Goal: Information Seeking & Learning: Learn about a topic

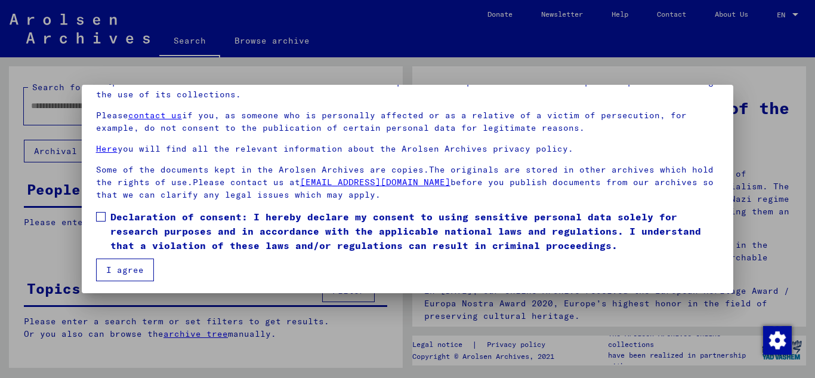
scroll to position [97, 0]
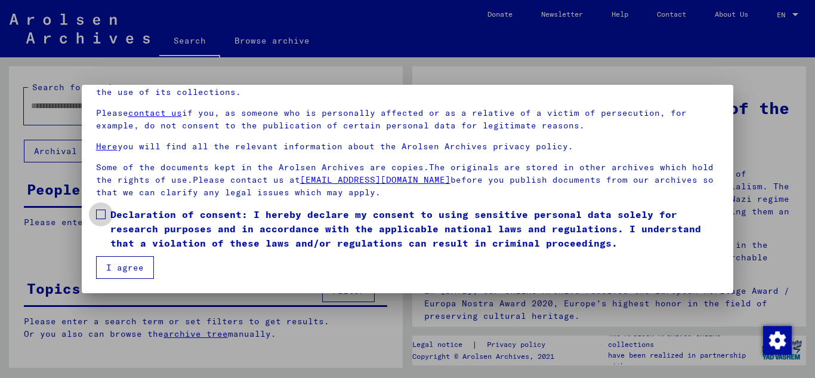
click at [101, 214] on span at bounding box center [101, 214] width 10 height 10
click at [128, 269] on button "I agree" at bounding box center [125, 267] width 58 height 23
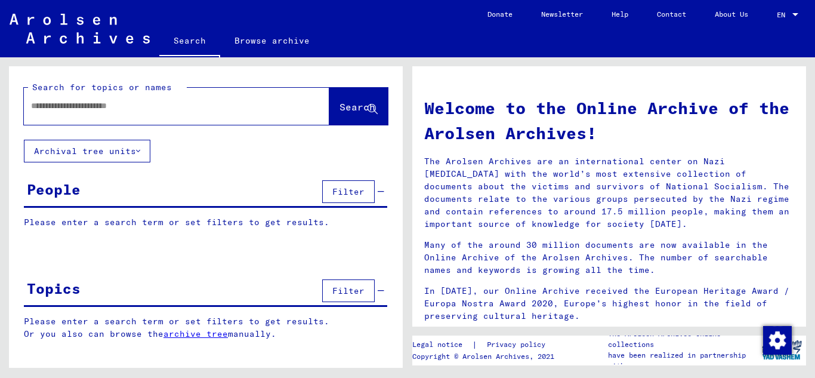
click at [84, 103] on input "text" at bounding box center [162, 106] width 262 height 13
click at [339, 111] on span "Search" at bounding box center [357, 107] width 36 height 12
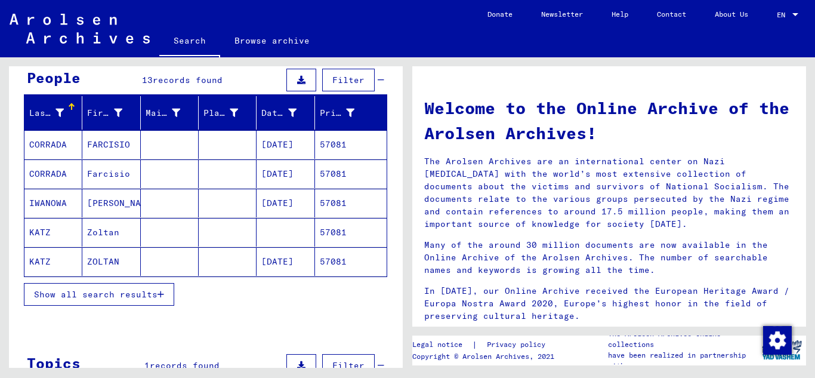
scroll to position [119, 0]
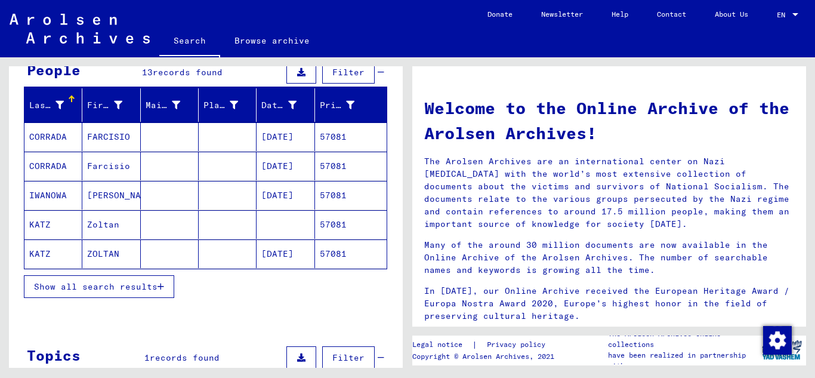
click at [324, 251] on mat-cell "57081" at bounding box center [351, 253] width 72 height 29
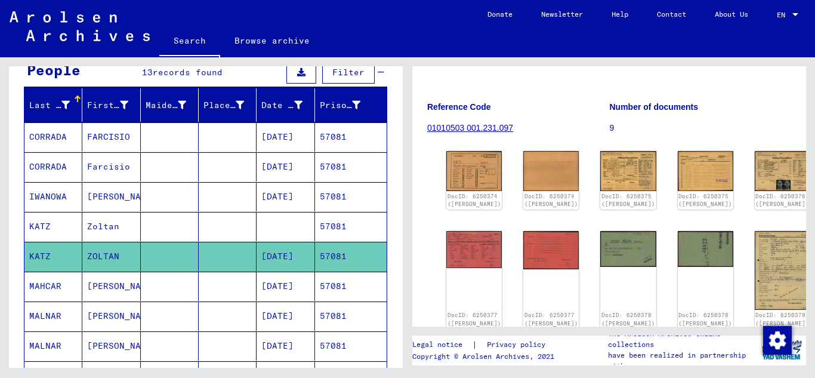
scroll to position [119, 0]
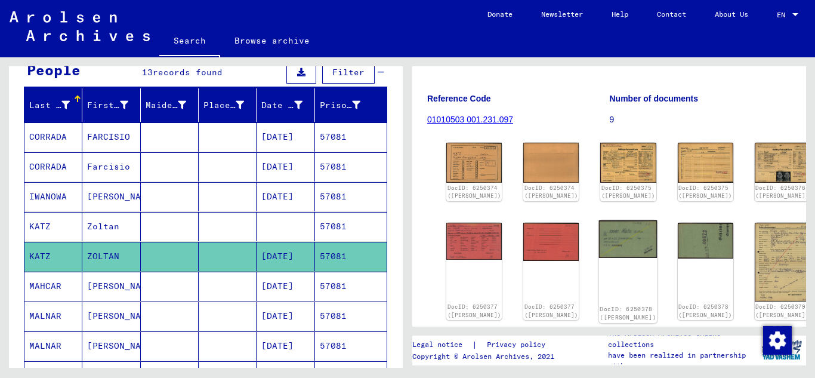
click at [599, 254] on img at bounding box center [628, 239] width 58 height 38
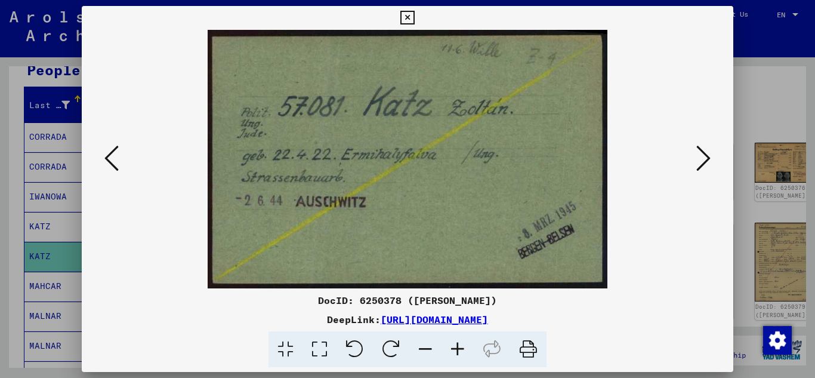
click at [406, 14] on icon at bounding box center [407, 18] width 14 height 14
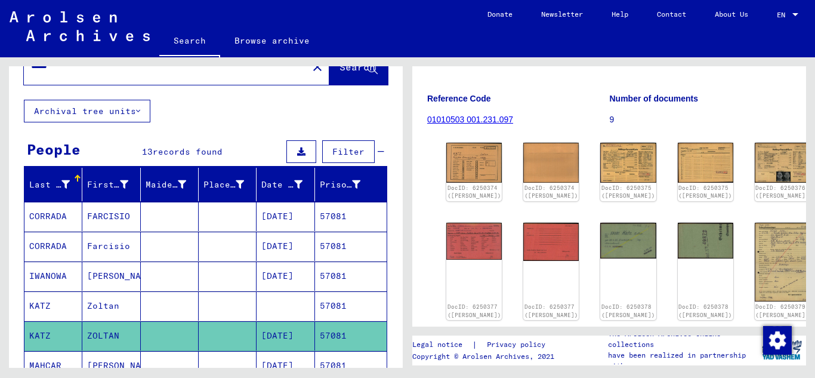
scroll to position [0, 0]
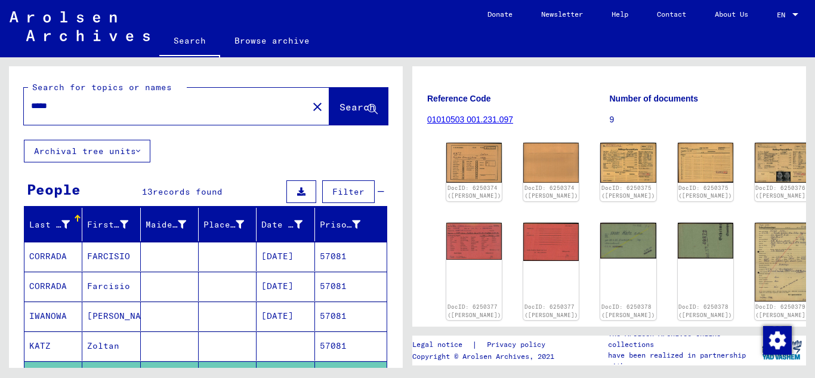
click at [104, 106] on input "*****" at bounding box center [166, 106] width 270 height 13
click at [345, 103] on span "Search" at bounding box center [357, 107] width 36 height 12
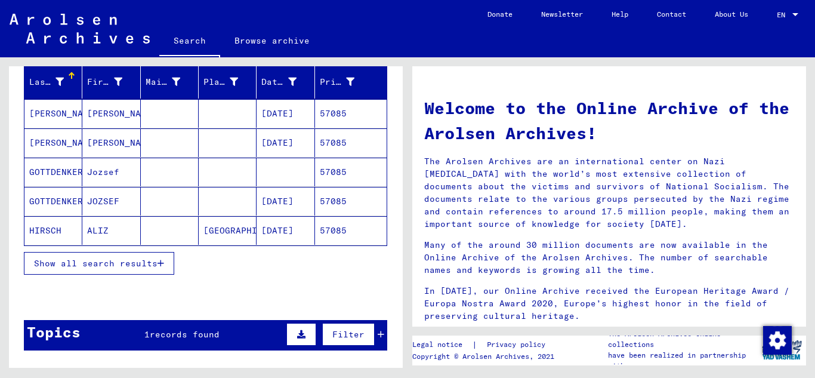
scroll to position [179, 0]
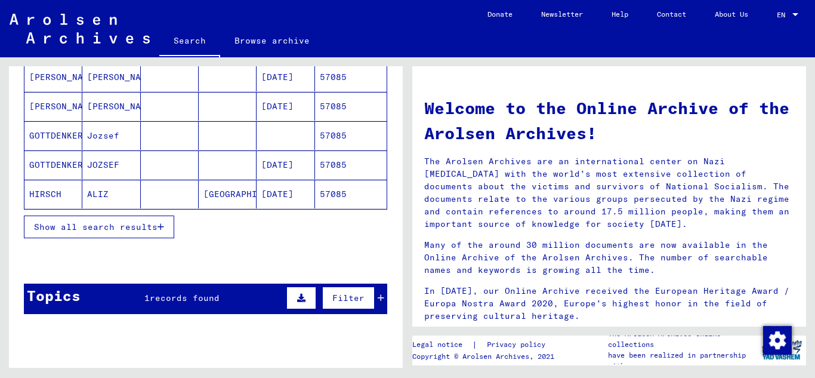
click at [166, 225] on button "Show all search results" at bounding box center [99, 226] width 150 height 23
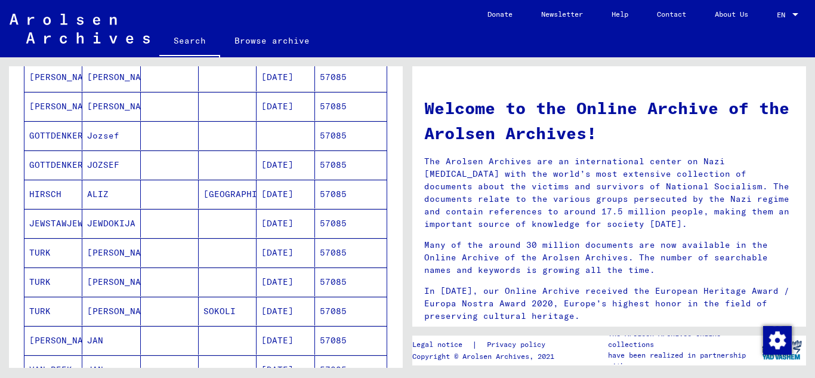
click at [335, 169] on mat-cell "57085" at bounding box center [351, 164] width 72 height 29
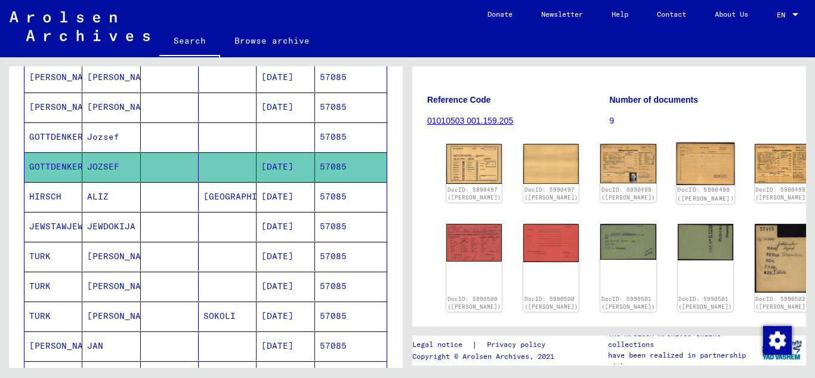
scroll to position [179, 0]
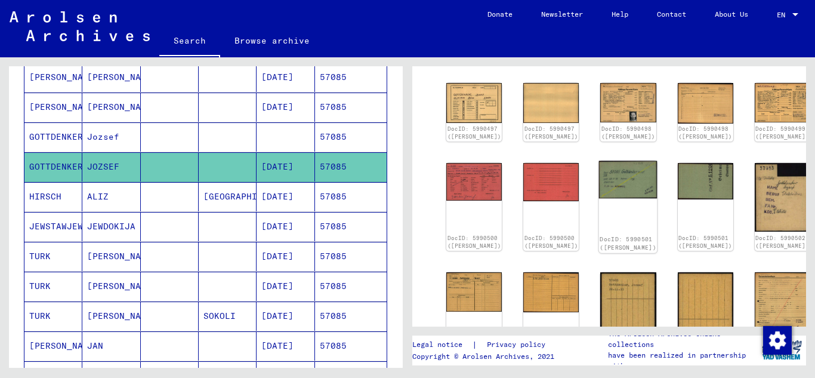
click at [599, 184] on img at bounding box center [628, 180] width 58 height 38
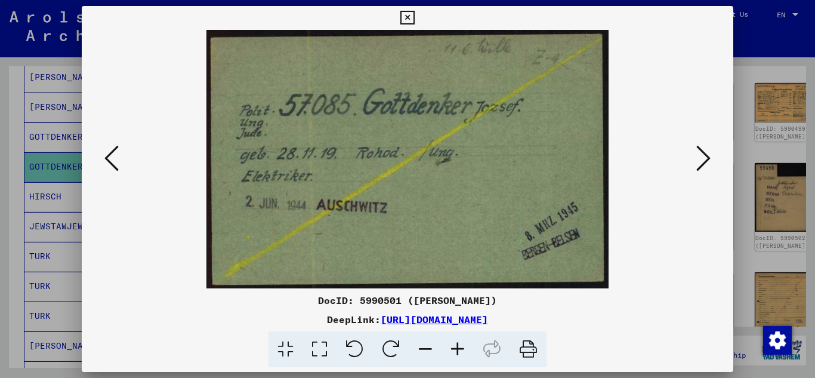
click at [408, 18] on icon at bounding box center [407, 18] width 14 height 14
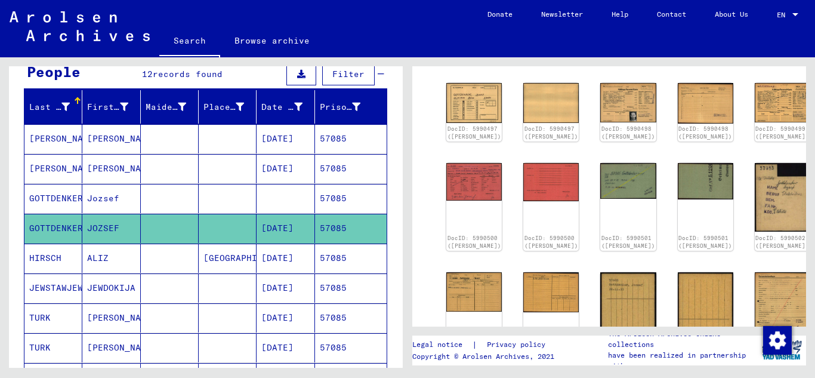
scroll to position [0, 0]
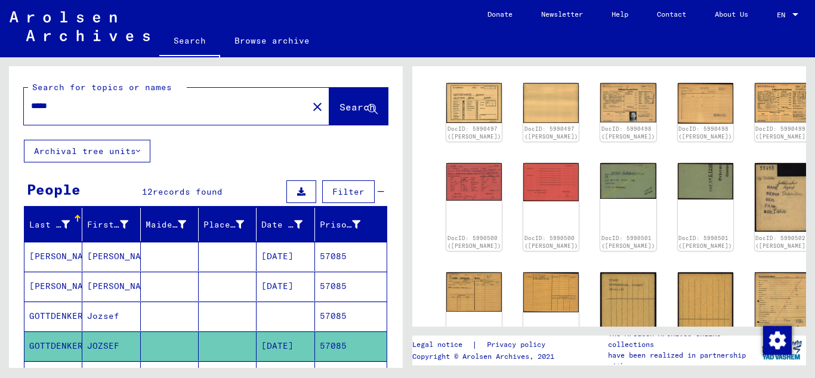
click at [71, 108] on input "*****" at bounding box center [166, 106] width 270 height 13
click at [350, 109] on span "Search" at bounding box center [357, 107] width 36 height 12
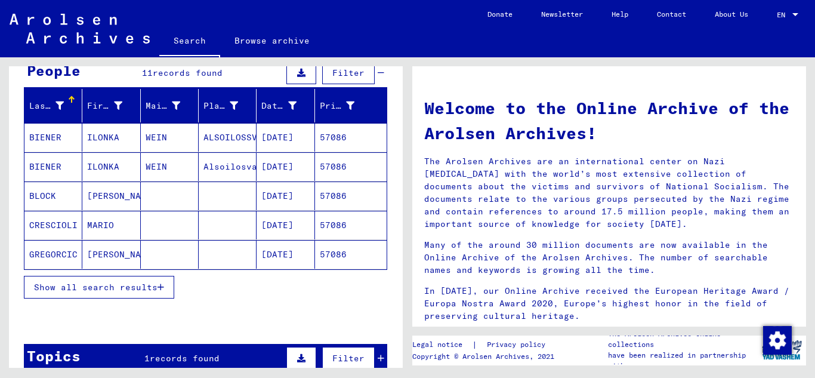
scroll to position [119, 0]
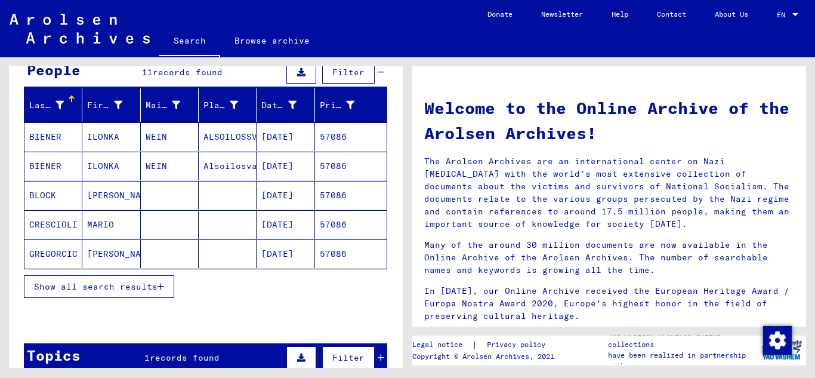
click at [167, 290] on button "Show all search results" at bounding box center [99, 286] width 150 height 23
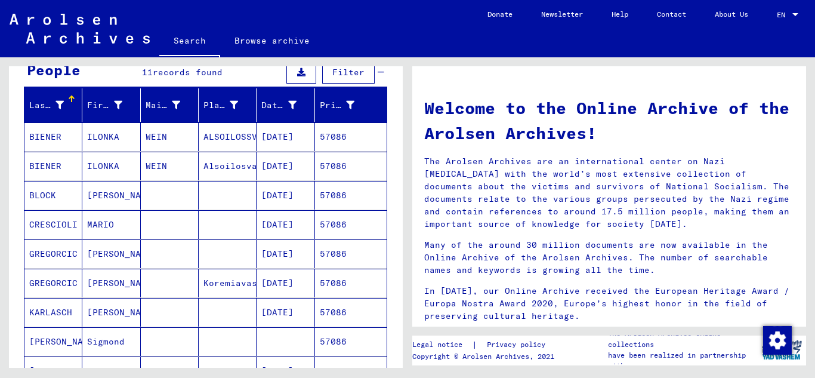
scroll to position [179, 0]
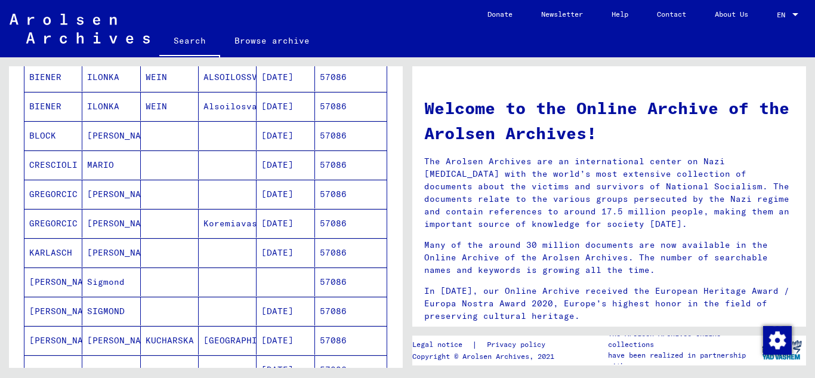
click at [332, 308] on mat-cell "57086" at bounding box center [351, 310] width 72 height 29
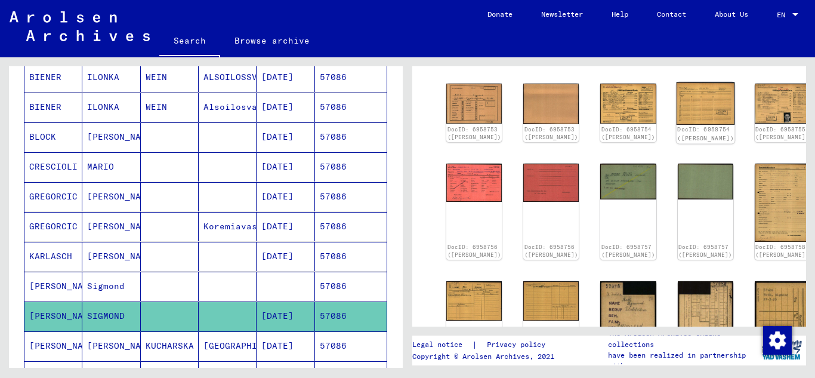
scroll to position [179, 0]
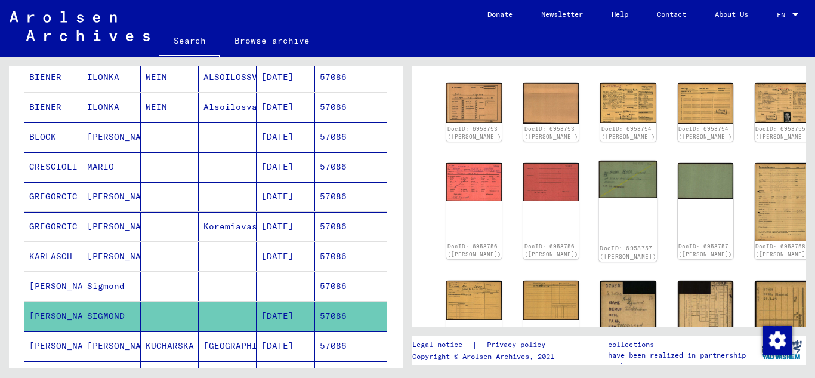
click at [599, 199] on div "DocID: 6958757 ([PERSON_NAME])" at bounding box center [628, 210] width 58 height 101
click at [599, 184] on img at bounding box center [628, 179] width 58 height 38
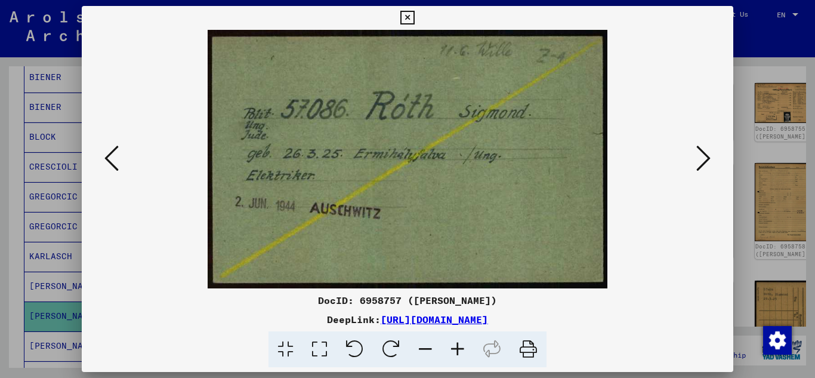
click at [419, 14] on div "DocID: 6958757 ([PERSON_NAME]) DeepLink: [URL][DOMAIN_NAME]" at bounding box center [408, 186] width 652 height 361
click at [407, 18] on icon at bounding box center [407, 18] width 14 height 14
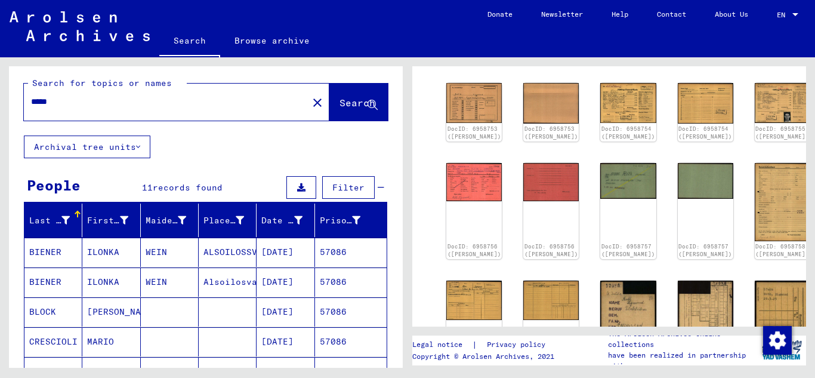
scroll to position [0, 0]
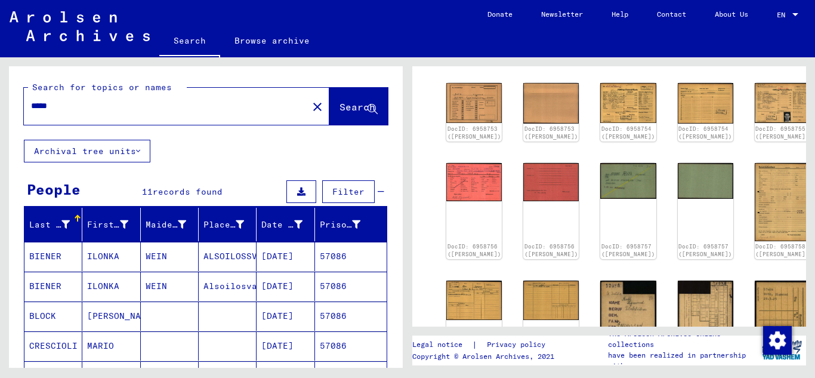
click at [104, 104] on input "*****" at bounding box center [166, 106] width 270 height 13
click at [339, 107] on span "Search" at bounding box center [357, 107] width 36 height 12
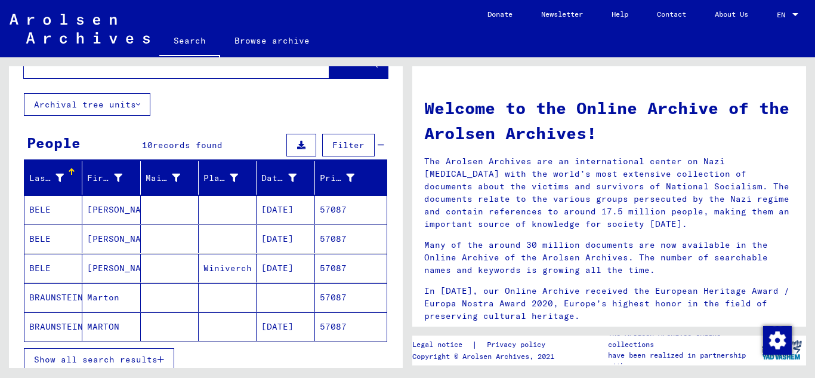
scroll to position [119, 0]
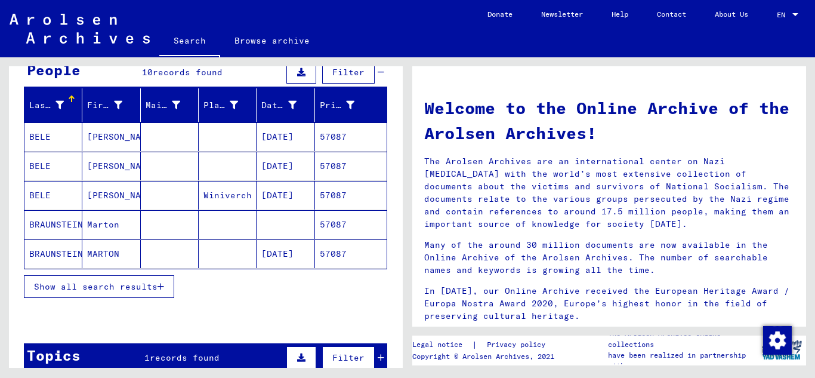
click at [330, 257] on mat-cell "57087" at bounding box center [351, 253] width 72 height 29
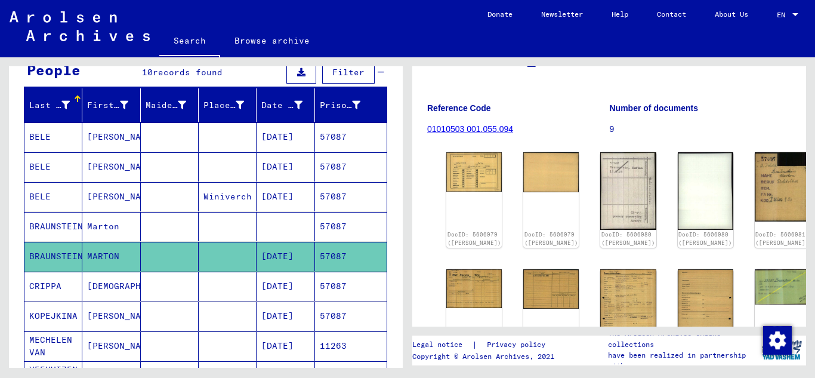
scroll to position [119, 0]
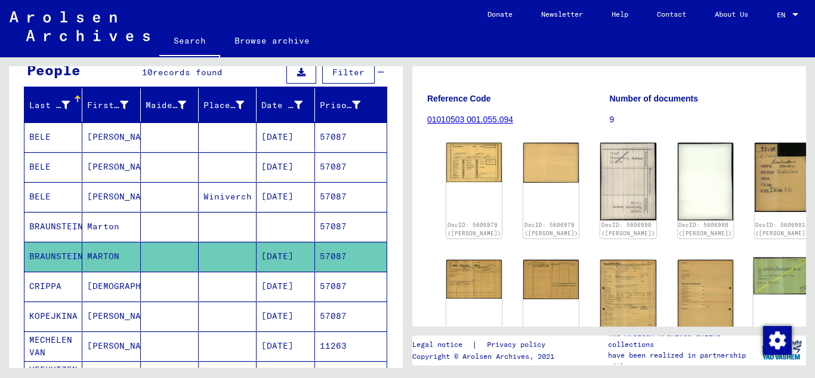
click at [753, 284] on img at bounding box center [782, 275] width 58 height 37
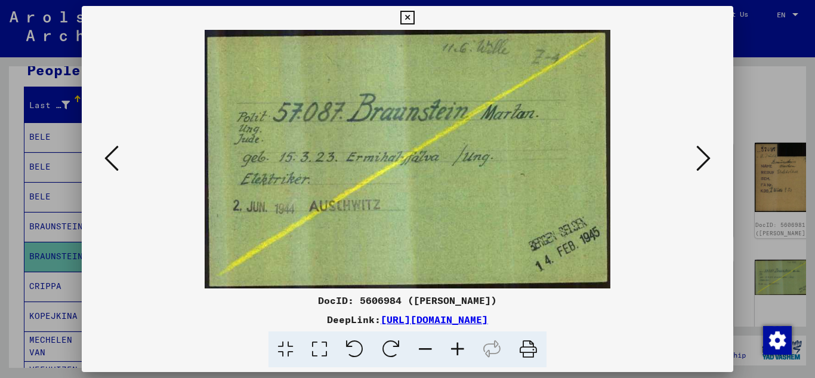
click at [415, 21] on button at bounding box center [407, 18] width 21 height 24
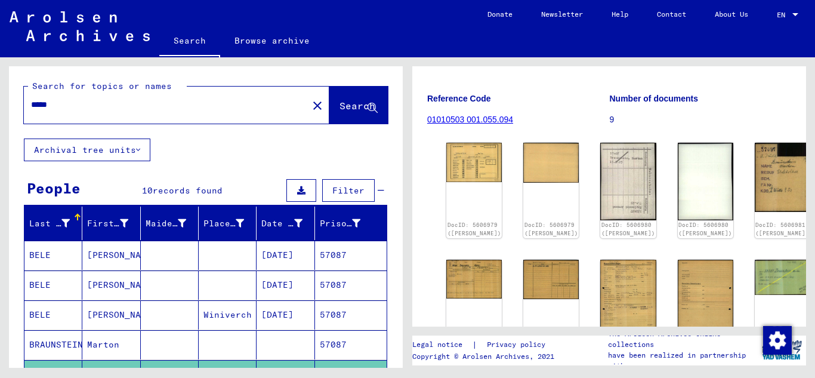
scroll to position [0, 0]
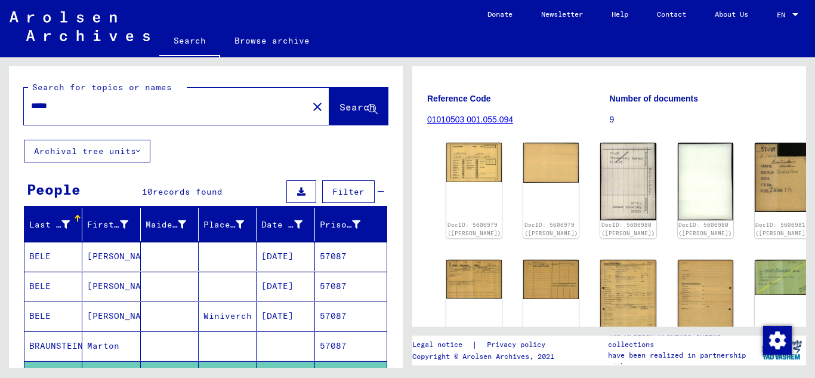
click at [77, 106] on input "*****" at bounding box center [166, 106] width 270 height 13
click at [341, 109] on span "Search" at bounding box center [357, 107] width 36 height 12
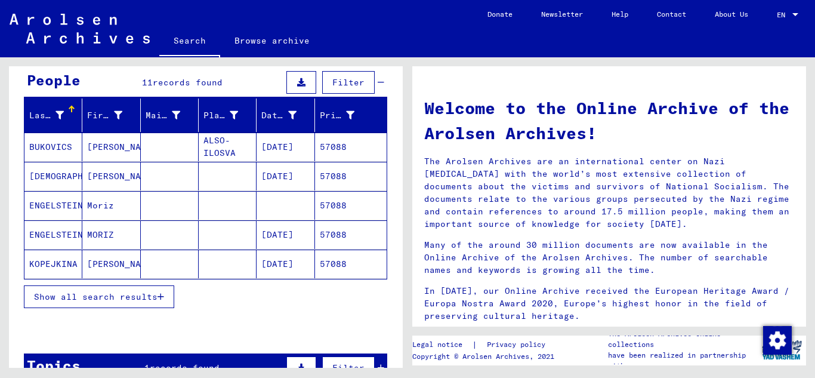
scroll to position [119, 0]
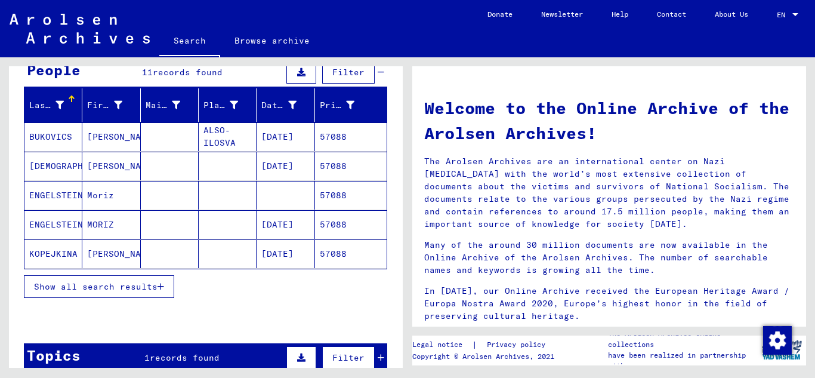
click at [336, 227] on mat-cell "57088" at bounding box center [351, 224] width 72 height 29
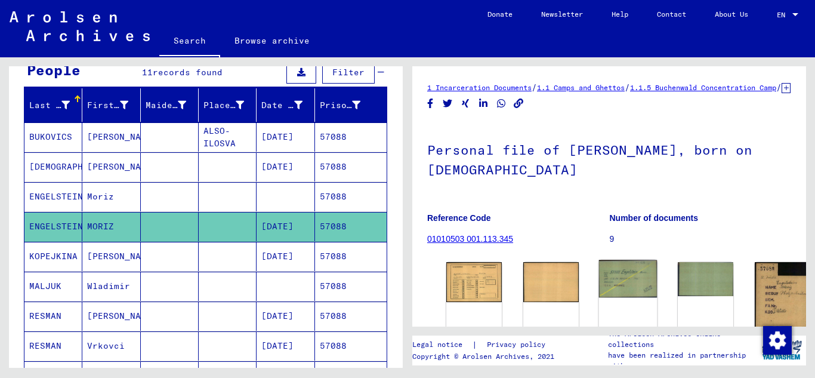
click at [599, 293] on img at bounding box center [628, 279] width 58 height 38
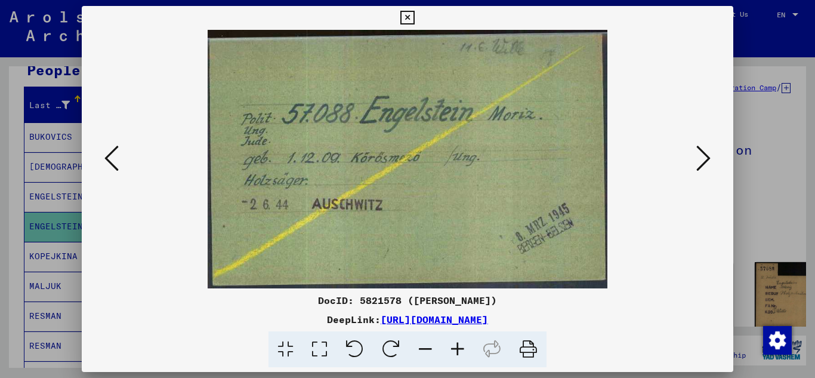
click at [410, 17] on icon at bounding box center [407, 18] width 14 height 14
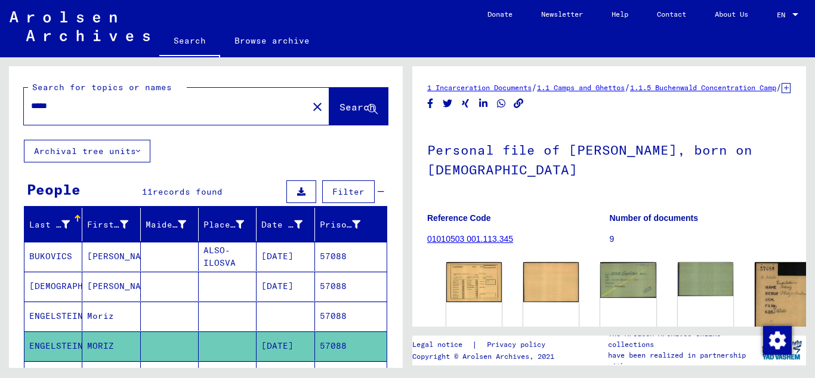
click at [103, 111] on input "*****" at bounding box center [166, 106] width 270 height 13
click at [335, 115] on button "Search" at bounding box center [358, 106] width 58 height 37
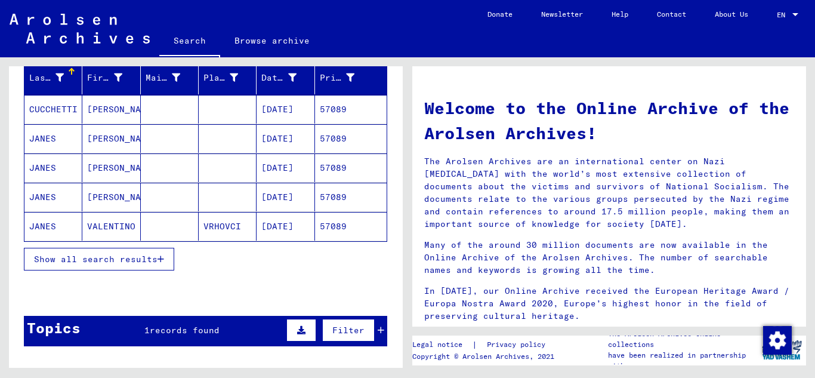
scroll to position [179, 0]
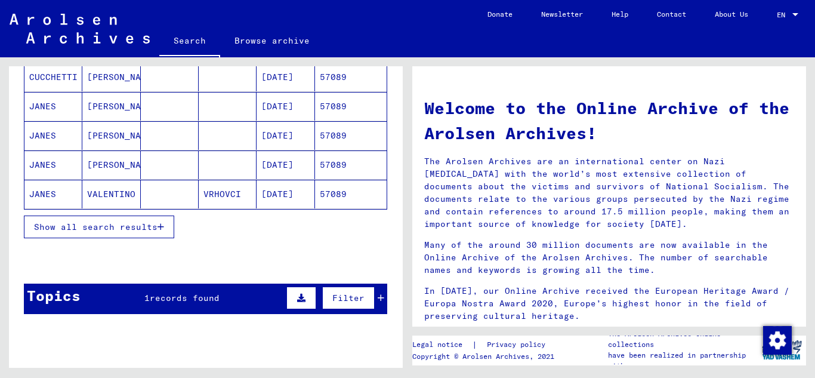
click at [170, 217] on button "Show all search results" at bounding box center [99, 226] width 150 height 23
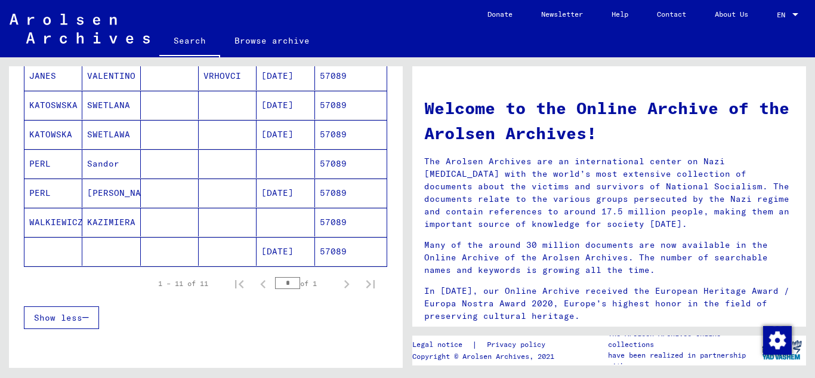
scroll to position [298, 0]
click at [348, 193] on mat-cell "57089" at bounding box center [351, 191] width 72 height 29
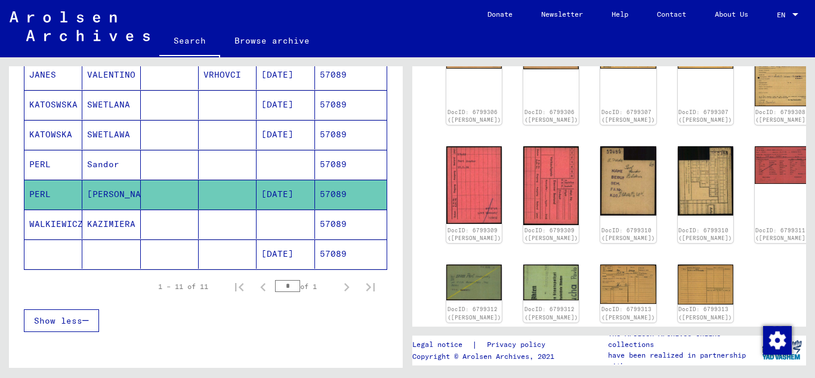
scroll to position [239, 0]
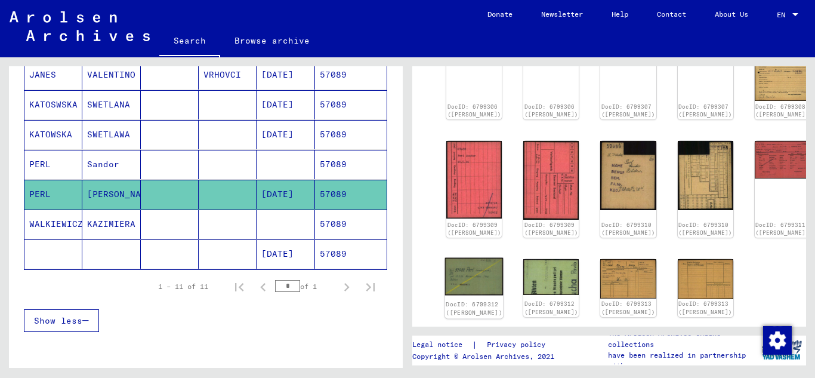
click at [462, 271] on img at bounding box center [474, 277] width 58 height 38
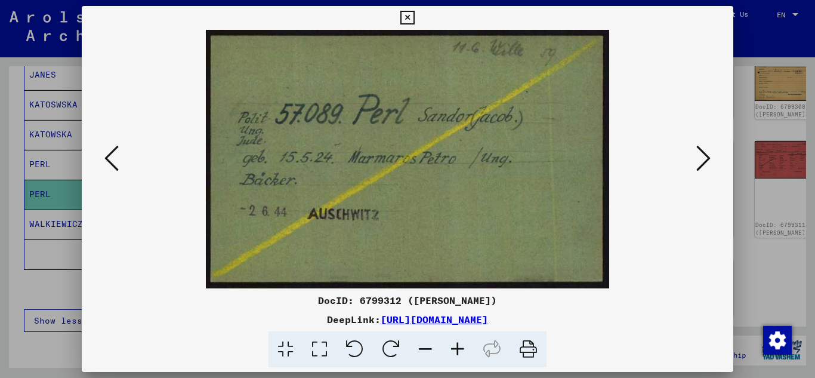
click at [413, 17] on icon at bounding box center [407, 18] width 14 height 14
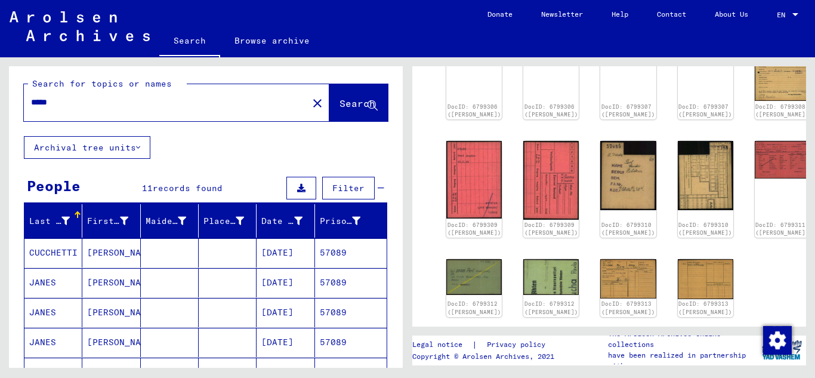
scroll to position [2, 0]
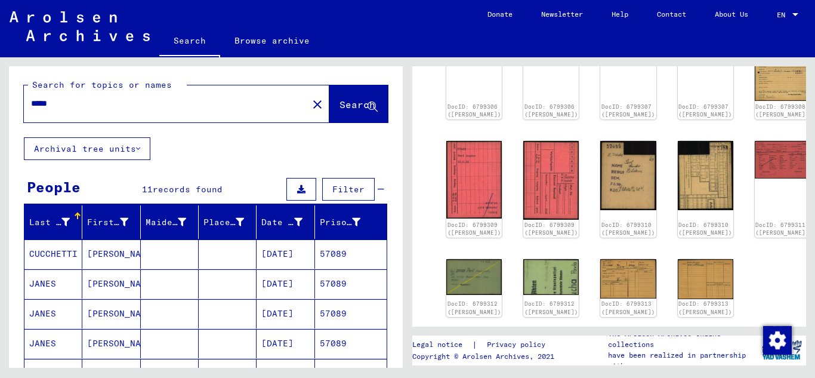
click at [89, 104] on input "*****" at bounding box center [166, 103] width 270 height 13
click at [339, 108] on span "Search" at bounding box center [357, 104] width 36 height 12
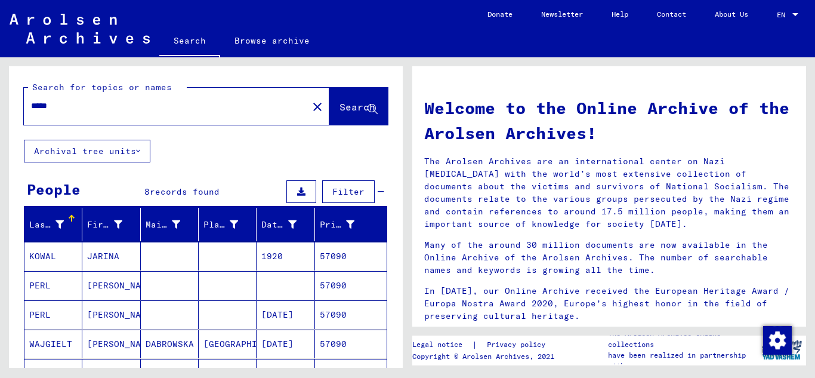
scroll to position [119, 0]
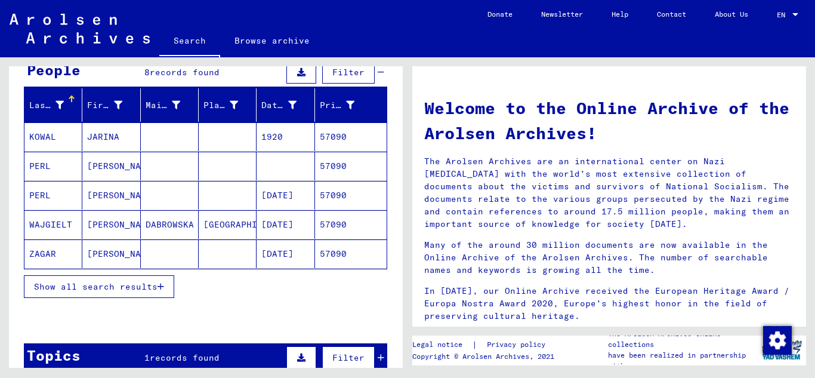
click at [341, 197] on mat-cell "57090" at bounding box center [351, 195] width 72 height 29
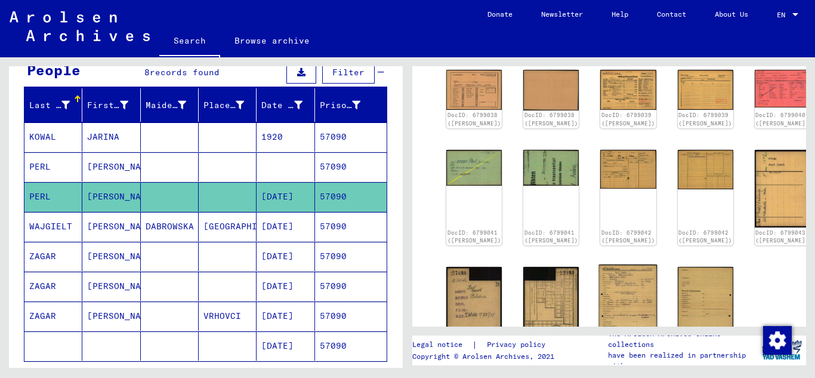
scroll to position [179, 0]
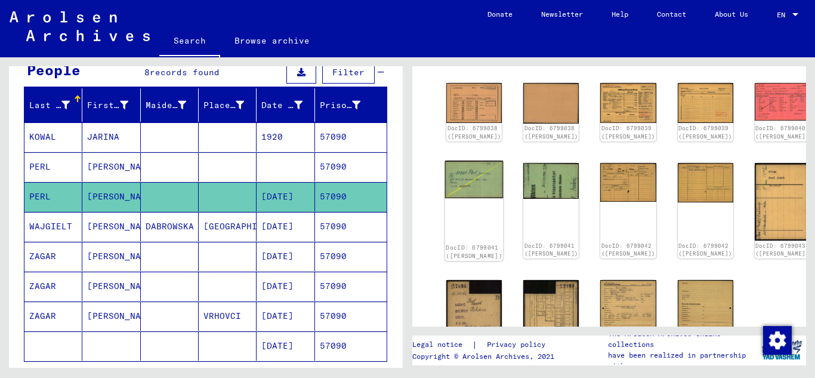
click at [460, 191] on img at bounding box center [474, 179] width 58 height 38
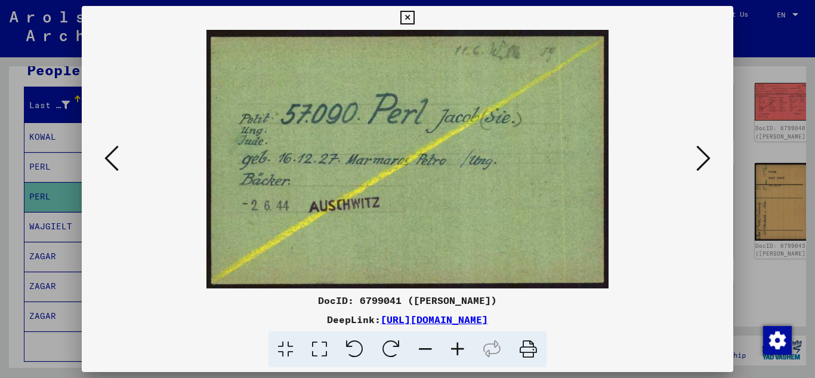
click at [408, 12] on icon at bounding box center [407, 18] width 14 height 14
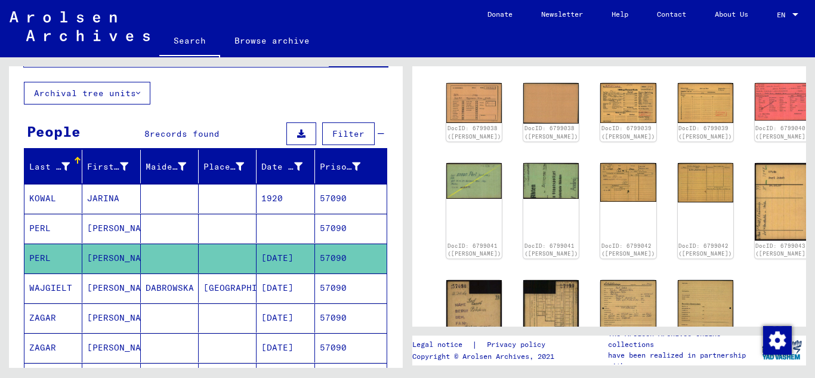
scroll to position [0, 0]
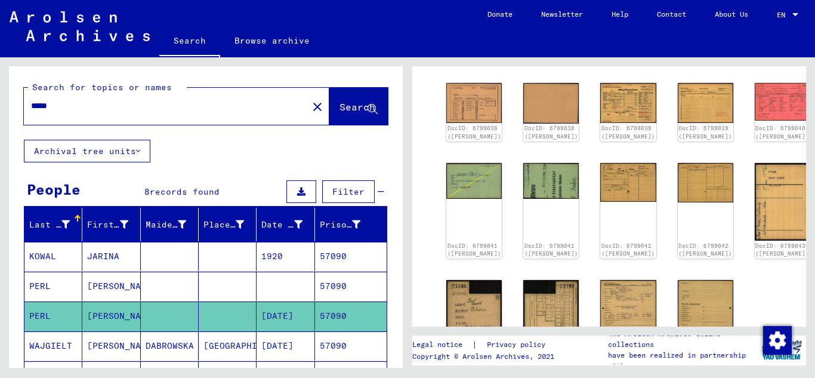
click at [64, 109] on input "*****" at bounding box center [166, 106] width 270 height 13
click at [339, 110] on span "Search" at bounding box center [357, 107] width 36 height 12
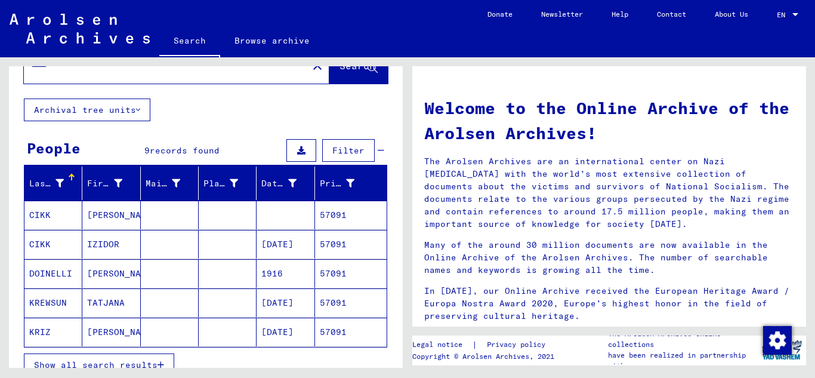
scroll to position [60, 0]
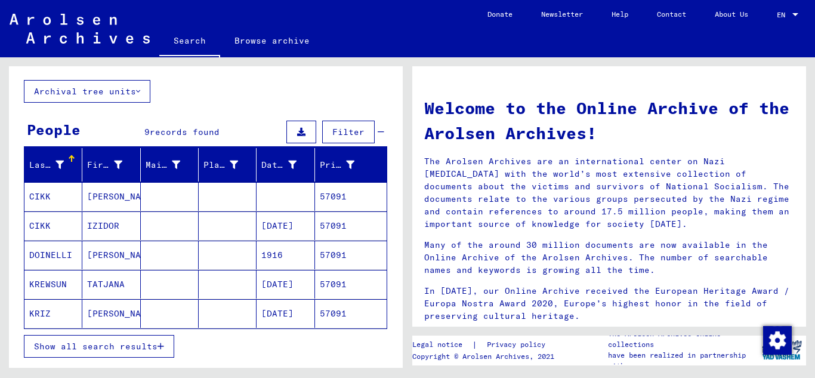
click at [163, 345] on icon "button" at bounding box center [160, 346] width 7 height 8
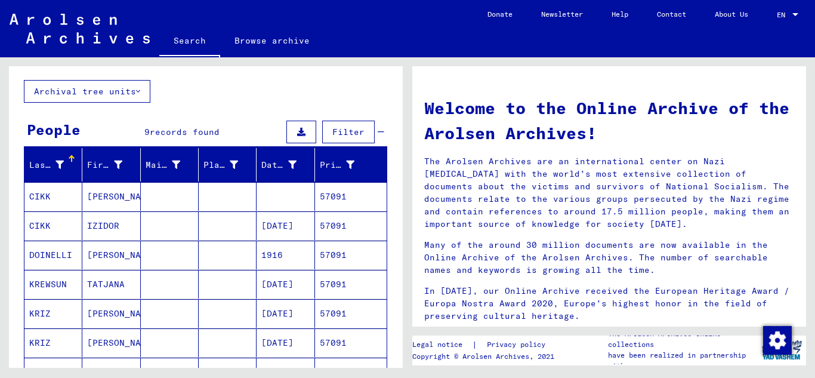
click at [330, 225] on mat-cell "57091" at bounding box center [351, 225] width 72 height 29
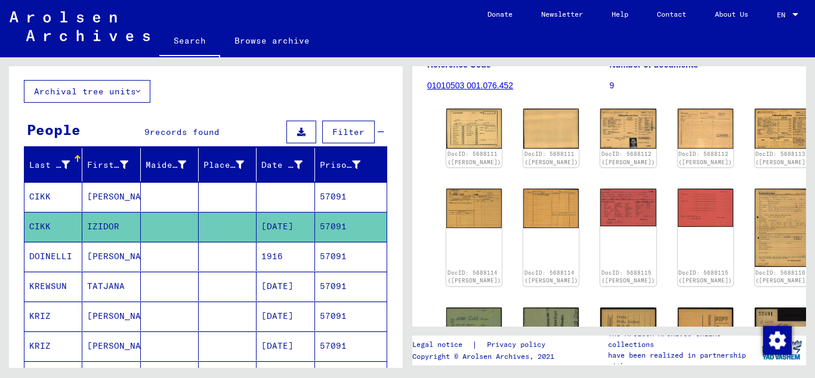
scroll to position [179, 0]
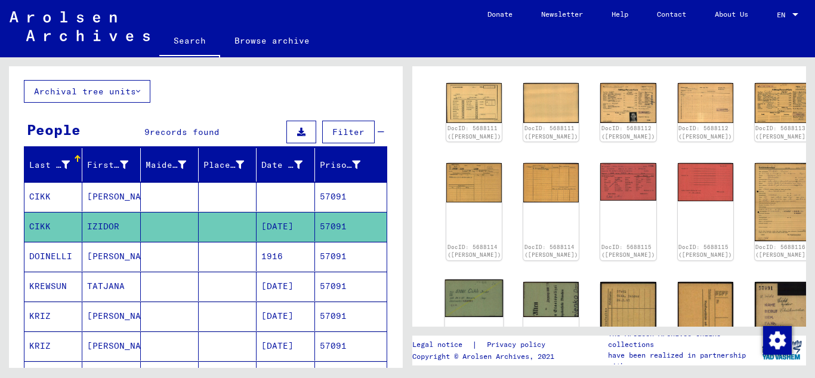
click at [473, 292] on img at bounding box center [474, 298] width 58 height 38
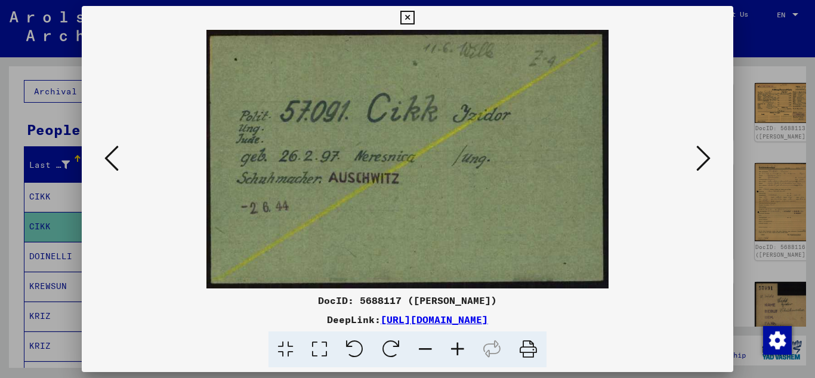
click at [399, 15] on button at bounding box center [407, 18] width 21 height 24
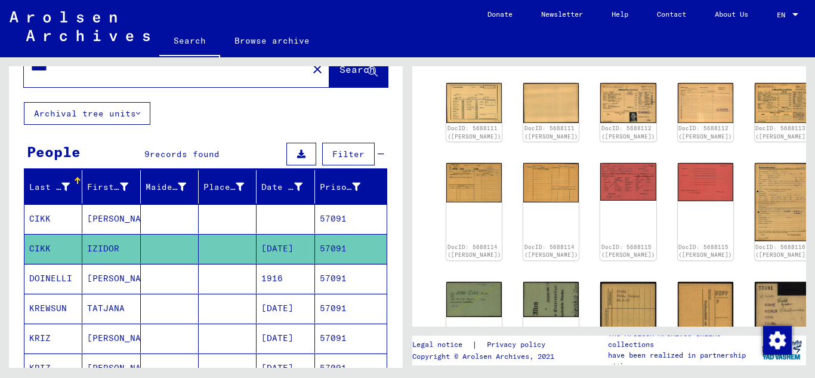
scroll to position [0, 0]
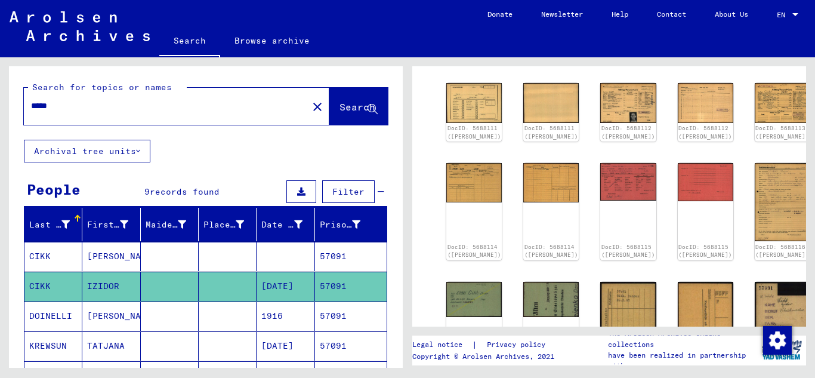
click at [91, 115] on div "*****" at bounding box center [162, 105] width 277 height 27
click at [99, 98] on div "*****" at bounding box center [162, 105] width 277 height 27
click at [84, 100] on input "*****" at bounding box center [166, 106] width 270 height 13
click at [339, 105] on span "Search" at bounding box center [357, 107] width 36 height 12
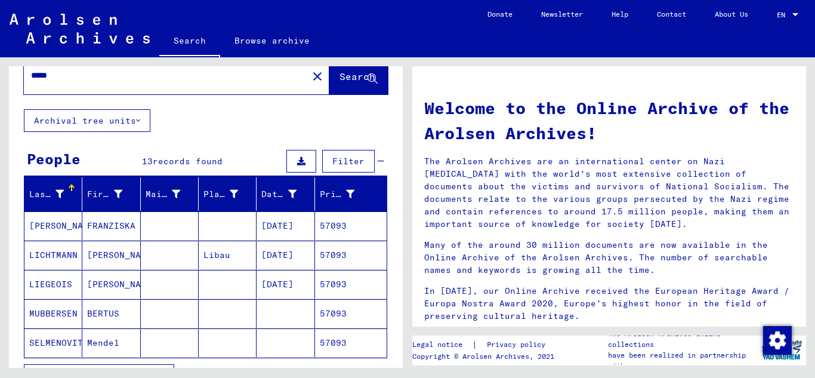
scroll to position [60, 0]
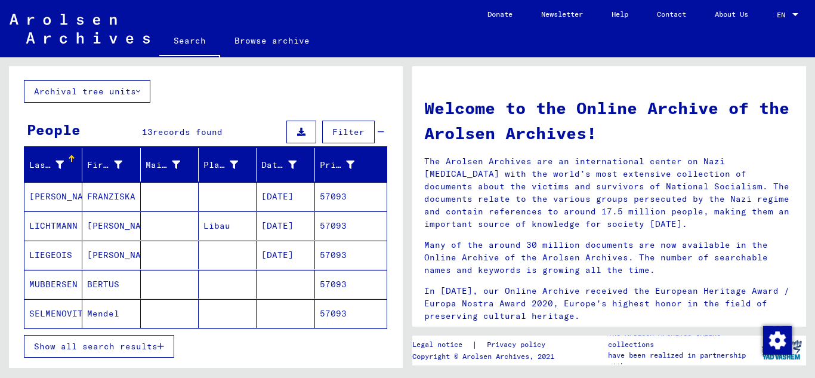
click at [169, 342] on button "Show all search results" at bounding box center [99, 346] width 150 height 23
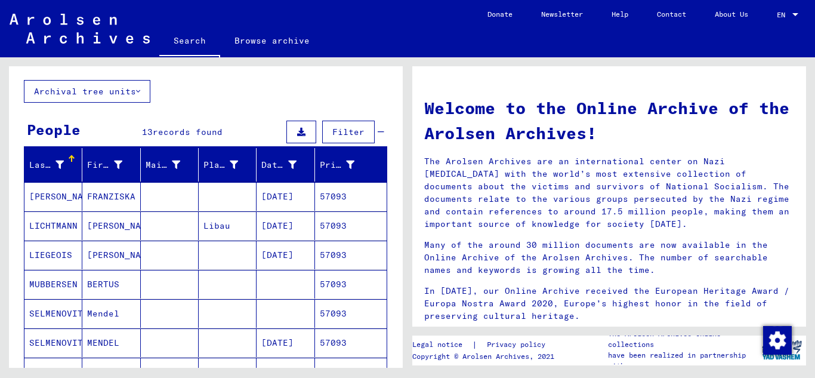
scroll to position [119, 0]
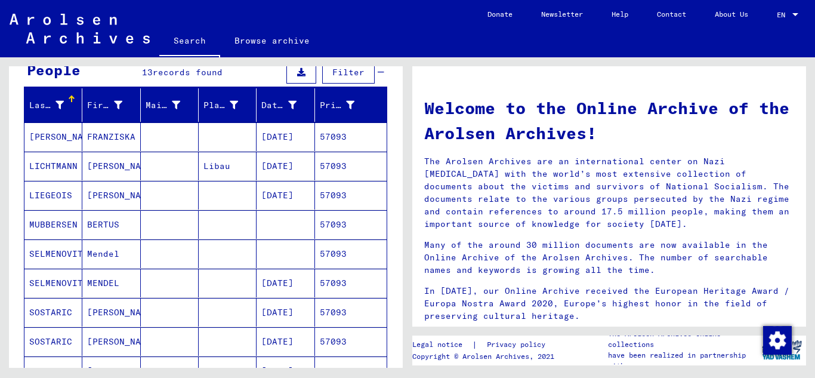
click at [343, 281] on mat-cell "57093" at bounding box center [351, 282] width 72 height 29
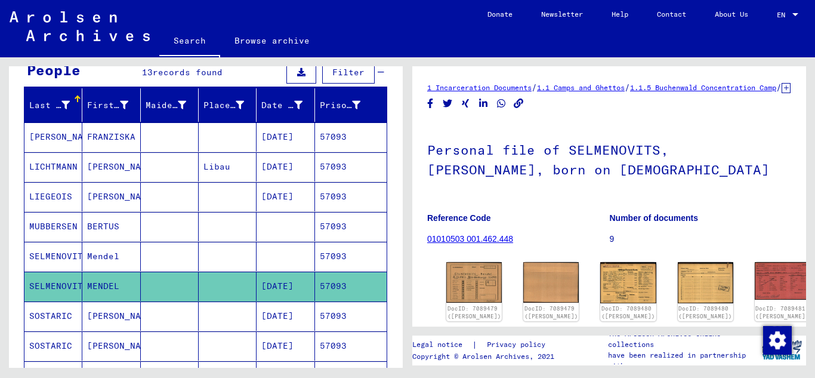
scroll to position [119, 0]
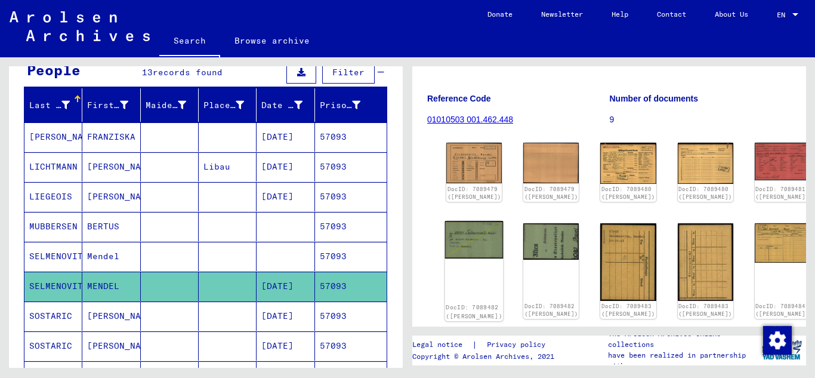
click at [476, 255] on img at bounding box center [474, 240] width 58 height 38
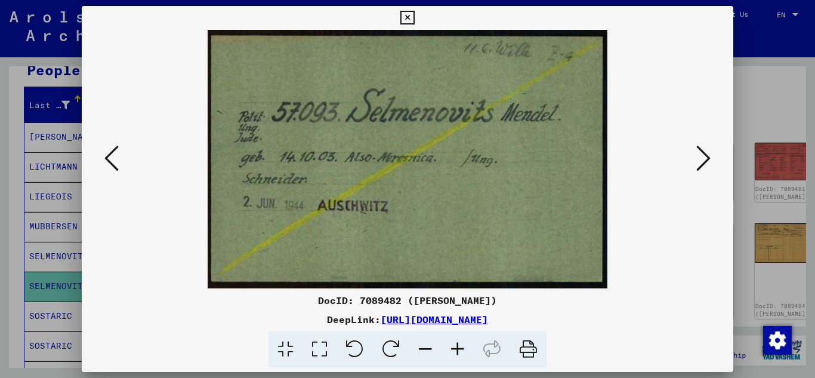
click at [707, 158] on icon at bounding box center [703, 158] width 14 height 29
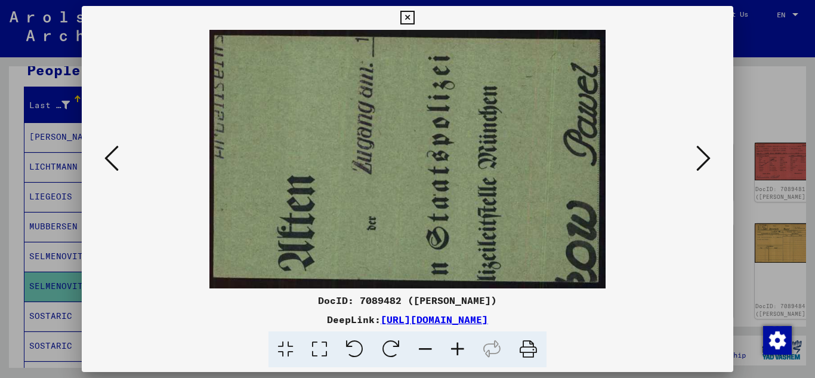
click at [406, 16] on icon at bounding box center [407, 18] width 14 height 14
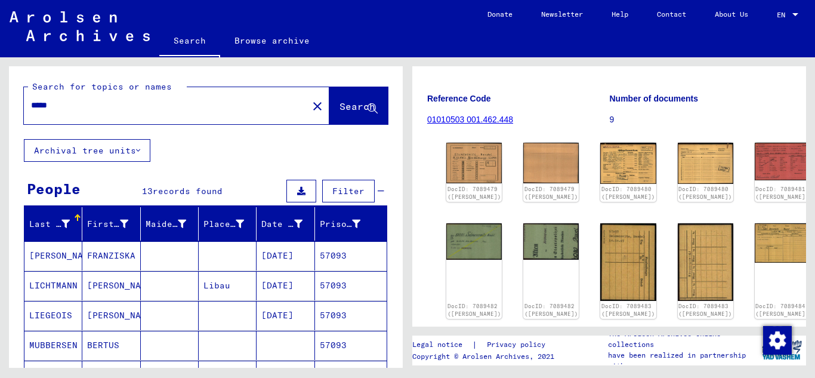
scroll to position [0, 0]
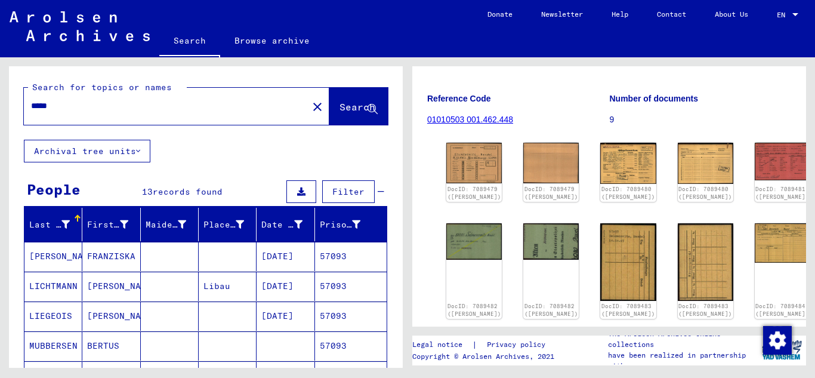
click at [89, 112] on input "*****" at bounding box center [166, 106] width 270 height 13
click at [339, 109] on span "Search" at bounding box center [357, 107] width 36 height 12
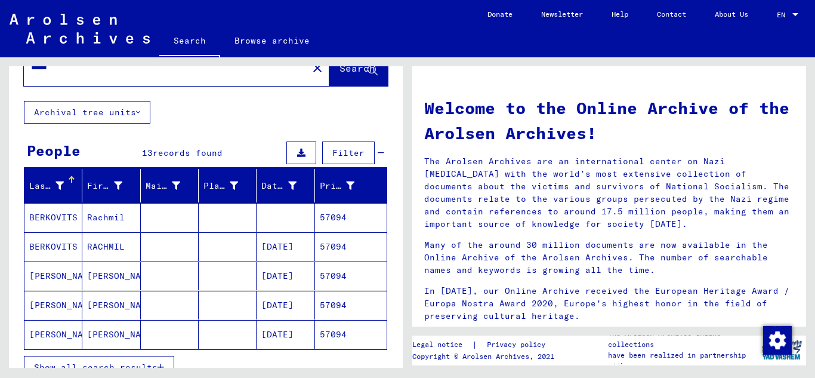
scroll to position [60, 0]
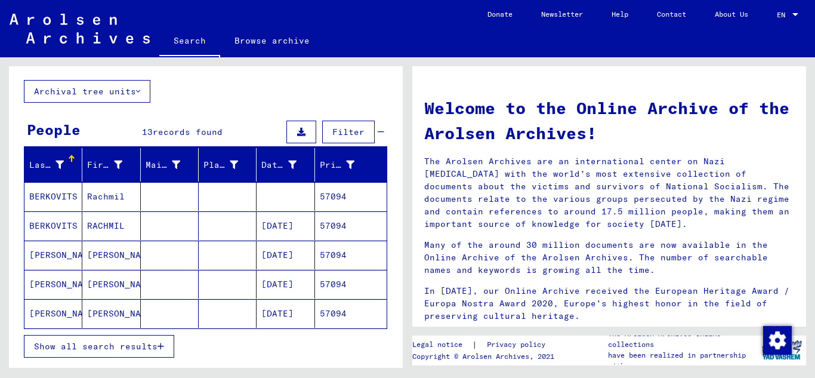
click at [343, 225] on mat-cell "57094" at bounding box center [351, 225] width 72 height 29
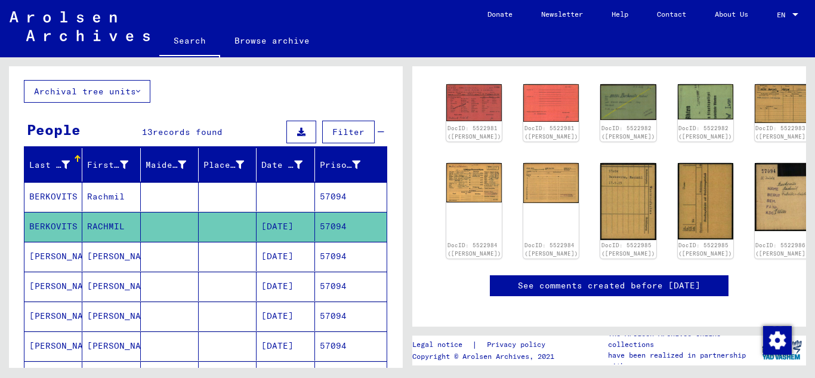
scroll to position [298, 0]
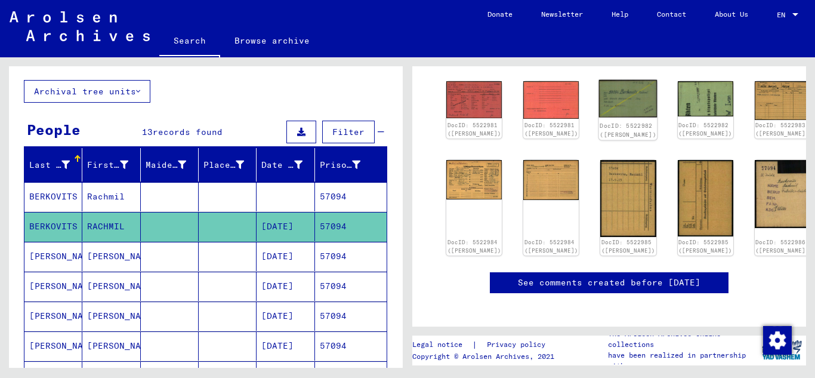
click at [599, 97] on img at bounding box center [628, 99] width 58 height 38
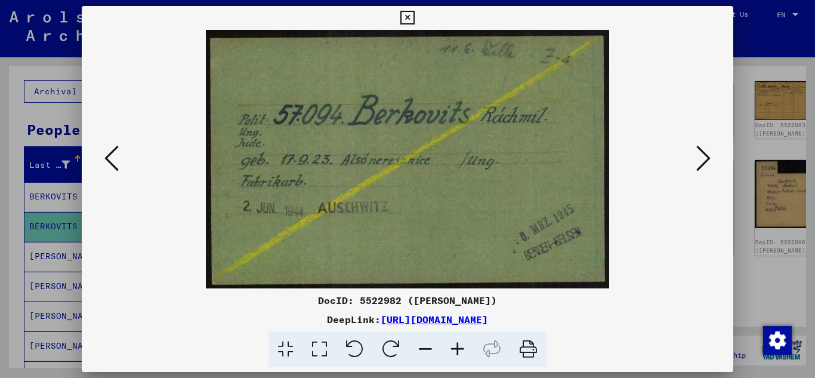
click at [409, 15] on icon at bounding box center [407, 18] width 14 height 14
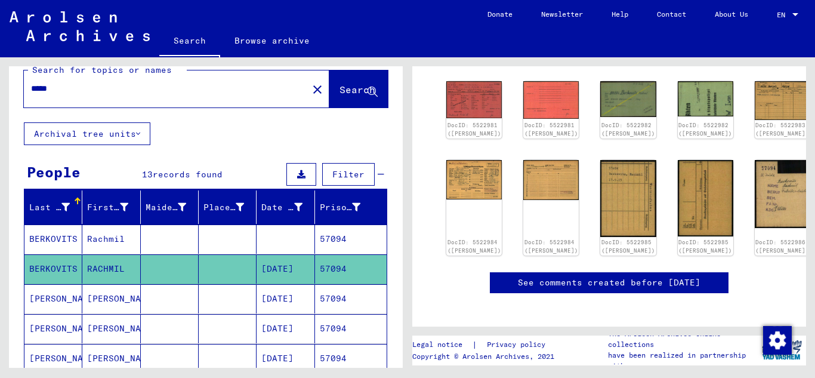
scroll to position [0, 0]
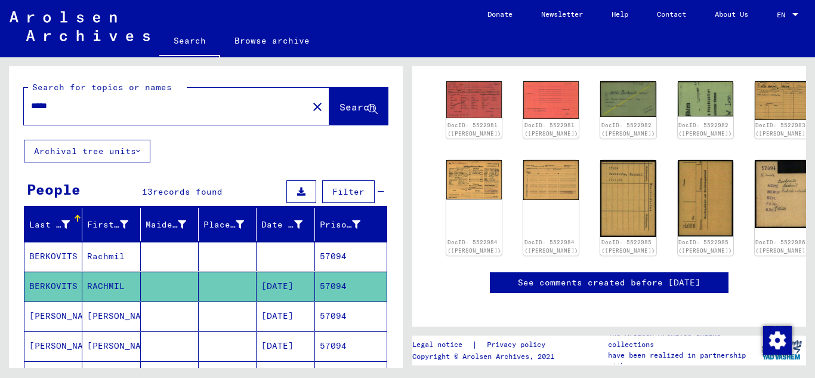
click at [85, 109] on input "*****" at bounding box center [166, 106] width 270 height 13
click at [338, 97] on button "Search" at bounding box center [358, 106] width 58 height 37
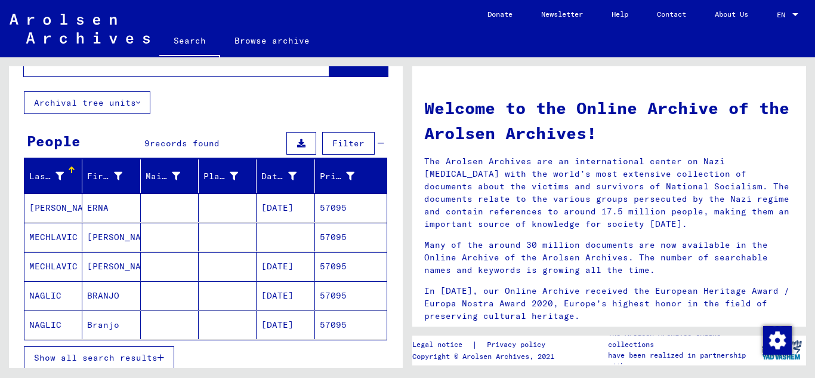
scroll to position [119, 0]
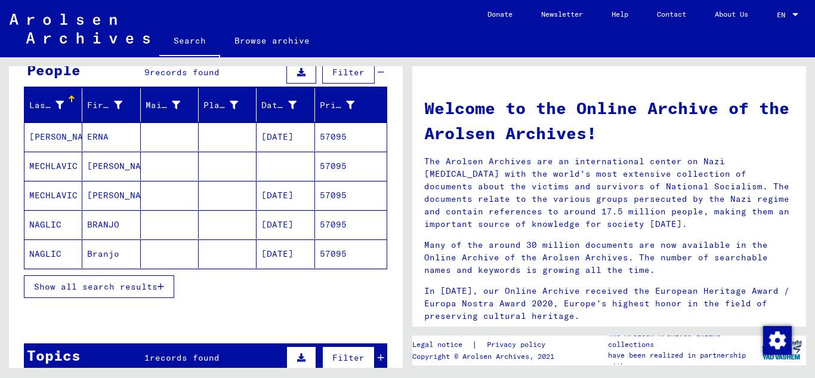
click at [349, 198] on mat-cell "57095" at bounding box center [351, 195] width 72 height 29
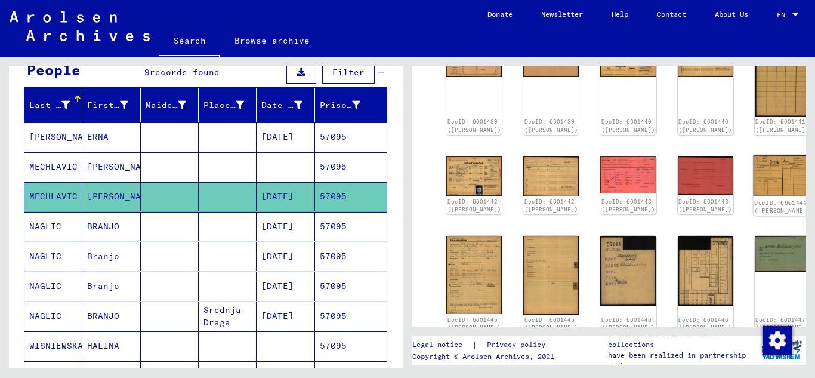
scroll to position [239, 0]
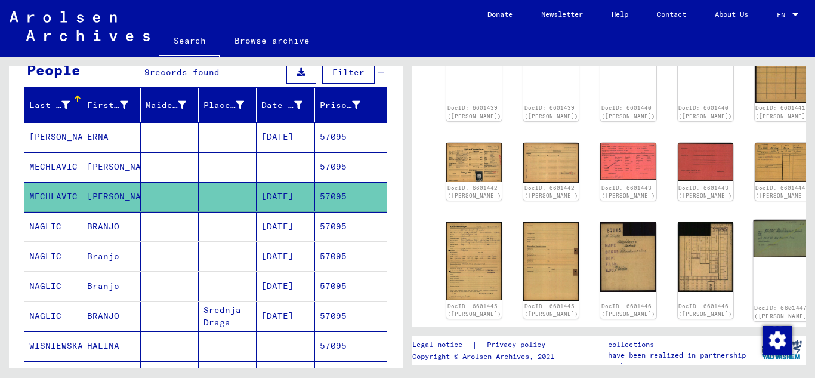
click at [753, 231] on img at bounding box center [782, 239] width 58 height 38
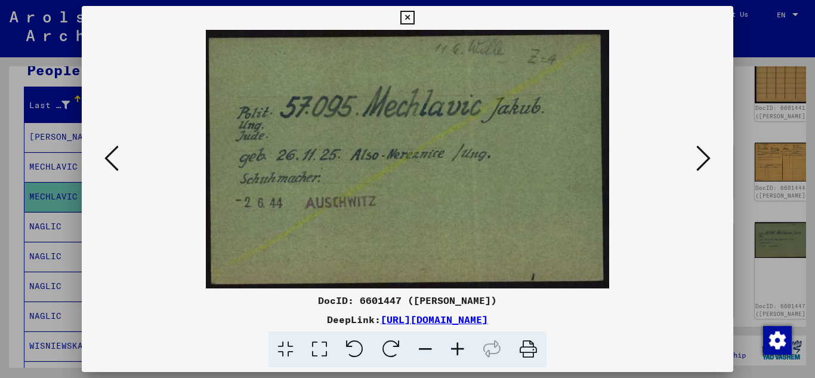
click at [412, 21] on icon at bounding box center [407, 18] width 14 height 14
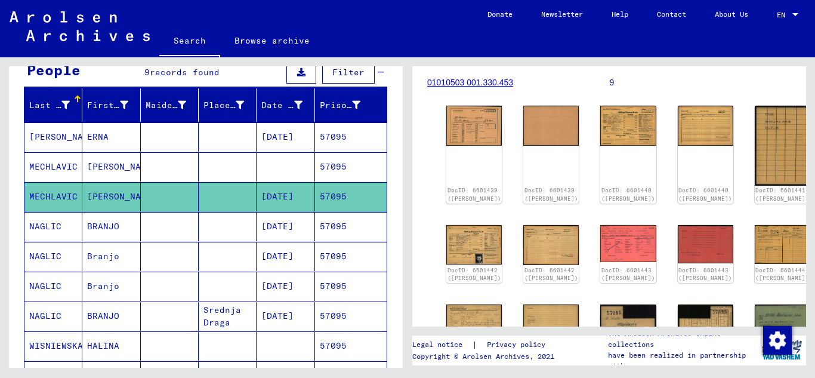
scroll to position [119, 0]
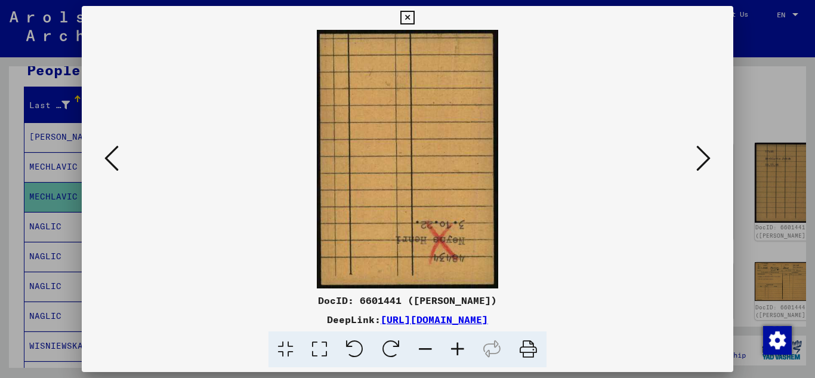
drag, startPoint x: 409, startPoint y: 10, endPoint x: 411, endPoint y: 28, distance: 18.0
click at [410, 14] on icon at bounding box center [407, 18] width 14 height 14
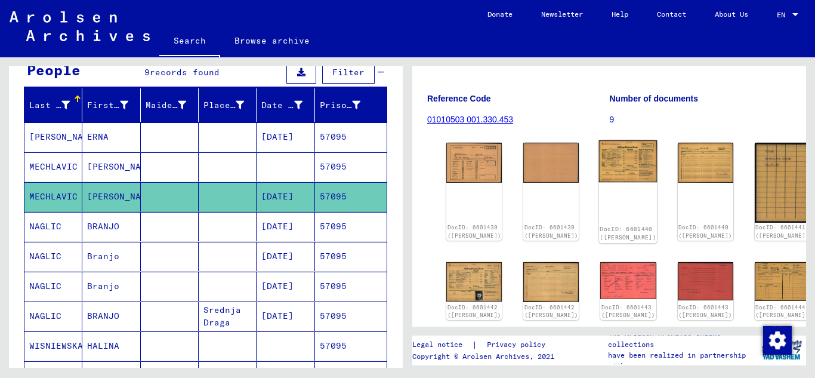
click at [599, 161] on img at bounding box center [628, 161] width 58 height 42
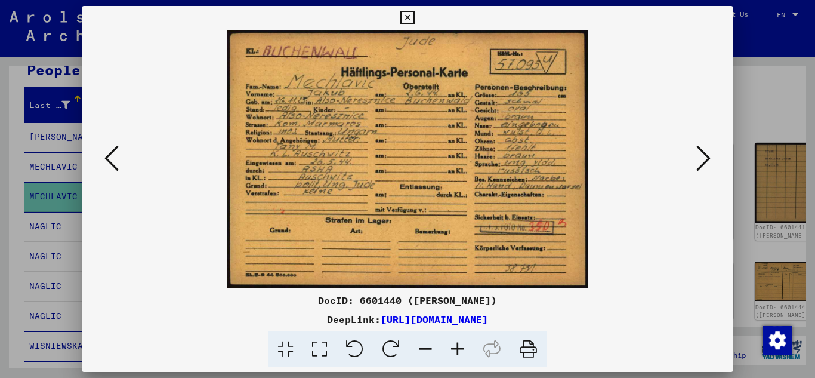
click at [407, 16] on icon at bounding box center [407, 18] width 14 height 14
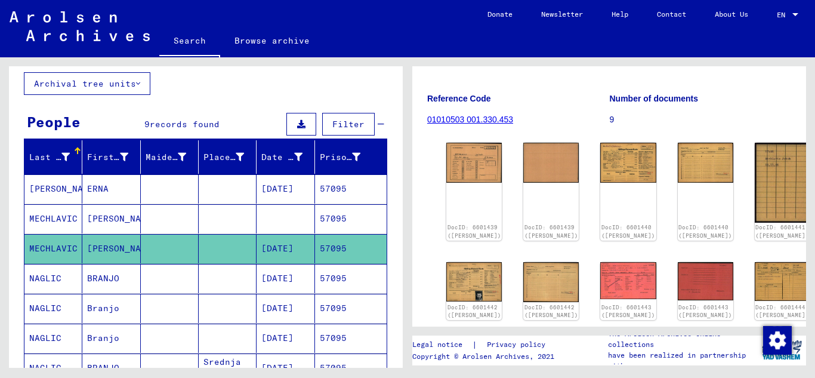
scroll to position [0, 0]
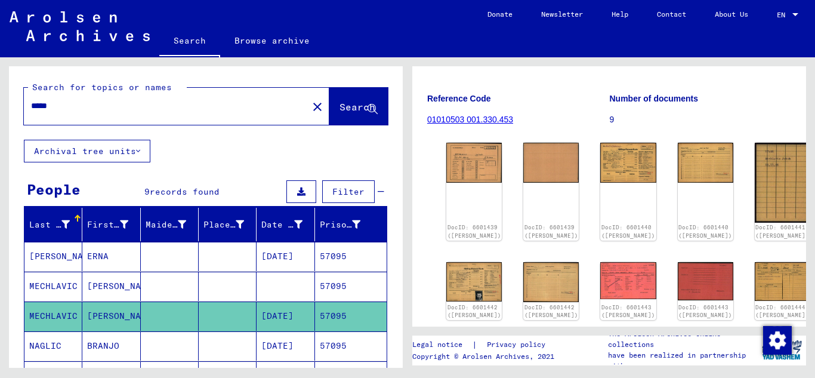
click at [73, 115] on div "*****" at bounding box center [162, 105] width 277 height 27
click at [72, 107] on input "*****" at bounding box center [166, 106] width 270 height 13
click at [339, 108] on span "Search" at bounding box center [357, 107] width 36 height 12
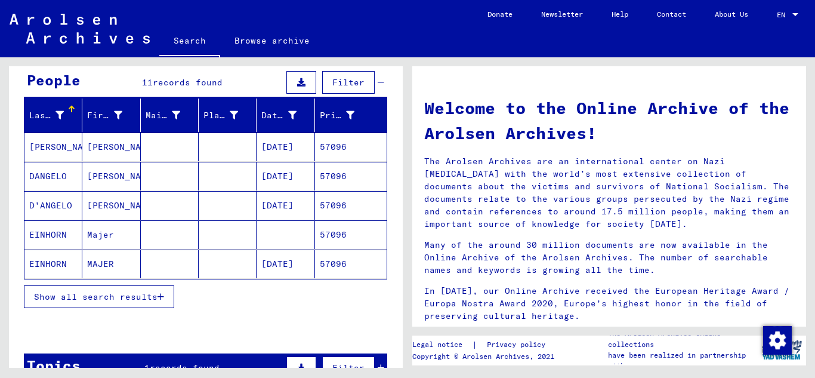
scroll to position [179, 0]
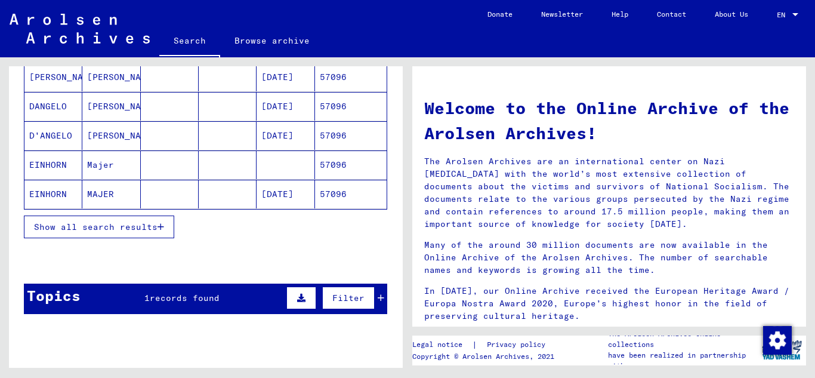
click at [338, 197] on mat-cell "57096" at bounding box center [351, 194] width 72 height 29
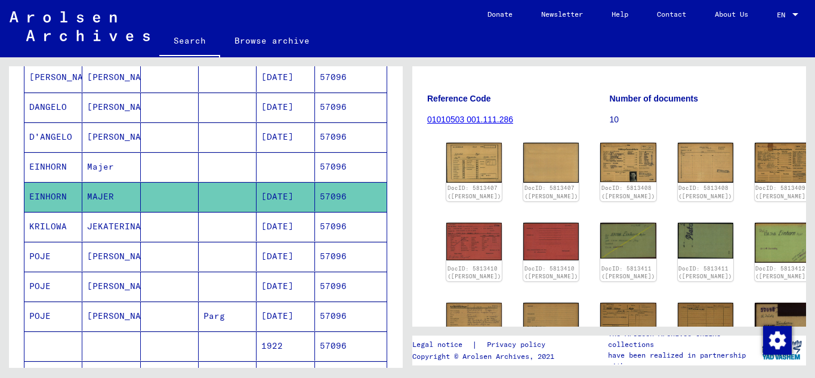
scroll to position [179, 0]
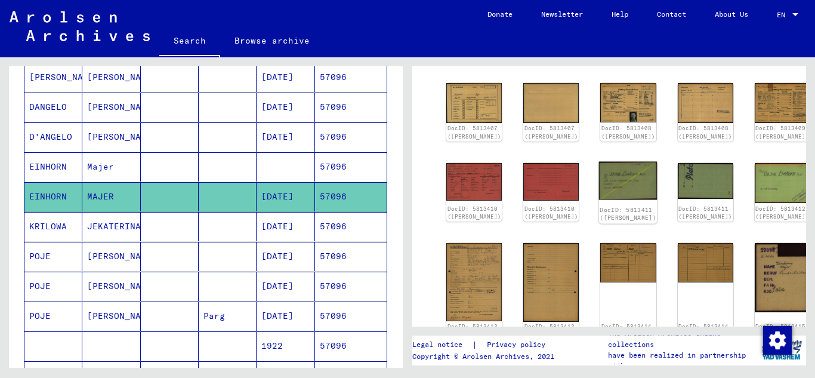
click at [599, 192] on img at bounding box center [628, 180] width 58 height 38
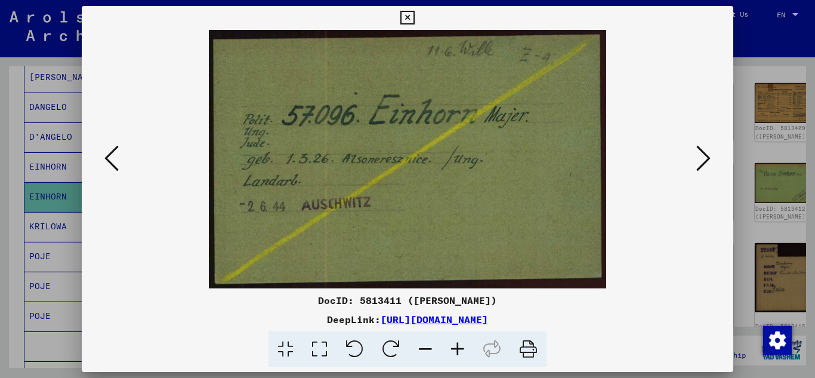
click at [710, 159] on icon at bounding box center [703, 158] width 14 height 29
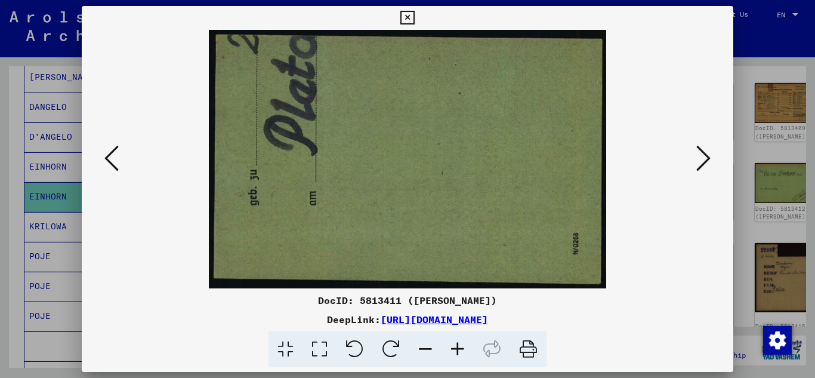
click at [710, 159] on icon at bounding box center [703, 158] width 14 height 29
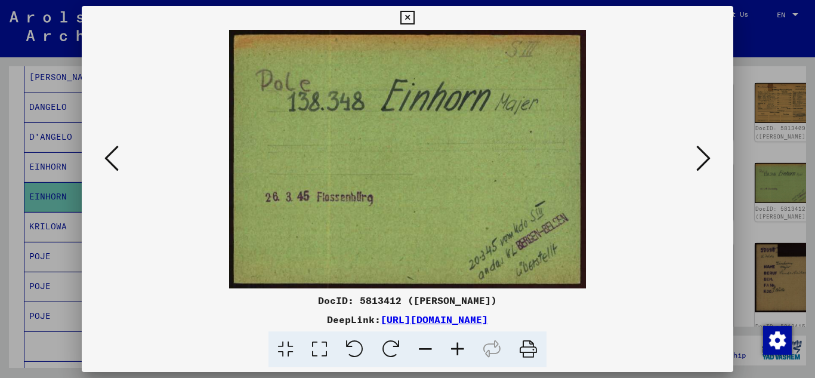
click at [418, 17] on button at bounding box center [407, 18] width 21 height 24
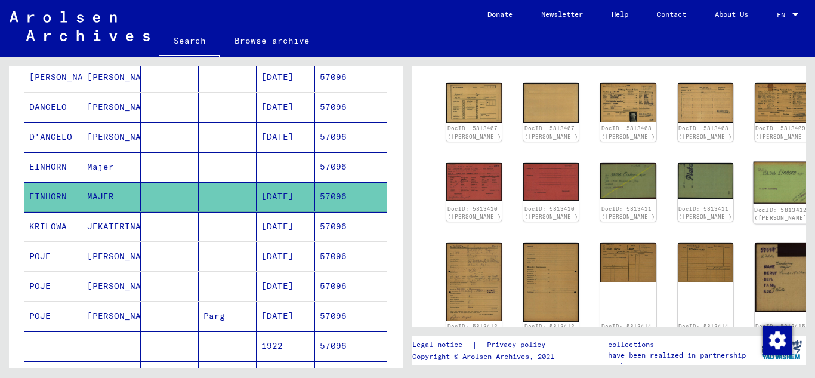
click at [753, 184] on img at bounding box center [782, 182] width 58 height 42
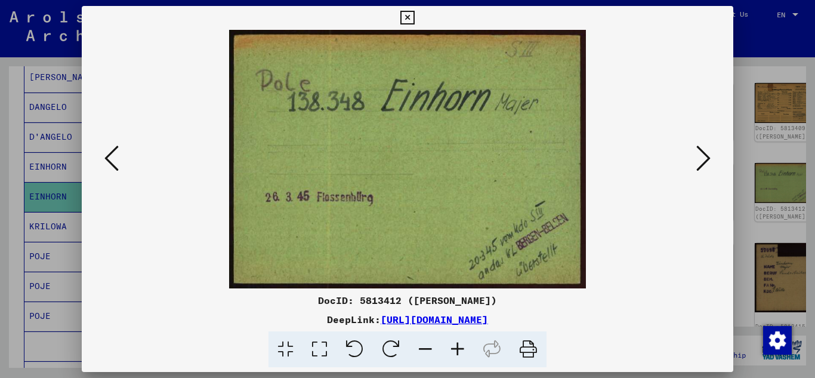
click at [411, 13] on icon at bounding box center [407, 18] width 14 height 14
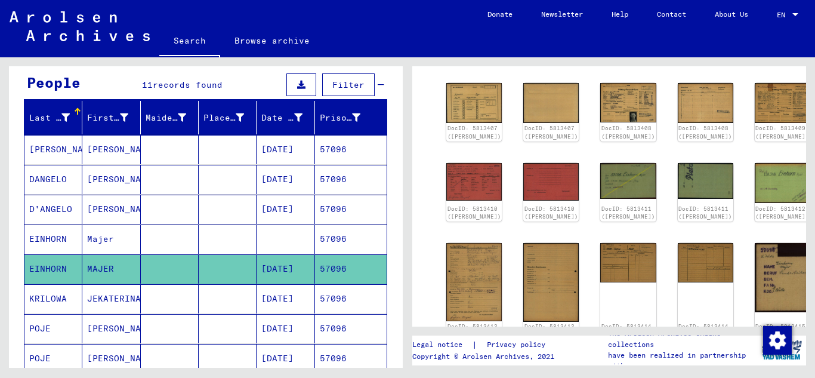
scroll to position [0, 0]
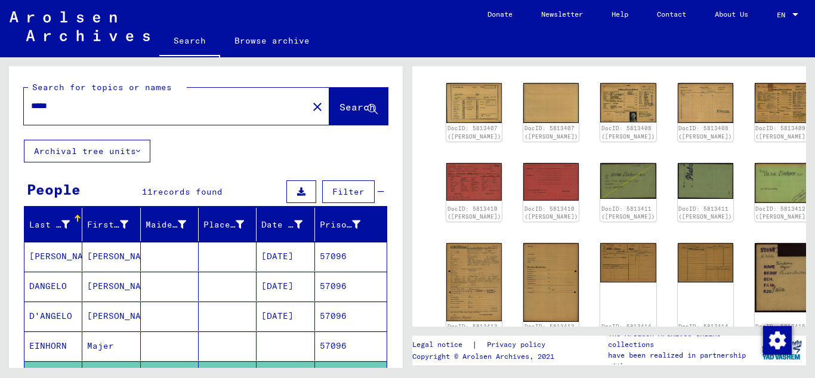
click at [89, 104] on input "*****" at bounding box center [166, 106] width 270 height 13
click at [347, 104] on span "Search" at bounding box center [357, 107] width 36 height 12
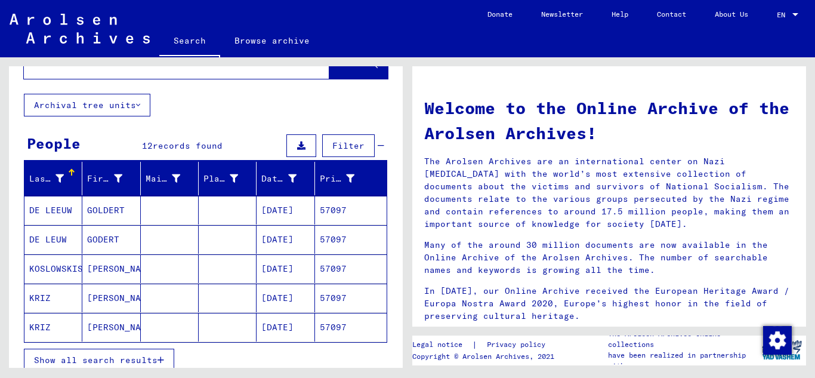
scroll to position [179, 0]
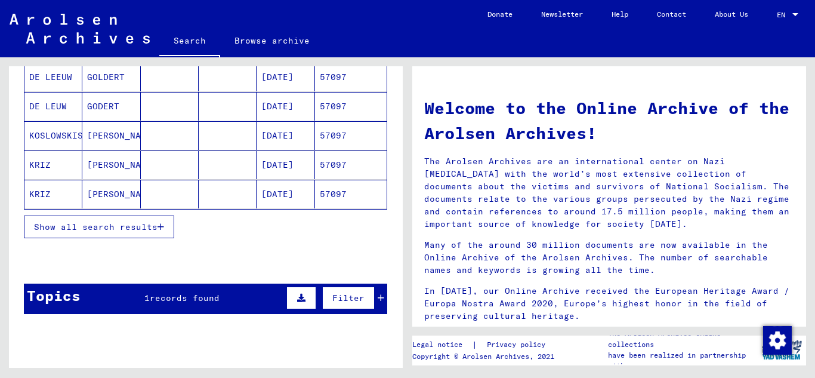
click at [159, 230] on icon "button" at bounding box center [160, 226] width 7 height 8
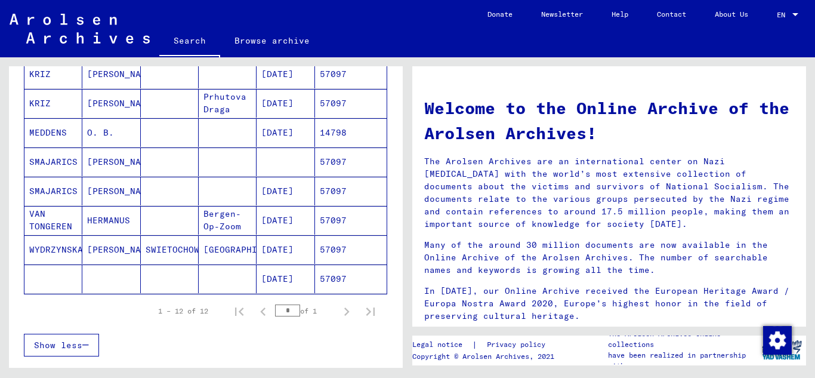
scroll to position [298, 0]
click at [348, 193] on mat-cell "57097" at bounding box center [351, 191] width 72 height 29
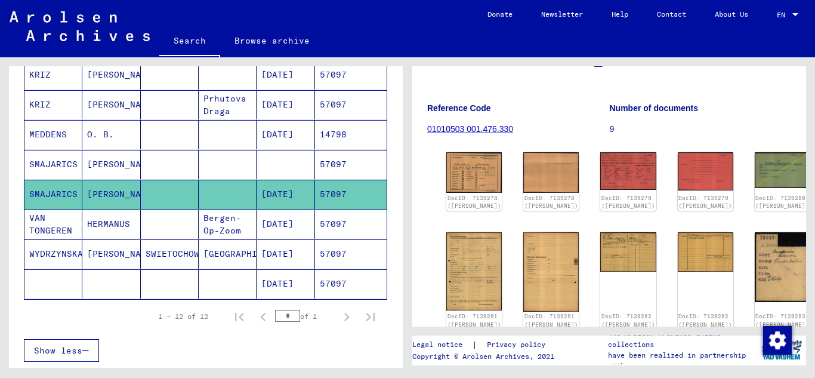
scroll to position [119, 0]
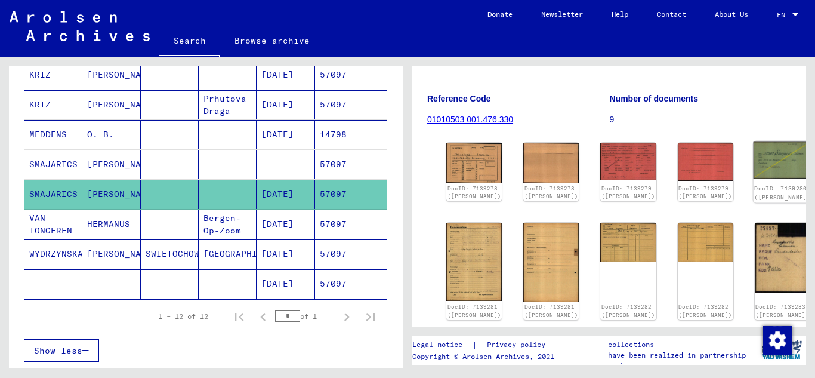
click at [753, 166] on img at bounding box center [782, 160] width 58 height 38
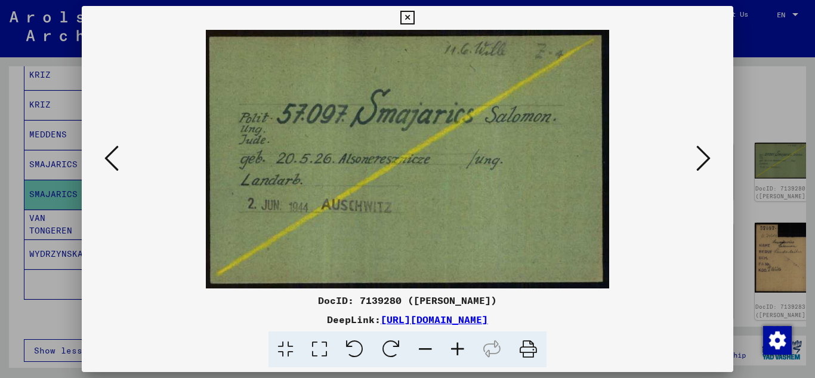
click at [704, 162] on icon at bounding box center [703, 158] width 14 height 29
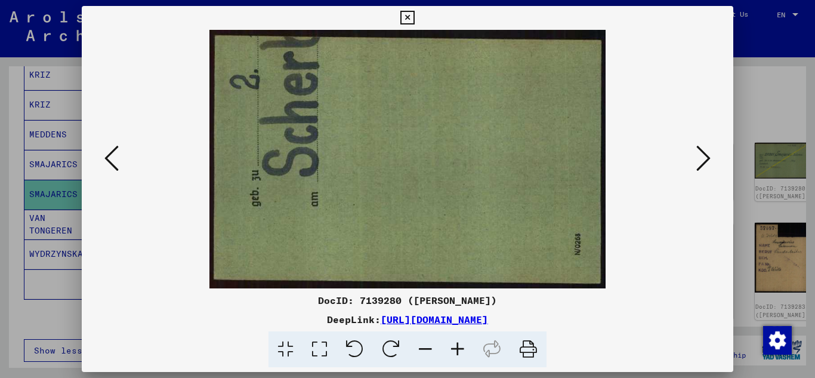
click at [704, 162] on icon at bounding box center [703, 158] width 14 height 29
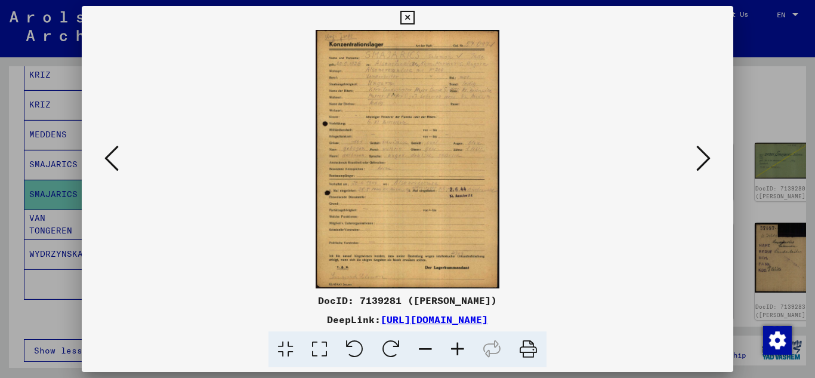
click at [405, 18] on icon at bounding box center [407, 18] width 14 height 14
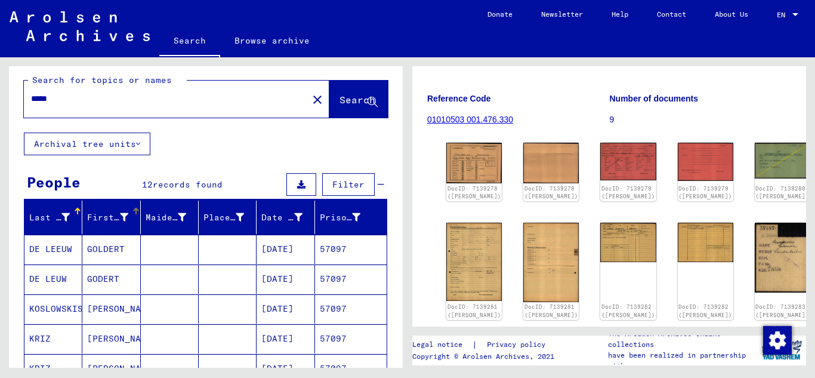
scroll to position [0, 0]
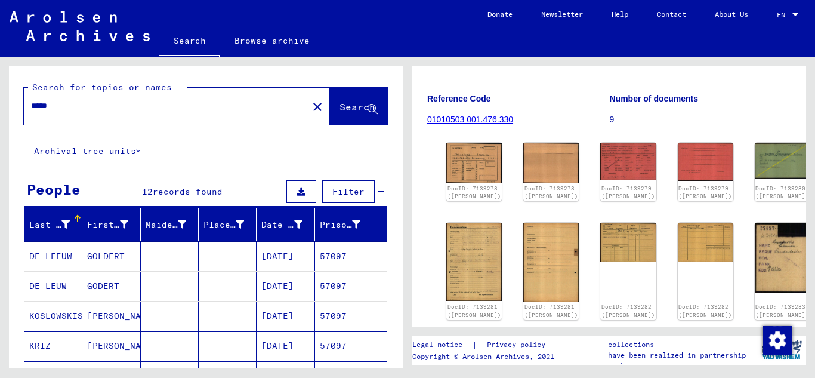
click at [85, 103] on input "*****" at bounding box center [166, 106] width 270 height 13
click at [342, 98] on button "Search" at bounding box center [358, 106] width 58 height 37
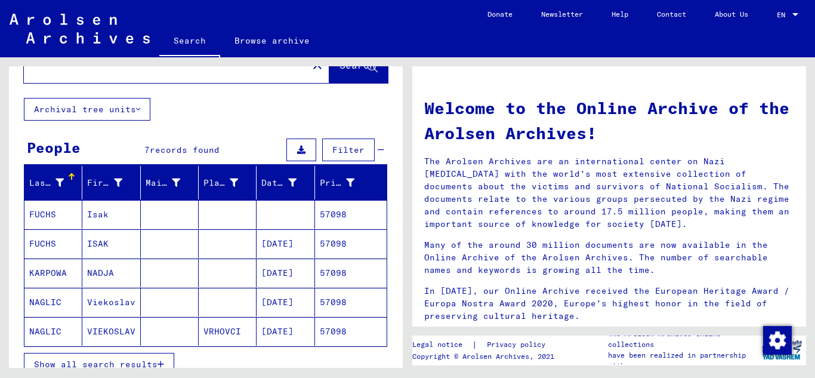
scroll to position [60, 0]
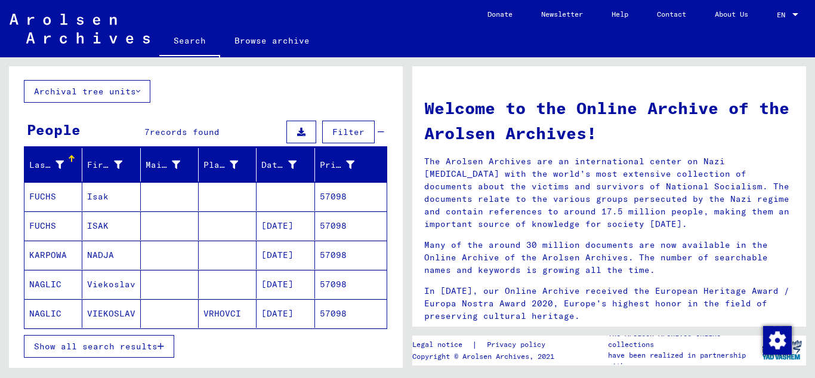
click at [163, 348] on icon "button" at bounding box center [160, 346] width 7 height 8
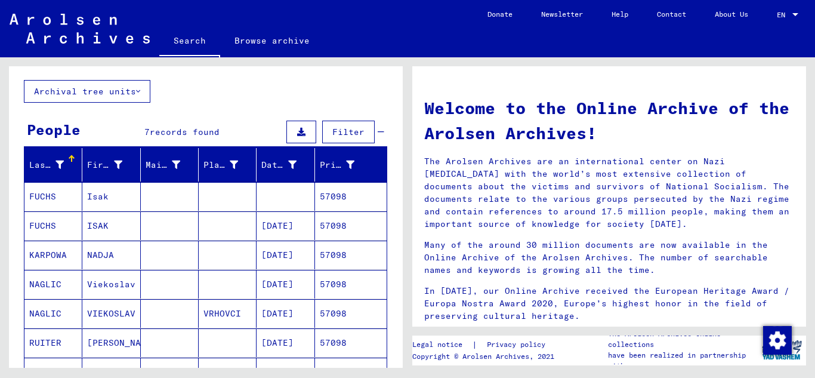
click at [362, 228] on mat-cell "57098" at bounding box center [351, 225] width 72 height 29
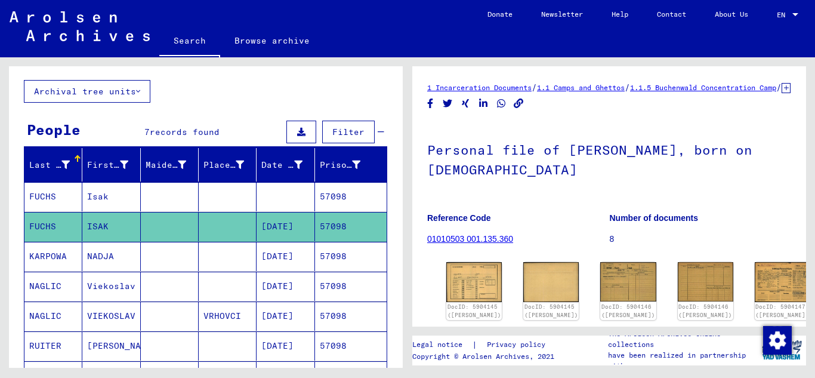
scroll to position [119, 0]
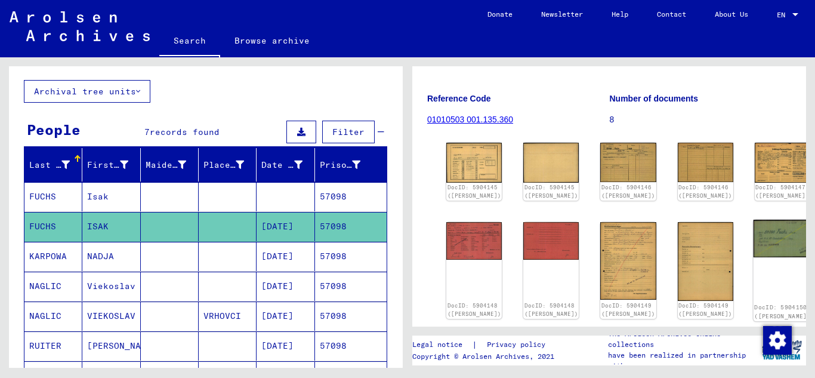
click at [753, 247] on img at bounding box center [782, 239] width 58 height 38
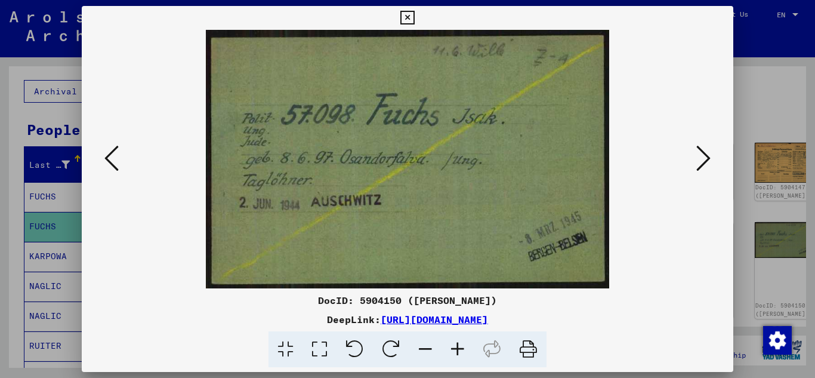
click at [409, 21] on icon at bounding box center [407, 18] width 14 height 14
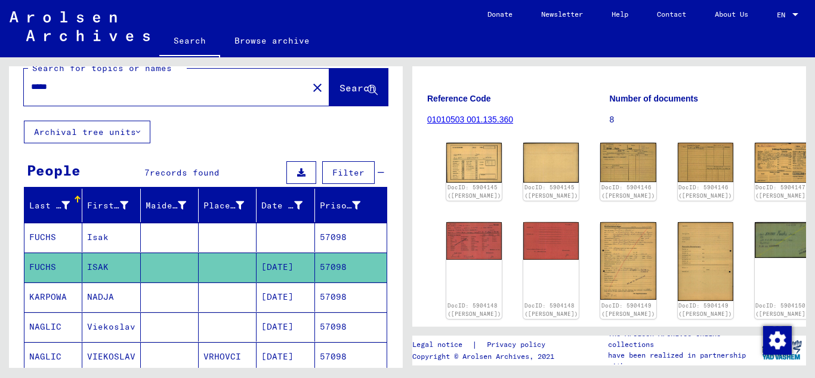
scroll to position [0, 0]
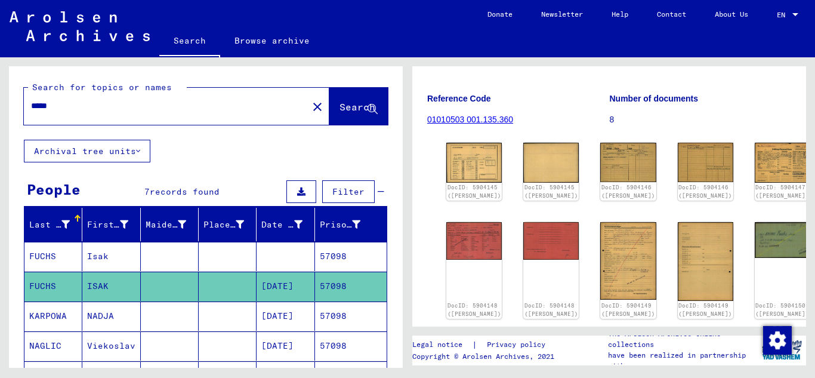
click at [79, 108] on input "*****" at bounding box center [166, 106] width 270 height 13
click at [339, 107] on span "Search" at bounding box center [357, 107] width 36 height 12
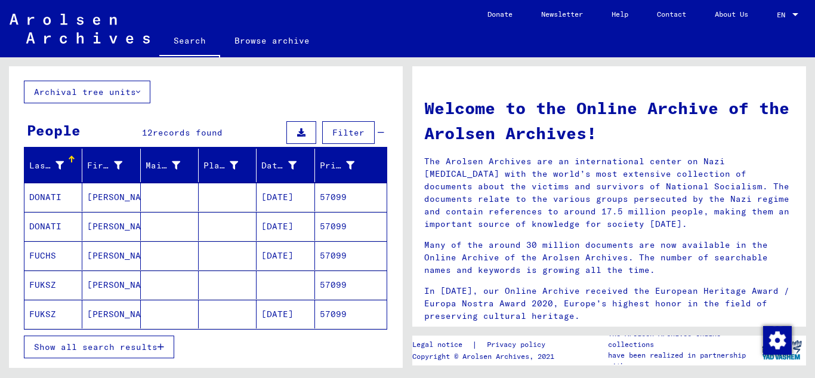
scroll to position [60, 0]
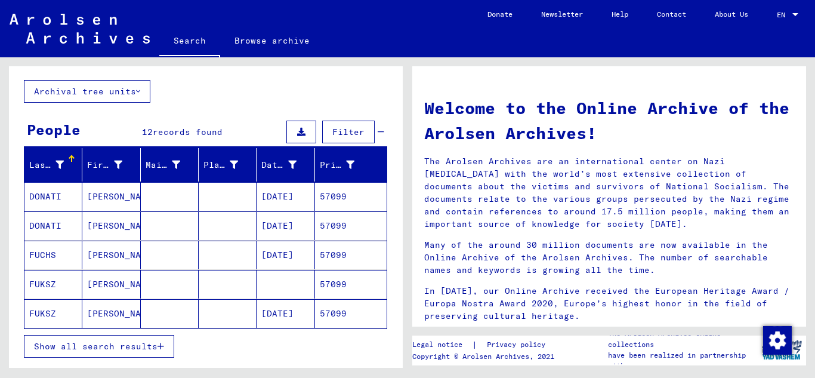
click at [339, 252] on mat-cell "57099" at bounding box center [351, 254] width 72 height 29
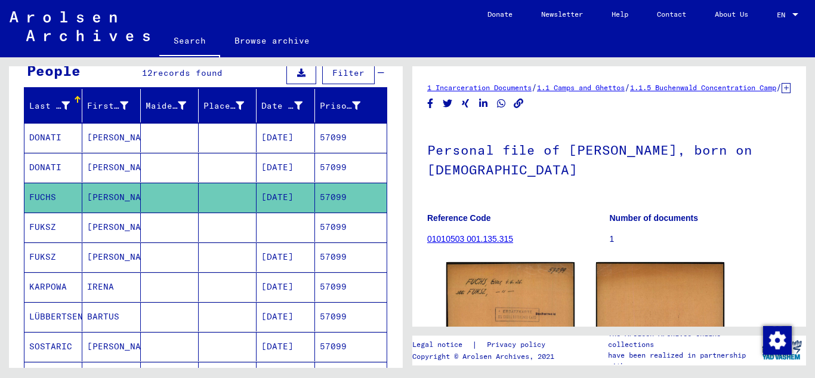
scroll to position [119, 0]
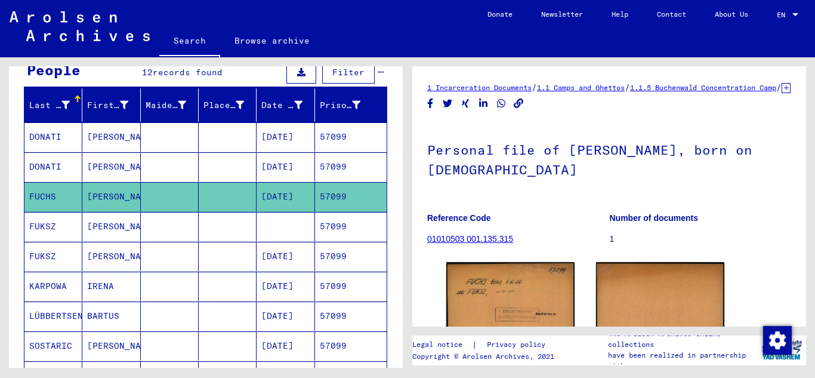
click at [349, 257] on mat-cell "57099" at bounding box center [351, 256] width 72 height 29
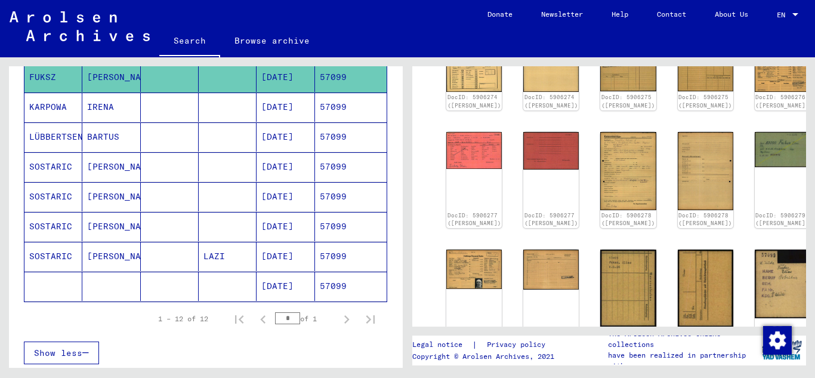
scroll to position [239, 0]
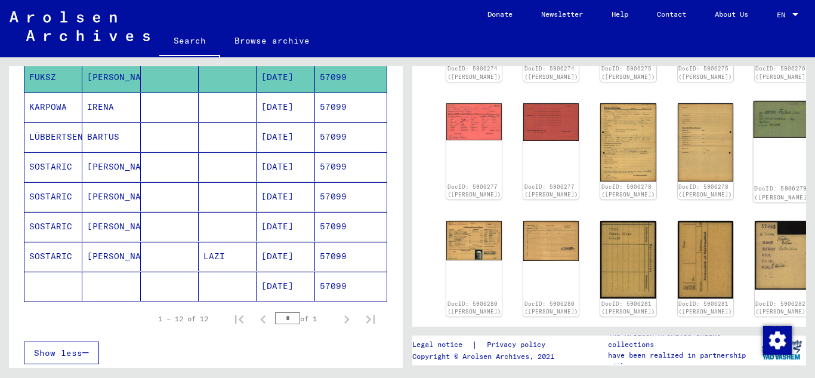
click at [753, 128] on img at bounding box center [782, 119] width 58 height 37
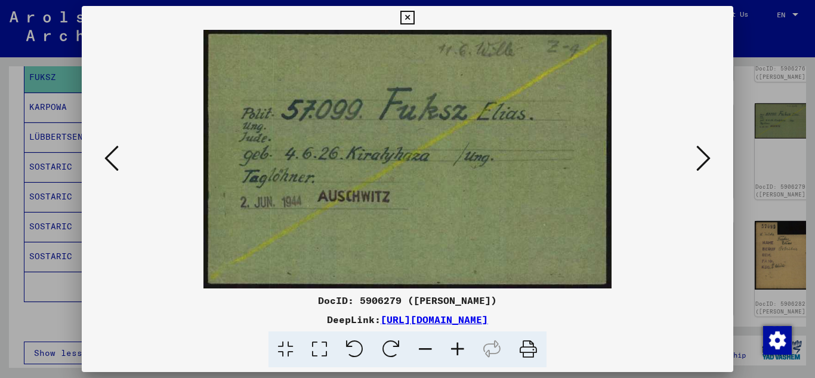
click at [695, 154] on button at bounding box center [703, 159] width 21 height 34
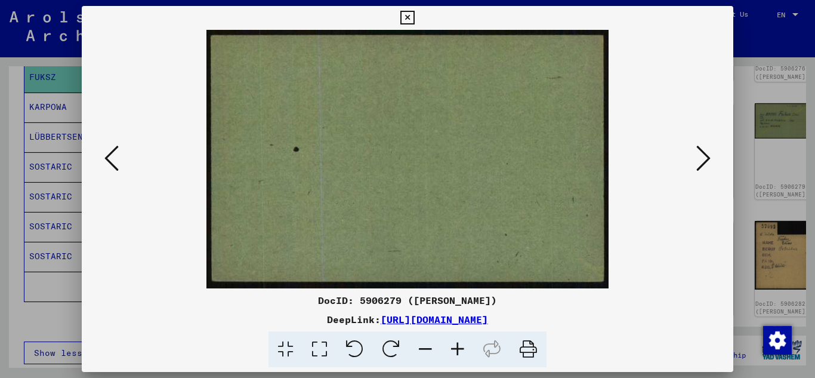
click at [697, 156] on icon at bounding box center [703, 158] width 14 height 29
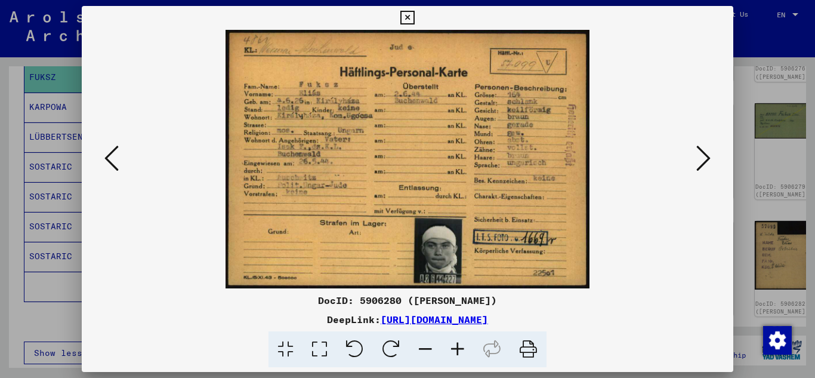
click at [697, 156] on icon at bounding box center [703, 158] width 14 height 29
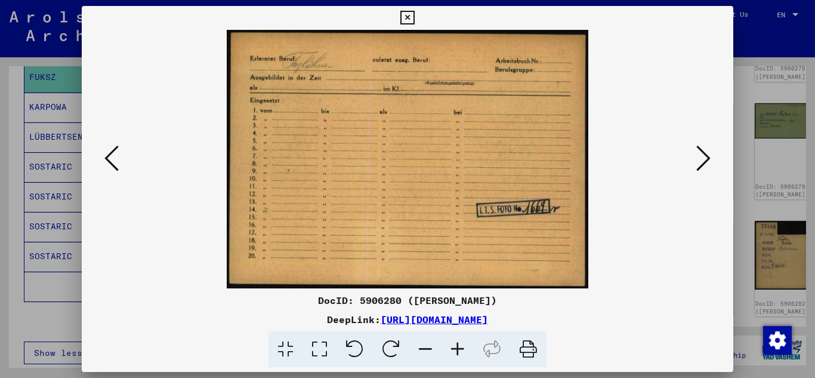
click at [697, 156] on icon at bounding box center [703, 158] width 14 height 29
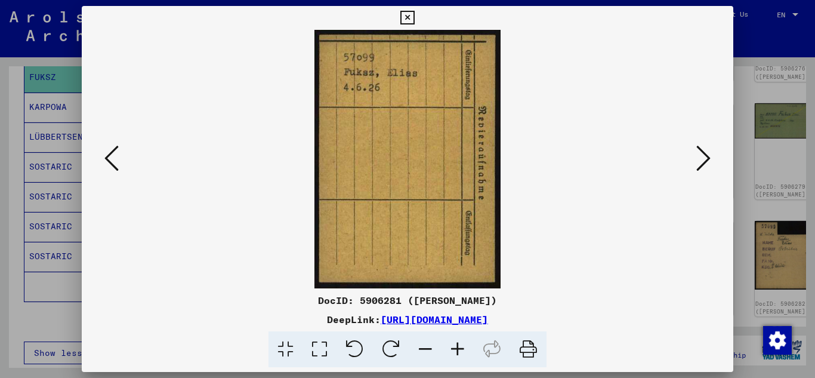
click at [407, 17] on icon at bounding box center [407, 18] width 14 height 14
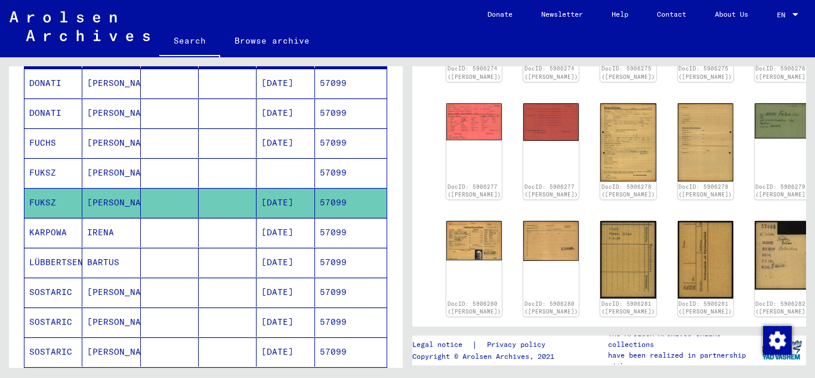
scroll to position [0, 0]
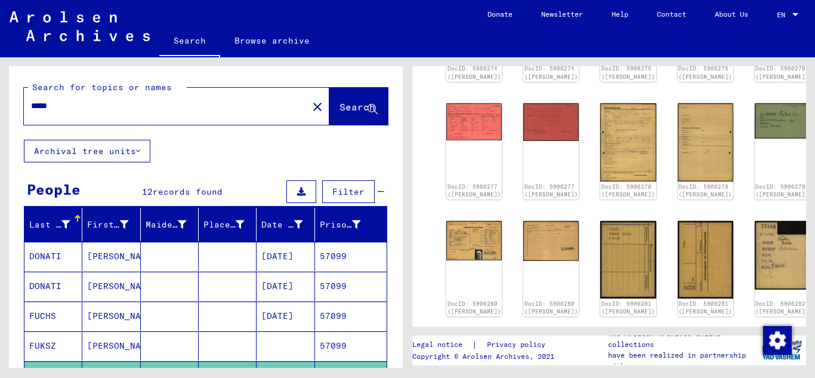
click at [87, 102] on input "*****" at bounding box center [166, 106] width 270 height 13
click at [339, 104] on span "Search" at bounding box center [357, 107] width 36 height 12
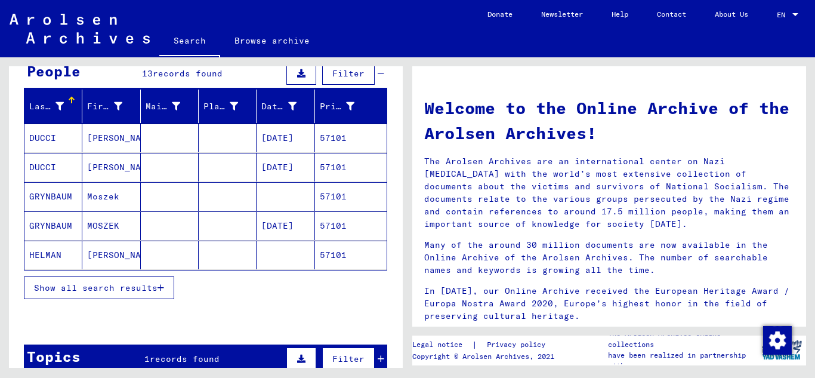
scroll to position [119, 0]
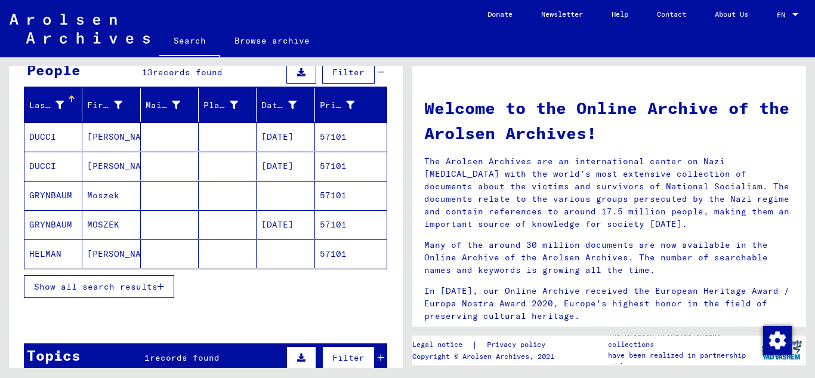
click at [166, 290] on button "Show all search results" at bounding box center [99, 286] width 150 height 23
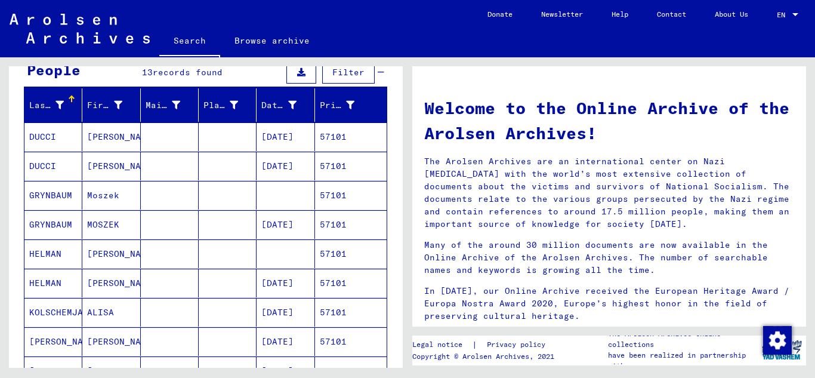
click at [361, 285] on mat-cell "57101" at bounding box center [351, 282] width 72 height 29
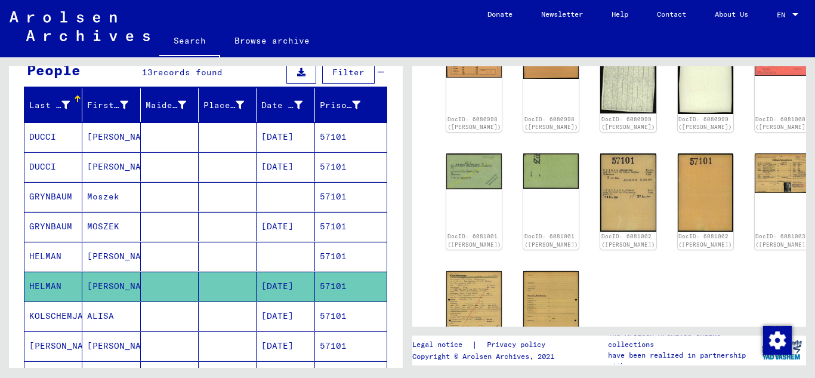
scroll to position [239, 0]
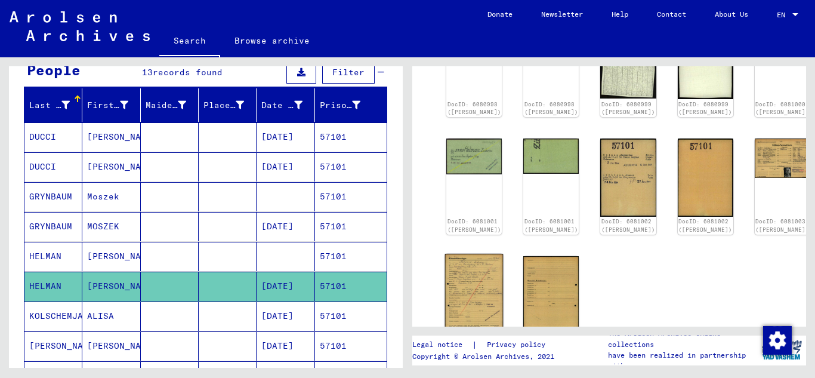
click at [456, 269] on img at bounding box center [474, 295] width 58 height 82
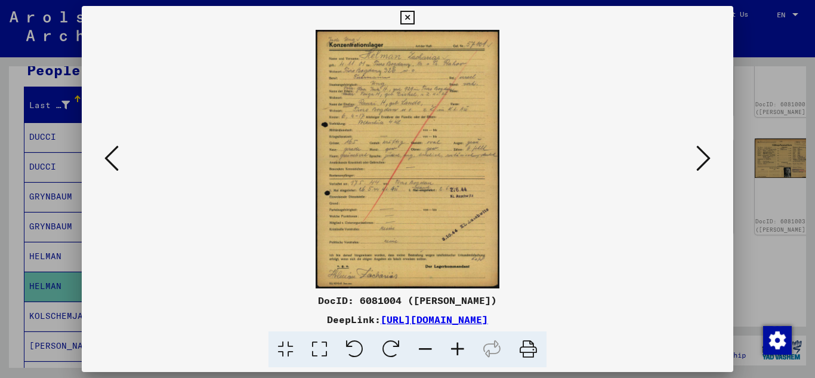
click at [459, 348] on icon at bounding box center [457, 349] width 32 height 36
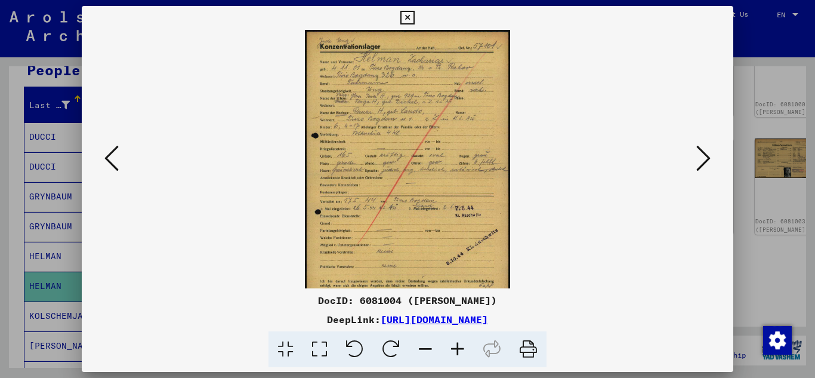
click at [459, 348] on icon at bounding box center [457, 349] width 32 height 36
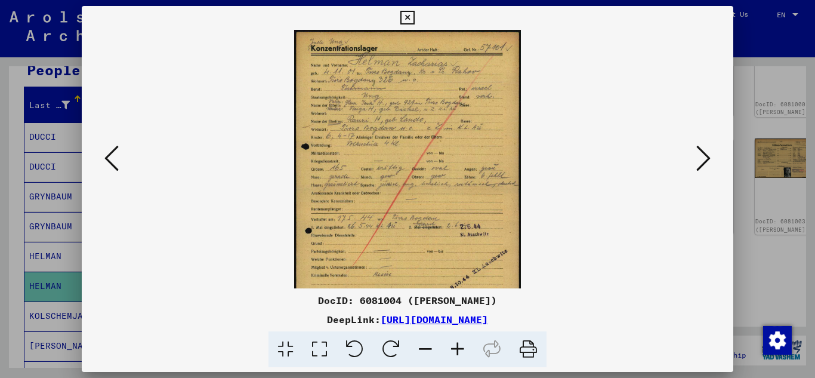
click at [459, 348] on icon at bounding box center [457, 349] width 32 height 36
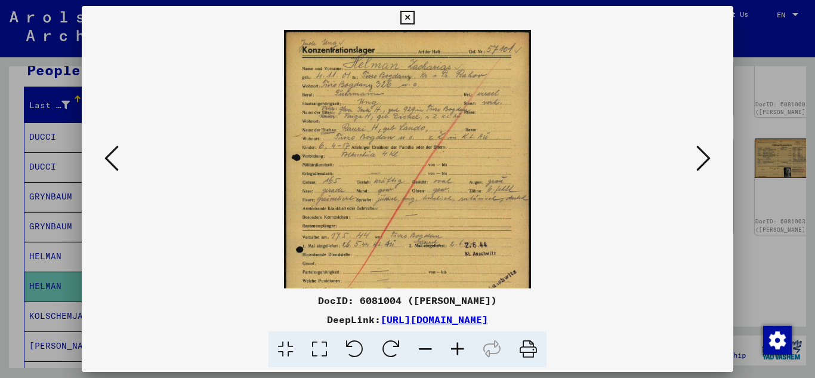
click at [459, 348] on icon at bounding box center [457, 349] width 32 height 36
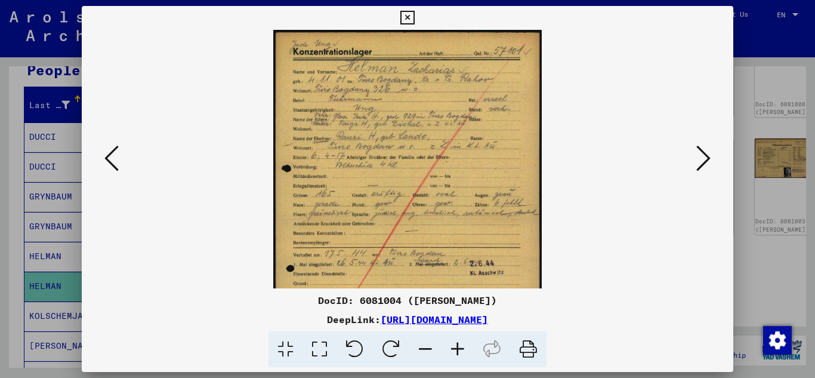
click at [459, 348] on icon at bounding box center [457, 349] width 32 height 36
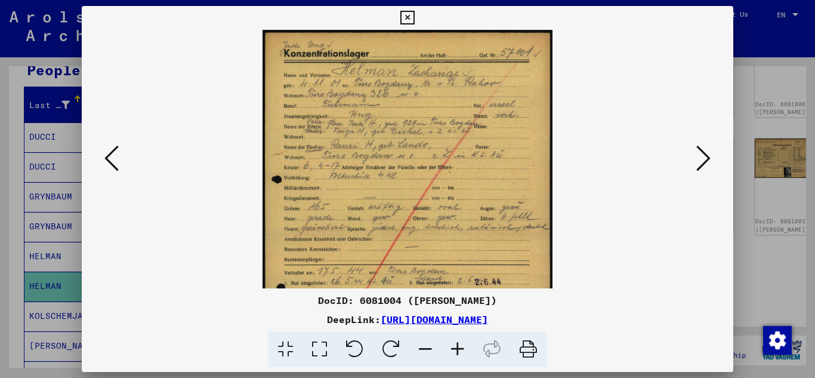
click at [459, 348] on icon at bounding box center [457, 349] width 32 height 36
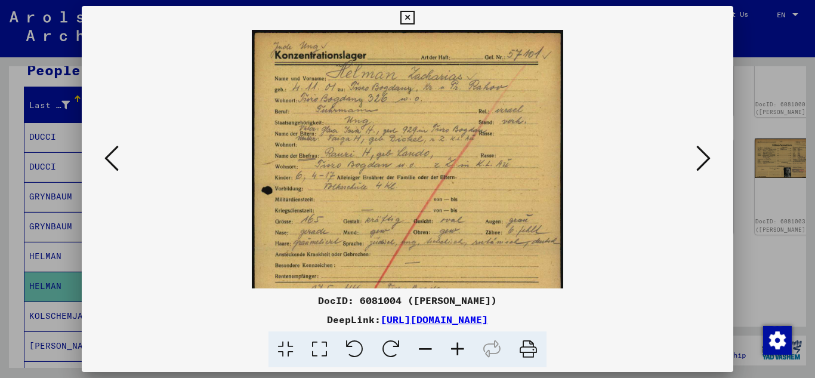
click at [459, 348] on icon at bounding box center [457, 349] width 32 height 36
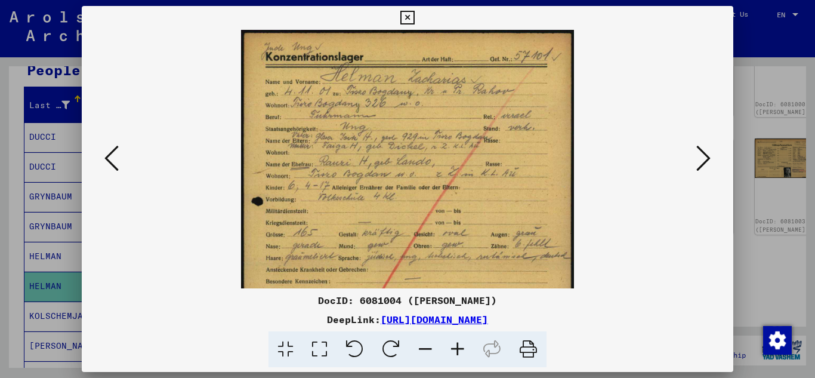
click at [459, 348] on icon at bounding box center [457, 349] width 32 height 36
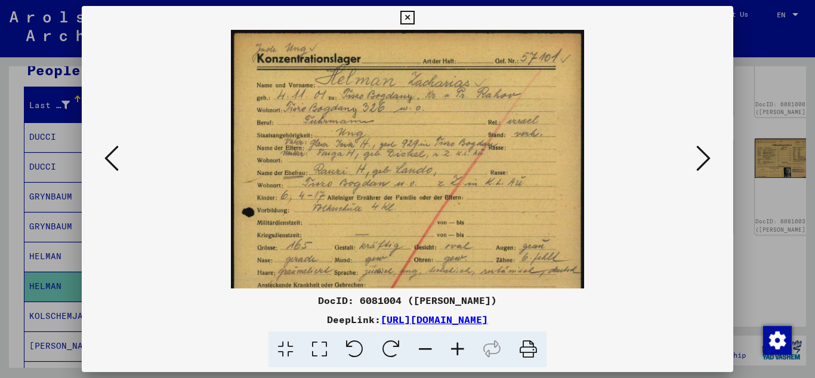
click at [459, 348] on icon at bounding box center [457, 349] width 32 height 36
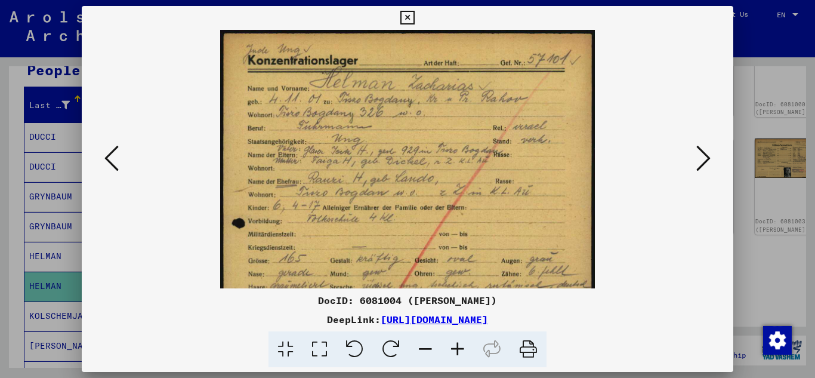
click at [459, 348] on icon at bounding box center [457, 349] width 32 height 36
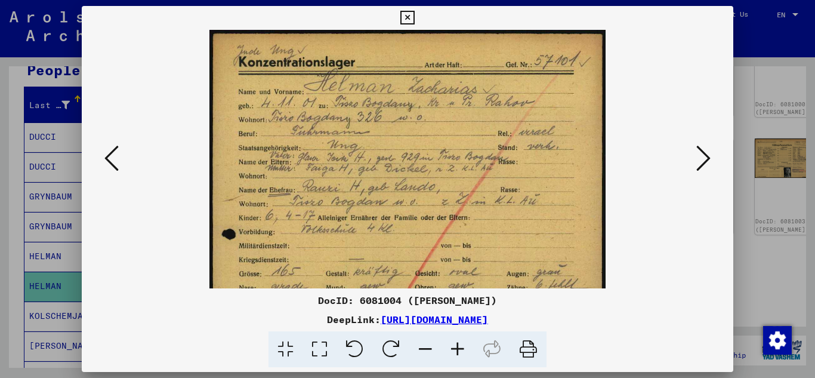
click at [459, 348] on icon at bounding box center [457, 349] width 32 height 36
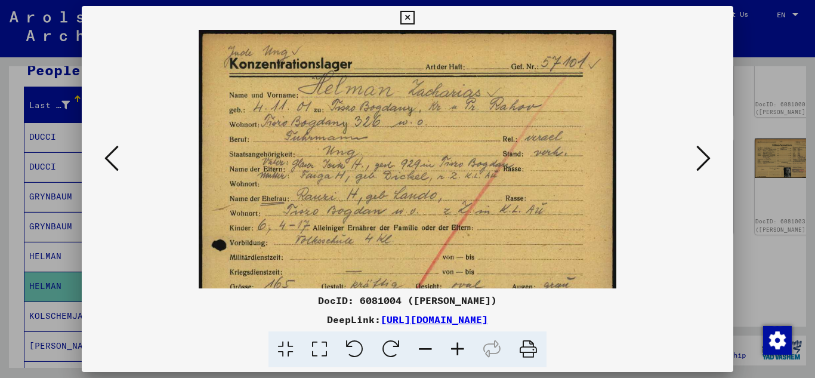
click at [459, 348] on icon at bounding box center [457, 349] width 32 height 36
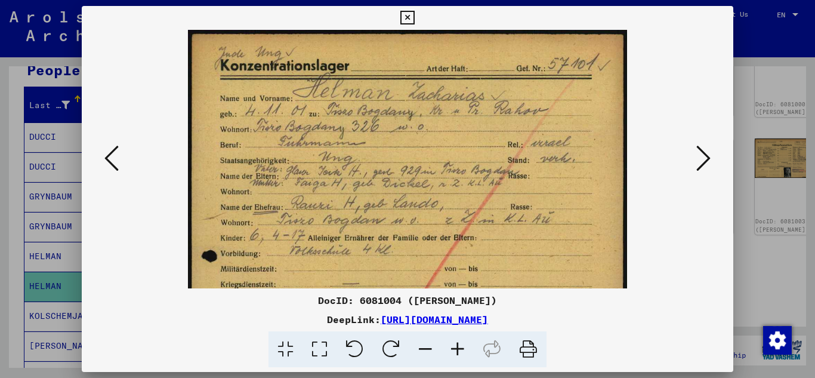
click at [459, 348] on icon at bounding box center [457, 349] width 32 height 36
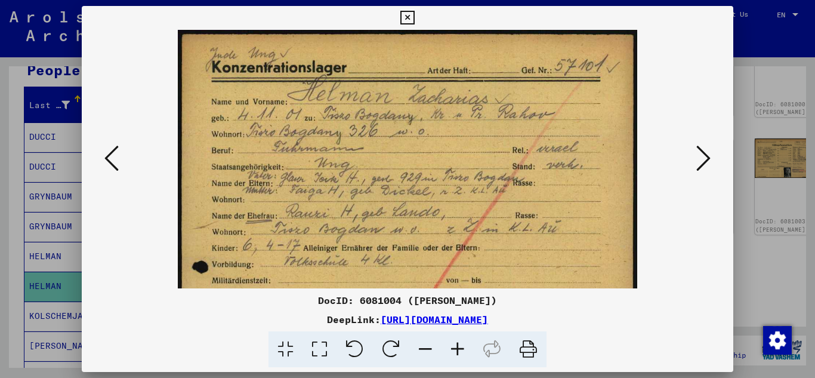
click at [459, 348] on icon at bounding box center [457, 349] width 32 height 36
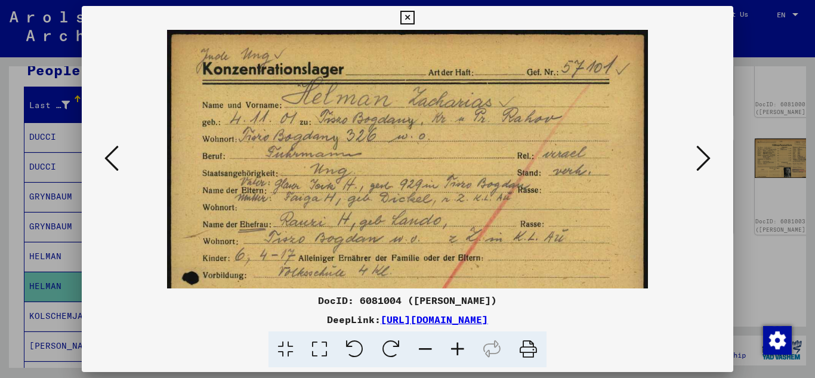
click at [459, 348] on icon at bounding box center [457, 349] width 32 height 36
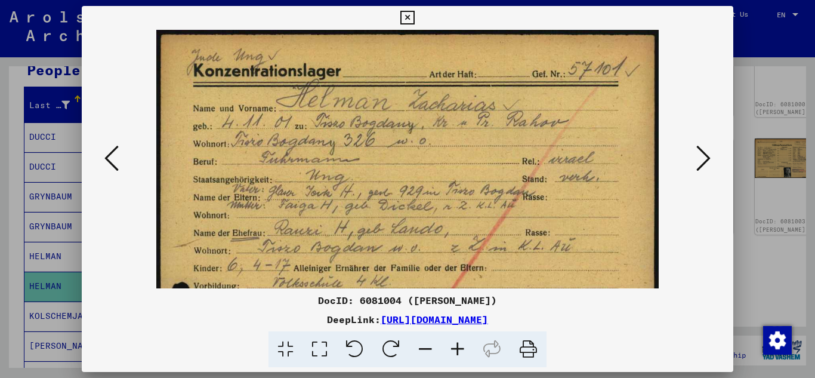
click at [407, 16] on icon at bounding box center [407, 18] width 14 height 14
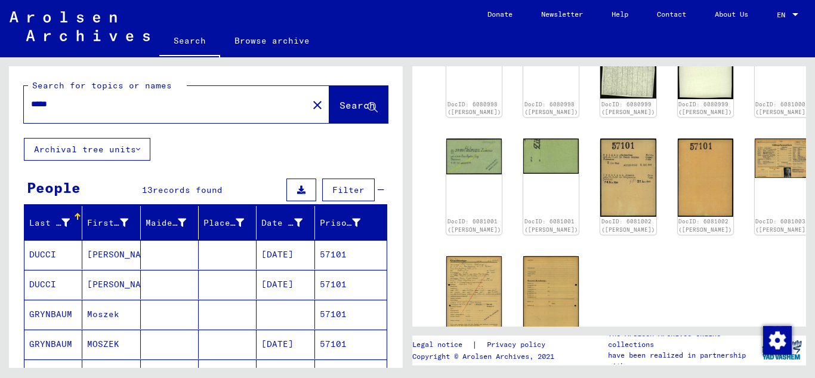
scroll to position [0, 0]
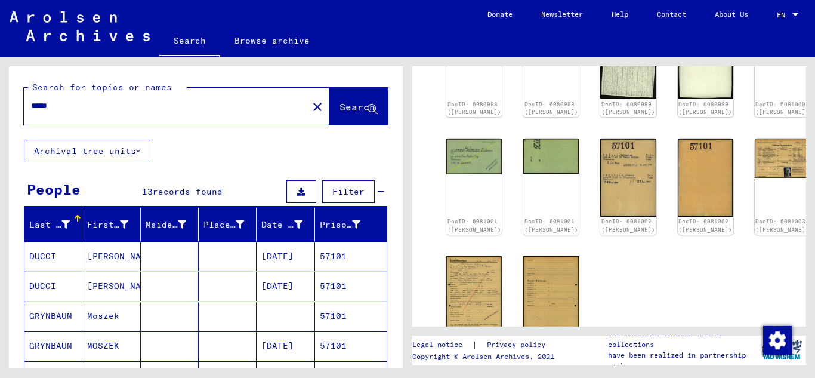
click at [59, 108] on input "*****" at bounding box center [166, 106] width 270 height 13
click at [356, 102] on span "Search" at bounding box center [357, 107] width 36 height 12
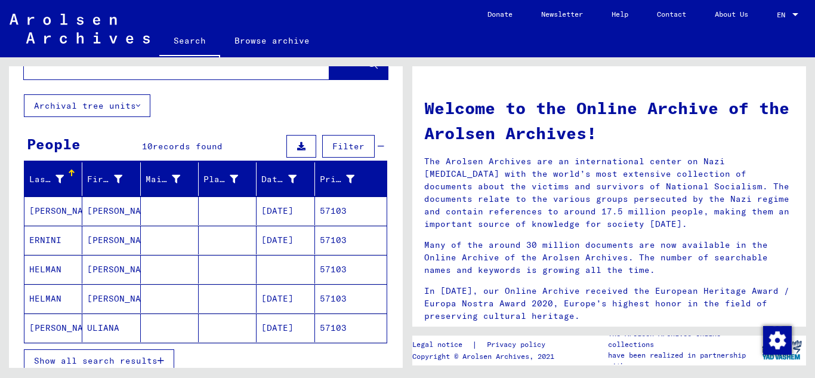
scroll to position [119, 0]
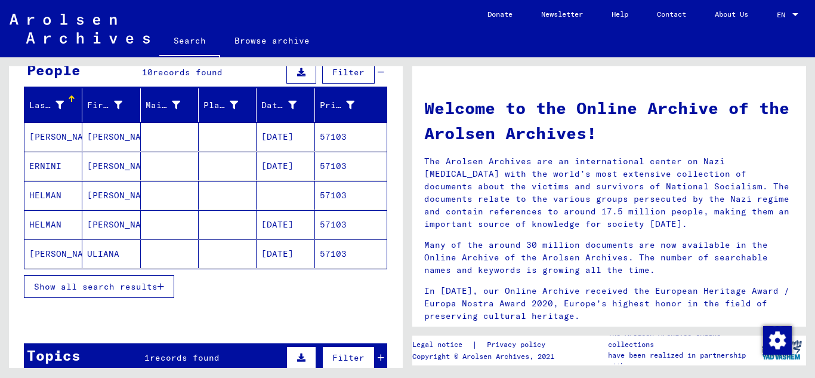
click at [336, 224] on mat-cell "57103" at bounding box center [351, 224] width 72 height 29
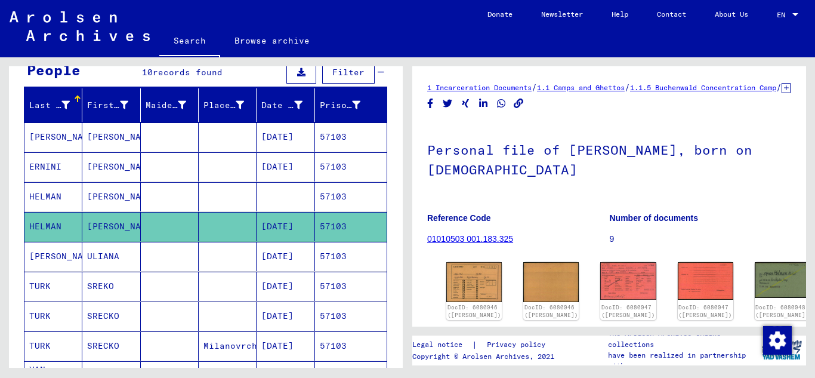
scroll to position [119, 0]
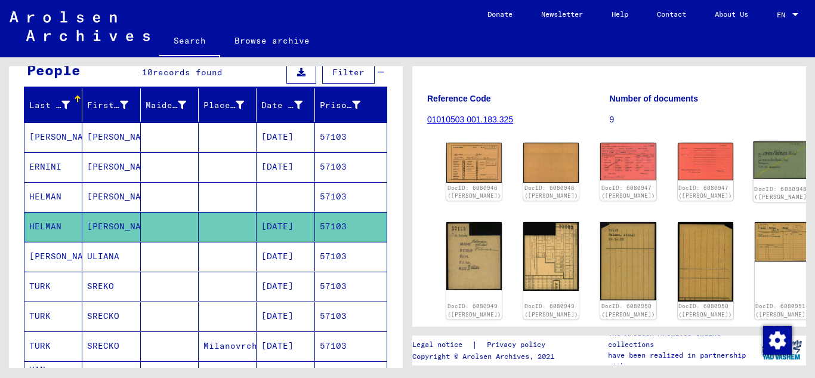
click at [753, 162] on img at bounding box center [782, 160] width 58 height 38
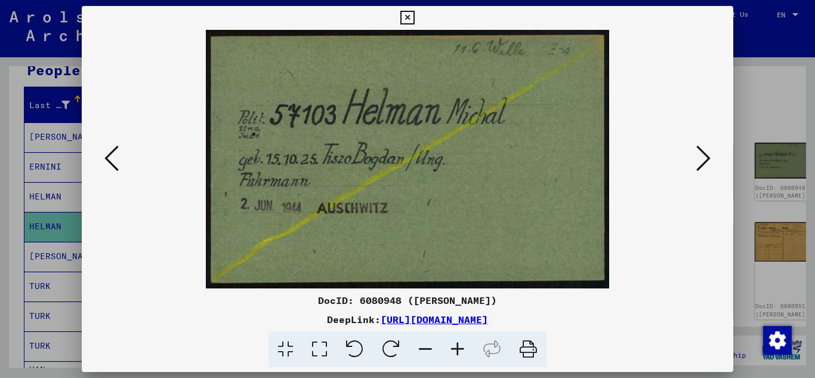
click at [709, 152] on icon at bounding box center [703, 158] width 14 height 29
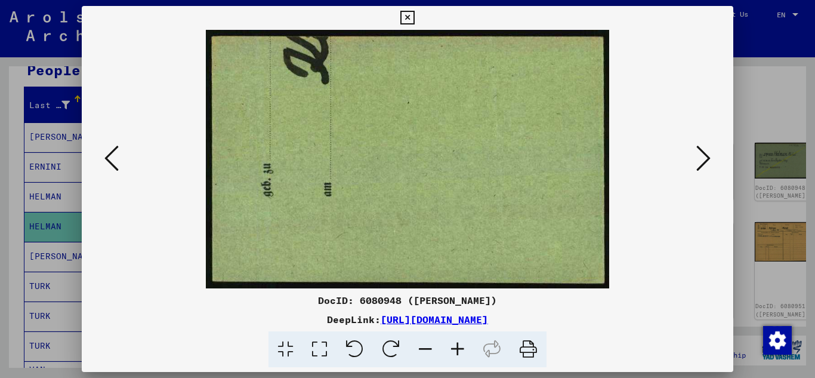
click at [709, 152] on icon at bounding box center [703, 158] width 14 height 29
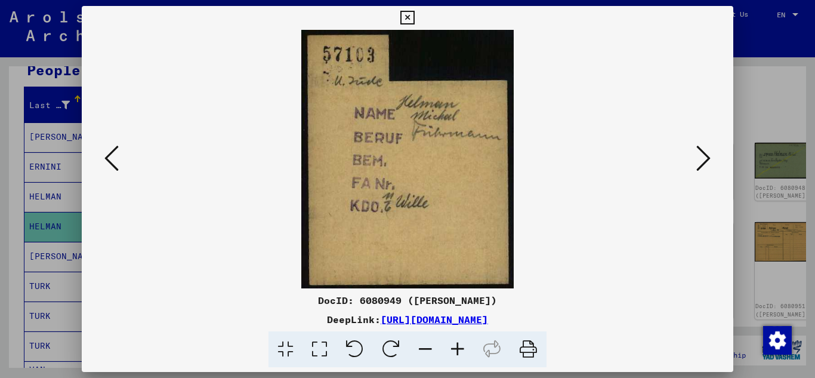
click at [707, 153] on icon at bounding box center [703, 158] width 14 height 29
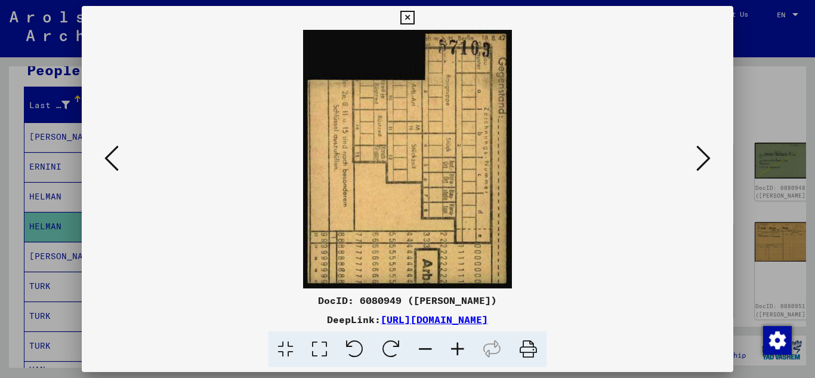
click at [706, 154] on icon at bounding box center [703, 158] width 14 height 29
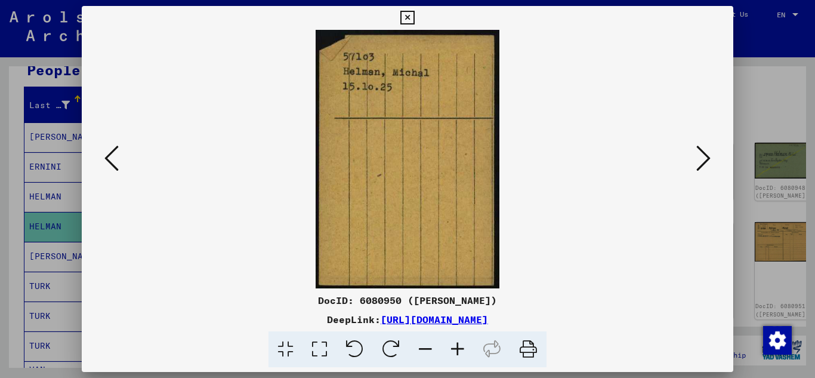
click at [704, 156] on icon at bounding box center [703, 158] width 14 height 29
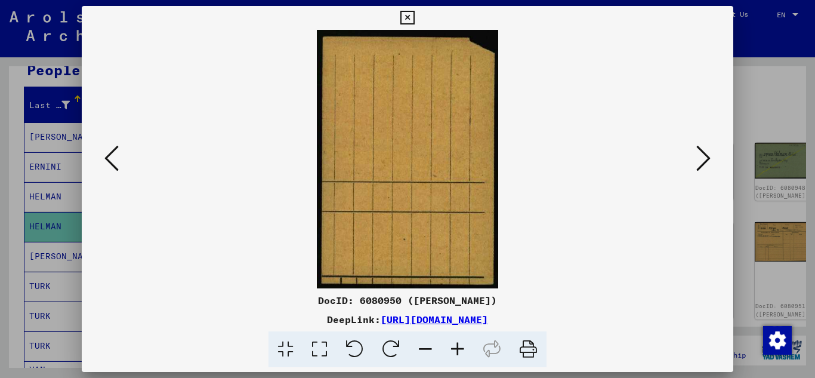
click at [704, 156] on icon at bounding box center [703, 158] width 14 height 29
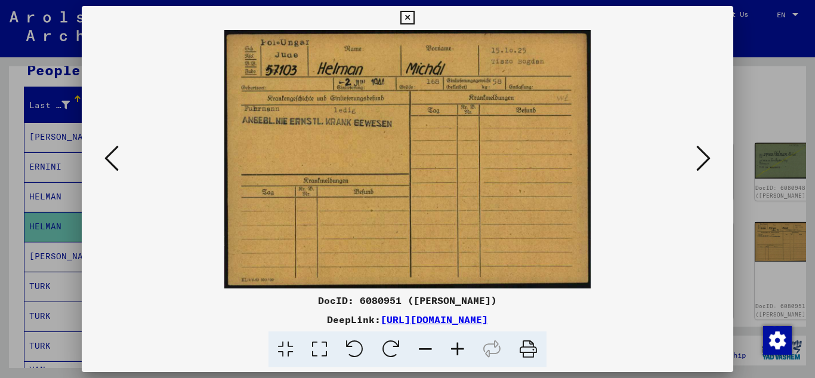
click at [703, 157] on icon at bounding box center [703, 158] width 14 height 29
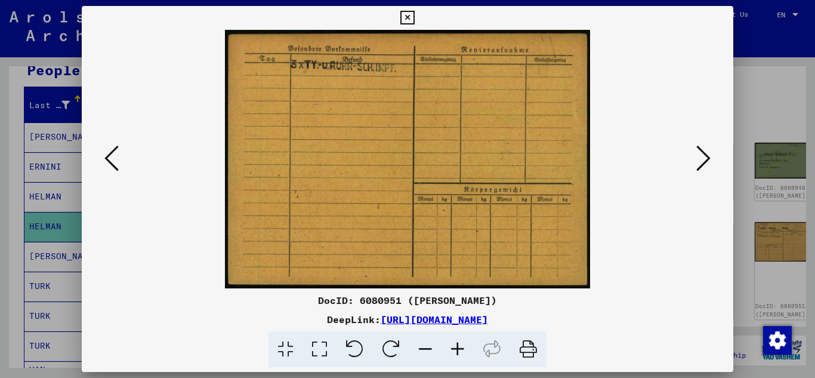
click at [703, 157] on icon at bounding box center [703, 158] width 14 height 29
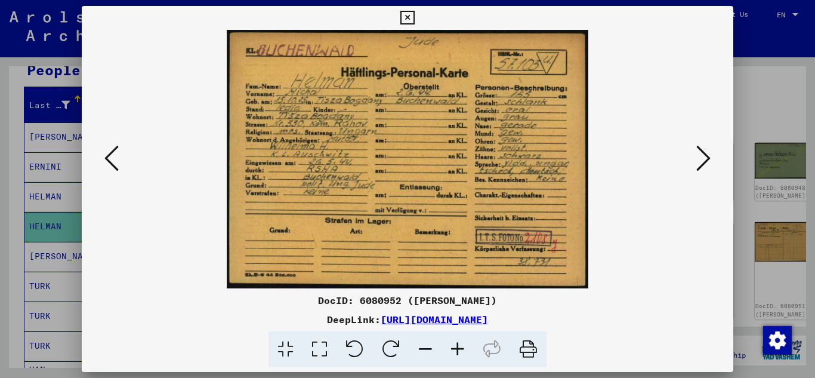
click at [702, 159] on icon at bounding box center [703, 158] width 14 height 29
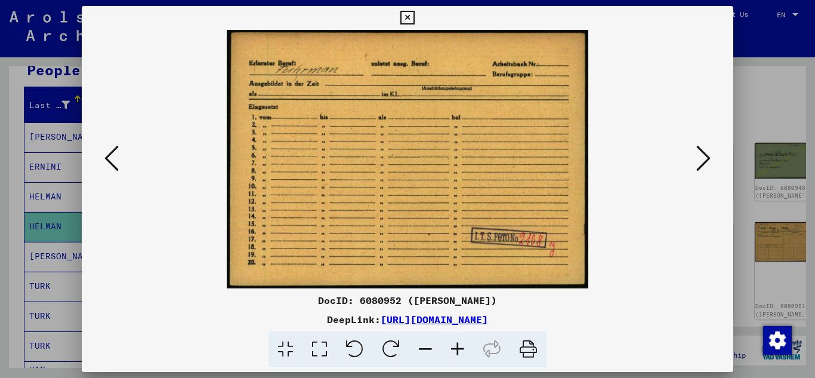
click at [702, 159] on icon at bounding box center [703, 158] width 14 height 29
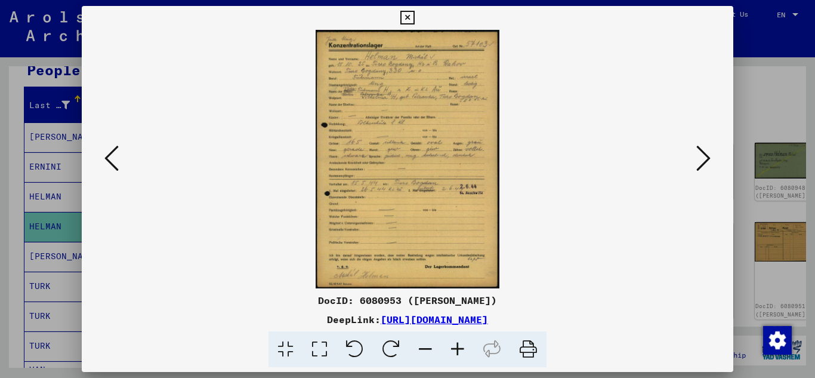
click at [457, 345] on icon at bounding box center [457, 349] width 32 height 36
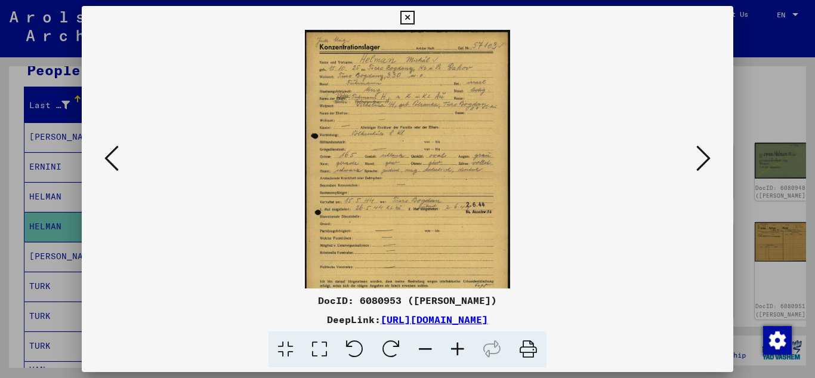
click at [458, 345] on icon at bounding box center [457, 349] width 32 height 36
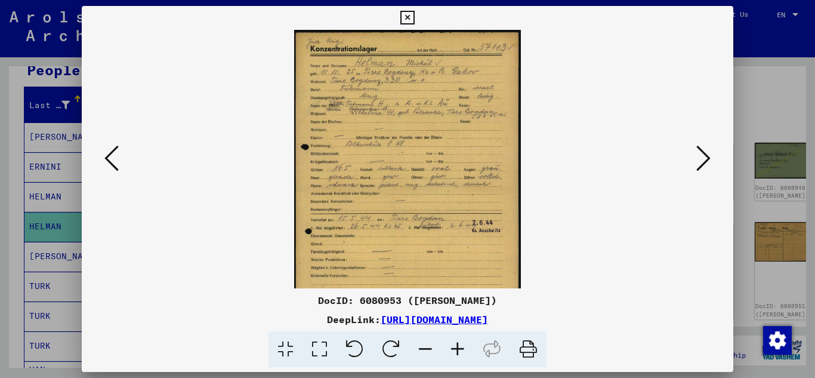
click at [458, 345] on icon at bounding box center [457, 349] width 32 height 36
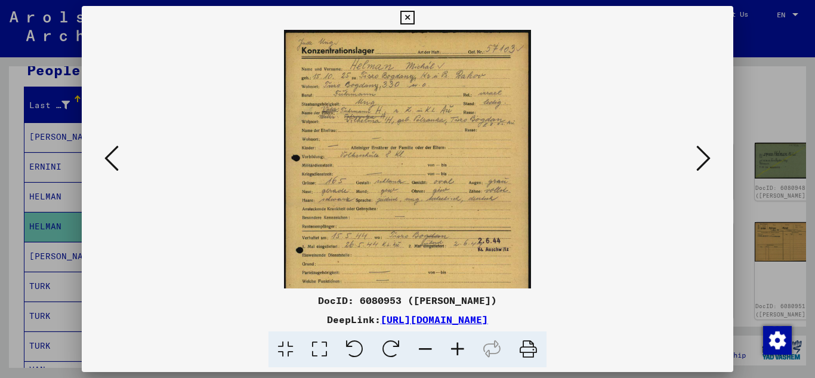
click at [458, 345] on icon at bounding box center [457, 349] width 32 height 36
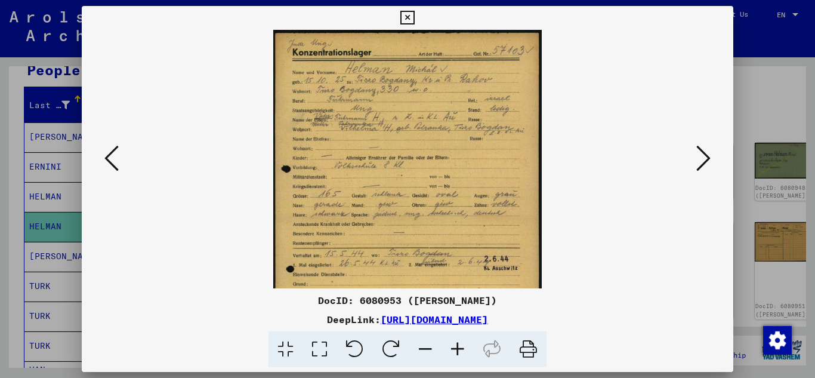
click at [458, 345] on icon at bounding box center [457, 349] width 32 height 36
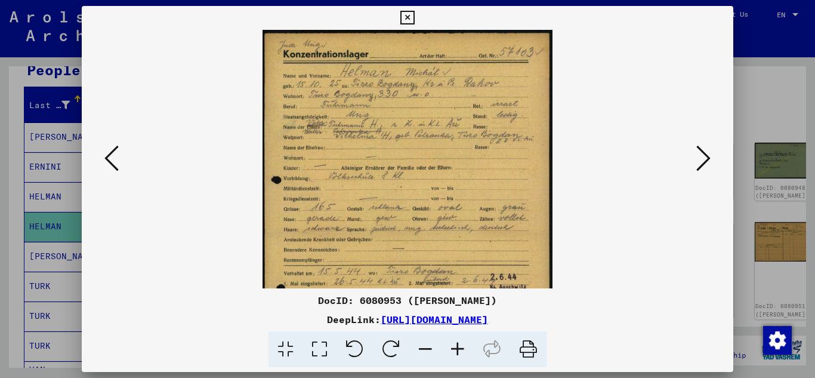
click at [458, 345] on icon at bounding box center [457, 349] width 32 height 36
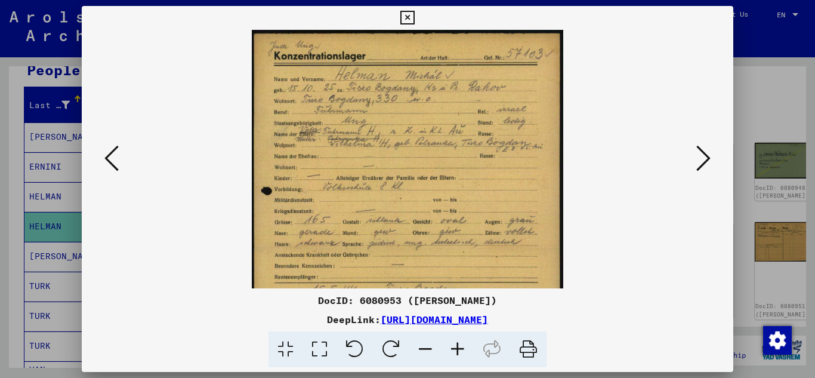
click at [458, 345] on icon at bounding box center [457, 349] width 32 height 36
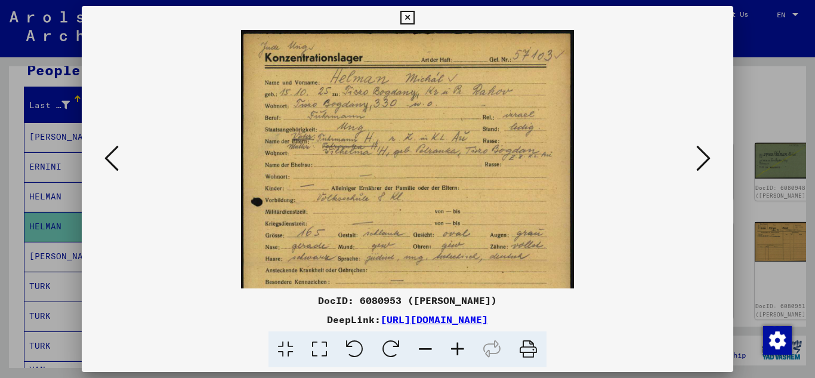
click at [458, 345] on icon at bounding box center [457, 349] width 32 height 36
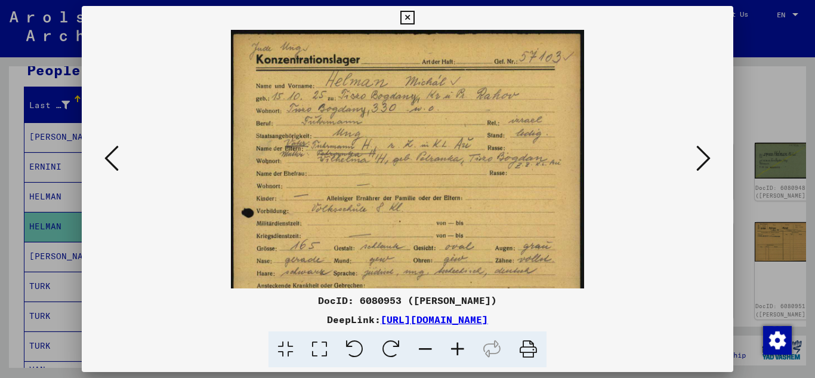
click at [458, 345] on icon at bounding box center [457, 349] width 32 height 36
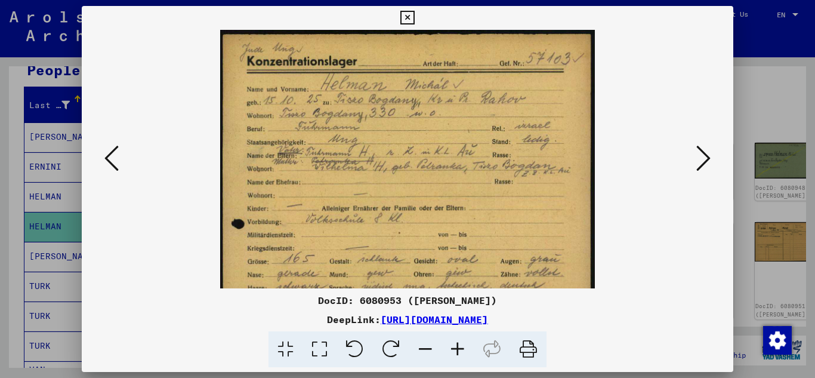
click at [458, 345] on icon at bounding box center [457, 349] width 32 height 36
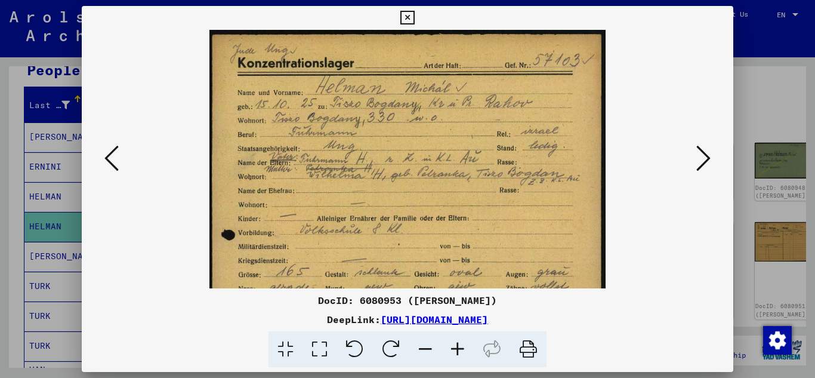
click at [458, 345] on icon at bounding box center [457, 349] width 32 height 36
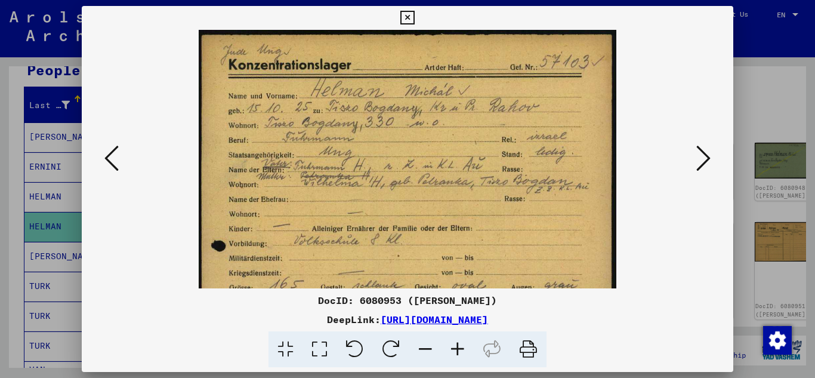
click at [458, 345] on icon at bounding box center [457, 349] width 32 height 36
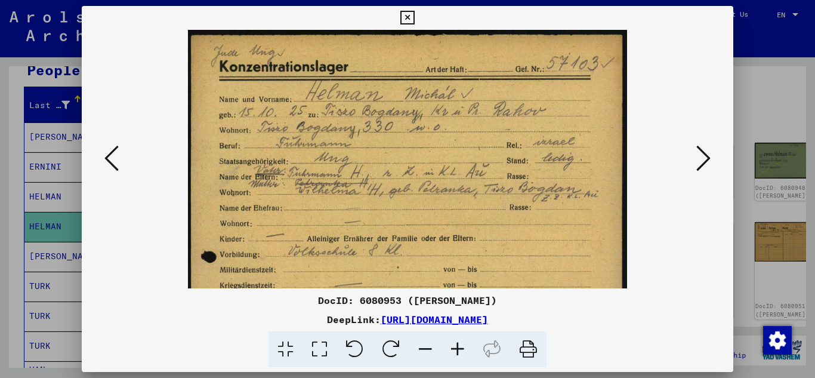
click at [458, 345] on icon at bounding box center [457, 349] width 32 height 36
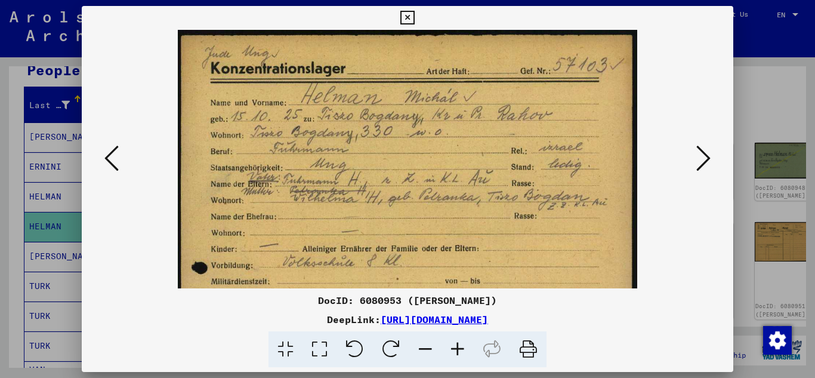
click at [458, 345] on icon at bounding box center [457, 349] width 32 height 36
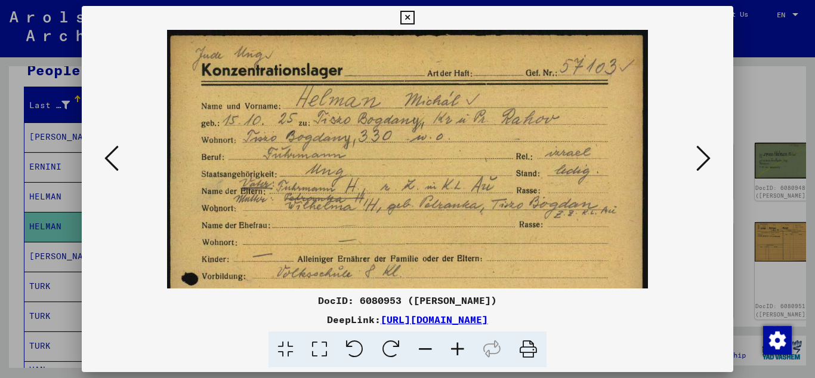
click at [458, 345] on icon at bounding box center [457, 349] width 32 height 36
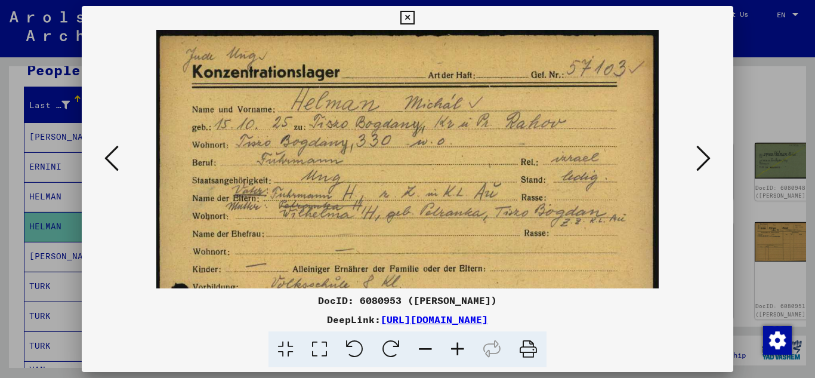
click at [458, 345] on icon at bounding box center [457, 349] width 32 height 36
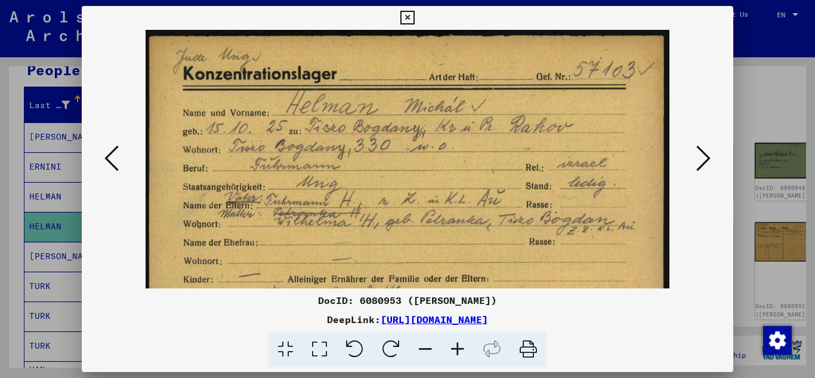
click at [412, 24] on icon at bounding box center [407, 18] width 14 height 14
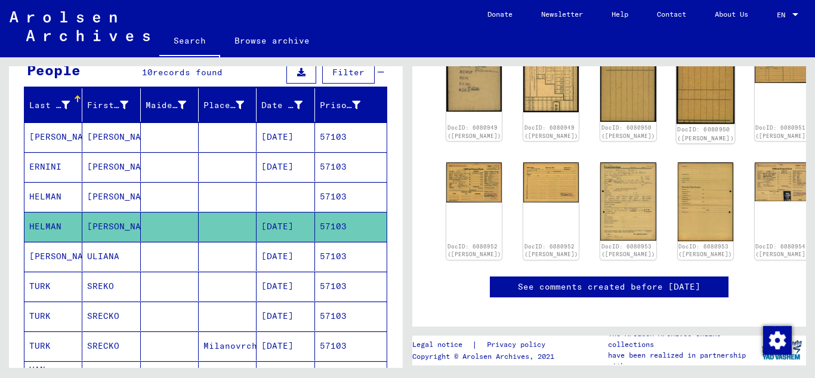
scroll to position [298, 0]
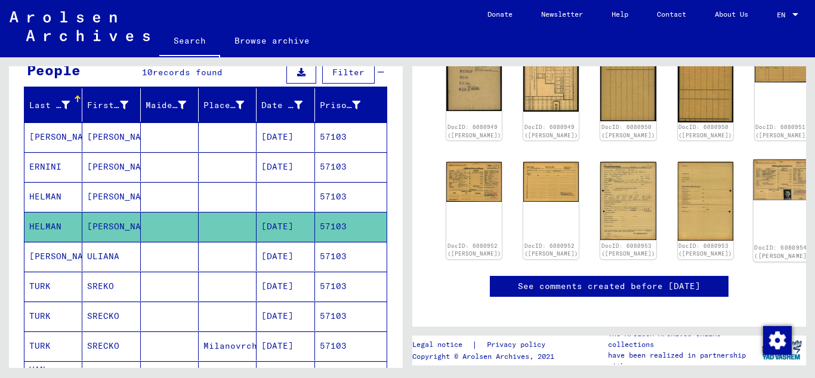
click at [753, 176] on img at bounding box center [782, 179] width 58 height 41
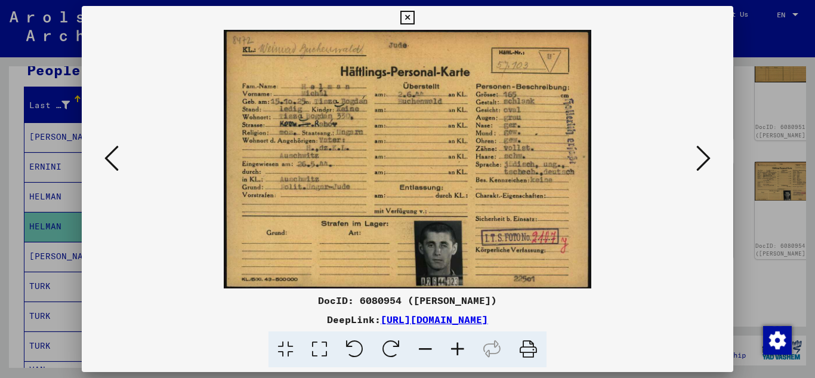
click at [413, 14] on icon at bounding box center [407, 18] width 14 height 14
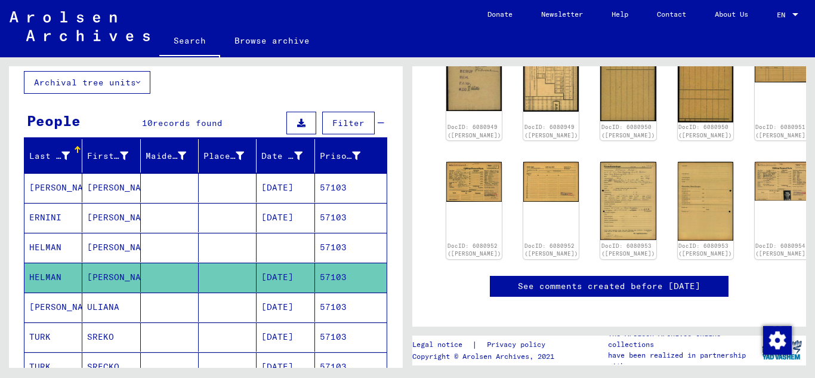
scroll to position [0, 0]
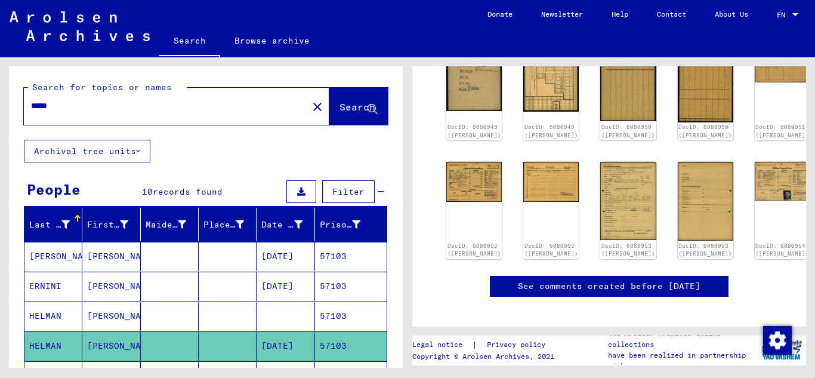
click at [78, 107] on input "*****" at bounding box center [166, 106] width 270 height 13
click at [329, 116] on button "Search" at bounding box center [358, 106] width 58 height 37
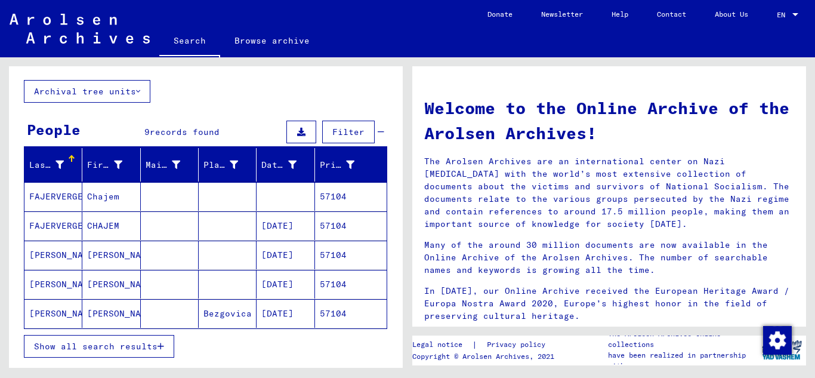
scroll to position [119, 0]
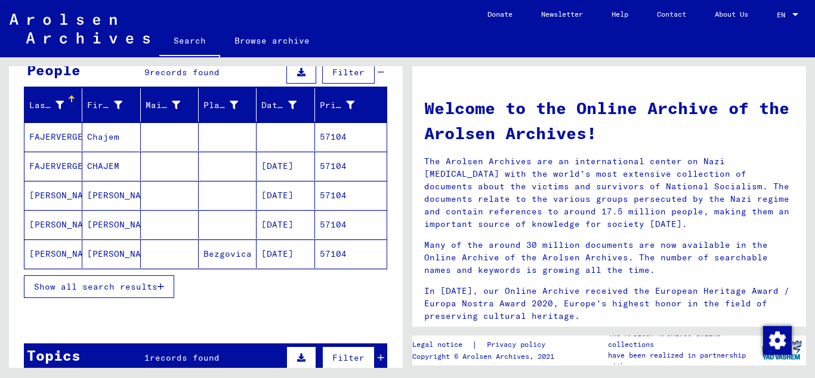
click at [165, 286] on button "Show all search results" at bounding box center [99, 286] width 150 height 23
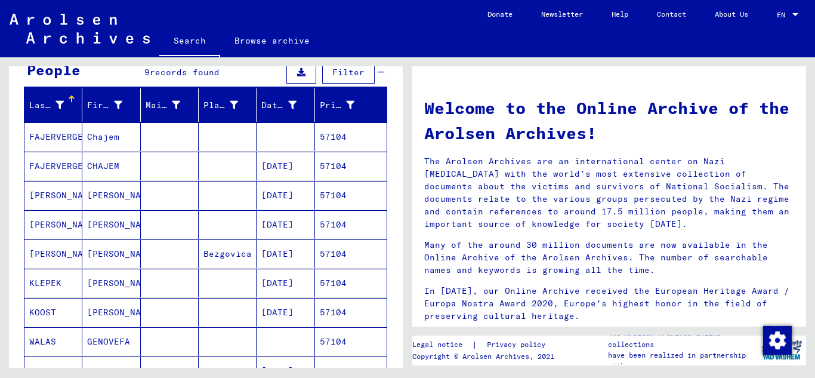
click at [341, 163] on mat-cell "57104" at bounding box center [351, 166] width 72 height 29
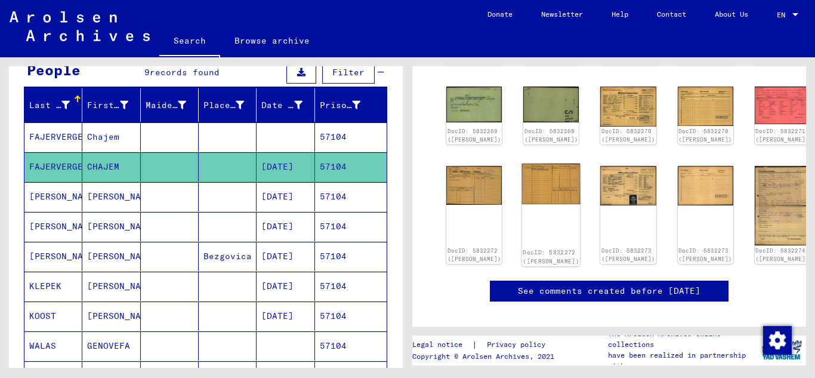
scroll to position [298, 0]
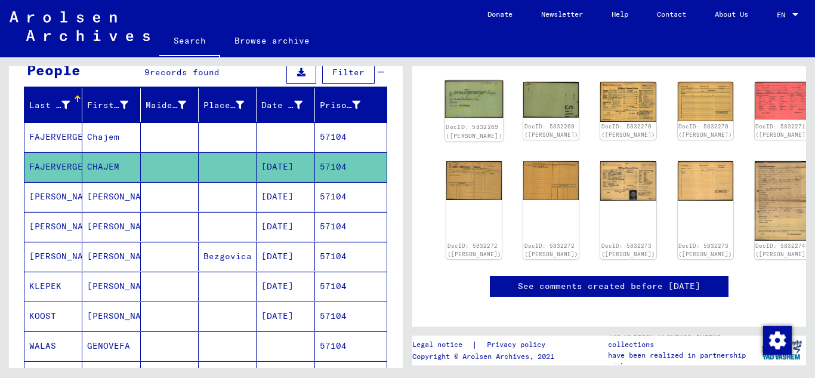
click at [463, 111] on img at bounding box center [474, 99] width 58 height 38
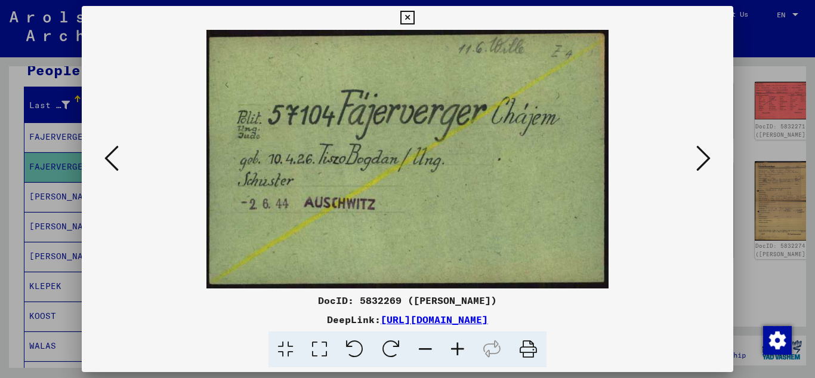
click at [698, 153] on icon at bounding box center [703, 158] width 14 height 29
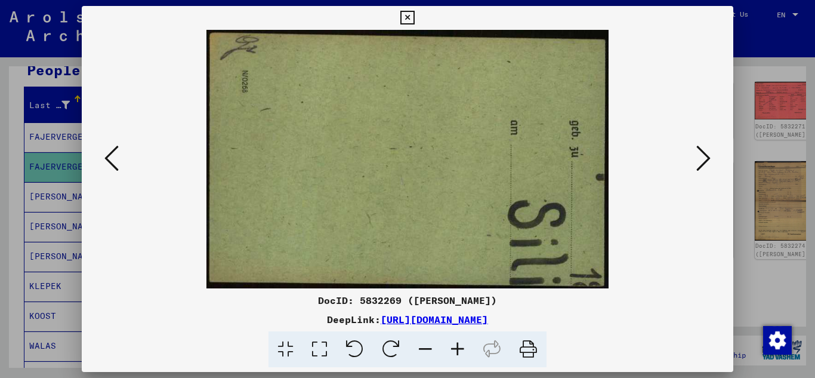
click at [712, 164] on button at bounding box center [703, 159] width 21 height 34
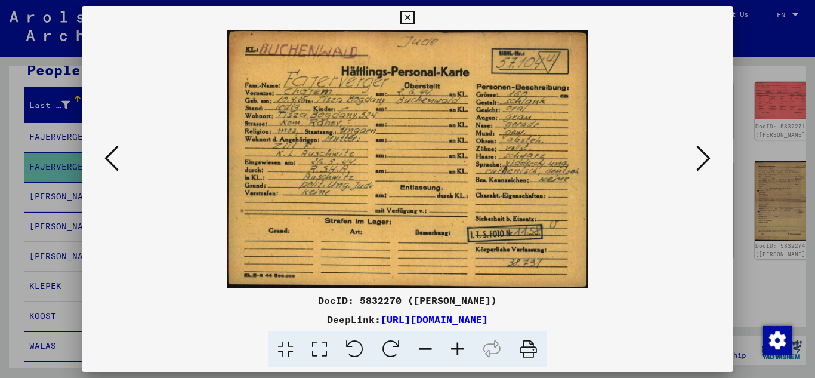
drag, startPoint x: 712, startPoint y: 165, endPoint x: 705, endPoint y: 171, distance: 9.3
click at [712, 166] on button at bounding box center [703, 159] width 21 height 34
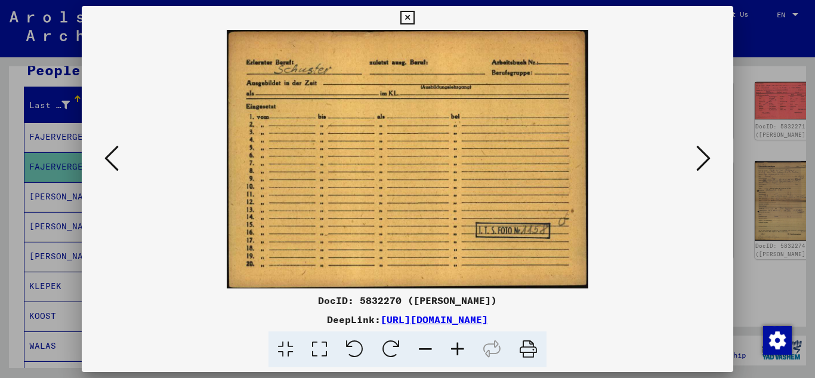
click at [706, 163] on icon at bounding box center [703, 158] width 14 height 29
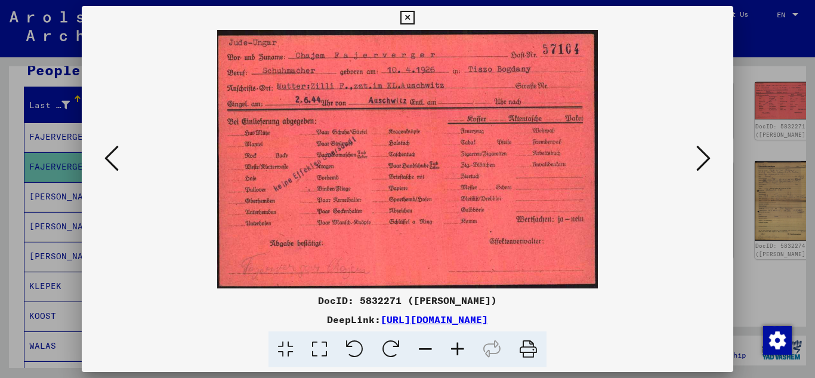
click at [706, 163] on icon at bounding box center [703, 158] width 14 height 29
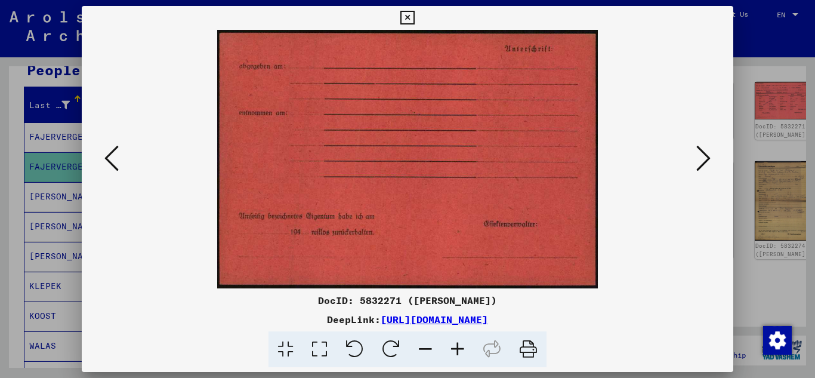
click at [706, 163] on icon at bounding box center [703, 158] width 14 height 29
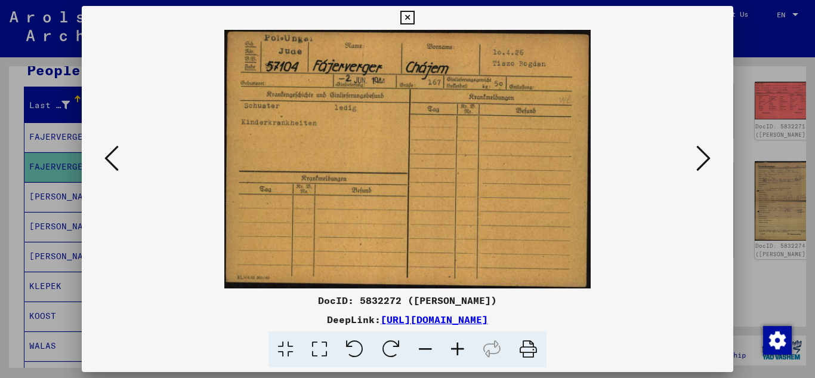
click at [706, 163] on icon at bounding box center [703, 158] width 14 height 29
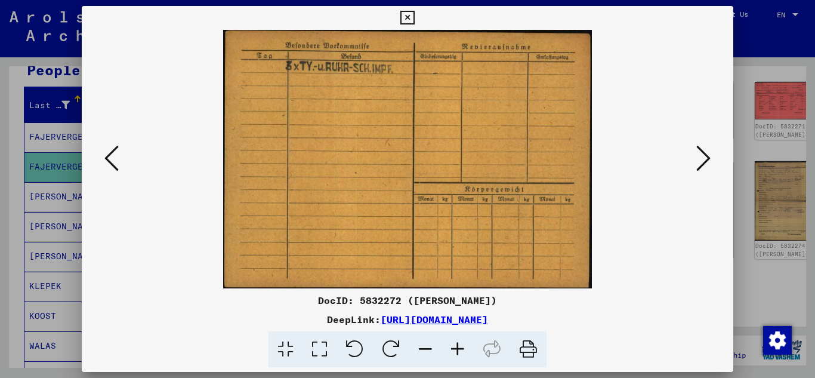
drag, startPoint x: 408, startPoint y: 16, endPoint x: 419, endPoint y: 32, distance: 19.4
click at [408, 16] on icon at bounding box center [407, 18] width 14 height 14
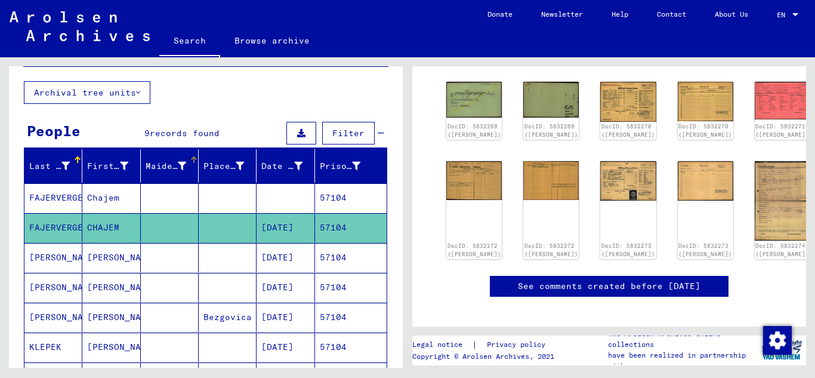
scroll to position [0, 0]
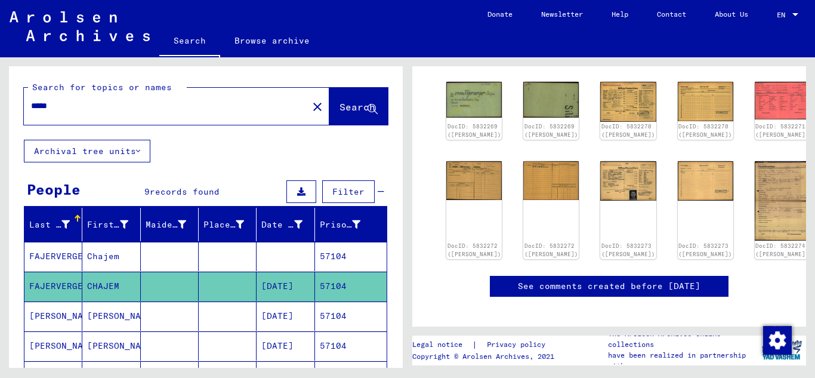
click at [82, 108] on input "*****" at bounding box center [166, 106] width 270 height 13
click at [339, 107] on span "Search" at bounding box center [357, 107] width 36 height 12
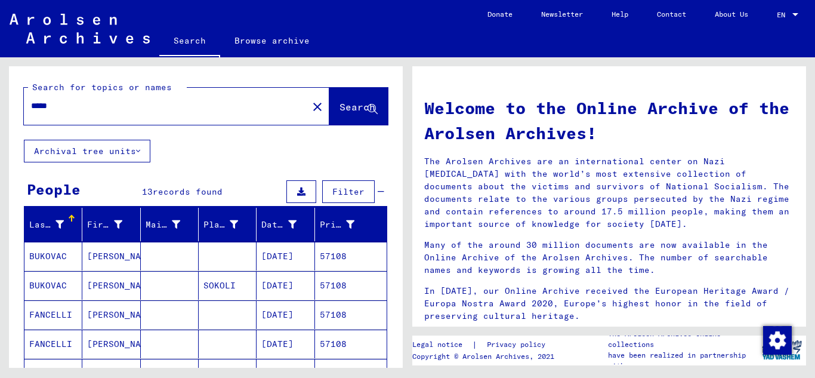
scroll to position [119, 0]
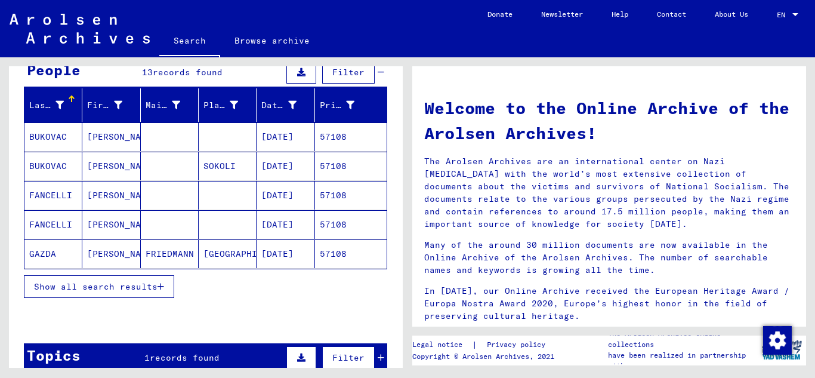
click at [155, 288] on span "Show all search results" at bounding box center [95, 286] width 123 height 11
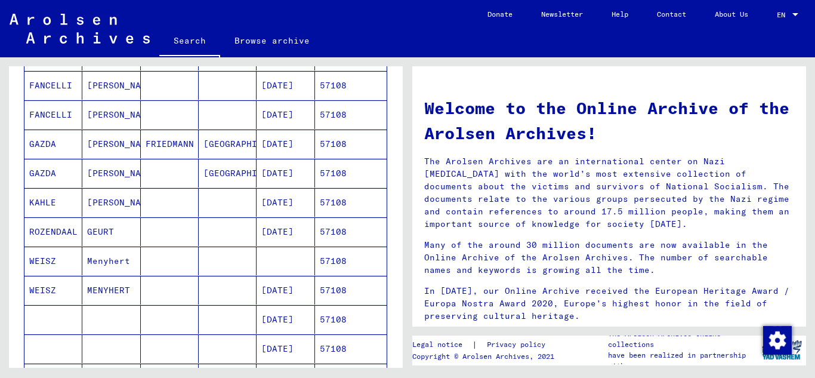
scroll to position [239, 0]
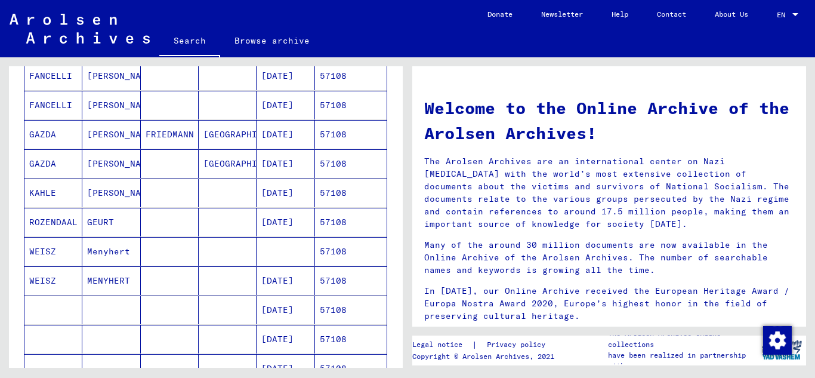
click at [327, 282] on mat-cell "57108" at bounding box center [351, 280] width 72 height 29
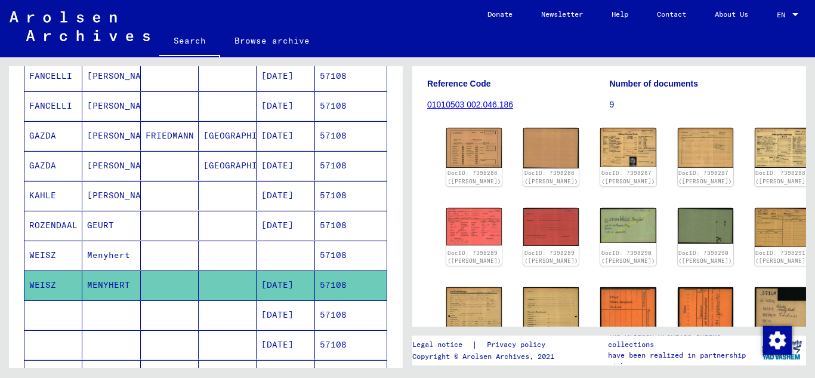
scroll to position [179, 0]
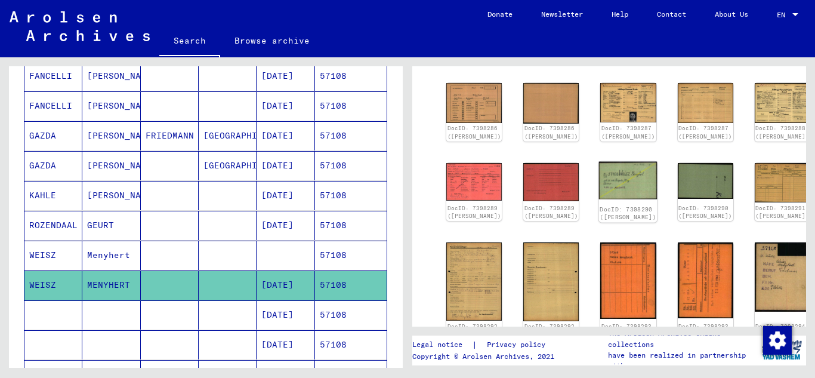
click at [599, 188] on img at bounding box center [628, 180] width 58 height 38
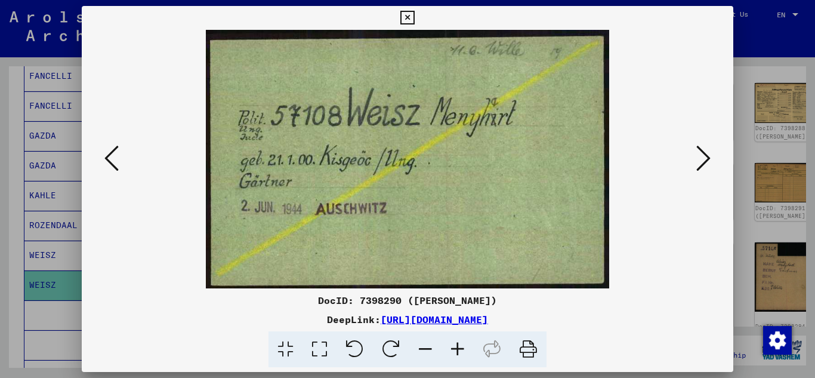
click at [409, 12] on icon at bounding box center [407, 18] width 14 height 14
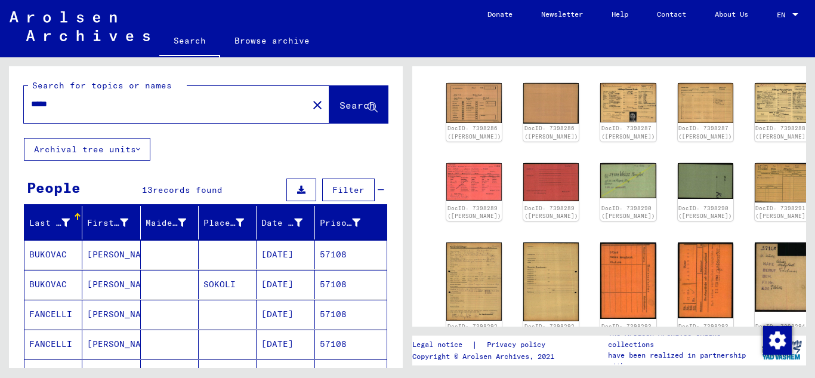
scroll to position [1, 0]
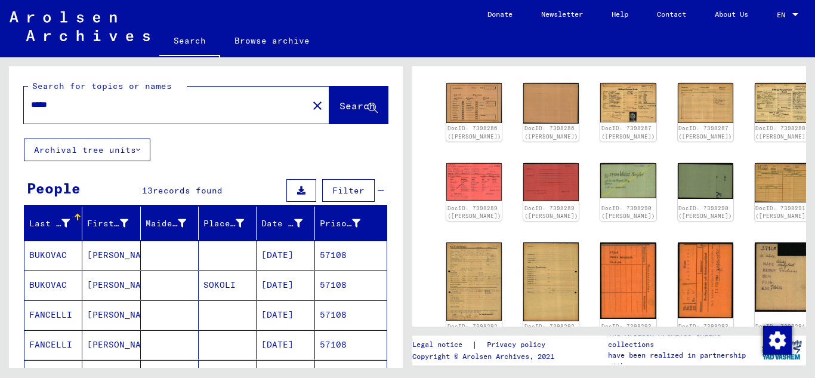
click at [102, 110] on input "*****" at bounding box center [166, 104] width 270 height 13
click at [348, 106] on span "Search" at bounding box center [357, 106] width 36 height 12
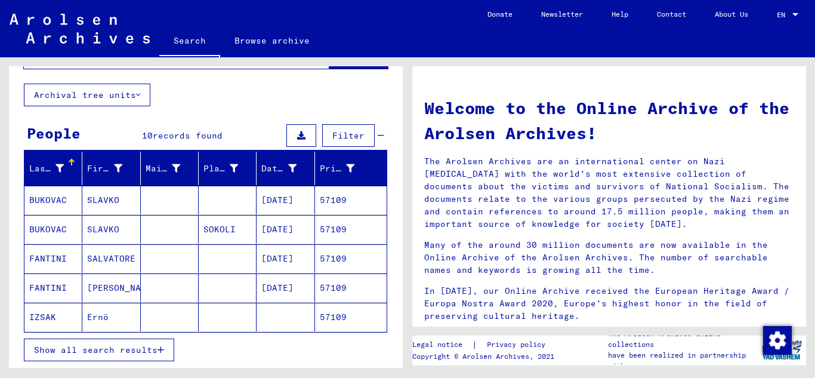
scroll to position [119, 0]
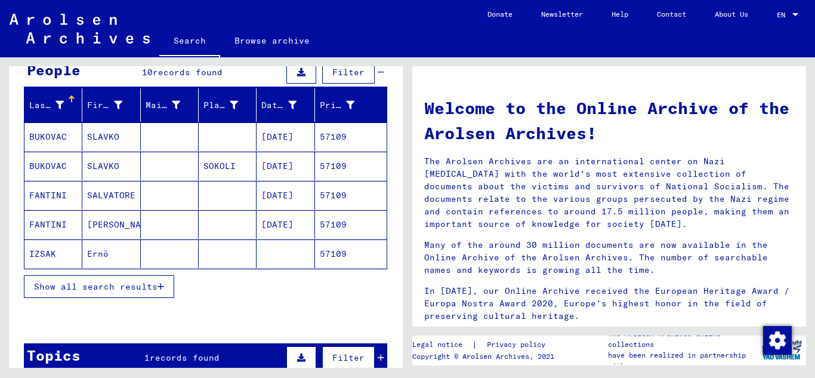
click at [163, 286] on icon "button" at bounding box center [160, 286] width 7 height 8
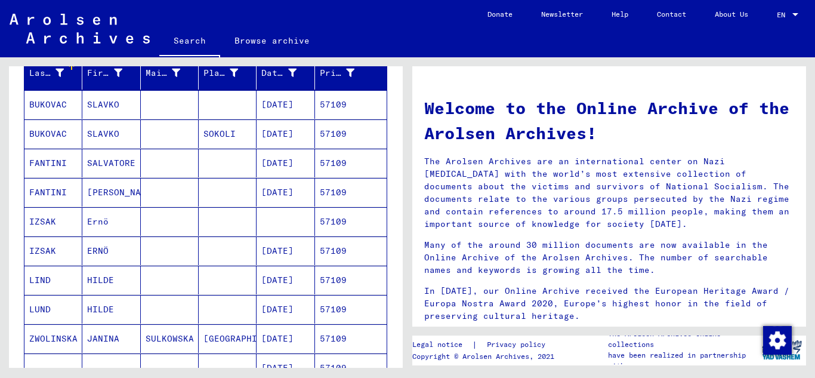
scroll to position [179, 0]
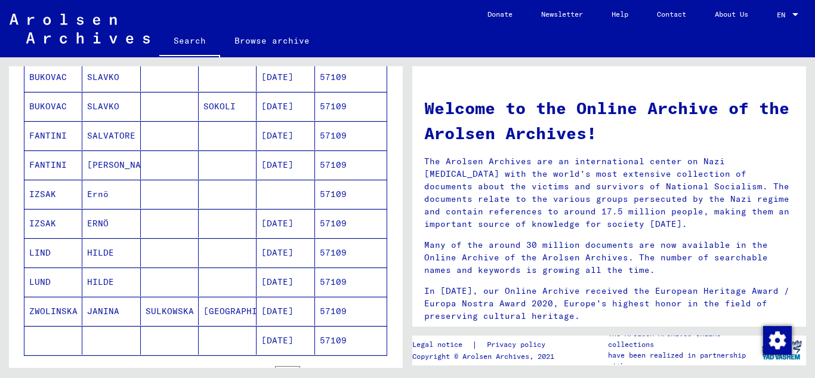
click at [332, 218] on mat-cell "57109" at bounding box center [351, 223] width 72 height 29
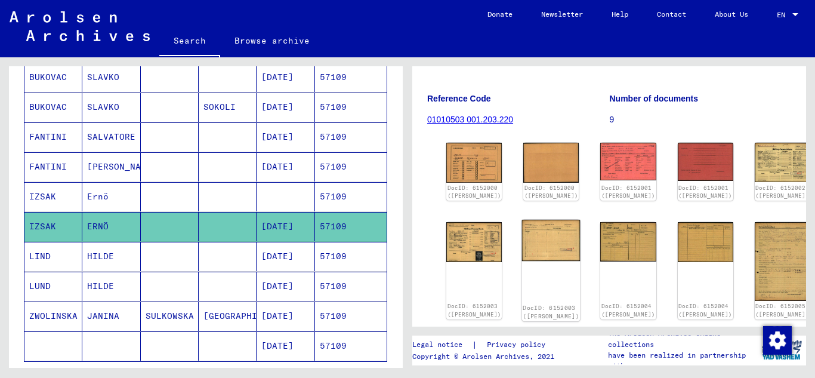
scroll to position [239, 0]
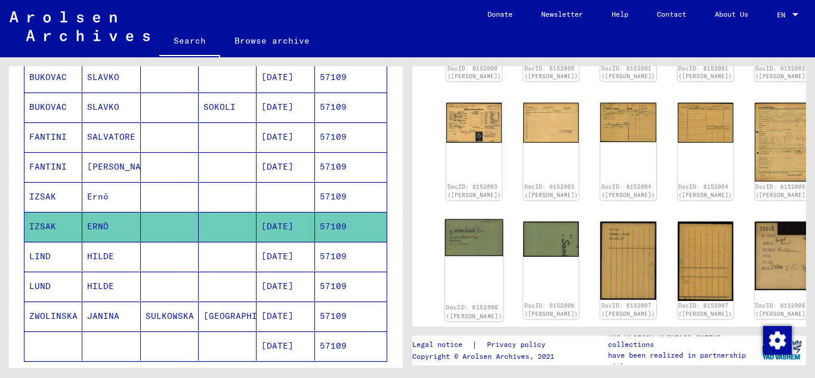
click at [468, 237] on img at bounding box center [474, 237] width 58 height 37
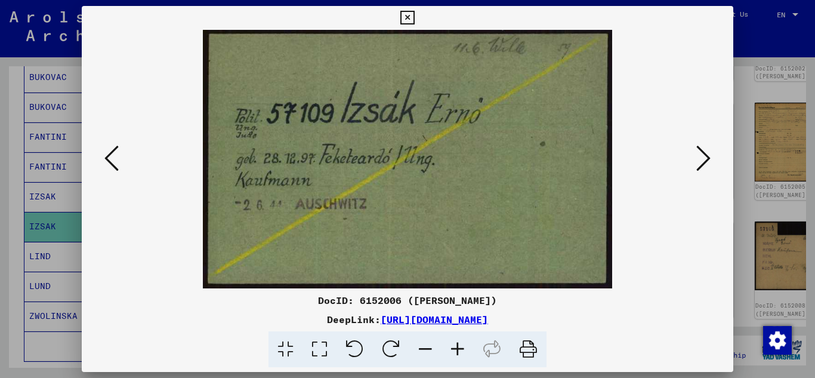
click at [404, 13] on icon at bounding box center [407, 18] width 14 height 14
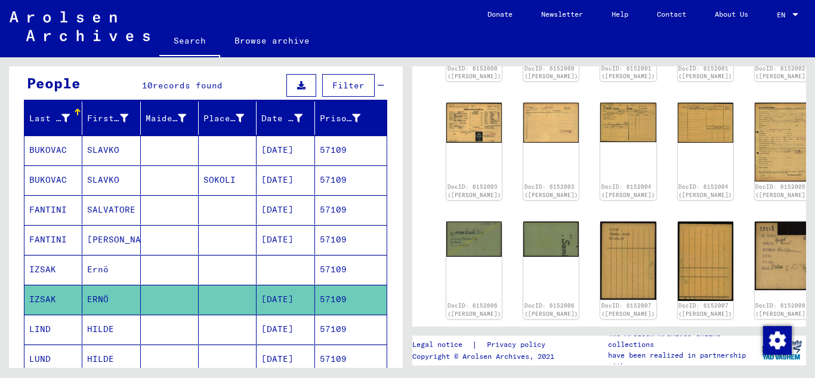
scroll to position [0, 0]
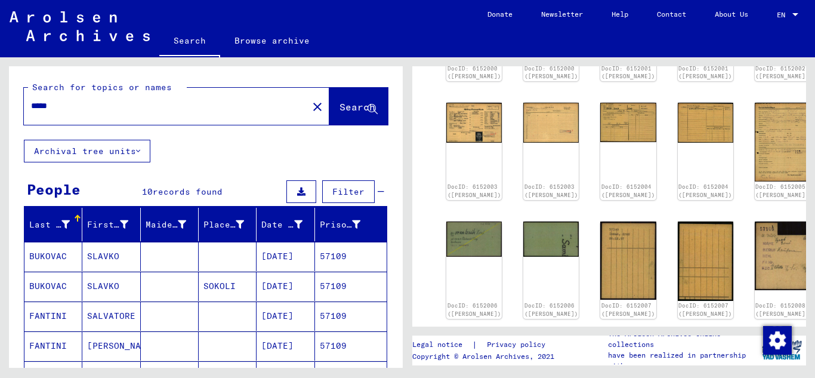
click at [76, 96] on div "*****" at bounding box center [162, 105] width 277 height 27
click at [73, 99] on div "*****" at bounding box center [162, 105] width 277 height 27
click at [71, 103] on input "*****" at bounding box center [166, 106] width 270 height 13
click at [350, 103] on span "Search" at bounding box center [357, 107] width 36 height 12
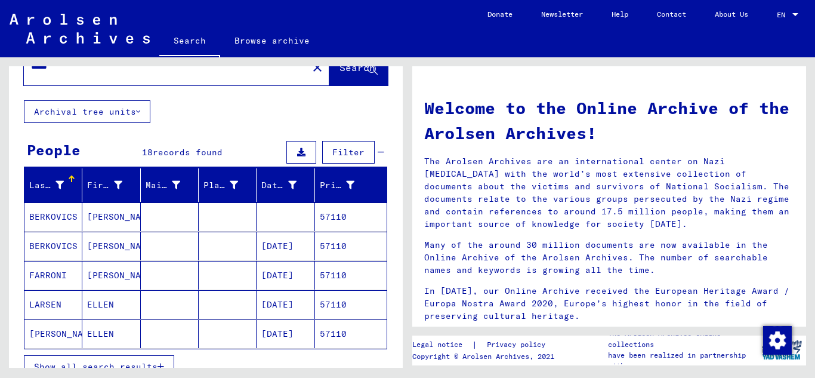
scroll to position [60, 0]
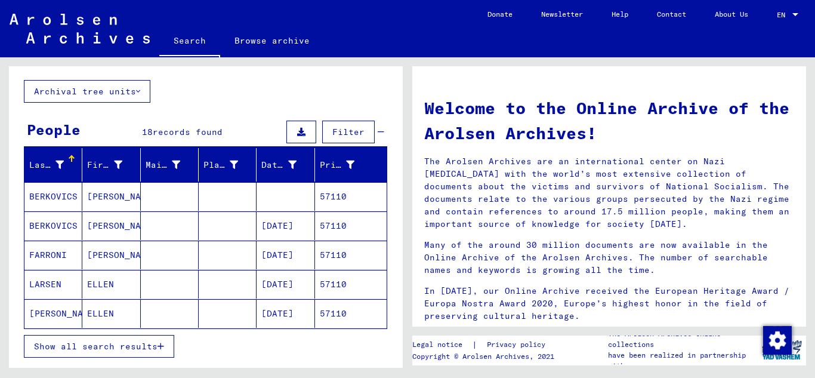
click at [333, 225] on mat-cell "57110" at bounding box center [351, 225] width 72 height 29
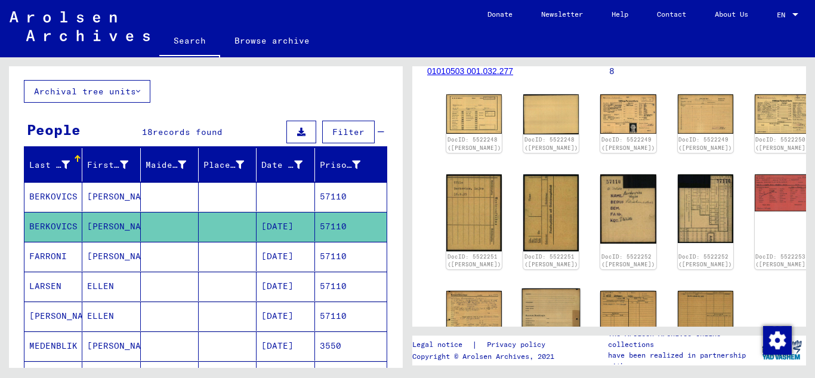
scroll to position [119, 0]
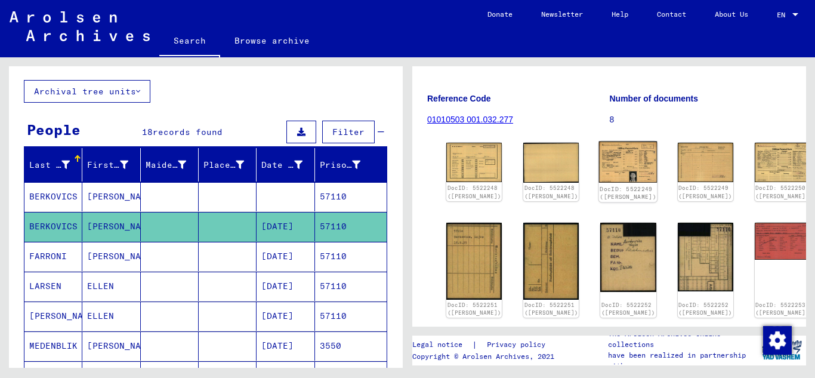
click at [599, 160] on img at bounding box center [628, 161] width 58 height 41
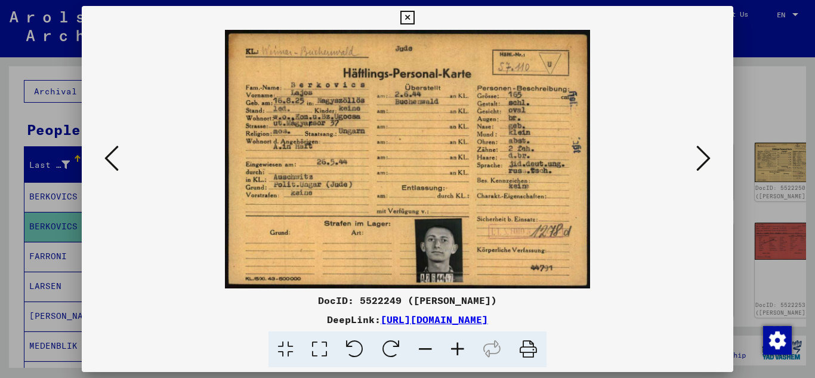
click at [706, 153] on icon at bounding box center [703, 158] width 14 height 29
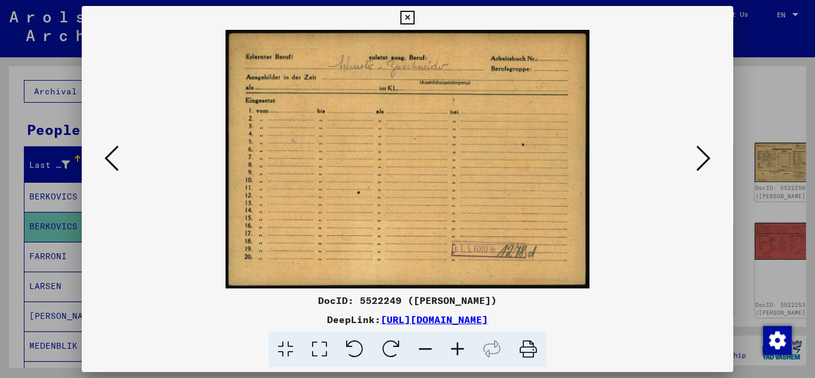
click at [706, 153] on icon at bounding box center [703, 158] width 14 height 29
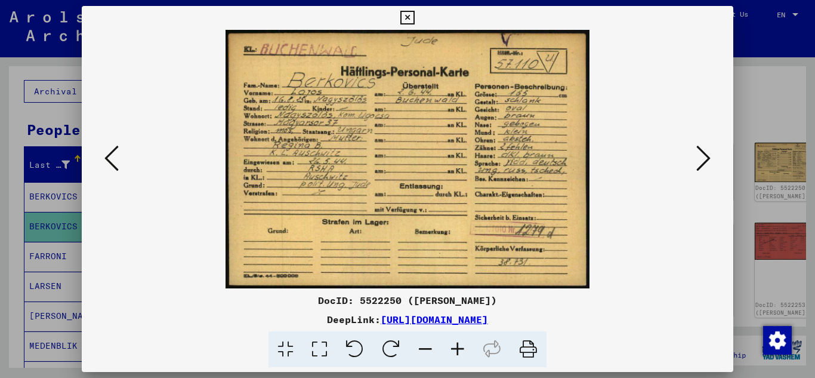
click at [706, 153] on icon at bounding box center [703, 158] width 14 height 29
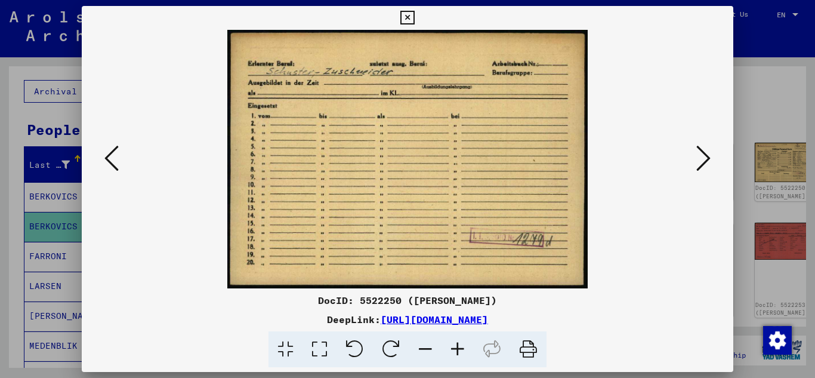
click at [705, 154] on icon at bounding box center [703, 158] width 14 height 29
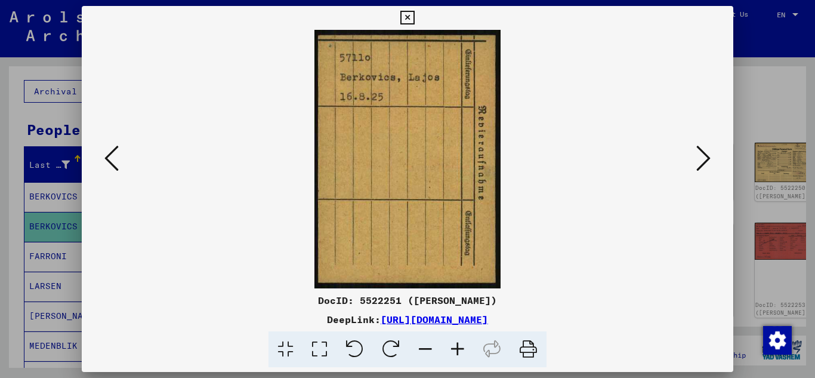
click at [705, 154] on icon at bounding box center [703, 158] width 14 height 29
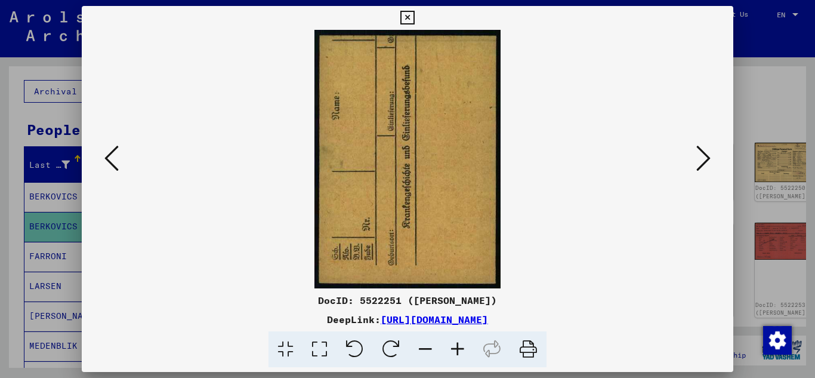
click at [704, 156] on icon at bounding box center [703, 158] width 14 height 29
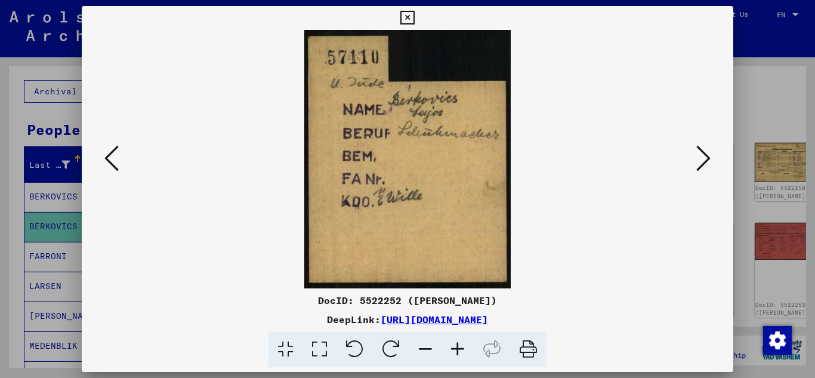
click at [704, 156] on icon at bounding box center [703, 158] width 14 height 29
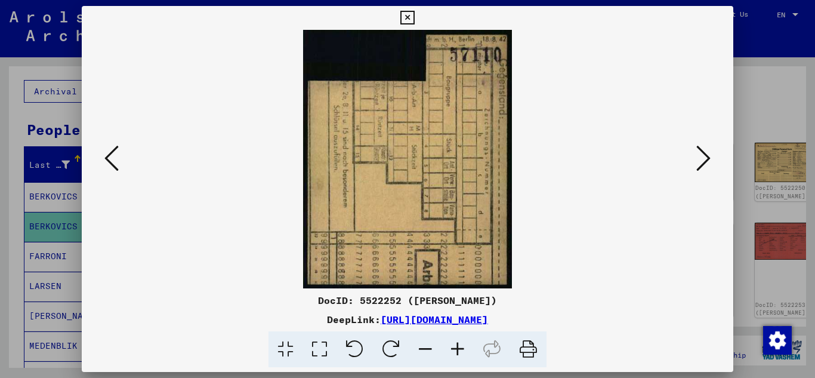
click at [704, 156] on icon at bounding box center [703, 158] width 14 height 29
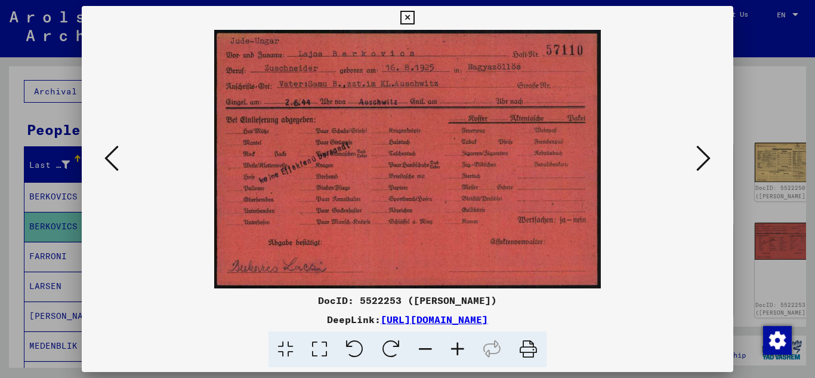
click at [704, 156] on icon at bounding box center [703, 158] width 14 height 29
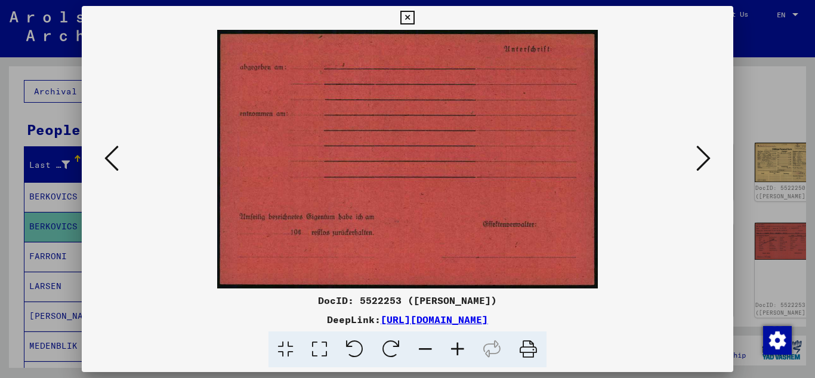
click at [704, 157] on icon at bounding box center [703, 158] width 14 height 29
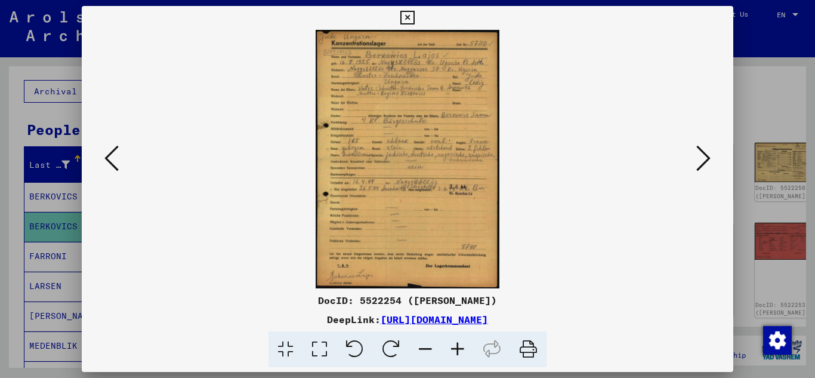
click at [704, 157] on icon at bounding box center [703, 158] width 14 height 29
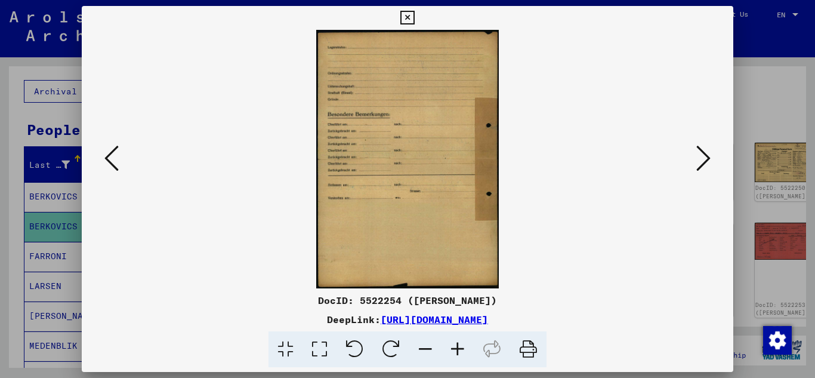
click at [704, 157] on icon at bounding box center [703, 158] width 14 height 29
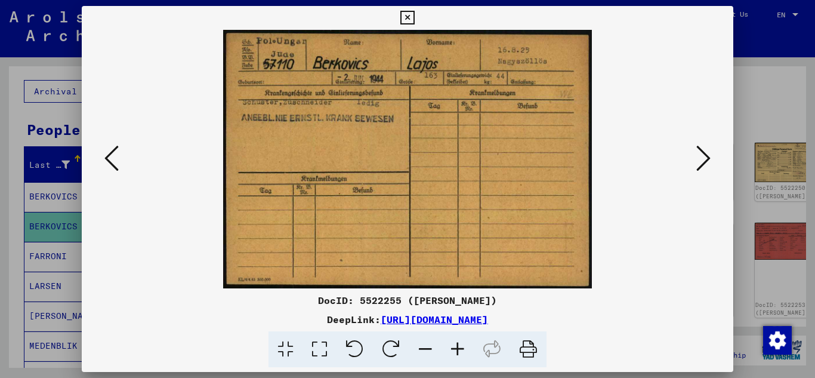
click at [704, 157] on icon at bounding box center [703, 158] width 14 height 29
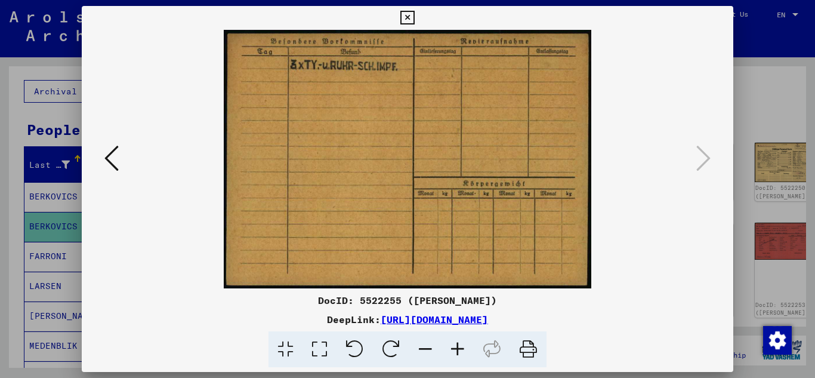
click at [404, 14] on icon at bounding box center [407, 18] width 14 height 14
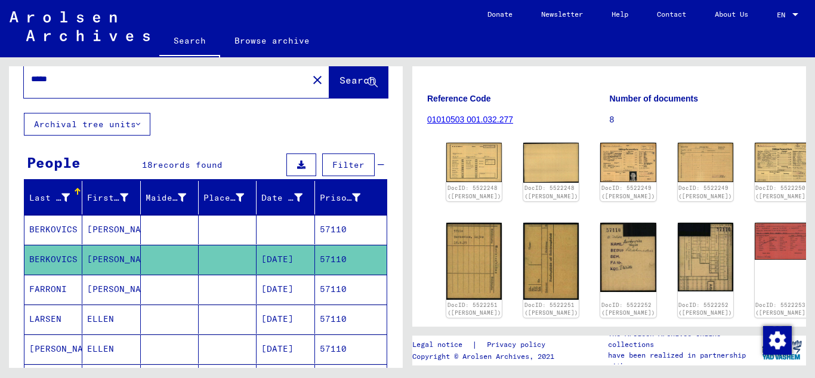
scroll to position [0, 0]
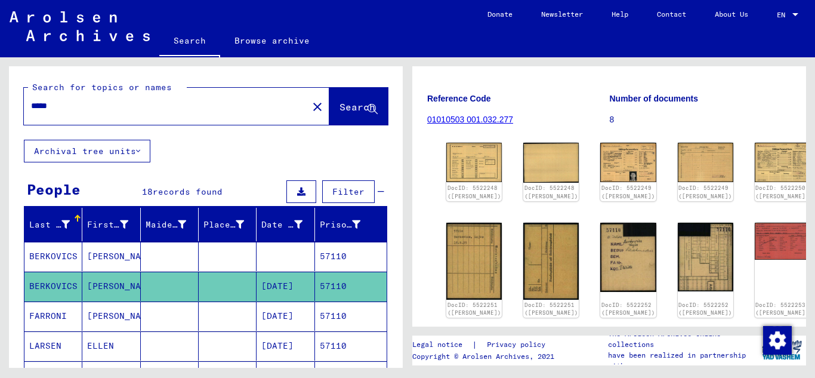
click at [91, 112] on input "*****" at bounding box center [166, 106] width 270 height 13
click at [353, 108] on span "Search" at bounding box center [357, 107] width 36 height 12
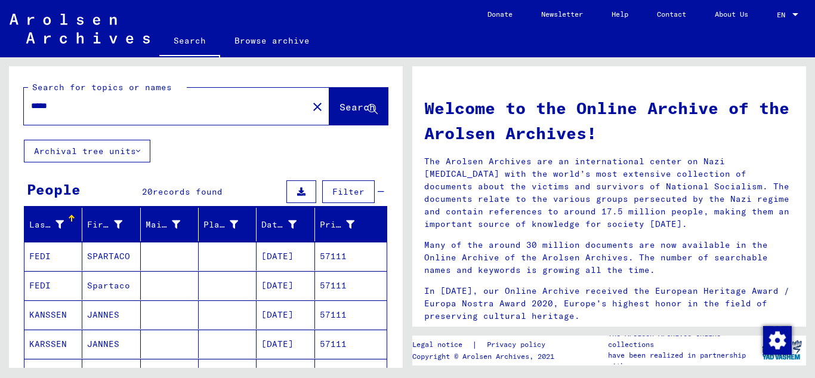
scroll to position [60, 0]
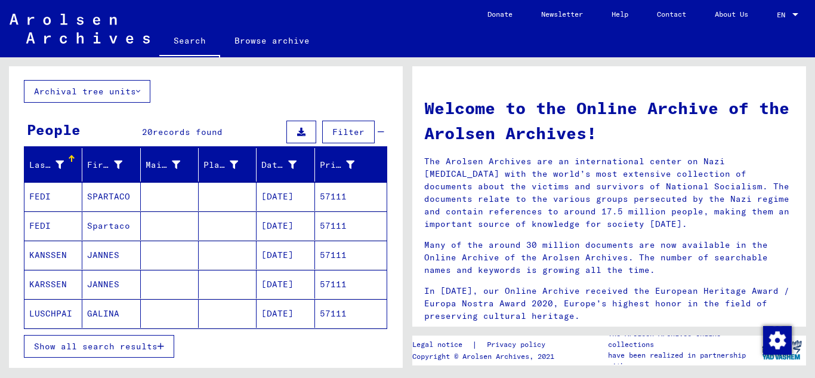
click at [166, 346] on button "Show all search results" at bounding box center [99, 346] width 150 height 23
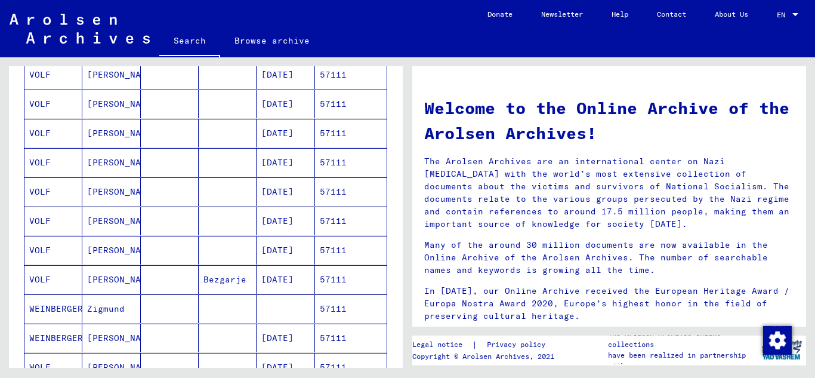
scroll to position [418, 0]
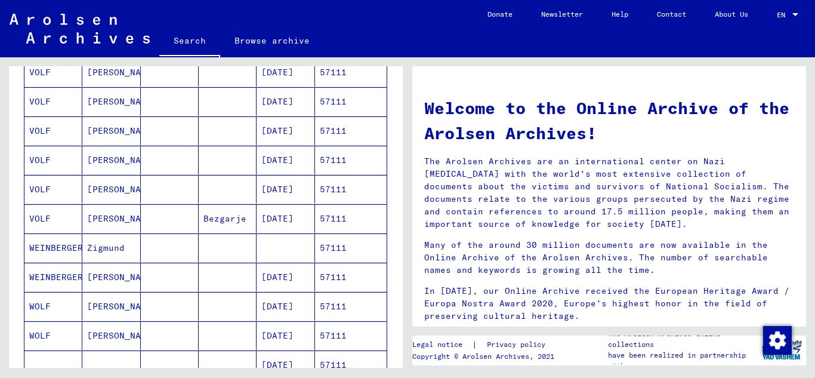
click at [347, 280] on mat-cell "57111" at bounding box center [351, 276] width 72 height 29
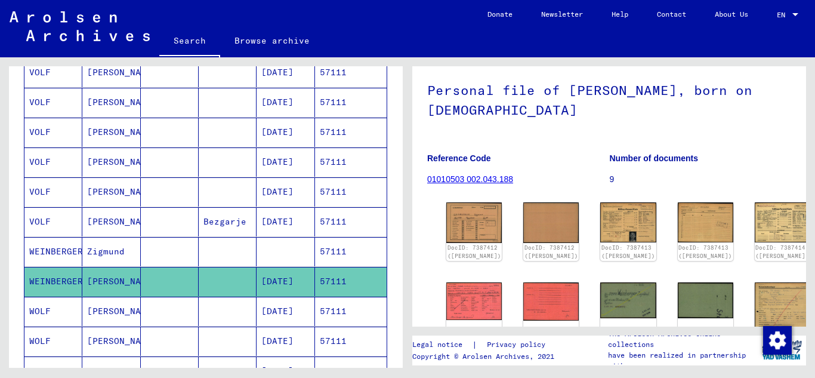
scroll to position [179, 0]
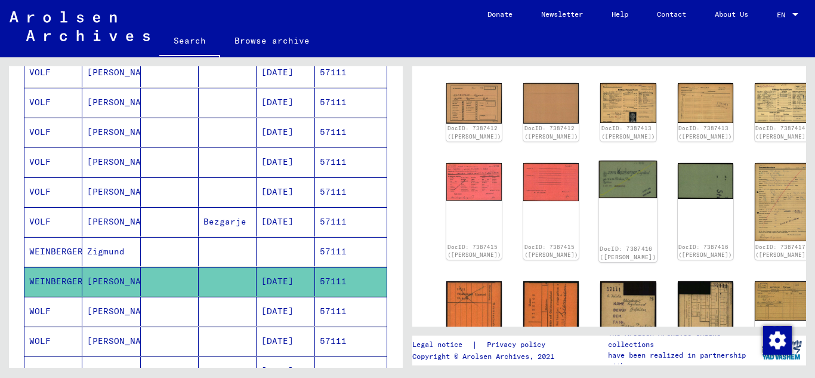
click at [599, 190] on img at bounding box center [628, 179] width 58 height 38
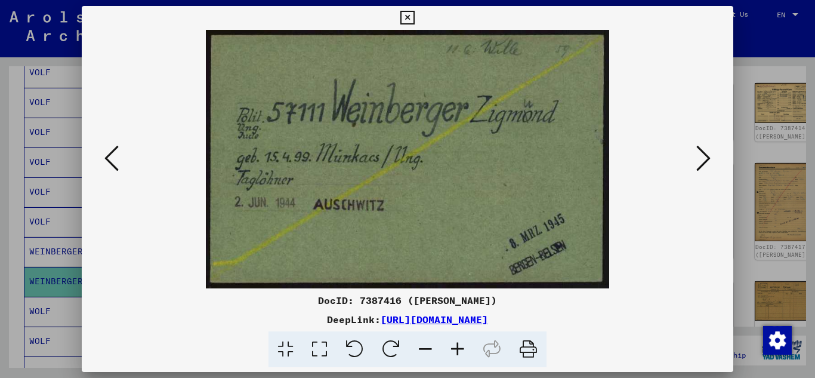
click at [405, 20] on icon at bounding box center [407, 18] width 14 height 14
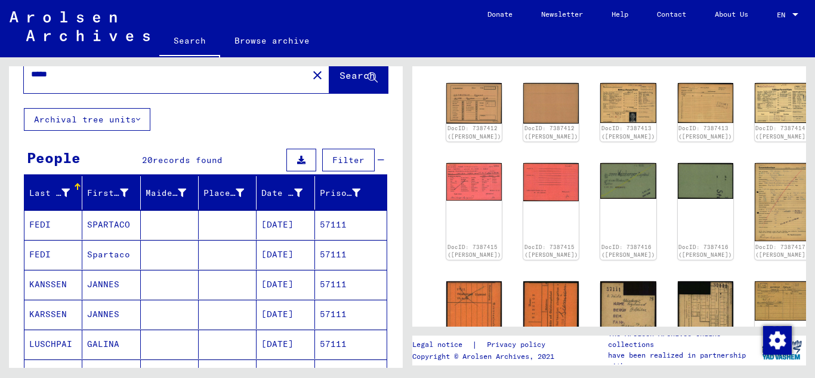
scroll to position [0, 0]
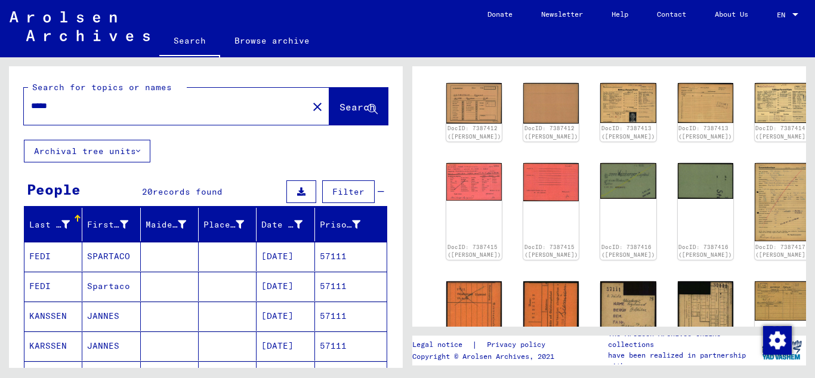
click at [58, 105] on input "*****" at bounding box center [166, 106] width 270 height 13
click at [339, 107] on span "Search" at bounding box center [357, 107] width 36 height 12
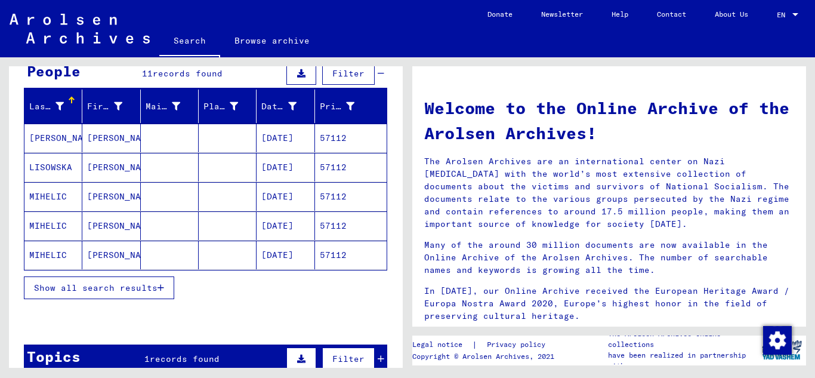
scroll to position [119, 0]
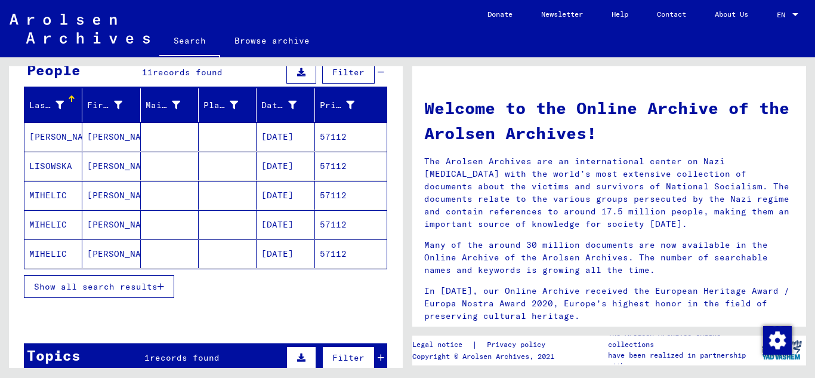
click at [162, 287] on icon "button" at bounding box center [160, 286] width 7 height 8
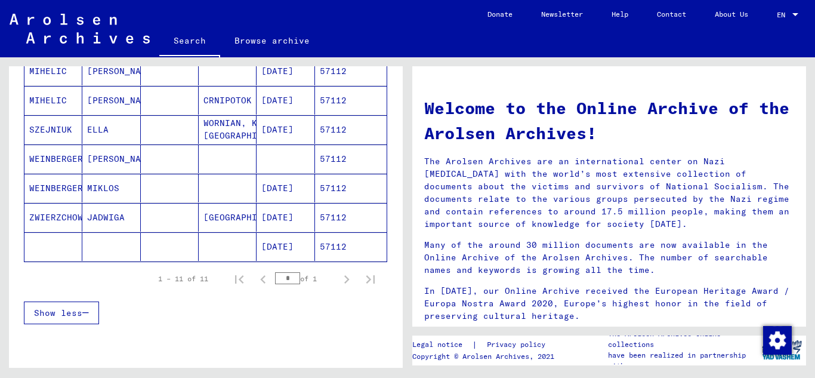
scroll to position [358, 0]
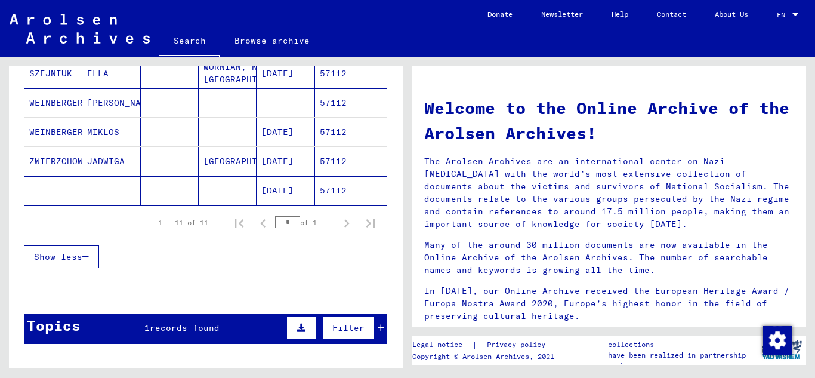
click at [344, 127] on mat-cell "57112" at bounding box center [351, 132] width 72 height 29
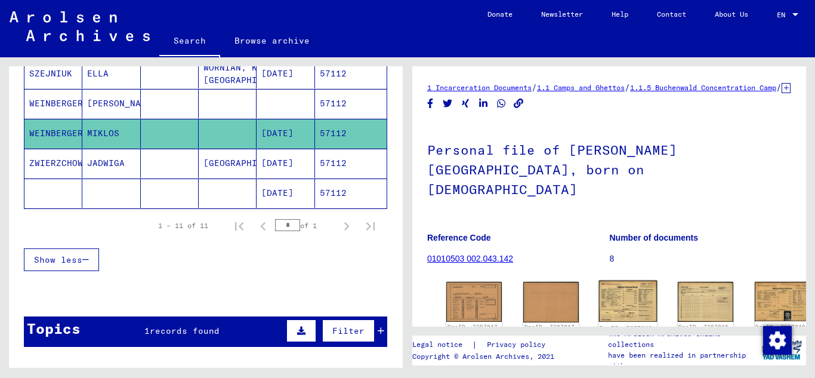
scroll to position [119, 0]
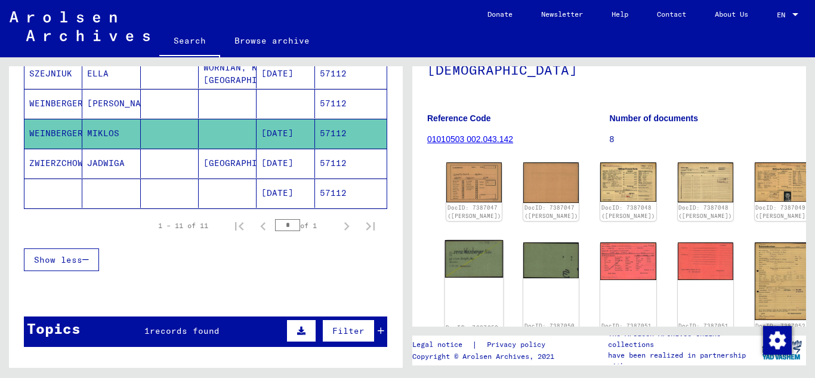
click at [469, 248] on img at bounding box center [474, 259] width 58 height 38
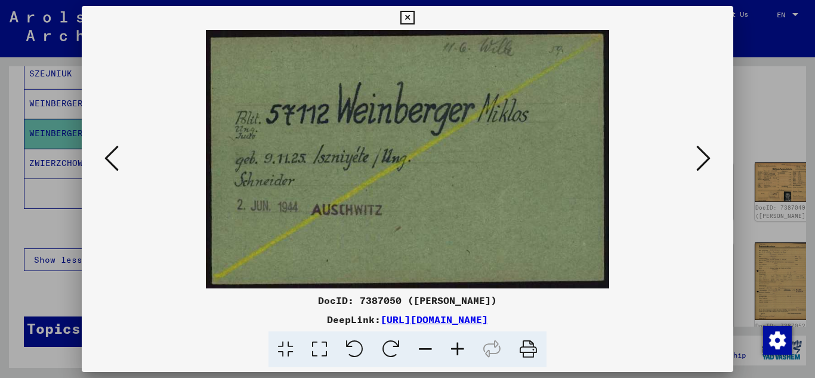
click at [704, 163] on icon at bounding box center [703, 158] width 14 height 29
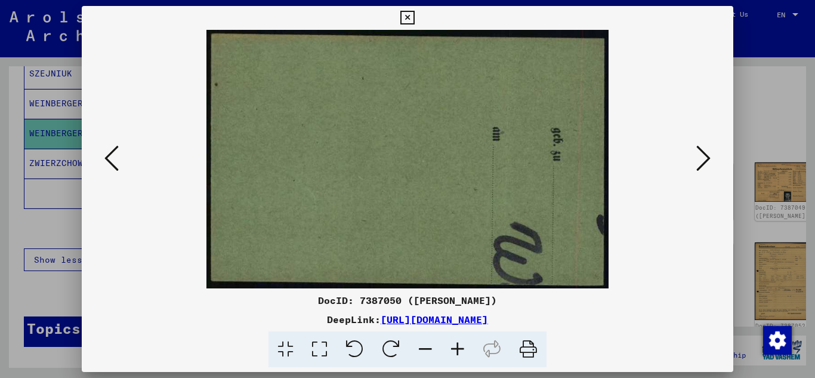
click at [704, 163] on icon at bounding box center [703, 158] width 14 height 29
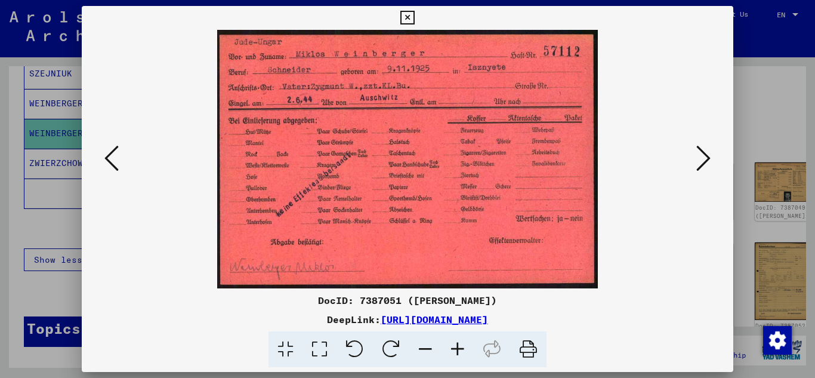
click at [414, 22] on icon at bounding box center [407, 18] width 14 height 14
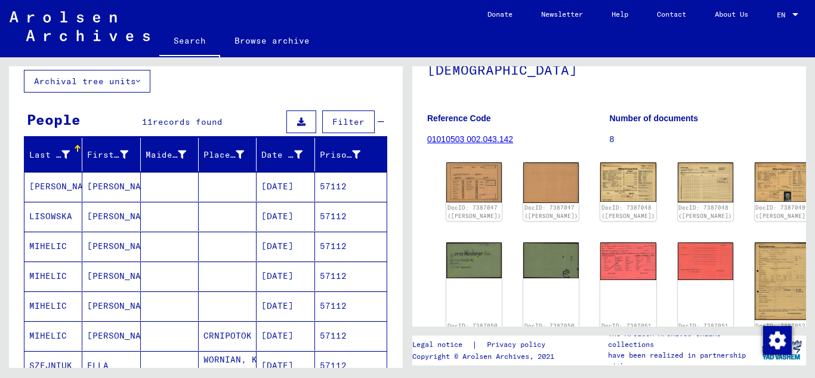
scroll to position [0, 0]
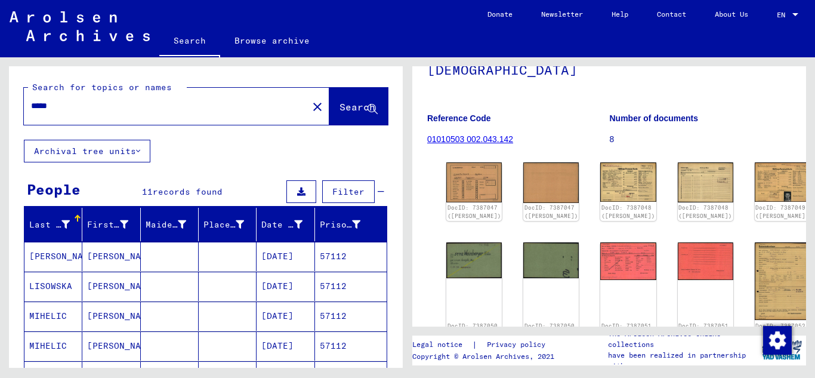
click at [96, 106] on input "*****" at bounding box center [166, 106] width 270 height 13
click at [339, 101] on span "Search" at bounding box center [357, 107] width 36 height 12
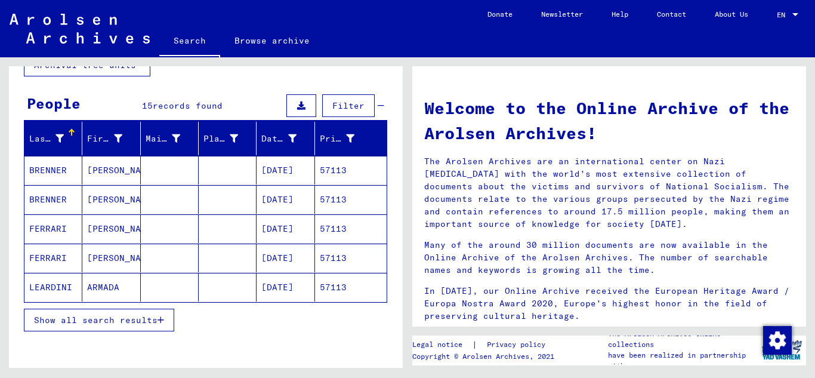
scroll to position [119, 0]
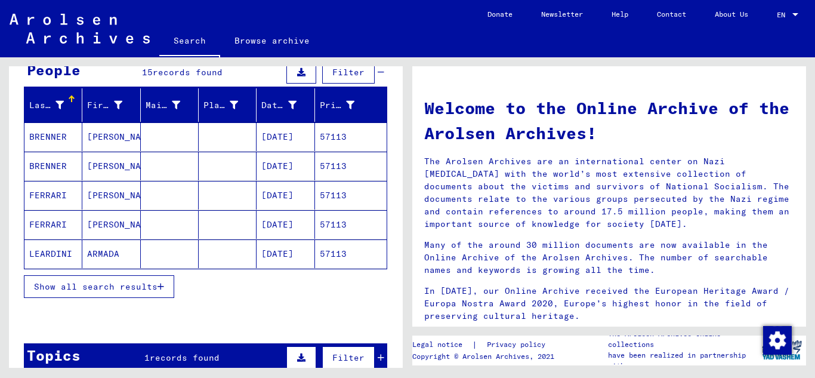
click at [163, 289] on icon "button" at bounding box center [160, 286] width 7 height 8
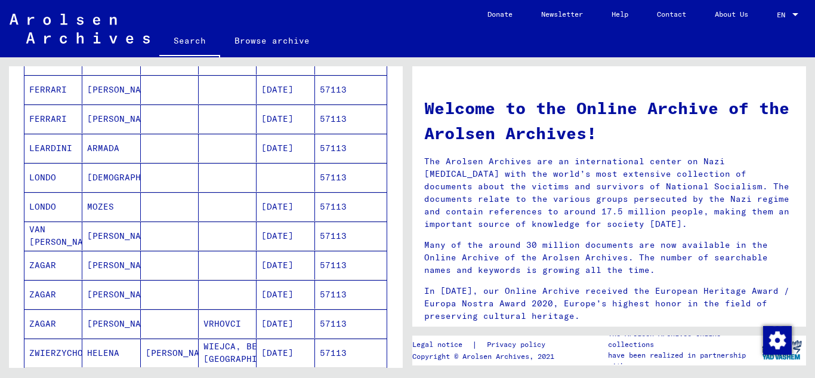
scroll to position [239, 0]
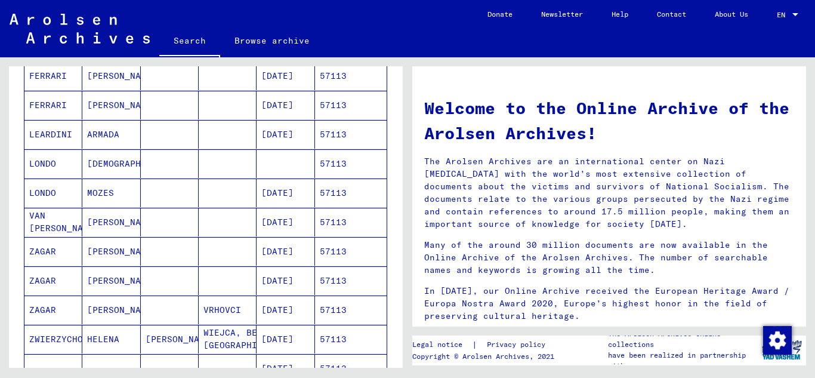
click at [341, 194] on mat-cell "57113" at bounding box center [351, 192] width 72 height 29
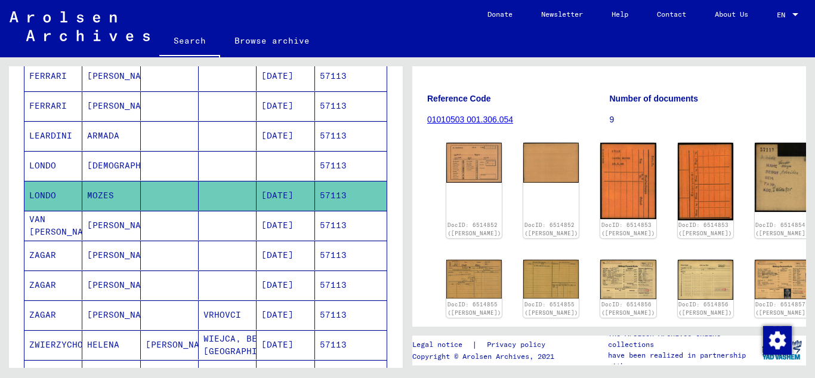
scroll to position [239, 0]
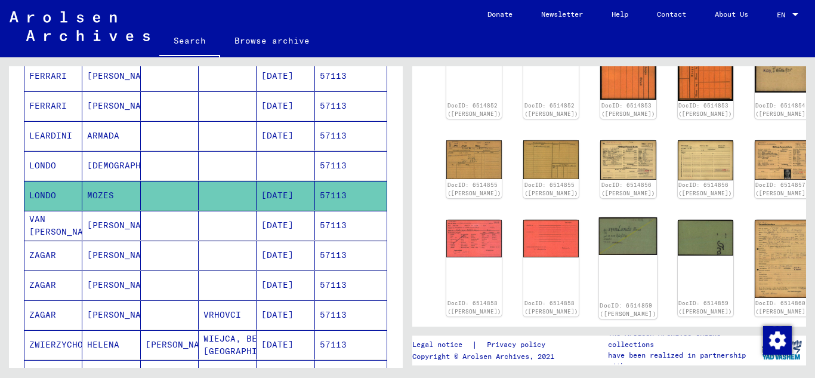
click at [599, 232] on img at bounding box center [628, 236] width 58 height 38
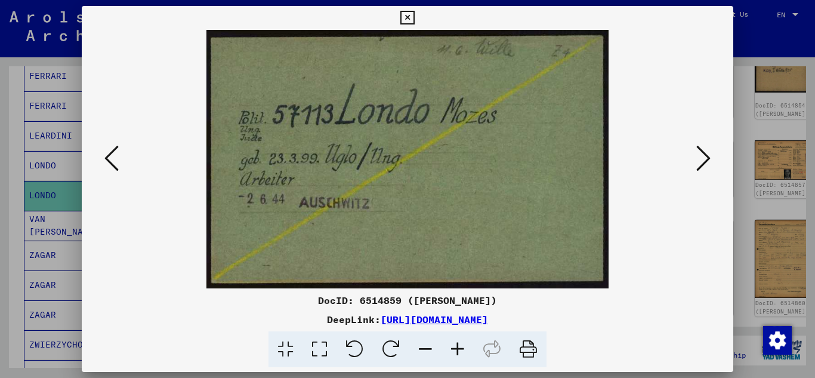
click at [407, 16] on icon at bounding box center [407, 18] width 14 height 14
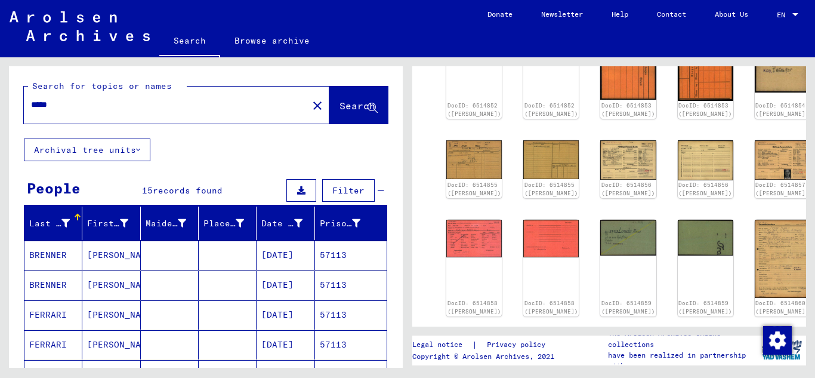
scroll to position [0, 0]
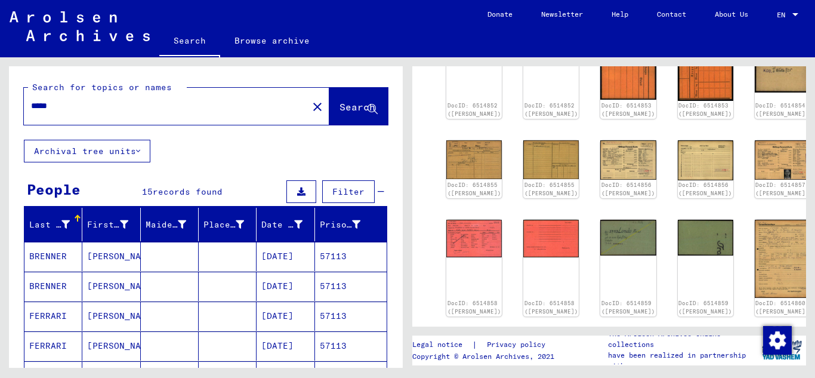
click at [66, 101] on input "*****" at bounding box center [166, 106] width 270 height 13
click at [339, 105] on span "Search" at bounding box center [357, 107] width 36 height 12
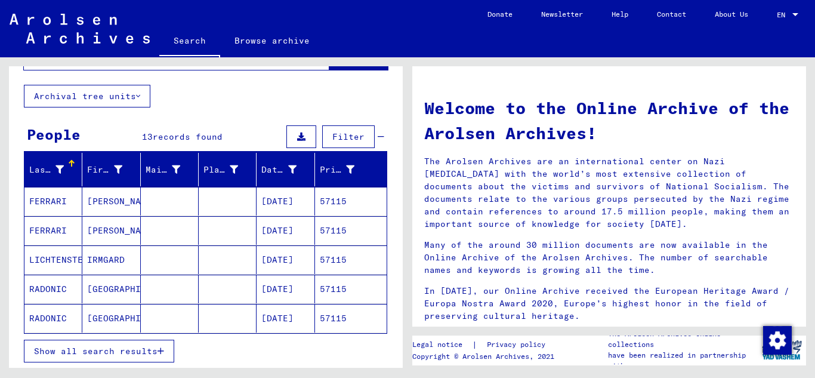
scroll to position [119, 0]
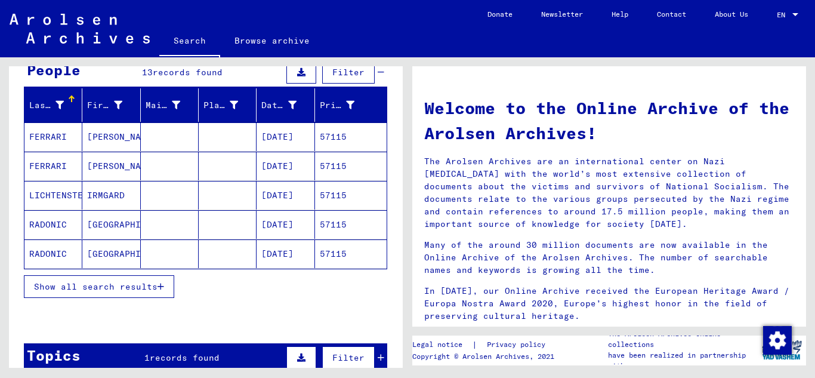
click at [167, 283] on button "Show all search results" at bounding box center [99, 286] width 150 height 23
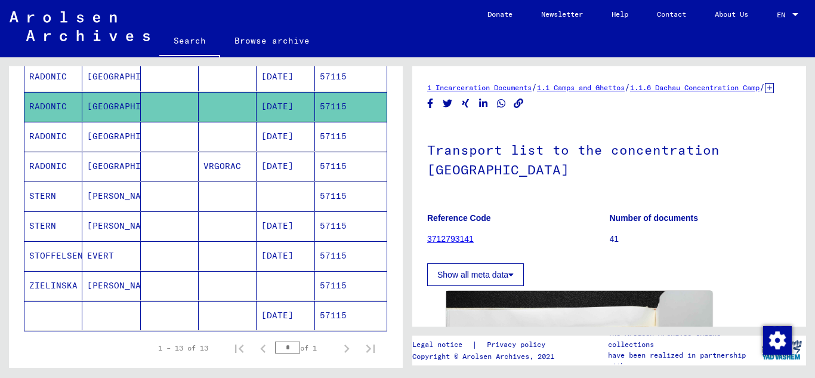
scroll to position [298, 0]
click at [345, 222] on mat-cell "57115" at bounding box center [351, 226] width 72 height 29
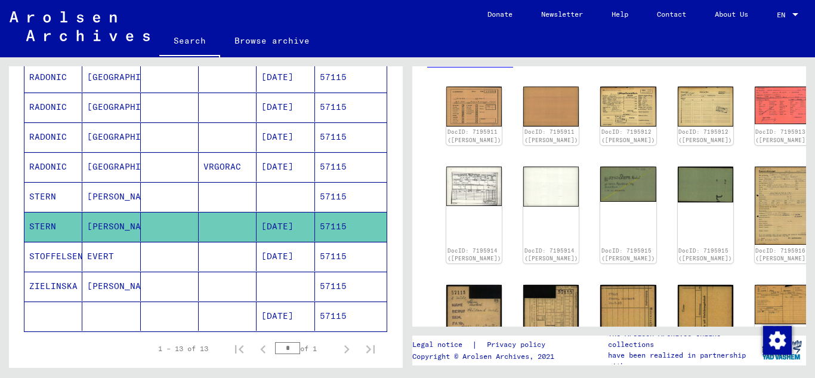
scroll to position [179, 0]
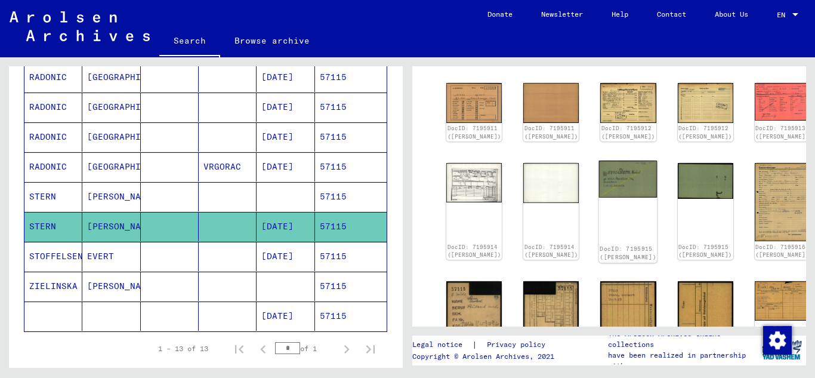
click at [599, 191] on img at bounding box center [628, 178] width 58 height 37
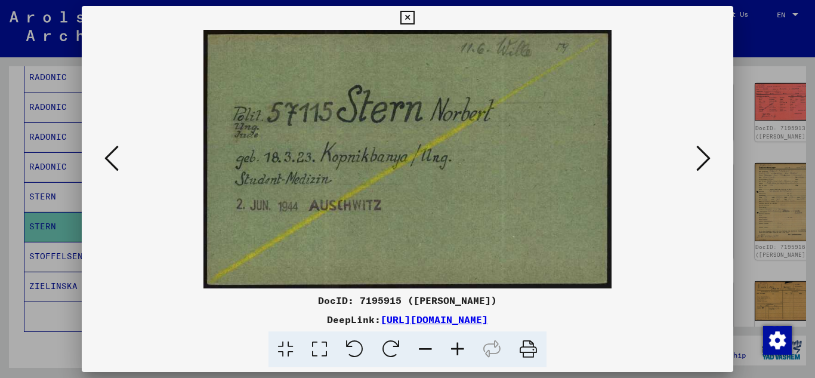
click at [704, 159] on icon at bounding box center [703, 158] width 14 height 29
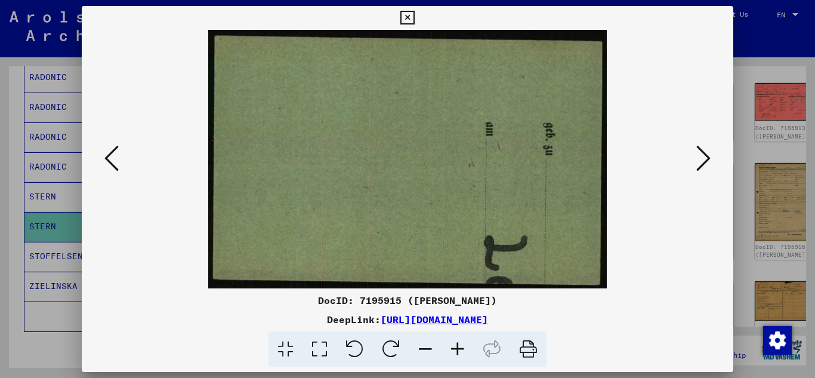
click at [704, 159] on icon at bounding box center [703, 158] width 14 height 29
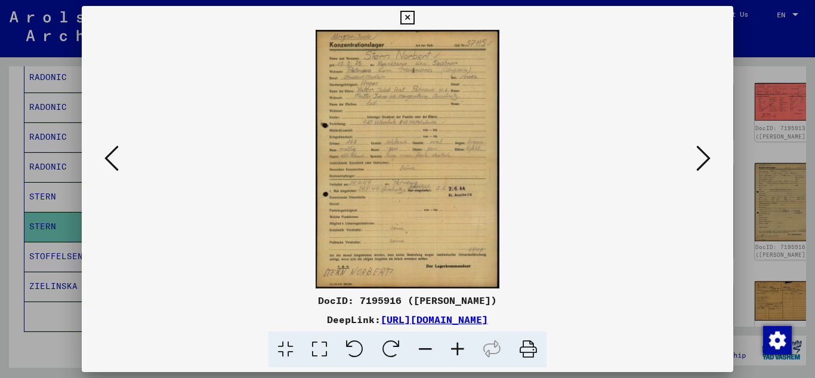
click at [704, 159] on icon at bounding box center [703, 158] width 14 height 29
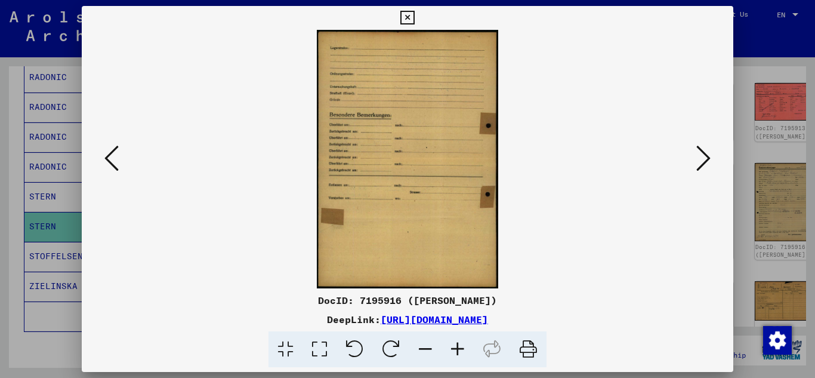
click at [704, 159] on icon at bounding box center [703, 158] width 14 height 29
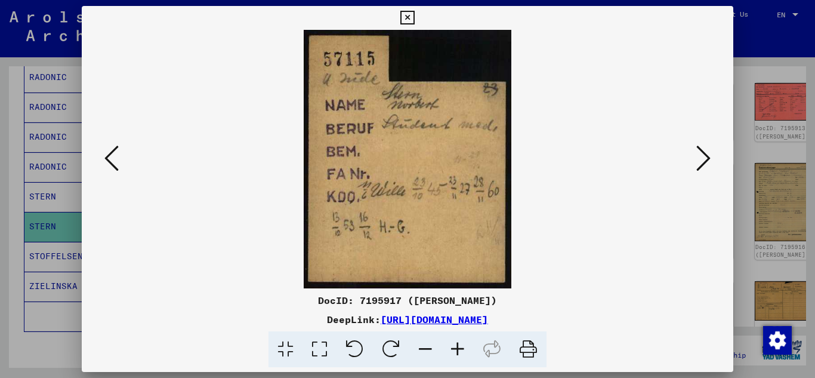
click at [704, 163] on icon at bounding box center [703, 158] width 14 height 29
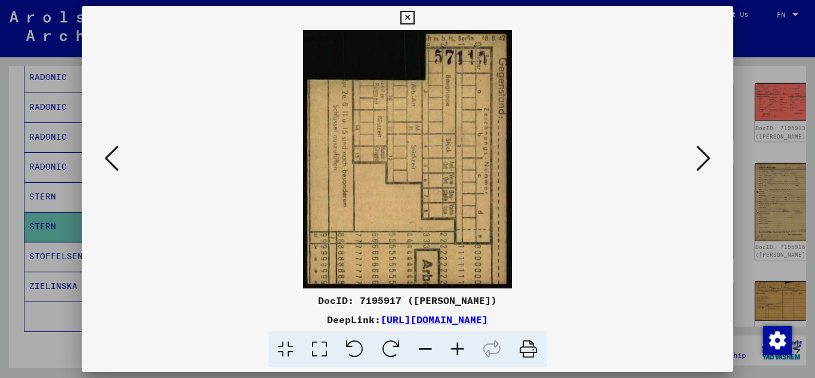
drag, startPoint x: 704, startPoint y: 163, endPoint x: 678, endPoint y: 173, distance: 28.7
click at [691, 168] on div at bounding box center [408, 159] width 652 height 258
click at [107, 157] on icon at bounding box center [111, 158] width 14 height 29
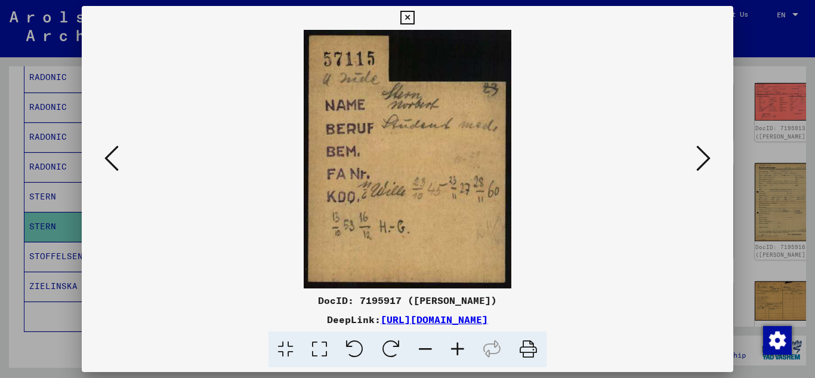
click at [107, 157] on icon at bounding box center [111, 158] width 14 height 29
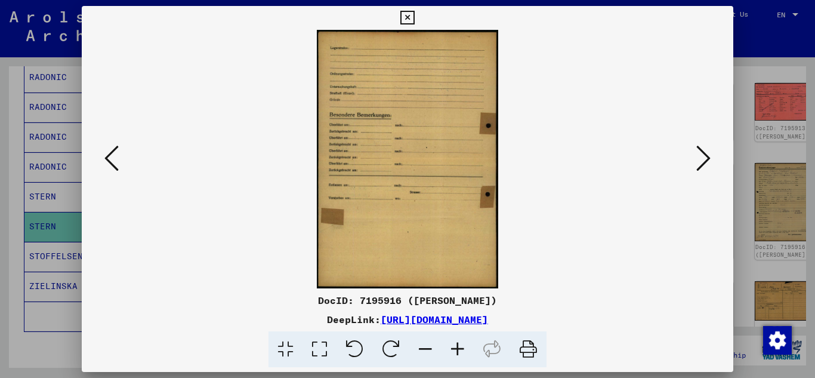
click at [107, 157] on icon at bounding box center [111, 158] width 14 height 29
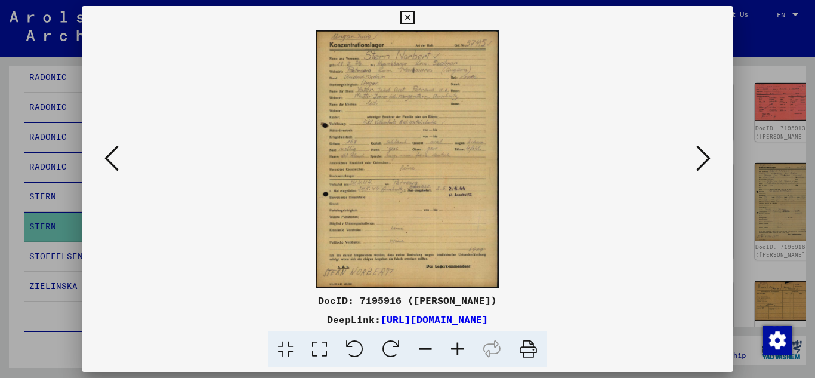
click at [458, 345] on icon at bounding box center [457, 349] width 32 height 36
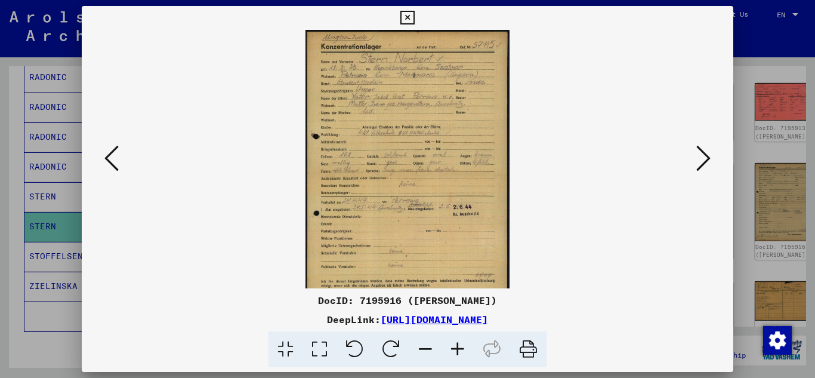
click at [458, 345] on icon at bounding box center [457, 349] width 32 height 36
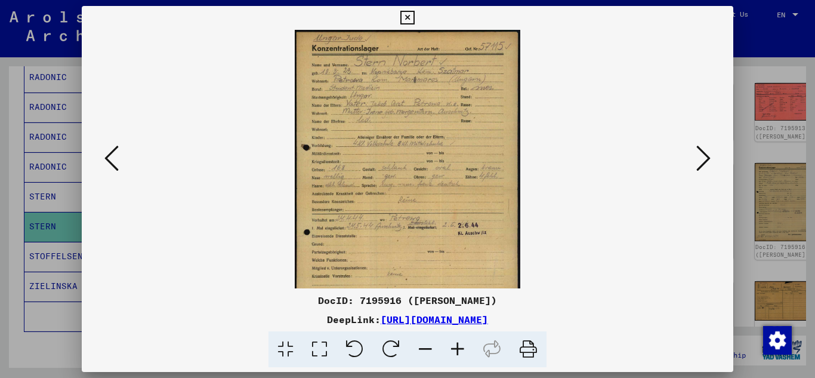
click at [458, 345] on icon at bounding box center [457, 349] width 32 height 36
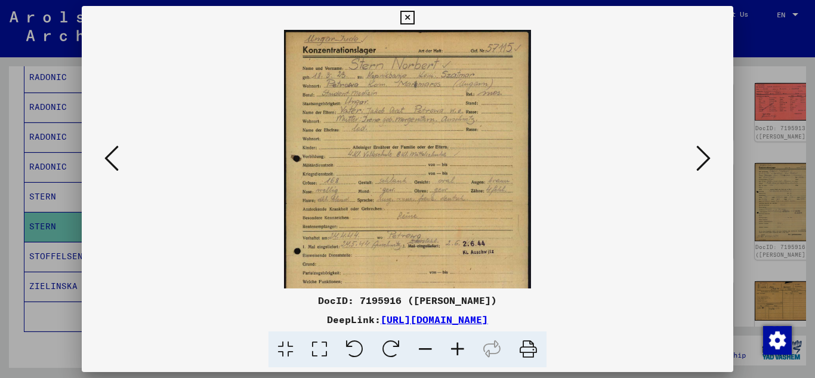
click at [458, 345] on icon at bounding box center [457, 349] width 32 height 36
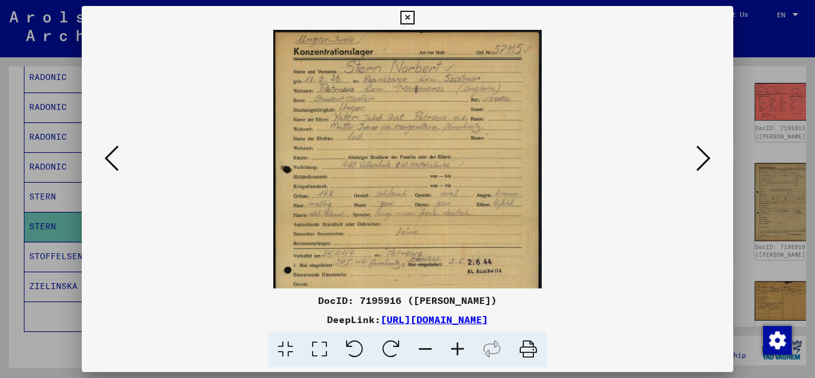
click at [458, 345] on icon at bounding box center [457, 349] width 32 height 36
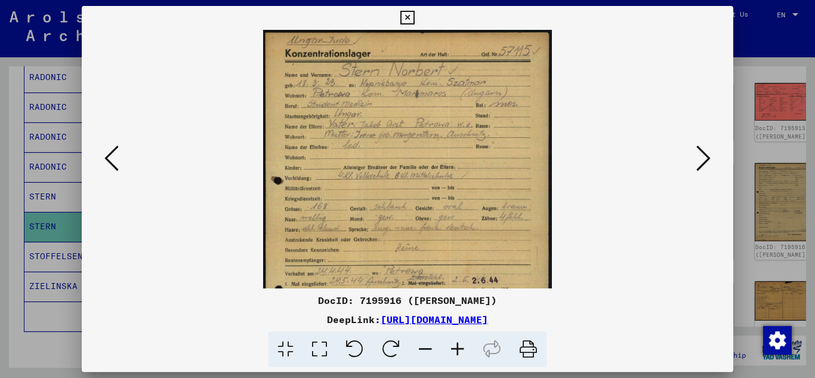
click at [456, 344] on icon at bounding box center [457, 349] width 32 height 36
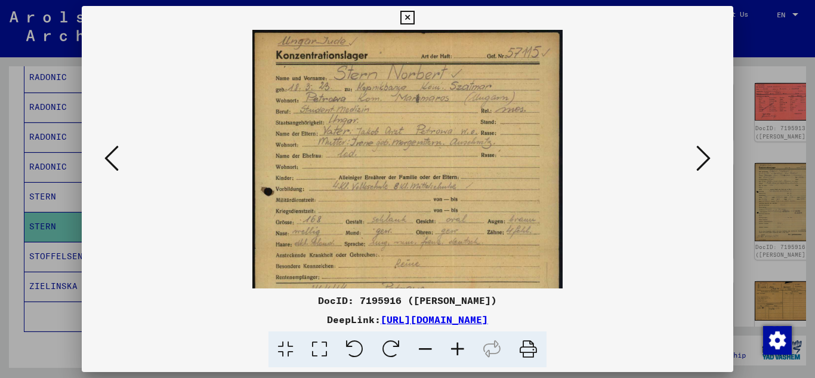
click at [456, 344] on icon at bounding box center [457, 349] width 32 height 36
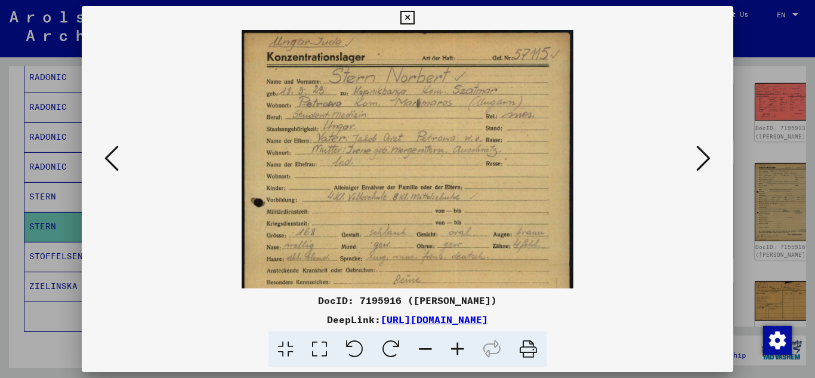
click at [423, 216] on img at bounding box center [408, 263] width 332 height 467
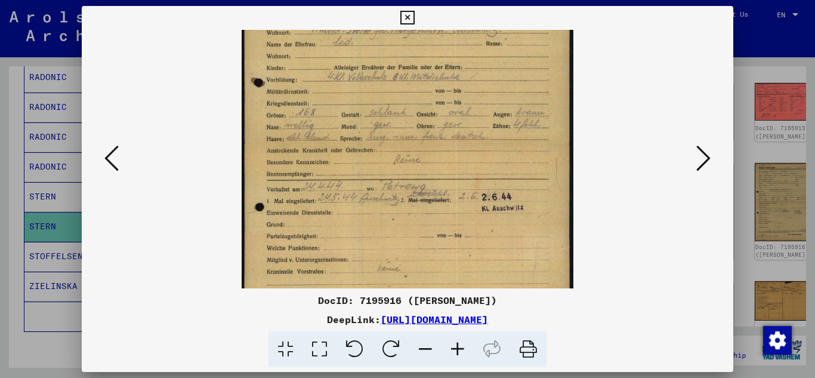
scroll to position [143, 0]
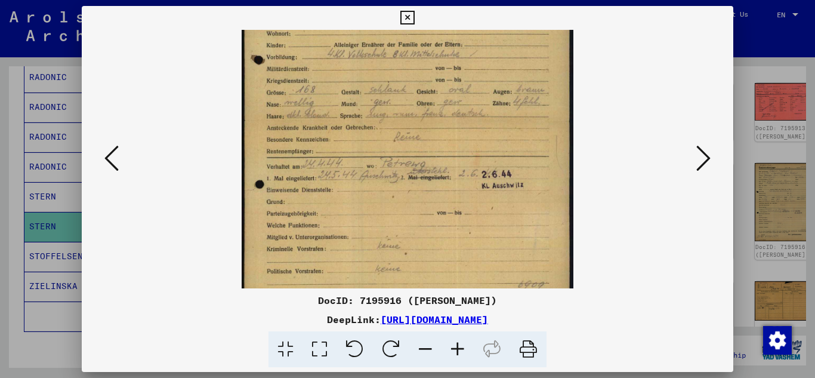
drag, startPoint x: 434, startPoint y: 224, endPoint x: 517, endPoint y: 82, distance: 164.6
click at [517, 82] on img at bounding box center [408, 120] width 332 height 467
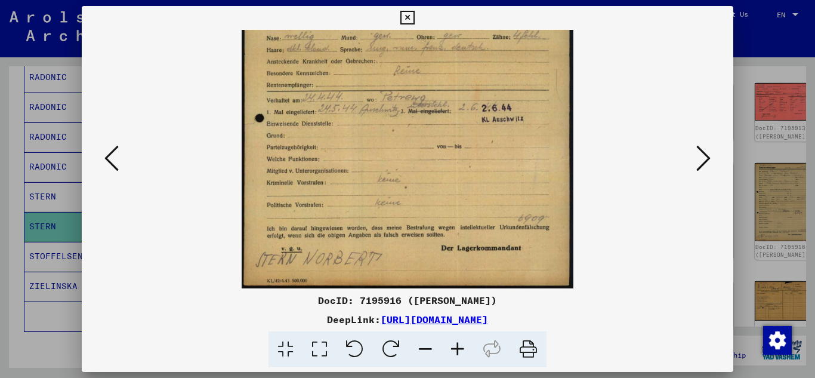
drag, startPoint x: 517, startPoint y: 89, endPoint x: 558, endPoint y: 2, distance: 96.1
click at [558, 2] on div "DocID: 7195916 ([PERSON_NAME]) DeepLink: [URL][DOMAIN_NAME]" at bounding box center [407, 189] width 815 height 378
click at [411, 16] on icon at bounding box center [407, 18] width 14 height 14
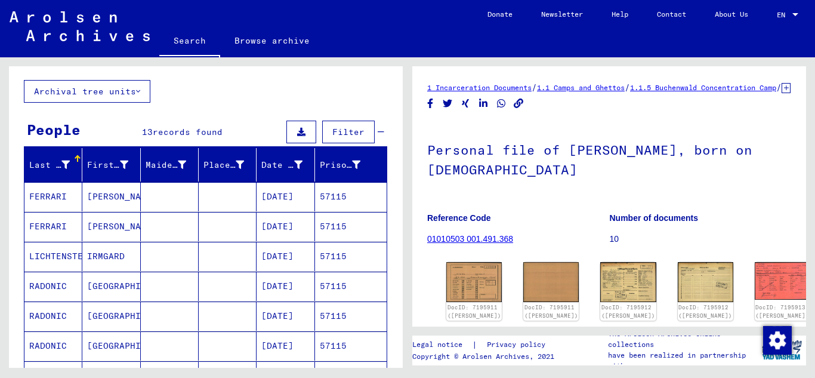
scroll to position [0, 0]
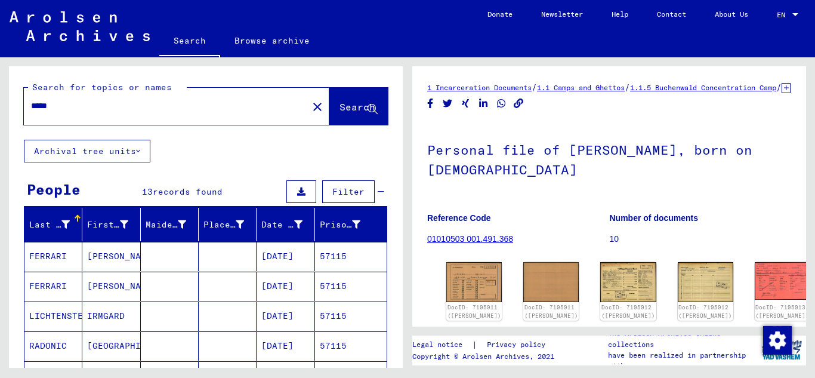
click at [81, 99] on div "*****" at bounding box center [162, 105] width 277 height 27
click at [79, 101] on input "*****" at bounding box center [166, 106] width 270 height 13
click at [339, 110] on span "Search" at bounding box center [357, 107] width 36 height 12
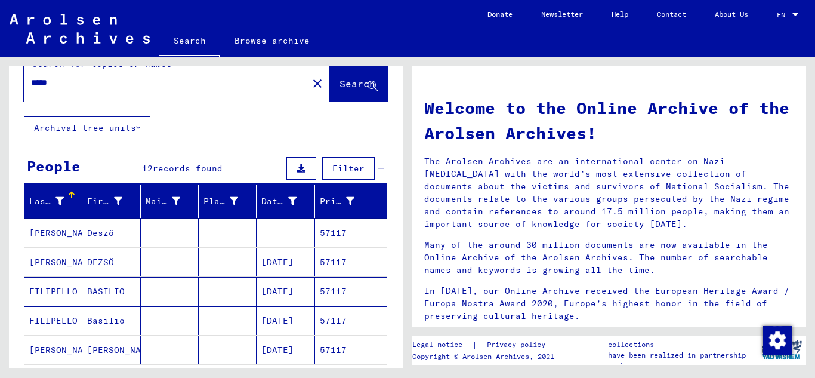
scroll to position [119, 0]
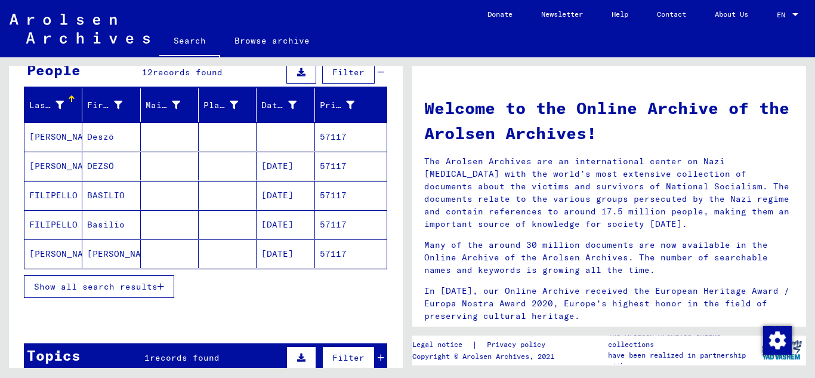
click at [339, 164] on mat-cell "57117" at bounding box center [351, 166] width 72 height 29
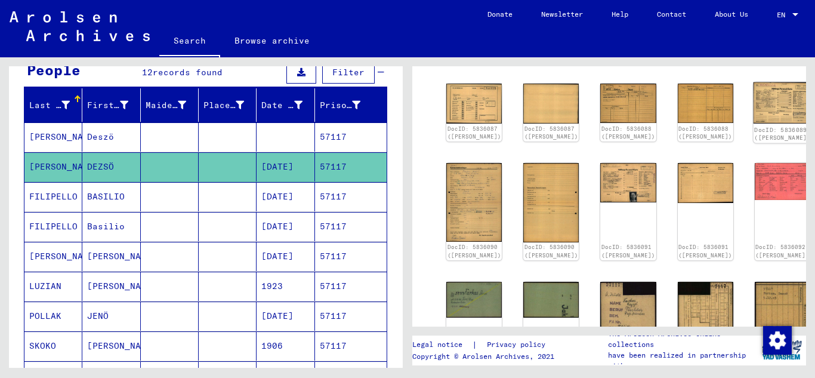
scroll to position [179, 0]
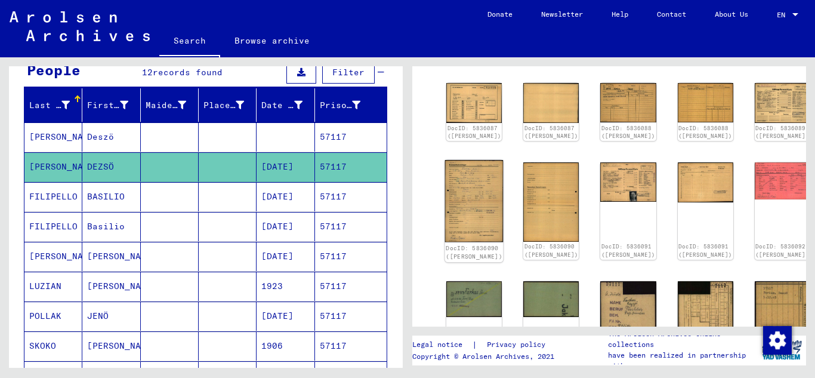
click at [453, 203] on img at bounding box center [474, 201] width 58 height 82
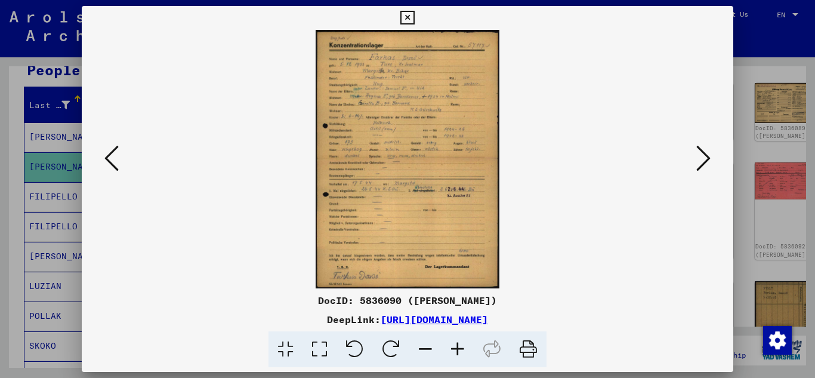
click at [702, 160] on icon at bounding box center [703, 158] width 14 height 29
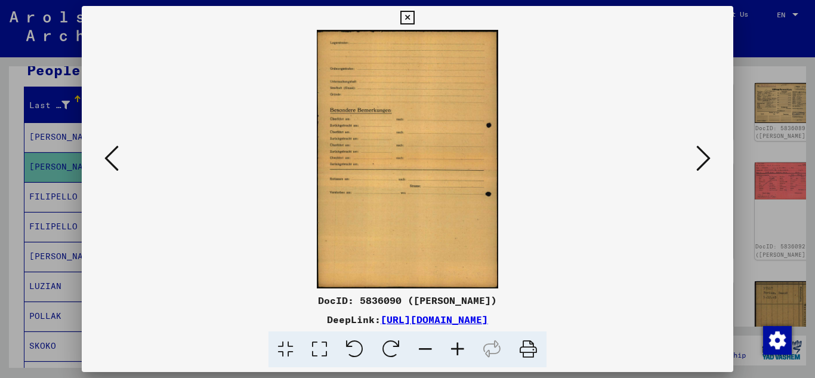
click at [702, 160] on icon at bounding box center [703, 158] width 14 height 29
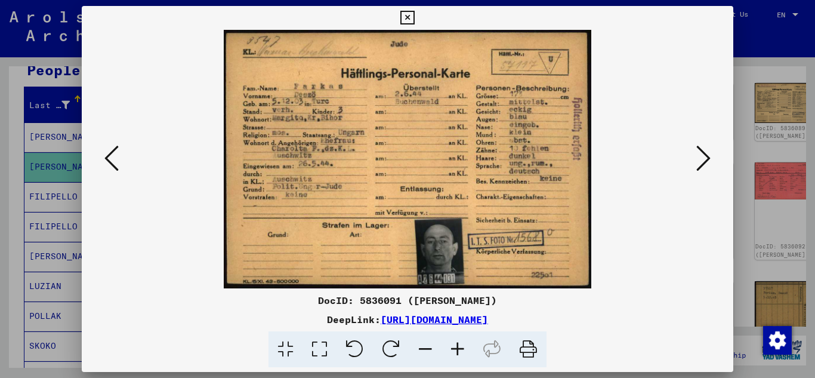
click at [702, 160] on icon at bounding box center [703, 158] width 14 height 29
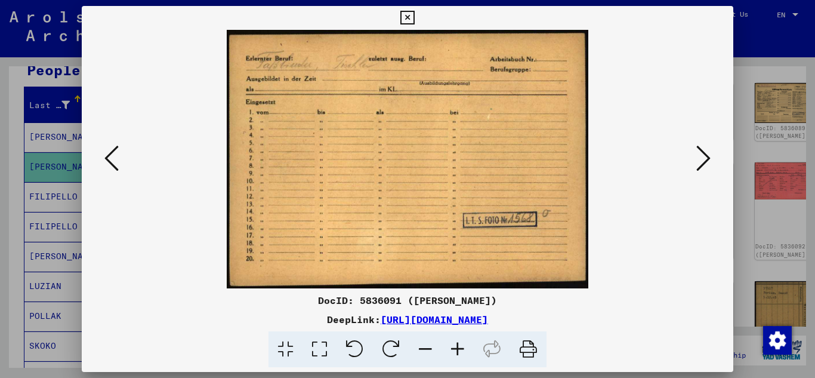
click at [702, 160] on icon at bounding box center [703, 158] width 14 height 29
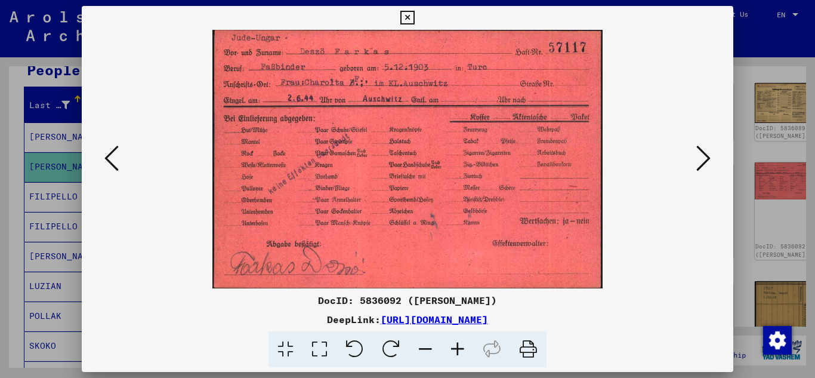
click at [706, 157] on icon at bounding box center [703, 158] width 14 height 29
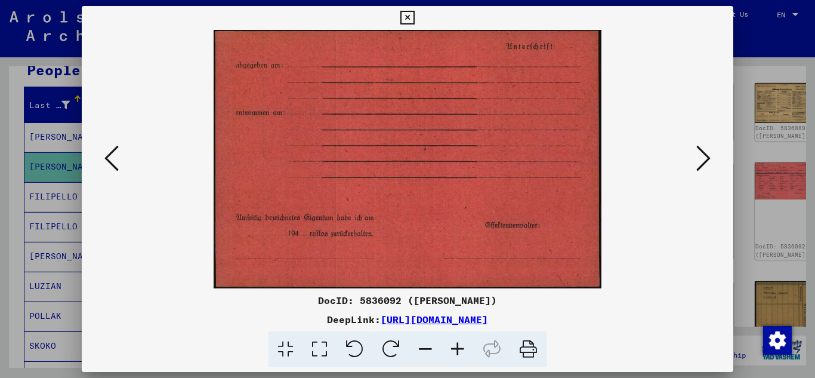
click at [706, 157] on icon at bounding box center [703, 158] width 14 height 29
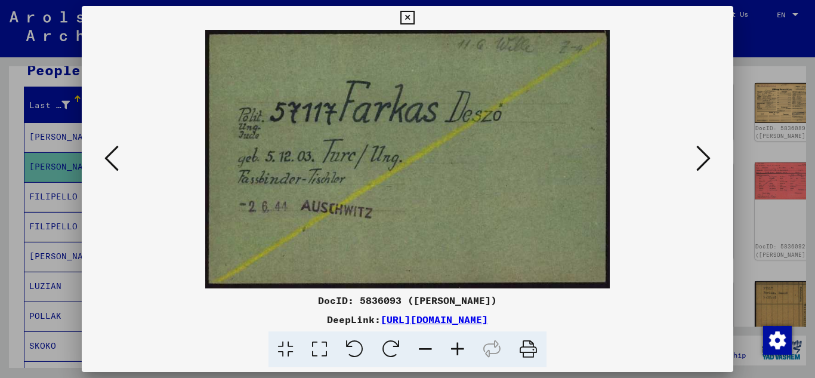
click at [706, 157] on icon at bounding box center [703, 158] width 14 height 29
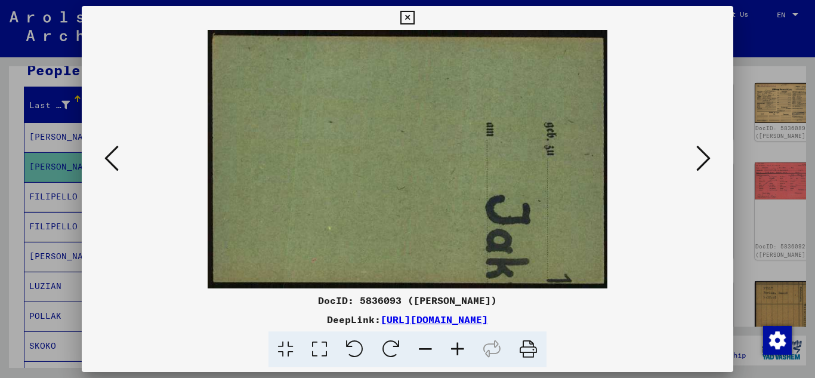
click at [706, 157] on icon at bounding box center [703, 158] width 14 height 29
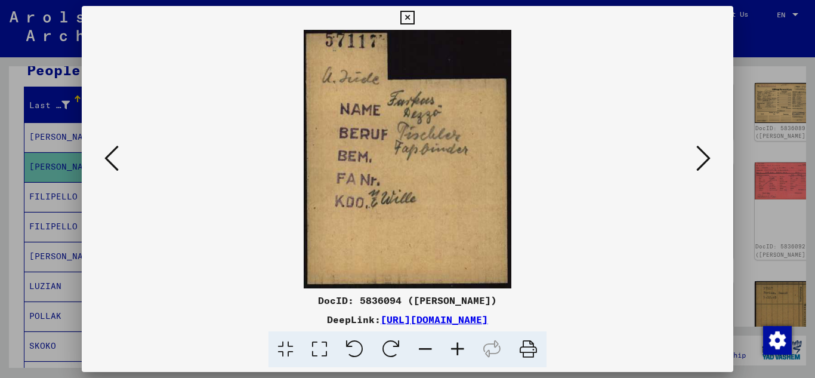
click at [406, 16] on icon at bounding box center [407, 18] width 14 height 14
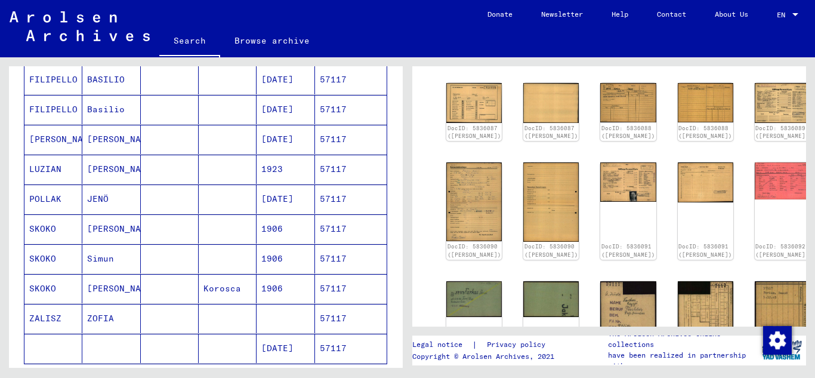
scroll to position [239, 0]
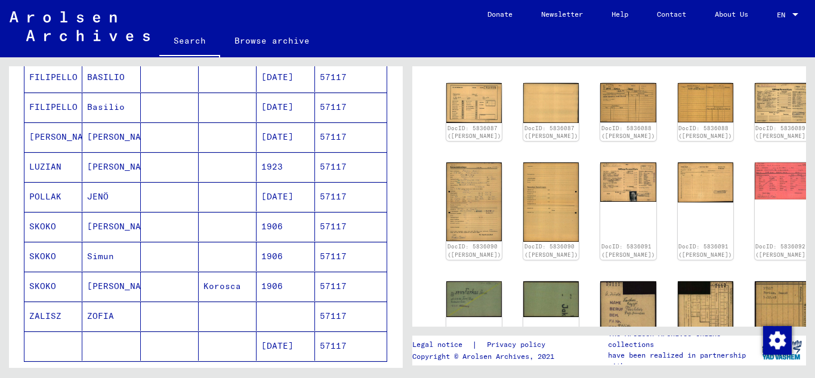
click at [334, 199] on mat-cell "57117" at bounding box center [351, 196] width 72 height 29
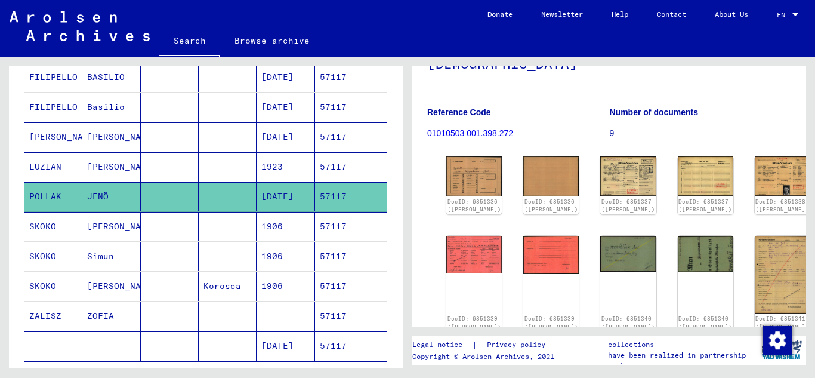
scroll to position [119, 0]
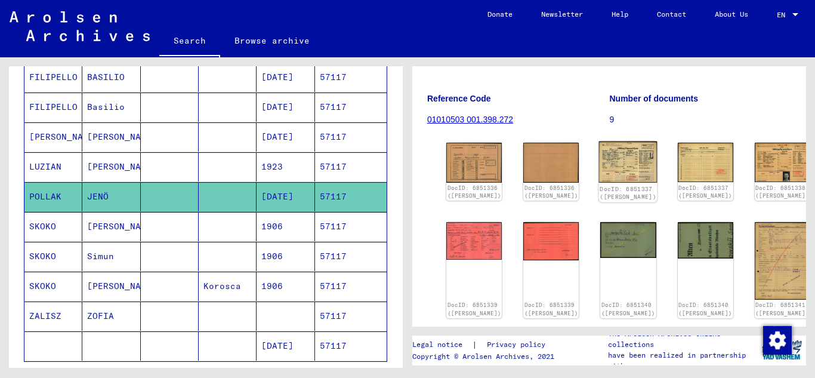
click at [599, 169] on img at bounding box center [628, 161] width 58 height 41
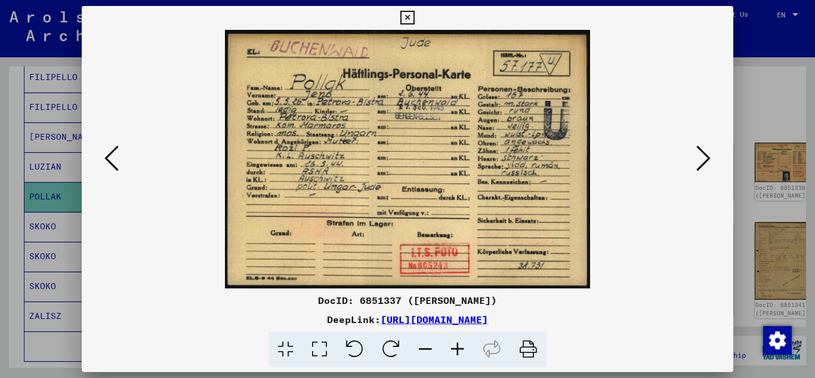
click at [698, 154] on icon at bounding box center [703, 158] width 14 height 29
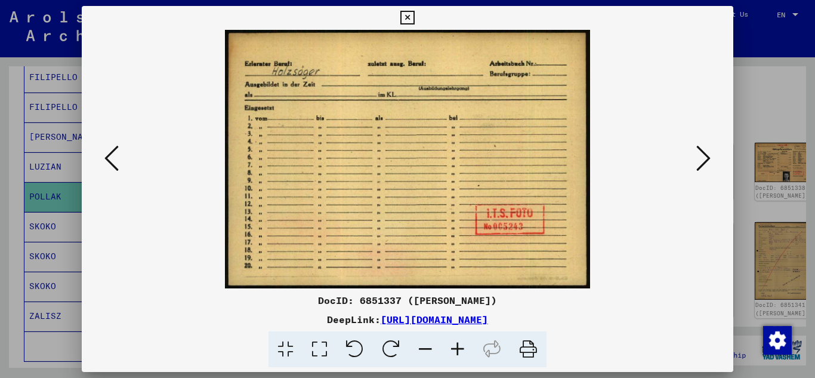
click at [698, 154] on icon at bounding box center [703, 158] width 14 height 29
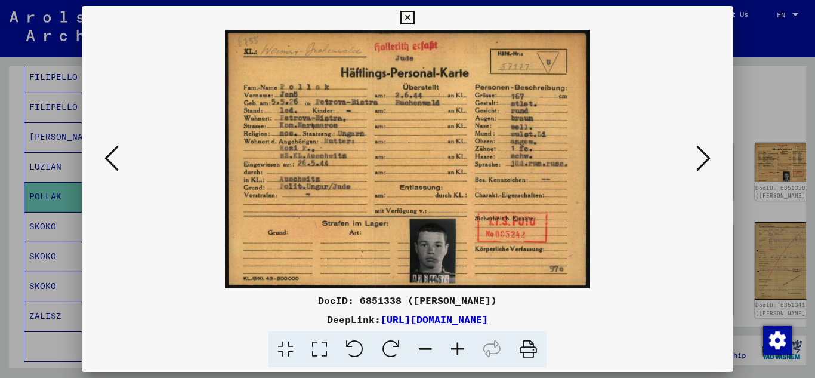
click at [698, 154] on icon at bounding box center [703, 158] width 14 height 29
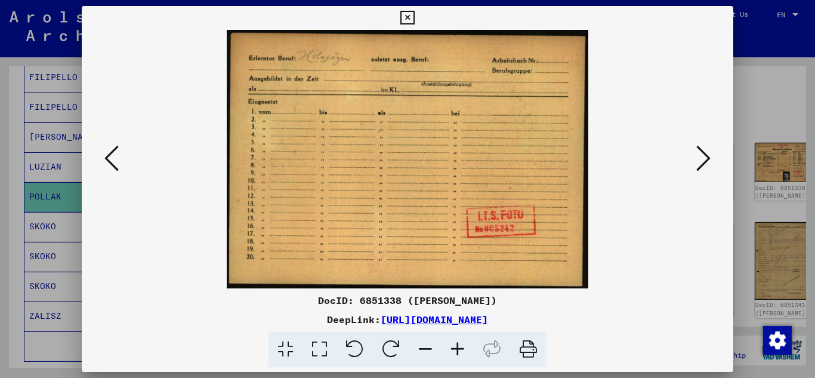
click at [698, 154] on icon at bounding box center [703, 158] width 14 height 29
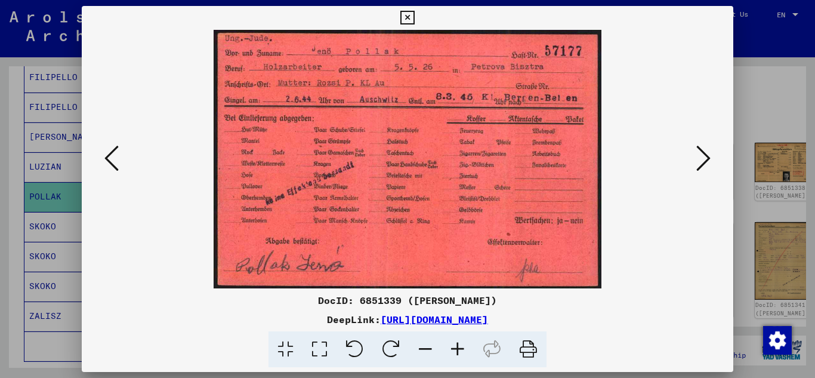
click at [698, 154] on icon at bounding box center [703, 158] width 14 height 29
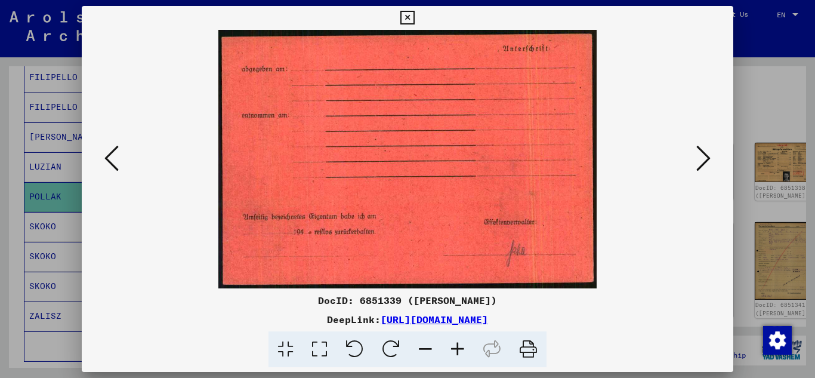
click at [698, 154] on icon at bounding box center [703, 158] width 14 height 29
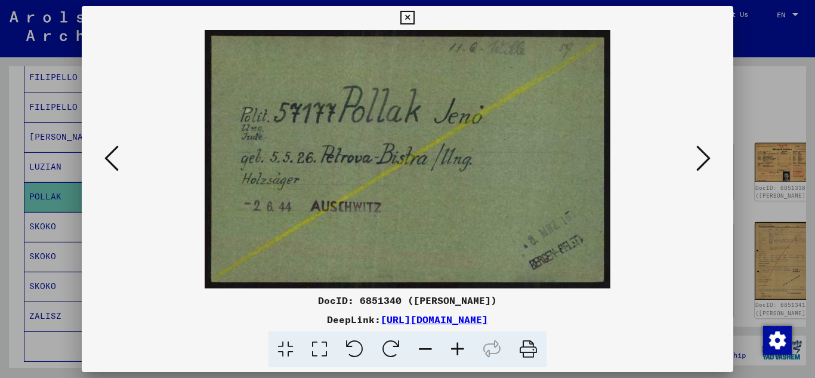
click at [710, 163] on icon at bounding box center [703, 158] width 14 height 29
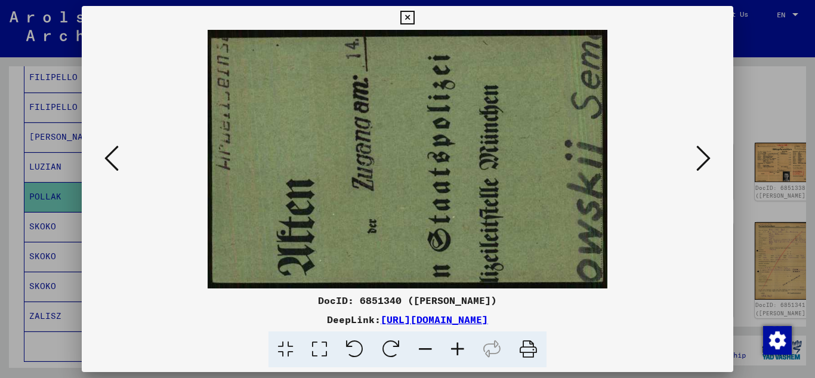
click at [710, 163] on icon at bounding box center [703, 158] width 14 height 29
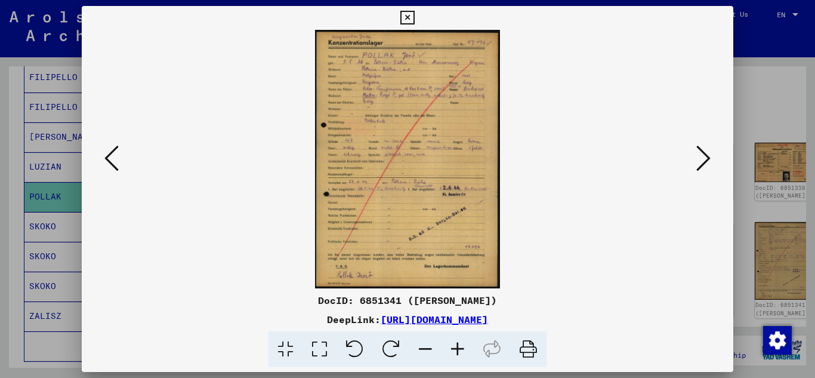
click at [406, 12] on icon at bounding box center [407, 18] width 14 height 14
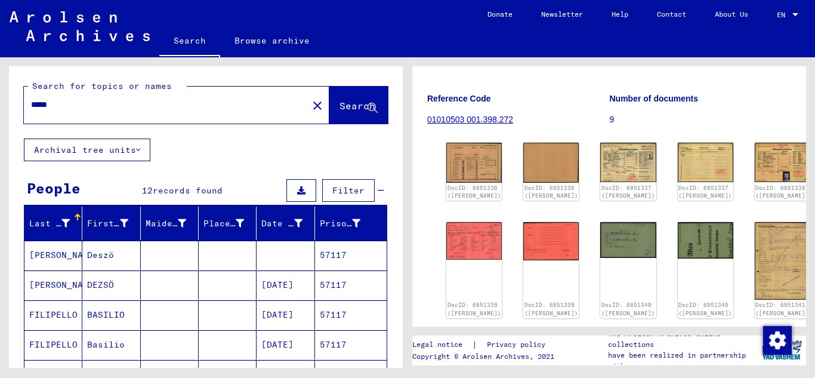
scroll to position [0, 0]
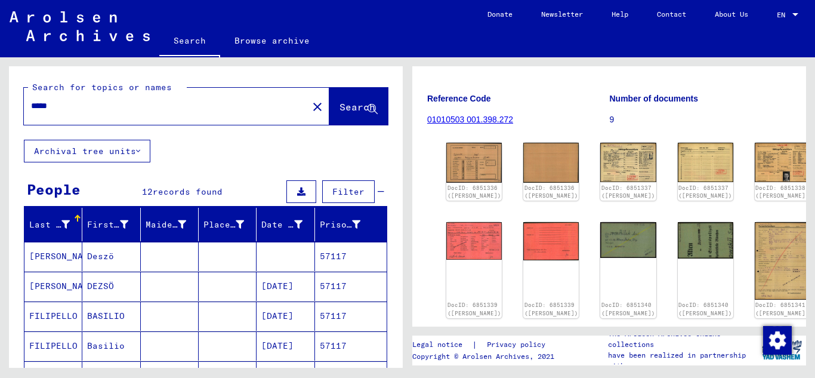
click at [80, 97] on div "*****" at bounding box center [162, 105] width 277 height 27
click at [78, 101] on input "*****" at bounding box center [166, 106] width 270 height 13
click at [336, 98] on button "Search" at bounding box center [358, 106] width 58 height 37
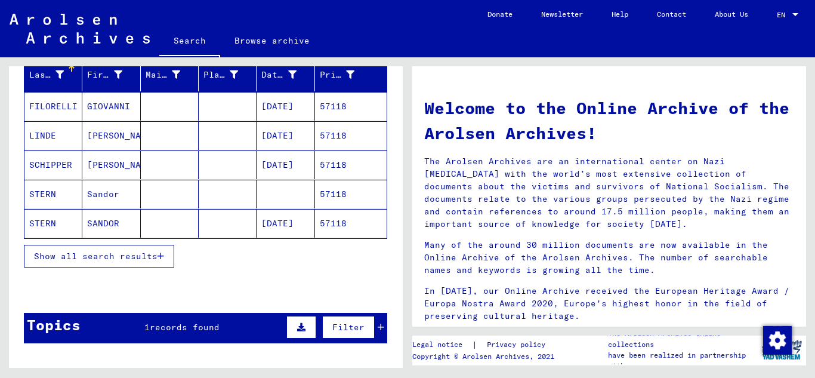
scroll to position [179, 0]
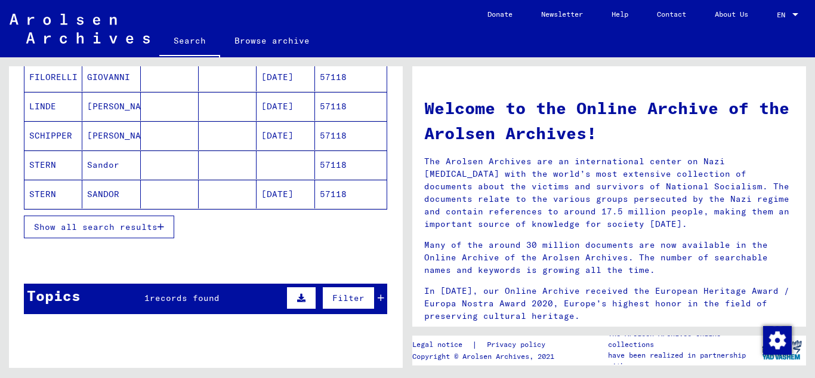
click at [331, 193] on mat-cell "57118" at bounding box center [351, 194] width 72 height 29
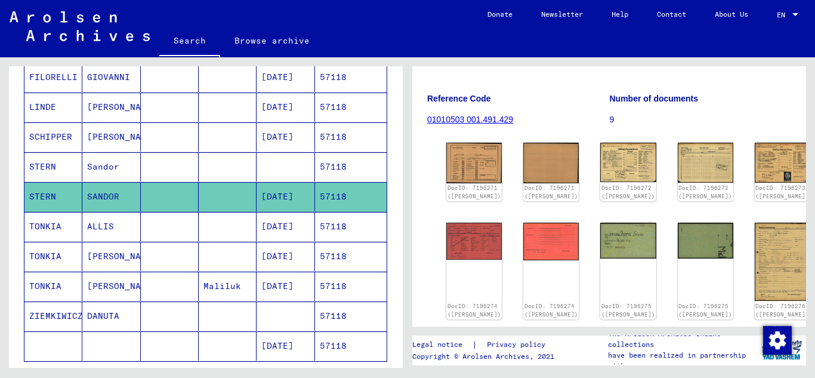
scroll to position [179, 0]
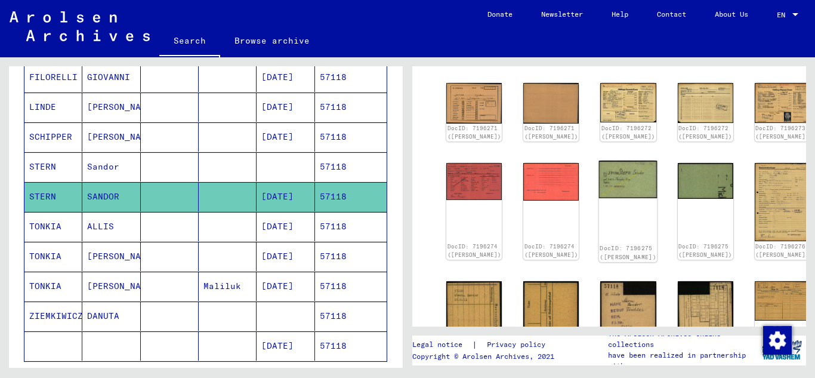
click at [599, 193] on img at bounding box center [628, 179] width 58 height 38
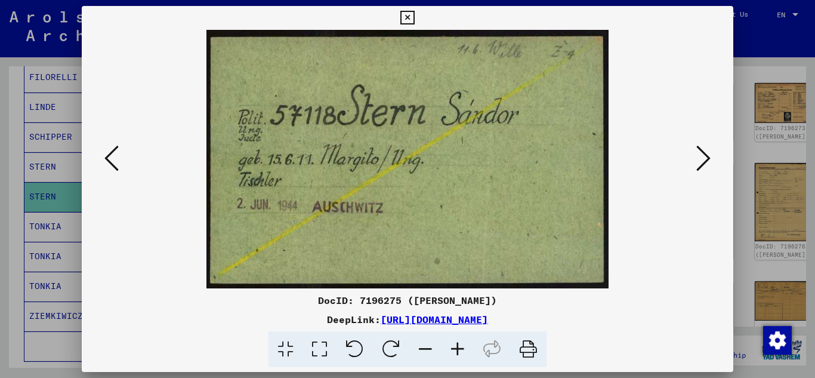
click at [697, 158] on icon at bounding box center [703, 158] width 14 height 29
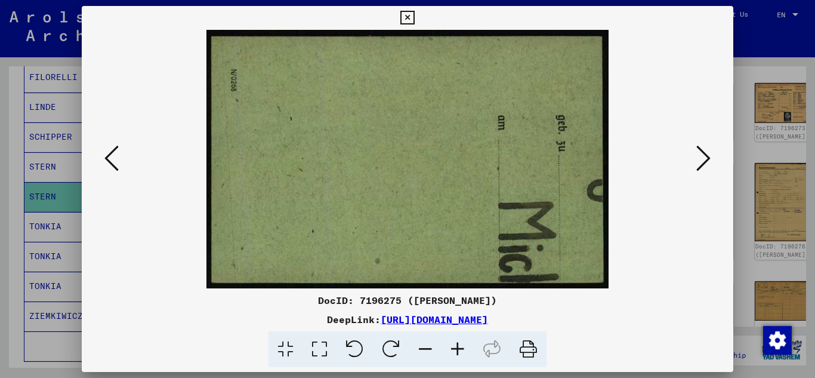
click at [697, 158] on icon at bounding box center [703, 158] width 14 height 29
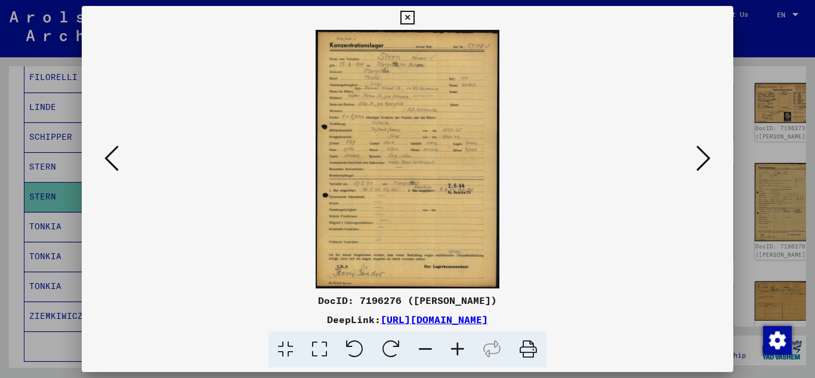
click at [458, 346] on icon at bounding box center [457, 349] width 32 height 36
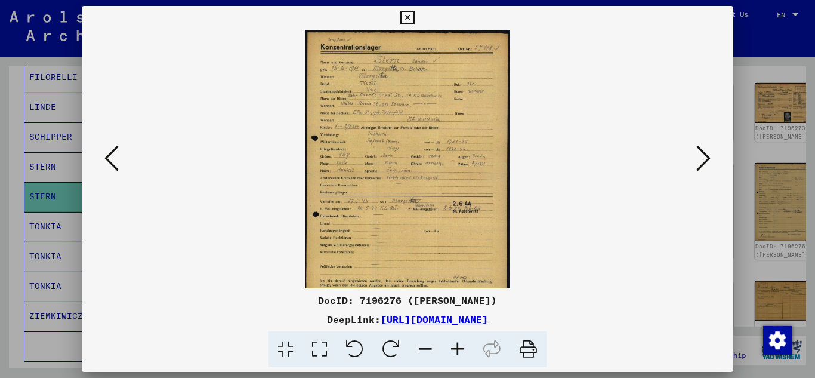
click at [458, 346] on icon at bounding box center [457, 349] width 32 height 36
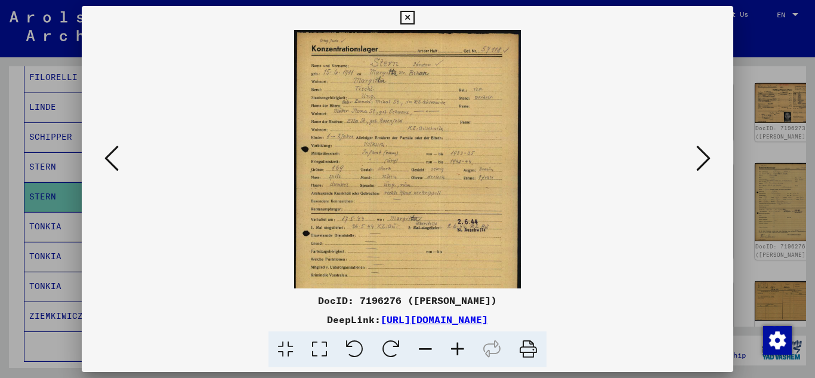
click at [458, 346] on icon at bounding box center [457, 349] width 32 height 36
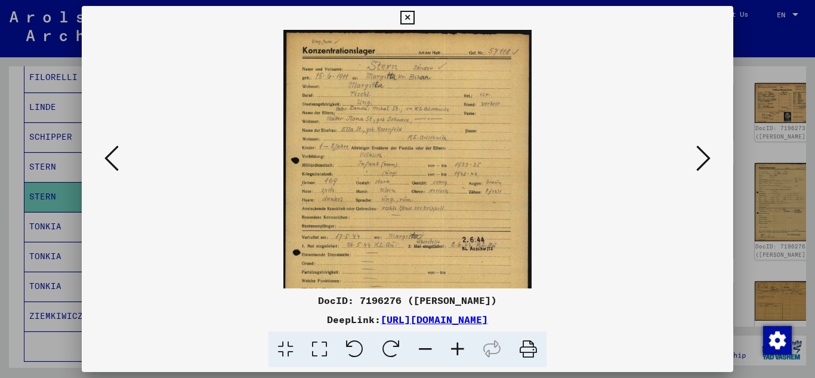
click at [458, 346] on icon at bounding box center [457, 349] width 32 height 36
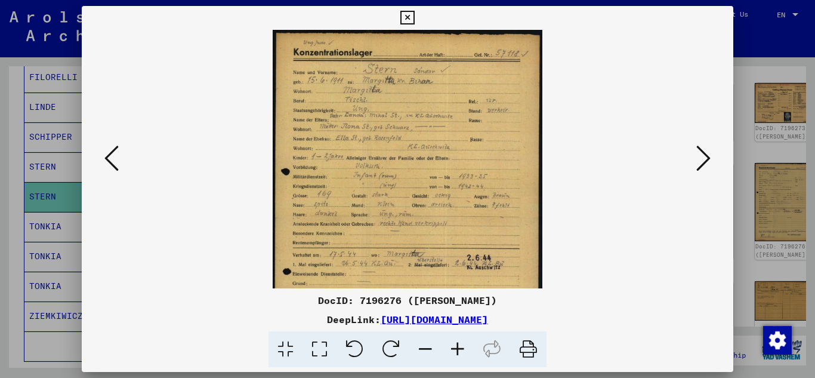
click at [458, 346] on icon at bounding box center [457, 349] width 32 height 36
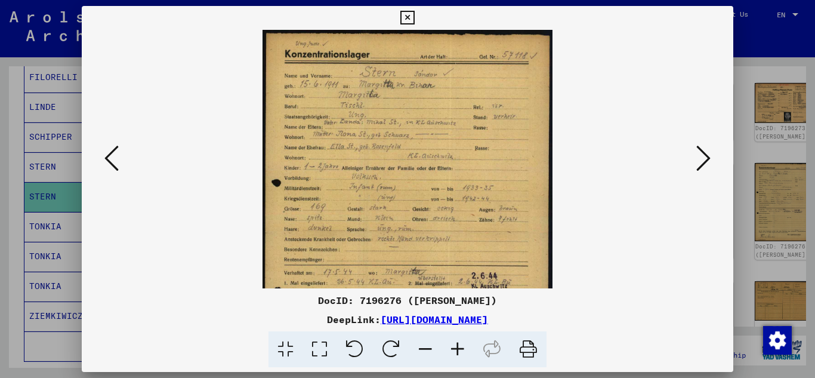
click at [458, 346] on icon at bounding box center [457, 349] width 32 height 36
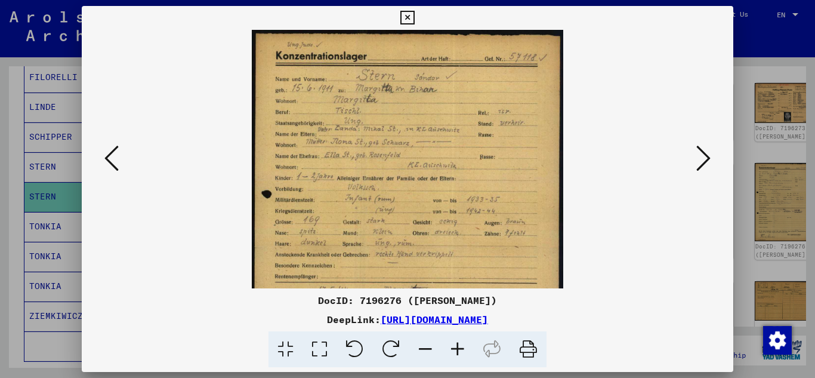
click at [458, 346] on icon at bounding box center [457, 349] width 32 height 36
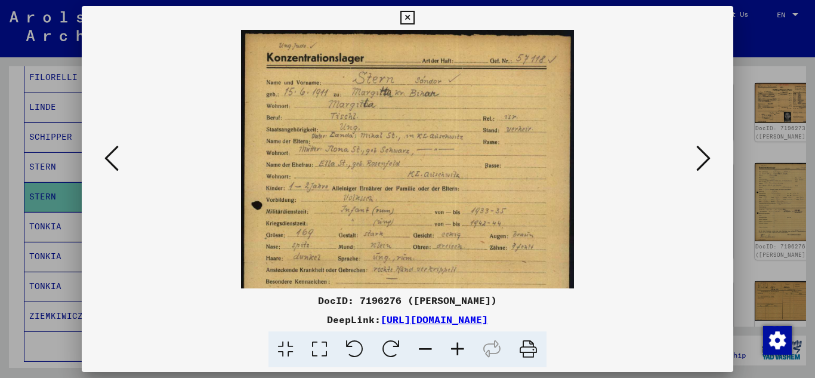
click at [458, 346] on icon at bounding box center [457, 349] width 32 height 36
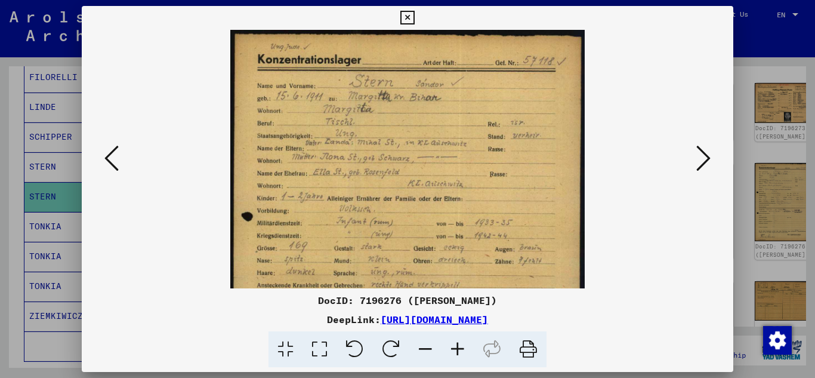
click at [458, 346] on icon at bounding box center [457, 349] width 32 height 36
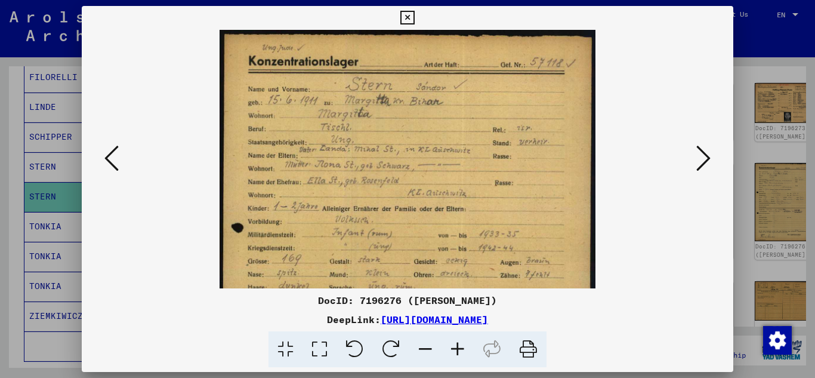
click at [458, 346] on icon at bounding box center [457, 349] width 32 height 36
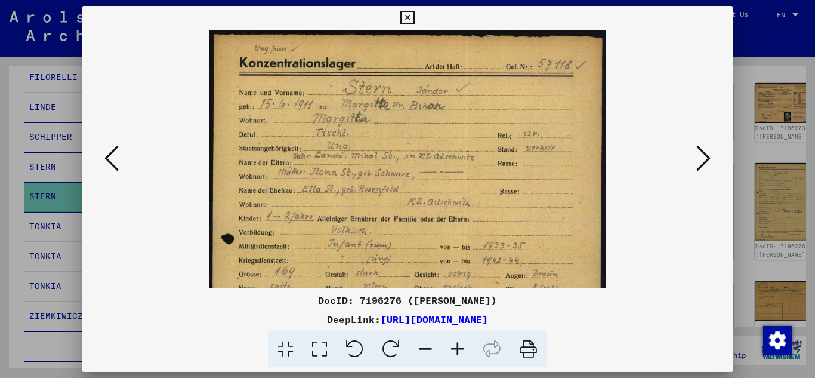
click at [458, 346] on icon at bounding box center [457, 349] width 32 height 36
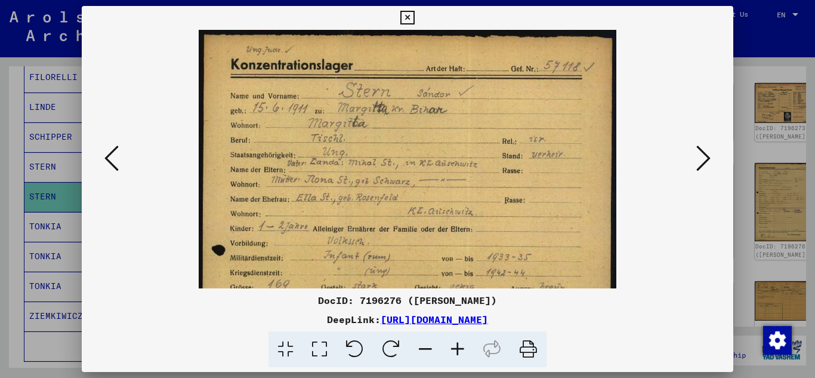
click at [404, 19] on icon at bounding box center [407, 18] width 14 height 14
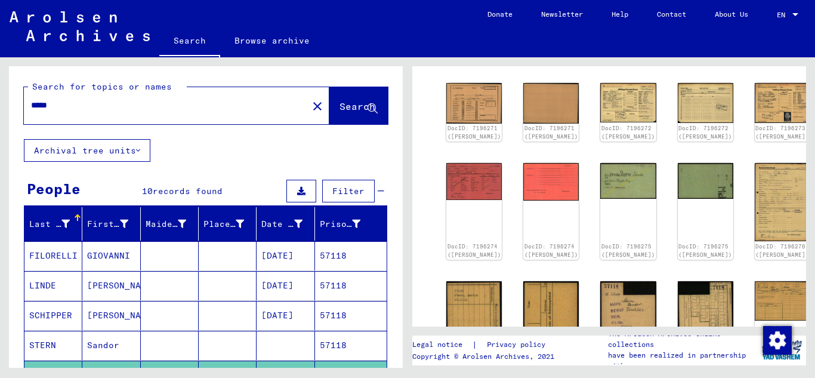
scroll to position [0, 0]
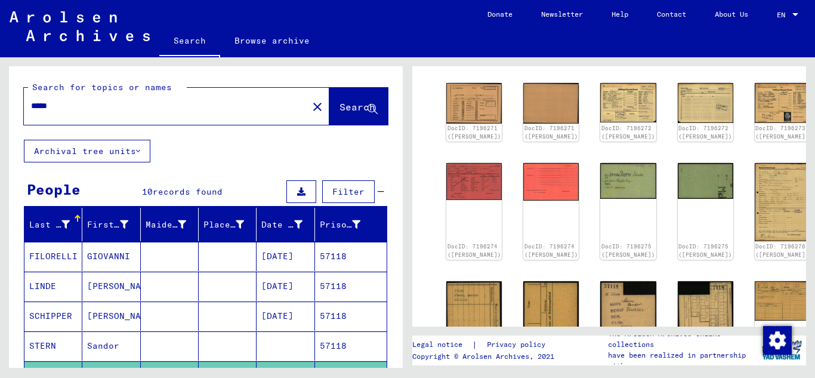
click at [85, 109] on input "*****" at bounding box center [166, 106] width 270 height 13
click at [339, 110] on span "Search" at bounding box center [357, 107] width 36 height 12
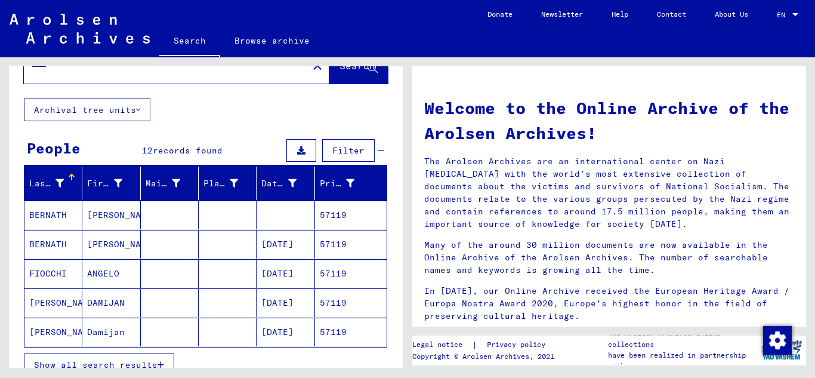
scroll to position [119, 0]
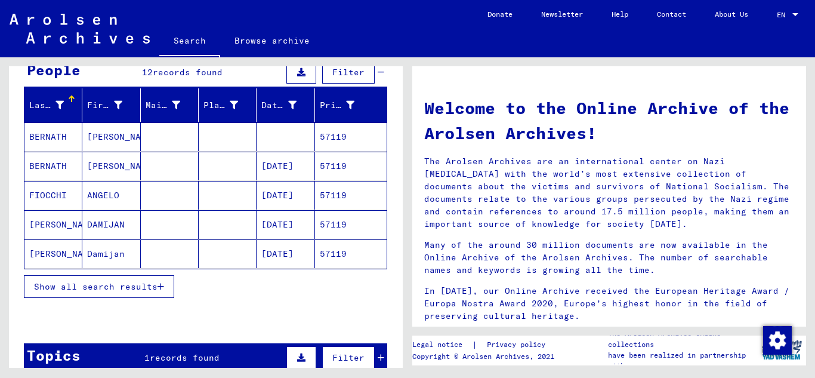
click at [166, 285] on button "Show all search results" at bounding box center [99, 286] width 150 height 23
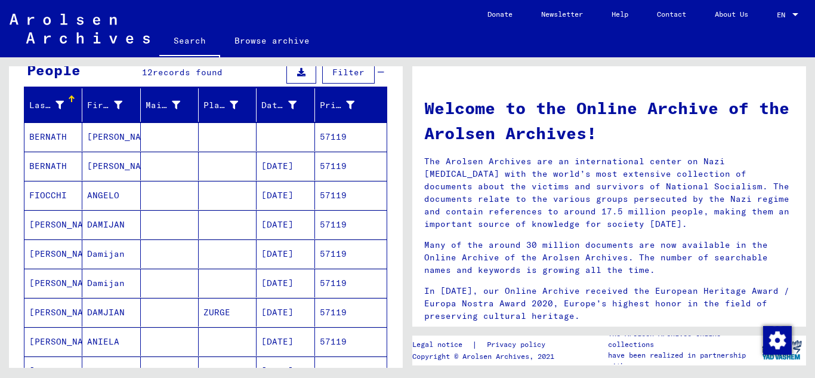
click at [339, 169] on mat-cell "57119" at bounding box center [351, 166] width 72 height 29
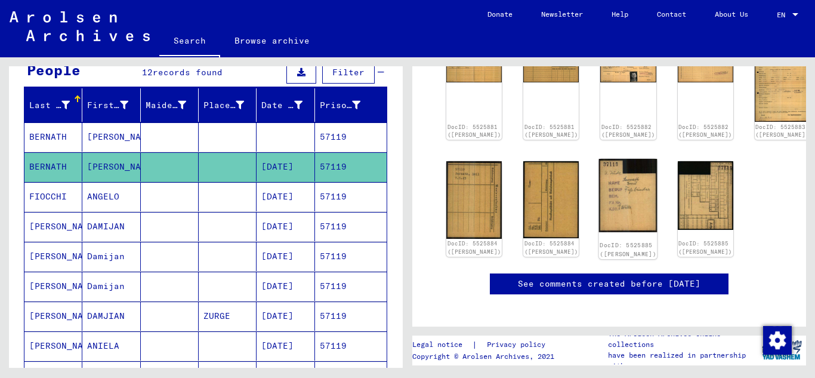
scroll to position [119, 0]
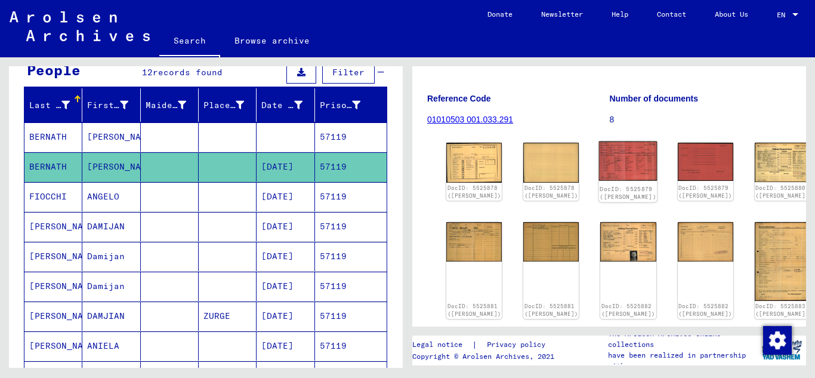
click at [599, 165] on img at bounding box center [628, 160] width 58 height 39
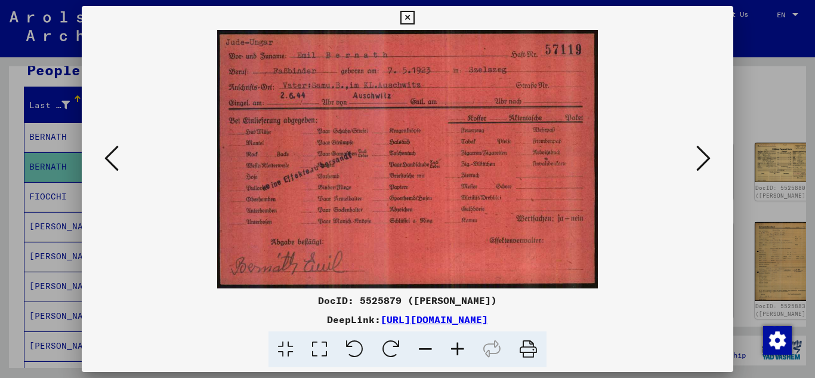
click at [701, 160] on icon at bounding box center [703, 158] width 14 height 29
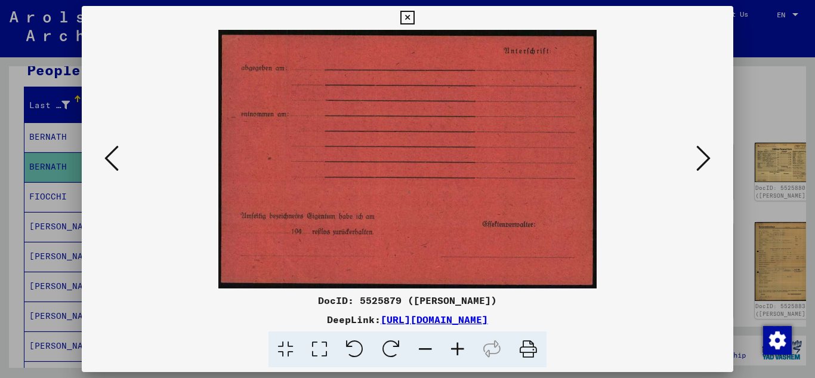
click at [701, 160] on icon at bounding box center [703, 158] width 14 height 29
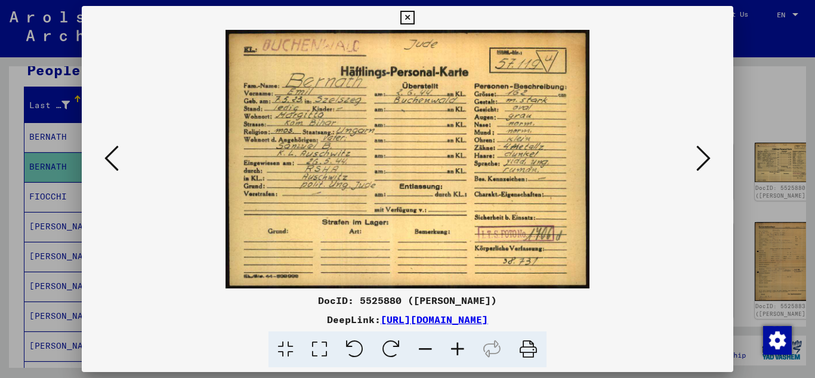
click at [701, 160] on icon at bounding box center [703, 158] width 14 height 29
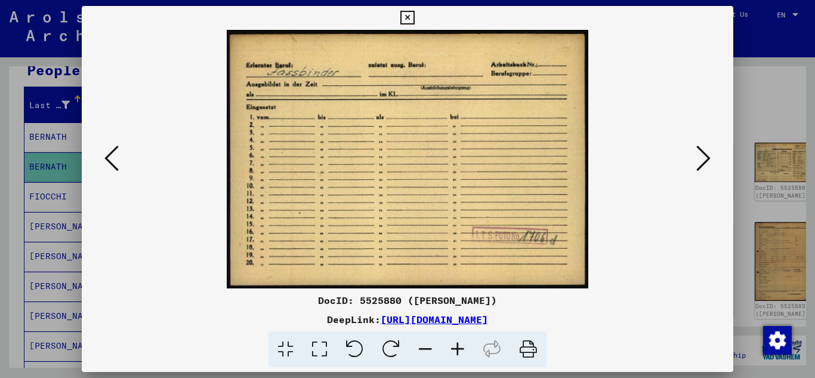
click at [701, 160] on icon at bounding box center [703, 158] width 14 height 29
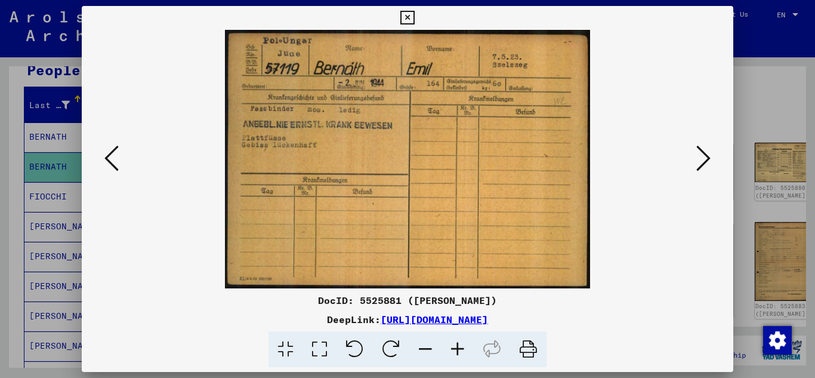
click at [701, 160] on icon at bounding box center [703, 158] width 14 height 29
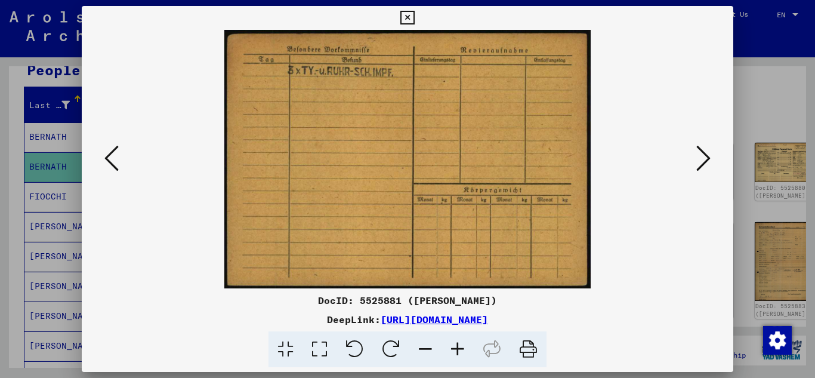
click at [701, 160] on icon at bounding box center [703, 158] width 14 height 29
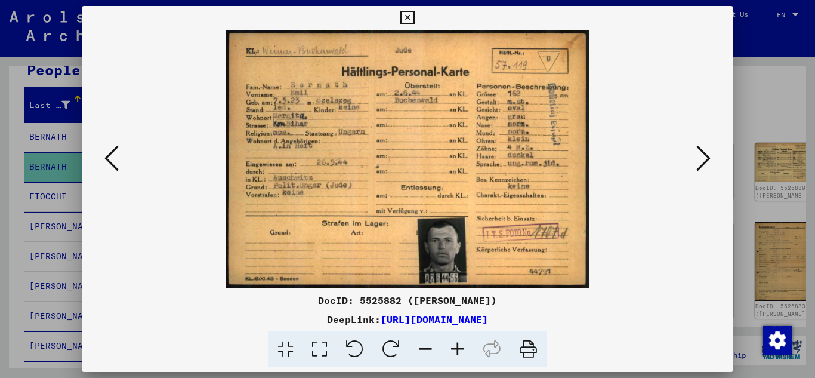
click at [701, 160] on icon at bounding box center [703, 158] width 14 height 29
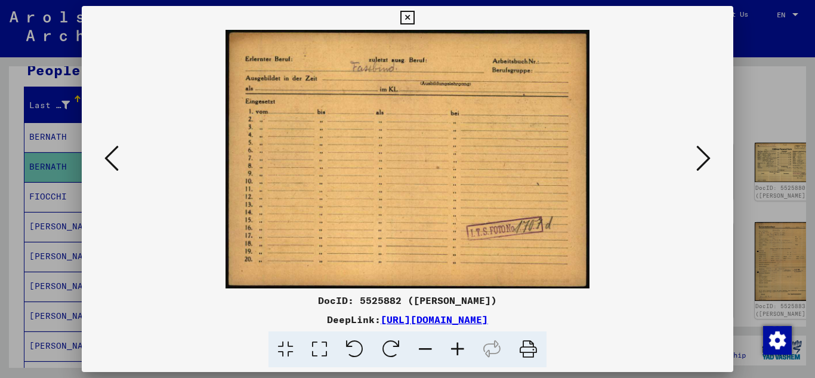
click at [701, 160] on icon at bounding box center [703, 158] width 14 height 29
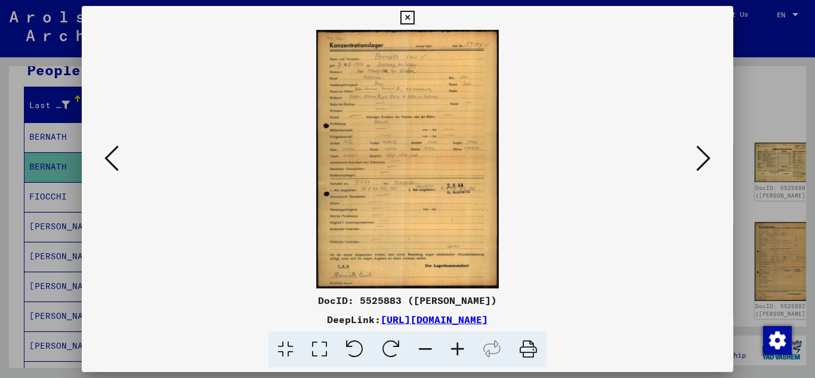
click at [701, 160] on icon at bounding box center [703, 158] width 14 height 29
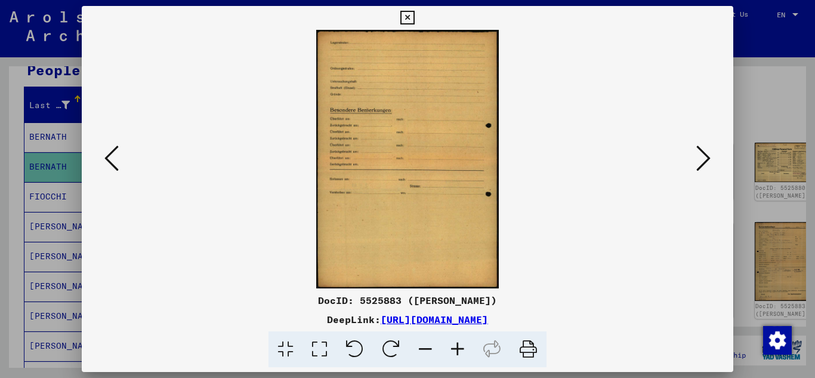
click at [701, 160] on icon at bounding box center [703, 158] width 14 height 29
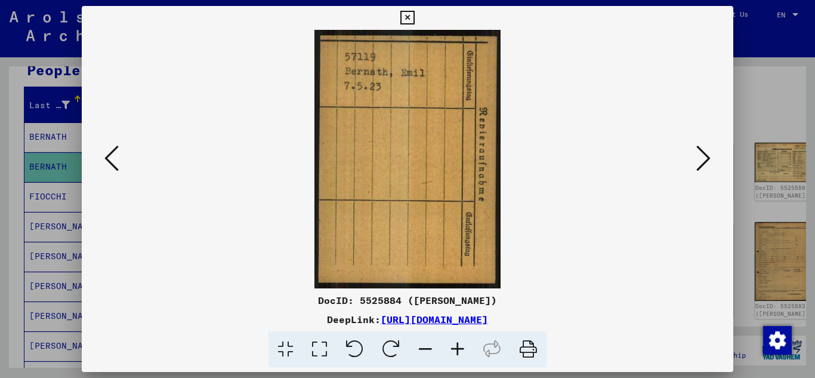
click at [406, 17] on icon at bounding box center [407, 18] width 14 height 14
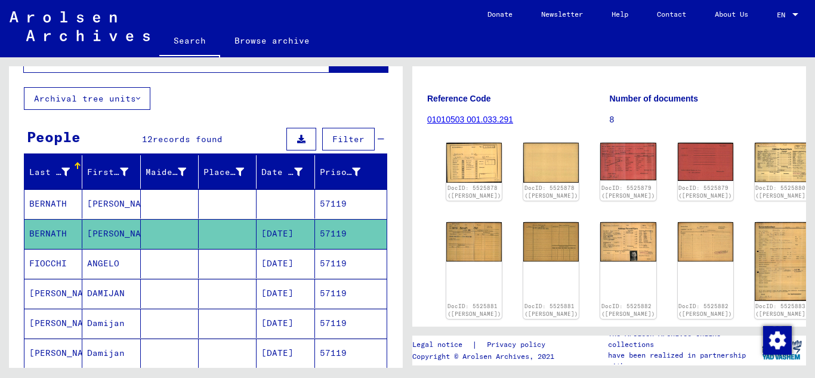
scroll to position [0, 0]
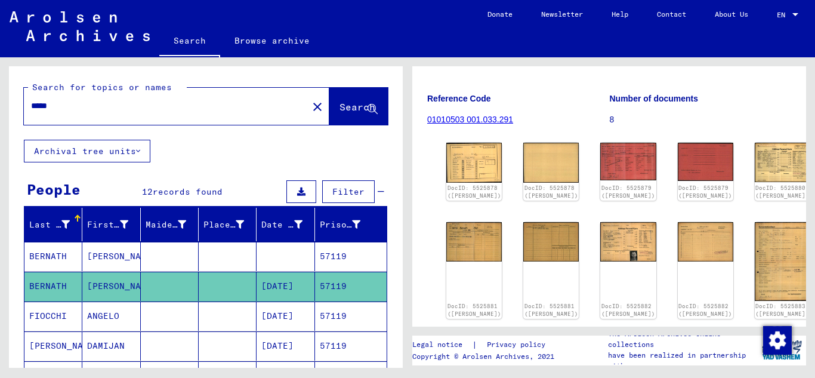
click at [73, 104] on input "*****" at bounding box center [166, 106] width 270 height 13
click at [333, 115] on button "Search" at bounding box center [358, 106] width 58 height 37
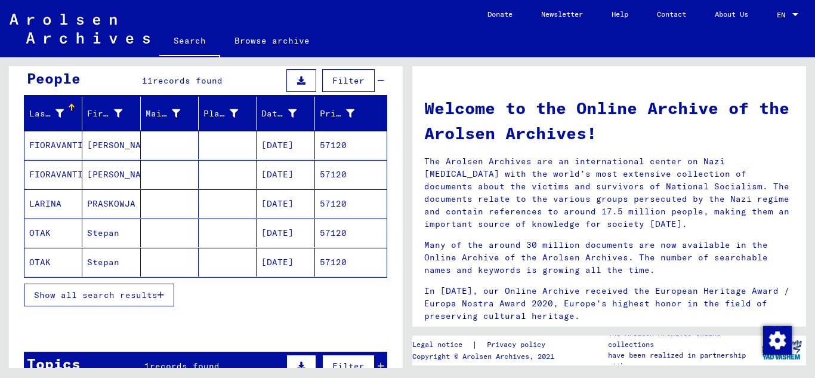
scroll to position [119, 0]
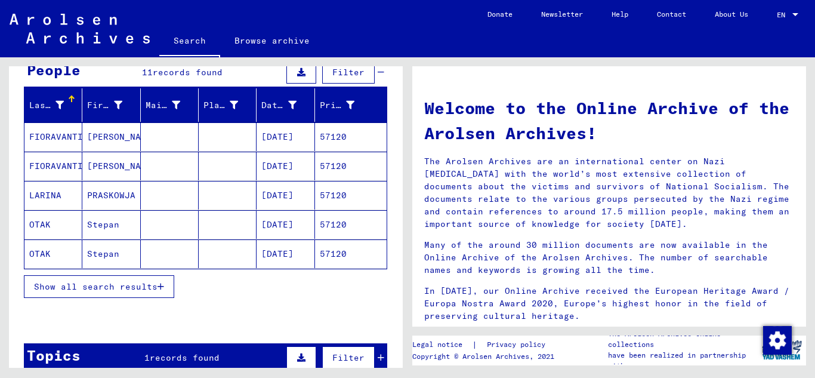
click at [163, 286] on icon "button" at bounding box center [160, 286] width 7 height 8
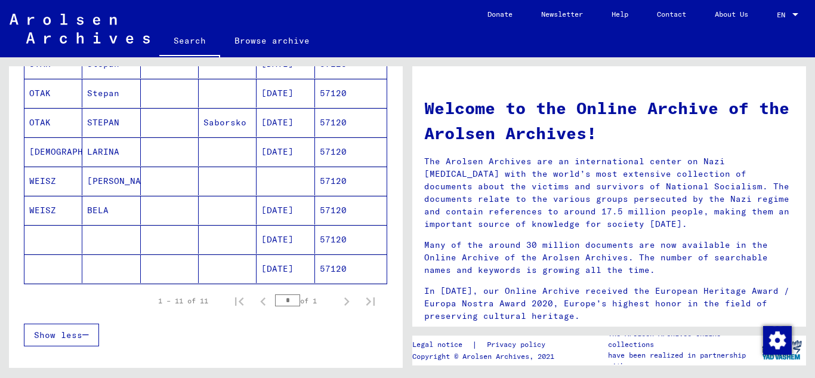
scroll to position [298, 0]
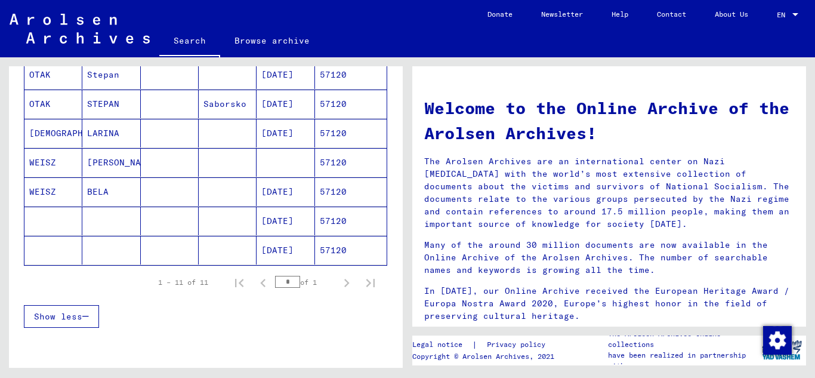
click at [340, 189] on mat-cell "57120" at bounding box center [351, 191] width 72 height 29
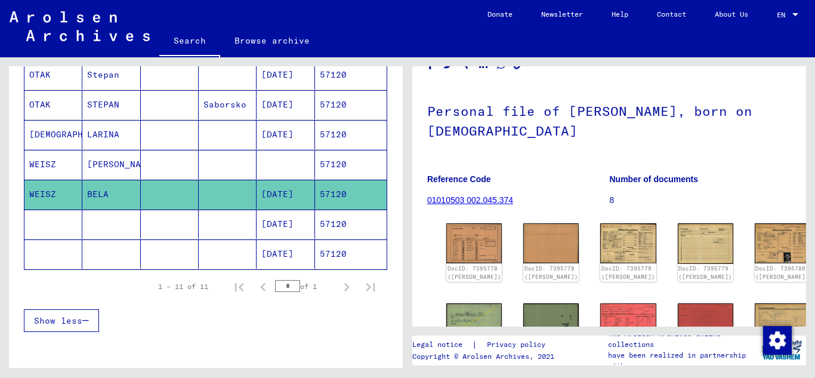
scroll to position [119, 0]
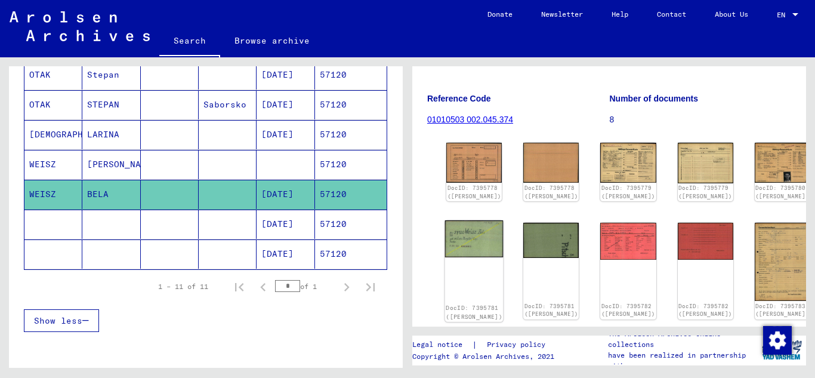
click at [452, 252] on img at bounding box center [474, 238] width 58 height 37
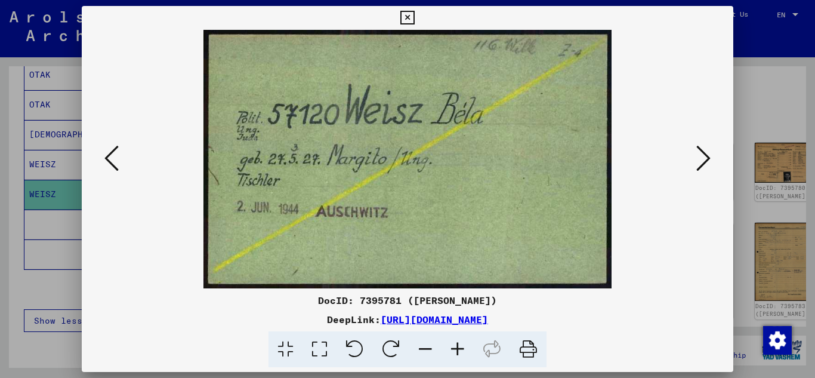
click at [412, 17] on icon at bounding box center [407, 18] width 14 height 14
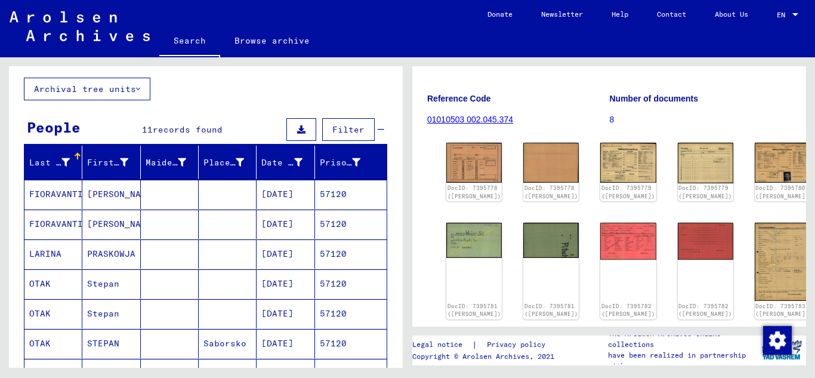
scroll to position [0, 0]
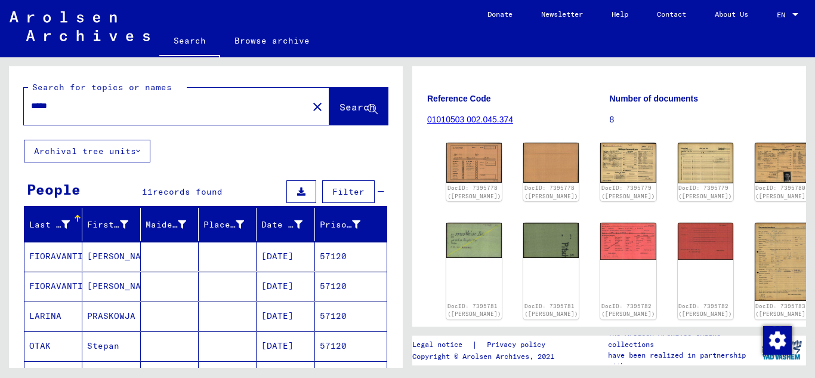
click at [58, 109] on input "*****" at bounding box center [166, 106] width 270 height 13
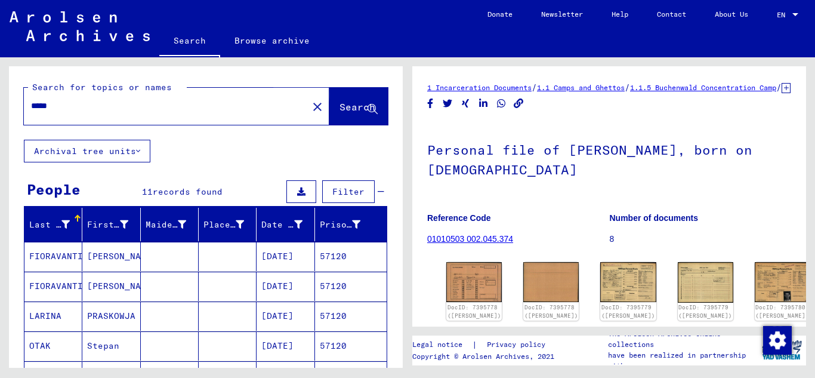
click at [342, 108] on span "Search" at bounding box center [357, 107] width 36 height 12
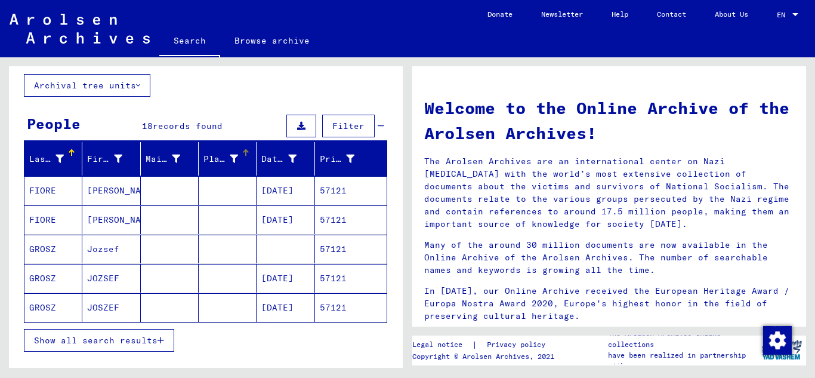
scroll to position [119, 0]
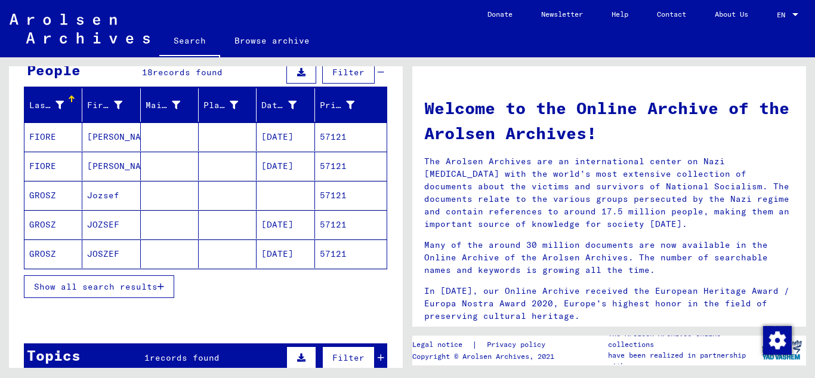
click at [166, 282] on button "Show all search results" at bounding box center [99, 286] width 150 height 23
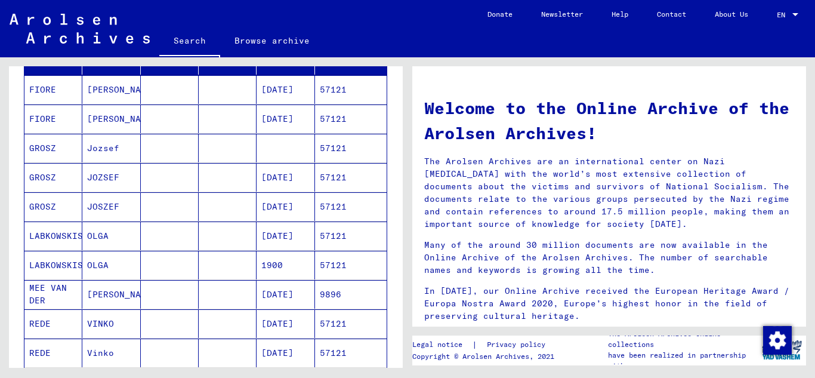
scroll to position [239, 0]
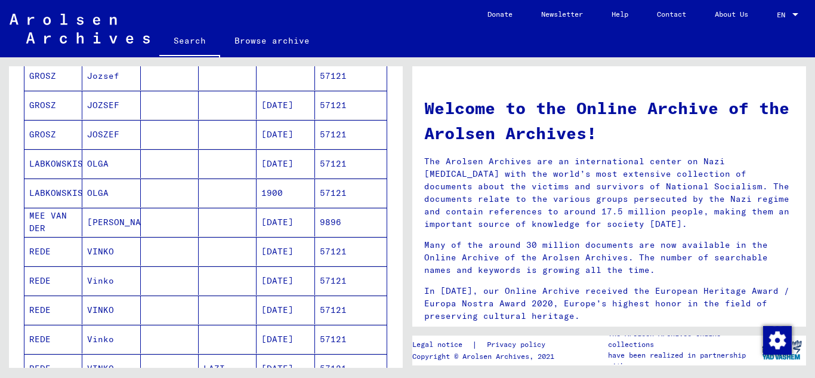
click at [344, 126] on mat-cell "57121" at bounding box center [351, 134] width 72 height 29
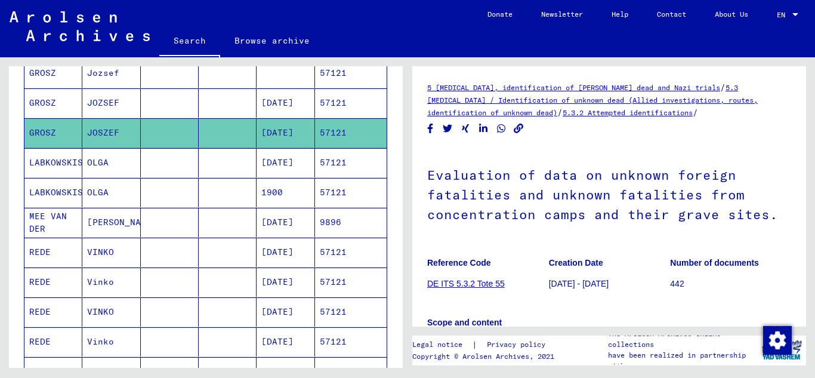
scroll to position [240, 0]
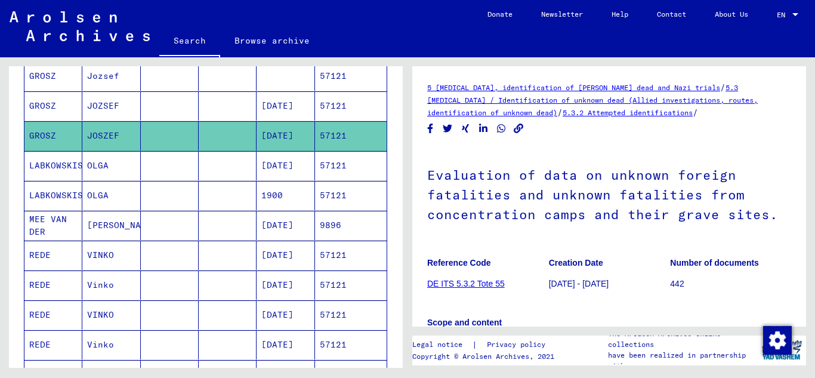
click at [338, 101] on mat-cell "57121" at bounding box center [351, 105] width 72 height 29
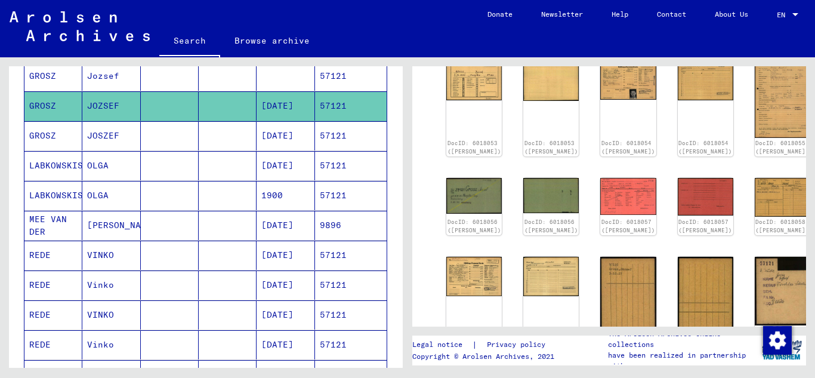
scroll to position [239, 0]
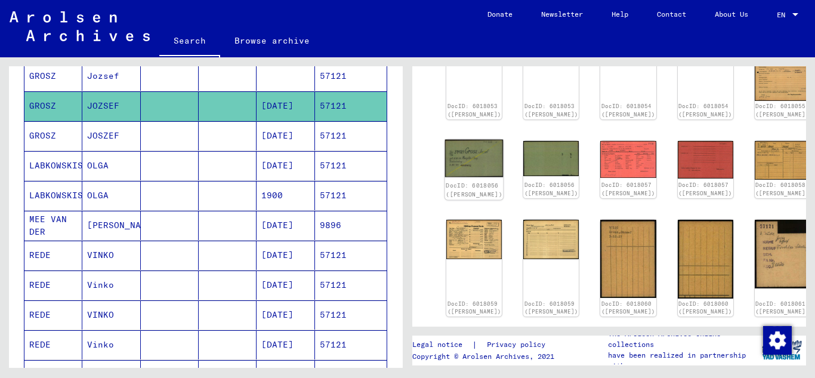
click at [469, 160] on img at bounding box center [474, 159] width 58 height 38
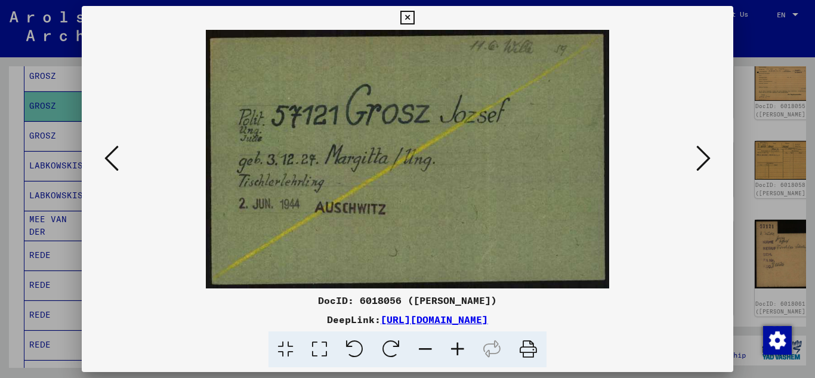
click at [685, 161] on img at bounding box center [407, 159] width 571 height 258
click at [698, 159] on icon at bounding box center [703, 158] width 14 height 29
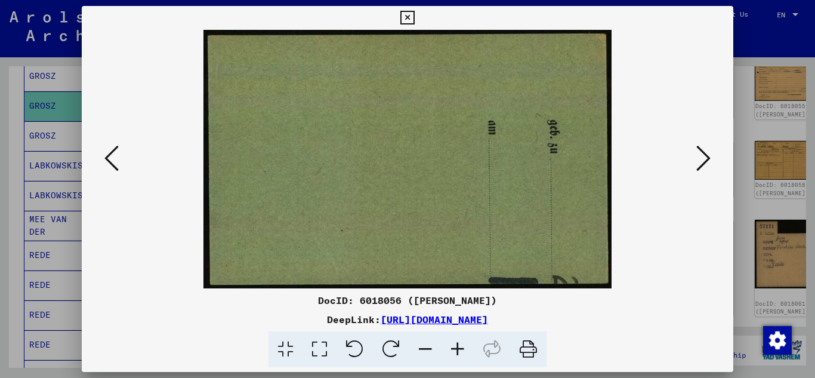
click at [703, 157] on icon at bounding box center [703, 158] width 14 height 29
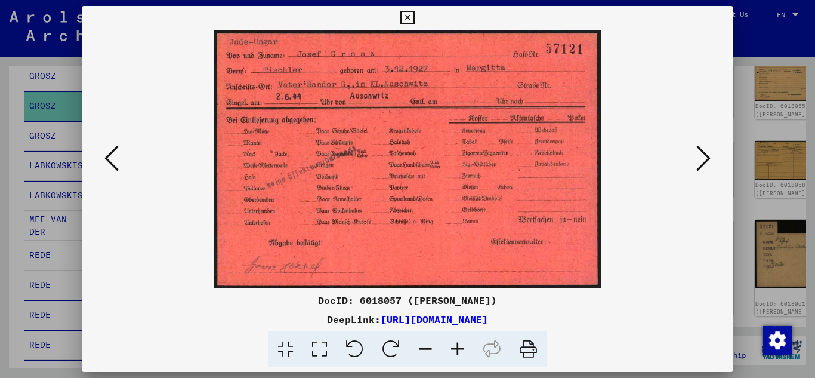
click at [703, 157] on icon at bounding box center [703, 158] width 14 height 29
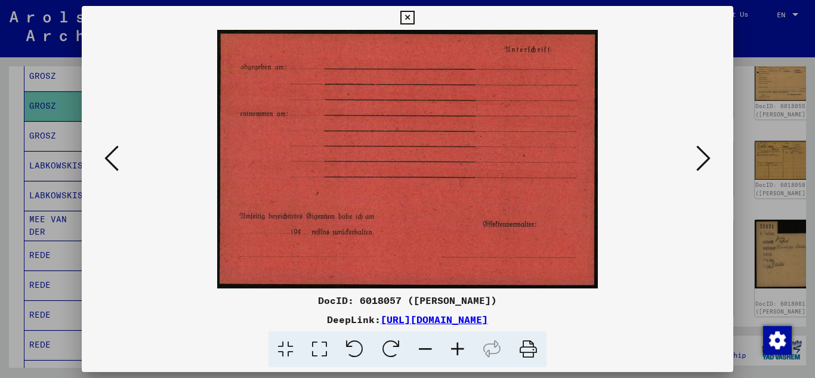
click at [703, 157] on icon at bounding box center [703, 158] width 14 height 29
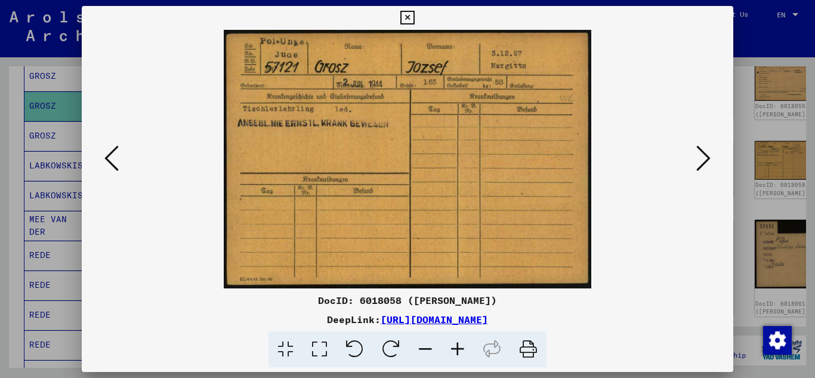
click at [703, 157] on icon at bounding box center [703, 158] width 14 height 29
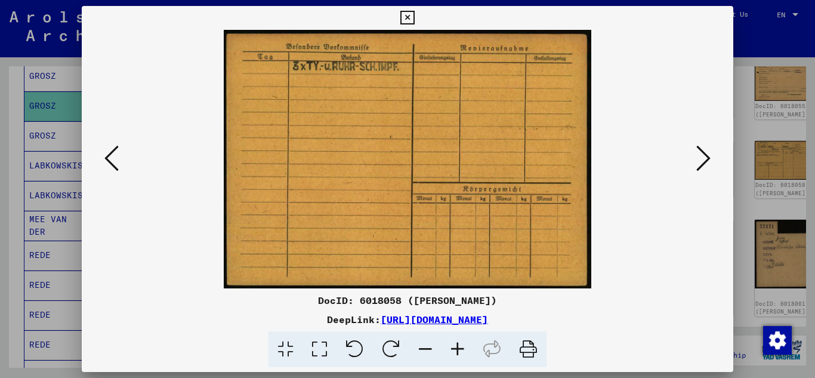
click at [703, 157] on icon at bounding box center [703, 158] width 14 height 29
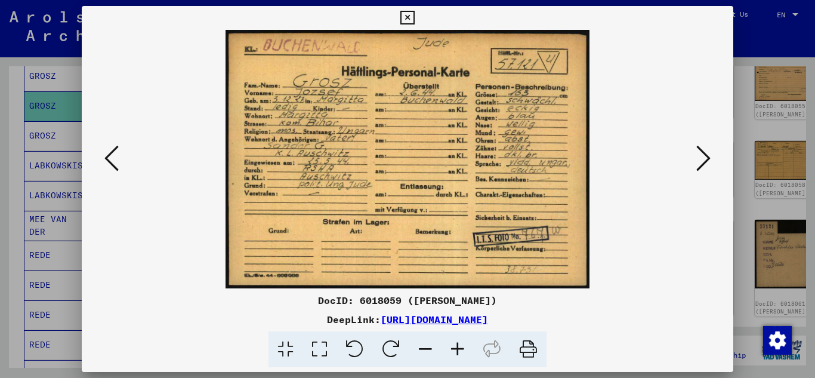
click at [710, 162] on icon at bounding box center [703, 158] width 14 height 29
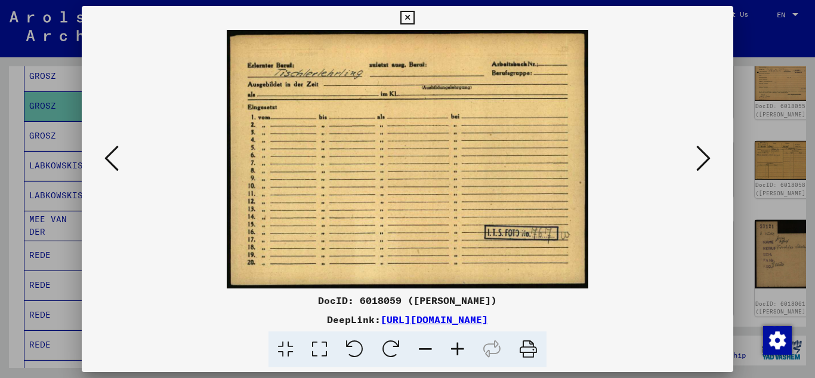
click at [710, 162] on icon at bounding box center [703, 158] width 14 height 29
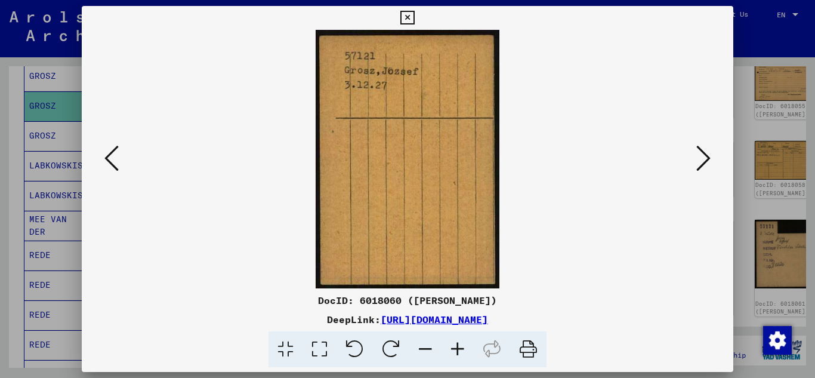
click at [710, 162] on icon at bounding box center [703, 158] width 14 height 29
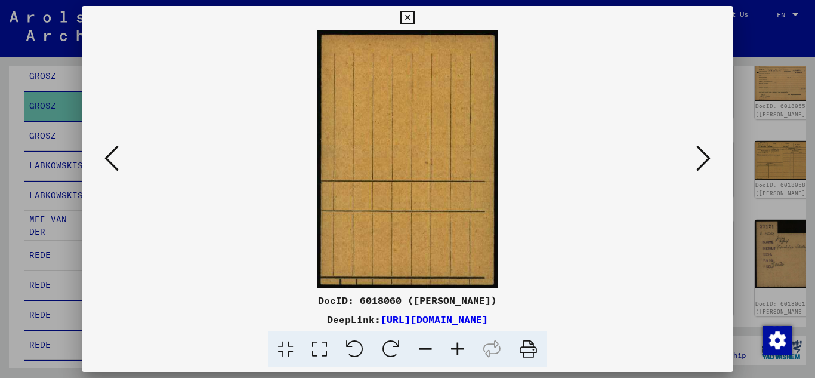
click at [710, 162] on icon at bounding box center [703, 158] width 14 height 29
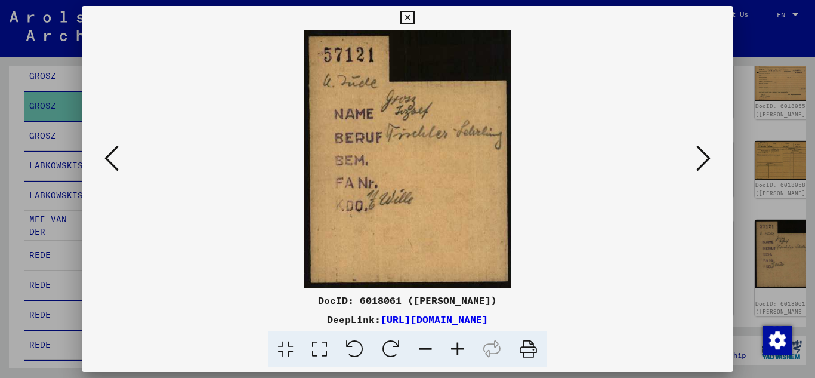
click at [710, 162] on icon at bounding box center [703, 158] width 14 height 29
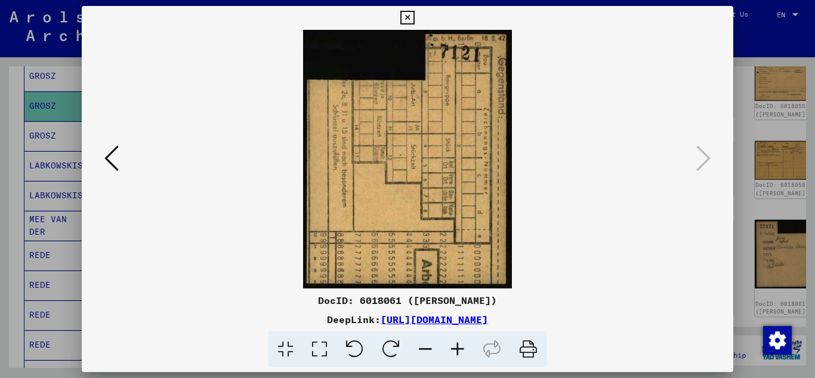
click at [410, 18] on icon at bounding box center [407, 18] width 14 height 14
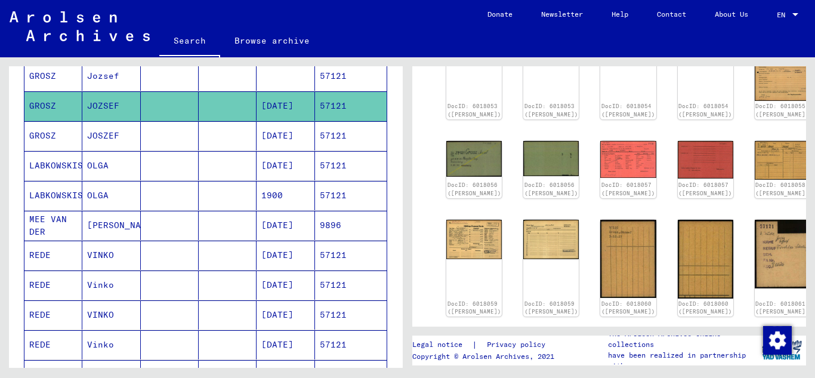
click at [324, 137] on mat-cell "57121" at bounding box center [351, 135] width 72 height 29
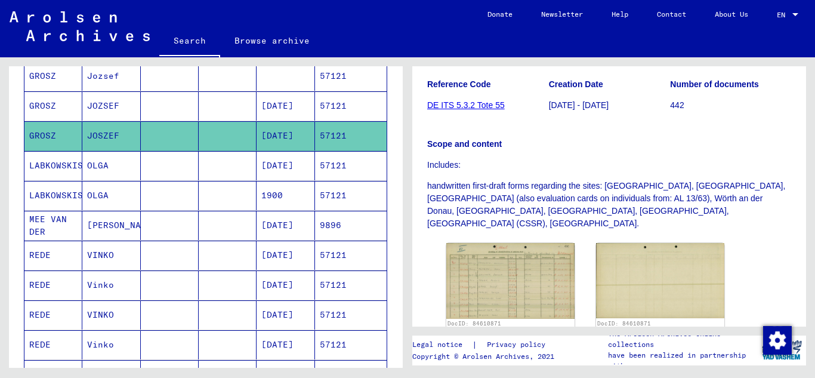
scroll to position [239, 0]
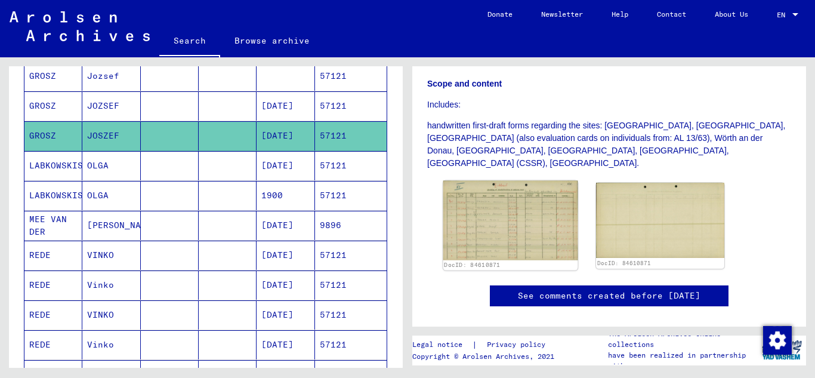
click at [505, 197] on img at bounding box center [510, 220] width 135 height 79
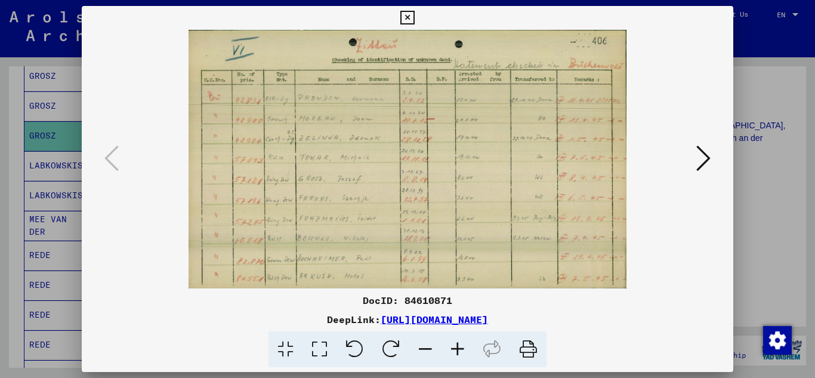
click at [461, 347] on icon at bounding box center [457, 349] width 32 height 36
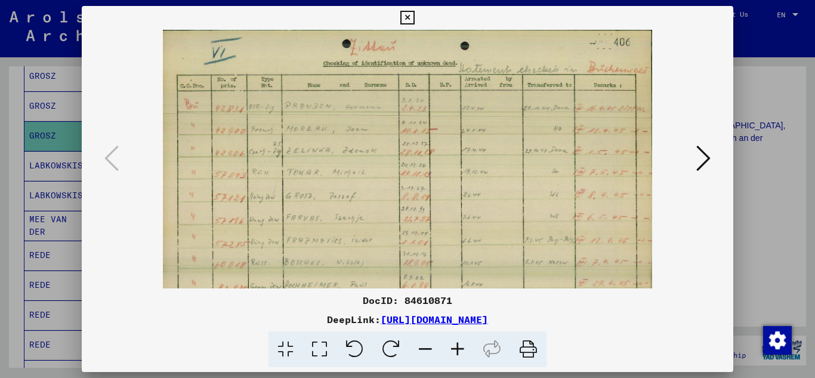
click at [461, 347] on icon at bounding box center [457, 349] width 32 height 36
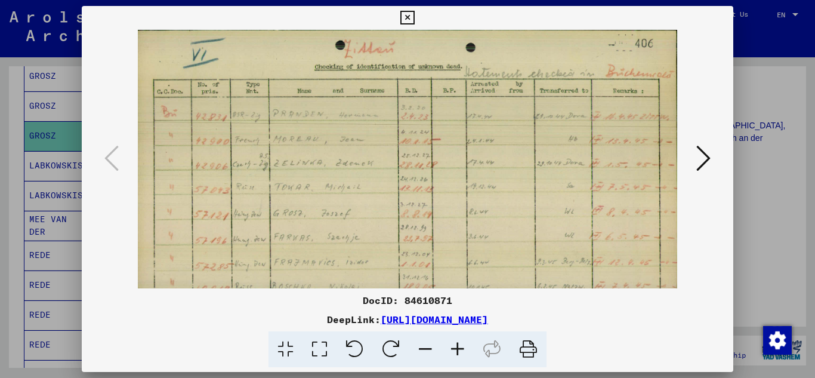
click at [461, 347] on icon at bounding box center [457, 349] width 32 height 36
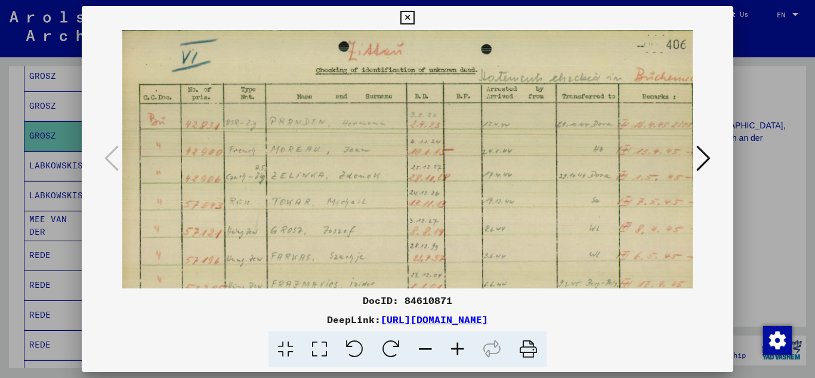
click at [461, 347] on icon at bounding box center [457, 349] width 32 height 36
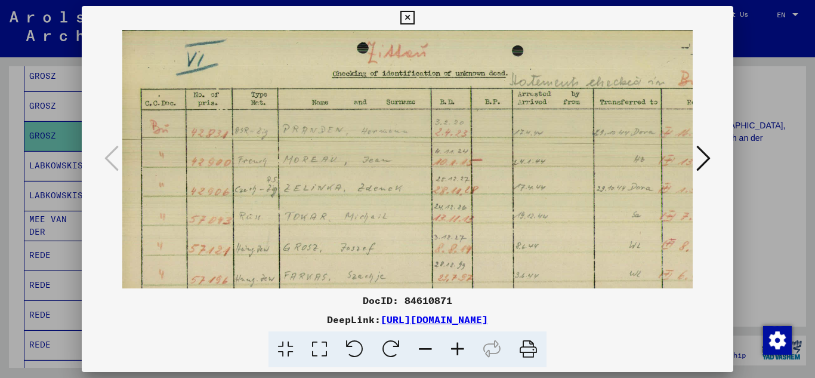
click at [461, 347] on icon at bounding box center [457, 349] width 32 height 36
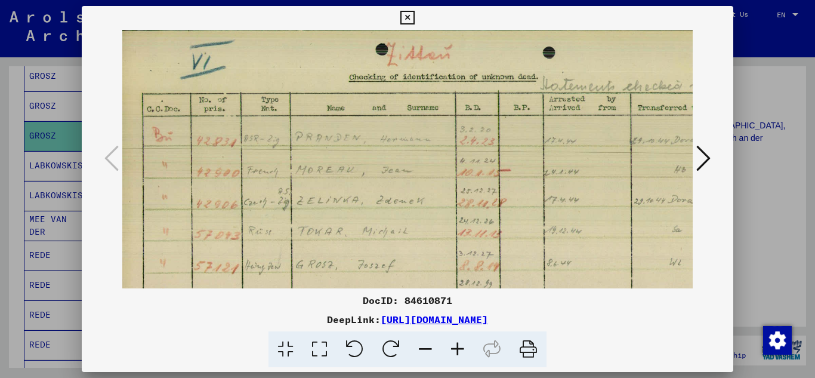
click at [461, 347] on icon at bounding box center [457, 349] width 32 height 36
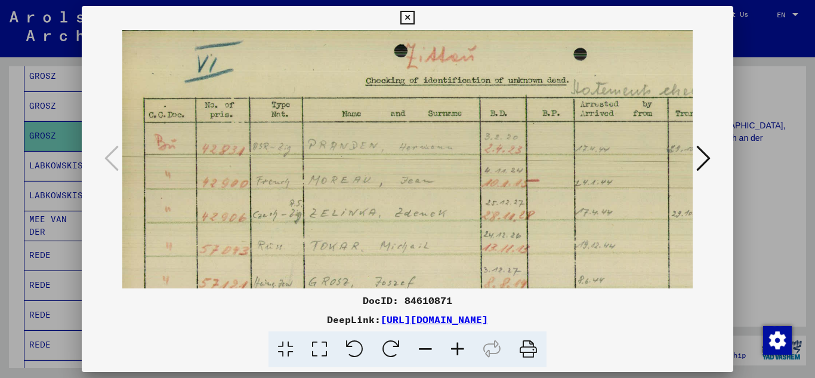
click at [461, 347] on icon at bounding box center [457, 349] width 32 height 36
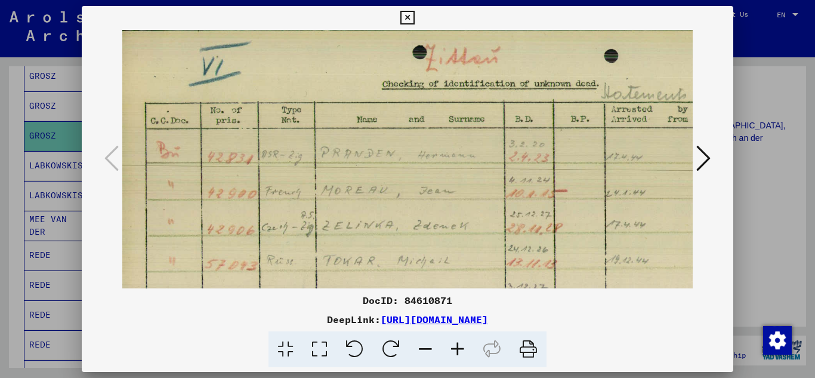
click at [461, 347] on icon at bounding box center [457, 349] width 32 height 36
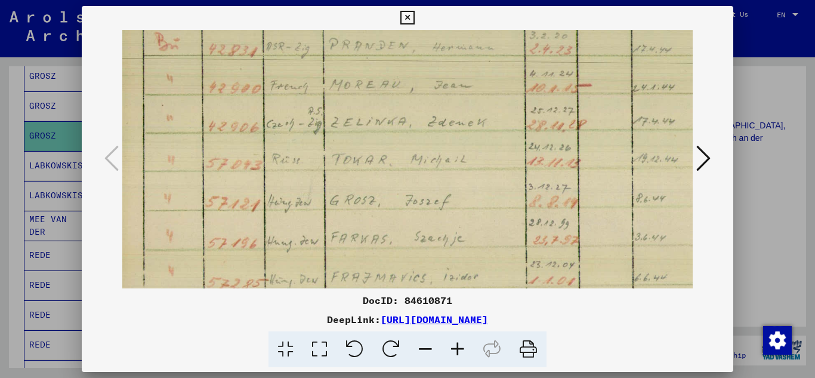
drag, startPoint x: 455, startPoint y: 215, endPoint x: 454, endPoint y: 100, distance: 115.7
click at [454, 100] on img at bounding box center [539, 162] width 843 height 497
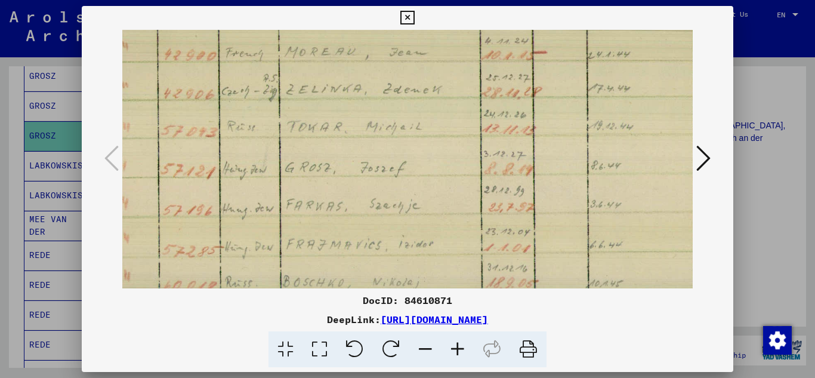
scroll to position [152, 55]
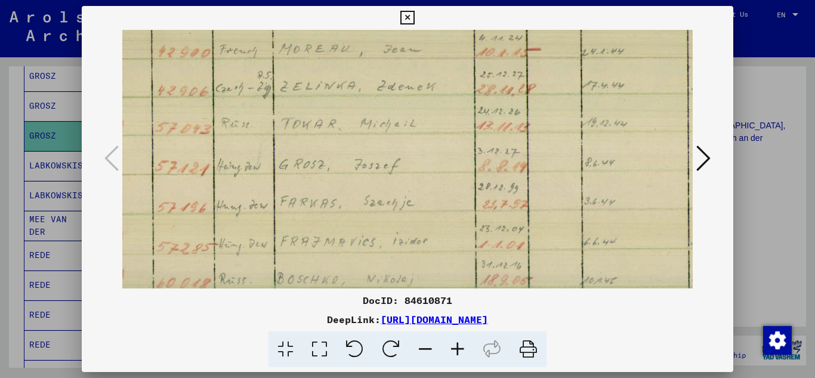
drag, startPoint x: 480, startPoint y: 215, endPoint x: 429, endPoint y: 180, distance: 62.1
click at [429, 180] on img at bounding box center [488, 126] width 843 height 497
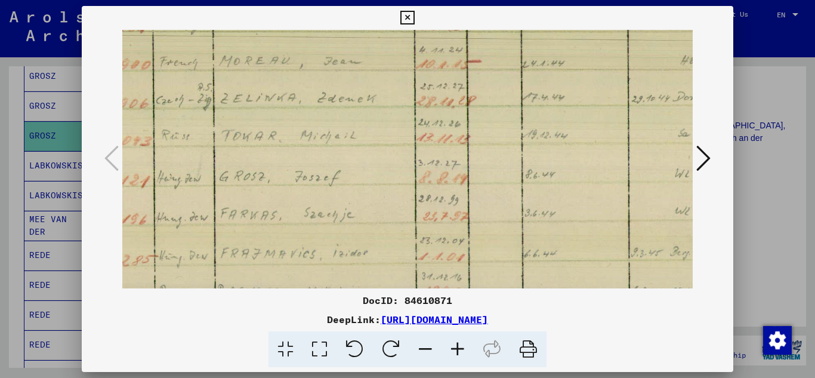
drag, startPoint x: 447, startPoint y: 218, endPoint x: 387, endPoint y: 230, distance: 60.8
click at [387, 230] on img at bounding box center [429, 138] width 843 height 497
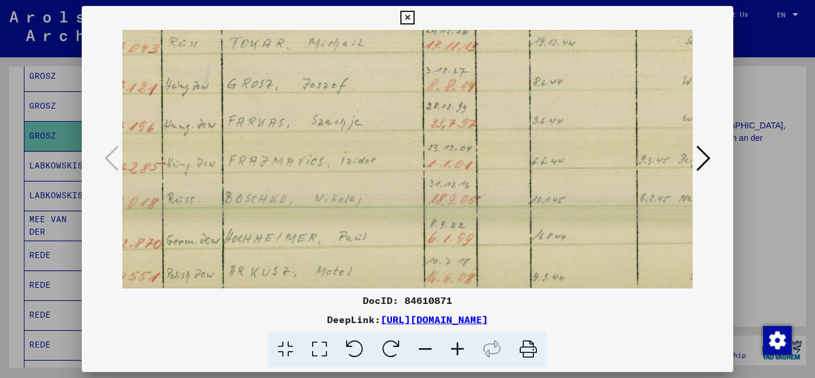
scroll to position [239, 104]
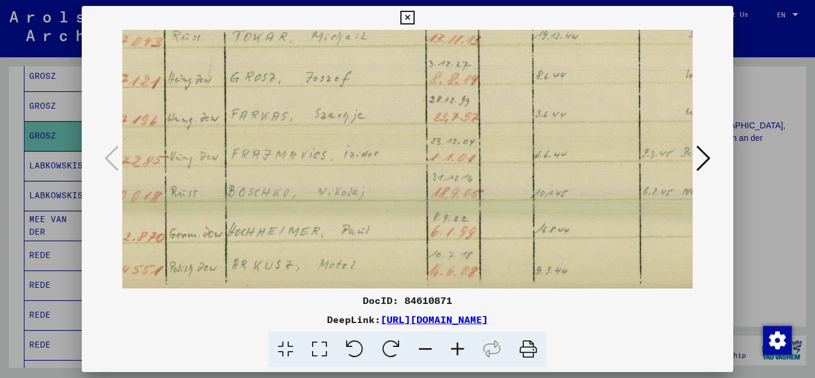
drag, startPoint x: 370, startPoint y: 228, endPoint x: 381, endPoint y: 101, distance: 127.5
click at [381, 101] on img at bounding box center [439, 39] width 843 height 497
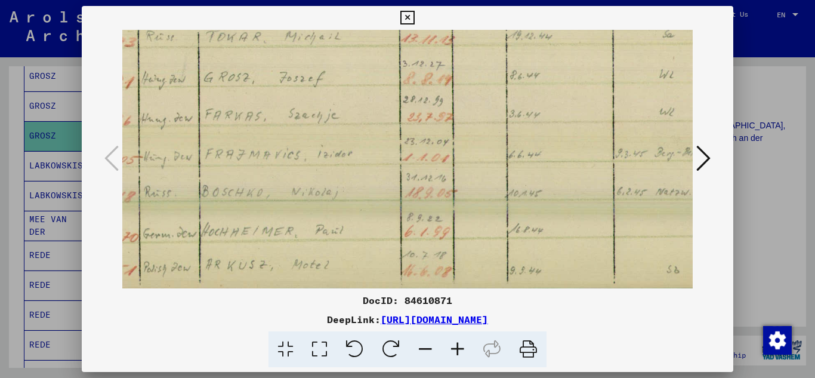
drag, startPoint x: 392, startPoint y: 222, endPoint x: 366, endPoint y: 85, distance: 139.7
click at [366, 85] on img at bounding box center [413, 39] width 843 height 497
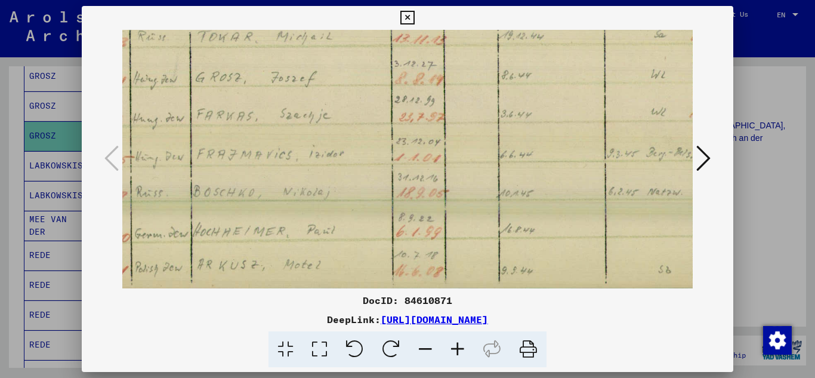
scroll to position [166, 258]
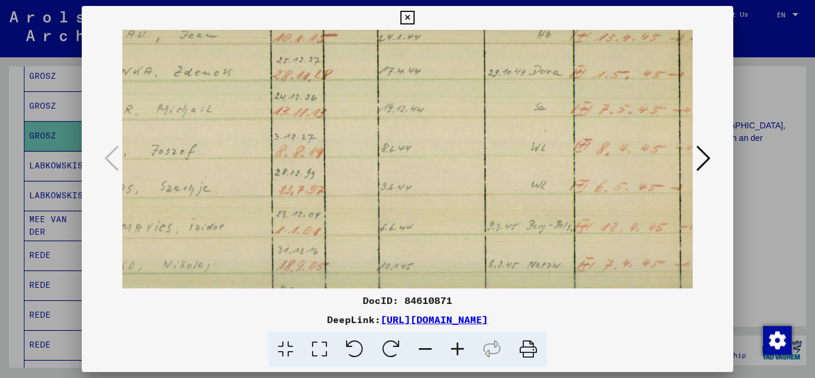
drag, startPoint x: 380, startPoint y: 207, endPoint x: 252, endPoint y: 153, distance: 139.3
click at [252, 153] on img at bounding box center [285, 112] width 843 height 497
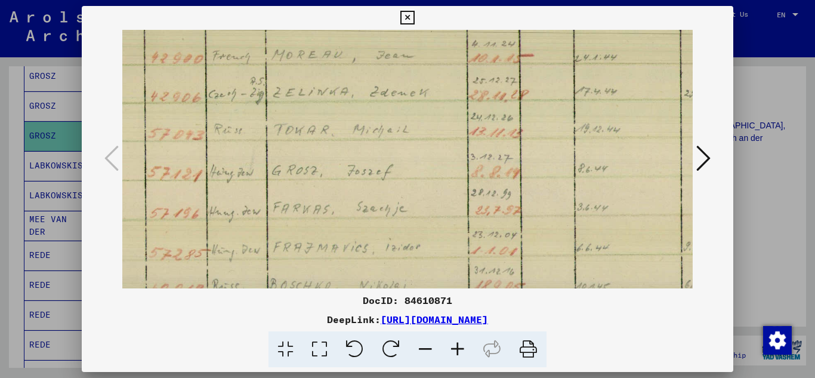
scroll to position [149, 43]
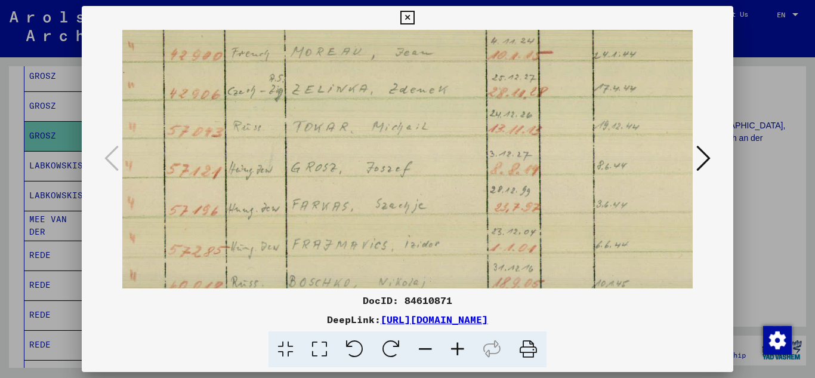
drag, startPoint x: 412, startPoint y: 197, endPoint x: 627, endPoint y: 215, distance: 216.0
click at [627, 215] on img at bounding box center [500, 129] width 843 height 497
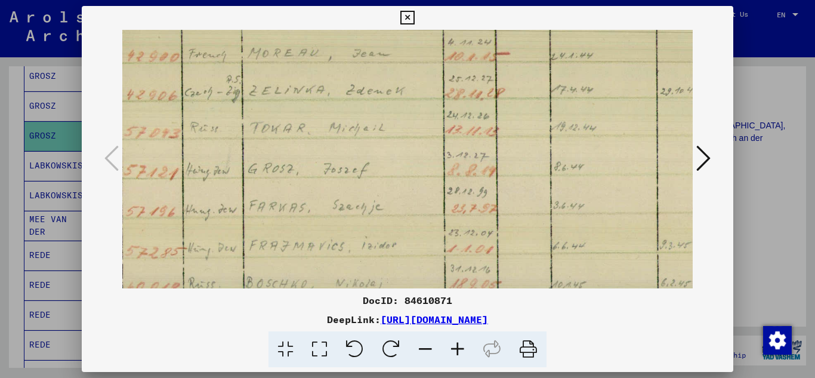
scroll to position [146, 89]
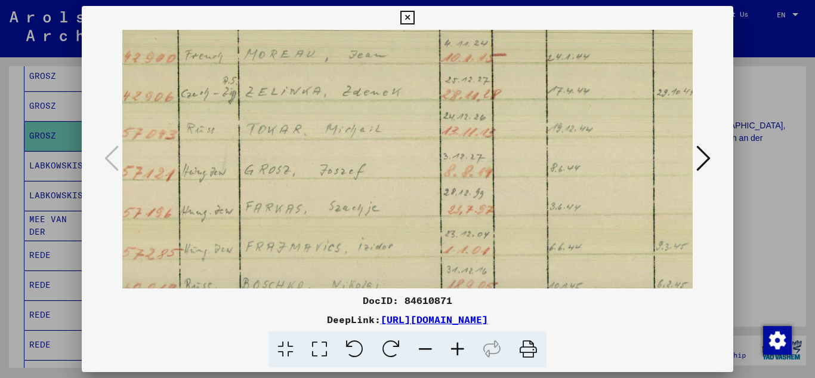
drag, startPoint x: 350, startPoint y: 209, endPoint x: 303, endPoint y: 211, distance: 46.6
click at [303, 211] on img at bounding box center [454, 132] width 843 height 497
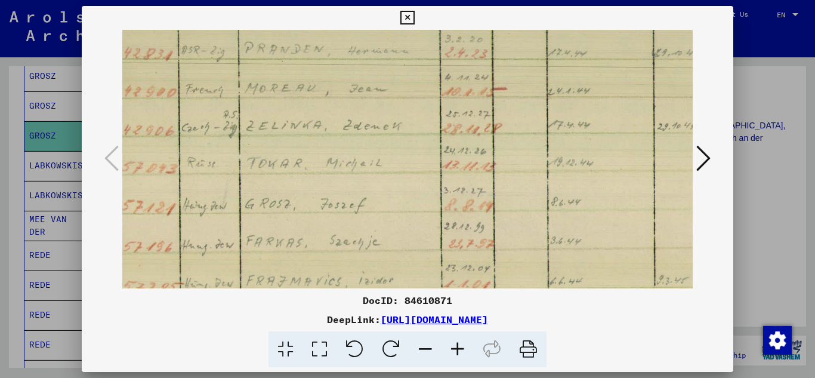
scroll to position [119, 91]
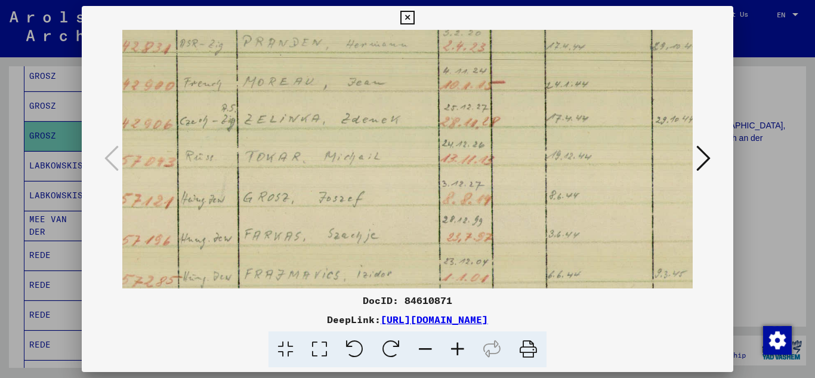
drag, startPoint x: 481, startPoint y: 169, endPoint x: 480, endPoint y: 196, distance: 27.5
click at [480, 196] on img at bounding box center [453, 159] width 843 height 497
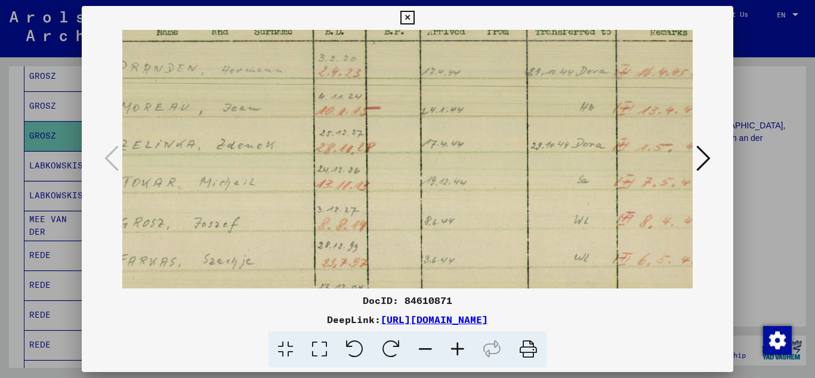
scroll to position [86, 227]
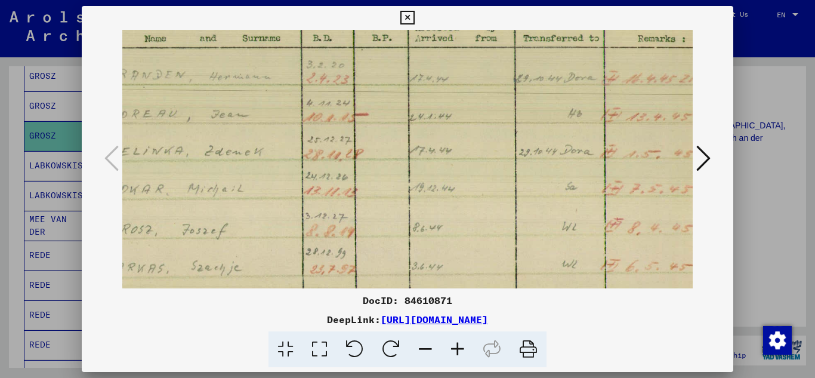
drag, startPoint x: 531, startPoint y: 236, endPoint x: 394, endPoint y: 268, distance: 140.3
click at [394, 268] on img at bounding box center [316, 191] width 843 height 497
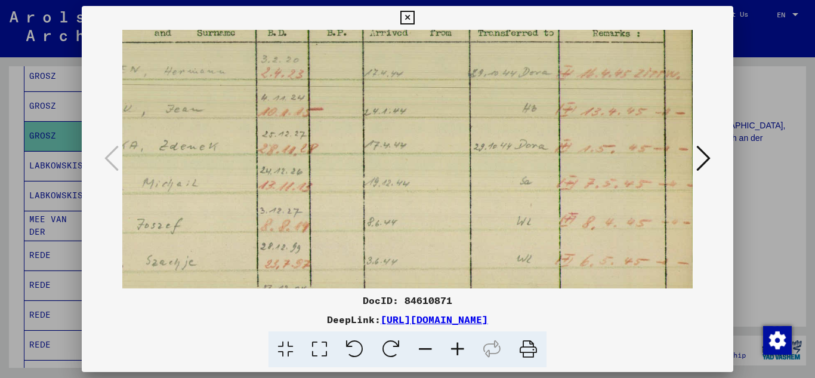
scroll to position [91, 273]
drag, startPoint x: 499, startPoint y: 250, endPoint x: 373, endPoint y: 246, distance: 126.5
click at [373, 246] on img at bounding box center [271, 187] width 843 height 497
click at [425, 347] on icon at bounding box center [425, 349] width 32 height 36
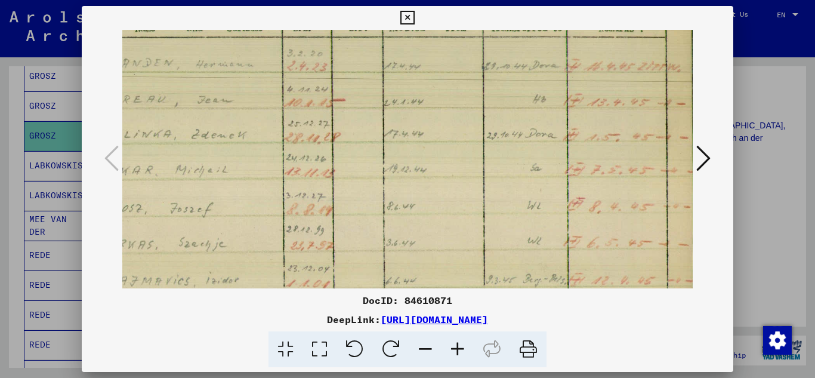
click at [425, 347] on icon at bounding box center [425, 349] width 32 height 36
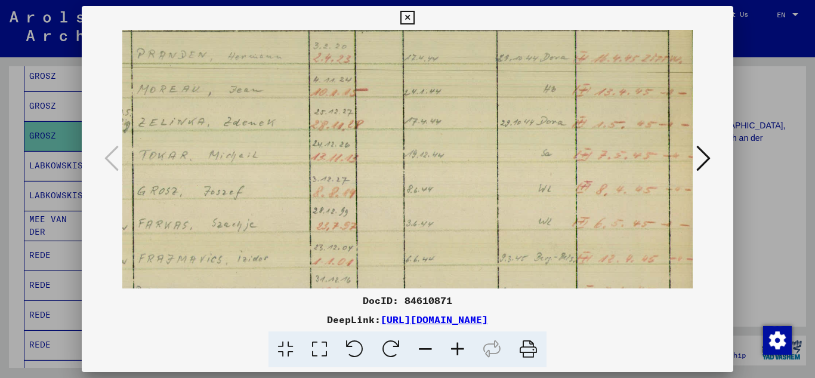
scroll to position [91, 171]
click at [428, 353] on icon at bounding box center [425, 349] width 32 height 36
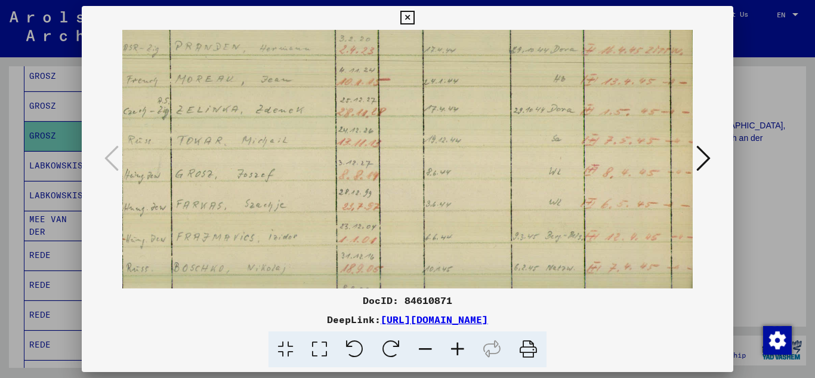
click at [428, 353] on icon at bounding box center [425, 349] width 32 height 36
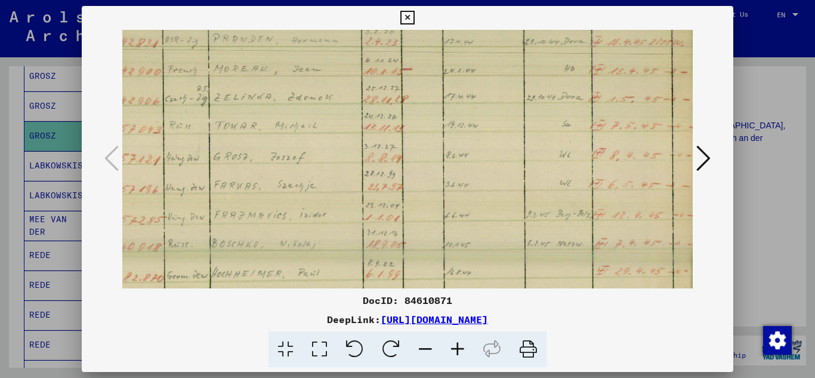
click at [428, 353] on icon at bounding box center [425, 349] width 32 height 36
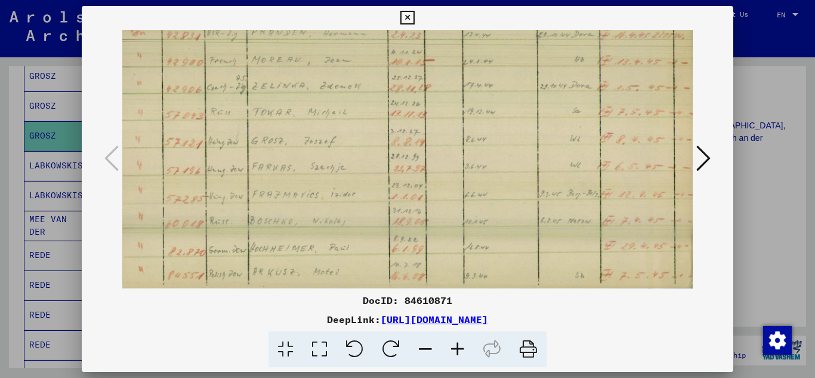
scroll to position [89, 19]
click at [427, 344] on icon at bounding box center [425, 349] width 32 height 36
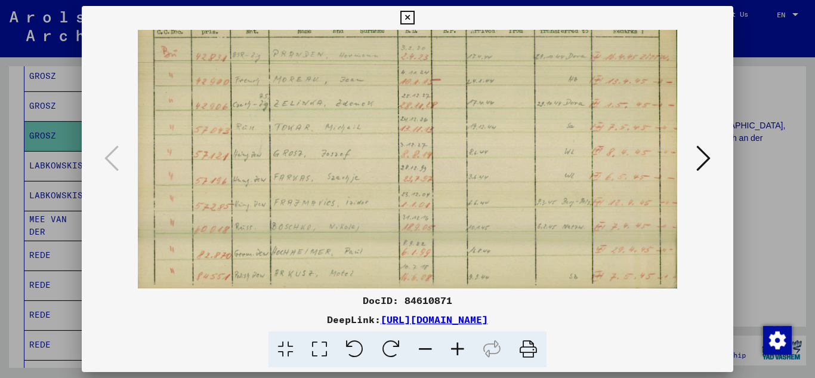
click at [427, 344] on icon at bounding box center [425, 349] width 32 height 36
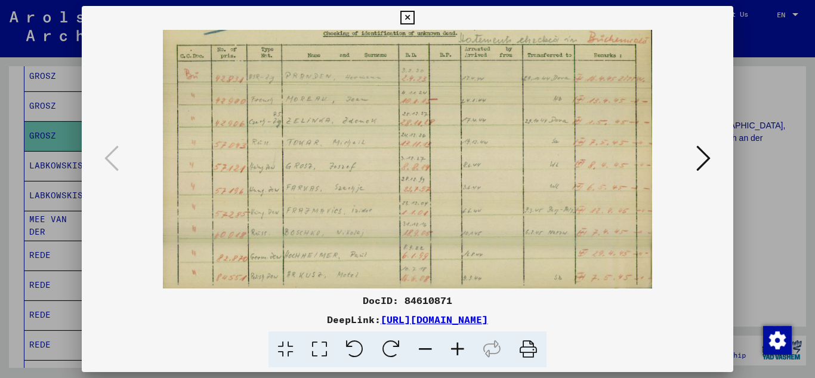
click at [409, 12] on icon at bounding box center [407, 18] width 14 height 14
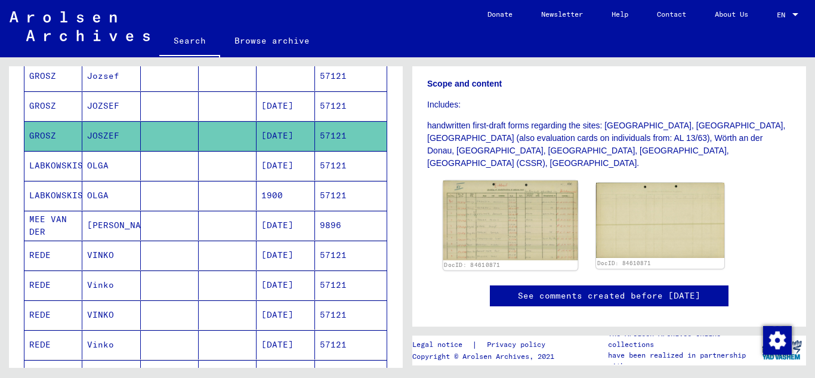
click at [483, 208] on img at bounding box center [510, 220] width 135 height 79
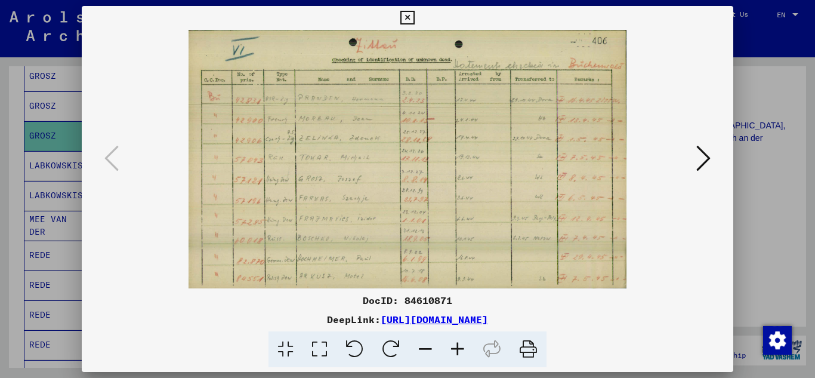
click at [459, 347] on icon at bounding box center [457, 349] width 32 height 36
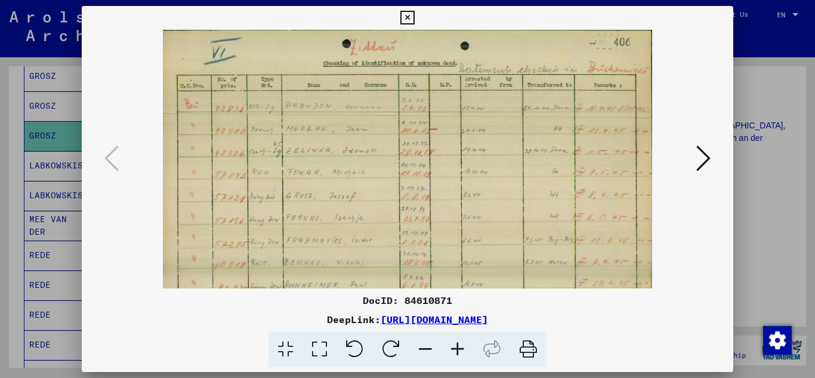
click at [459, 347] on icon at bounding box center [457, 349] width 32 height 36
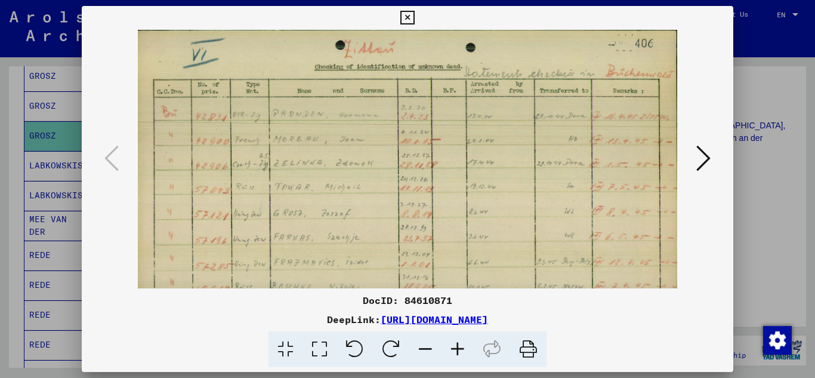
click at [459, 347] on icon at bounding box center [457, 349] width 32 height 36
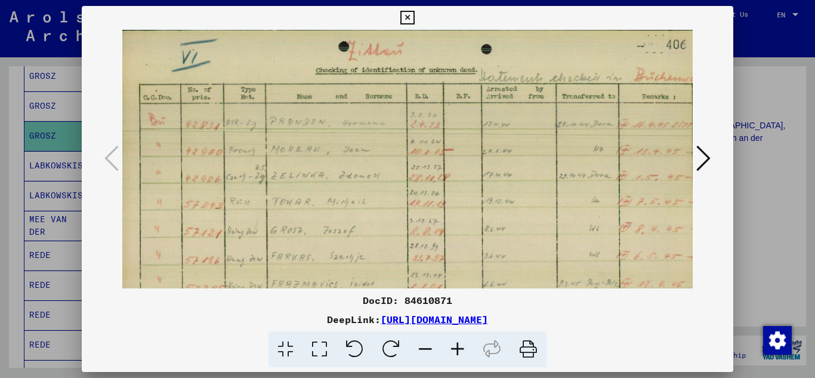
click at [459, 347] on icon at bounding box center [457, 349] width 32 height 36
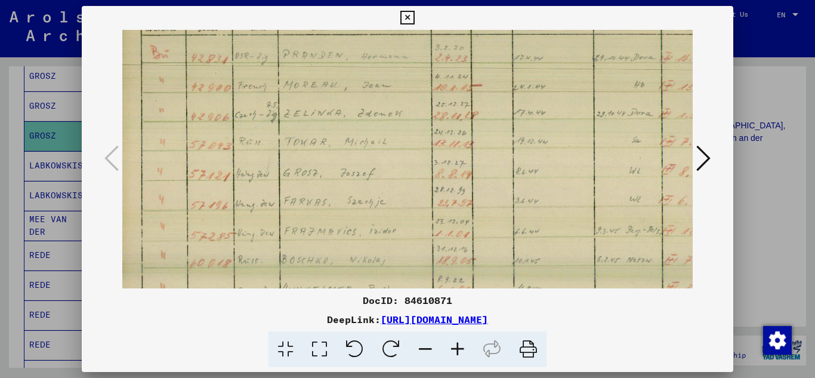
scroll to position [77, 0]
drag, startPoint x: 431, startPoint y: 242, endPoint x: 446, endPoint y: 165, distance: 78.3
click at [446, 165] on img at bounding box center [442, 142] width 641 height 378
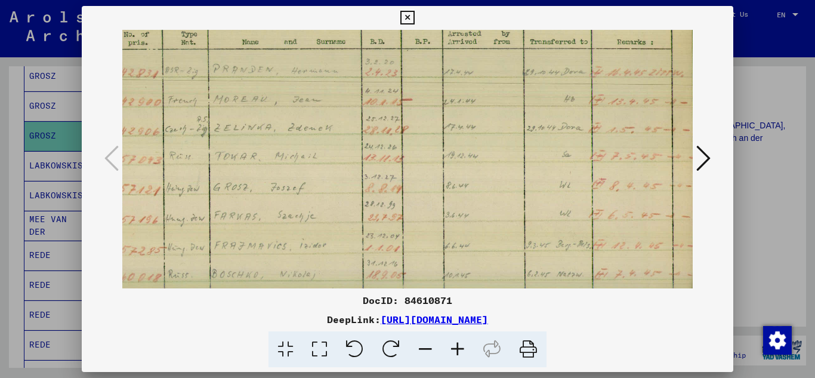
drag, startPoint x: 557, startPoint y: 188, endPoint x: 458, endPoint y: 205, distance: 101.0
click at [458, 205] on img at bounding box center [372, 159] width 641 height 378
click at [408, 11] on icon at bounding box center [407, 18] width 14 height 14
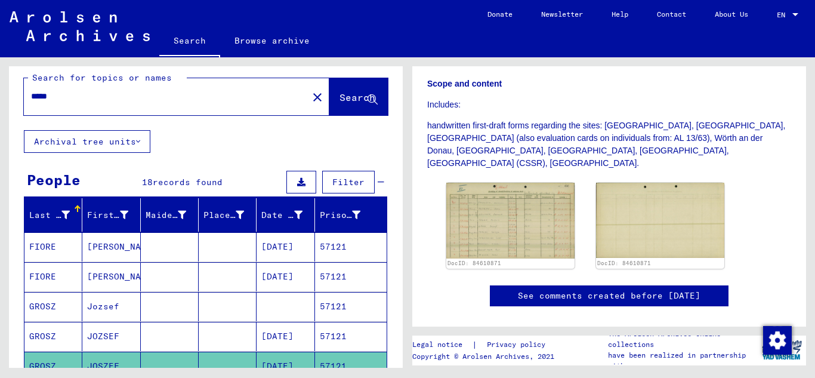
scroll to position [0, 0]
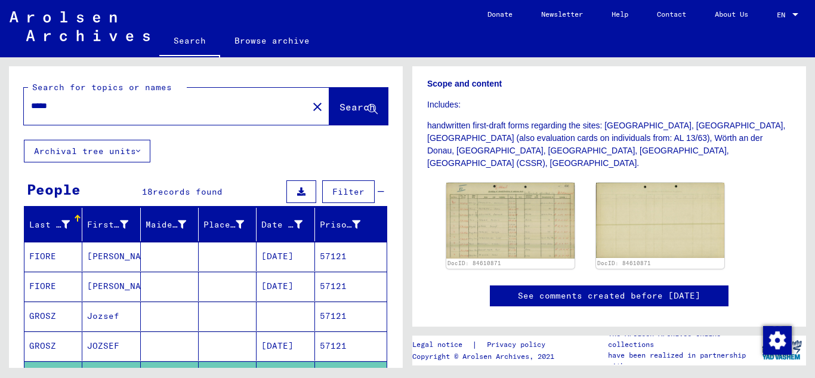
click at [81, 107] on input "*****" at bounding box center [166, 106] width 270 height 13
click at [339, 104] on span "Search" at bounding box center [357, 107] width 36 height 12
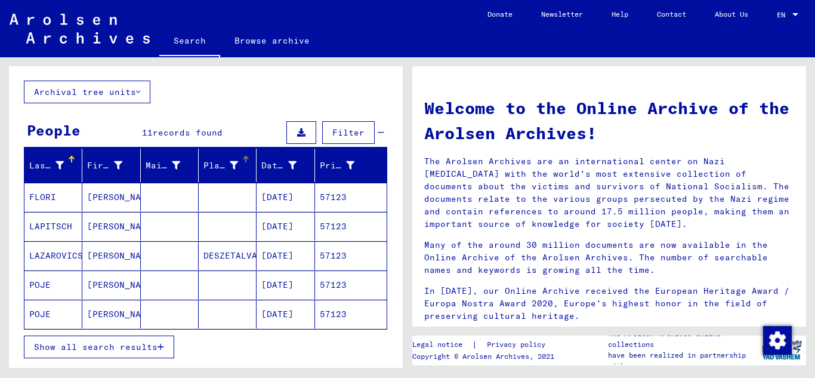
scroll to position [228, 0]
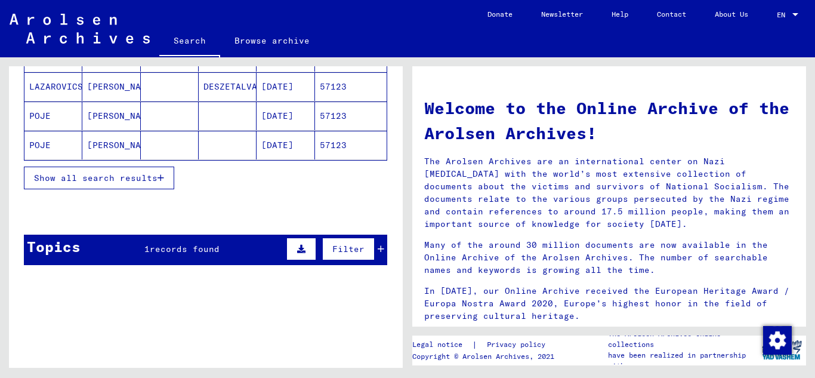
click at [169, 174] on button "Show all search results" at bounding box center [99, 177] width 150 height 23
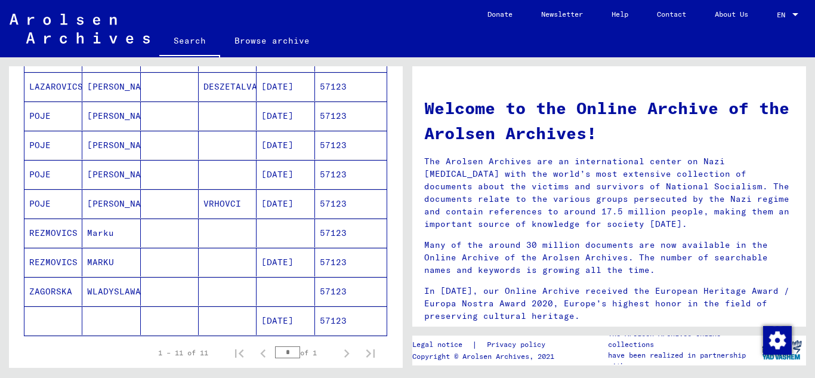
click at [344, 261] on mat-cell "57123" at bounding box center [351, 262] width 72 height 29
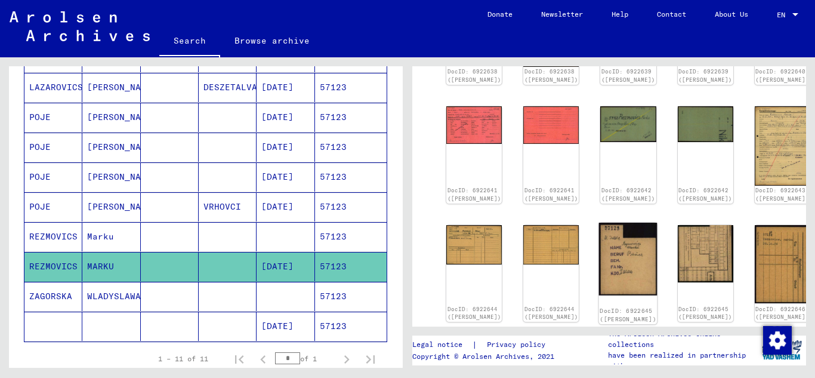
scroll to position [239, 0]
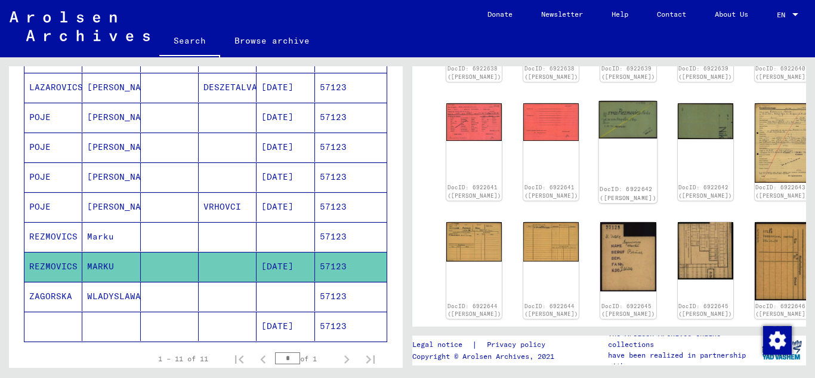
click at [599, 132] on img at bounding box center [628, 120] width 58 height 38
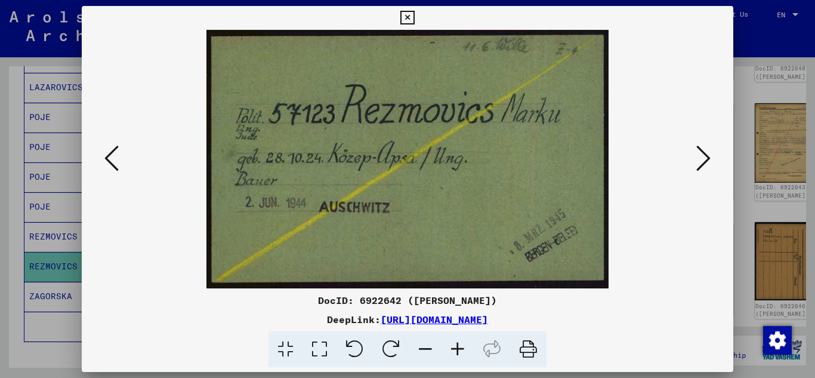
click at [414, 19] on icon at bounding box center [407, 18] width 14 height 14
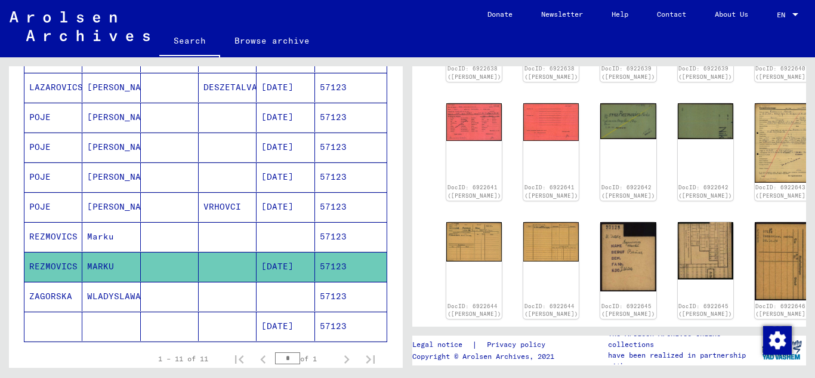
scroll to position [0, 0]
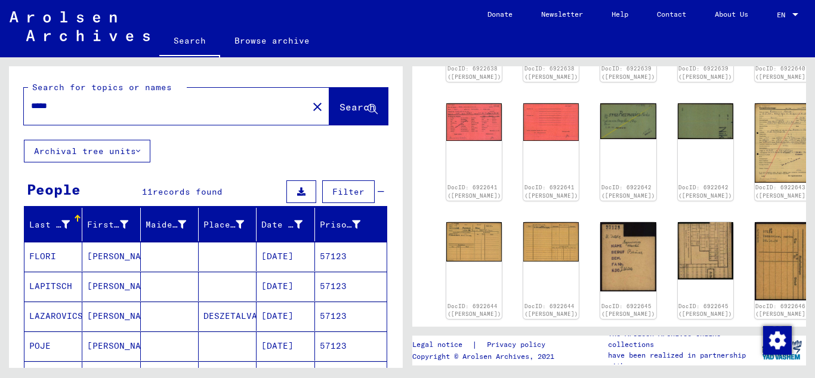
click at [89, 108] on input "*****" at bounding box center [166, 106] width 270 height 13
click at [339, 110] on span "Search" at bounding box center [357, 107] width 36 height 12
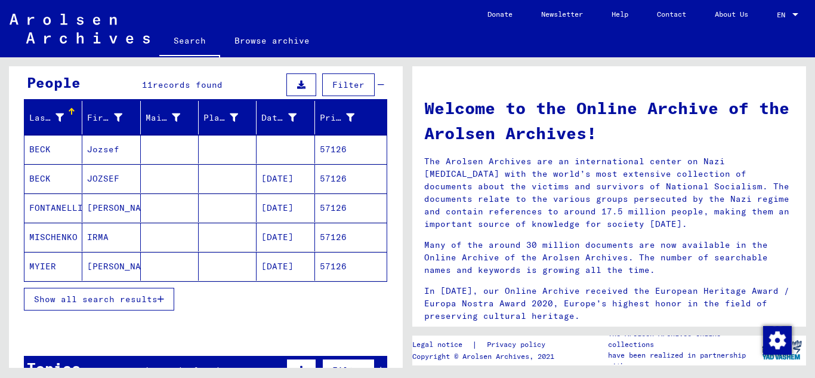
scroll to position [119, 0]
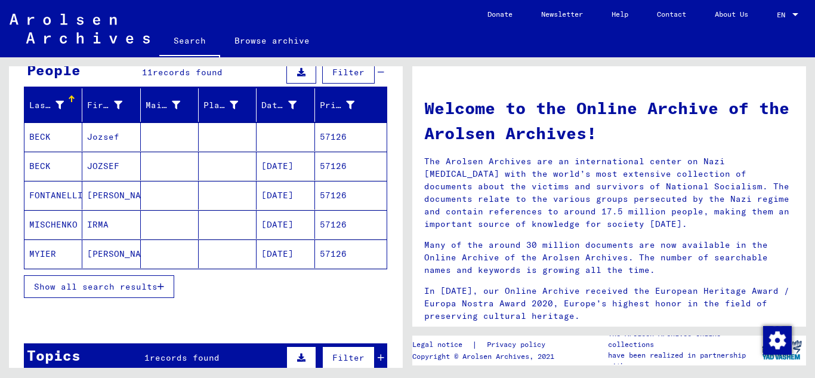
click at [356, 169] on mat-cell "57126" at bounding box center [351, 166] width 72 height 29
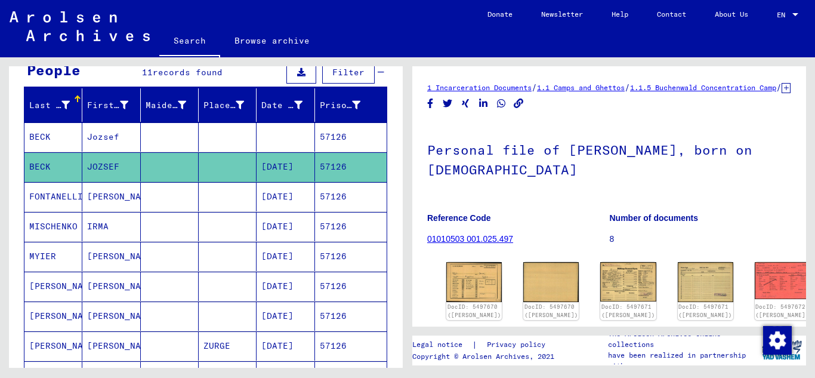
scroll to position [179, 0]
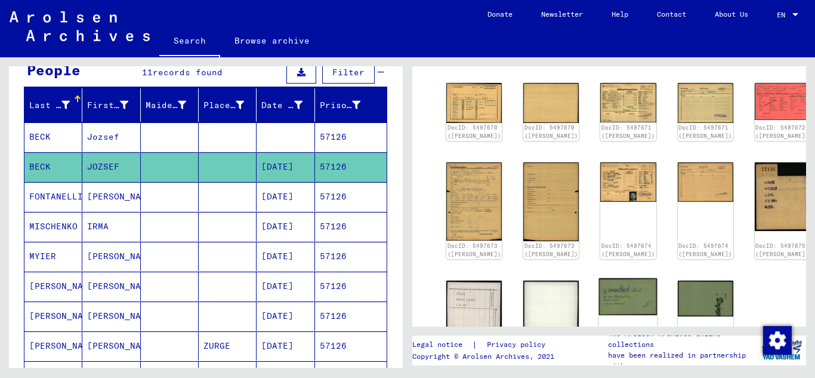
click at [599, 302] on div "DocID: 5497677 ([PERSON_NAME])" at bounding box center [628, 329] width 58 height 102
click at [599, 293] on img at bounding box center [628, 296] width 58 height 37
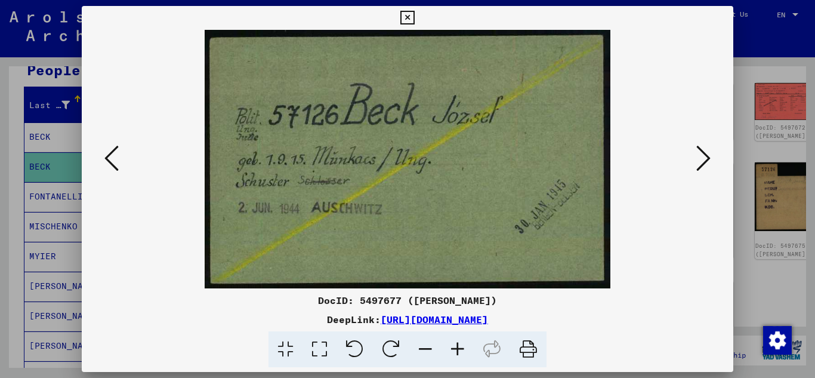
click at [413, 17] on icon at bounding box center [407, 18] width 14 height 14
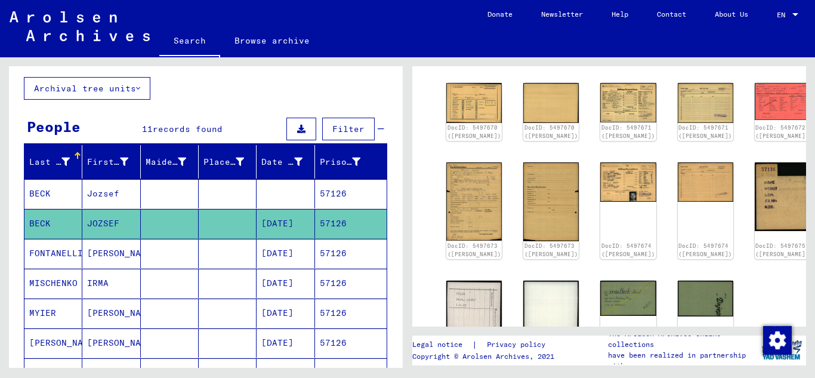
scroll to position [0, 0]
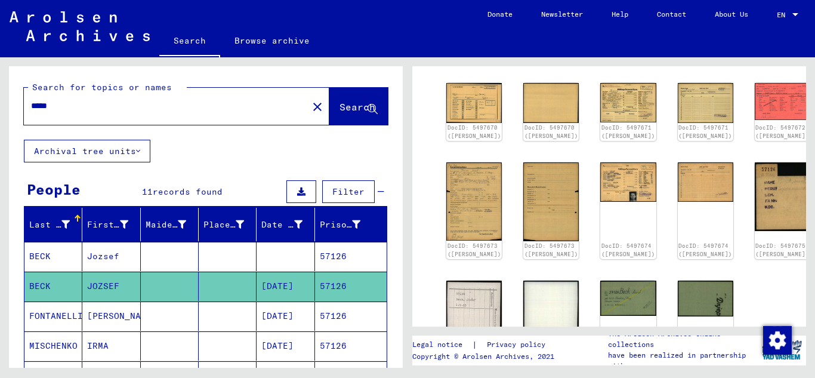
click at [69, 101] on input "*****" at bounding box center [166, 106] width 270 height 13
click at [339, 108] on span "Search" at bounding box center [357, 107] width 36 height 12
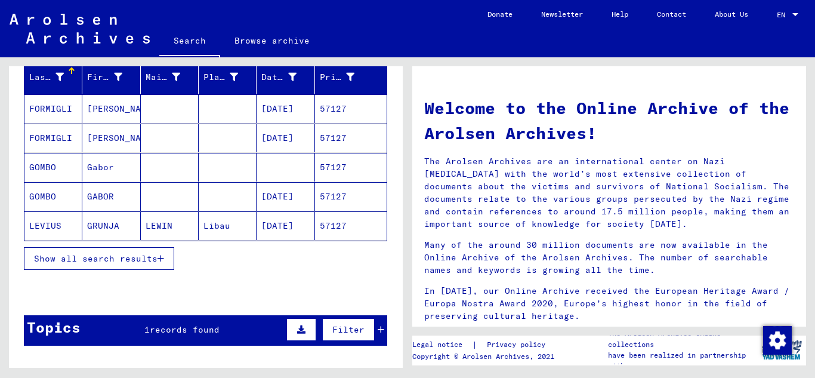
scroll to position [179, 0]
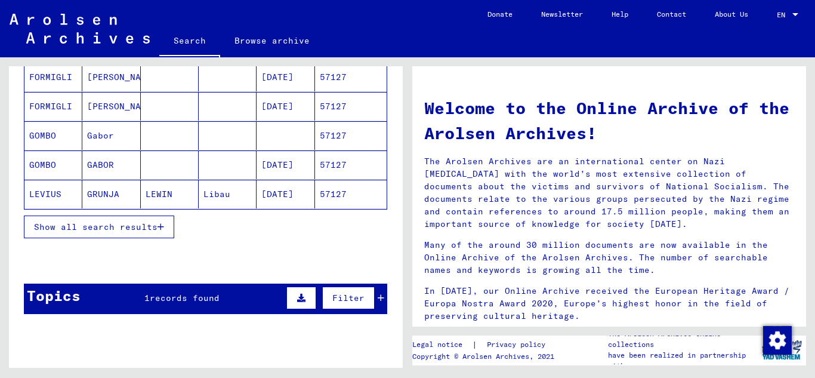
drag, startPoint x: 329, startPoint y: 163, endPoint x: 335, endPoint y: 162, distance: 6.2
click at [329, 163] on mat-cell "57127" at bounding box center [351, 164] width 72 height 29
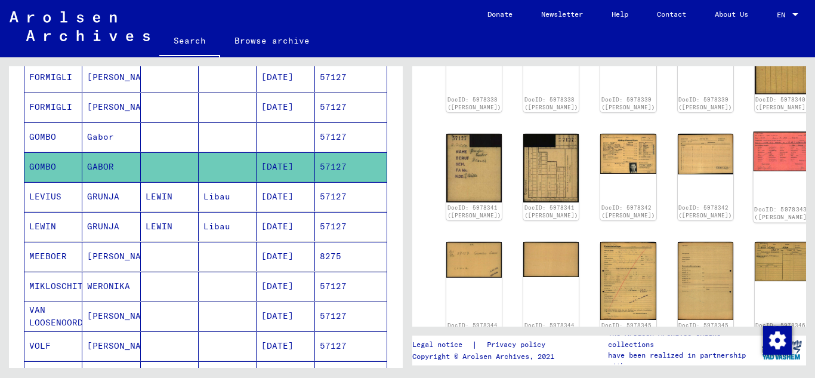
scroll to position [298, 0]
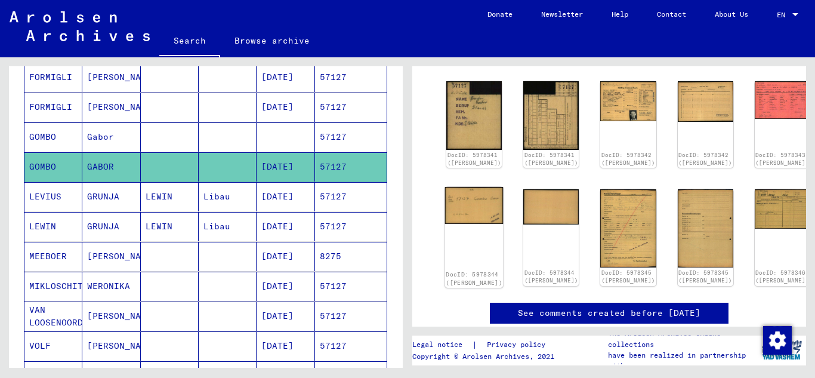
click at [474, 187] on img at bounding box center [474, 205] width 58 height 37
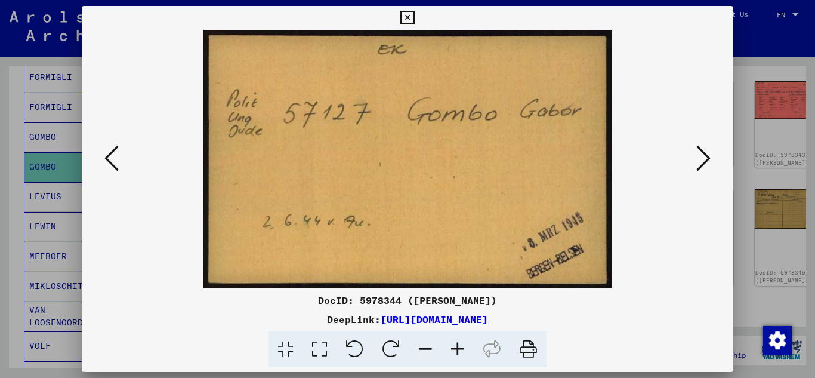
click at [409, 11] on icon at bounding box center [407, 18] width 14 height 14
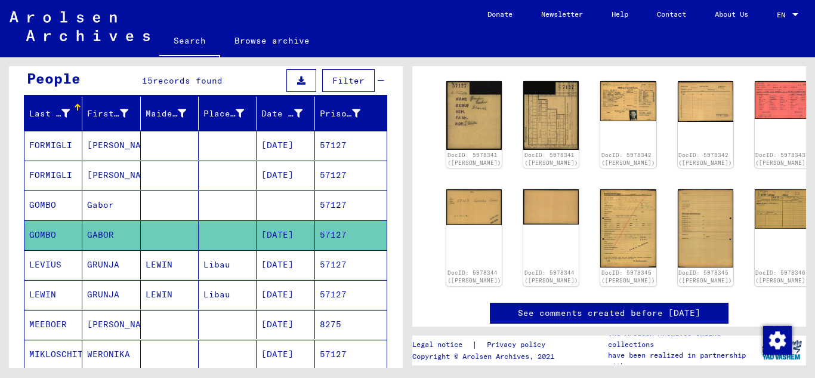
scroll to position [0, 0]
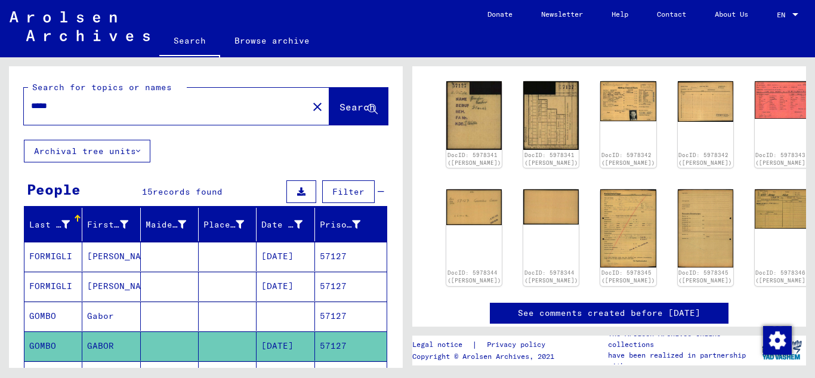
click at [97, 103] on input "*****" at bounding box center [166, 106] width 270 height 13
click at [339, 107] on span "Search" at bounding box center [357, 107] width 36 height 12
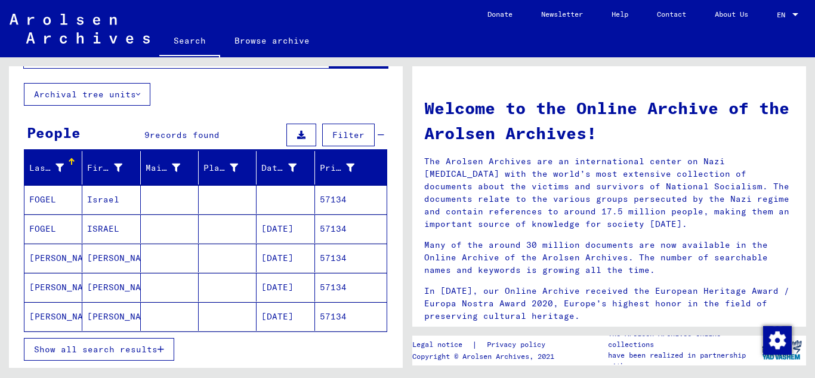
scroll to position [119, 0]
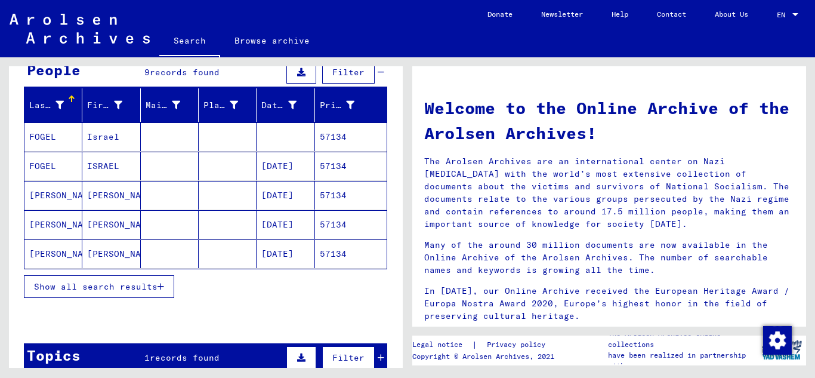
click at [327, 160] on mat-cell "57134" at bounding box center [351, 166] width 72 height 29
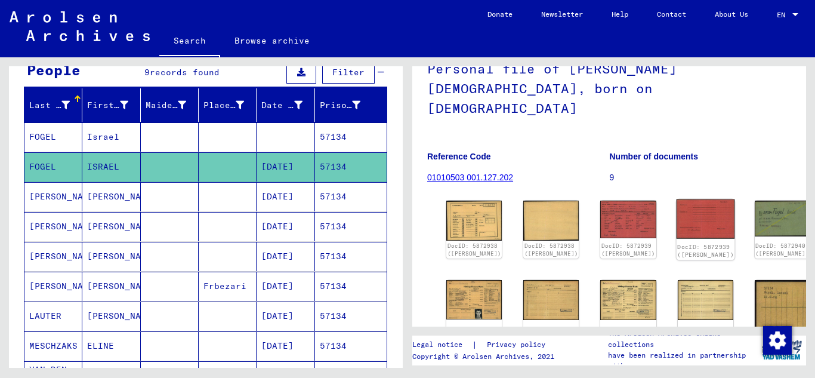
scroll to position [119, 0]
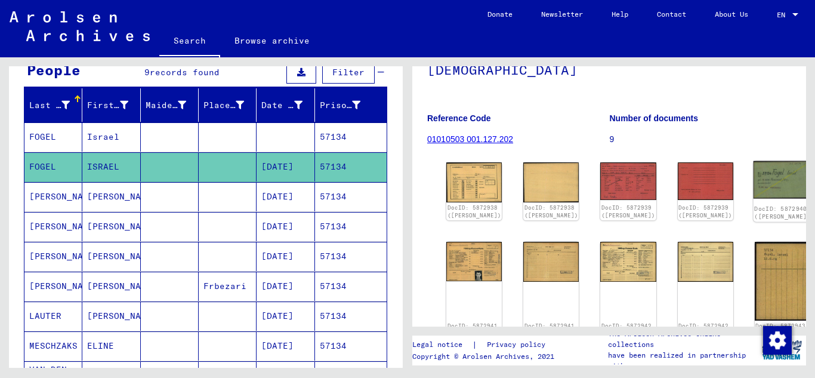
click at [753, 170] on img at bounding box center [782, 180] width 58 height 38
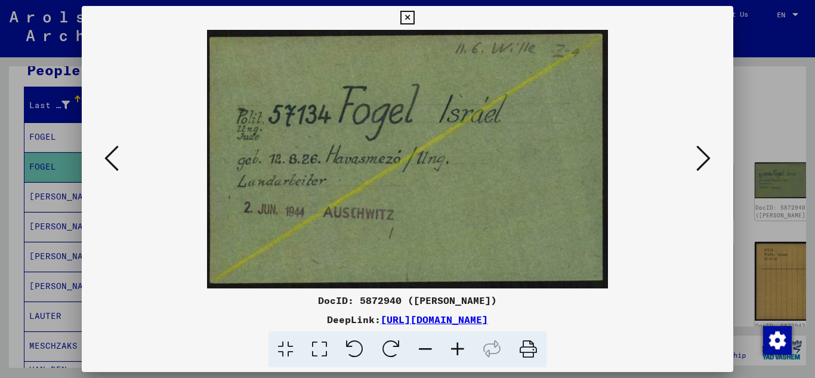
click at [711, 157] on button at bounding box center [703, 159] width 21 height 34
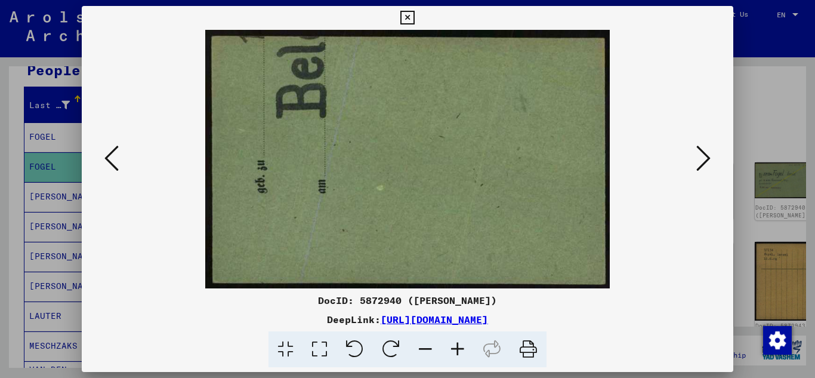
click at [711, 157] on button at bounding box center [703, 159] width 21 height 34
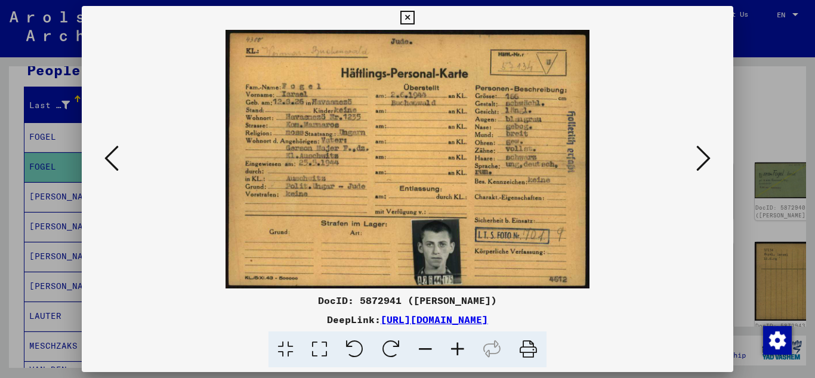
click at [406, 20] on icon at bounding box center [407, 18] width 14 height 14
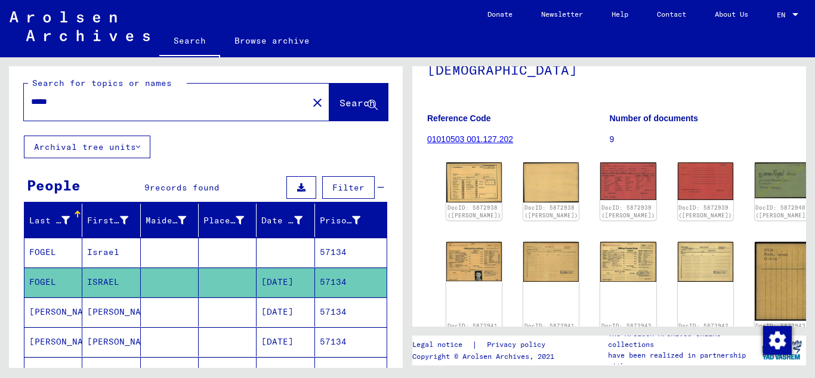
scroll to position [0, 0]
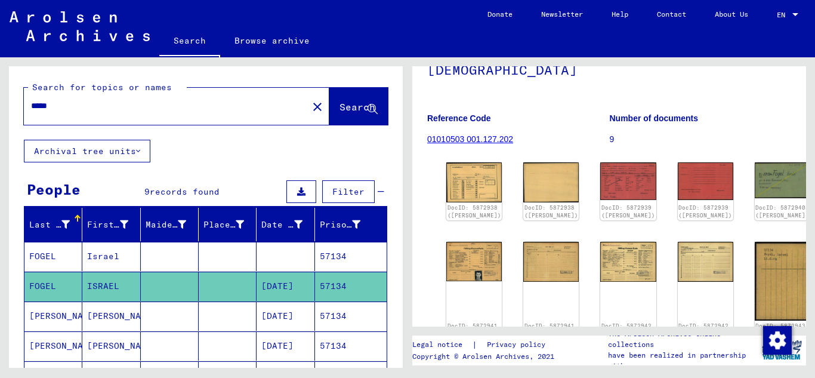
click at [75, 109] on input "*****" at bounding box center [166, 106] width 270 height 13
click at [343, 98] on button "Search" at bounding box center [358, 106] width 58 height 37
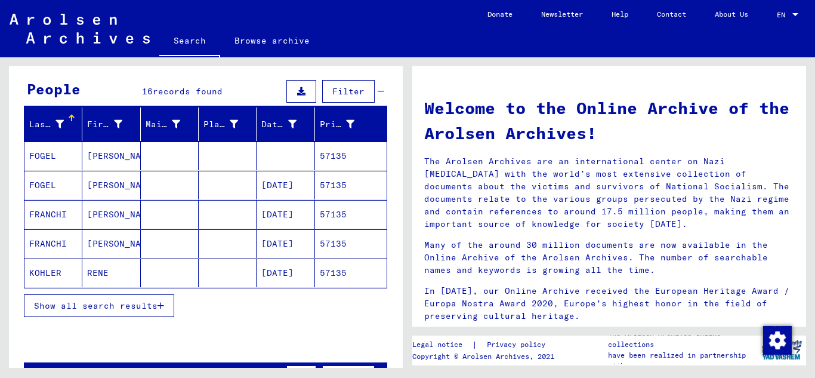
scroll to position [119, 0]
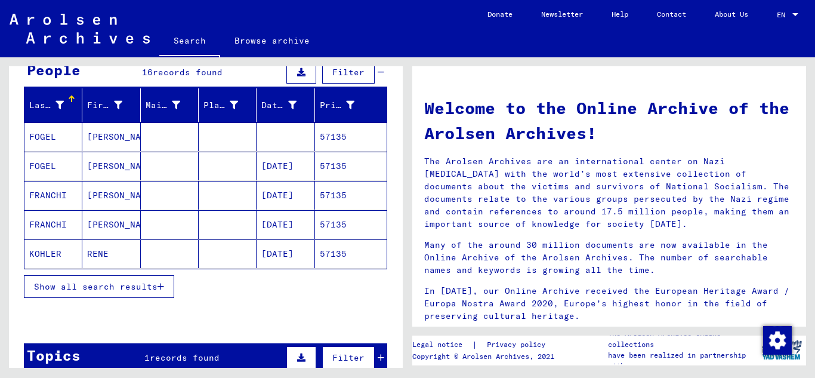
click at [345, 161] on mat-cell "57135" at bounding box center [351, 166] width 72 height 29
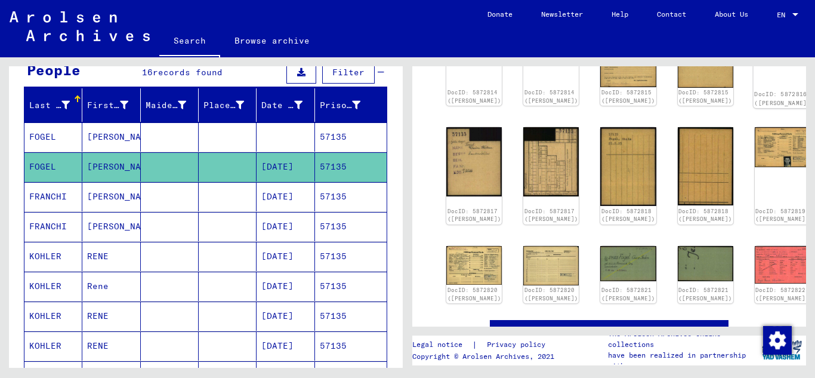
scroll to position [298, 0]
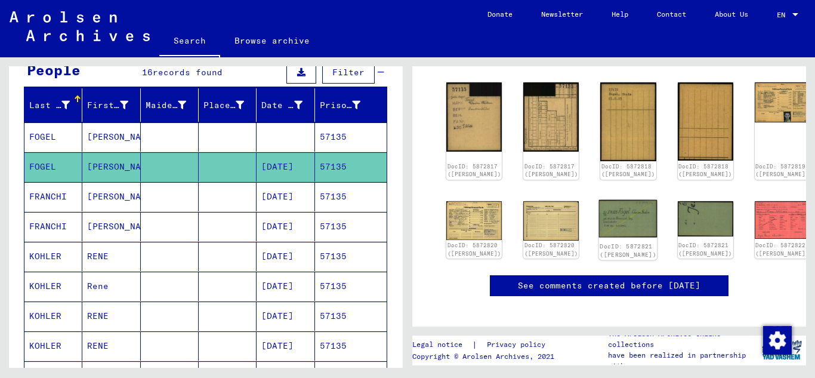
click at [599, 218] on img at bounding box center [628, 218] width 58 height 38
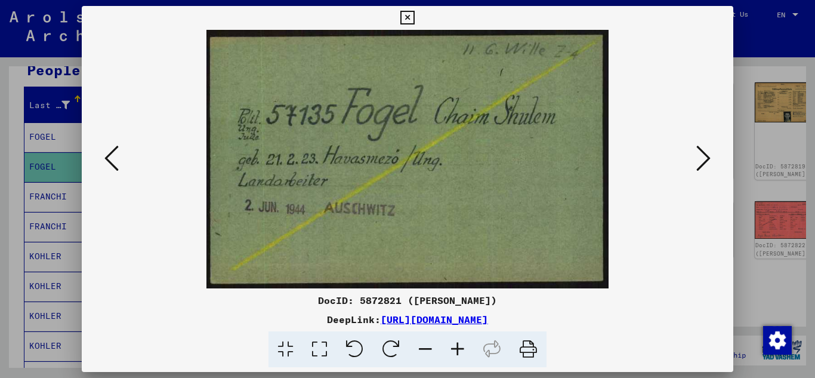
click at [694, 152] on button at bounding box center [703, 159] width 21 height 34
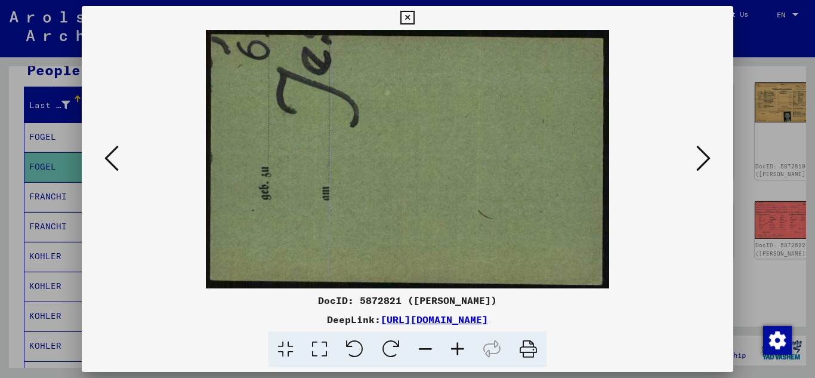
click at [694, 152] on button at bounding box center [703, 159] width 21 height 34
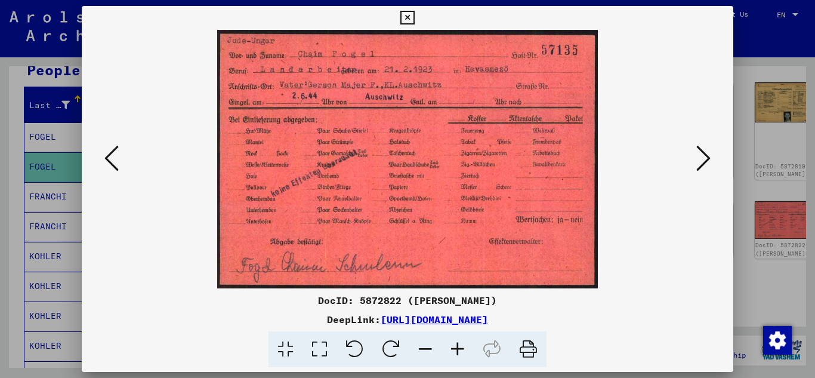
click at [407, 18] on icon at bounding box center [407, 18] width 14 height 14
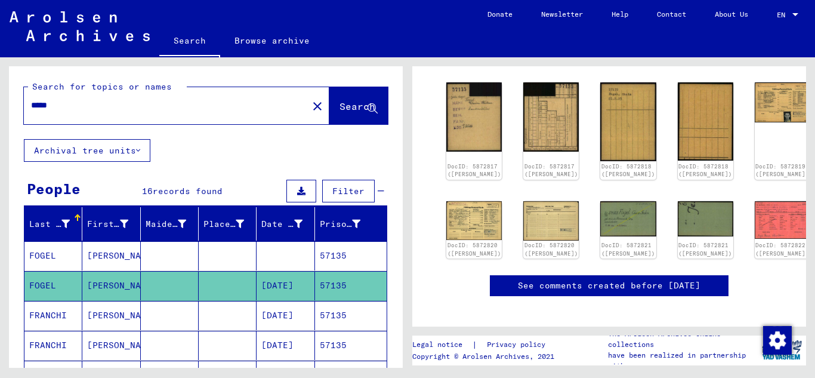
scroll to position [0, 0]
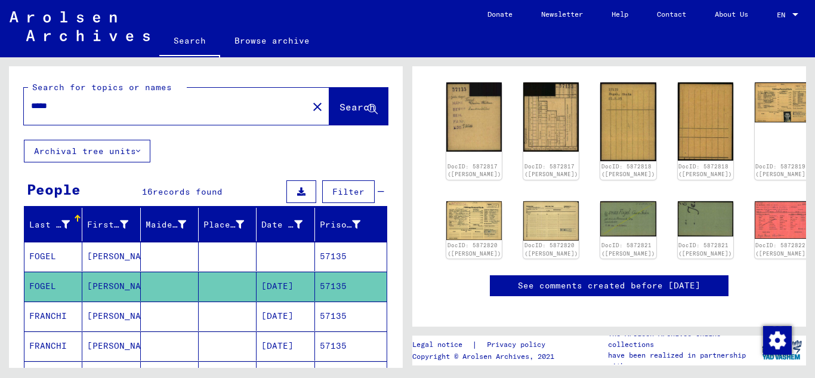
click at [69, 107] on input "*****" at bounding box center [166, 106] width 270 height 13
click at [338, 99] on button "Search" at bounding box center [358, 106] width 58 height 37
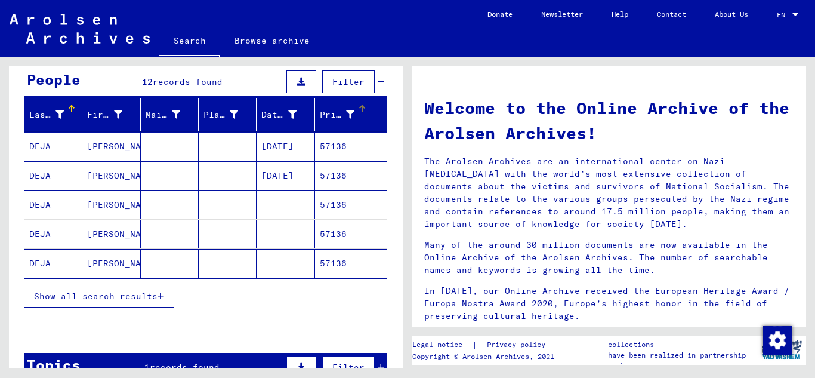
scroll to position [119, 0]
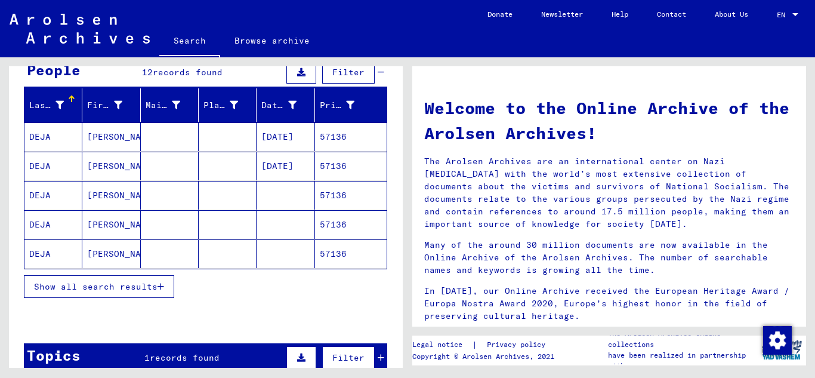
click at [165, 284] on button "Show all search results" at bounding box center [99, 286] width 150 height 23
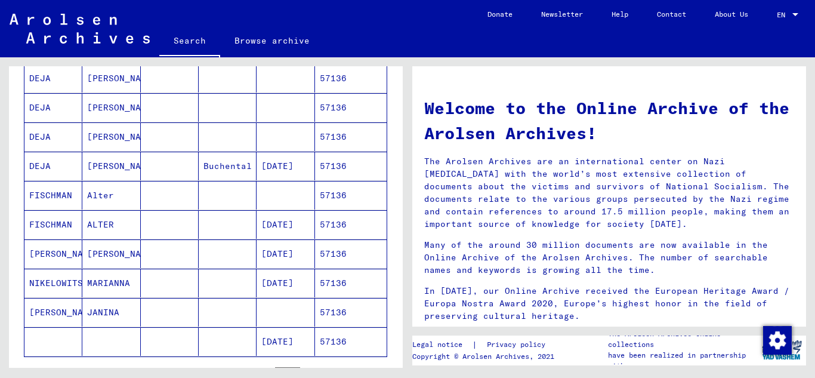
scroll to position [239, 0]
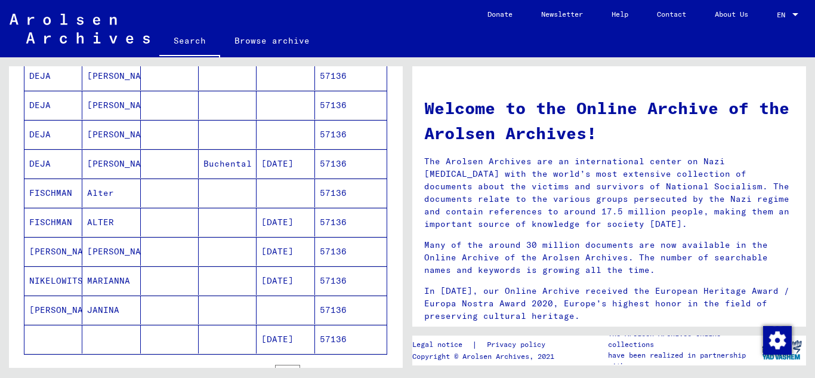
click at [347, 227] on mat-cell "57136" at bounding box center [351, 222] width 72 height 29
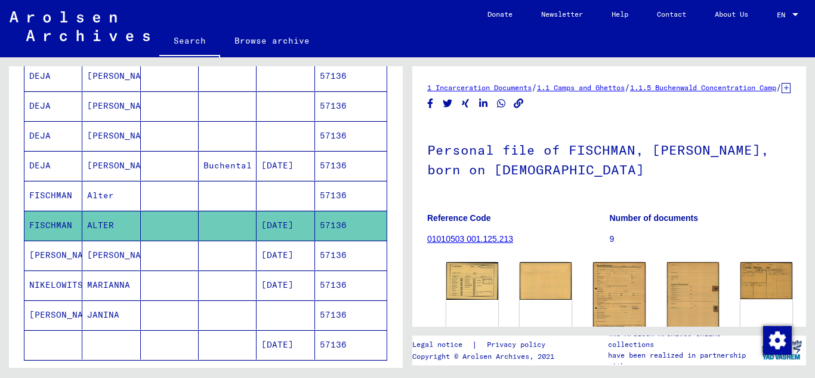
scroll to position [179, 0]
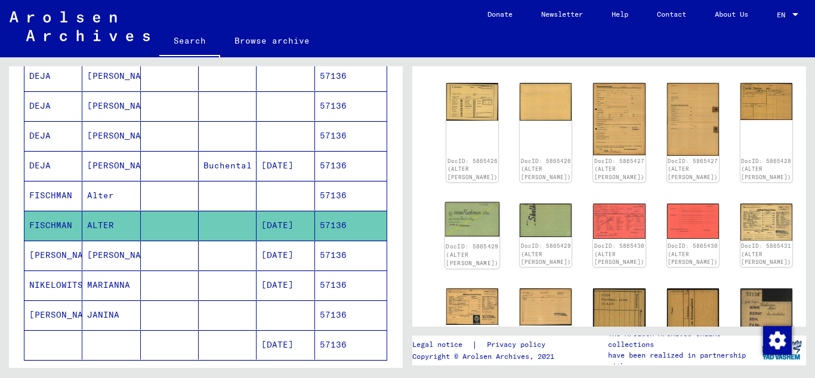
click at [467, 218] on img at bounding box center [472, 219] width 55 height 35
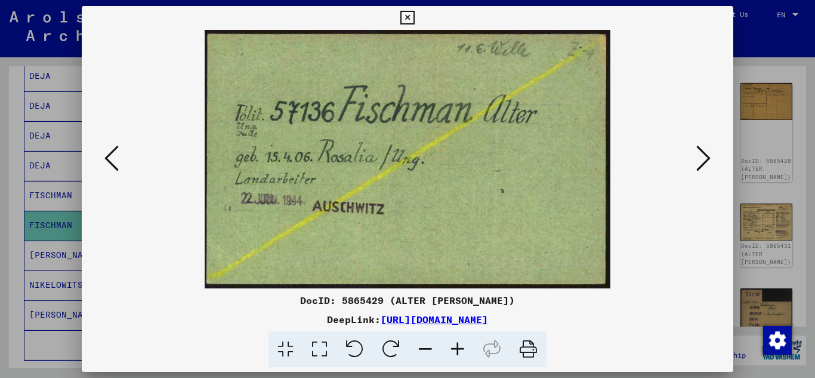
click at [698, 159] on icon at bounding box center [703, 158] width 14 height 29
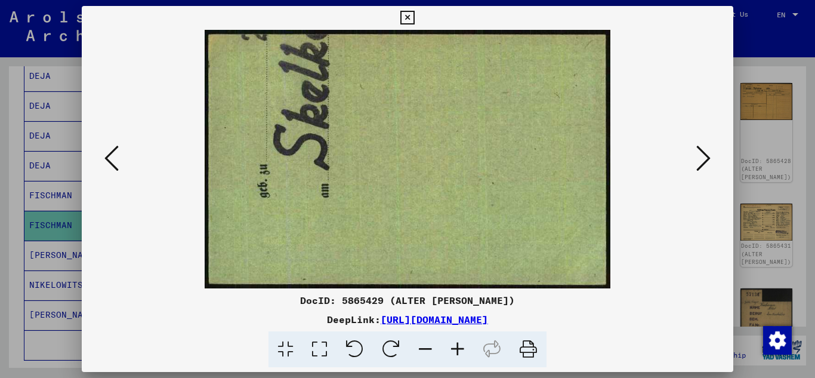
click at [698, 159] on icon at bounding box center [703, 158] width 14 height 29
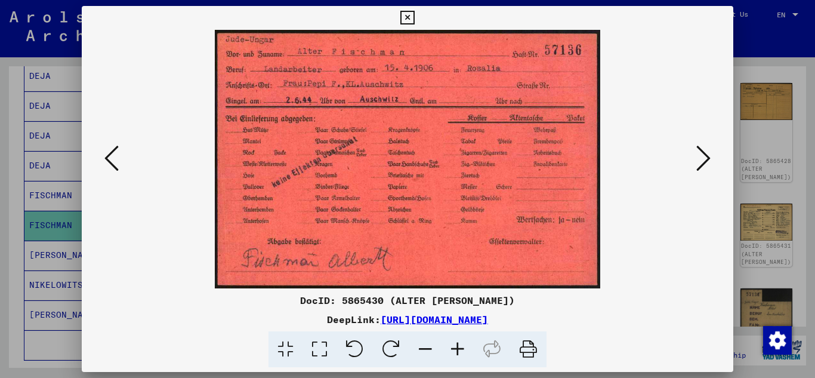
click at [698, 159] on icon at bounding box center [703, 158] width 14 height 29
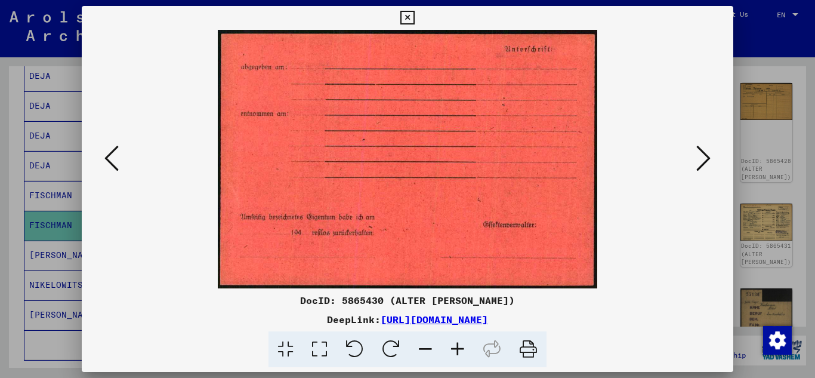
click at [698, 159] on icon at bounding box center [703, 158] width 14 height 29
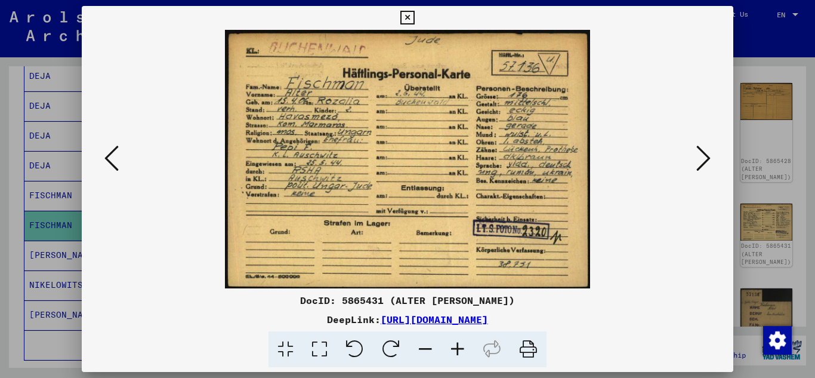
click at [698, 159] on icon at bounding box center [703, 158] width 14 height 29
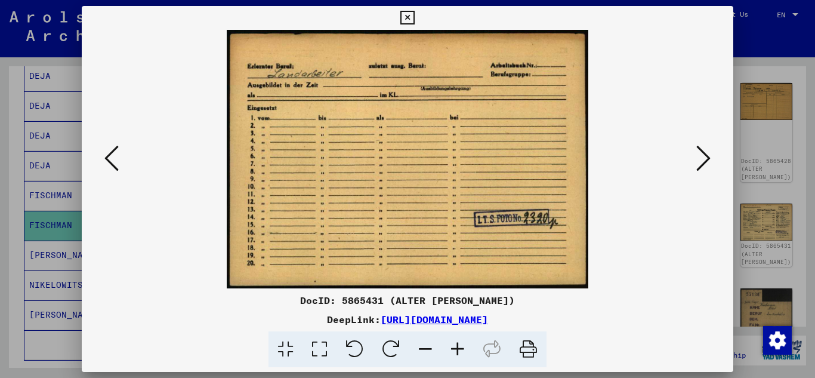
click at [698, 159] on icon at bounding box center [703, 158] width 14 height 29
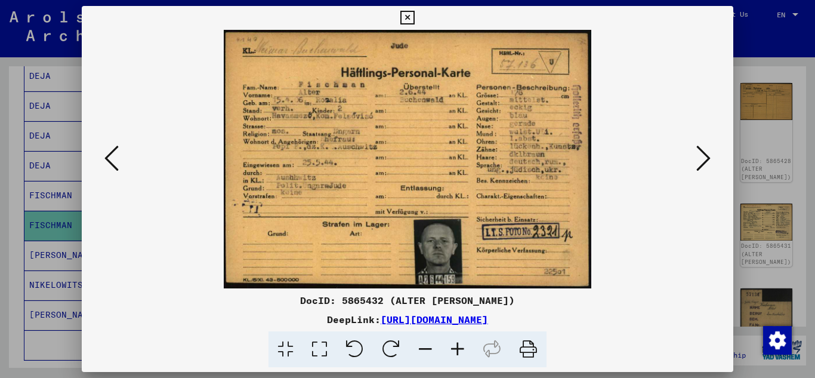
click at [403, 18] on icon at bounding box center [407, 18] width 14 height 14
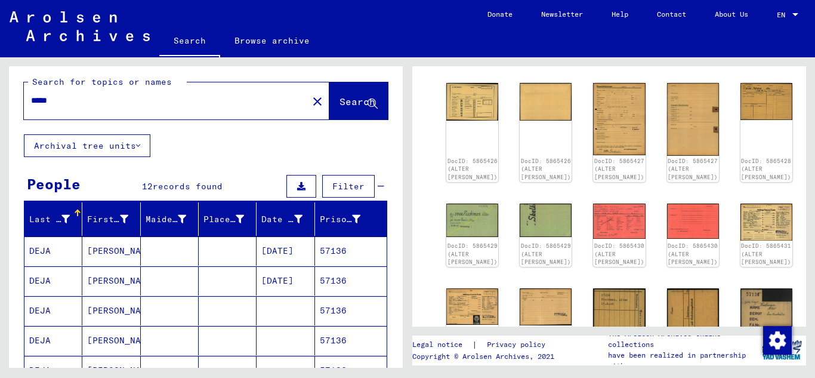
scroll to position [0, 0]
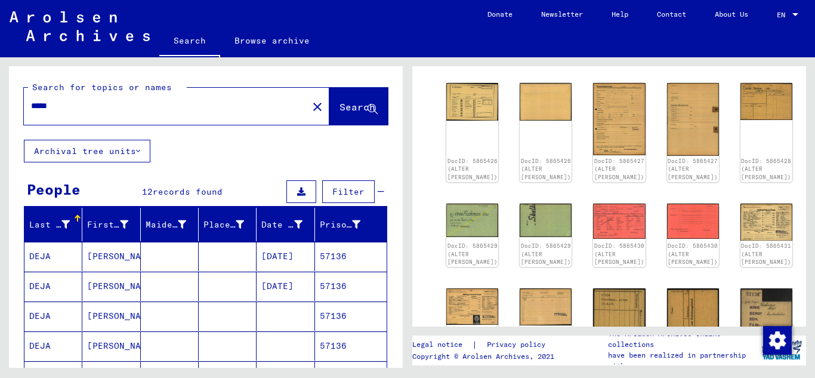
click at [72, 103] on input "*****" at bounding box center [166, 106] width 270 height 13
click at [343, 102] on span "Search" at bounding box center [357, 107] width 36 height 12
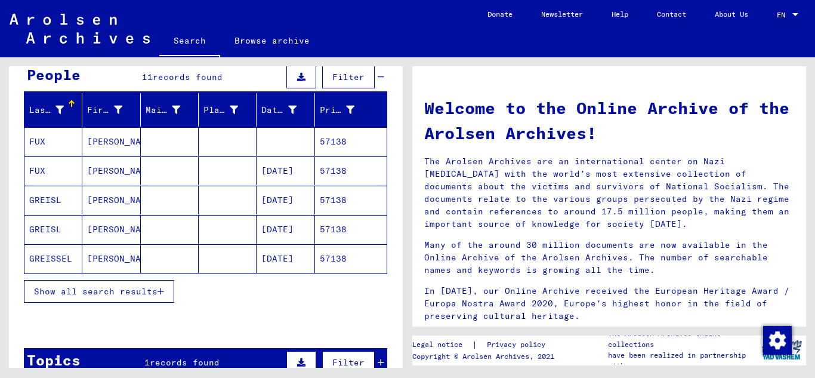
scroll to position [119, 0]
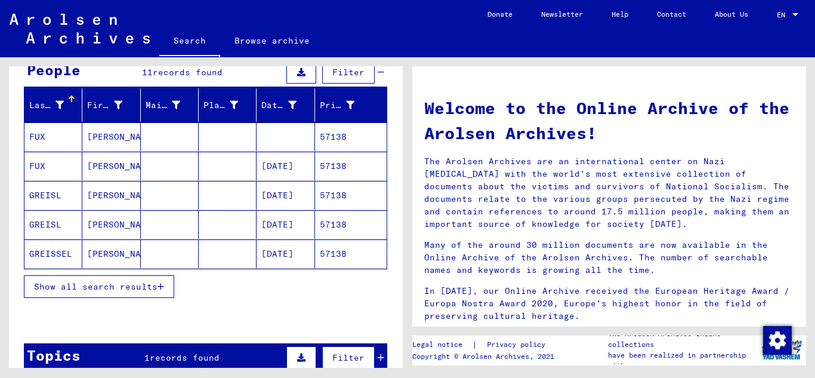
click at [327, 168] on mat-cell "57138" at bounding box center [351, 166] width 72 height 29
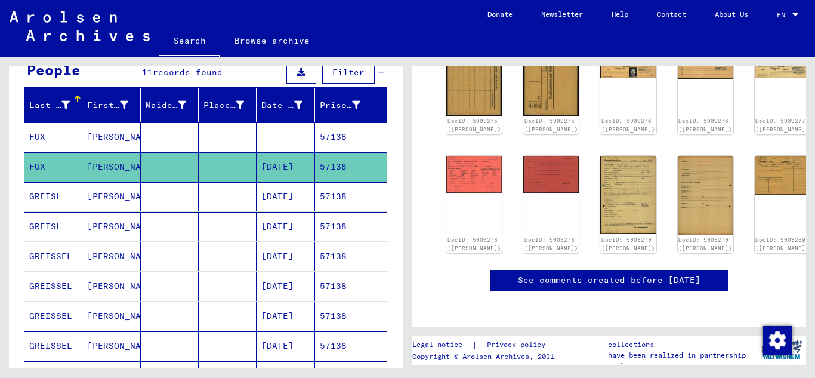
scroll to position [212, 0]
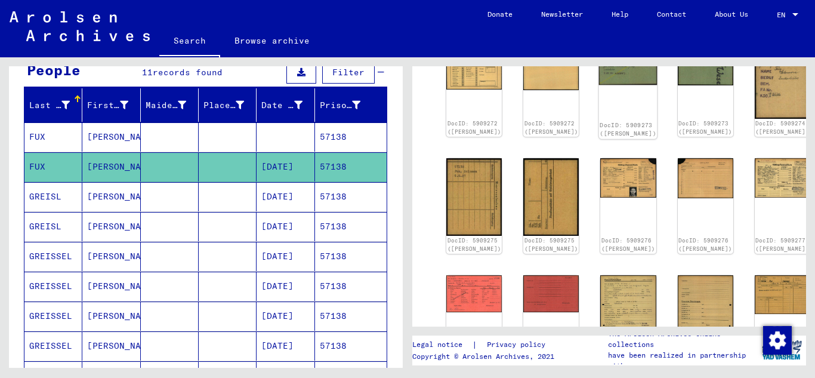
click at [599, 76] on img at bounding box center [628, 67] width 58 height 38
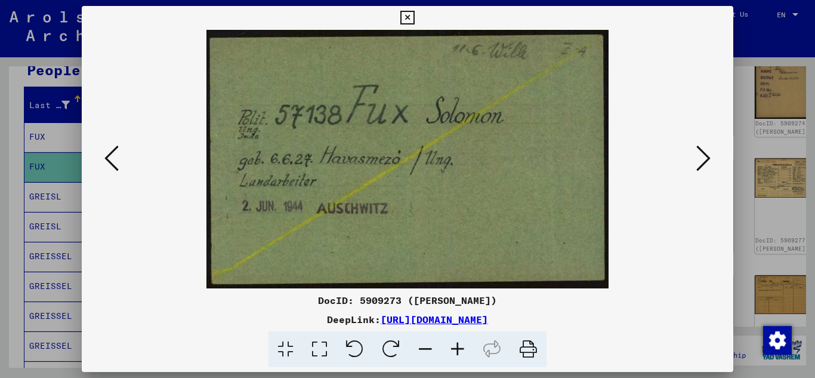
click at [697, 155] on icon at bounding box center [703, 158] width 14 height 29
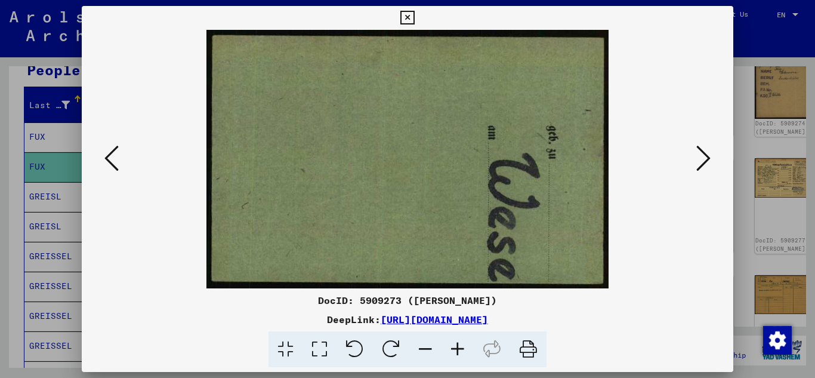
click at [699, 156] on icon at bounding box center [703, 158] width 14 height 29
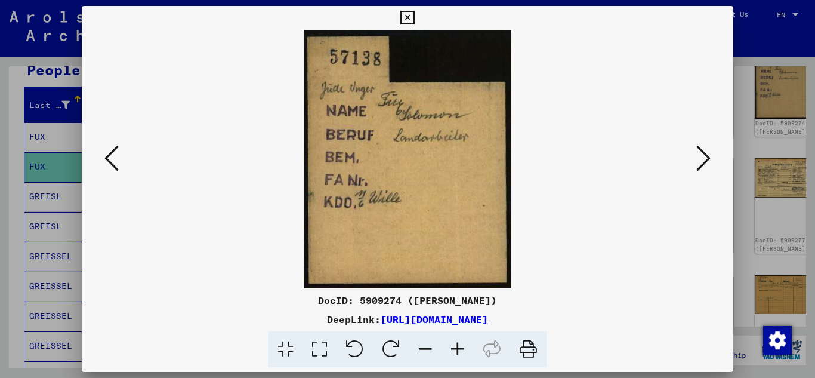
click at [699, 156] on icon at bounding box center [703, 158] width 14 height 29
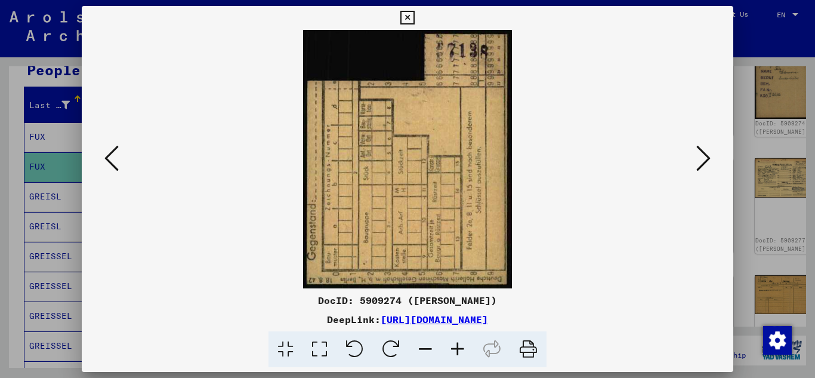
click at [699, 156] on icon at bounding box center [703, 158] width 14 height 29
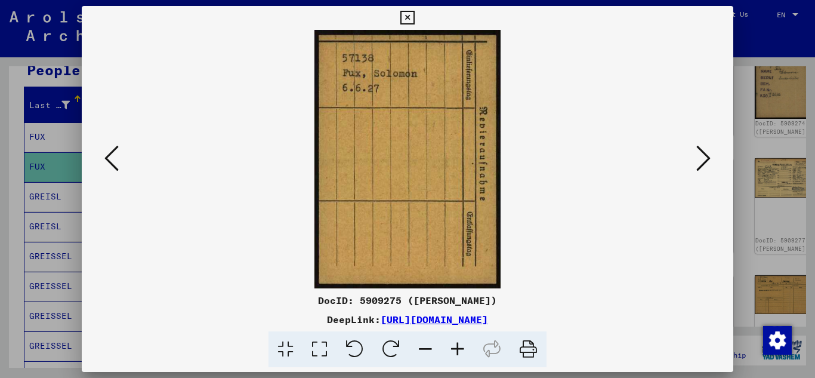
click at [700, 156] on icon at bounding box center [703, 158] width 14 height 29
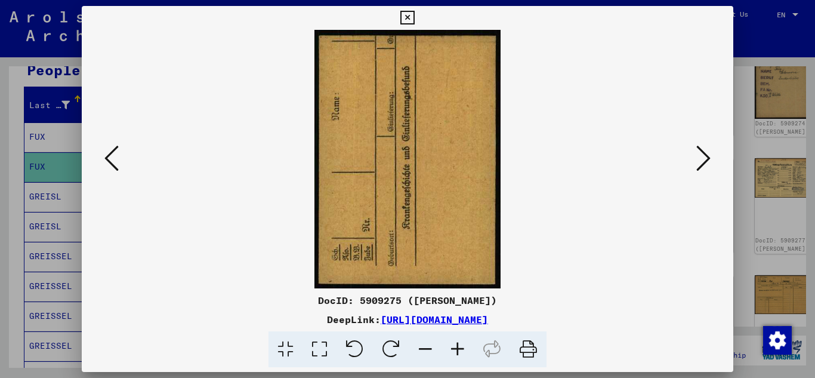
click at [700, 156] on icon at bounding box center [703, 158] width 14 height 29
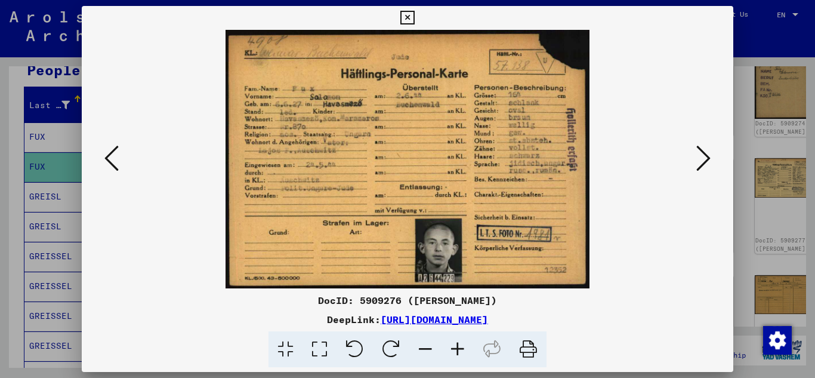
click at [410, 17] on icon at bounding box center [407, 18] width 14 height 14
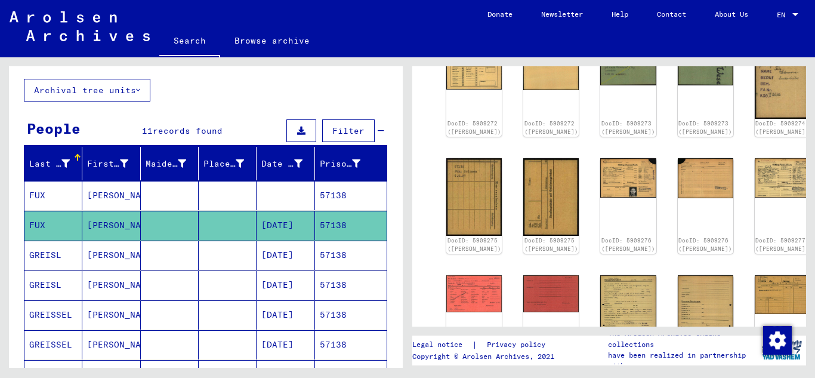
scroll to position [0, 0]
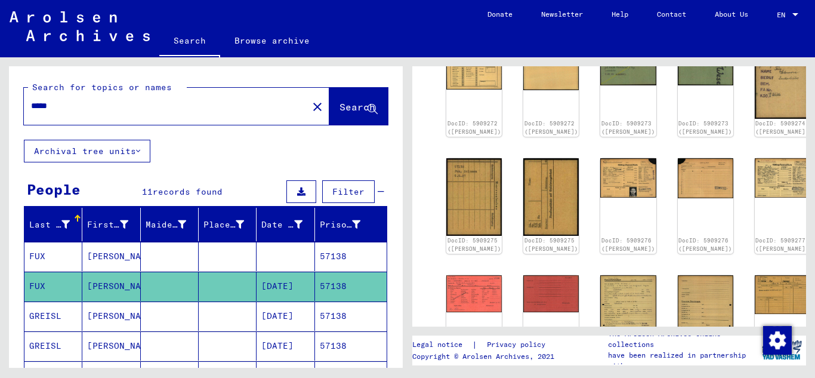
click at [79, 103] on input "*****" at bounding box center [166, 106] width 270 height 13
click at [342, 113] on button "Search" at bounding box center [358, 106] width 58 height 37
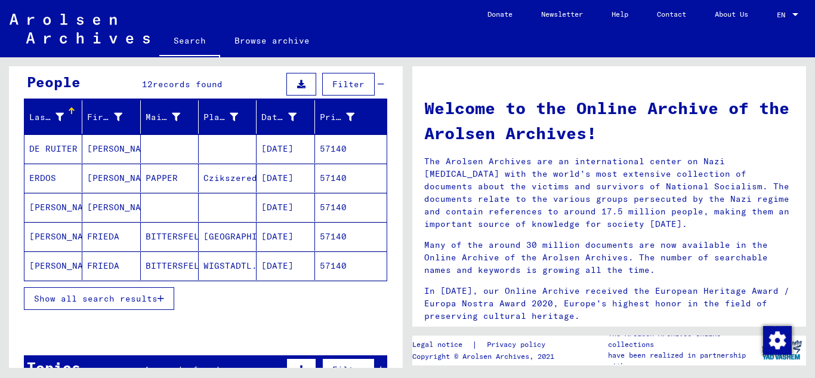
scroll to position [119, 0]
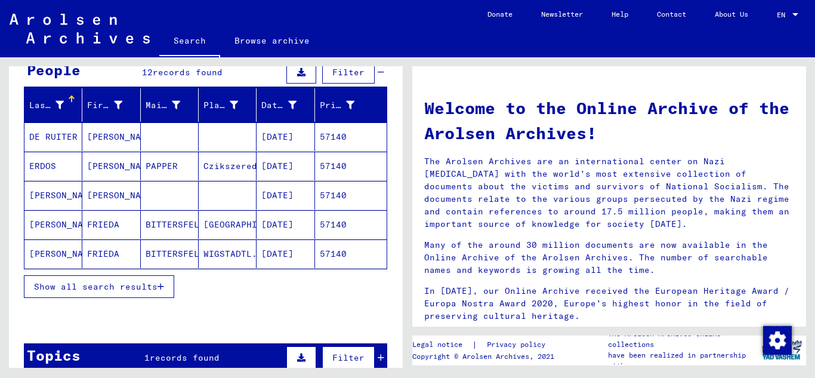
click at [162, 285] on icon "button" at bounding box center [160, 286] width 7 height 8
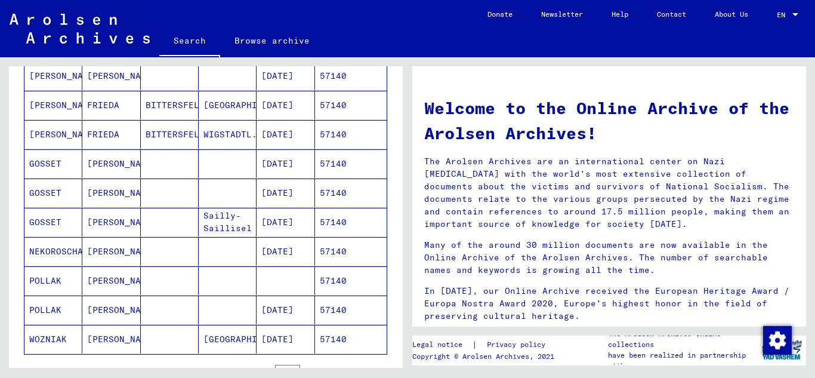
scroll to position [298, 0]
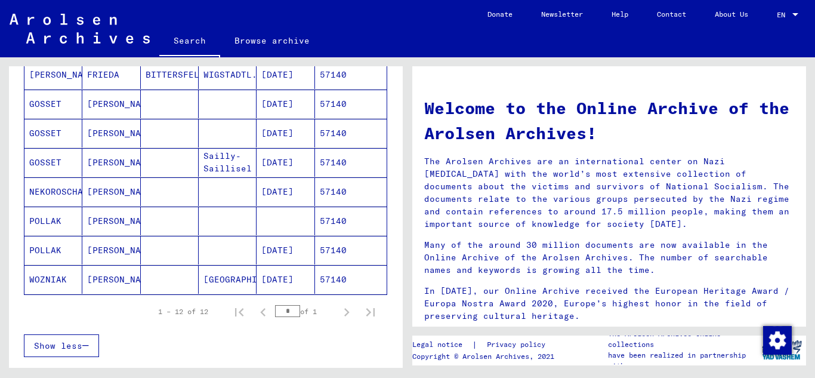
click at [342, 255] on mat-cell "57140" at bounding box center [351, 250] width 72 height 29
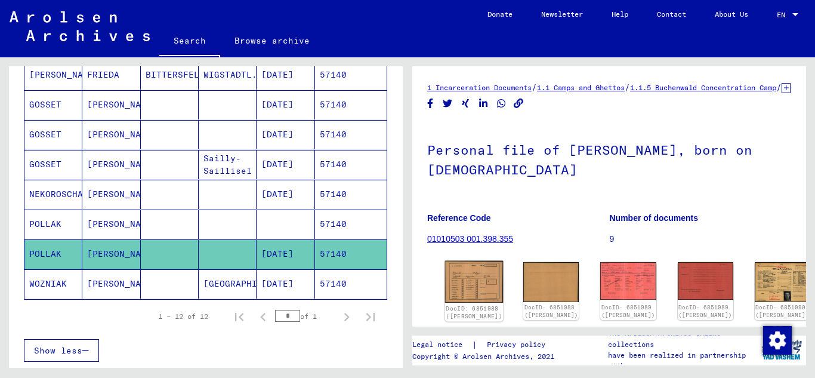
scroll to position [119, 0]
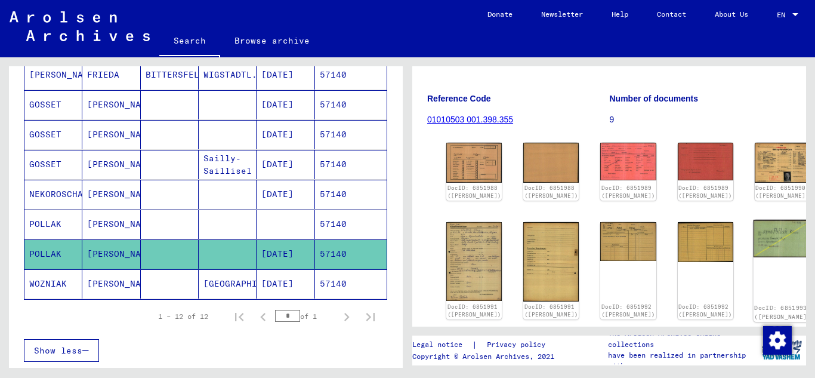
click at [753, 245] on img at bounding box center [782, 239] width 58 height 38
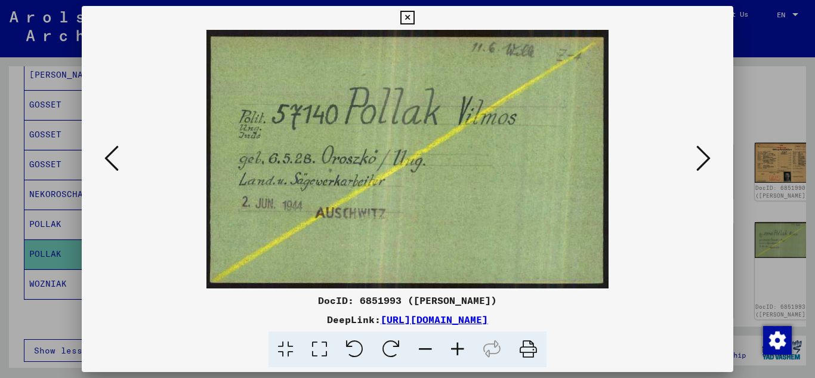
click at [704, 152] on icon at bounding box center [703, 158] width 14 height 29
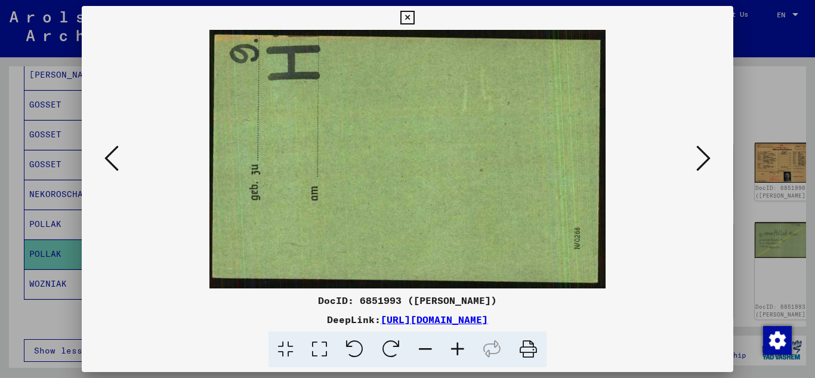
click at [704, 152] on icon at bounding box center [703, 158] width 14 height 29
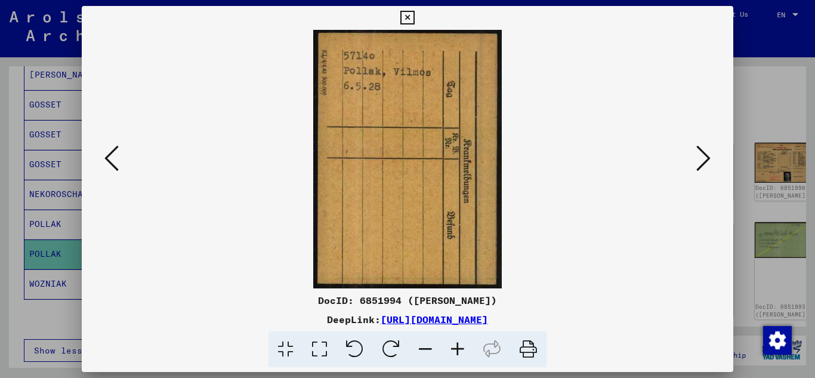
click at [704, 153] on icon at bounding box center [703, 158] width 14 height 29
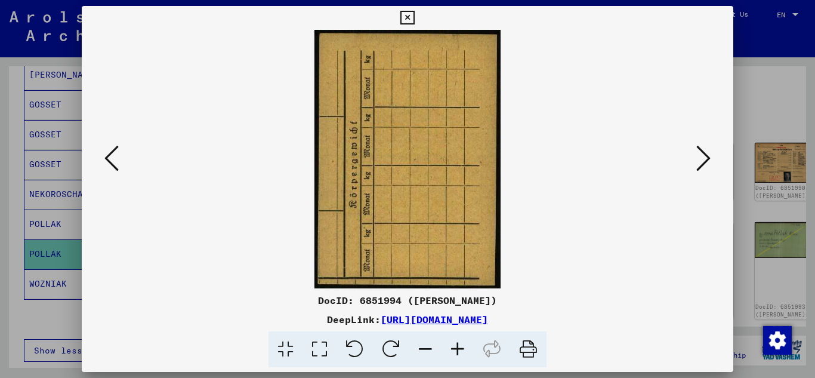
click at [704, 154] on icon at bounding box center [703, 158] width 14 height 29
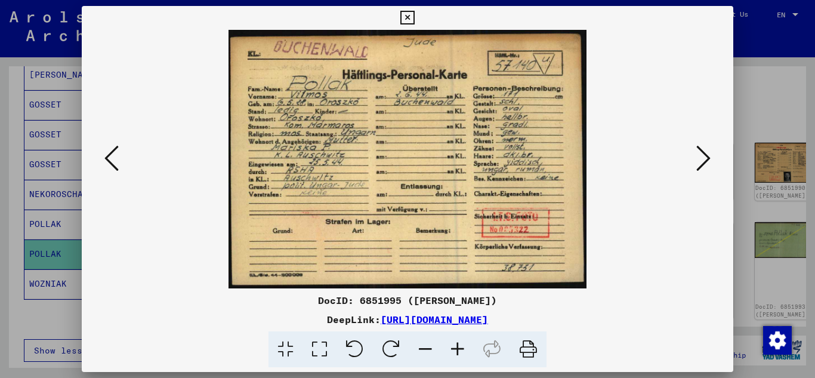
click at [704, 163] on icon at bounding box center [703, 158] width 14 height 29
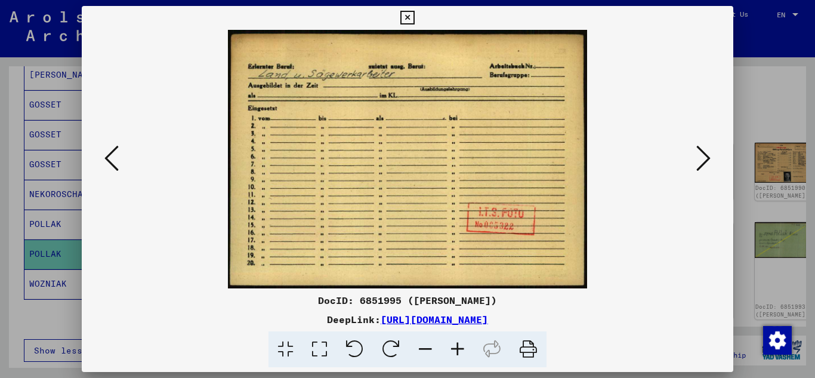
click at [704, 163] on icon at bounding box center [703, 158] width 14 height 29
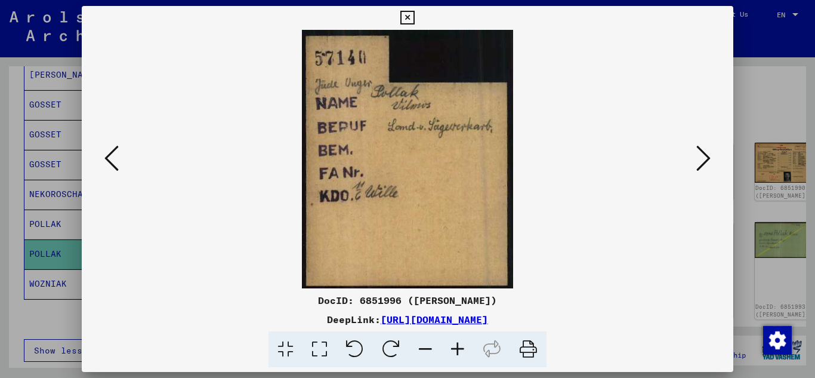
click at [404, 17] on icon at bounding box center [407, 18] width 14 height 14
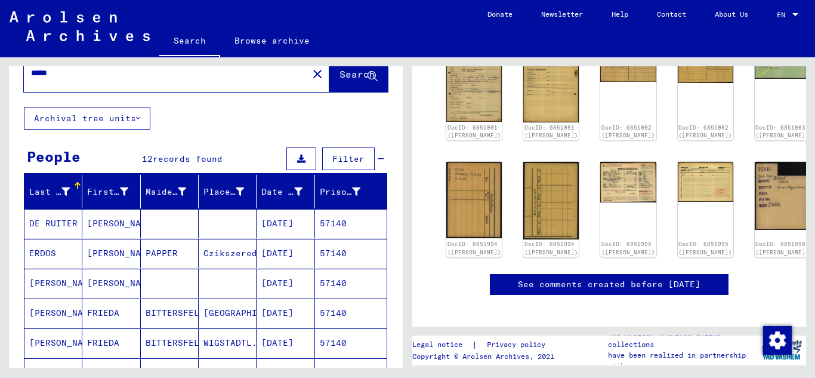
scroll to position [2, 0]
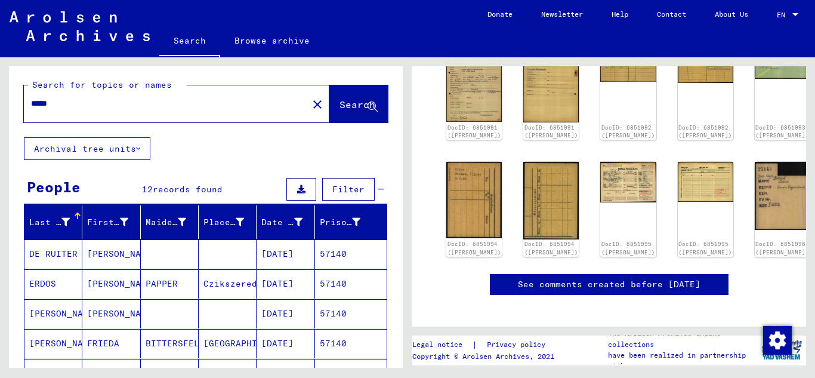
click at [73, 107] on input "*****" at bounding box center [166, 103] width 270 height 13
click at [339, 104] on span "Search" at bounding box center [357, 104] width 36 height 12
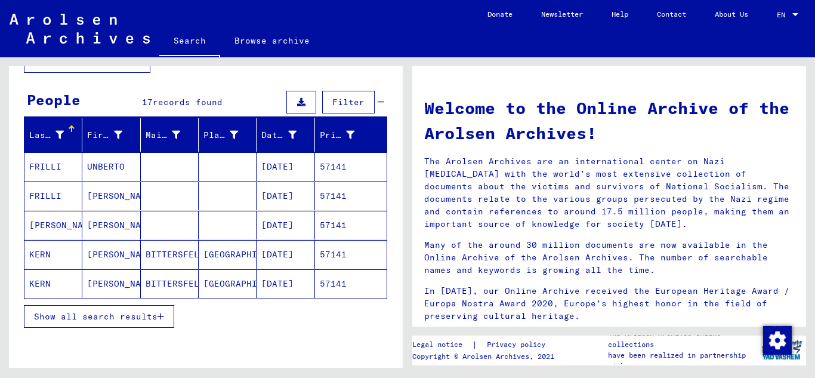
scroll to position [119, 0]
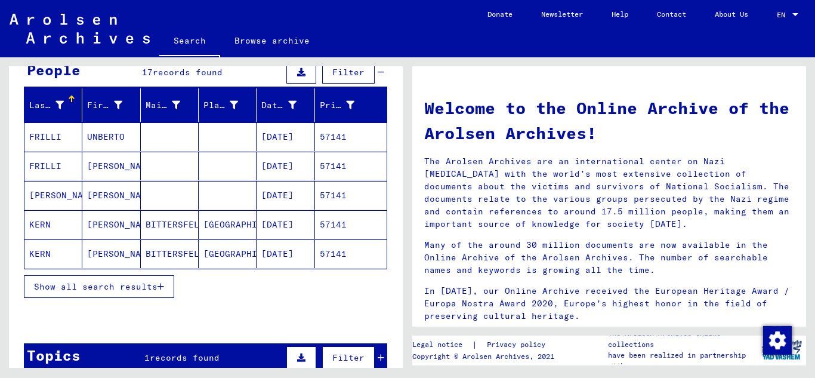
click at [161, 284] on icon "button" at bounding box center [160, 286] width 7 height 8
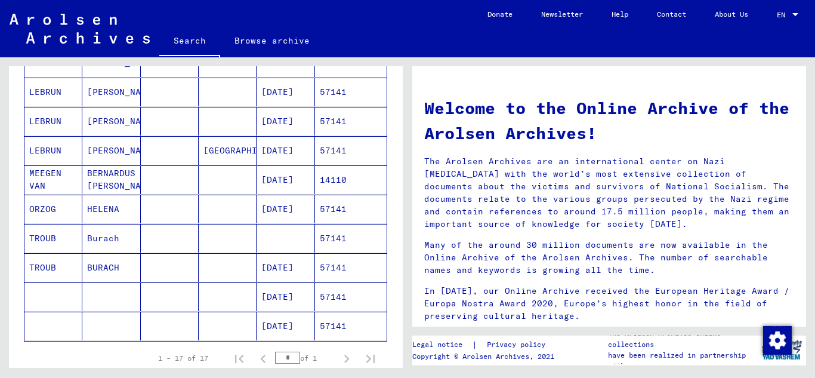
scroll to position [418, 0]
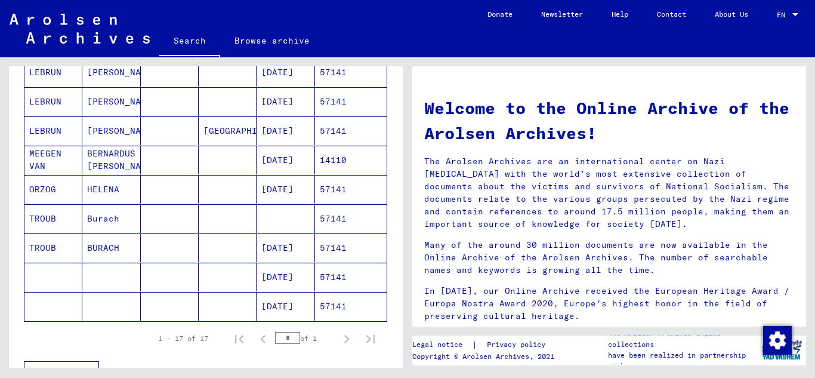
click at [326, 248] on mat-cell "57141" at bounding box center [351, 247] width 72 height 29
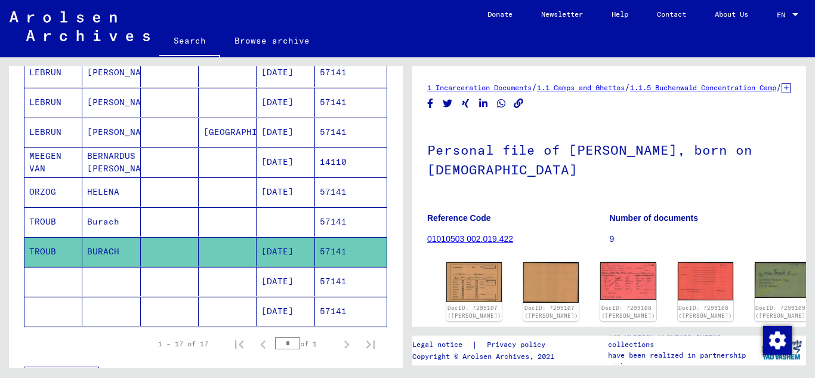
scroll to position [119, 0]
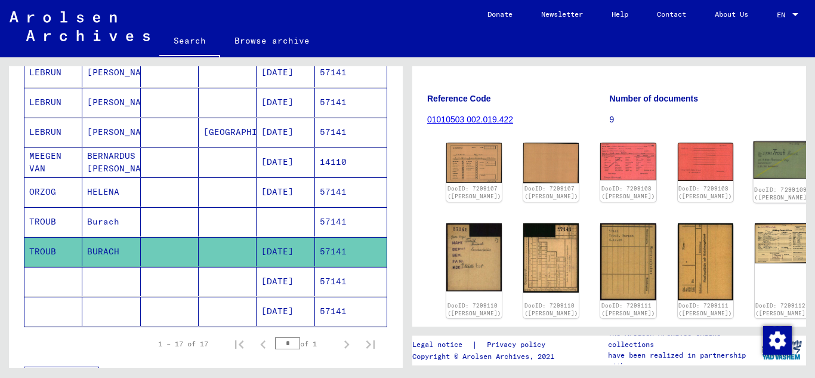
click at [753, 167] on img at bounding box center [782, 160] width 58 height 38
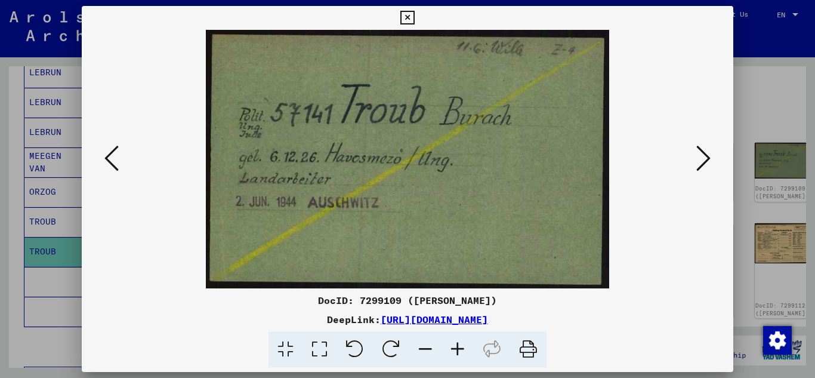
click at [712, 165] on button at bounding box center [703, 159] width 21 height 34
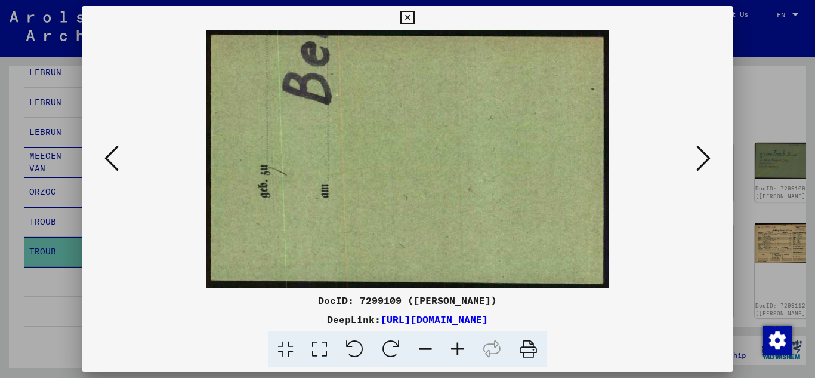
click at [712, 165] on button at bounding box center [703, 159] width 21 height 34
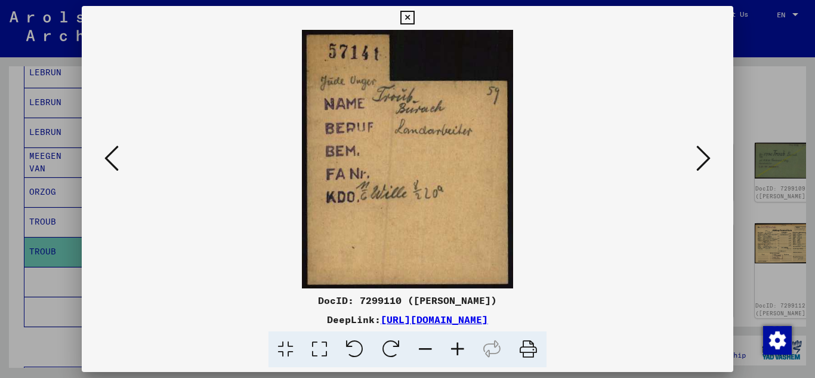
click at [410, 10] on button at bounding box center [407, 18] width 21 height 24
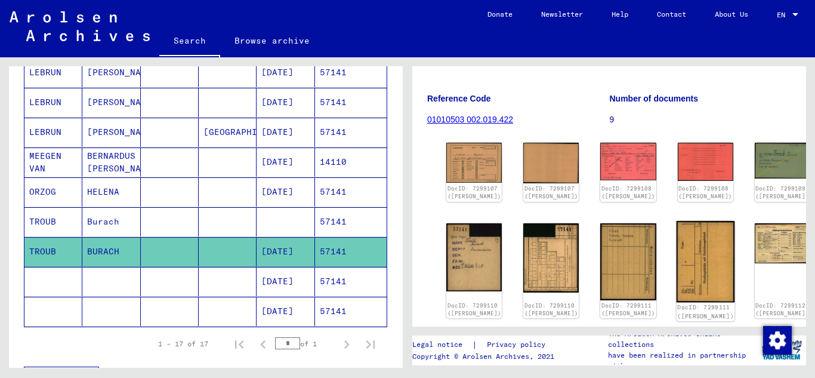
scroll to position [239, 0]
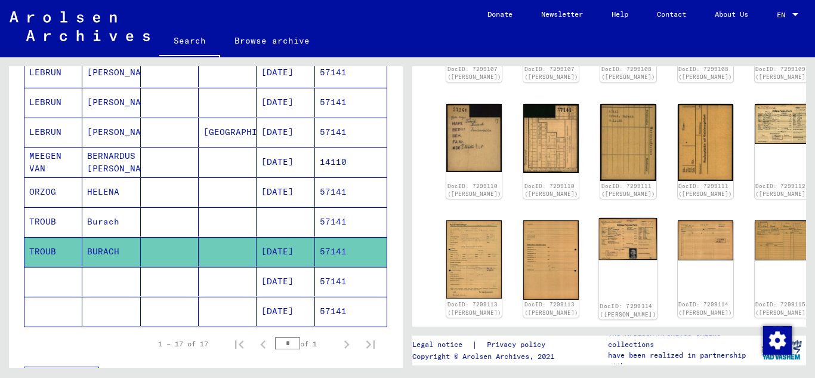
click at [599, 234] on img at bounding box center [628, 239] width 58 height 42
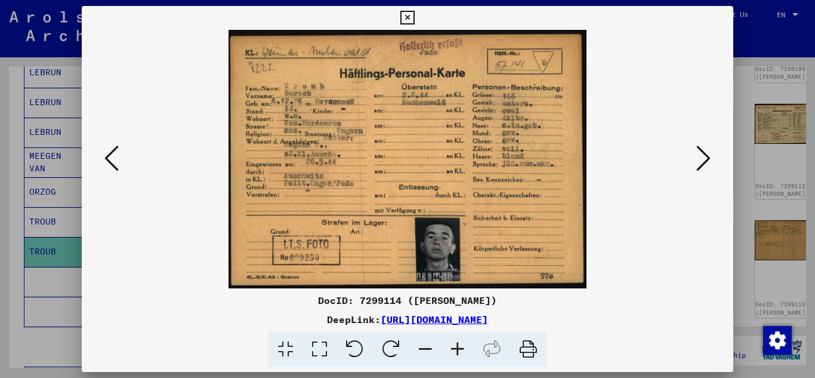
click at [107, 156] on icon at bounding box center [111, 158] width 14 height 29
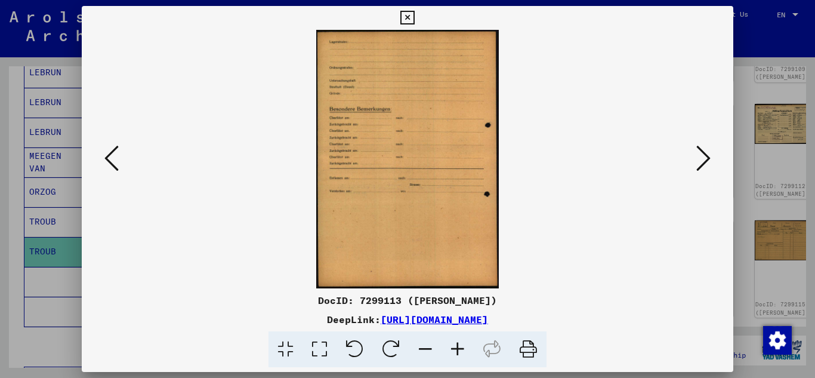
click at [120, 153] on button at bounding box center [111, 159] width 21 height 34
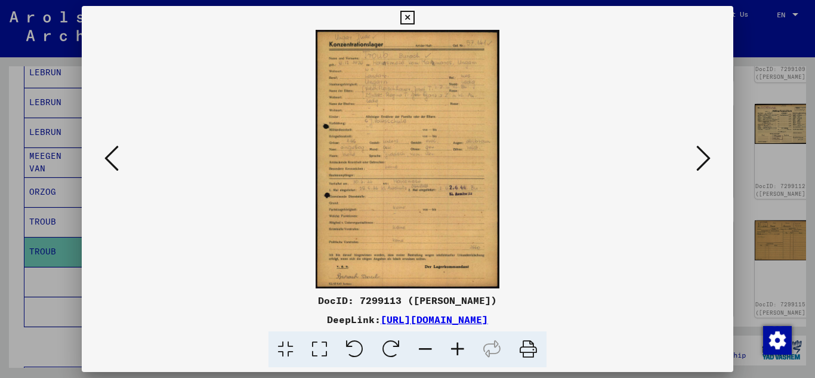
click at [120, 153] on button at bounding box center [111, 159] width 21 height 34
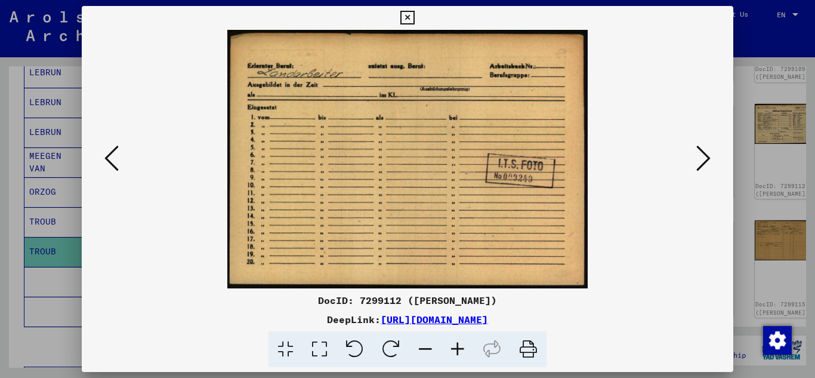
click at [120, 153] on button at bounding box center [111, 159] width 21 height 34
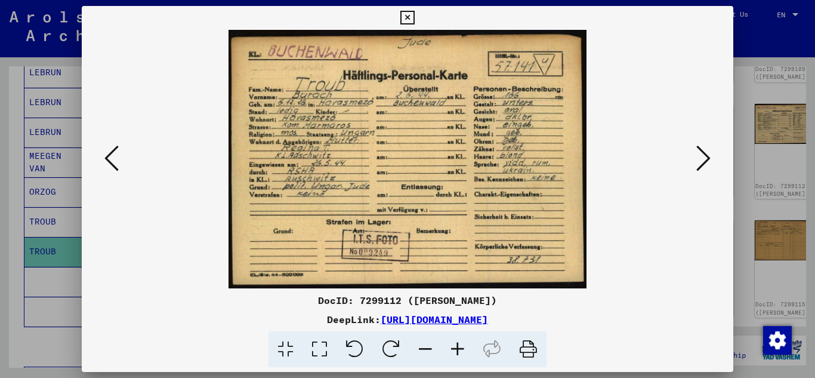
click at [120, 153] on button at bounding box center [111, 159] width 21 height 34
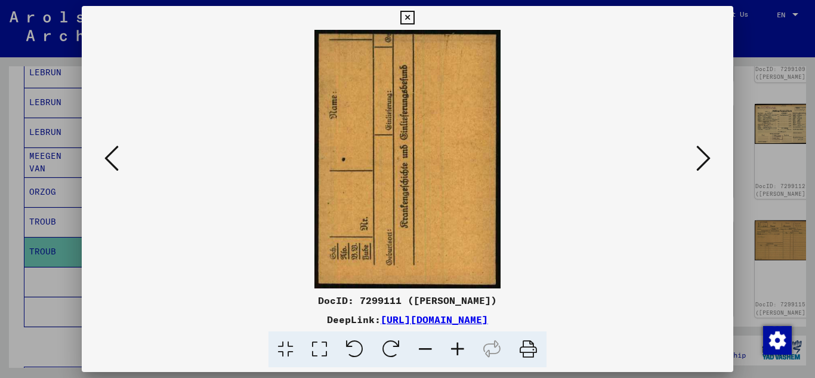
click at [121, 153] on button at bounding box center [111, 159] width 21 height 34
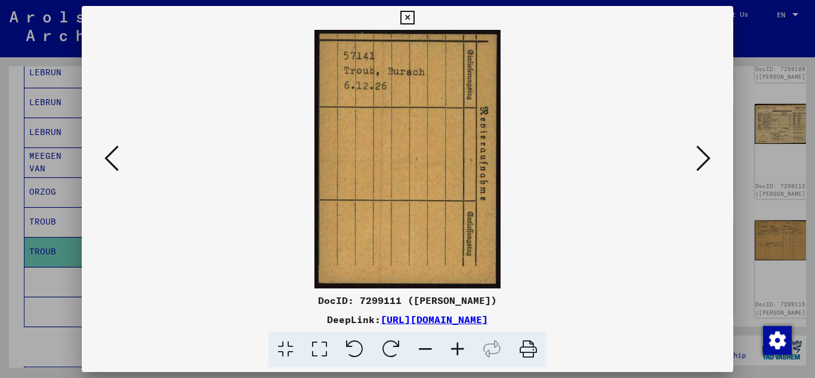
click at [121, 153] on button at bounding box center [111, 159] width 21 height 34
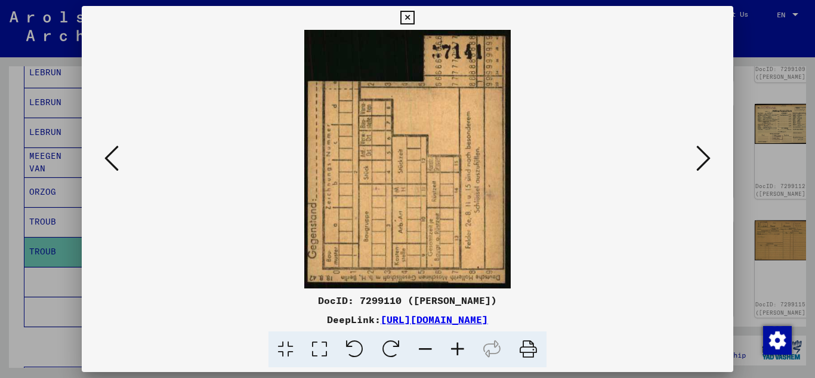
click at [121, 153] on button at bounding box center [111, 159] width 21 height 34
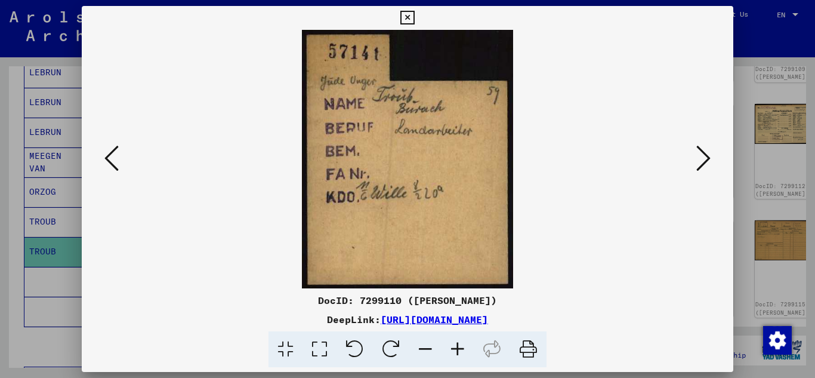
click at [121, 153] on button at bounding box center [111, 159] width 21 height 34
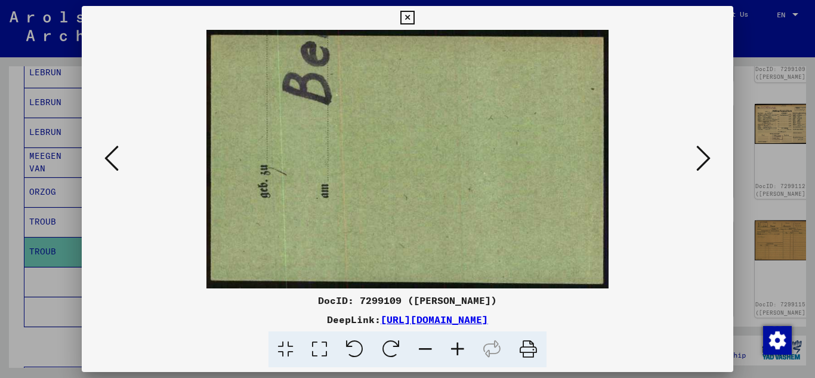
click at [121, 153] on button at bounding box center [111, 159] width 21 height 34
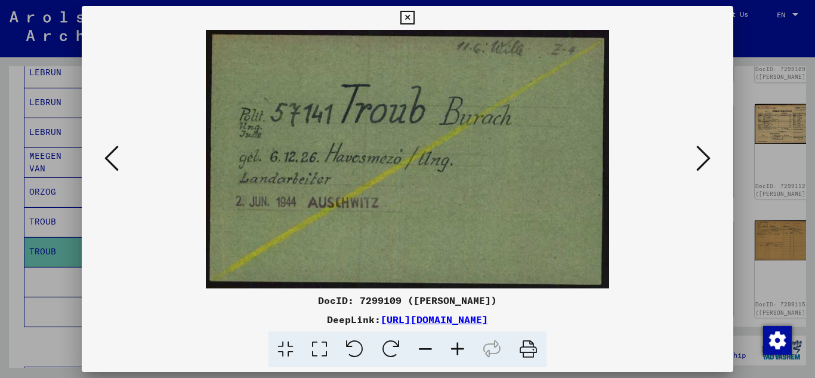
click at [404, 22] on icon at bounding box center [407, 18] width 14 height 14
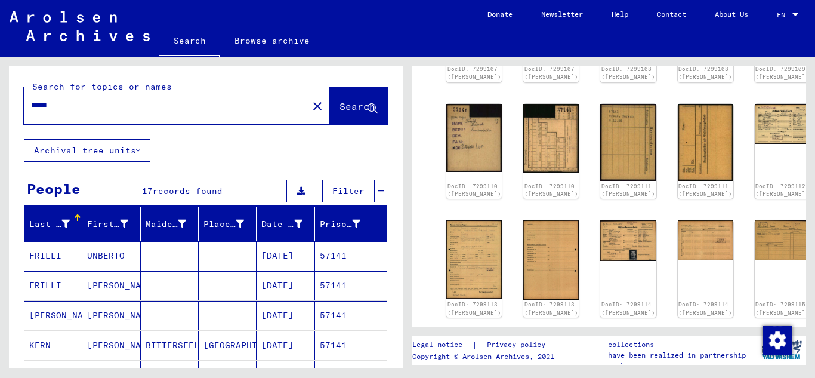
scroll to position [0, 0]
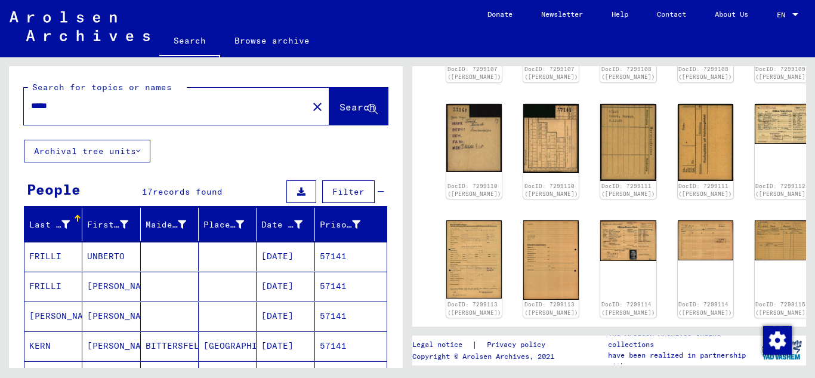
click at [84, 109] on input "*****" at bounding box center [166, 106] width 270 height 13
click at [339, 112] on span "Search" at bounding box center [357, 107] width 36 height 12
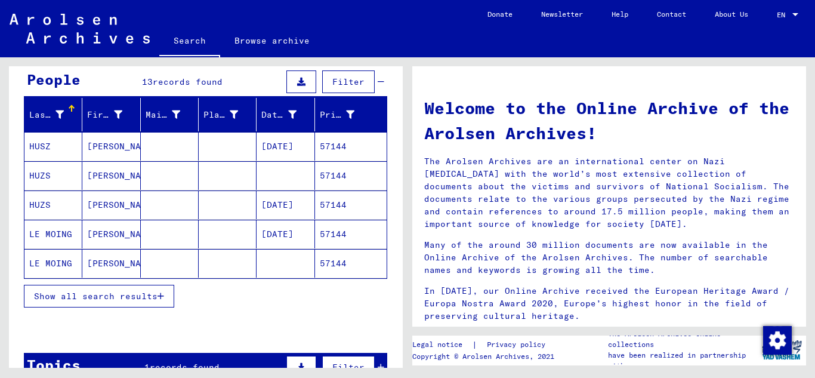
scroll to position [119, 0]
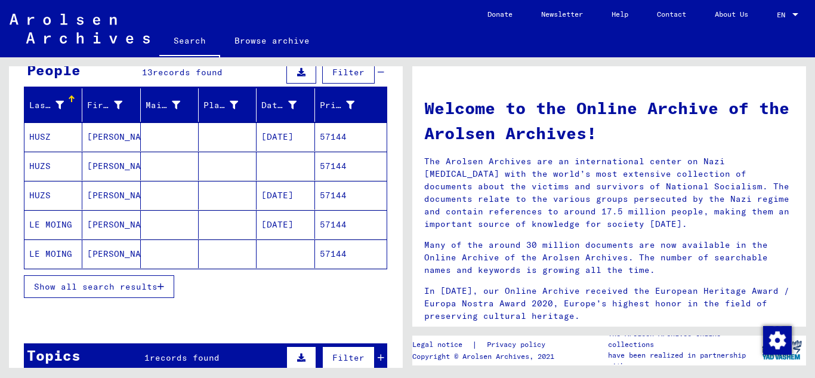
click at [342, 194] on mat-cell "57144" at bounding box center [351, 195] width 72 height 29
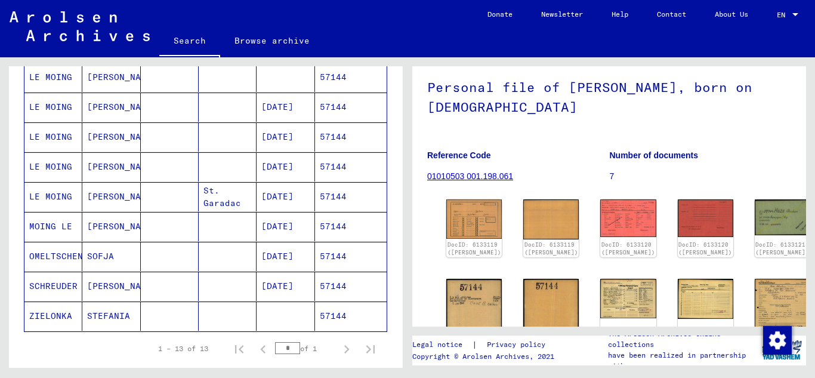
scroll to position [119, 0]
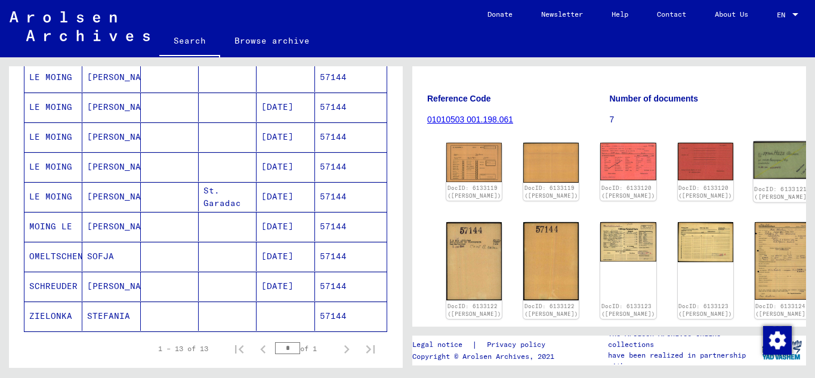
click at [753, 169] on img at bounding box center [782, 160] width 58 height 38
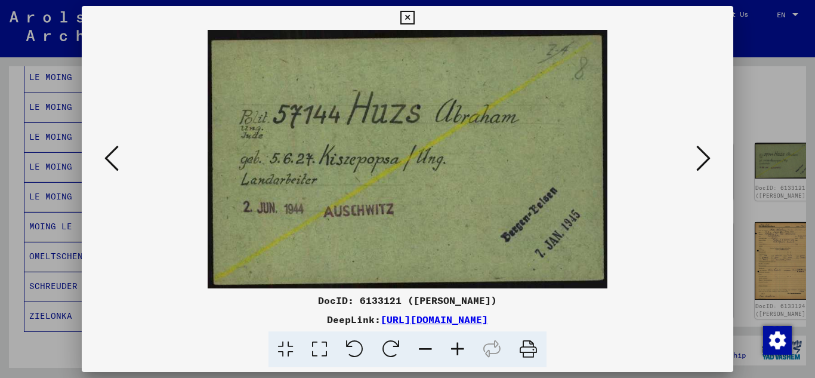
click at [710, 160] on icon at bounding box center [703, 158] width 14 height 29
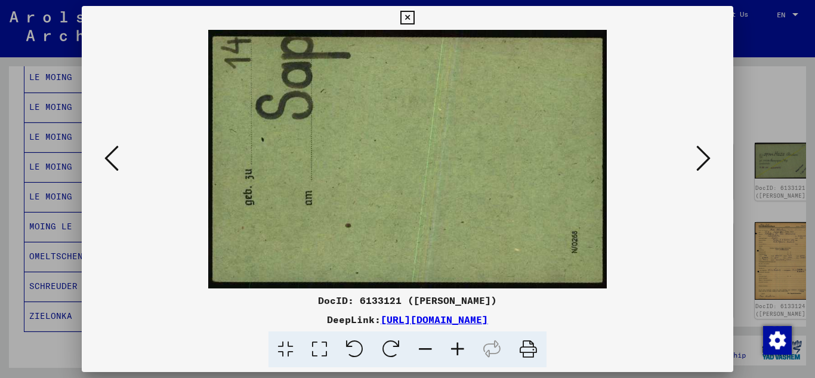
click at [710, 160] on icon at bounding box center [703, 158] width 14 height 29
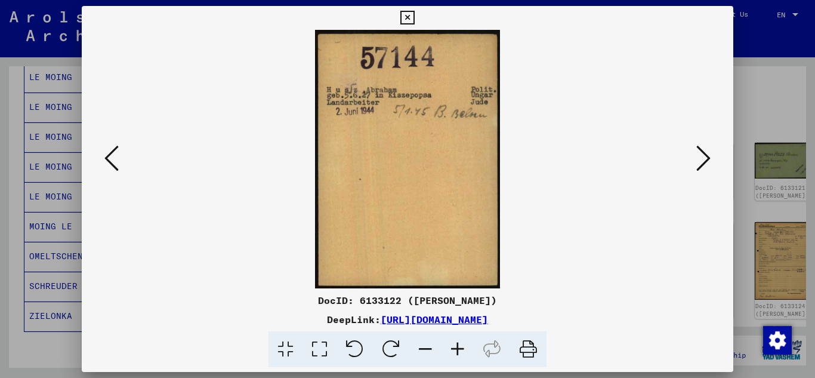
click at [710, 160] on icon at bounding box center [703, 158] width 14 height 29
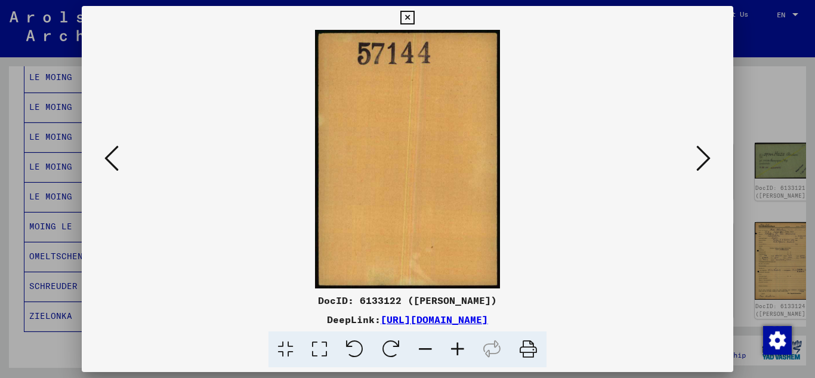
click at [710, 160] on icon at bounding box center [703, 158] width 14 height 29
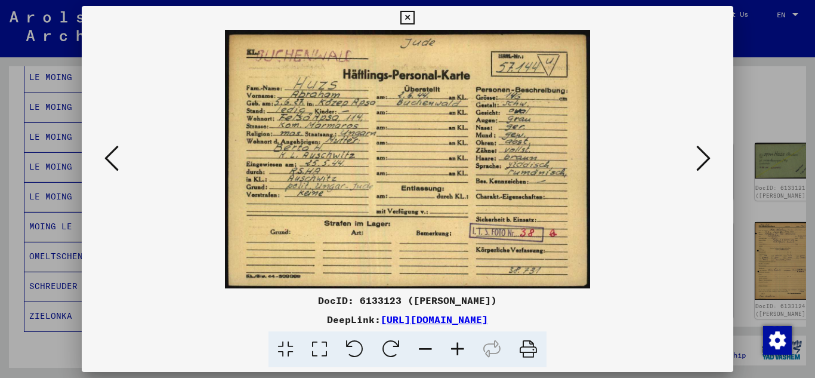
click at [710, 160] on icon at bounding box center [703, 158] width 14 height 29
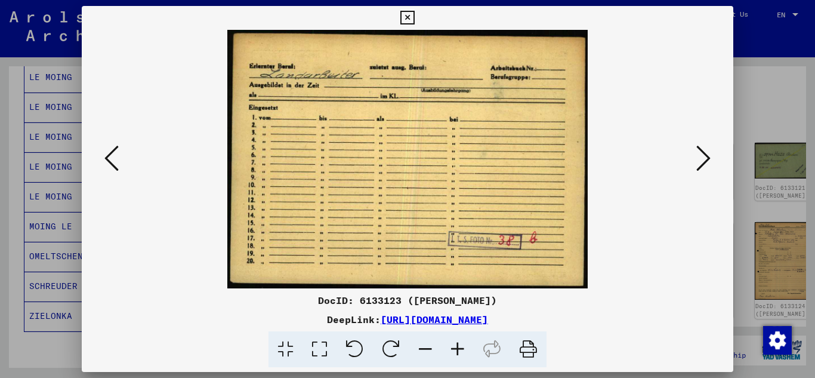
click at [710, 160] on icon at bounding box center [703, 158] width 14 height 29
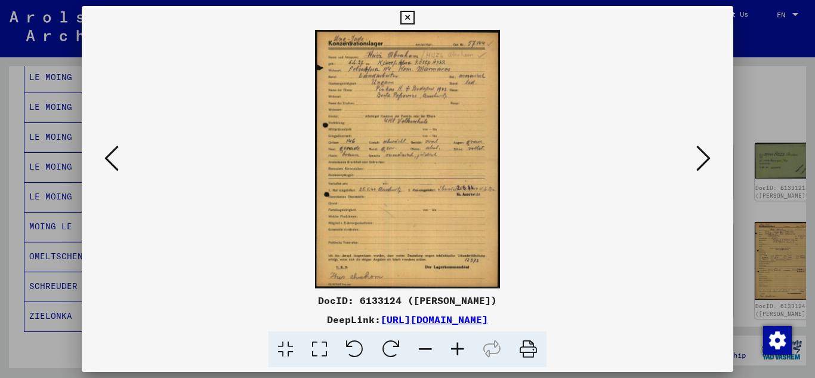
click at [410, 18] on icon at bounding box center [407, 18] width 14 height 14
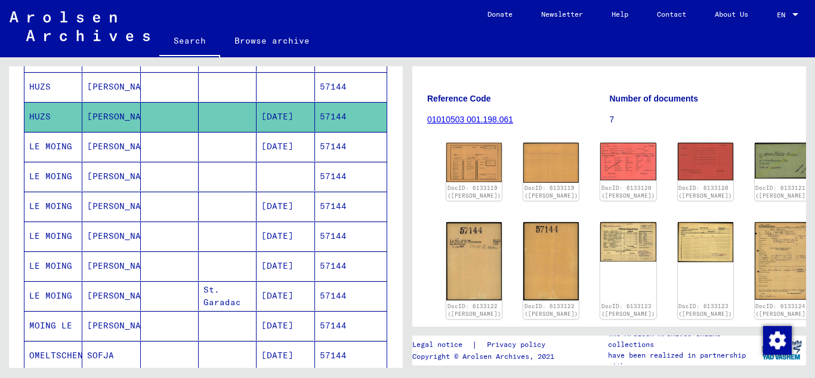
scroll to position [0, 0]
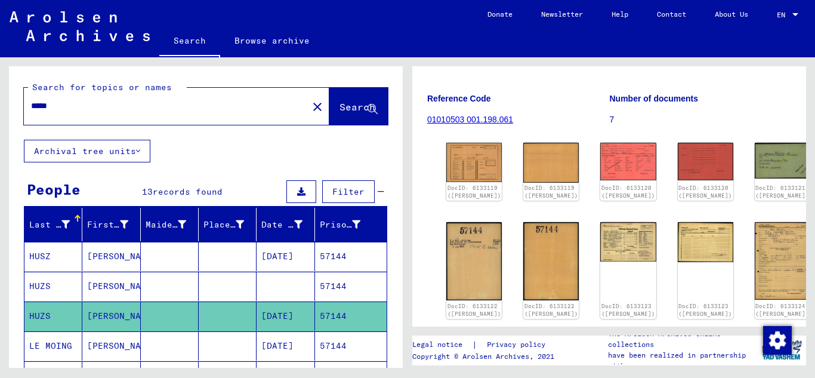
click at [98, 108] on input "*****" at bounding box center [166, 106] width 270 height 13
click at [339, 105] on span "Search" at bounding box center [357, 107] width 36 height 12
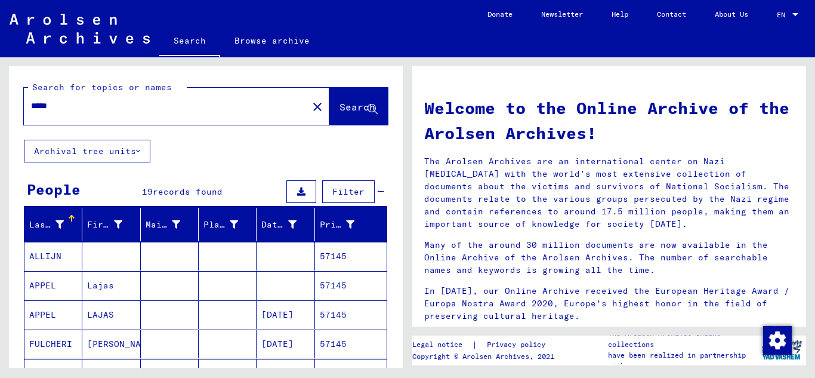
scroll to position [119, 0]
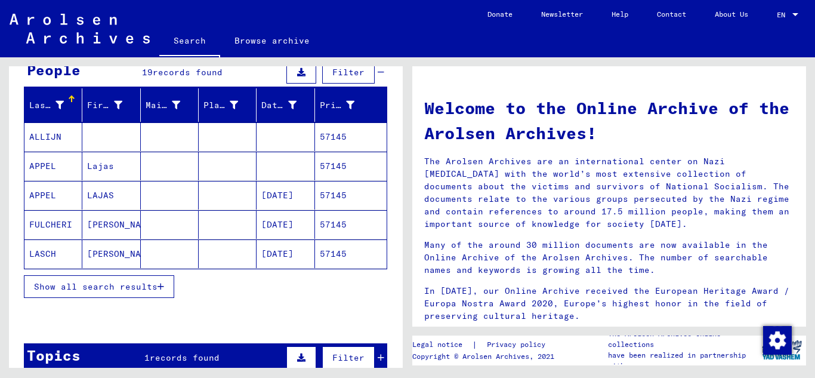
click at [331, 200] on mat-cell "57145" at bounding box center [351, 195] width 72 height 29
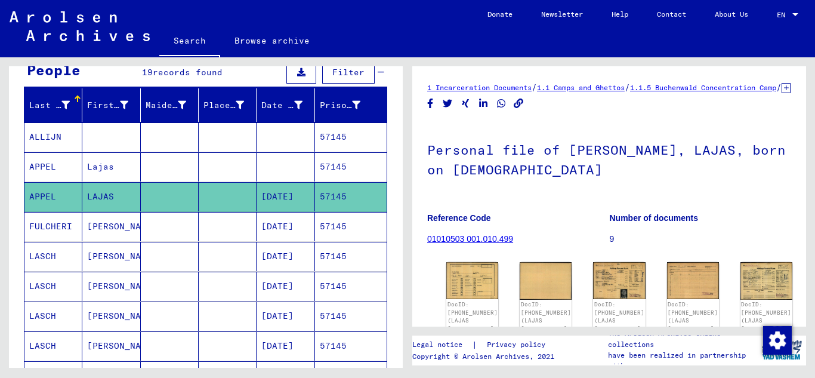
scroll to position [179, 0]
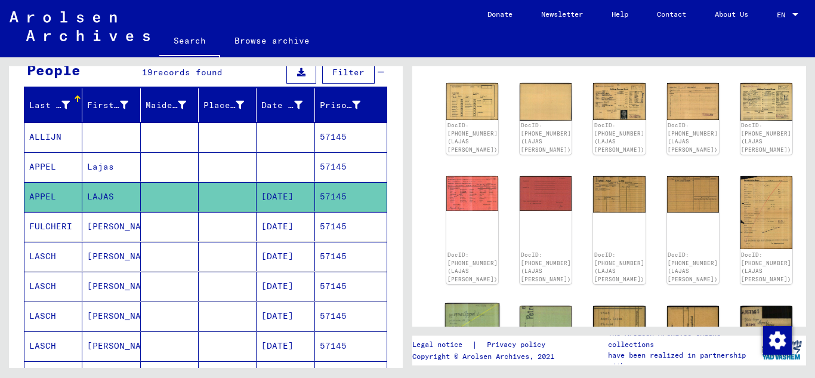
click at [470, 302] on img at bounding box center [472, 319] width 55 height 35
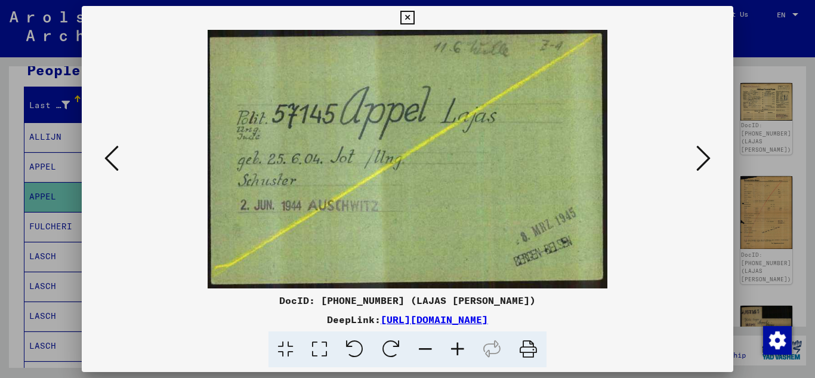
drag, startPoint x: 404, startPoint y: 14, endPoint x: 466, endPoint y: 129, distance: 130.2
click at [406, 16] on icon at bounding box center [407, 18] width 14 height 14
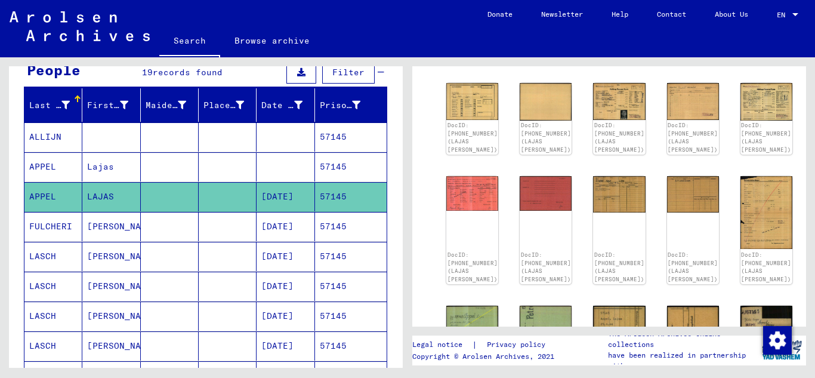
scroll to position [0, 0]
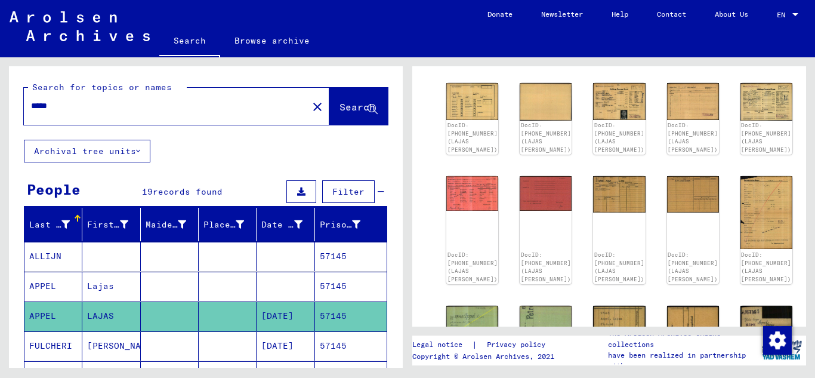
click at [67, 100] on input "*****" at bounding box center [166, 106] width 270 height 13
click at [333, 122] on button "Search" at bounding box center [358, 106] width 58 height 37
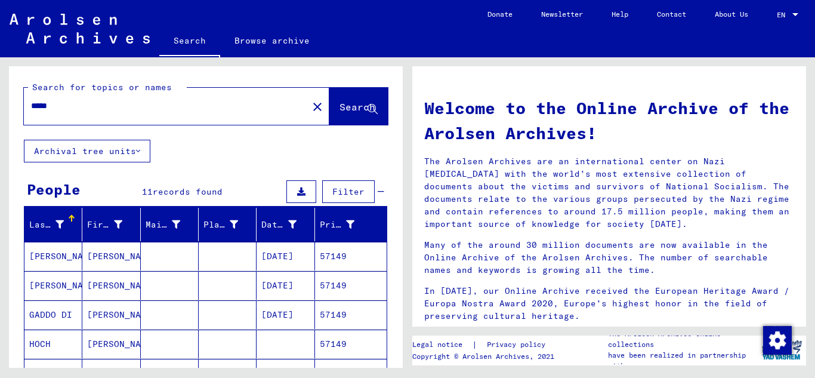
scroll to position [119, 0]
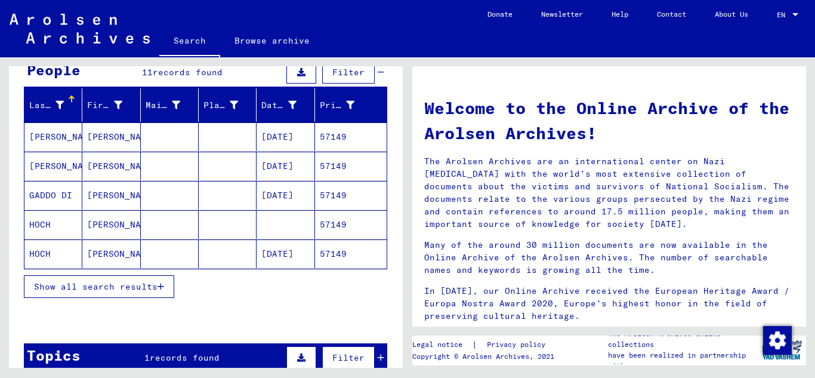
click at [170, 289] on button "Show all search results" at bounding box center [99, 286] width 150 height 23
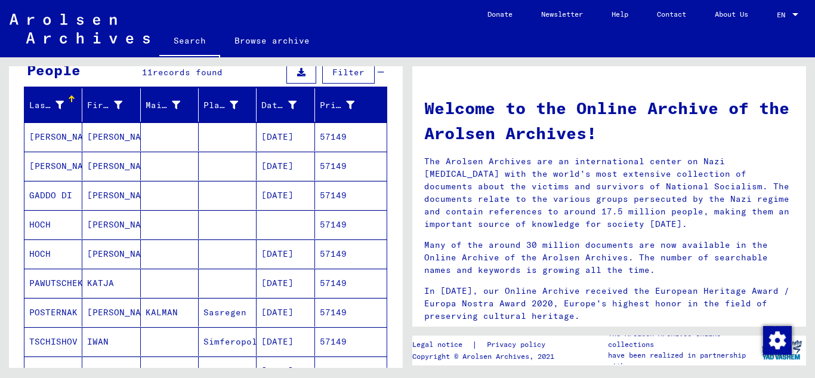
click at [342, 257] on mat-cell "57149" at bounding box center [351, 253] width 72 height 29
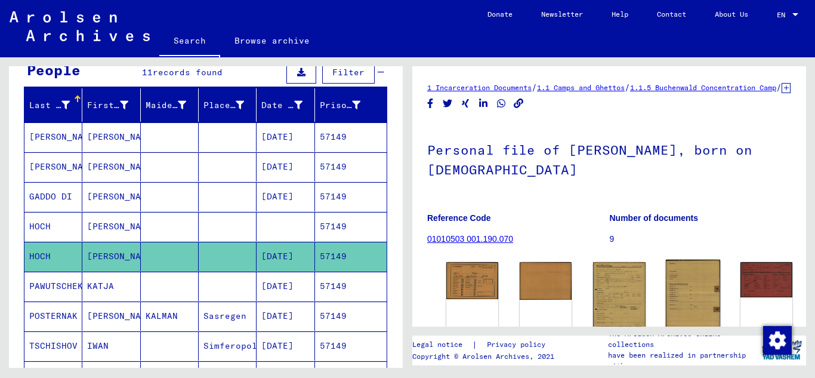
scroll to position [119, 0]
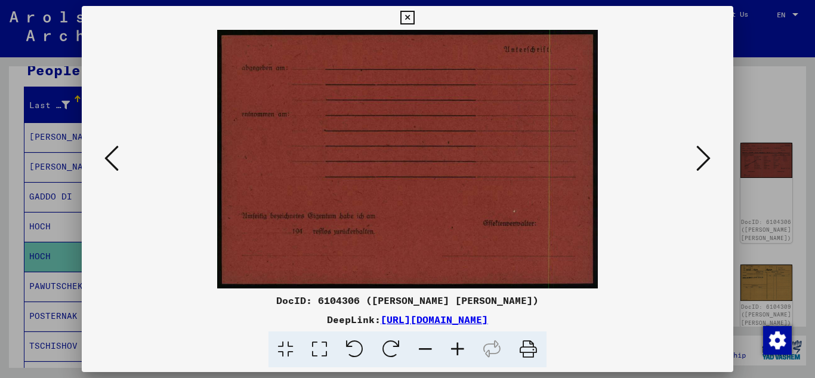
click at [711, 159] on button at bounding box center [703, 159] width 21 height 34
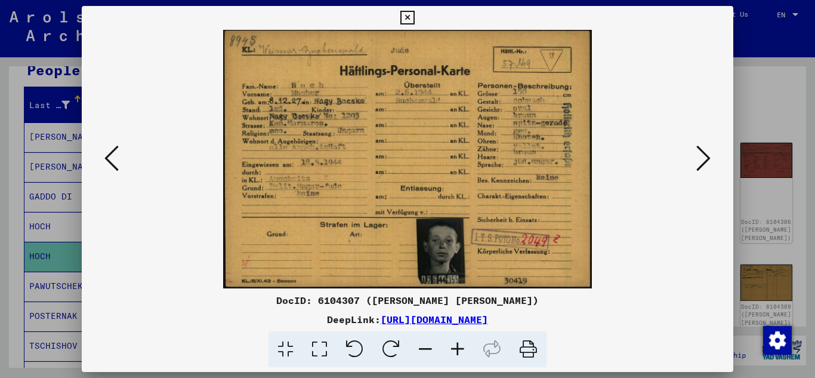
click at [710, 159] on icon at bounding box center [703, 158] width 14 height 29
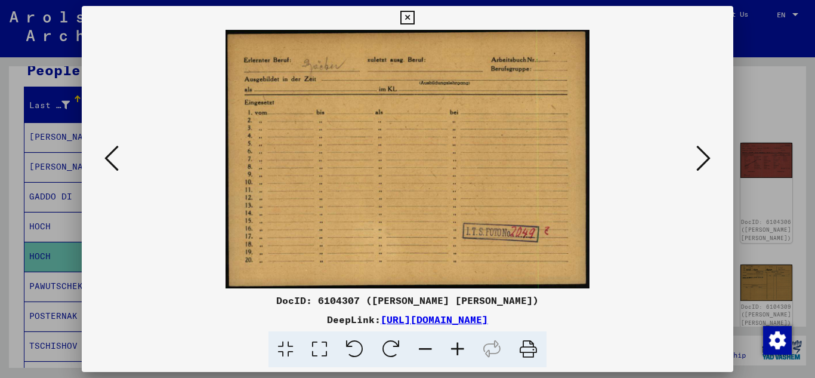
click at [122, 162] on img at bounding box center [407, 159] width 571 height 258
click at [103, 154] on button at bounding box center [111, 159] width 21 height 34
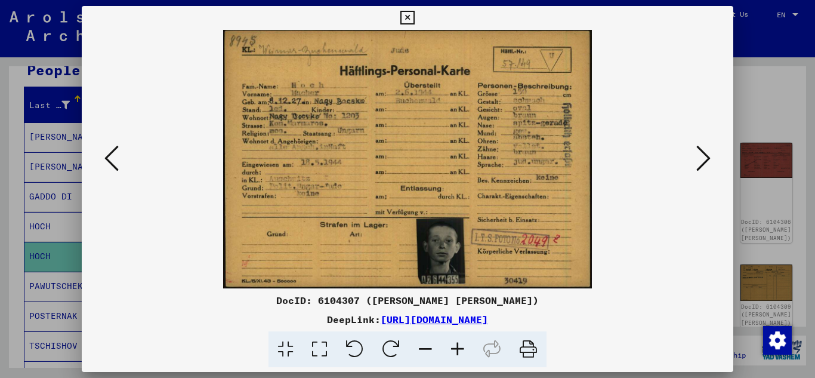
click at [703, 161] on icon at bounding box center [703, 158] width 14 height 29
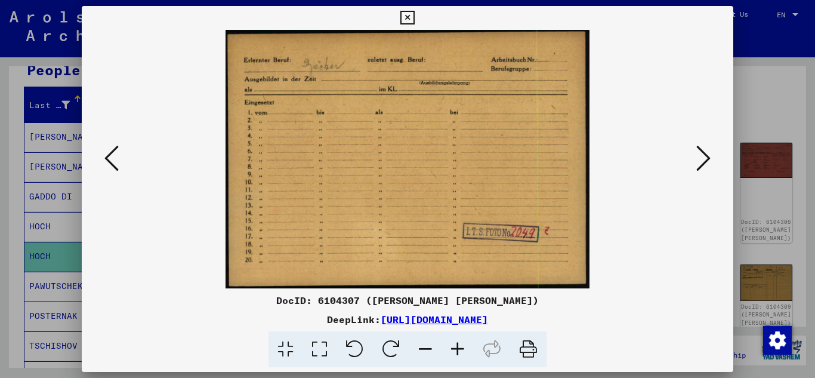
click at [703, 161] on icon at bounding box center [703, 158] width 14 height 29
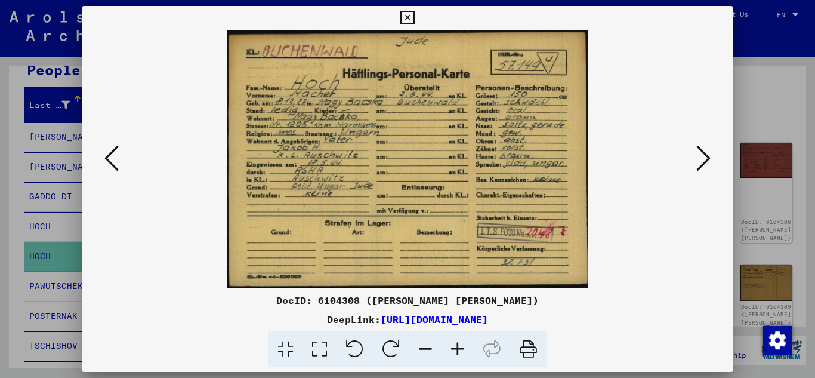
click at [704, 161] on icon at bounding box center [703, 158] width 14 height 29
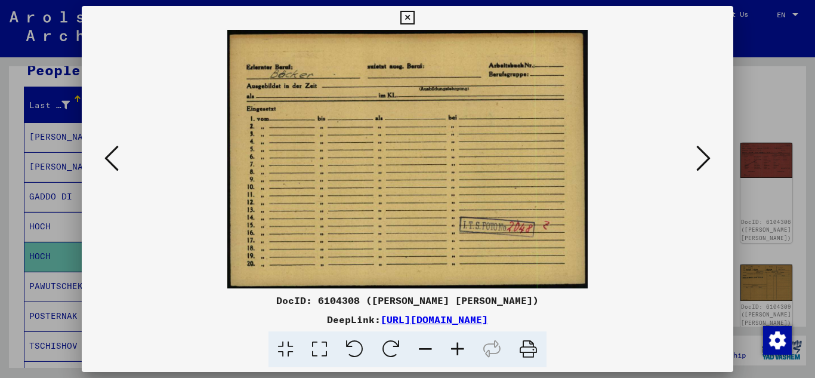
click at [704, 161] on icon at bounding box center [703, 158] width 14 height 29
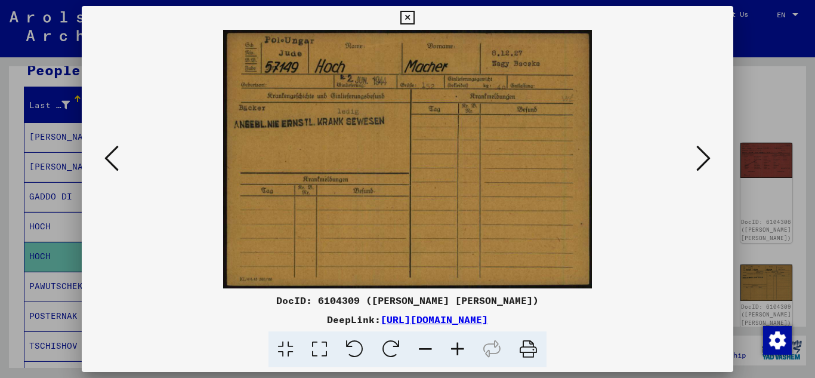
click at [704, 161] on icon at bounding box center [703, 158] width 14 height 29
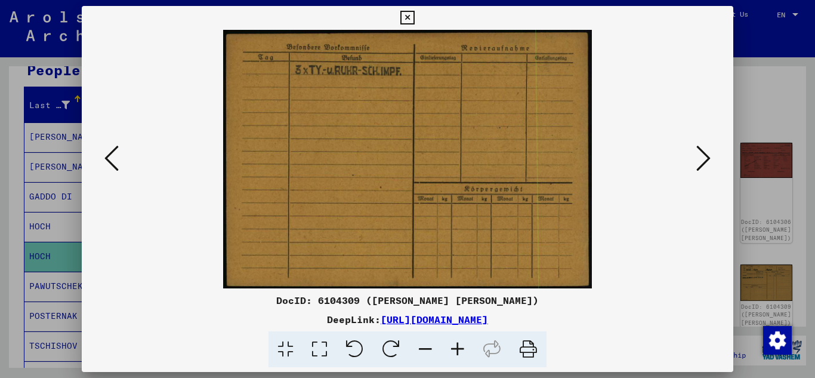
click at [704, 161] on icon at bounding box center [703, 158] width 14 height 29
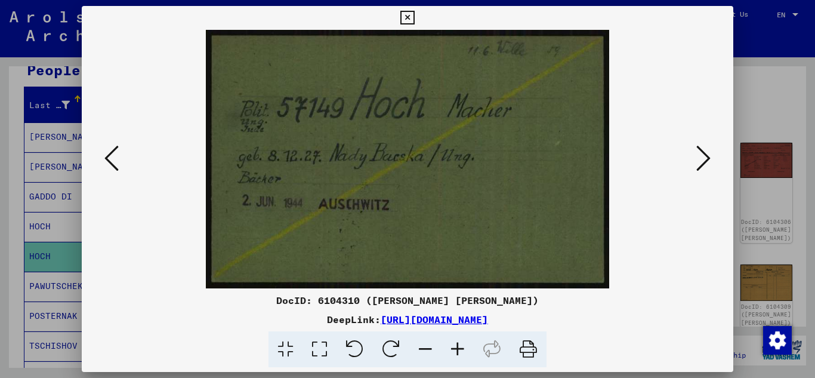
click at [704, 161] on icon at bounding box center [703, 158] width 14 height 29
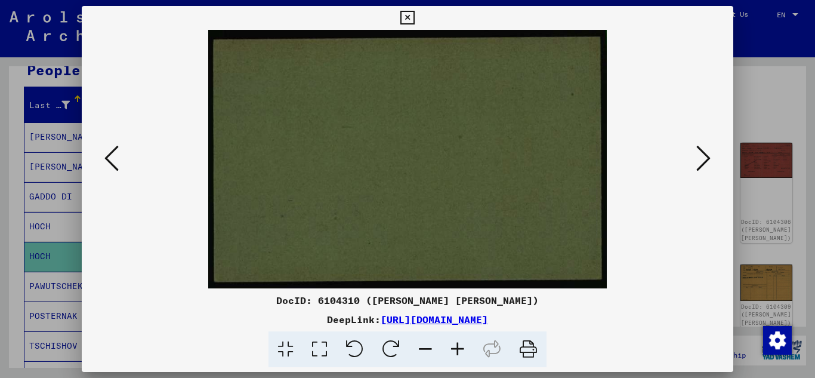
click at [704, 161] on icon at bounding box center [703, 158] width 14 height 29
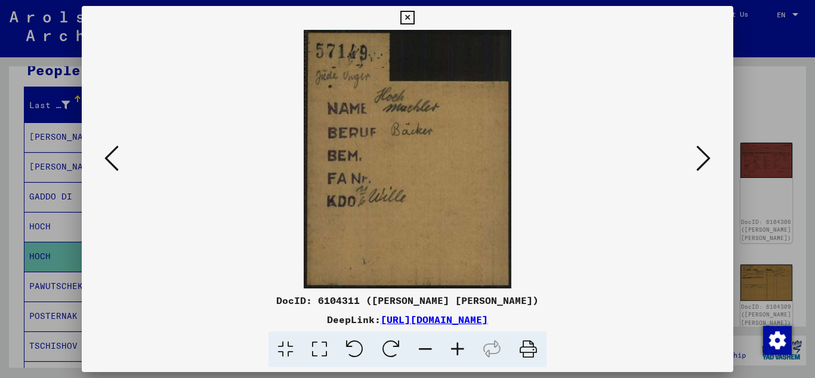
click at [704, 161] on icon at bounding box center [703, 158] width 14 height 29
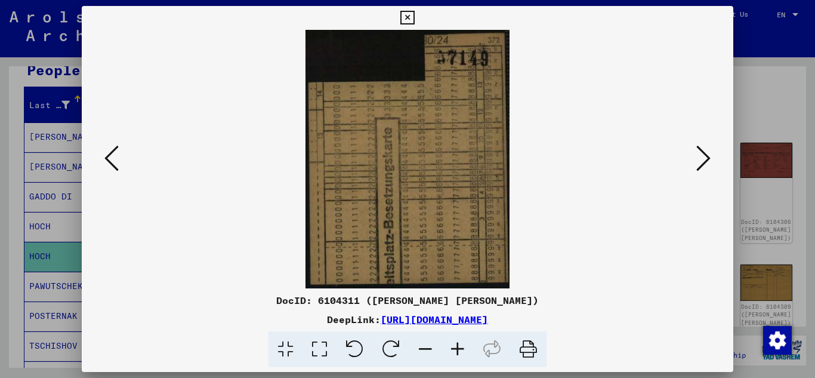
click at [704, 161] on icon at bounding box center [703, 158] width 14 height 29
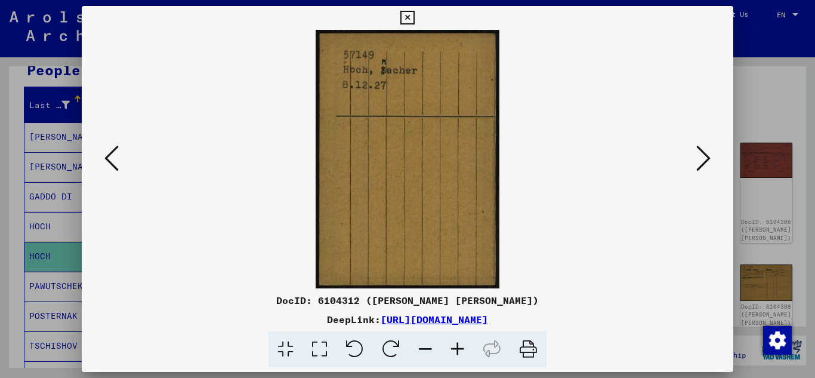
click at [704, 161] on icon at bounding box center [703, 158] width 14 height 29
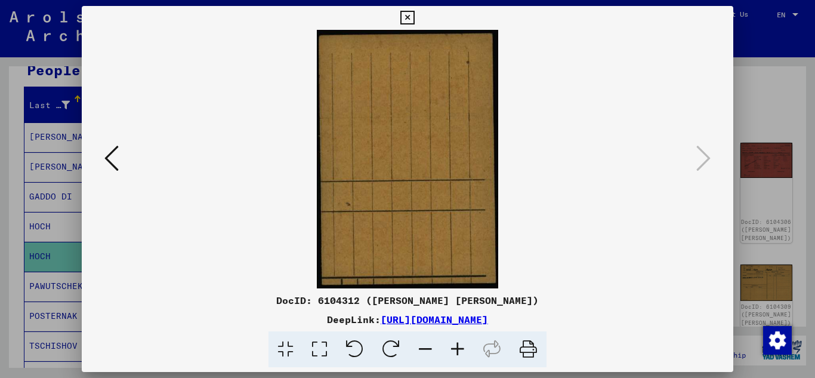
click at [407, 20] on icon at bounding box center [407, 18] width 14 height 14
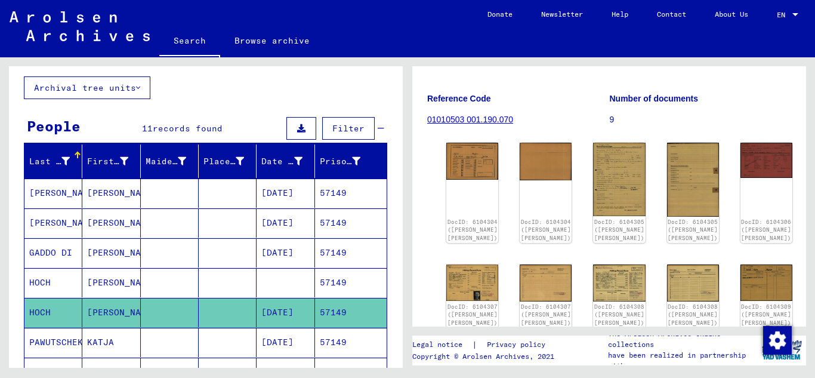
scroll to position [0, 0]
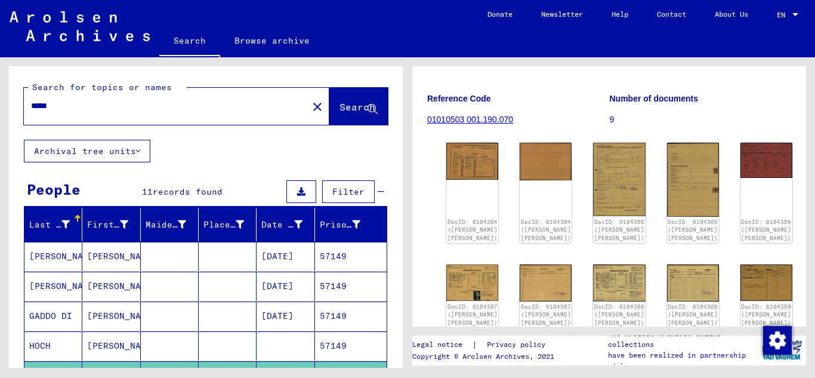
click at [81, 107] on input "*****" at bounding box center [166, 106] width 270 height 13
click at [352, 109] on span "Search" at bounding box center [357, 107] width 36 height 12
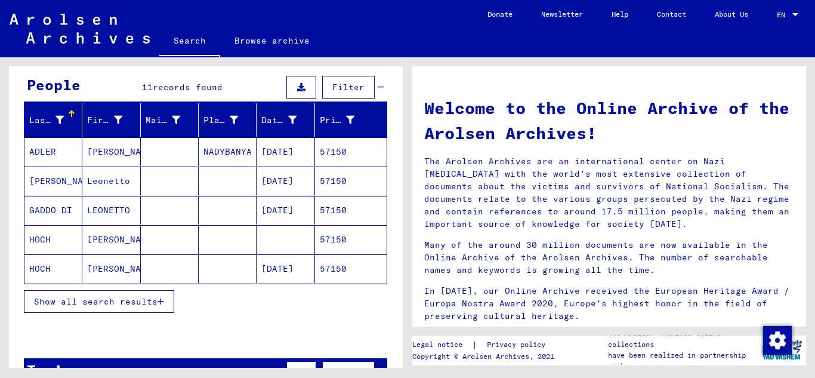
scroll to position [119, 0]
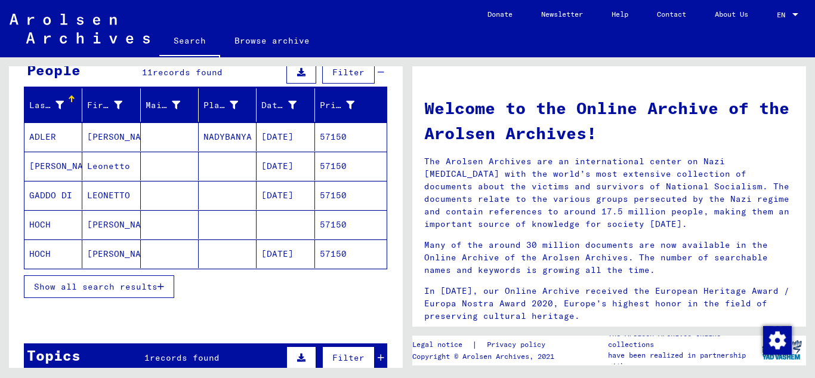
click at [326, 253] on mat-cell "57150" at bounding box center [351, 253] width 72 height 29
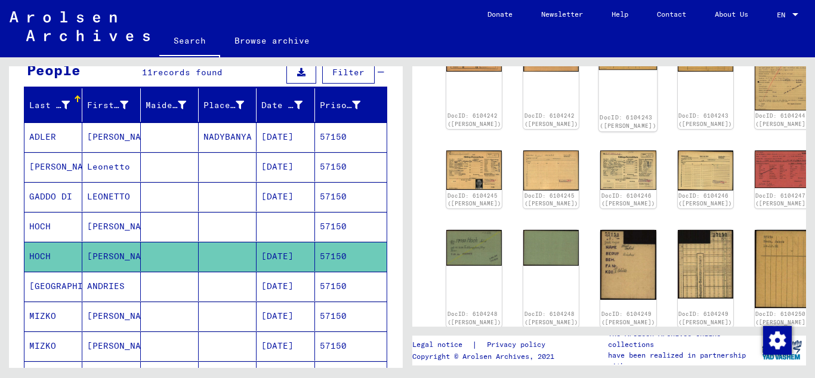
scroll to position [298, 0]
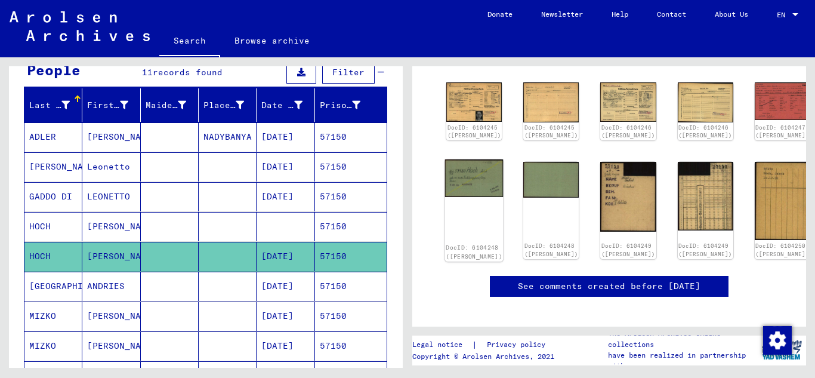
click at [467, 178] on img at bounding box center [474, 178] width 58 height 38
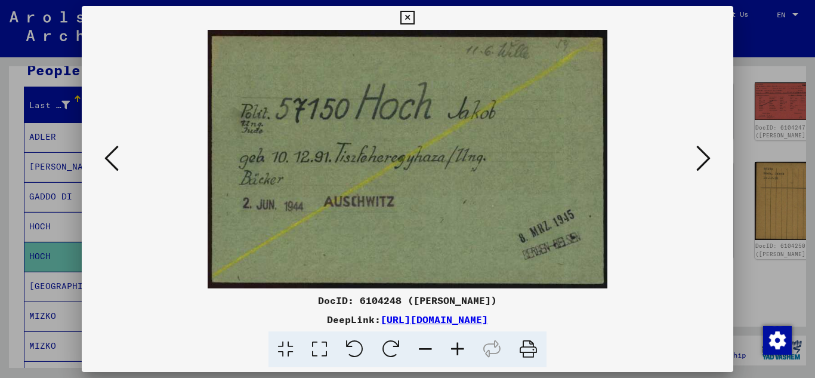
click at [411, 22] on icon at bounding box center [407, 18] width 14 height 14
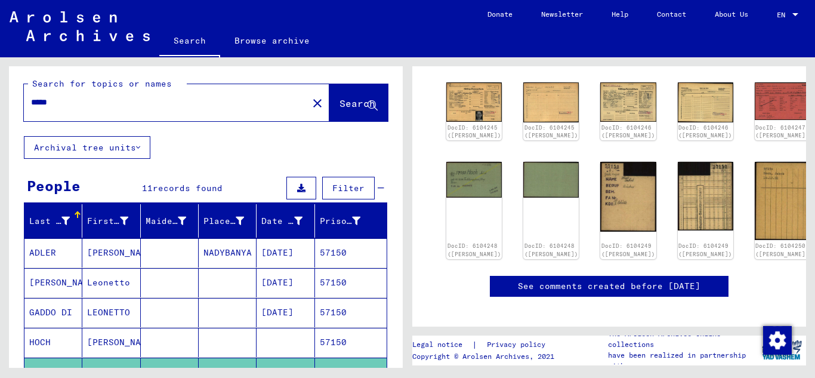
scroll to position [0, 0]
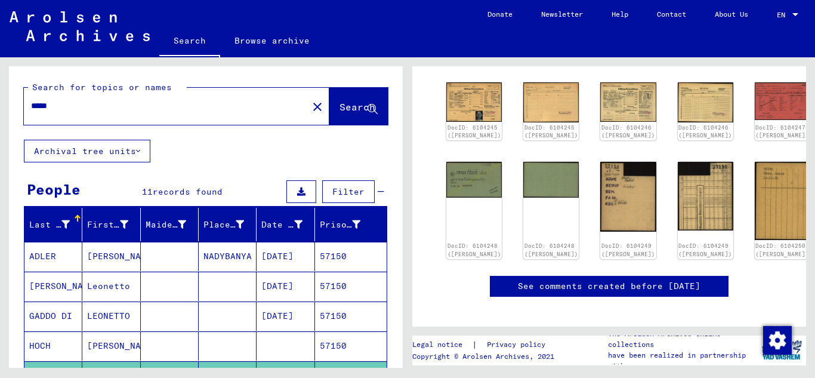
click at [79, 105] on input "*****" at bounding box center [166, 106] width 270 height 13
click at [344, 106] on span "Search" at bounding box center [357, 107] width 36 height 12
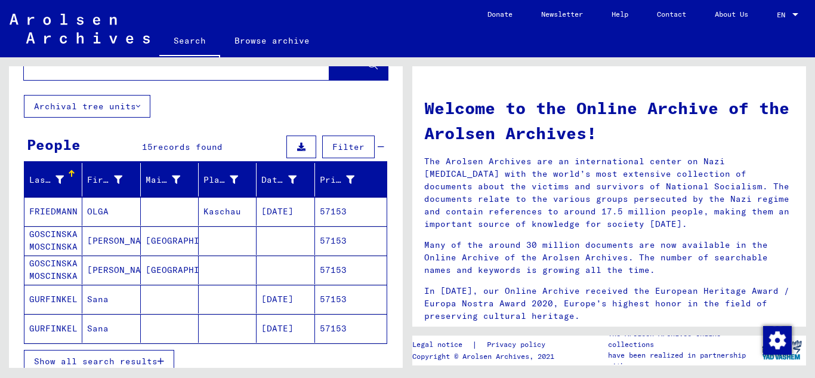
scroll to position [179, 0]
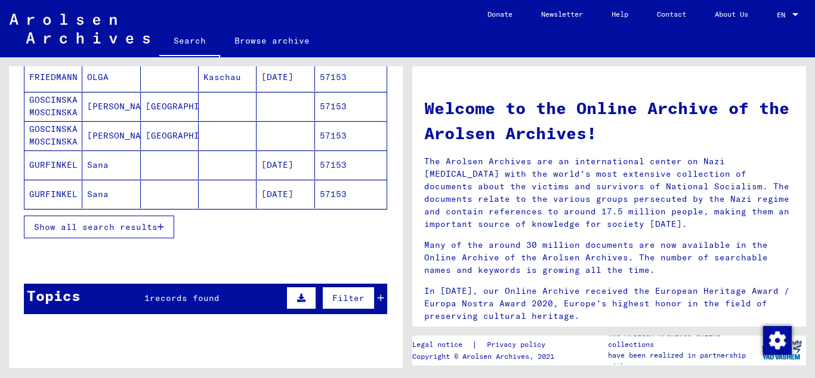
click at [163, 228] on icon "button" at bounding box center [160, 226] width 7 height 8
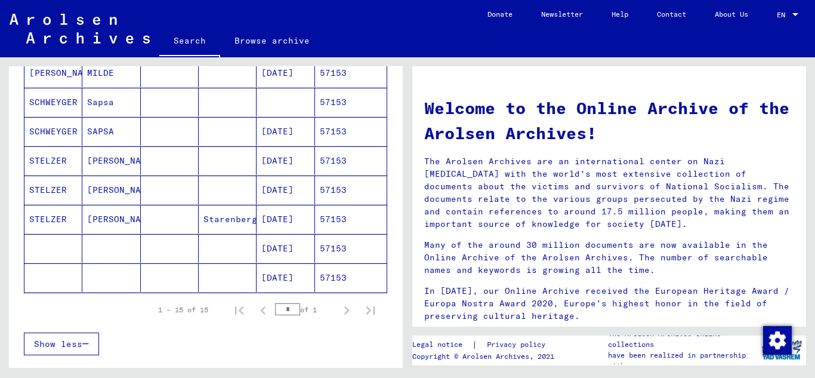
scroll to position [418, 0]
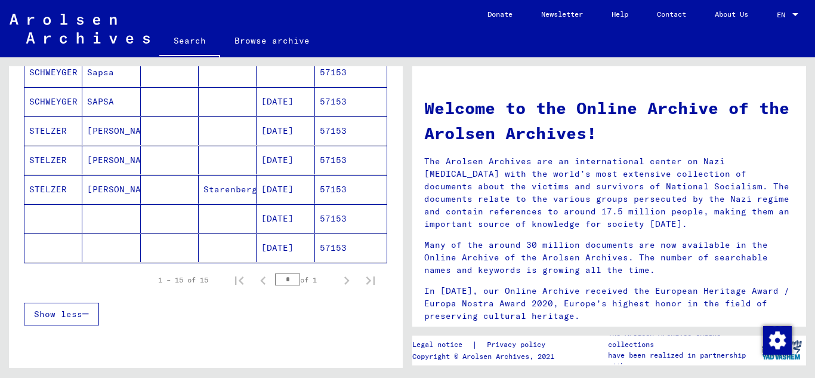
click at [350, 193] on mat-cell "57153" at bounding box center [351, 189] width 72 height 29
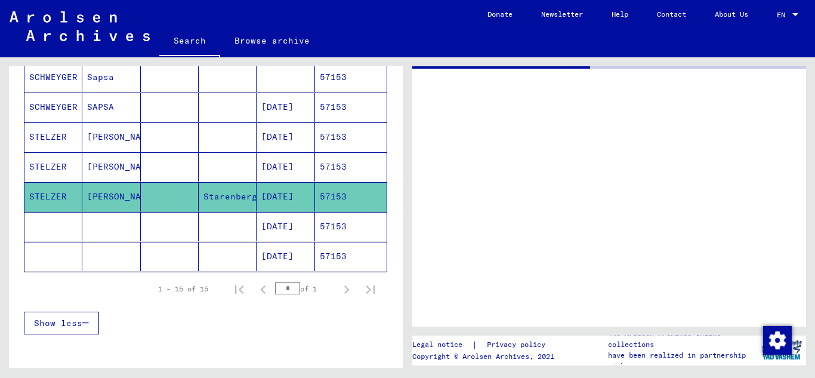
scroll to position [422, 0]
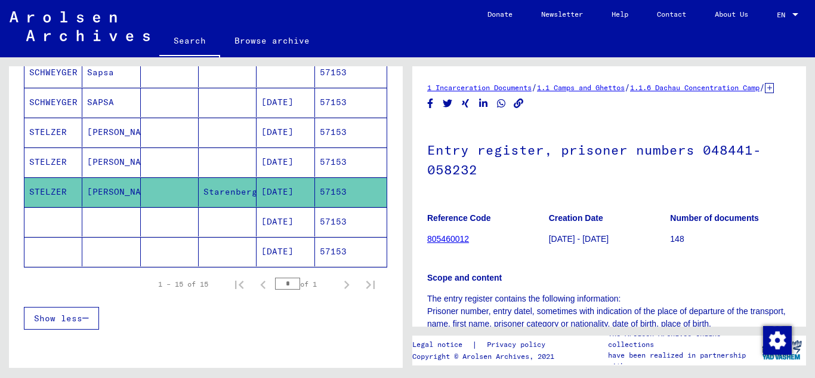
click at [350, 127] on mat-cell "57153" at bounding box center [351, 132] width 72 height 29
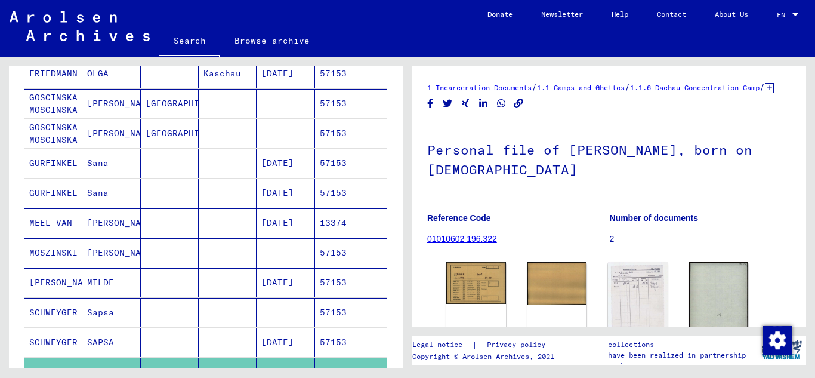
scroll to position [184, 0]
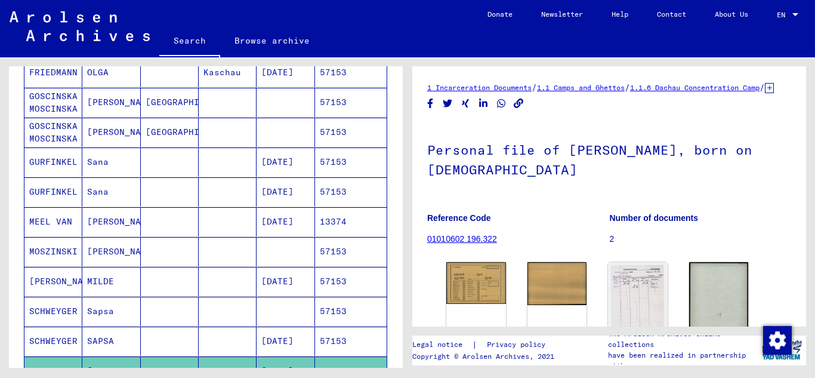
click at [326, 191] on mat-cell "57153" at bounding box center [351, 191] width 72 height 29
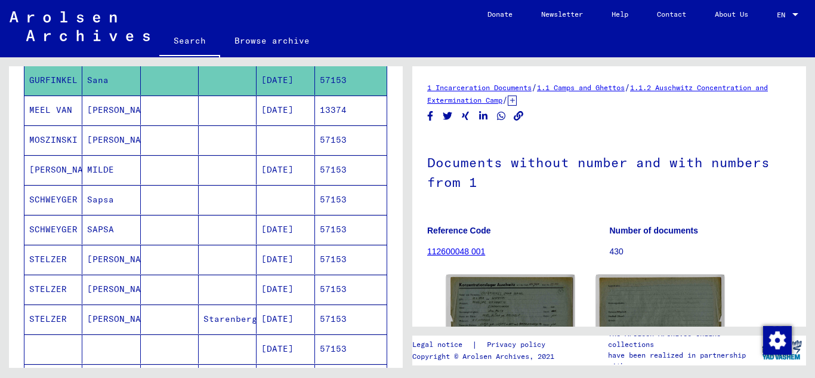
scroll to position [303, 0]
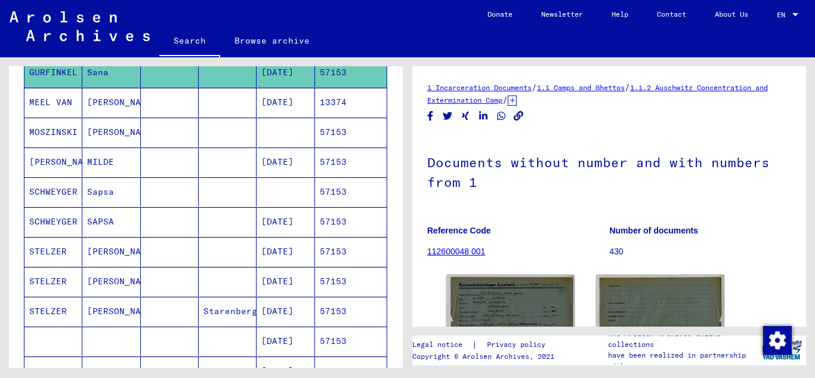
click at [341, 225] on mat-cell "57153" at bounding box center [351, 221] width 72 height 29
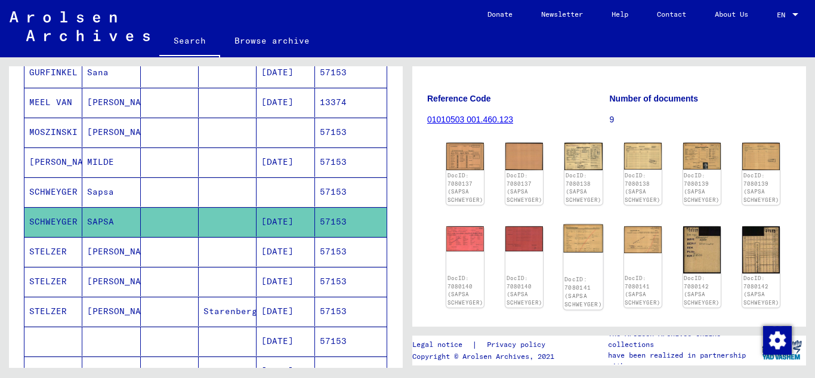
scroll to position [239, 0]
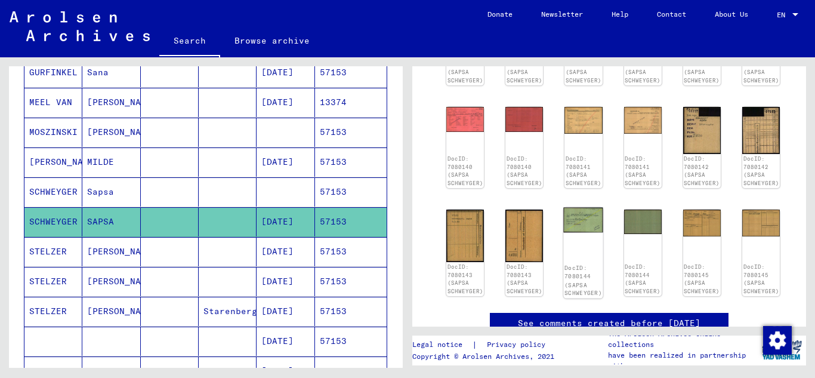
click at [572, 226] on img at bounding box center [583, 219] width 39 height 25
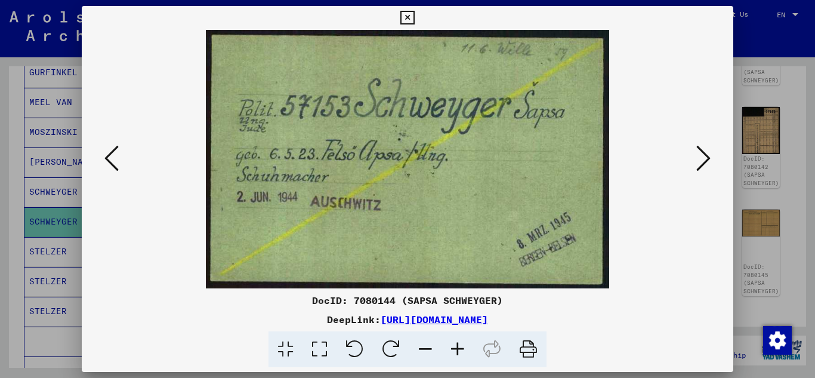
click at [114, 146] on icon at bounding box center [111, 158] width 14 height 29
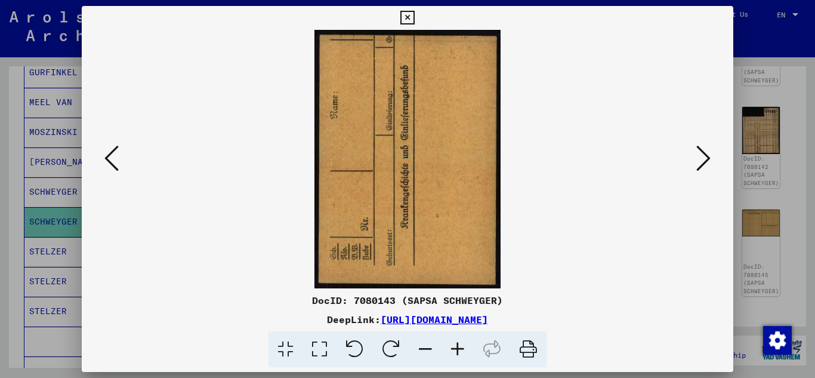
click at [114, 146] on icon at bounding box center [111, 158] width 14 height 29
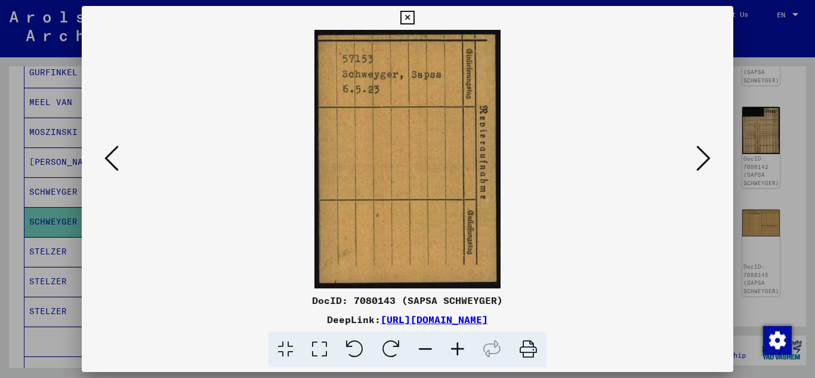
click at [114, 146] on icon at bounding box center [111, 158] width 14 height 29
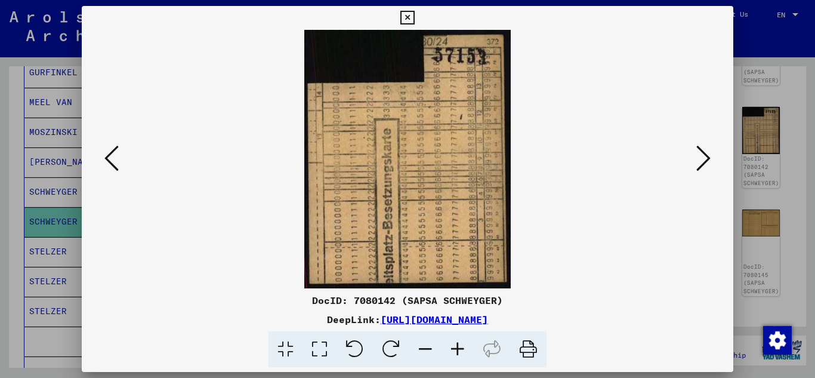
click at [114, 146] on icon at bounding box center [111, 158] width 14 height 29
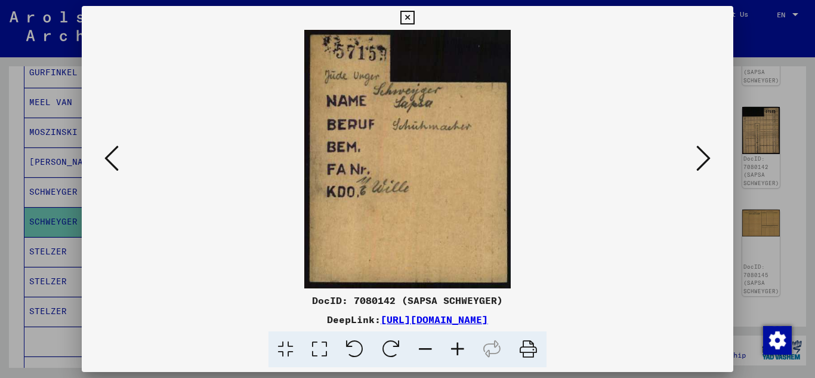
click at [114, 146] on icon at bounding box center [111, 158] width 14 height 29
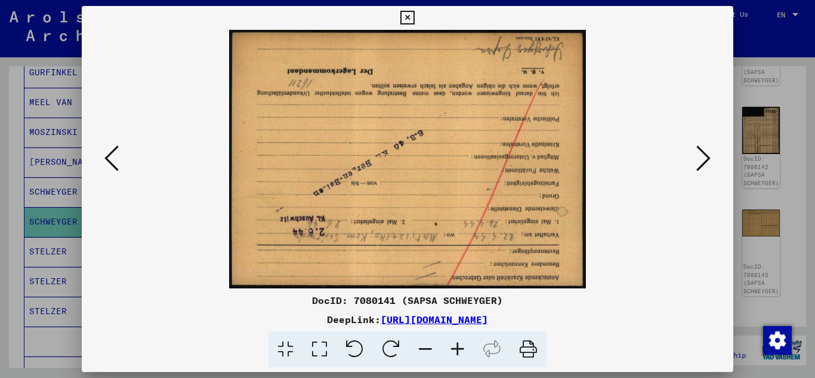
click at [114, 146] on icon at bounding box center [111, 158] width 14 height 29
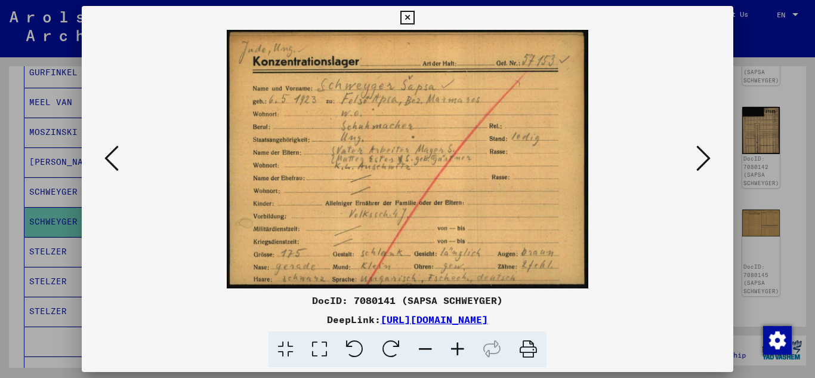
drag, startPoint x: 406, startPoint y: 21, endPoint x: 390, endPoint y: 42, distance: 25.9
click at [403, 26] on button at bounding box center [407, 18] width 21 height 24
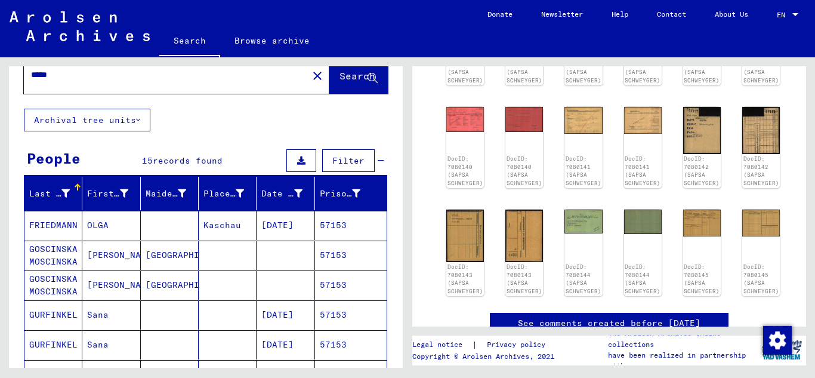
scroll to position [0, 0]
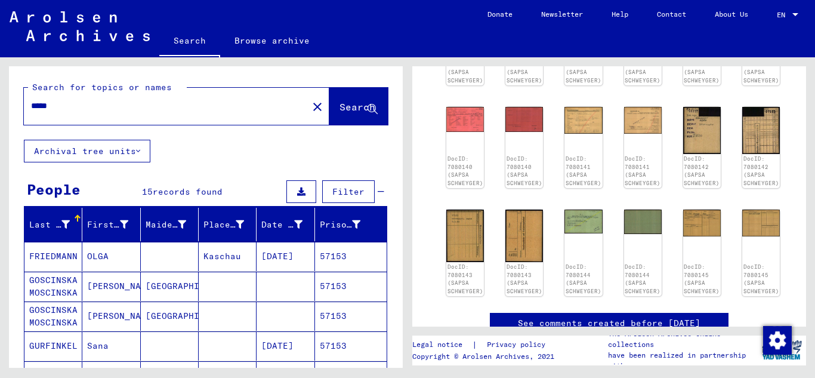
click at [70, 103] on input "*****" at bounding box center [166, 106] width 270 height 13
click at [339, 110] on span "Search" at bounding box center [357, 107] width 36 height 12
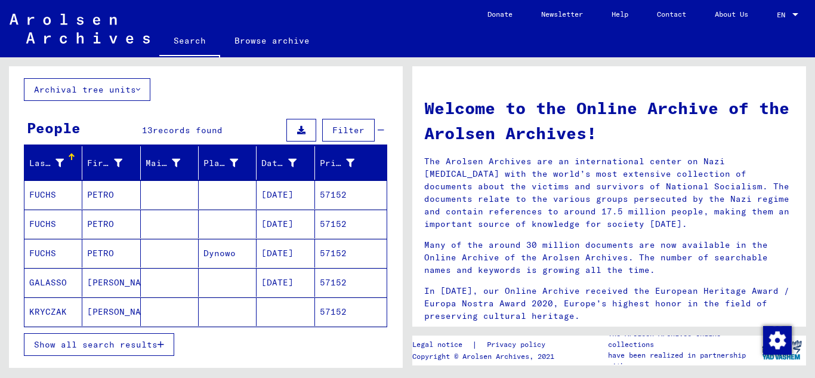
scroll to position [119, 0]
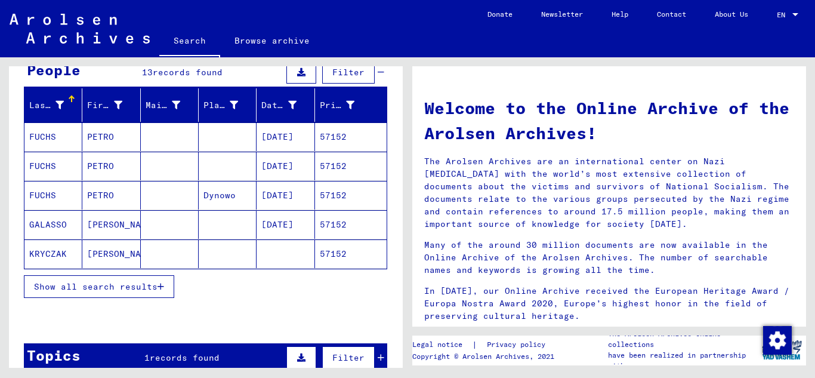
click at [174, 288] on button "Show all search results" at bounding box center [99, 286] width 150 height 23
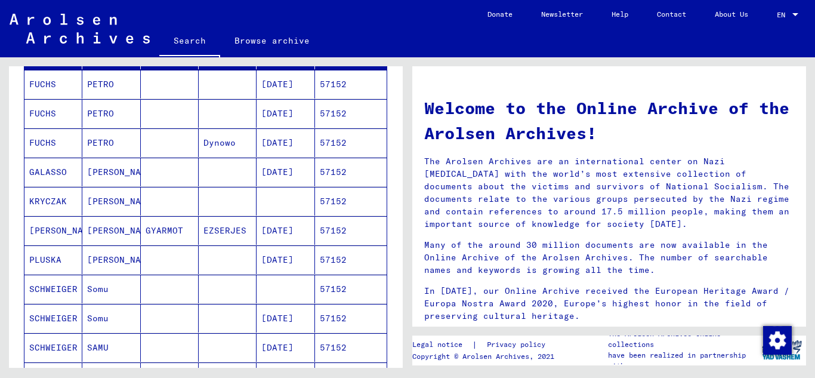
scroll to position [239, 0]
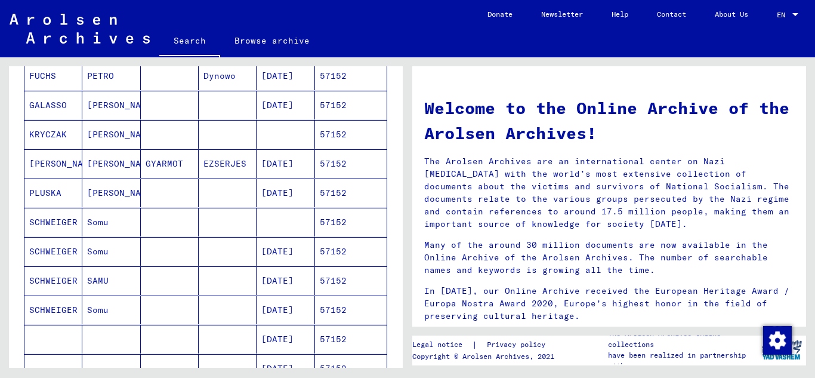
click at [337, 279] on mat-cell "57152" at bounding box center [351, 280] width 72 height 29
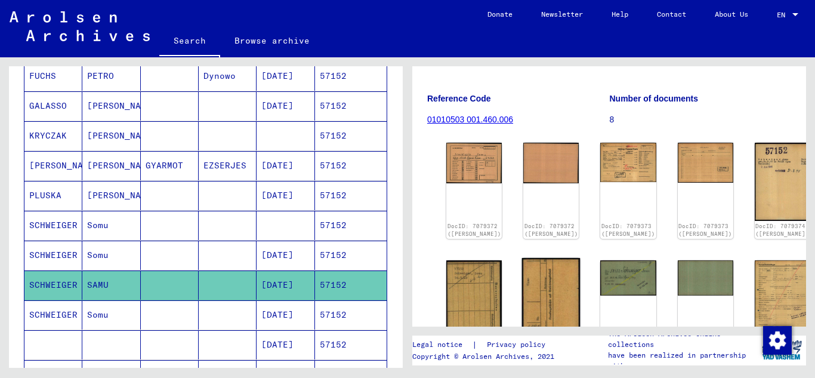
scroll to position [179, 0]
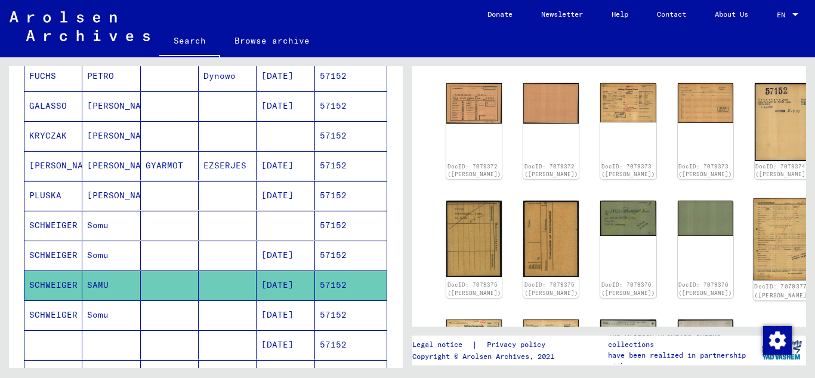
click at [753, 228] on img at bounding box center [782, 239] width 58 height 82
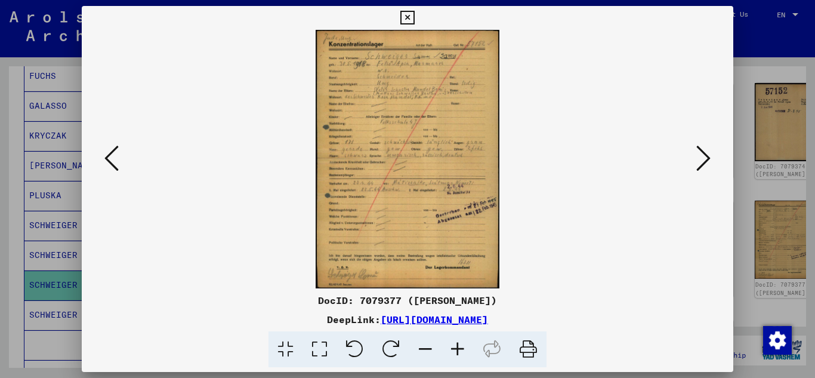
click at [706, 160] on icon at bounding box center [703, 158] width 14 height 29
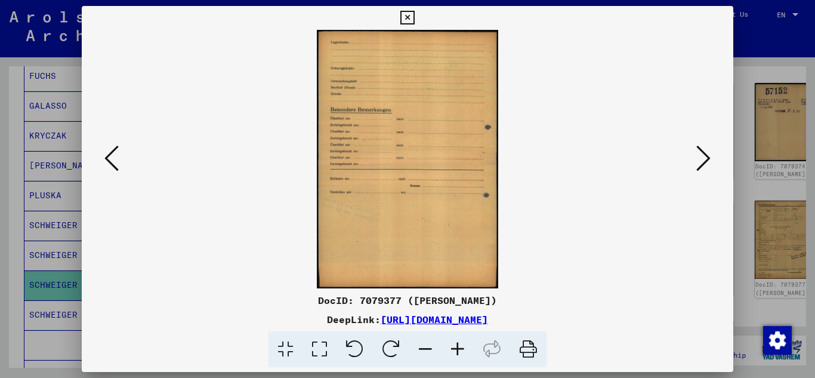
click at [706, 160] on icon at bounding box center [703, 158] width 14 height 29
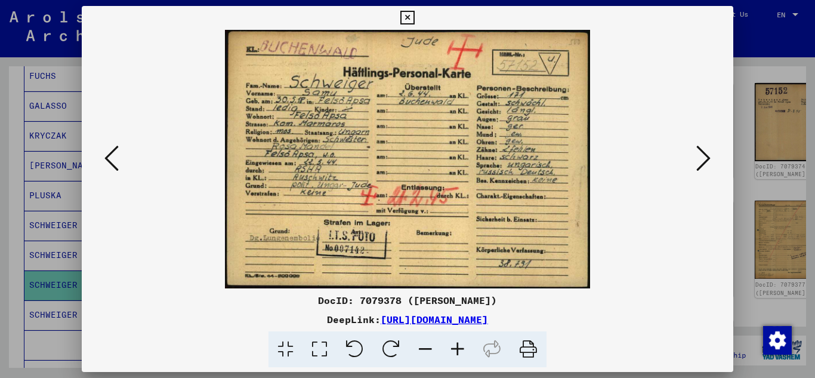
click at [706, 160] on icon at bounding box center [703, 158] width 14 height 29
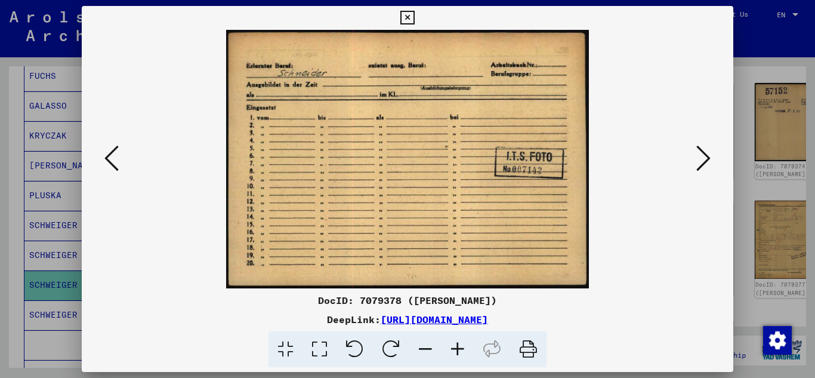
click at [101, 155] on button at bounding box center [111, 159] width 21 height 34
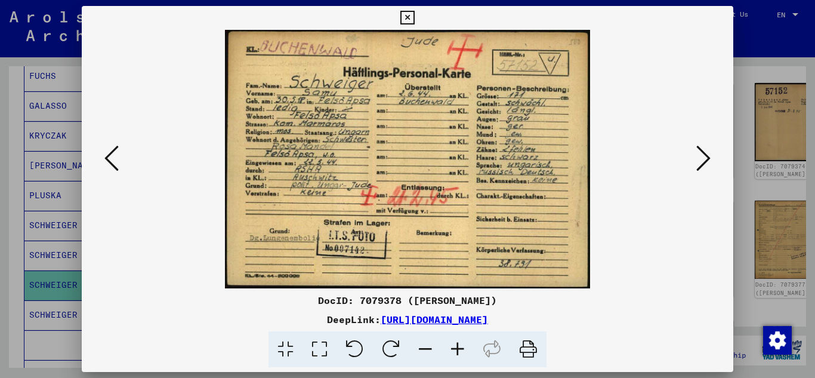
click at [101, 155] on button at bounding box center [111, 159] width 21 height 34
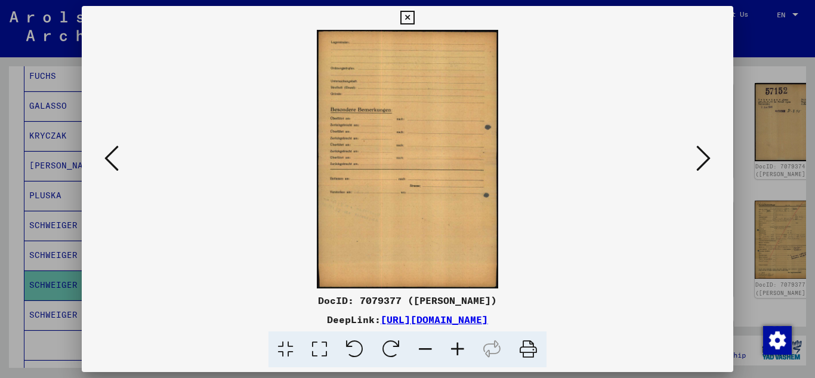
click at [101, 155] on button at bounding box center [111, 159] width 21 height 34
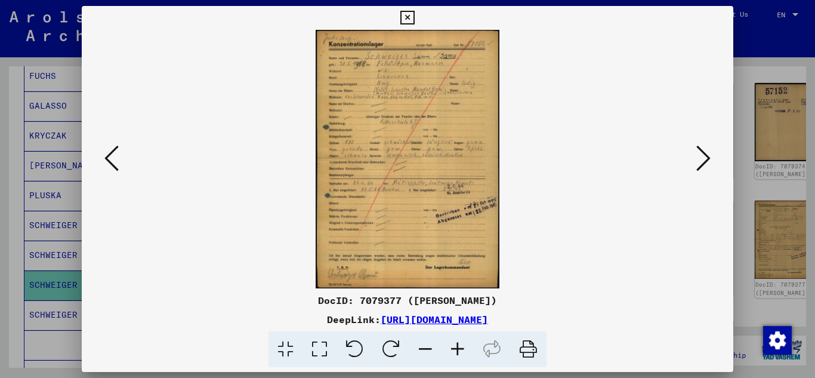
click at [461, 348] on icon at bounding box center [457, 349] width 32 height 36
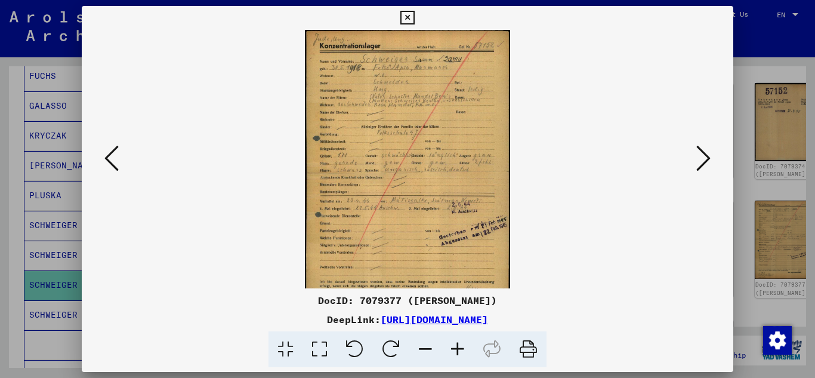
click at [461, 348] on icon at bounding box center [457, 349] width 32 height 36
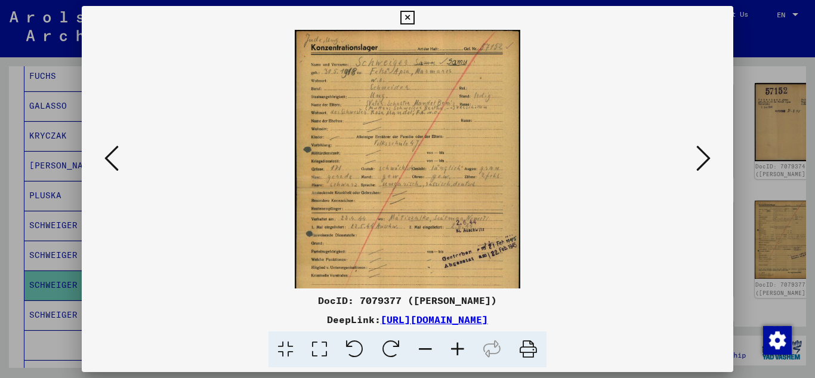
click at [461, 348] on icon at bounding box center [457, 349] width 32 height 36
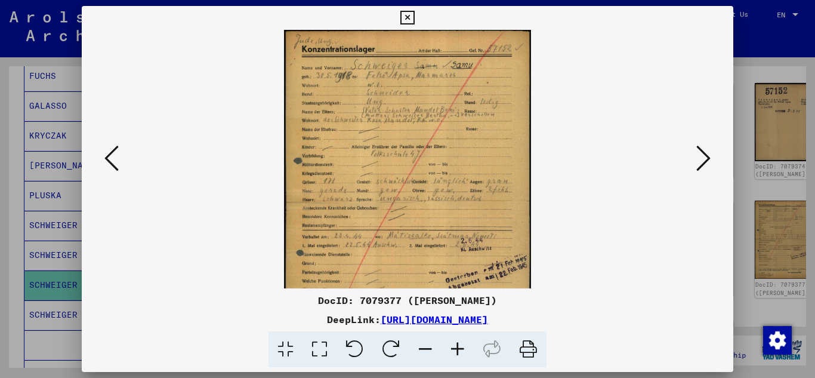
click at [461, 348] on icon at bounding box center [457, 349] width 32 height 36
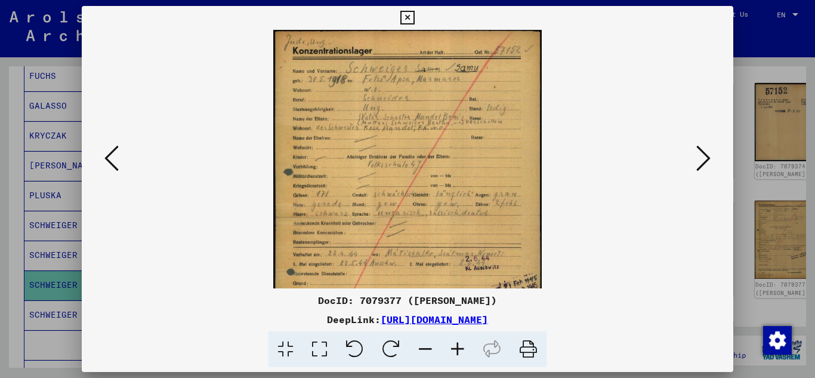
click at [461, 348] on icon at bounding box center [457, 349] width 32 height 36
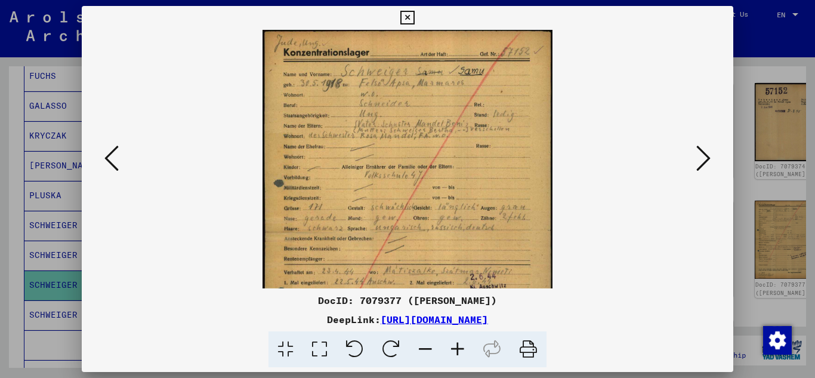
click at [461, 348] on icon at bounding box center [457, 349] width 32 height 36
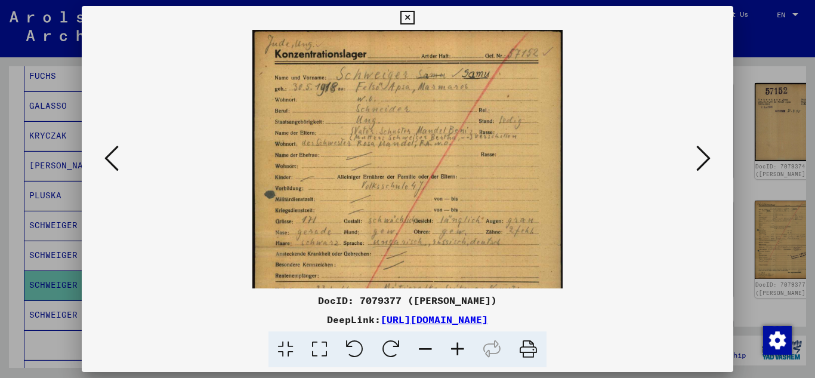
click at [461, 348] on icon at bounding box center [457, 349] width 32 height 36
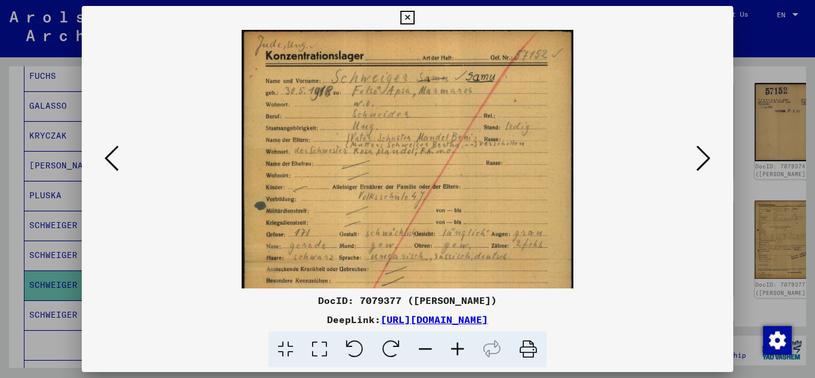
click at [461, 348] on icon at bounding box center [457, 349] width 32 height 36
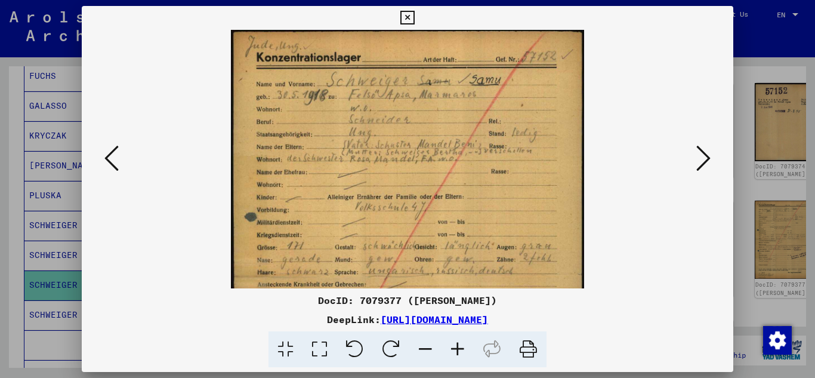
click at [461, 348] on icon at bounding box center [457, 349] width 32 height 36
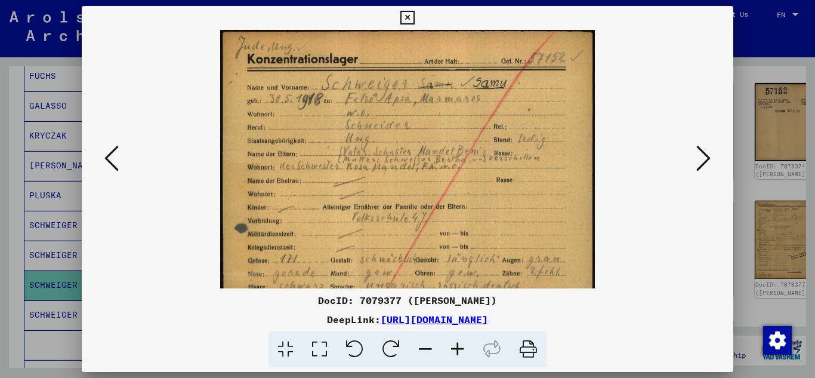
click at [461, 348] on icon at bounding box center [457, 349] width 32 height 36
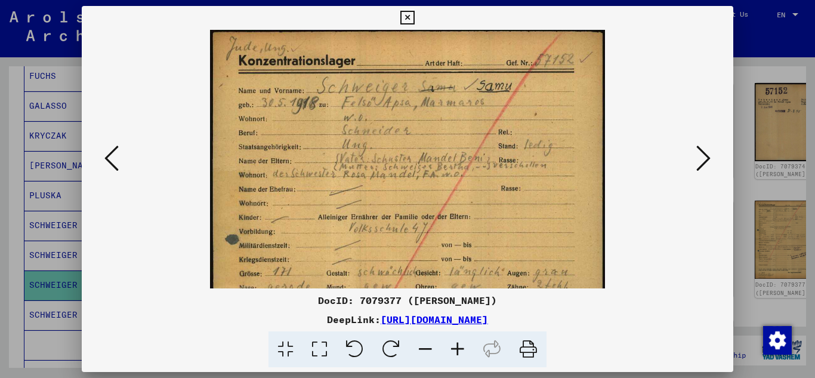
click at [461, 348] on icon at bounding box center [457, 349] width 32 height 36
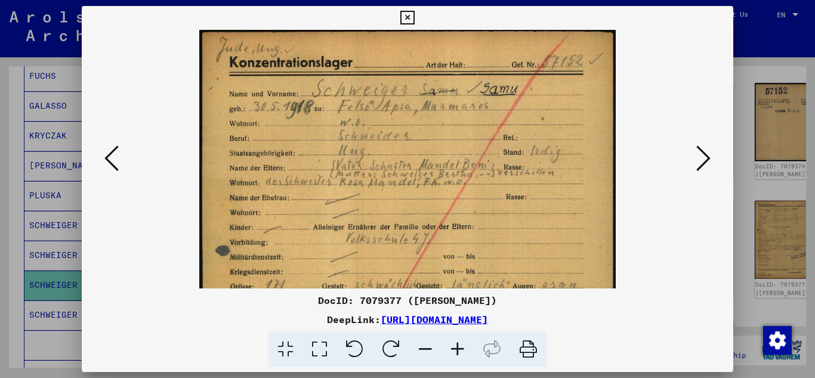
click at [461, 348] on icon at bounding box center [457, 349] width 32 height 36
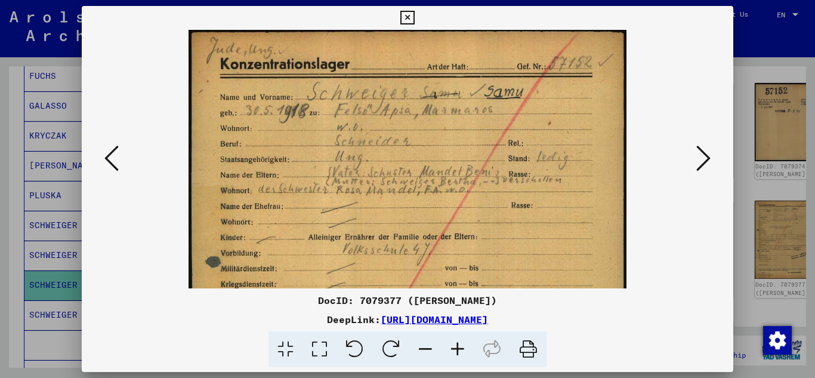
click at [461, 348] on icon at bounding box center [457, 349] width 32 height 36
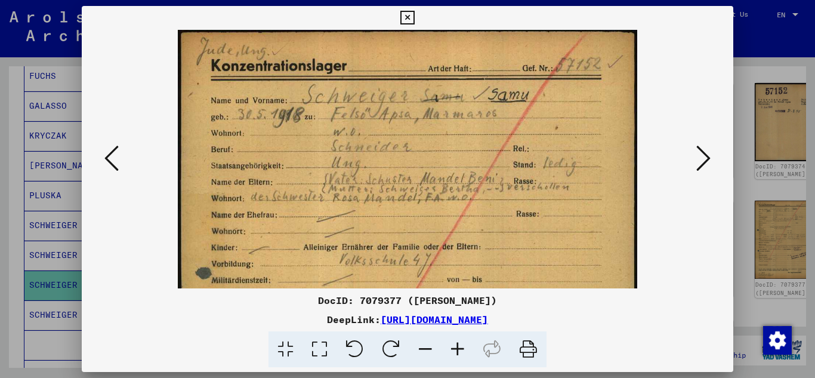
click at [461, 348] on icon at bounding box center [457, 349] width 32 height 36
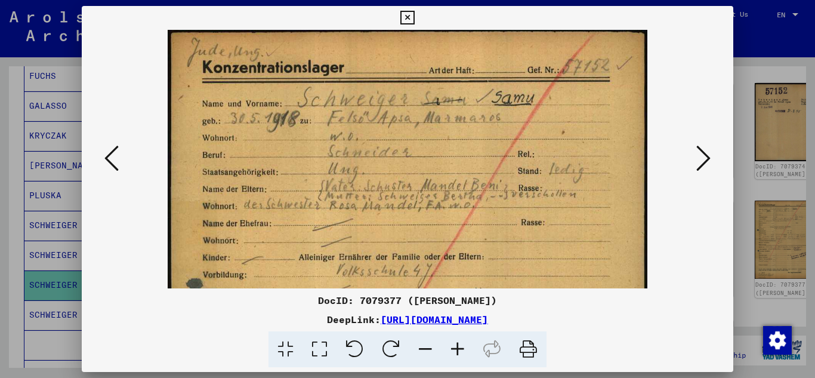
click at [461, 348] on icon at bounding box center [457, 349] width 32 height 36
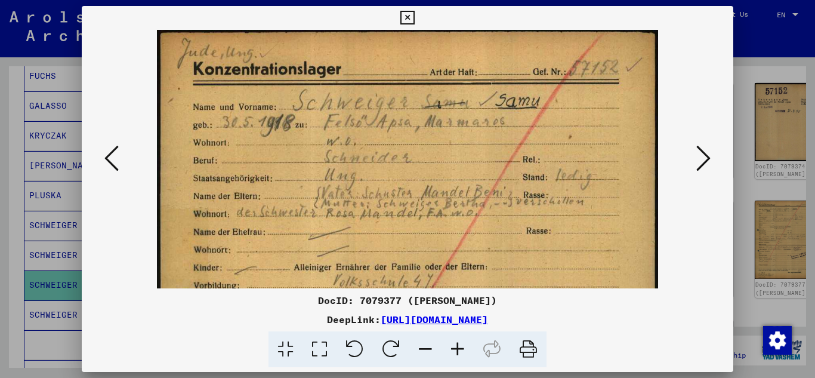
click at [415, 15] on button at bounding box center [407, 18] width 21 height 24
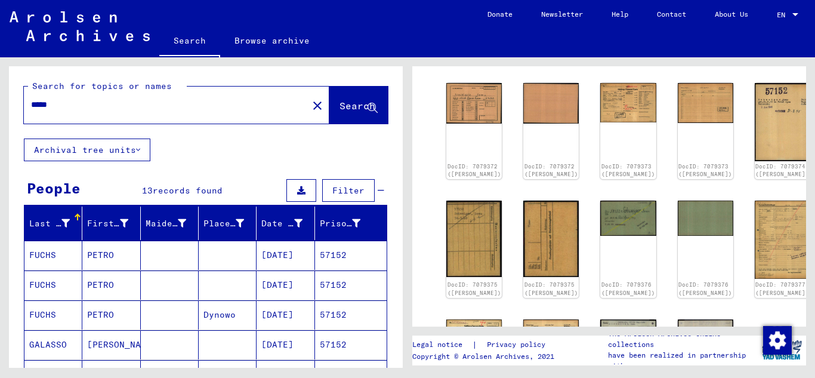
scroll to position [0, 0]
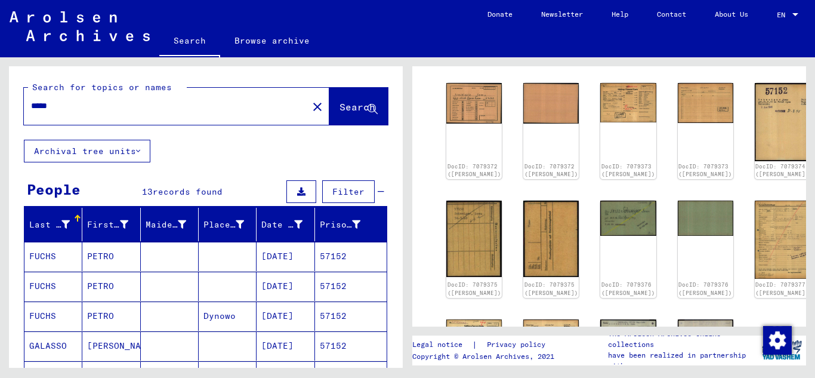
click at [62, 101] on input "*****" at bounding box center [166, 106] width 270 height 13
click at [79, 104] on input "*****" at bounding box center [166, 106] width 270 height 13
click at [339, 111] on span "Search" at bounding box center [357, 107] width 36 height 12
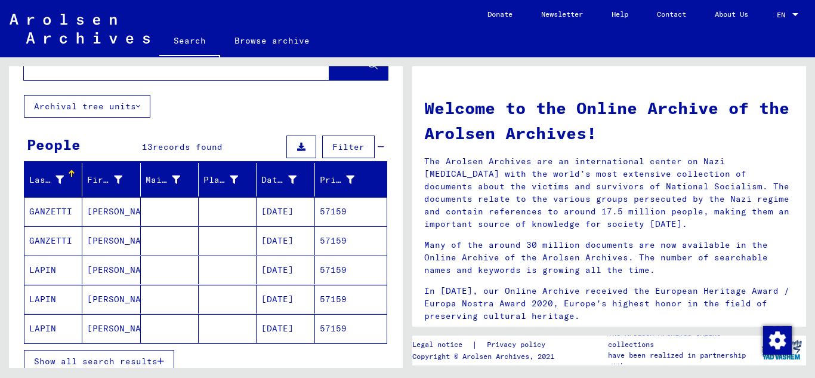
scroll to position [119, 0]
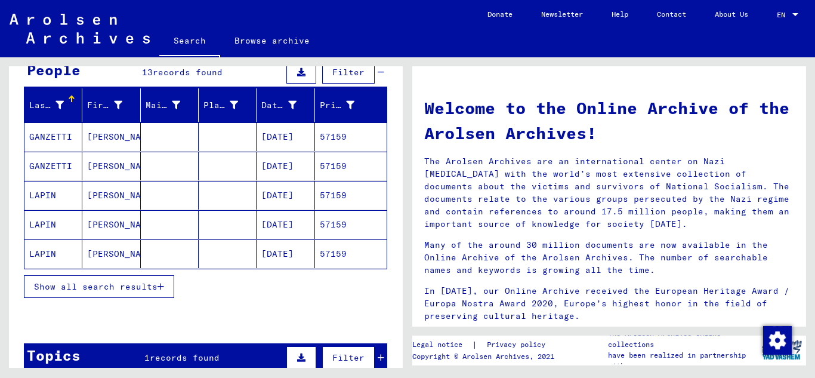
click at [161, 290] on icon "button" at bounding box center [160, 286] width 7 height 8
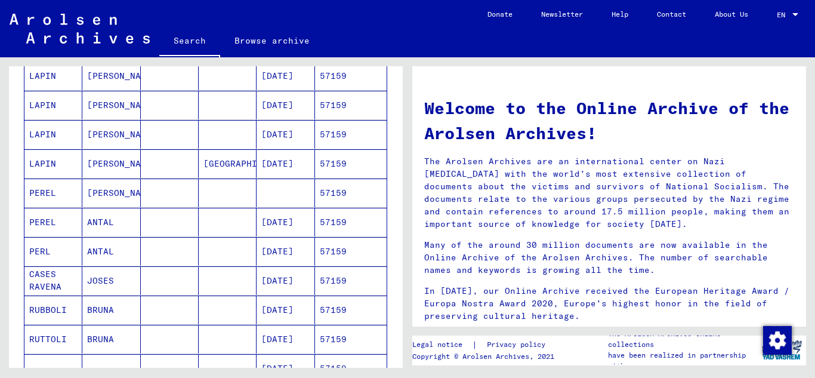
scroll to position [298, 0]
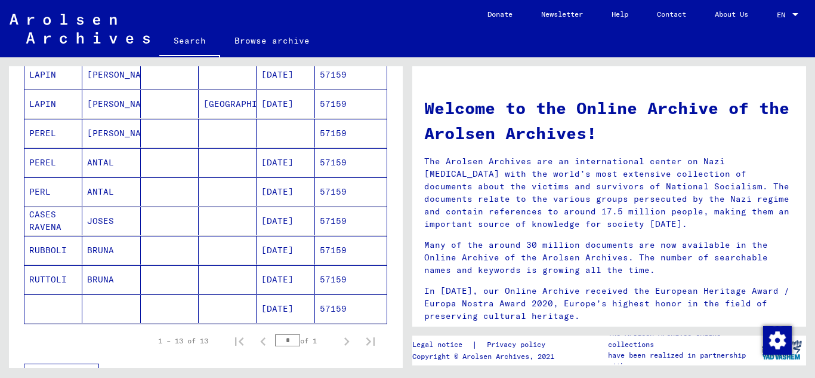
click at [338, 188] on mat-cell "57159" at bounding box center [351, 191] width 72 height 29
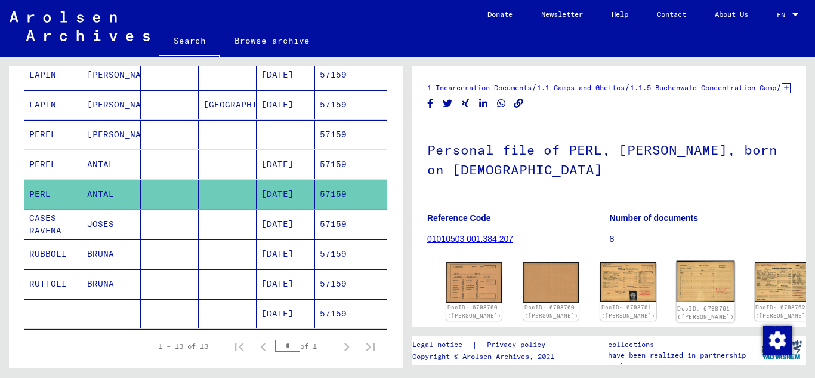
scroll to position [119, 0]
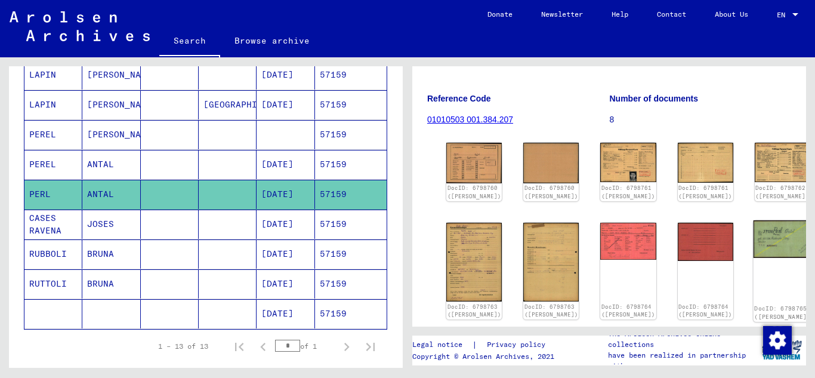
click at [753, 248] on img at bounding box center [782, 239] width 58 height 38
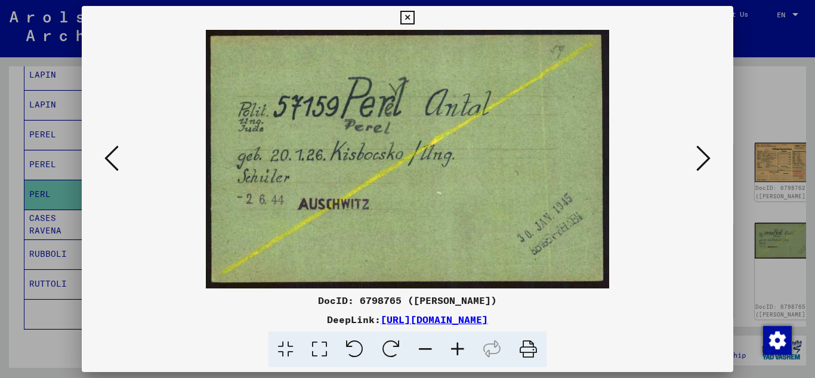
click at [407, 18] on icon at bounding box center [407, 18] width 14 height 14
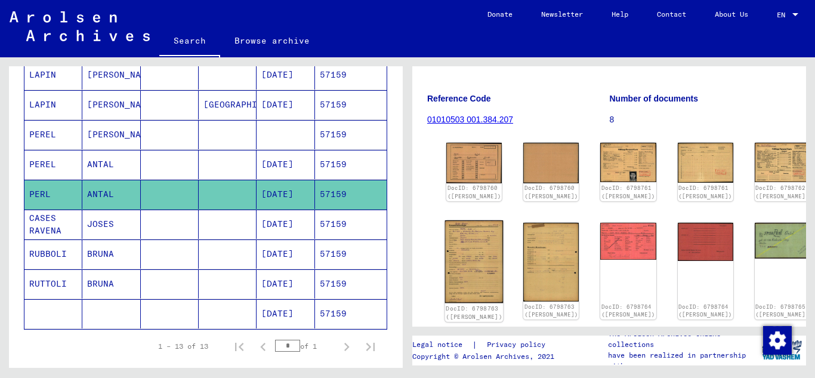
click at [466, 267] on img at bounding box center [474, 261] width 58 height 82
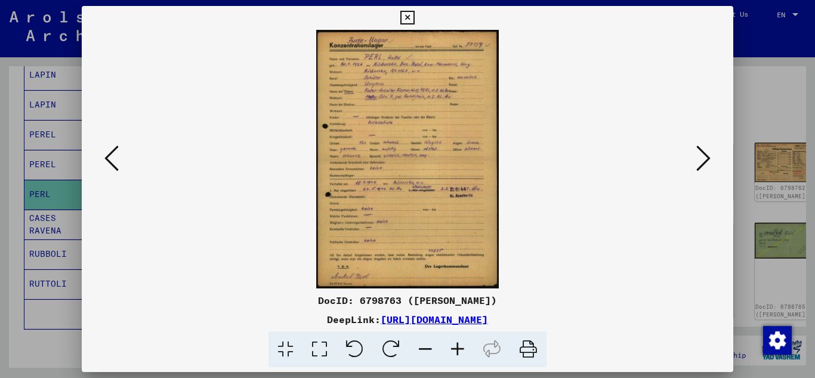
click at [409, 16] on icon at bounding box center [407, 18] width 14 height 14
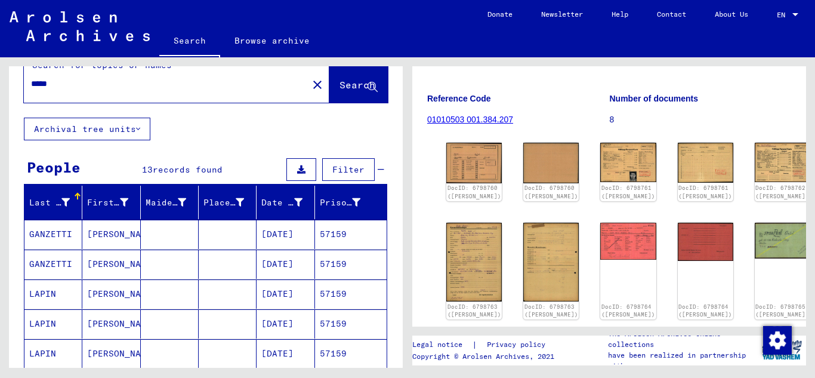
scroll to position [0, 0]
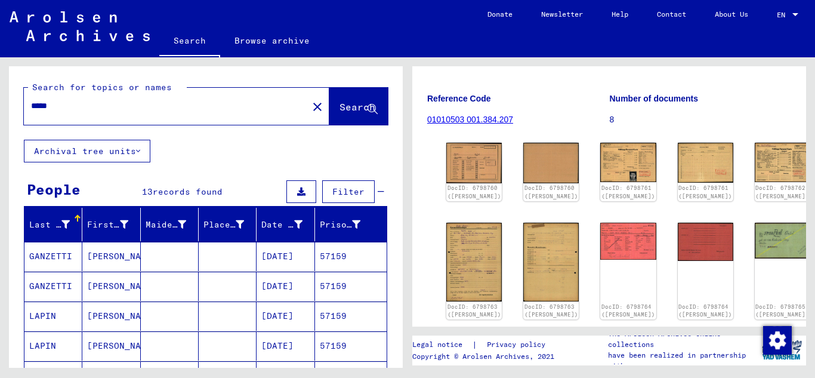
drag, startPoint x: 84, startPoint y: 94, endPoint x: 76, endPoint y: 109, distance: 16.8
click at [77, 107] on div "*****" at bounding box center [162, 105] width 277 height 27
click at [76, 109] on input "*****" at bounding box center [166, 106] width 270 height 13
click at [339, 103] on span "Search" at bounding box center [357, 107] width 36 height 12
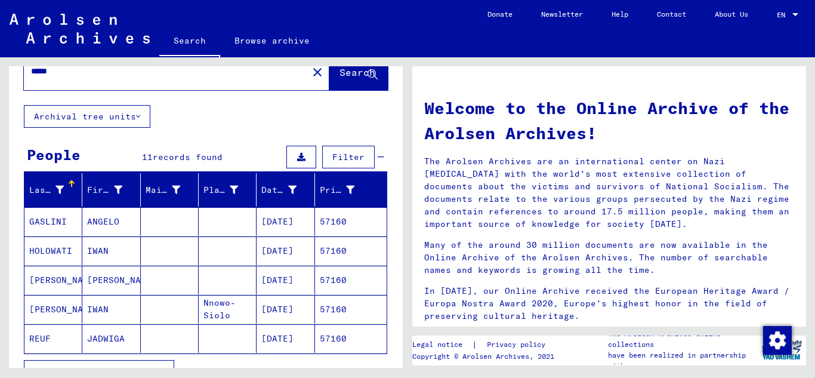
scroll to position [119, 0]
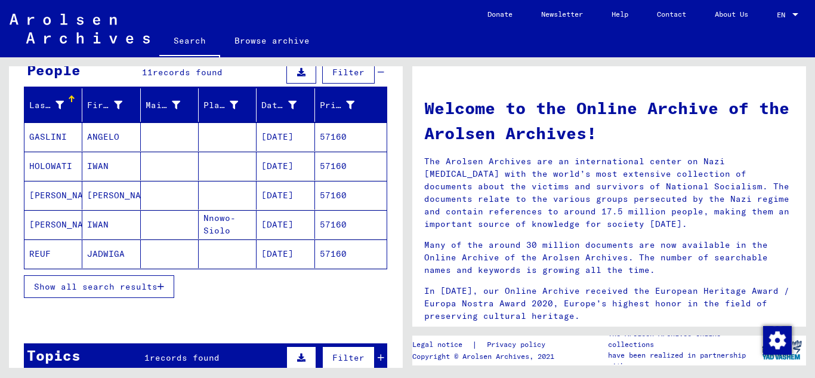
click at [165, 292] on button "Show all search results" at bounding box center [99, 286] width 150 height 23
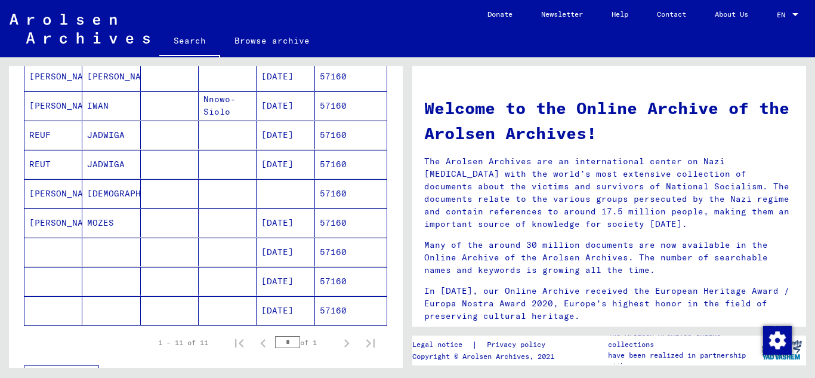
scroll to position [239, 0]
click at [330, 226] on mat-cell "57160" at bounding box center [351, 222] width 72 height 29
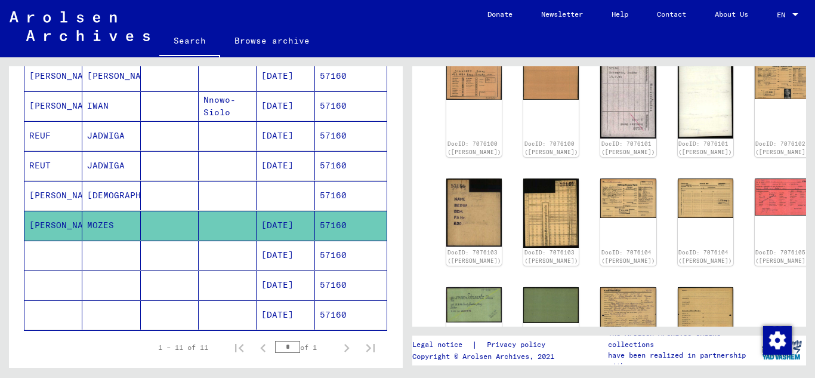
scroll to position [239, 0]
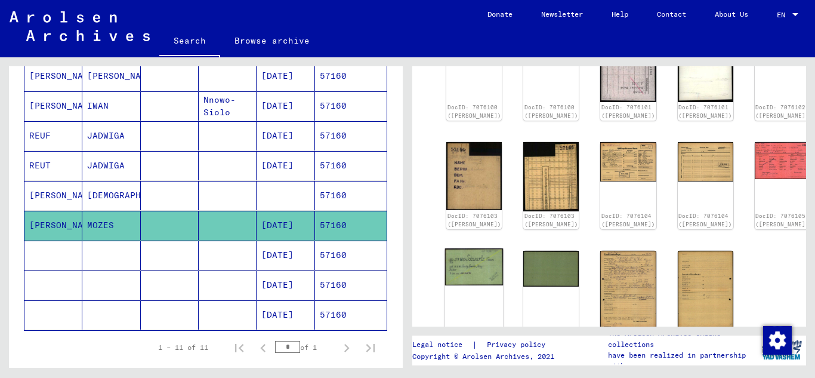
click at [476, 261] on img at bounding box center [474, 266] width 58 height 37
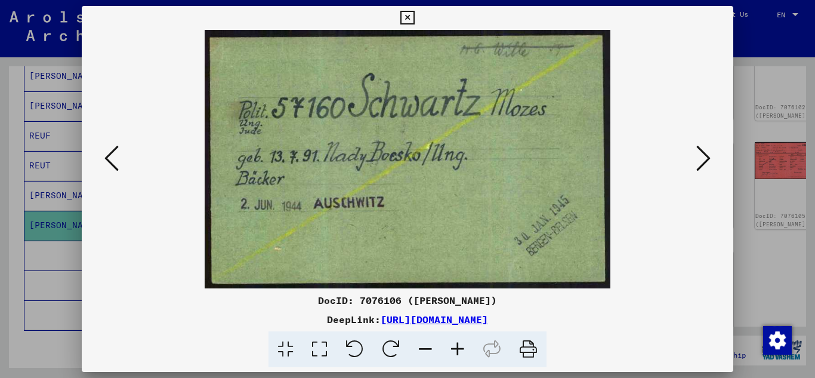
click at [414, 11] on icon at bounding box center [407, 18] width 14 height 14
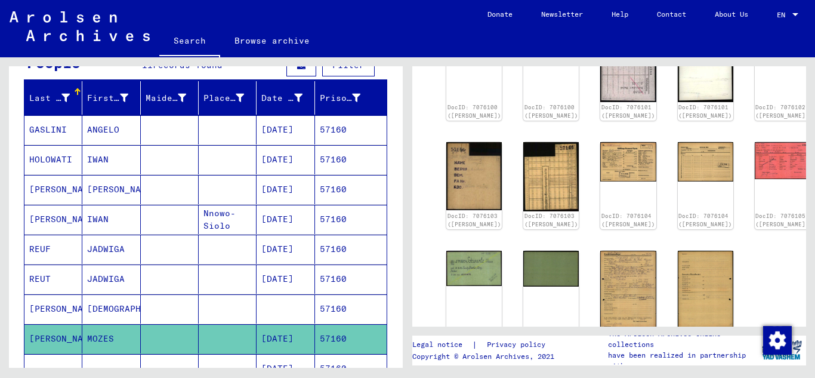
scroll to position [0, 0]
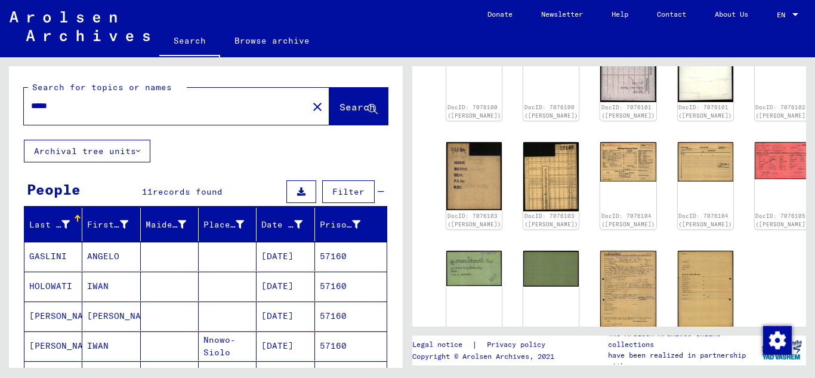
click at [65, 102] on input "*****" at bounding box center [166, 106] width 270 height 13
click at [329, 117] on button "Search" at bounding box center [358, 106] width 58 height 37
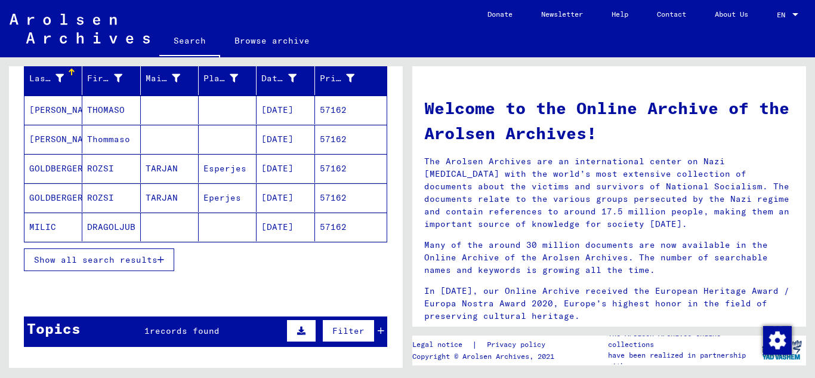
scroll to position [179, 0]
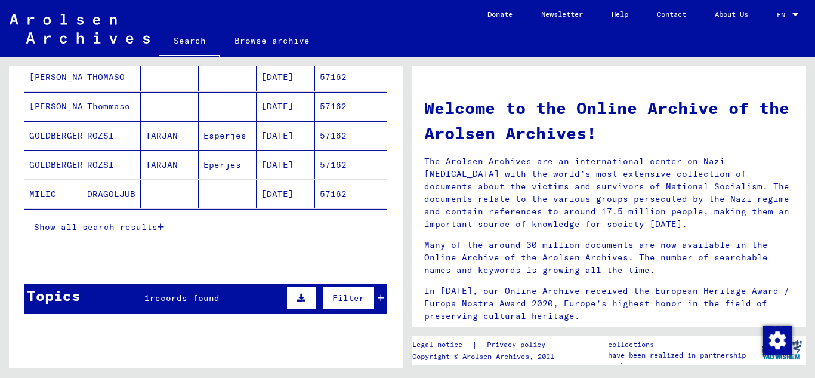
click at [171, 226] on button "Show all search results" at bounding box center [99, 226] width 150 height 23
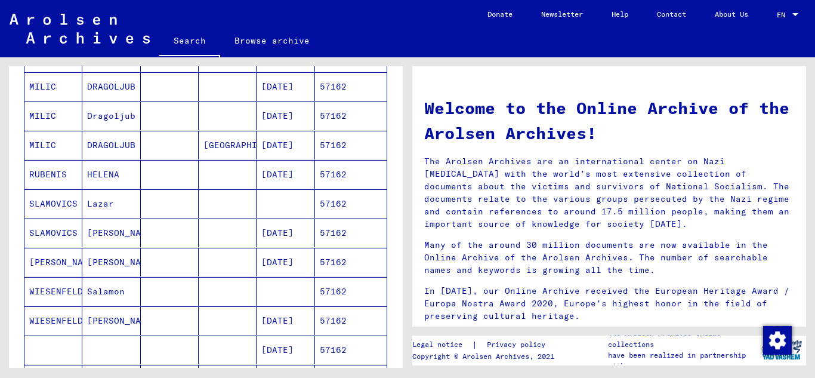
scroll to position [298, 0]
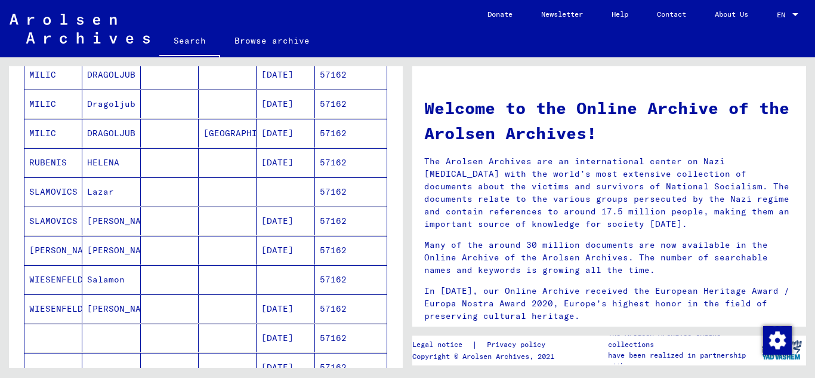
click at [342, 214] on mat-cell "57162" at bounding box center [351, 220] width 72 height 29
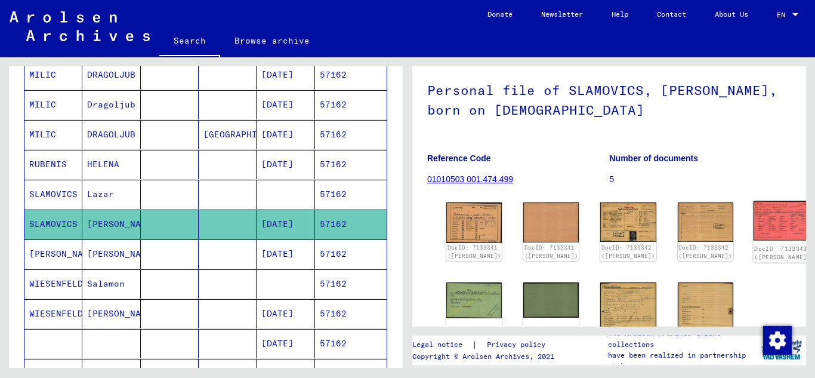
scroll to position [119, 0]
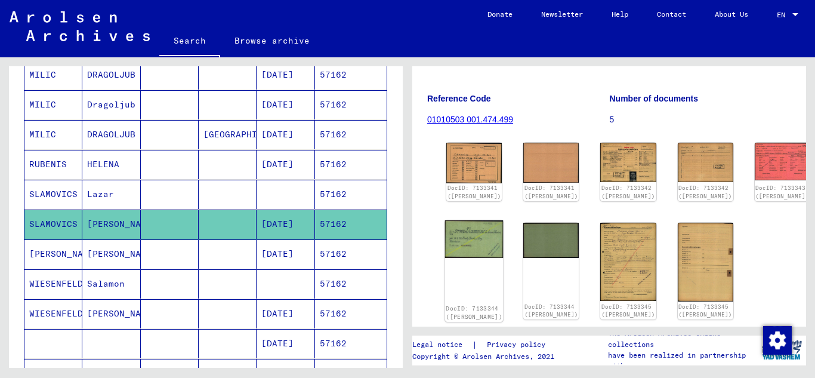
click at [465, 258] on img at bounding box center [474, 239] width 58 height 38
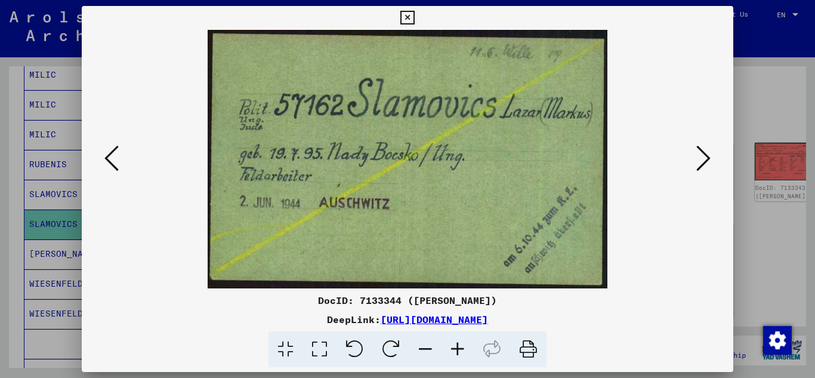
click at [410, 14] on icon at bounding box center [407, 18] width 14 height 14
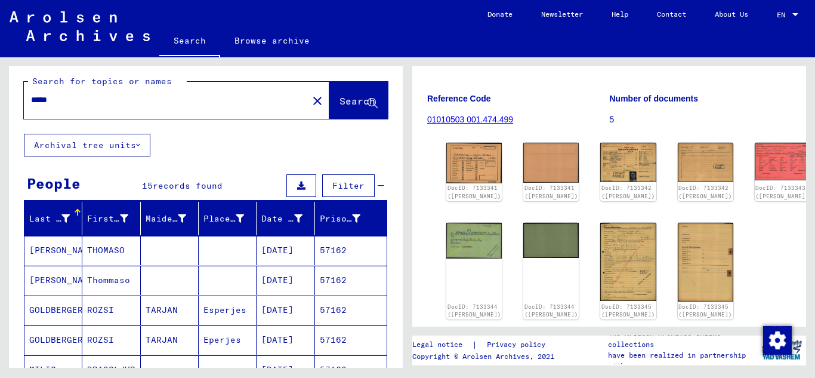
scroll to position [2, 0]
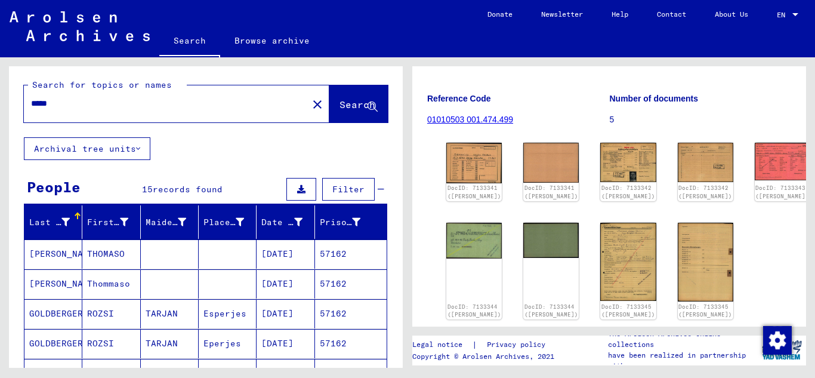
click at [71, 101] on input "*****" at bounding box center [166, 103] width 270 height 13
click at [339, 100] on span "Search" at bounding box center [357, 104] width 36 height 12
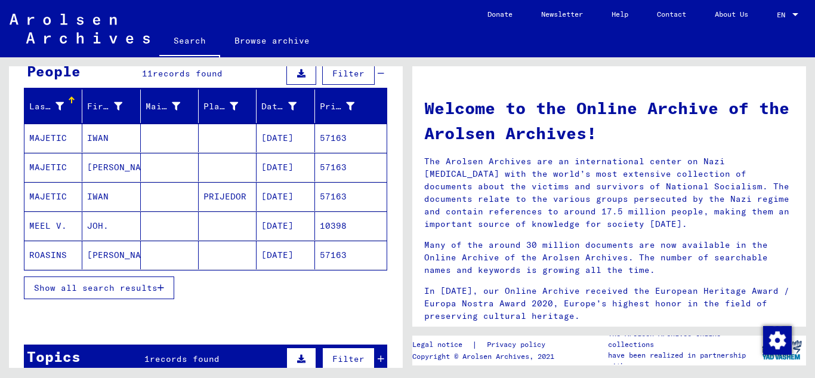
scroll to position [119, 0]
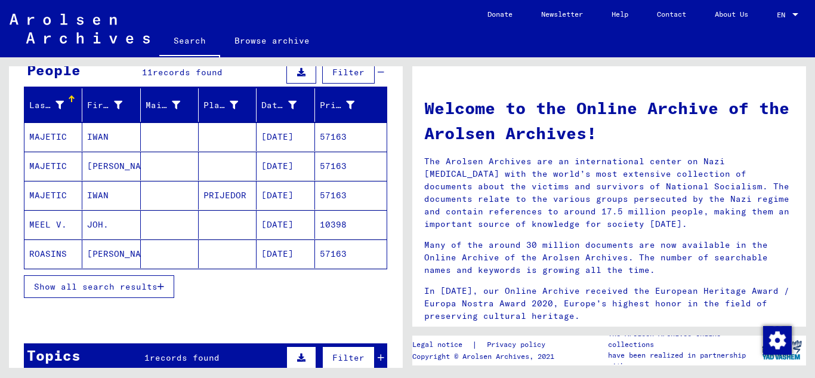
click at [162, 284] on icon "button" at bounding box center [160, 286] width 7 height 8
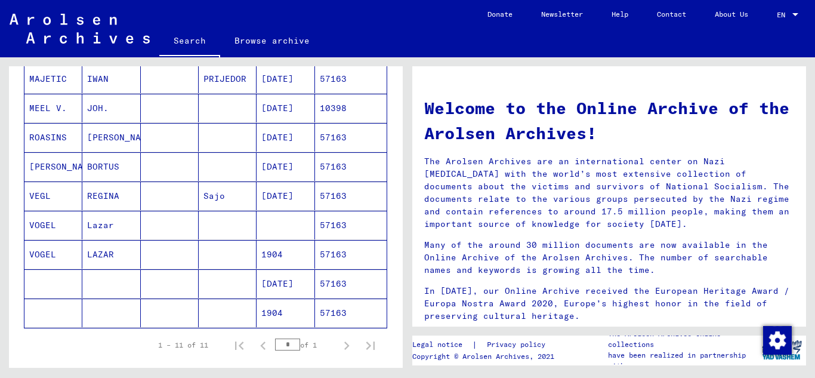
scroll to position [239, 0]
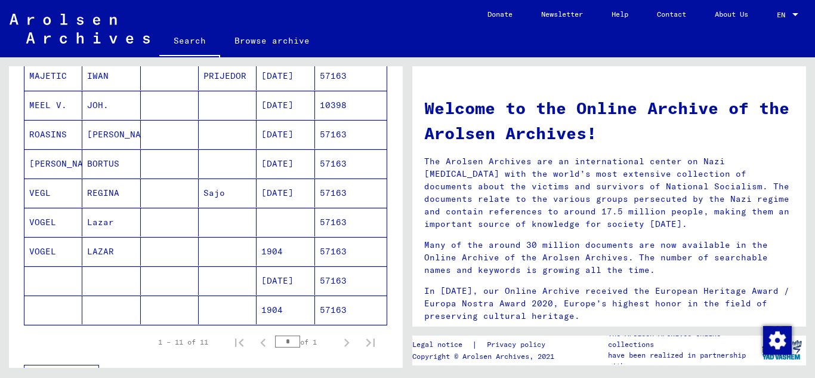
click at [342, 252] on mat-cell "57163" at bounding box center [351, 251] width 72 height 29
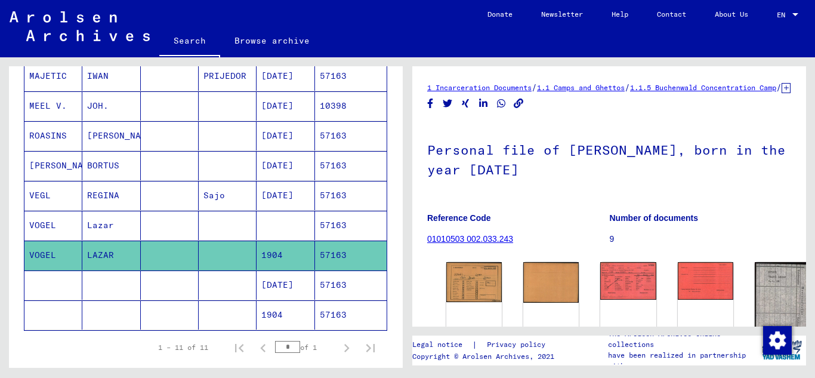
scroll to position [179, 0]
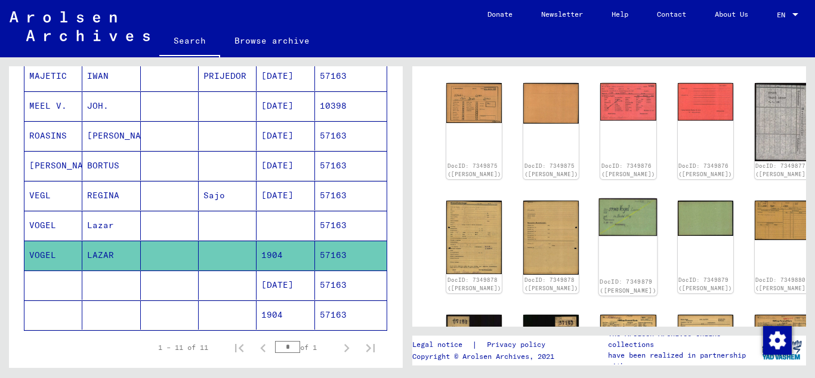
click at [599, 214] on img at bounding box center [628, 217] width 58 height 38
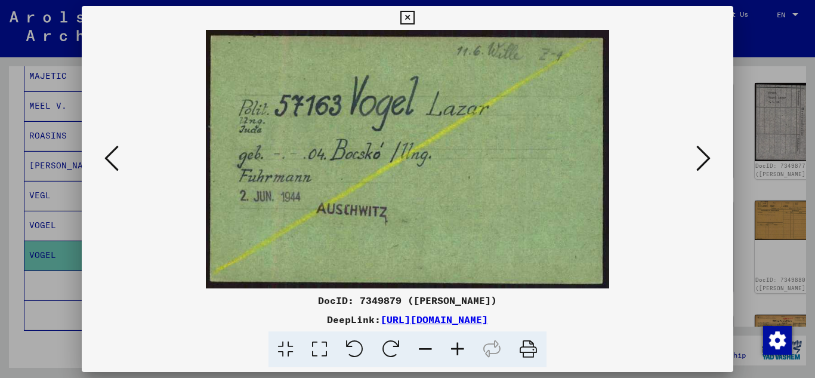
click at [410, 18] on icon at bounding box center [407, 18] width 14 height 14
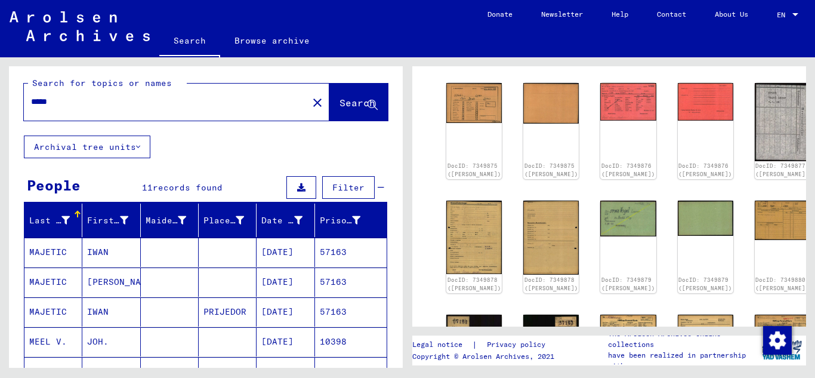
scroll to position [0, 0]
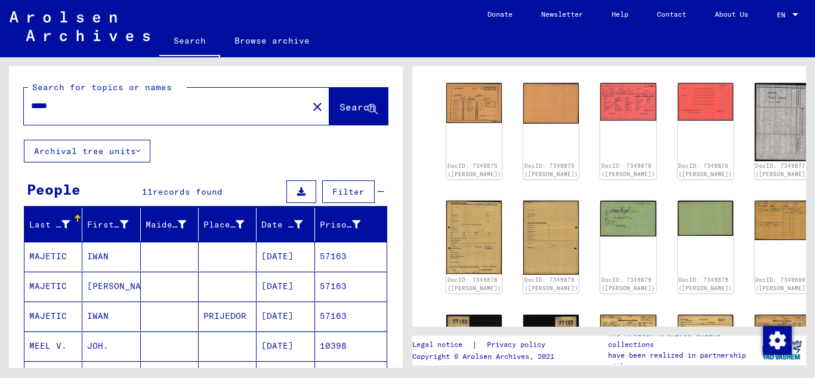
click at [72, 101] on input "*****" at bounding box center [166, 106] width 270 height 13
click at [346, 112] on span "Search" at bounding box center [357, 107] width 36 height 12
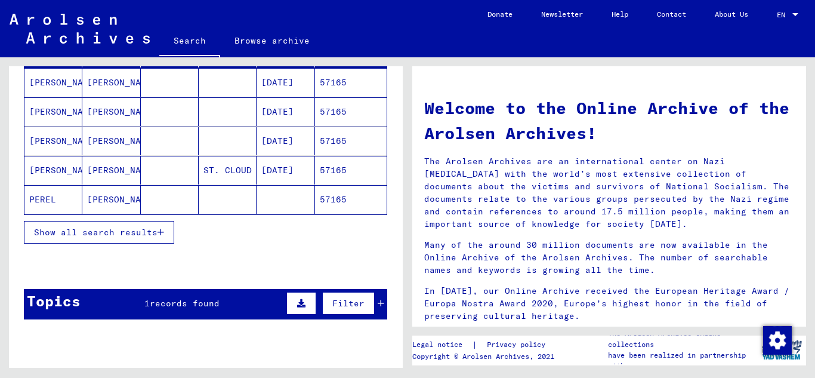
scroll to position [179, 0]
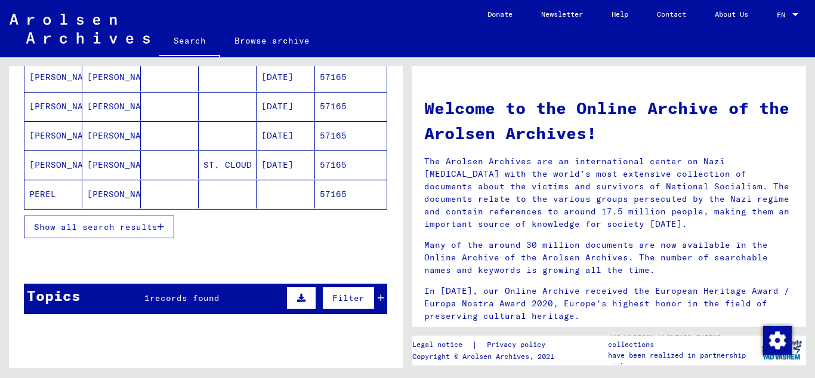
click at [162, 226] on icon "button" at bounding box center [160, 226] width 7 height 8
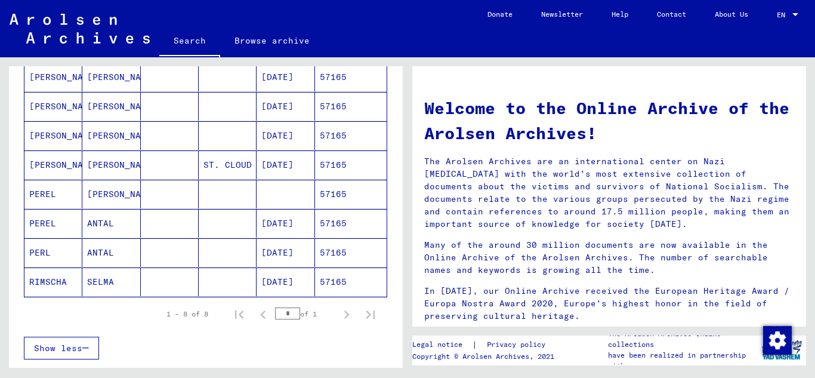
click at [336, 252] on mat-cell "57165" at bounding box center [351, 252] width 72 height 29
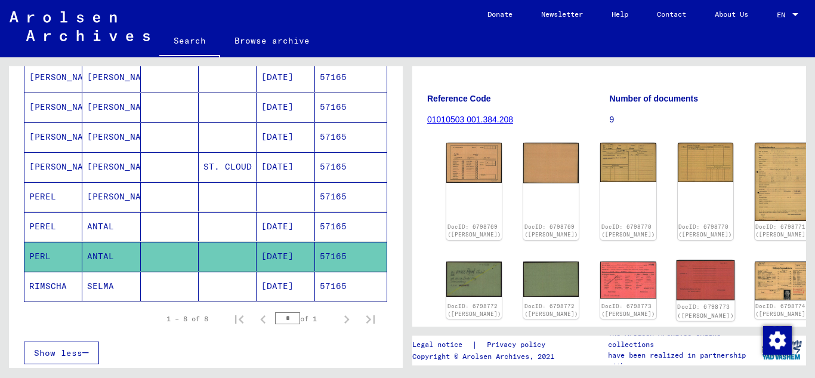
scroll to position [239, 0]
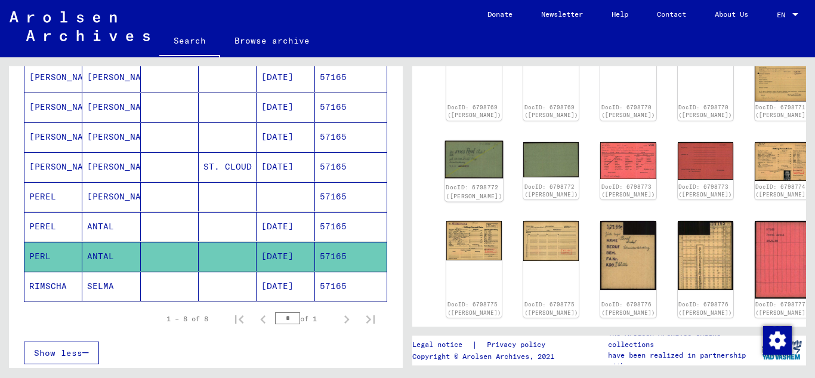
click at [464, 151] on img at bounding box center [474, 159] width 58 height 38
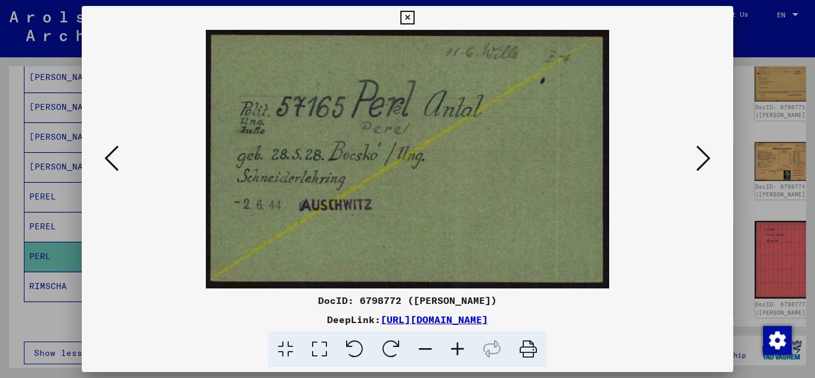
click at [412, 19] on icon at bounding box center [407, 18] width 14 height 14
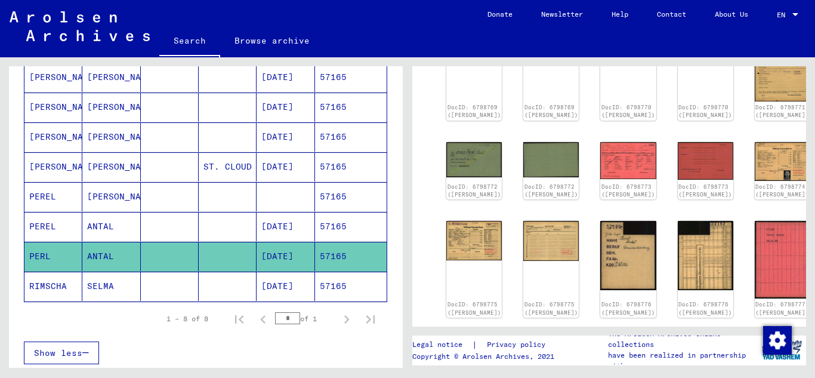
scroll to position [0, 0]
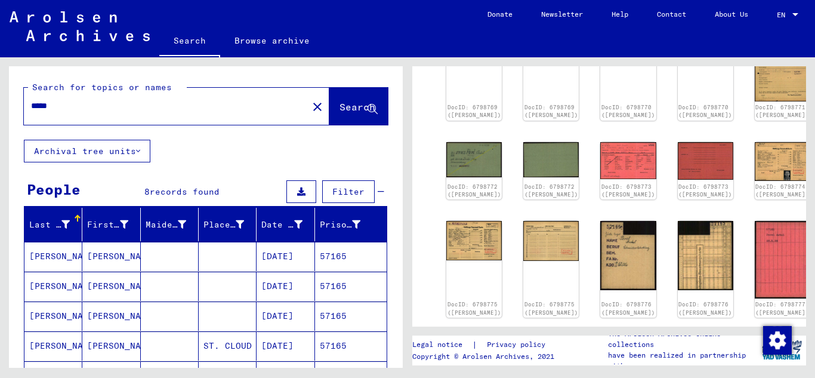
click at [81, 103] on input "*****" at bounding box center [166, 106] width 270 height 13
click at [339, 103] on span "Search" at bounding box center [357, 107] width 36 height 12
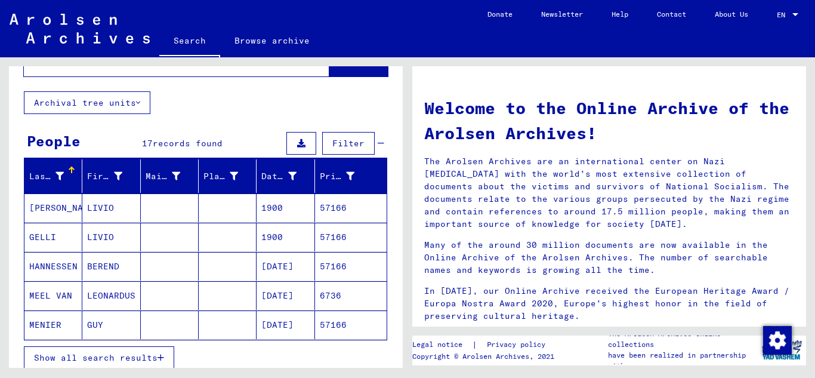
scroll to position [119, 0]
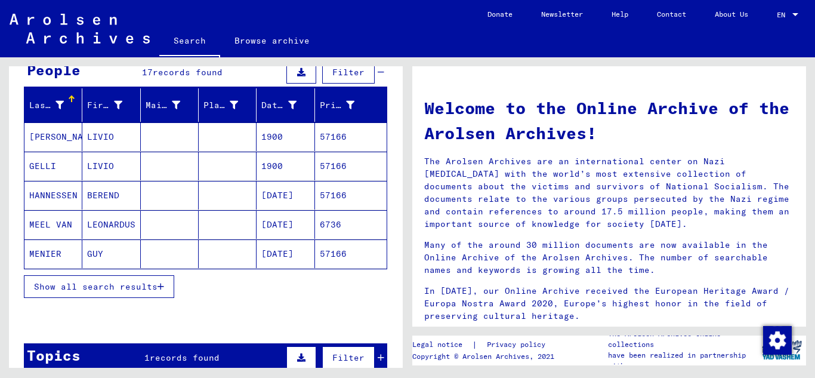
click at [180, 289] on div "Show all search results" at bounding box center [205, 286] width 363 height 35
click at [159, 284] on icon "button" at bounding box center [160, 286] width 7 height 8
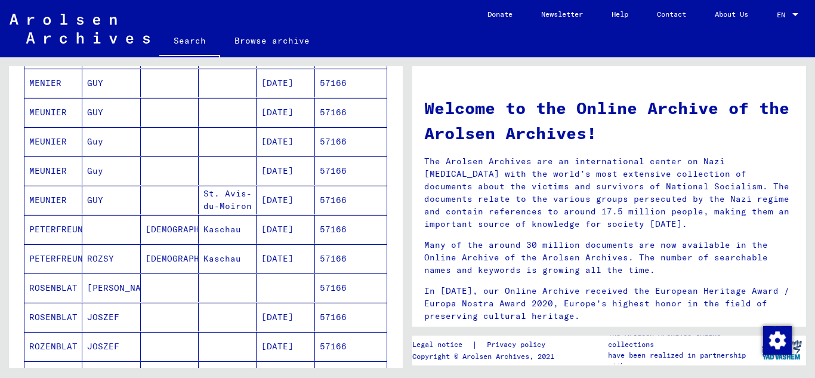
scroll to position [358, 0]
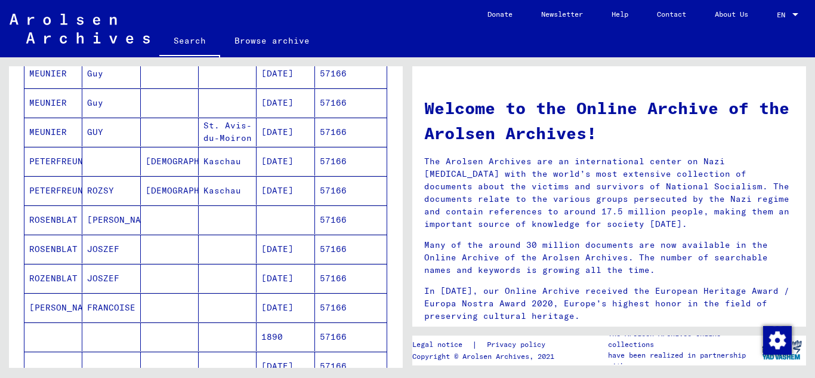
click at [346, 277] on mat-cell "57166" at bounding box center [351, 278] width 72 height 29
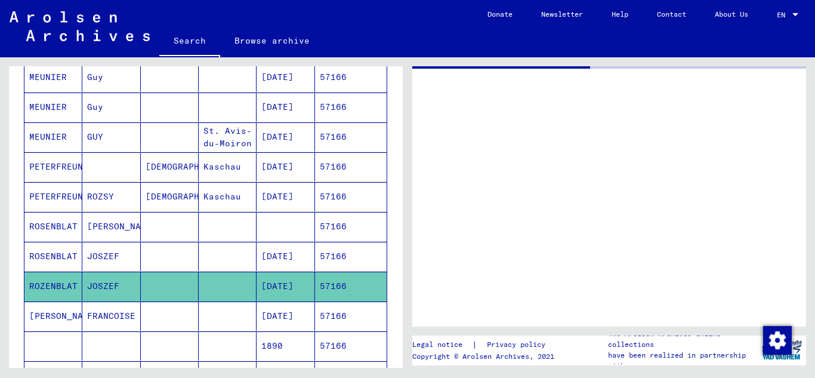
scroll to position [361, 0]
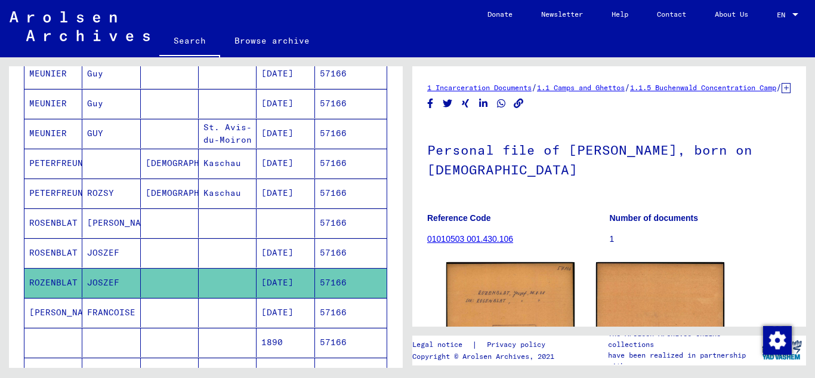
click at [332, 254] on mat-cell "57166" at bounding box center [351, 252] width 72 height 29
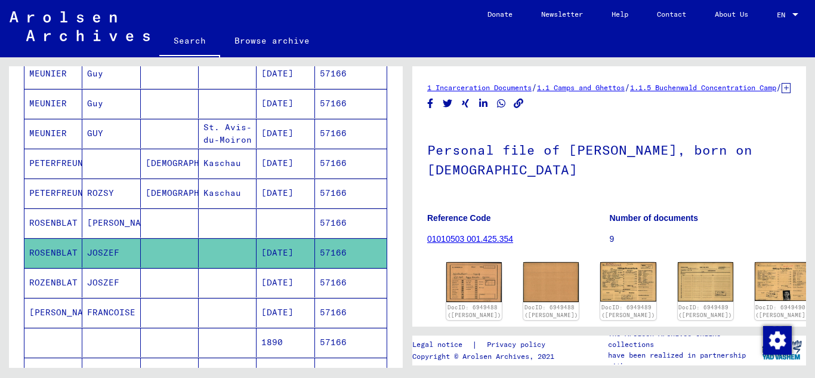
scroll to position [119, 0]
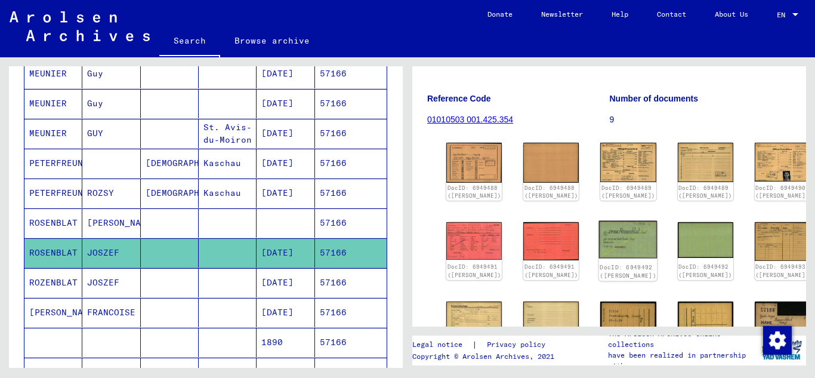
click at [599, 248] on img at bounding box center [628, 240] width 58 height 38
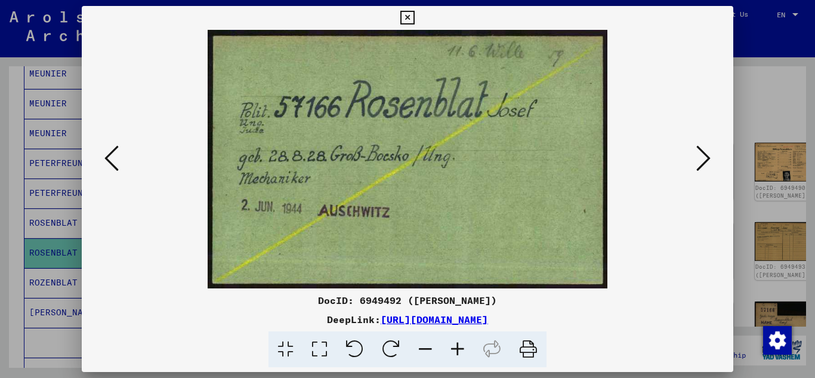
click at [406, 20] on icon at bounding box center [407, 18] width 14 height 14
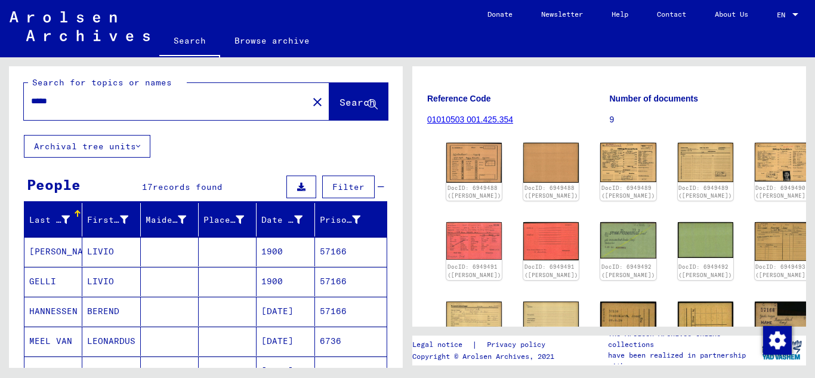
scroll to position [0, 0]
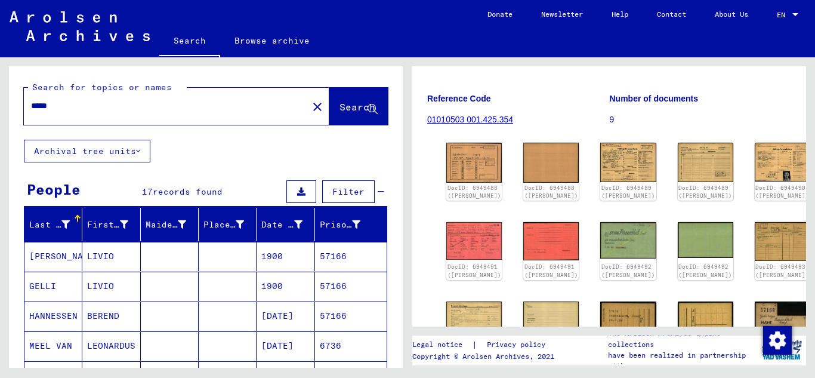
click at [77, 107] on input "*****" at bounding box center [166, 106] width 270 height 13
click at [339, 103] on span "Search" at bounding box center [357, 107] width 36 height 12
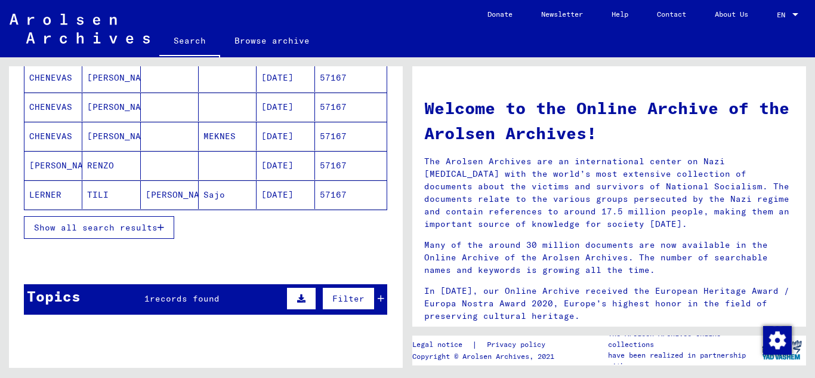
scroll to position [179, 0]
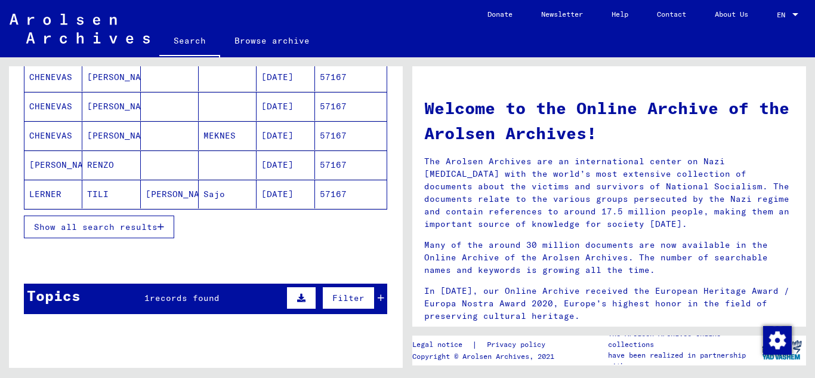
click at [156, 222] on span "Show all search results" at bounding box center [95, 226] width 123 height 11
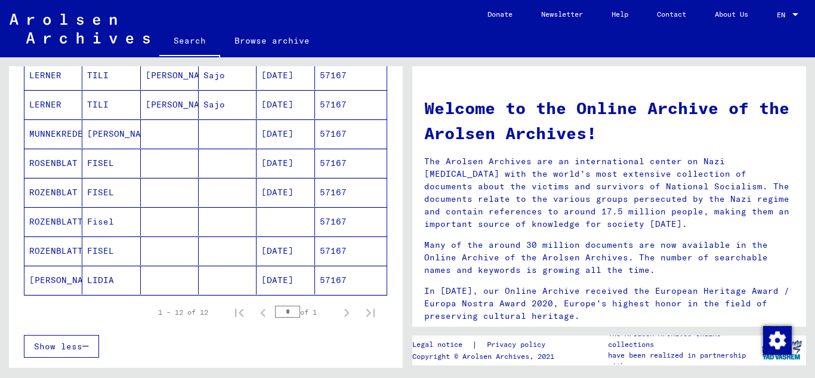
scroll to position [298, 0]
click at [356, 248] on mat-cell "57167" at bounding box center [351, 250] width 72 height 29
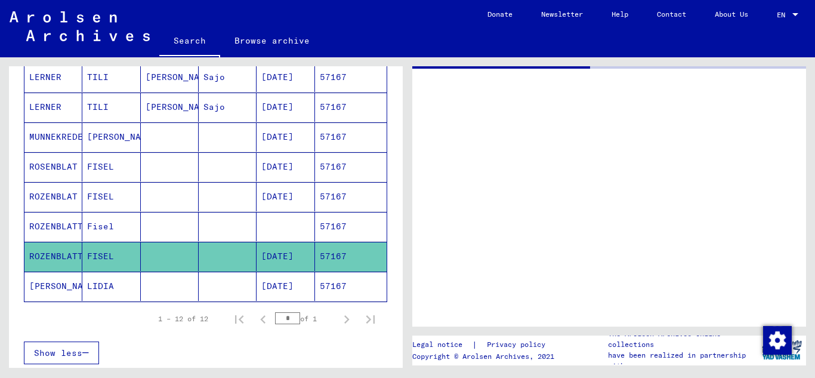
scroll to position [301, 0]
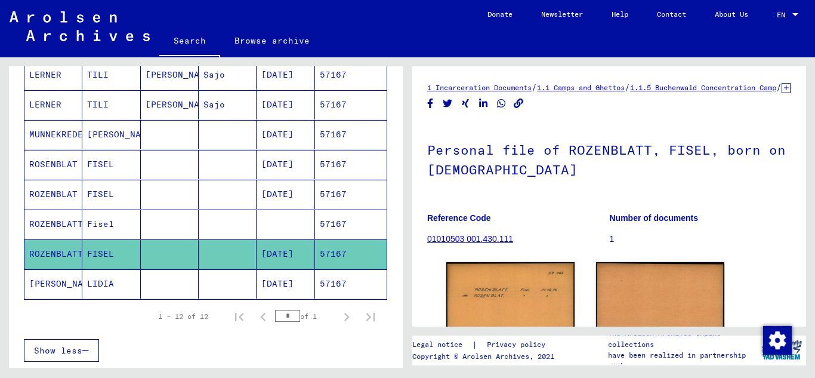
click at [326, 194] on mat-cell "57167" at bounding box center [351, 194] width 72 height 29
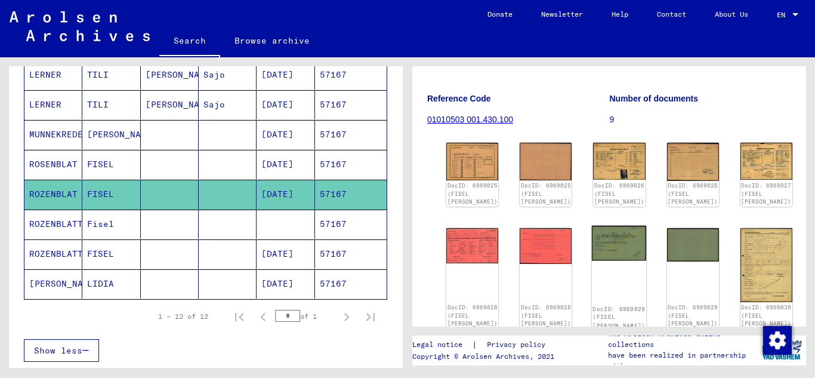
scroll to position [179, 0]
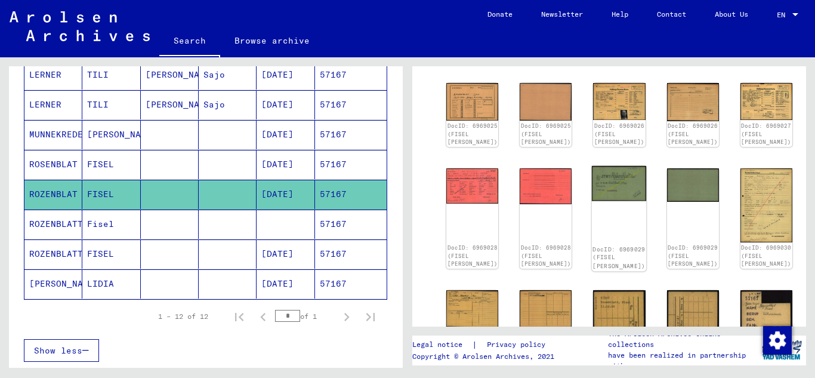
click at [592, 185] on img at bounding box center [619, 183] width 55 height 35
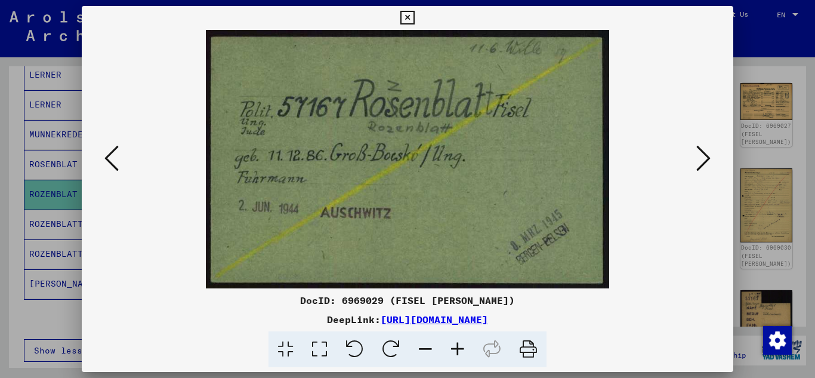
click at [406, 19] on icon at bounding box center [407, 18] width 14 height 14
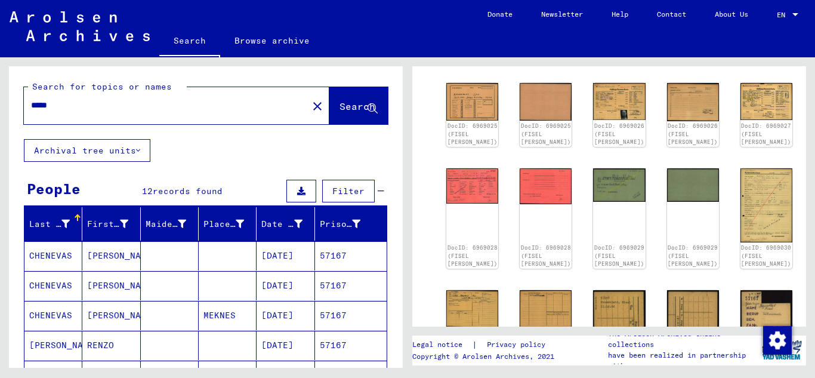
scroll to position [0, 0]
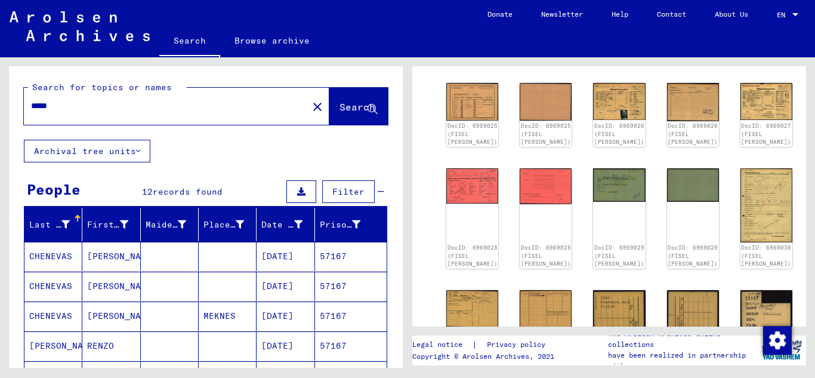
click at [70, 104] on input "*****" at bounding box center [166, 106] width 270 height 13
click at [52, 106] on input "*****" at bounding box center [166, 106] width 270 height 13
click at [340, 106] on span "Search" at bounding box center [357, 107] width 36 height 12
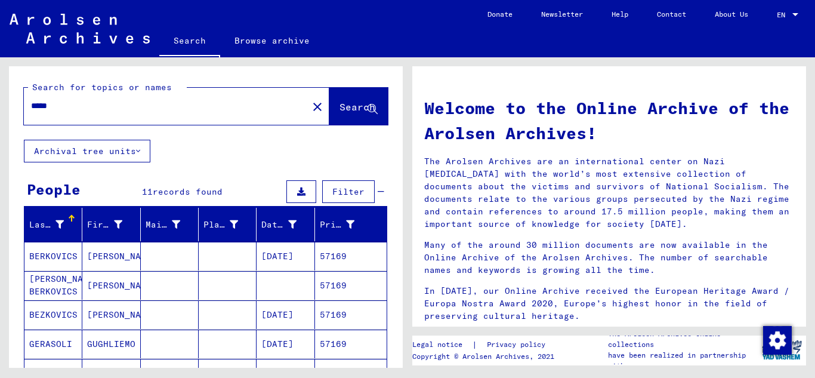
click at [338, 259] on mat-cell "57169" at bounding box center [351, 256] width 72 height 29
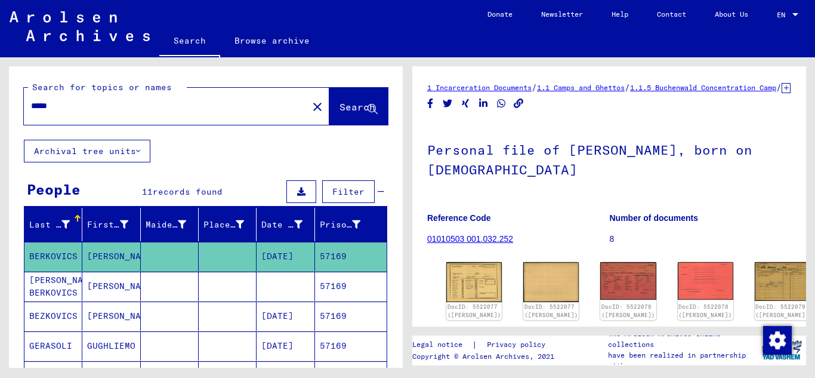
scroll to position [179, 0]
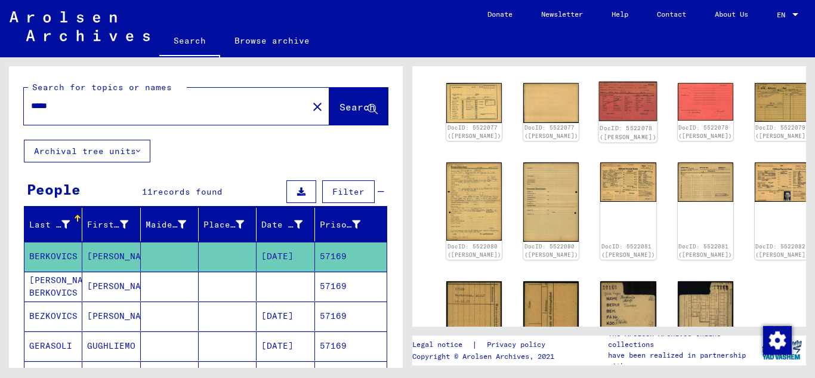
click at [599, 116] on img at bounding box center [628, 101] width 58 height 39
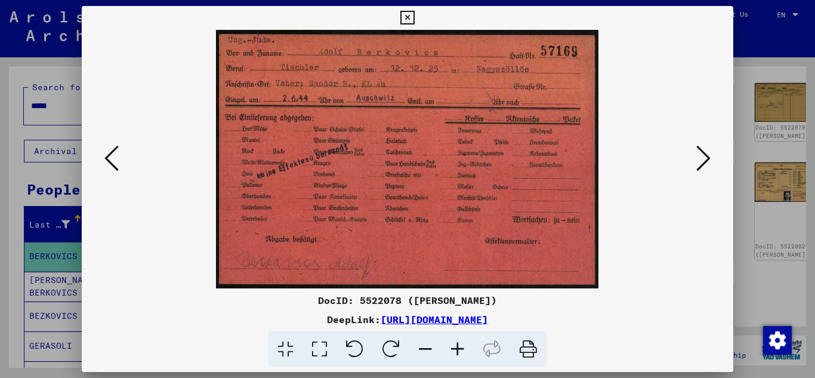
click at [711, 154] on button at bounding box center [703, 159] width 21 height 34
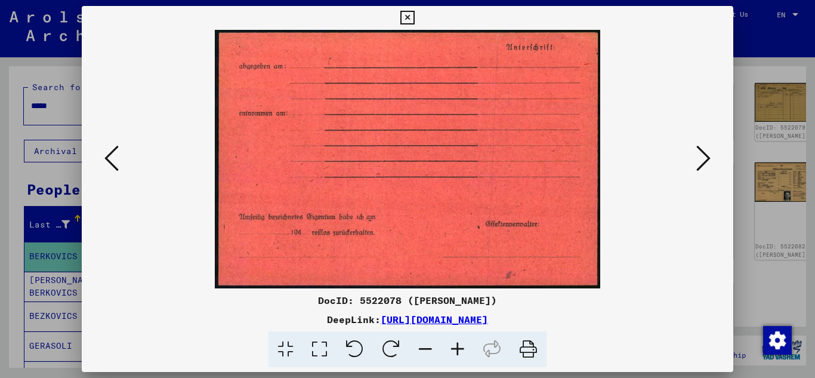
click at [711, 154] on button at bounding box center [703, 159] width 21 height 34
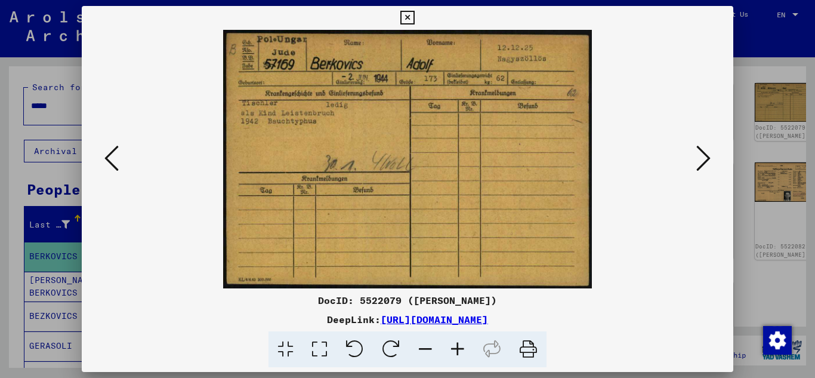
click at [711, 154] on button at bounding box center [703, 159] width 21 height 34
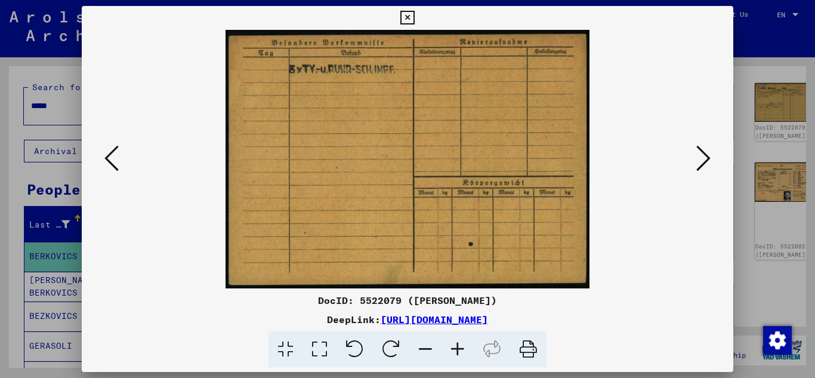
click at [711, 154] on button at bounding box center [703, 159] width 21 height 34
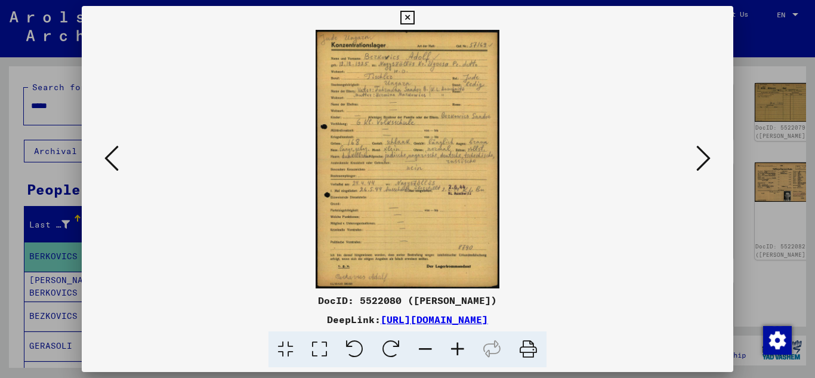
click at [711, 154] on button at bounding box center [703, 159] width 21 height 34
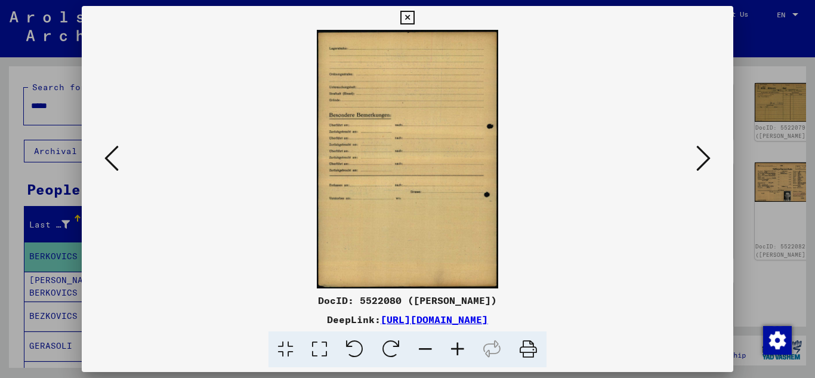
click at [711, 154] on button at bounding box center [703, 159] width 21 height 34
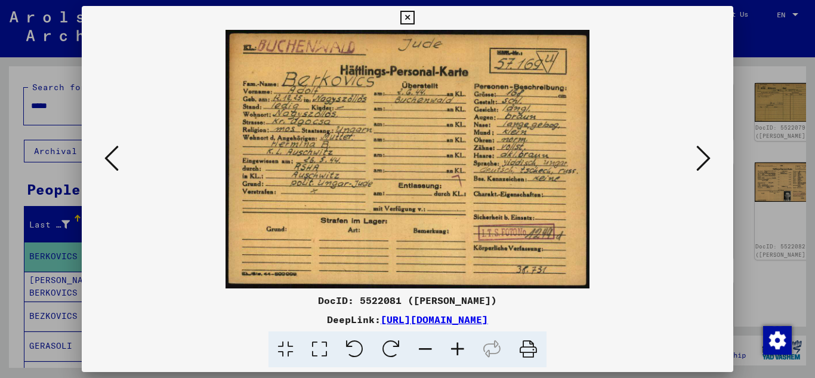
click at [711, 153] on button at bounding box center [703, 159] width 21 height 34
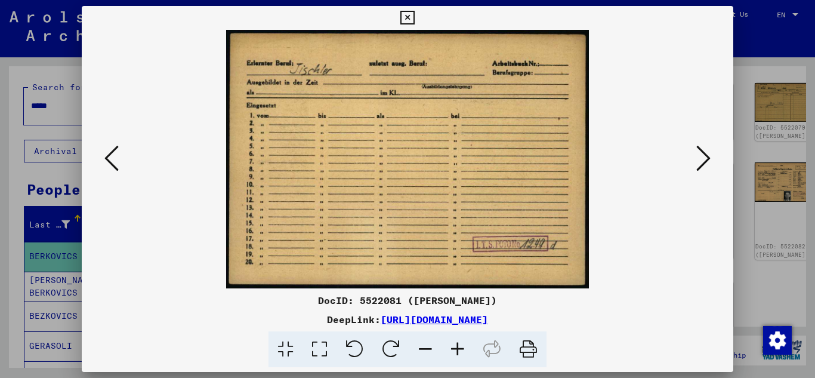
click at [711, 153] on button at bounding box center [703, 159] width 21 height 34
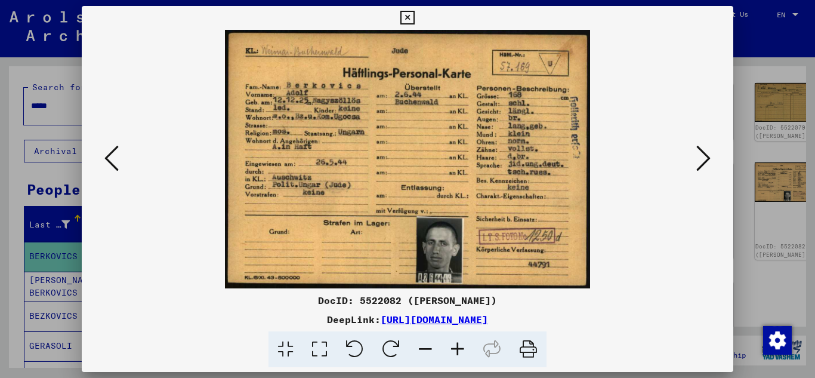
click at [711, 153] on button at bounding box center [703, 159] width 21 height 34
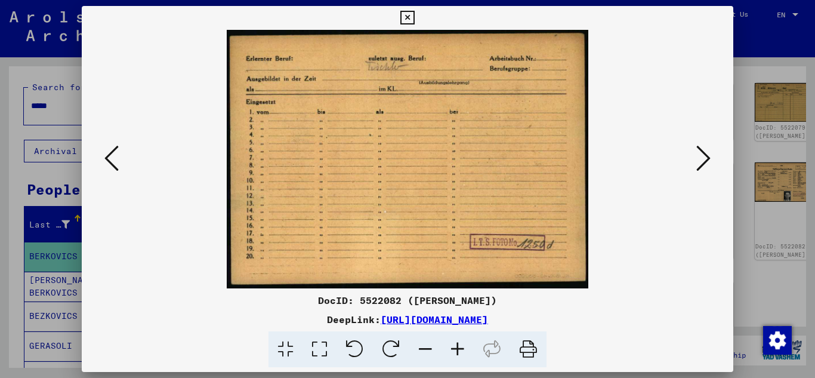
click at [711, 153] on button at bounding box center [703, 159] width 21 height 34
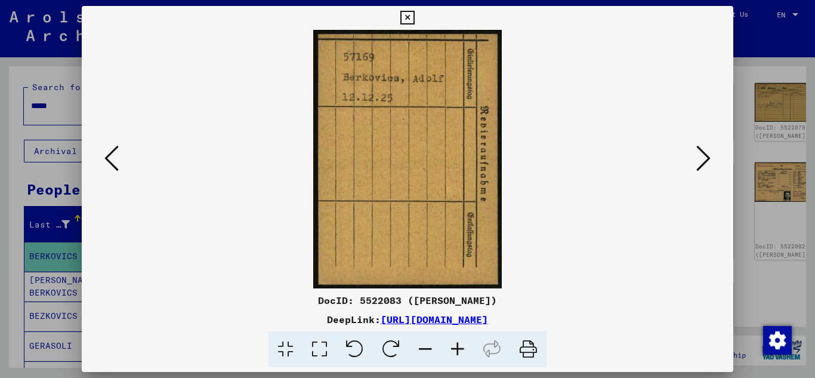
click at [711, 153] on button at bounding box center [703, 159] width 21 height 34
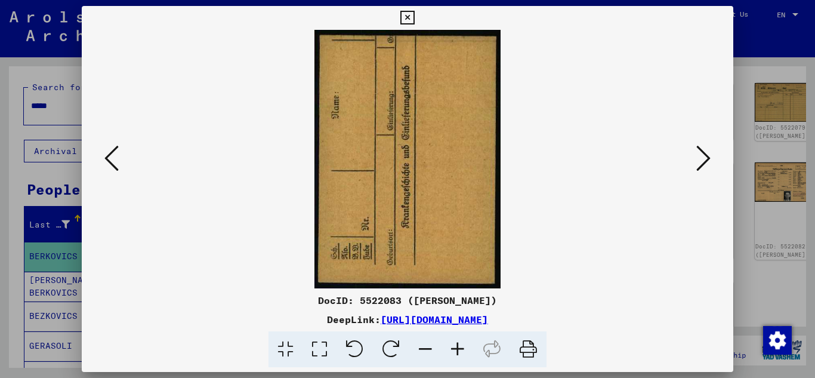
click at [711, 153] on button at bounding box center [703, 159] width 21 height 34
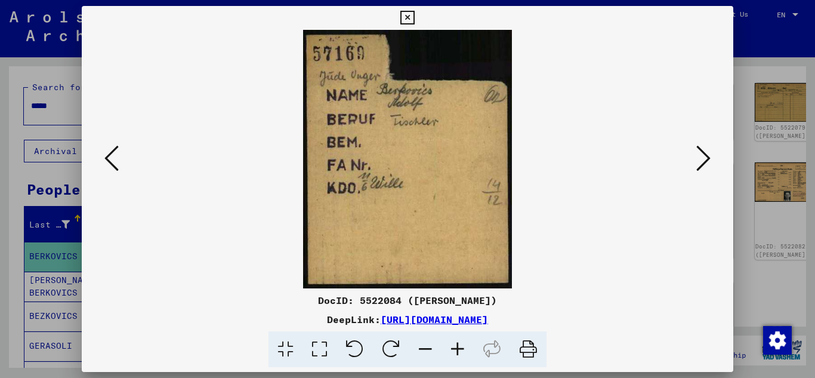
click at [711, 153] on button at bounding box center [703, 159] width 21 height 34
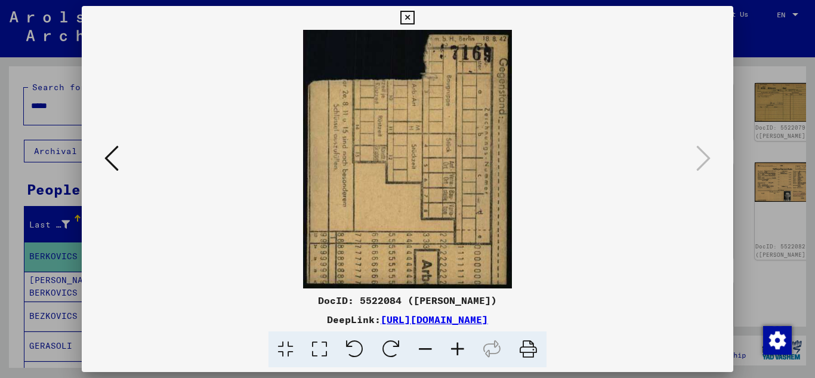
click at [409, 17] on icon at bounding box center [407, 18] width 14 height 14
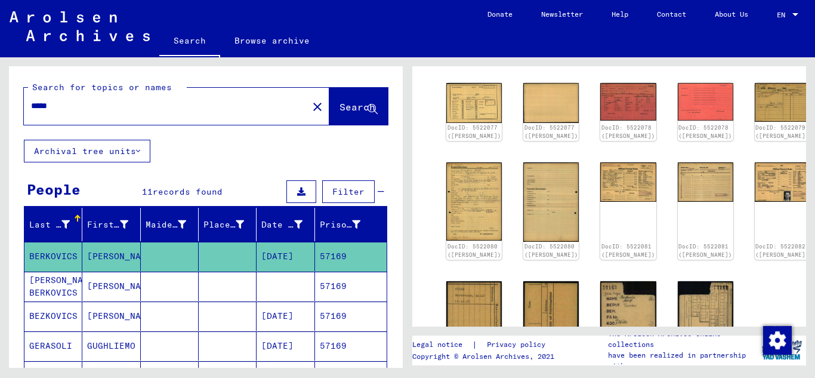
click at [88, 108] on input "*****" at bounding box center [166, 106] width 270 height 13
click at [355, 108] on span "Search" at bounding box center [357, 107] width 36 height 12
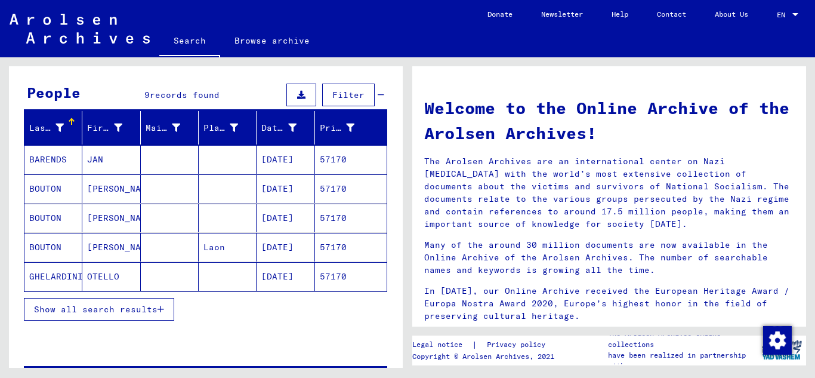
scroll to position [119, 0]
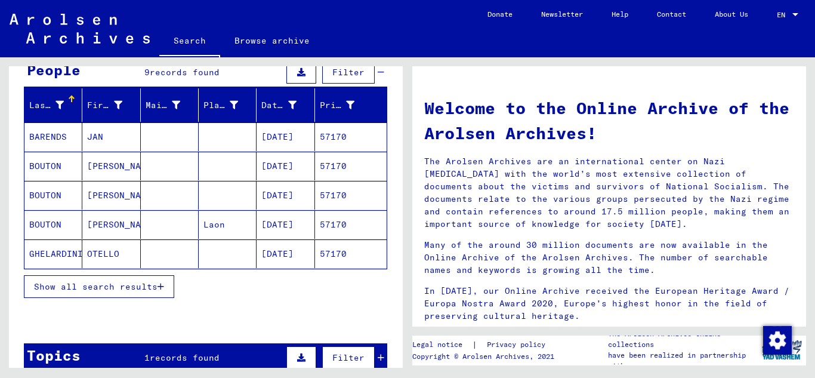
click at [165, 284] on button "Show all search results" at bounding box center [99, 286] width 150 height 23
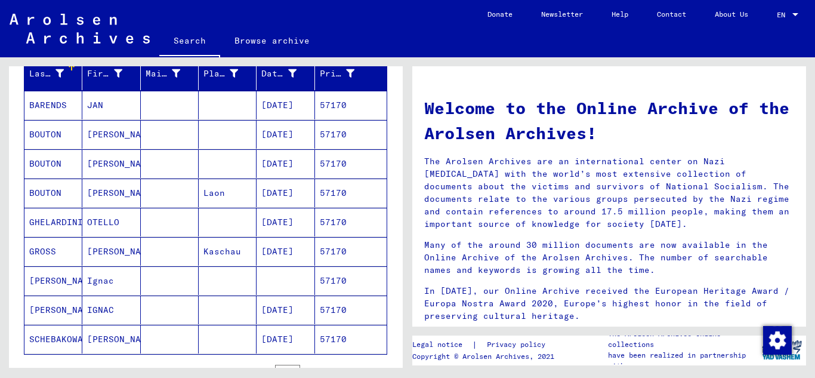
scroll to position [179, 0]
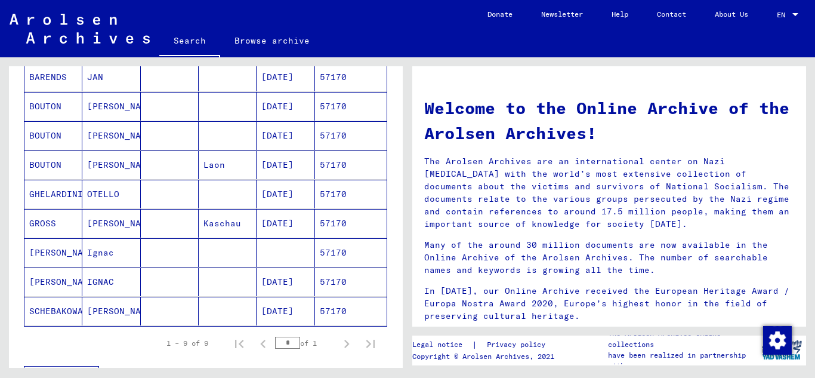
click at [337, 287] on mat-cell "57170" at bounding box center [351, 281] width 72 height 29
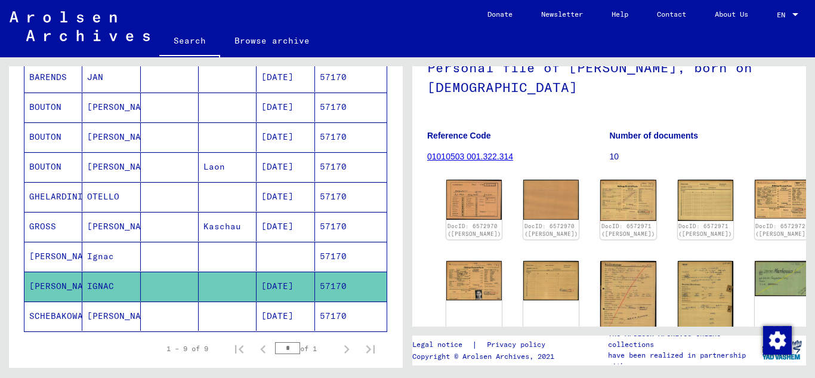
scroll to position [179, 0]
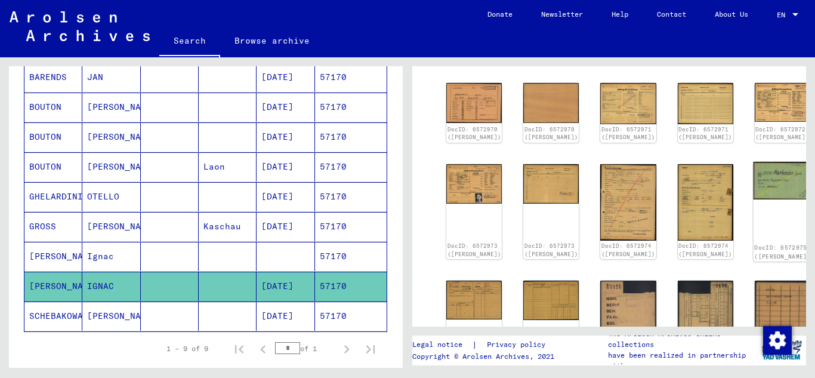
click at [753, 196] on img at bounding box center [782, 181] width 58 height 38
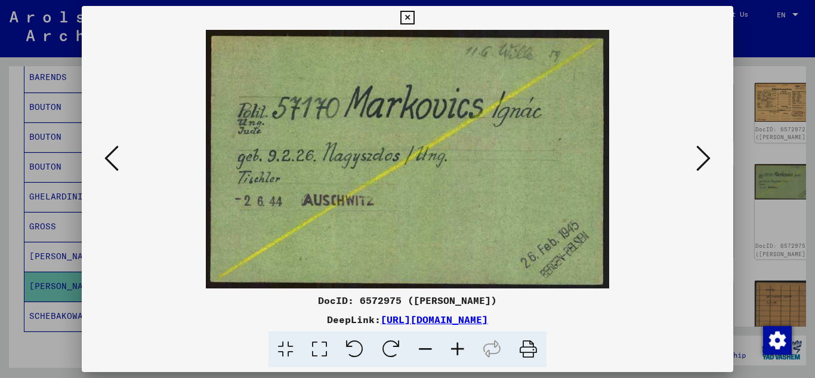
click at [701, 154] on icon at bounding box center [703, 158] width 14 height 29
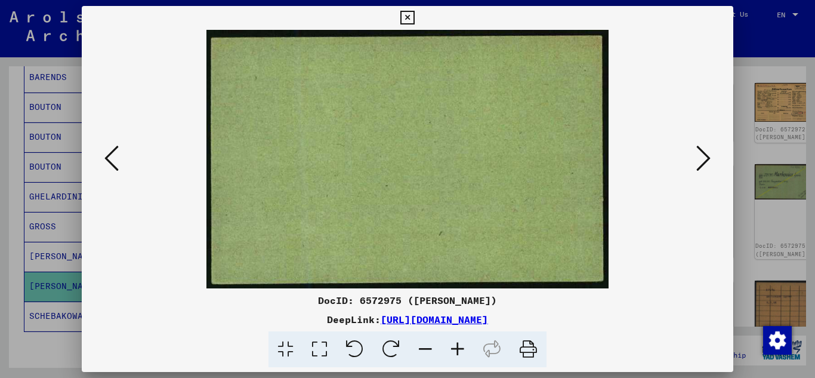
click at [702, 156] on icon at bounding box center [703, 158] width 14 height 29
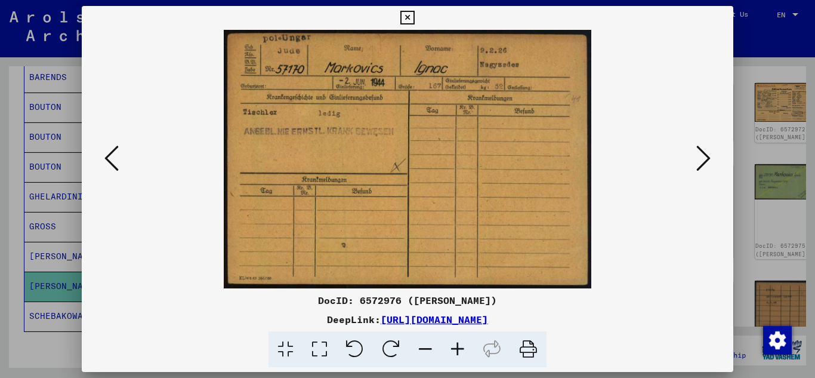
click at [704, 166] on icon at bounding box center [703, 158] width 14 height 29
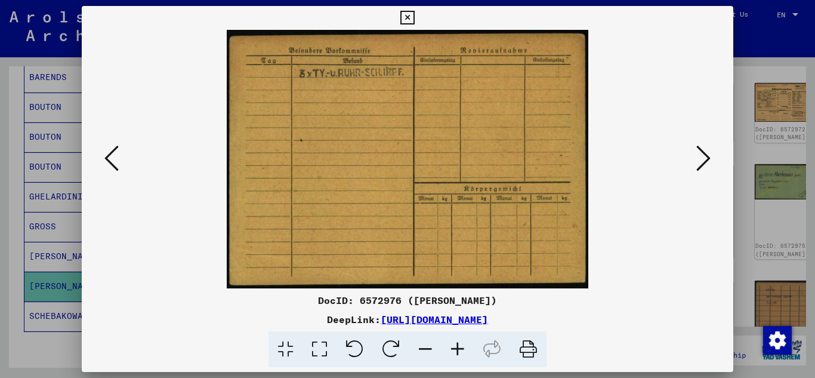
click at [704, 166] on icon at bounding box center [703, 158] width 14 height 29
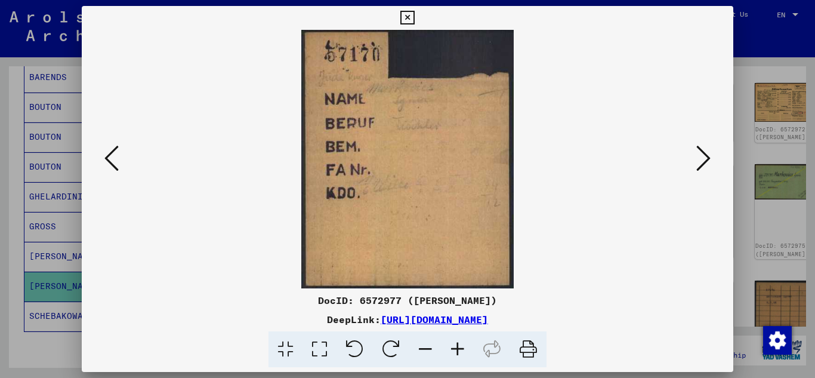
click at [704, 166] on icon at bounding box center [703, 158] width 14 height 29
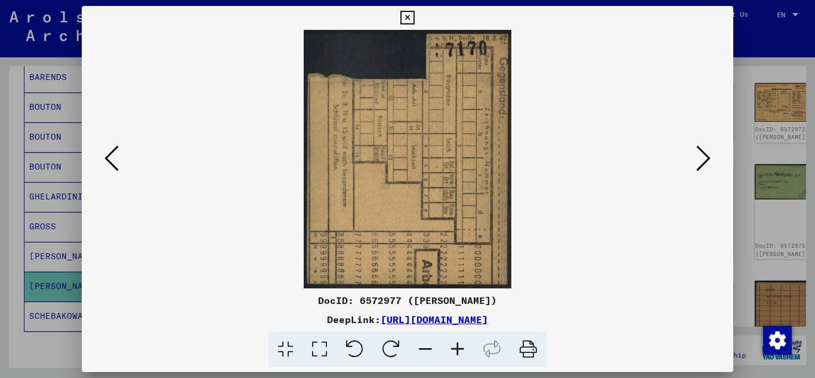
click at [704, 166] on icon at bounding box center [703, 158] width 14 height 29
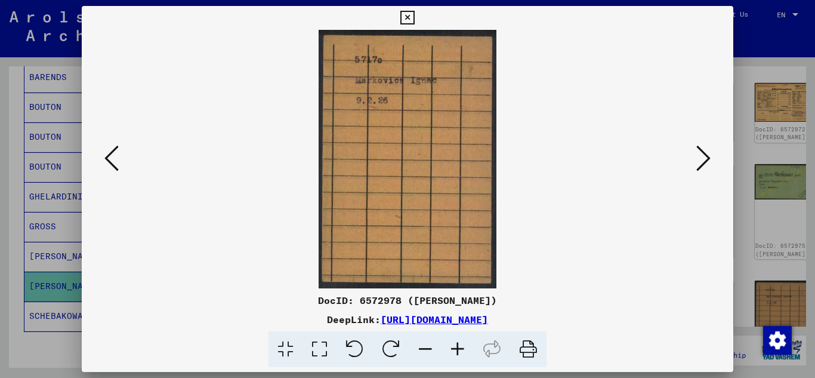
click at [704, 166] on icon at bounding box center [703, 158] width 14 height 29
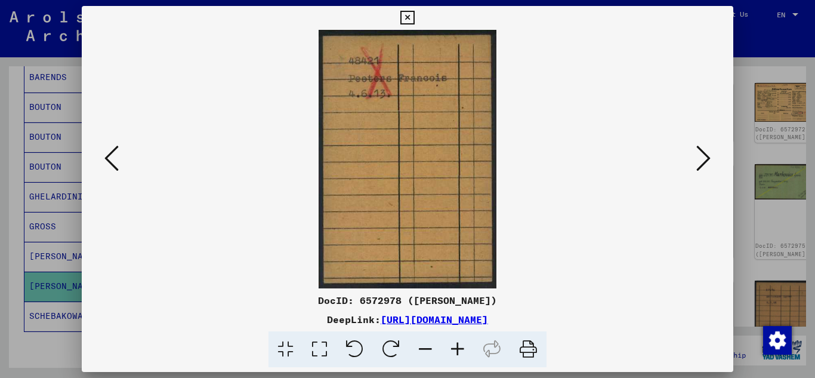
click at [704, 166] on icon at bounding box center [703, 158] width 14 height 29
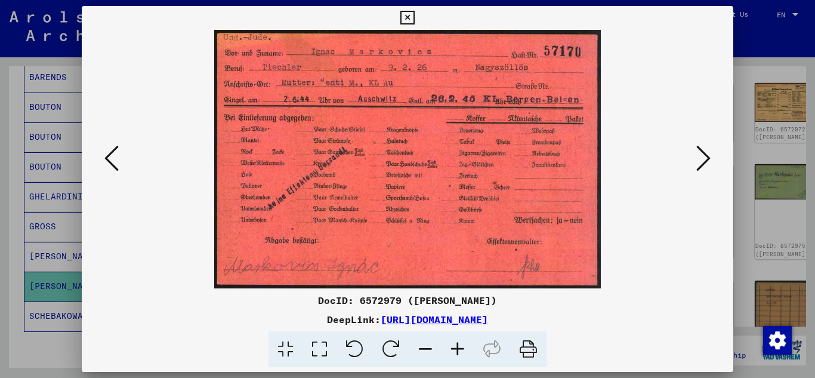
click at [704, 167] on icon at bounding box center [703, 158] width 14 height 29
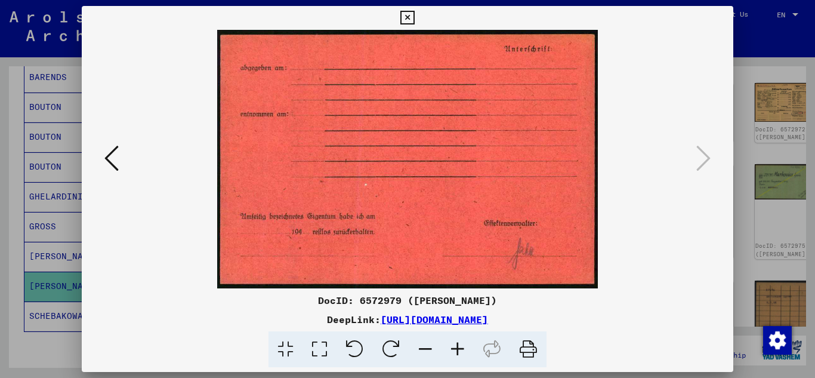
click at [105, 157] on icon at bounding box center [111, 158] width 14 height 29
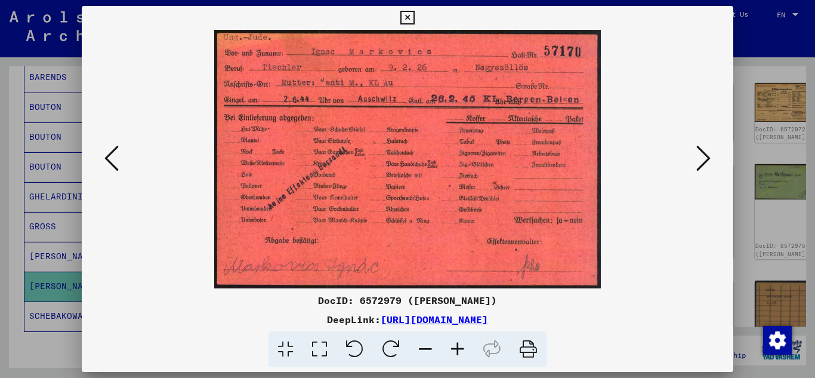
click at [408, 17] on icon at bounding box center [407, 18] width 14 height 14
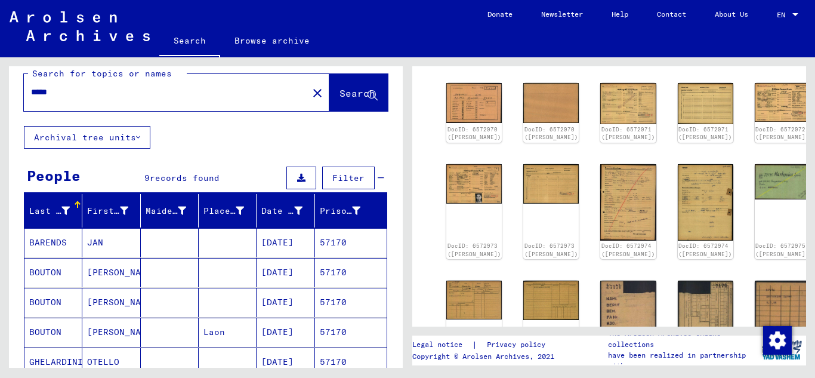
scroll to position [0, 0]
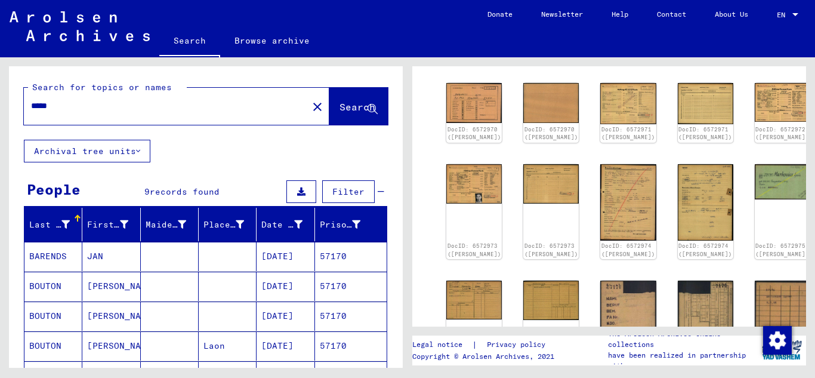
click at [88, 107] on input "*****" at bounding box center [166, 106] width 270 height 13
click at [339, 108] on span "Search" at bounding box center [357, 107] width 36 height 12
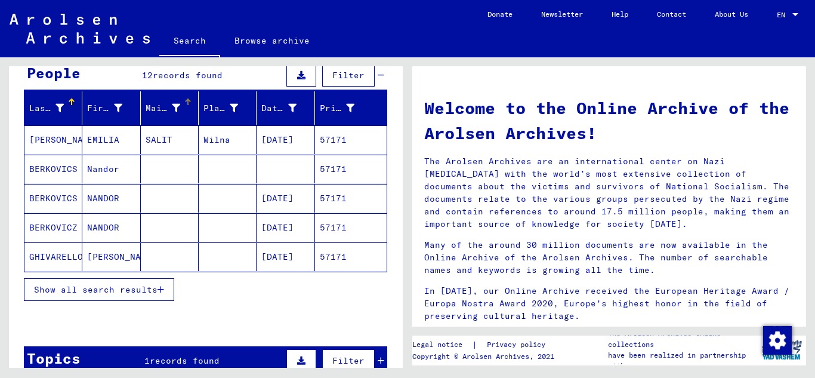
scroll to position [119, 0]
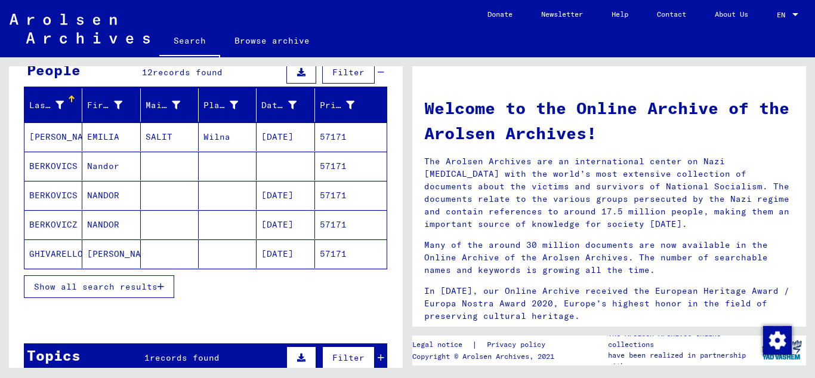
click at [336, 194] on mat-cell "57171" at bounding box center [351, 195] width 72 height 29
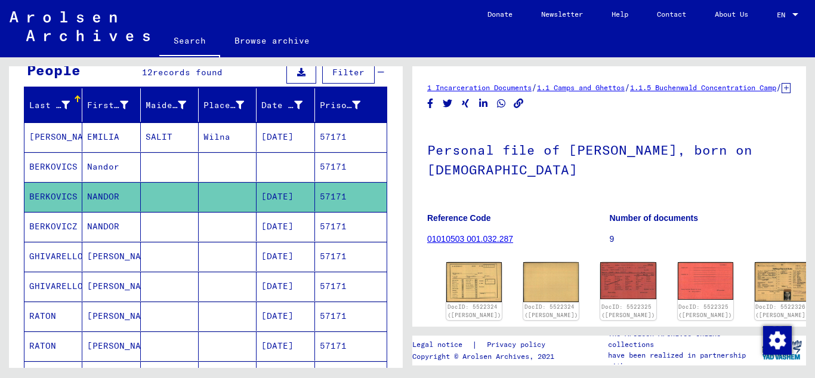
scroll to position [119, 0]
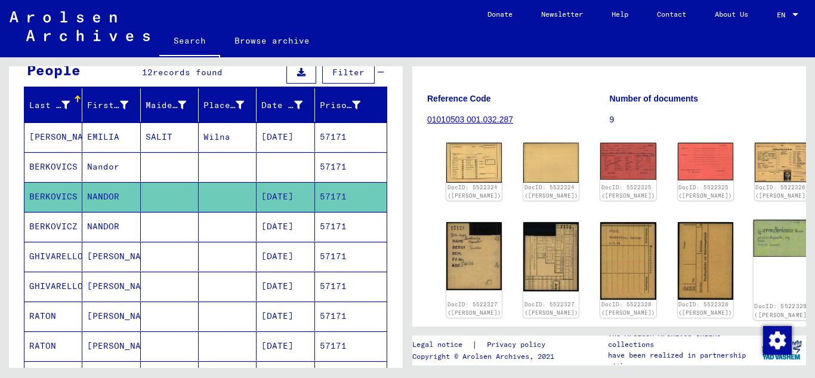
click at [753, 247] on img at bounding box center [782, 238] width 58 height 37
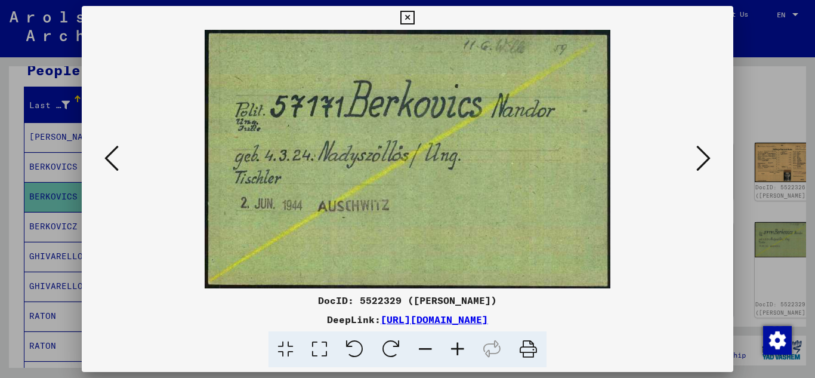
click at [415, 22] on button at bounding box center [407, 18] width 21 height 24
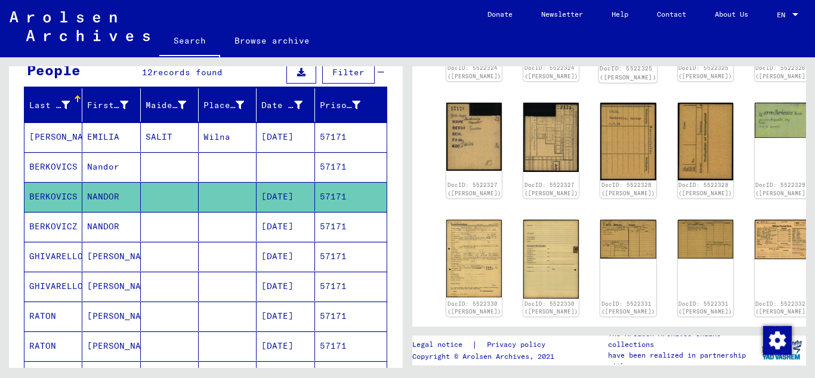
scroll to position [179, 0]
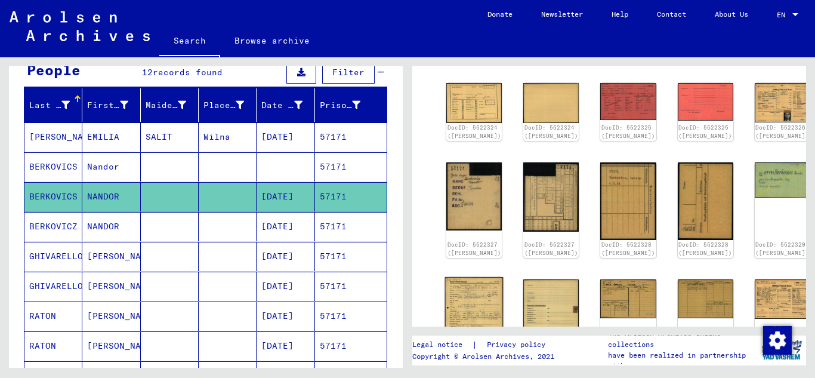
click at [458, 305] on img at bounding box center [474, 318] width 58 height 82
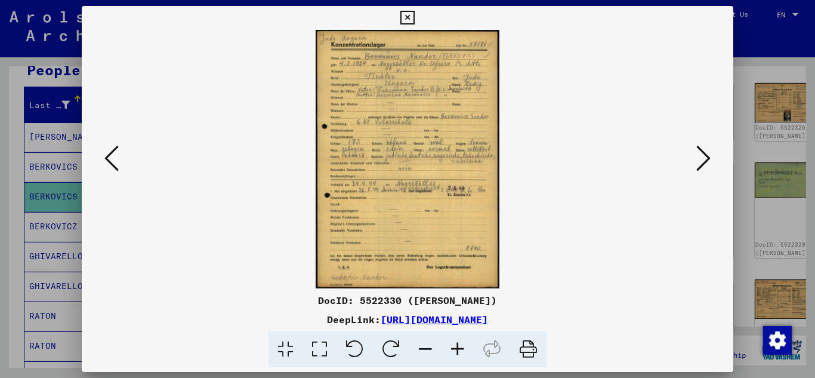
click at [456, 344] on icon at bounding box center [457, 349] width 32 height 36
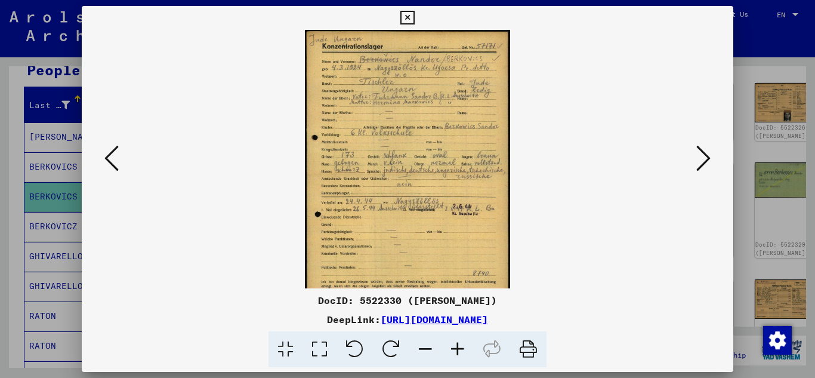
click at [456, 344] on icon at bounding box center [457, 349] width 32 height 36
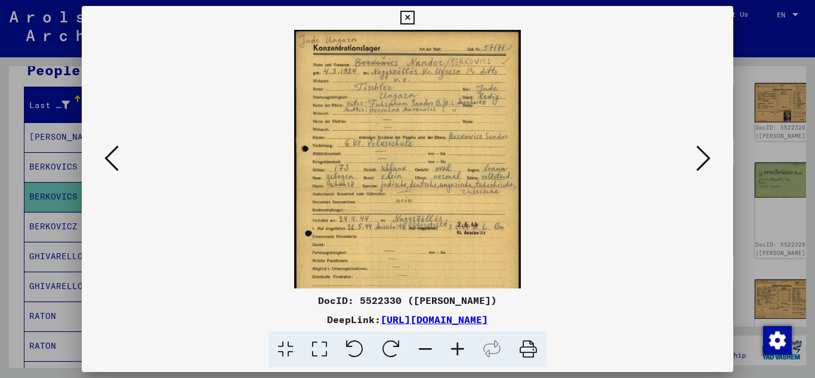
click at [456, 344] on icon at bounding box center [457, 349] width 32 height 36
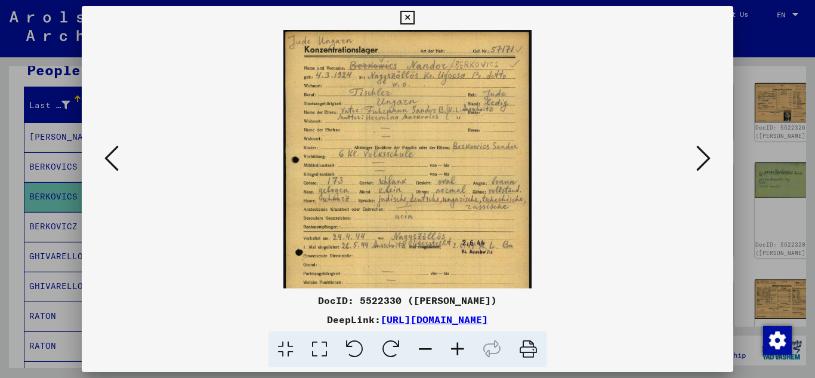
click at [456, 344] on icon at bounding box center [457, 349] width 32 height 36
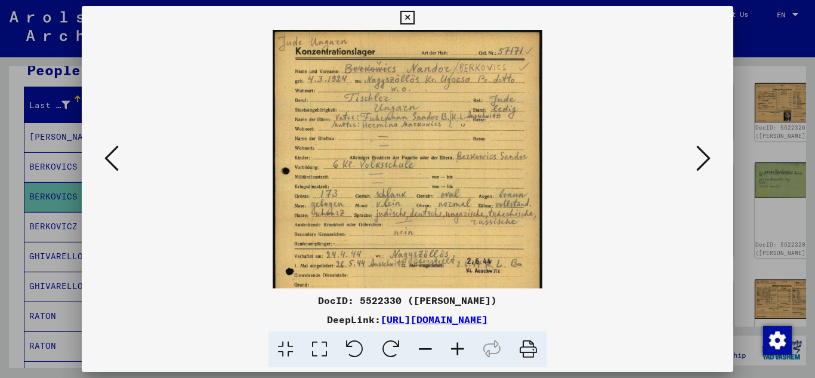
click at [456, 344] on icon at bounding box center [457, 349] width 32 height 36
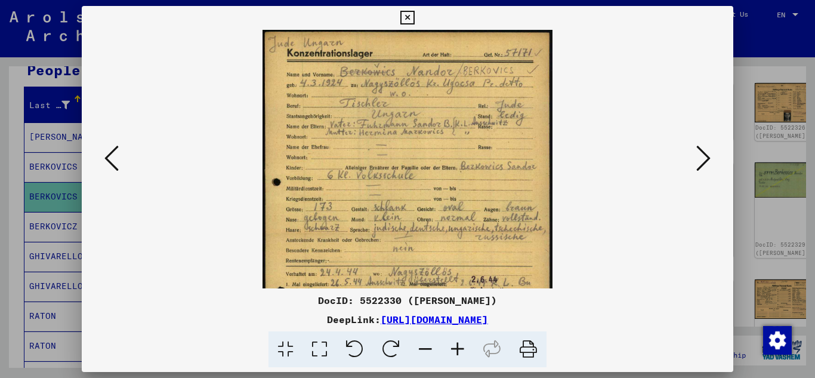
click at [456, 344] on icon at bounding box center [457, 349] width 32 height 36
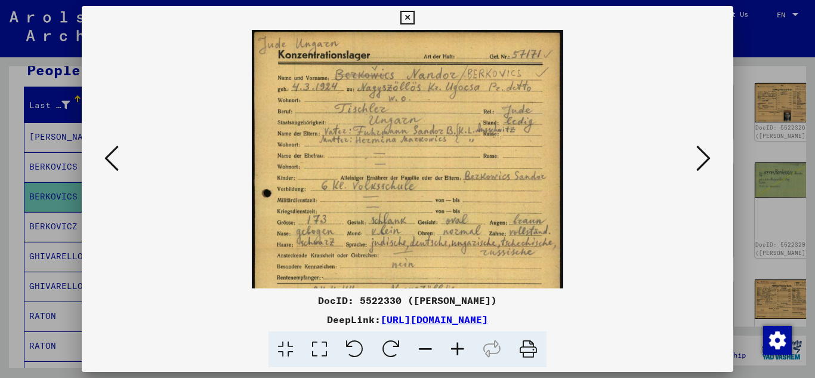
click at [456, 344] on icon at bounding box center [457, 349] width 32 height 36
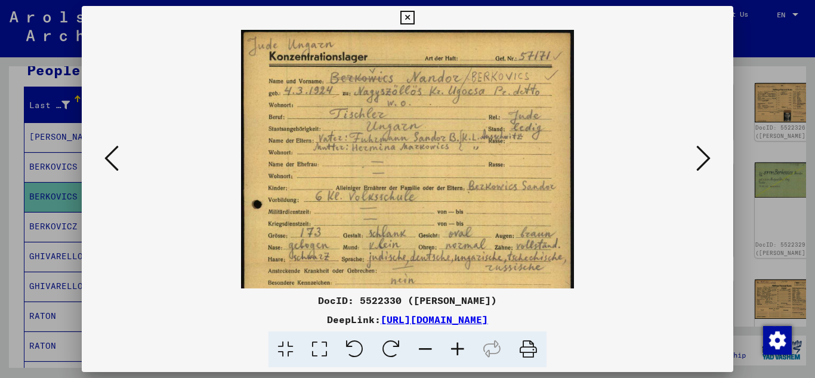
click at [456, 344] on icon at bounding box center [457, 349] width 32 height 36
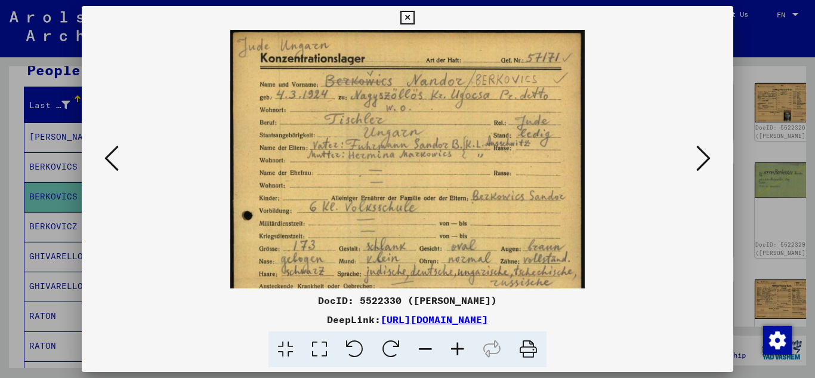
click at [456, 344] on icon at bounding box center [457, 349] width 32 height 36
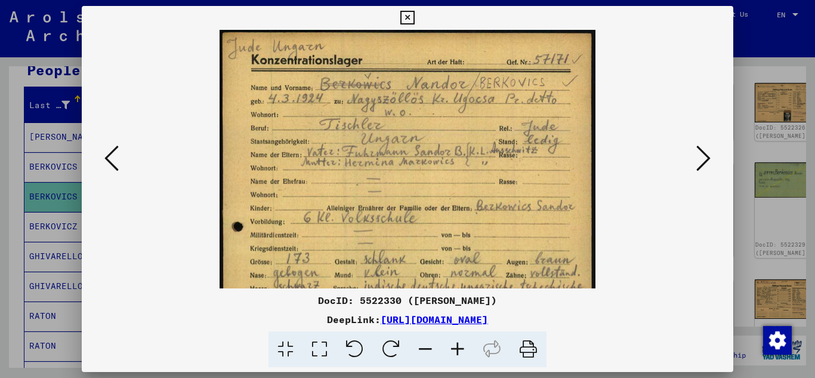
click at [456, 344] on icon at bounding box center [457, 349] width 32 height 36
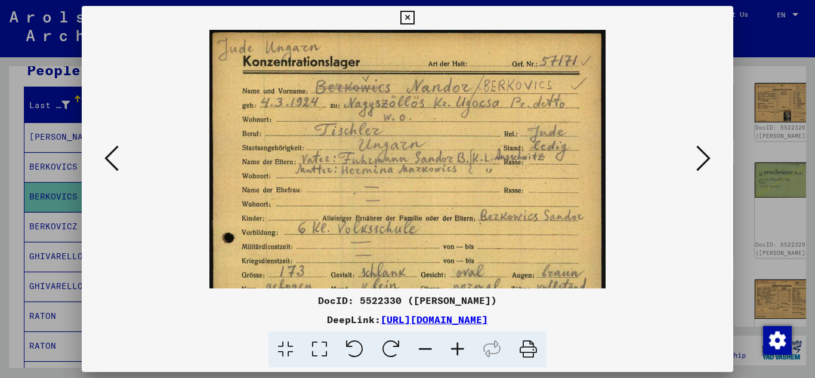
click at [456, 344] on icon at bounding box center [457, 349] width 32 height 36
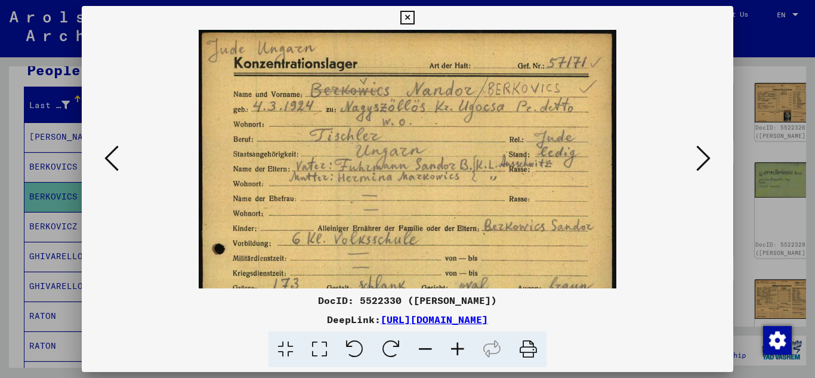
click at [411, 20] on icon at bounding box center [407, 18] width 14 height 14
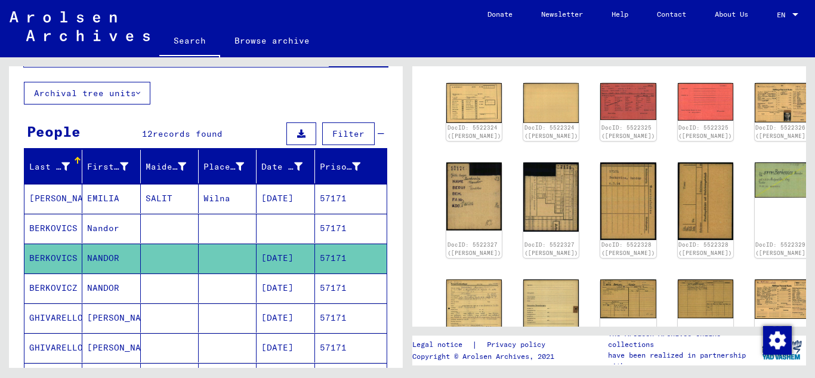
scroll to position [0, 0]
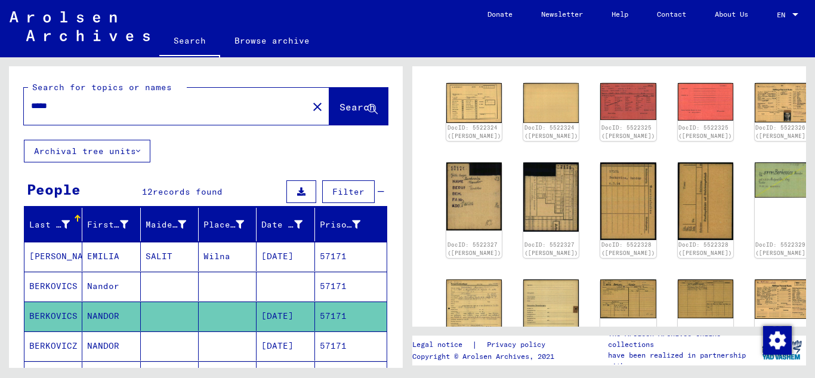
click at [86, 105] on input "*****" at bounding box center [166, 106] width 270 height 13
click at [338, 97] on button "Search" at bounding box center [358, 106] width 58 height 37
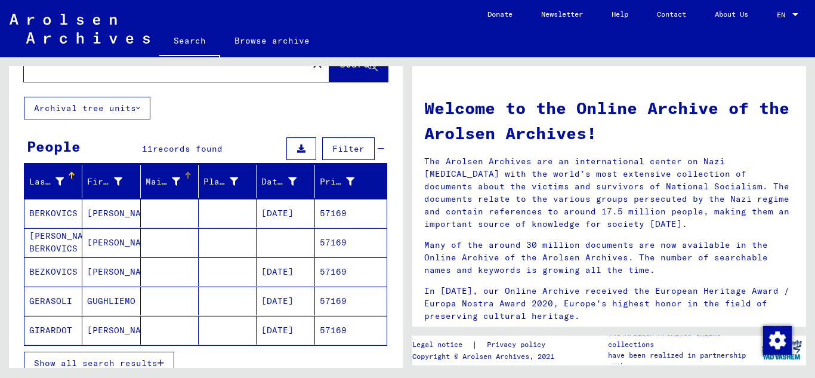
scroll to position [60, 0]
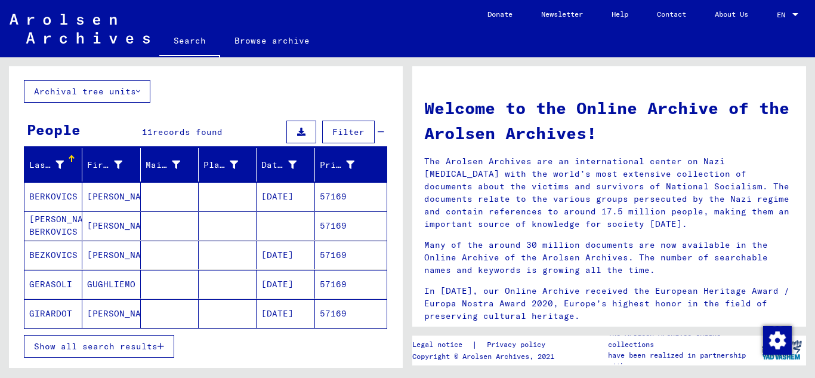
click at [335, 196] on mat-cell "57169" at bounding box center [351, 196] width 72 height 29
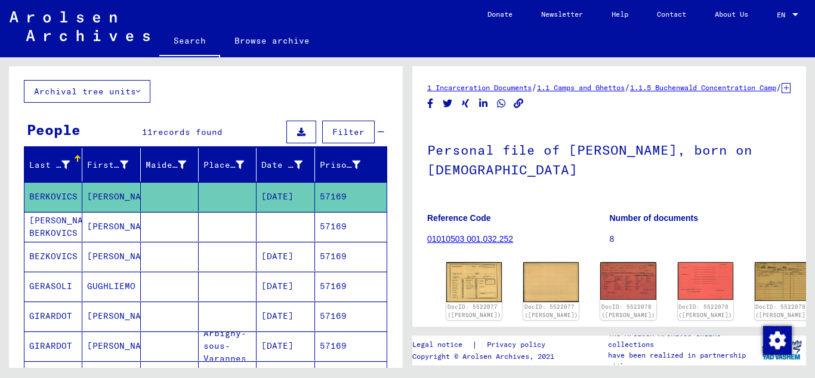
scroll to position [119, 0]
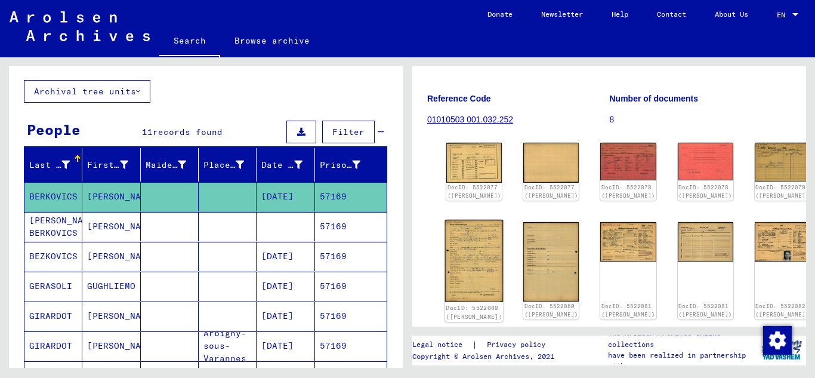
click at [458, 245] on img at bounding box center [474, 261] width 58 height 82
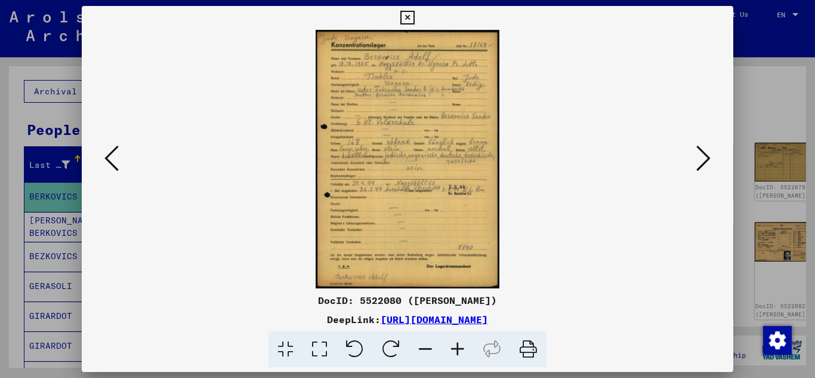
click at [462, 350] on icon at bounding box center [457, 349] width 32 height 36
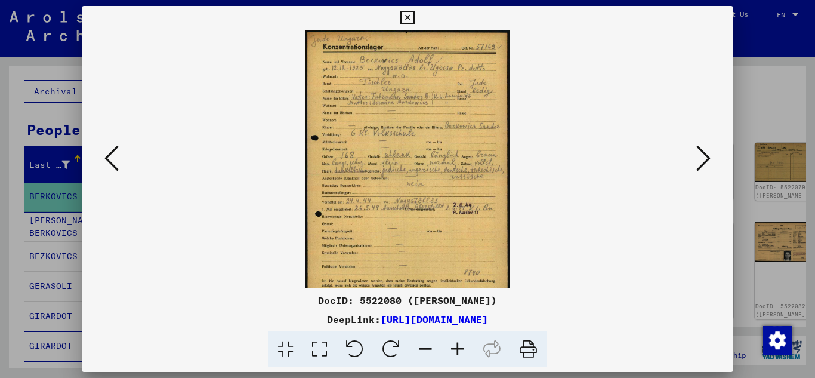
click at [462, 350] on icon at bounding box center [457, 349] width 32 height 36
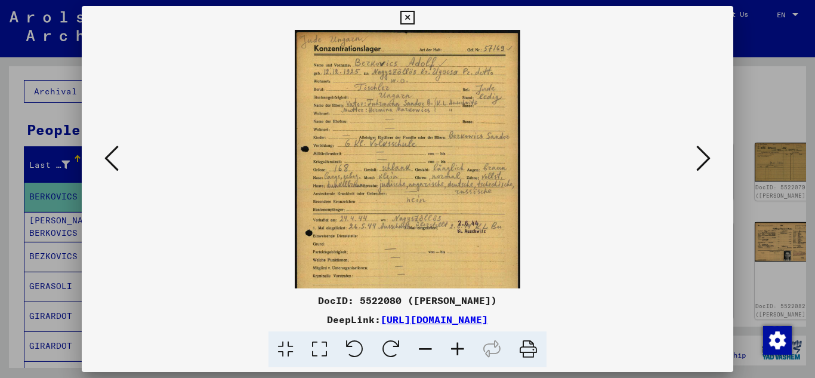
click at [462, 350] on icon at bounding box center [457, 349] width 32 height 36
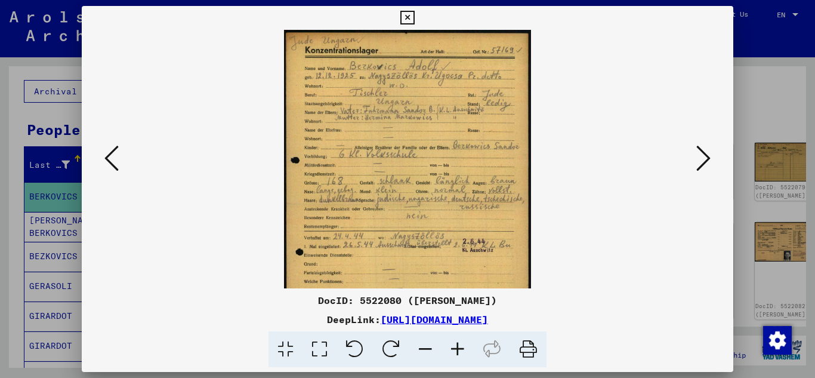
click at [462, 350] on icon at bounding box center [457, 349] width 32 height 36
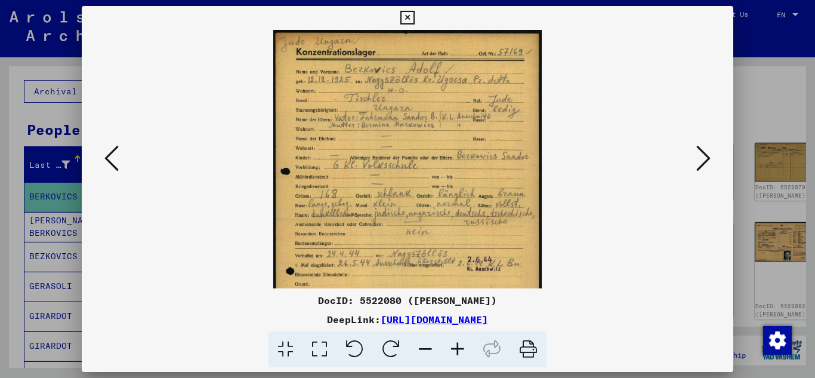
click at [462, 350] on icon at bounding box center [457, 349] width 32 height 36
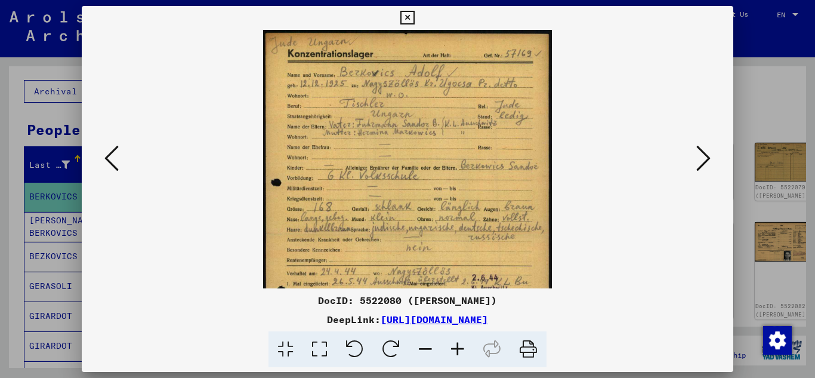
click at [462, 350] on icon at bounding box center [457, 349] width 32 height 36
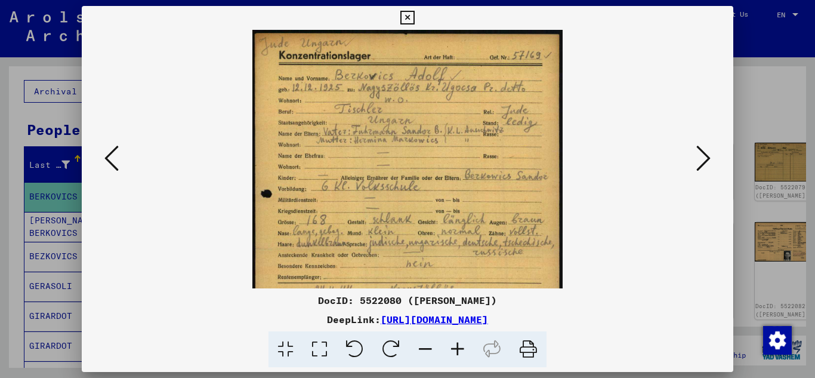
click at [462, 350] on icon at bounding box center [457, 349] width 32 height 36
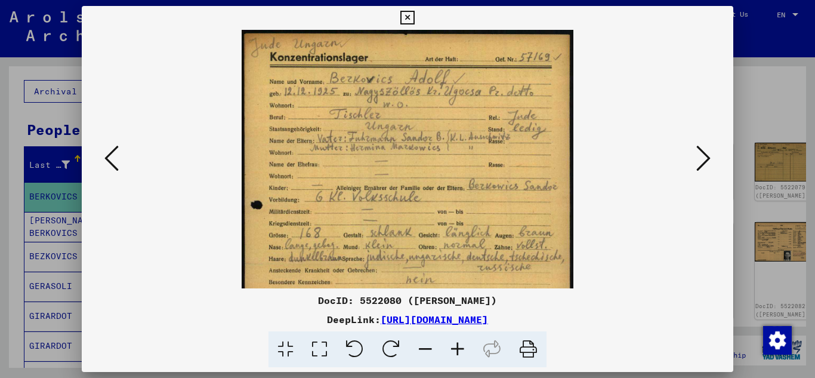
click at [462, 350] on icon at bounding box center [457, 349] width 32 height 36
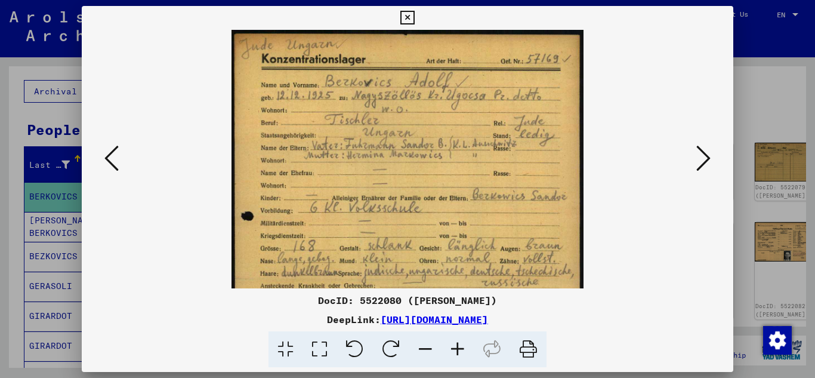
click at [409, 18] on icon at bounding box center [407, 18] width 14 height 14
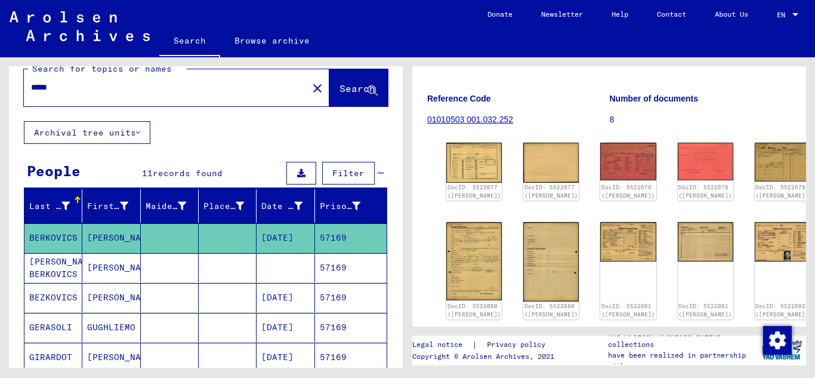
scroll to position [0, 0]
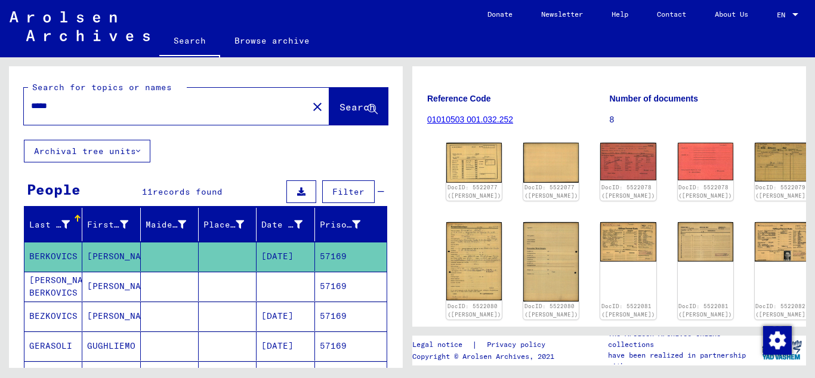
click at [80, 110] on input "*****" at bounding box center [166, 106] width 270 height 13
click at [339, 107] on span "Search" at bounding box center [357, 107] width 36 height 12
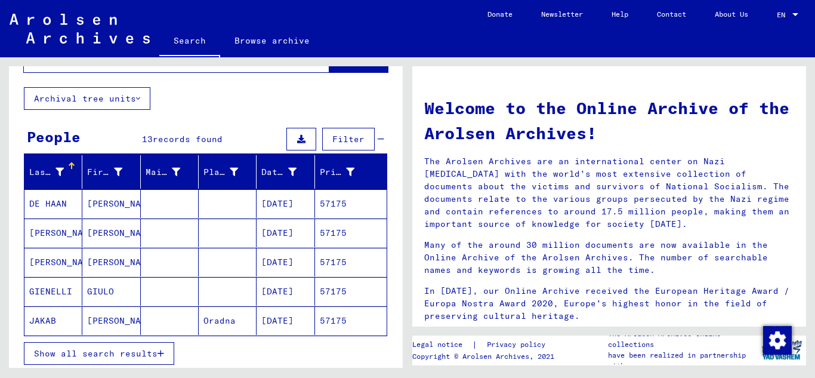
scroll to position [119, 0]
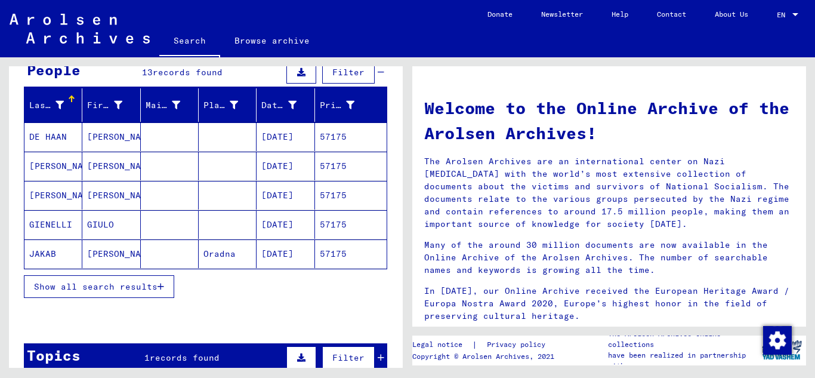
click at [158, 289] on icon "button" at bounding box center [160, 286] width 7 height 8
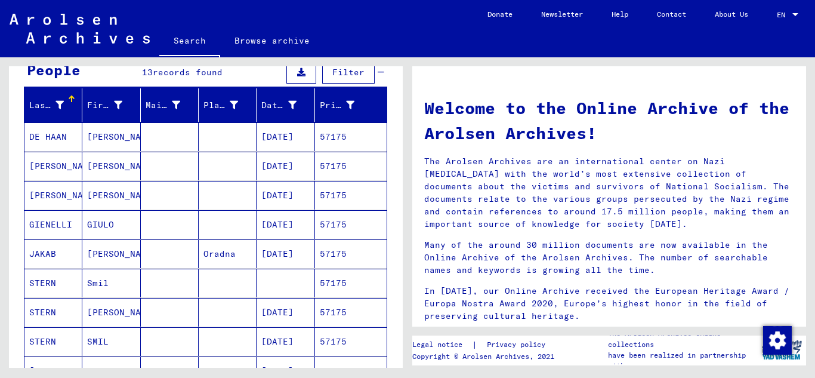
click at [339, 171] on mat-cell "57175" at bounding box center [351, 166] width 72 height 29
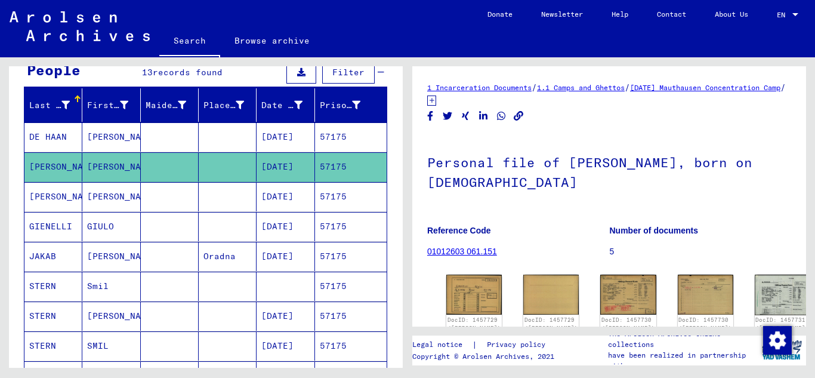
scroll to position [119, 0]
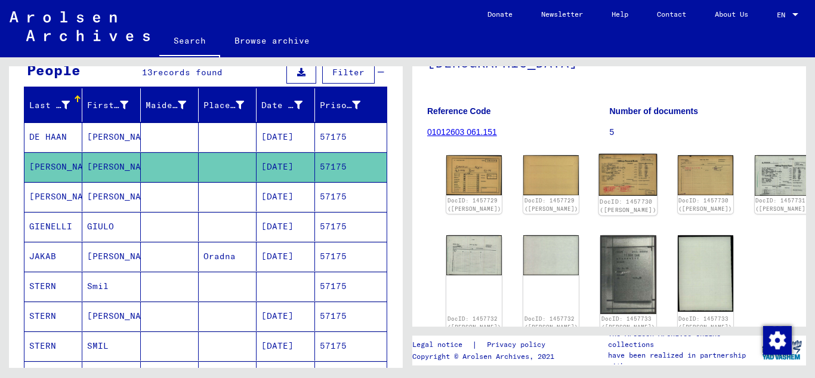
click at [599, 171] on img at bounding box center [628, 175] width 58 height 42
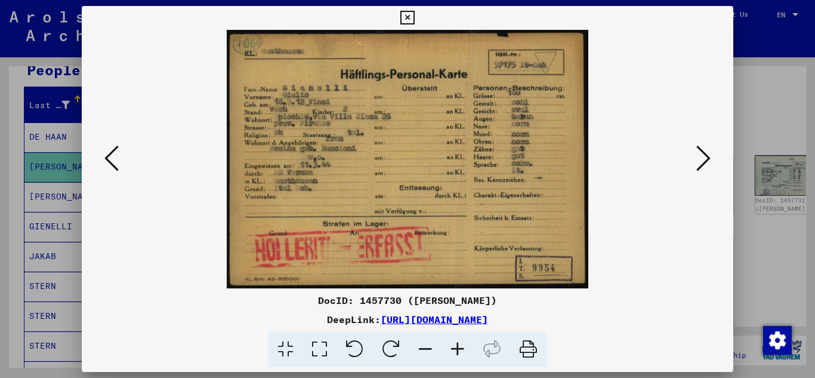
click at [407, 17] on icon at bounding box center [407, 18] width 14 height 14
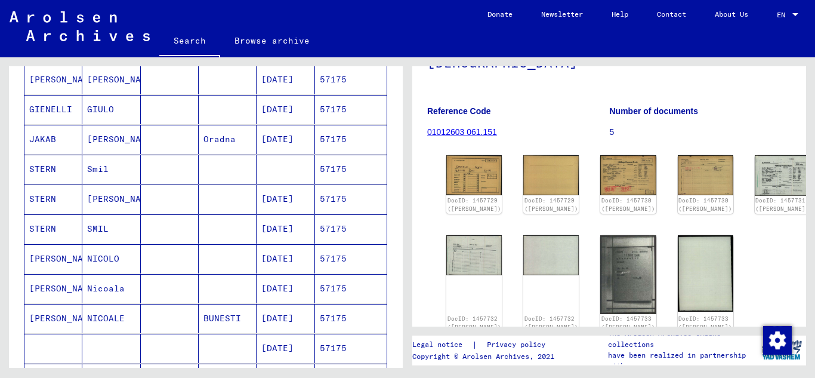
scroll to position [239, 0]
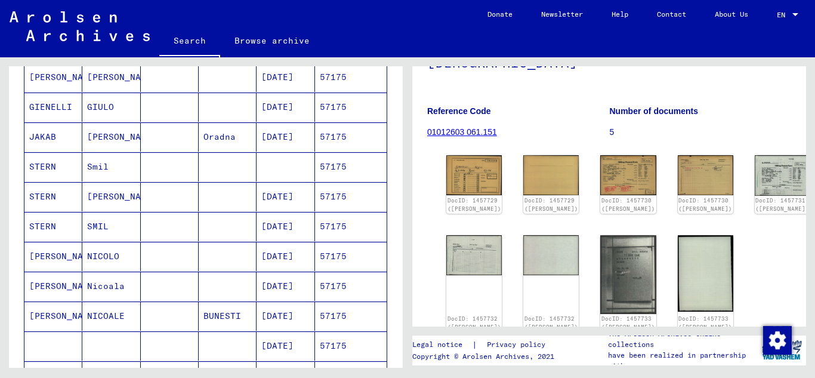
click at [341, 226] on mat-cell "57175" at bounding box center [351, 226] width 72 height 29
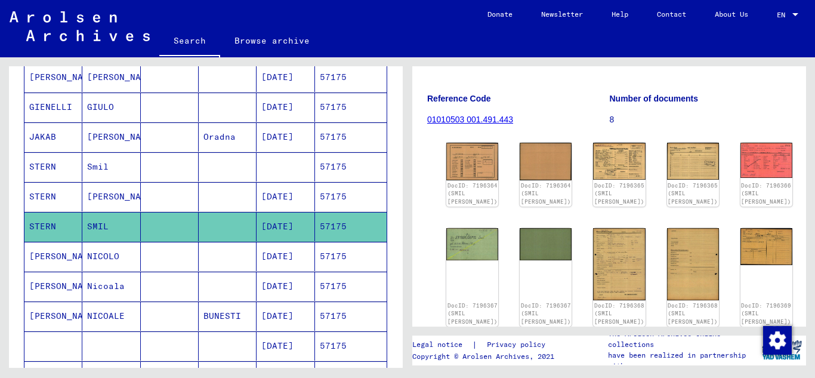
scroll to position [179, 0]
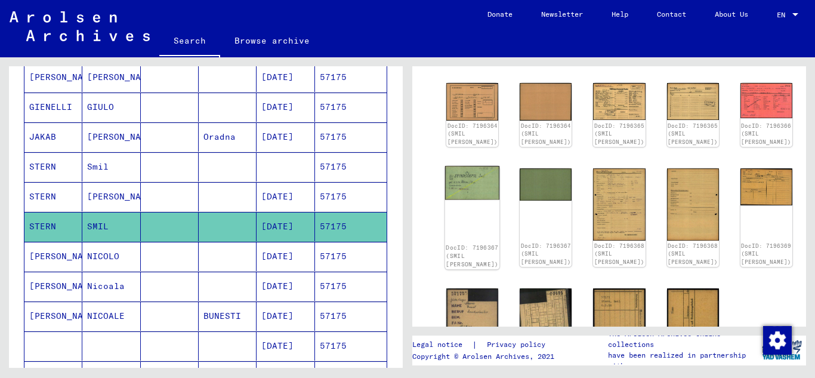
click at [466, 185] on img at bounding box center [472, 182] width 55 height 34
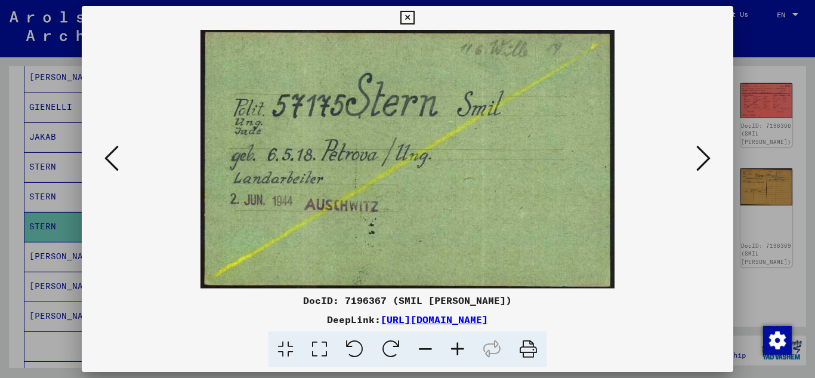
click at [408, 23] on icon at bounding box center [407, 18] width 14 height 14
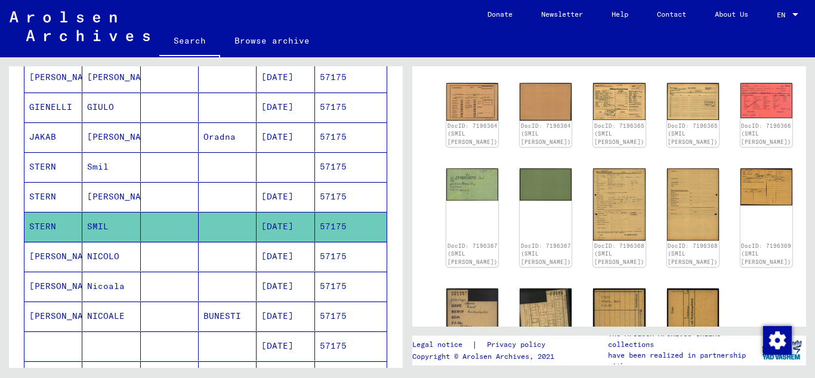
scroll to position [0, 0]
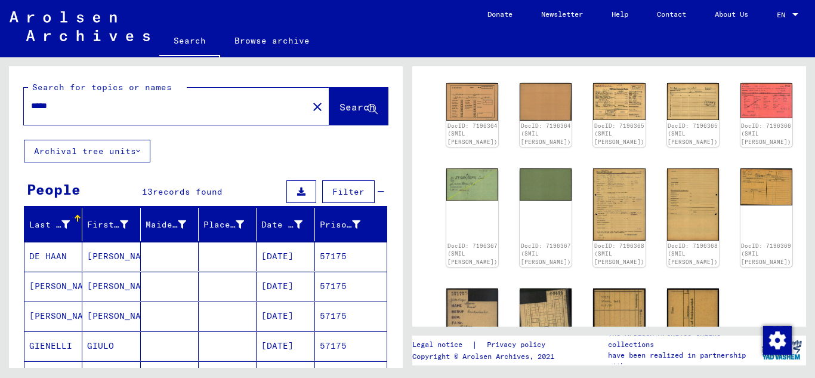
click at [76, 109] on input "*****" at bounding box center [166, 106] width 270 height 13
click at [339, 104] on span "Search" at bounding box center [357, 107] width 36 height 12
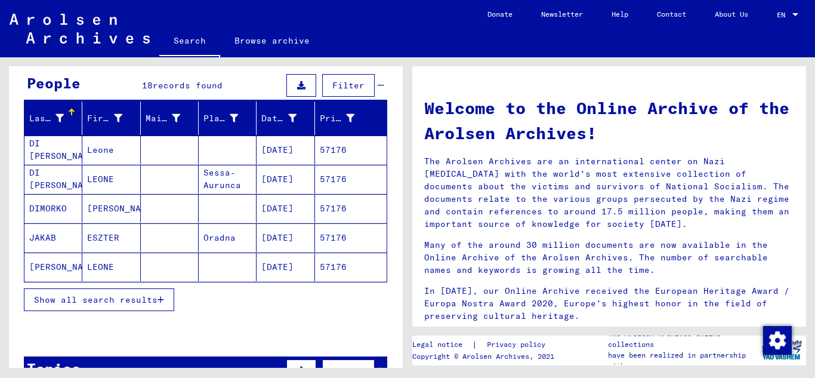
scroll to position [119, 0]
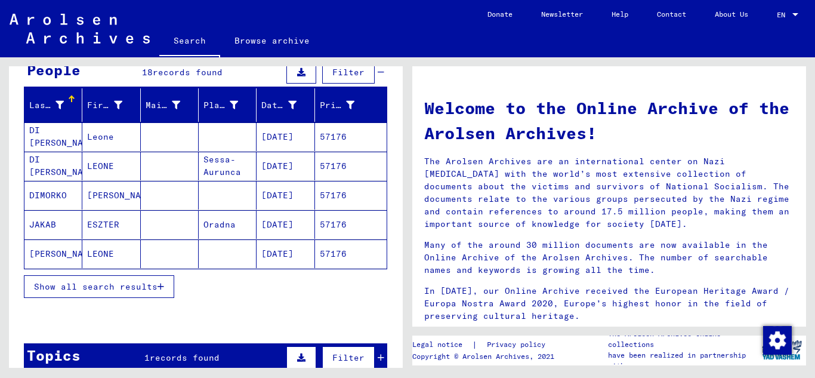
click at [170, 288] on button "Show all search results" at bounding box center [99, 286] width 150 height 23
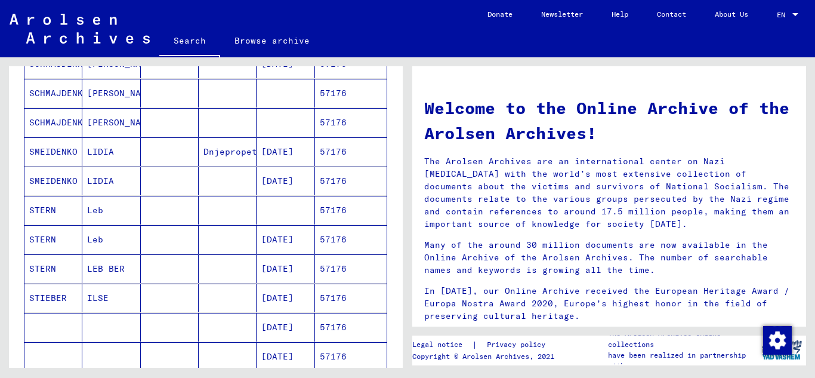
scroll to position [418, 0]
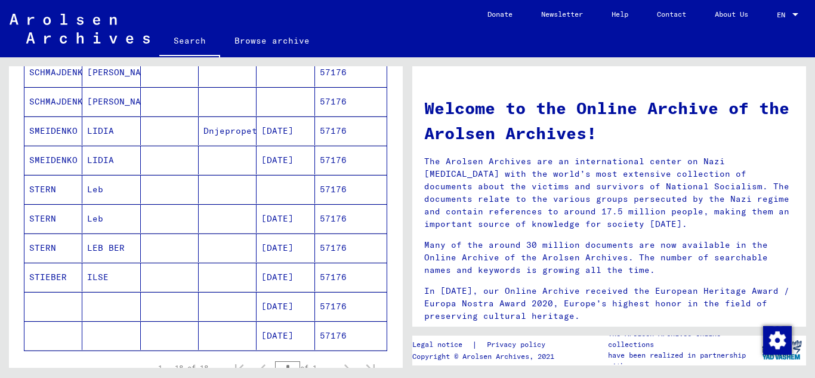
click at [342, 250] on mat-cell "57176" at bounding box center [351, 247] width 72 height 29
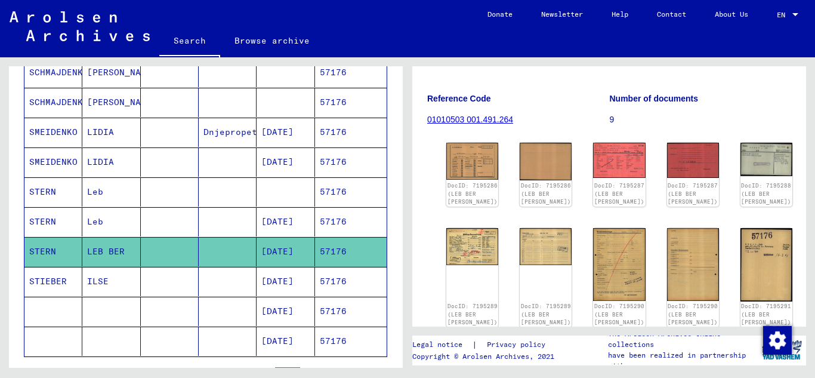
scroll to position [239, 0]
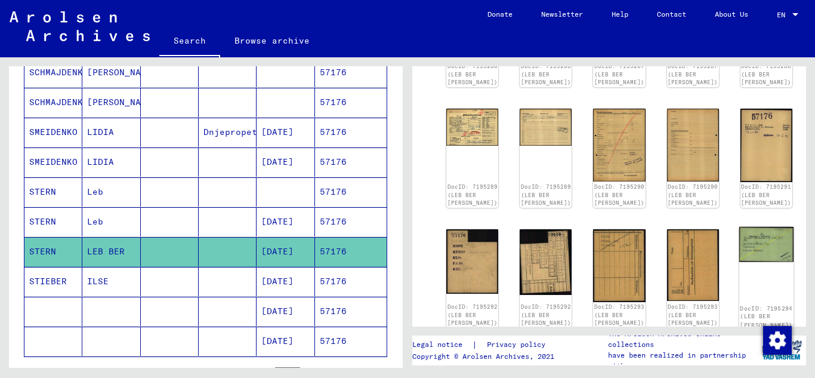
click at [739, 228] on img at bounding box center [766, 244] width 55 height 35
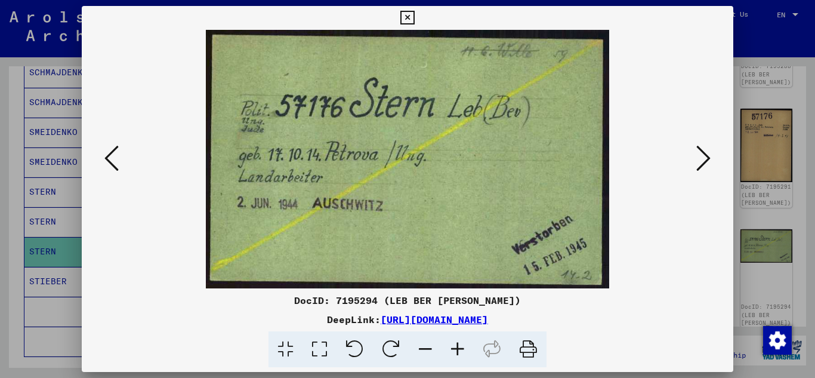
click at [403, 26] on button at bounding box center [407, 18] width 21 height 24
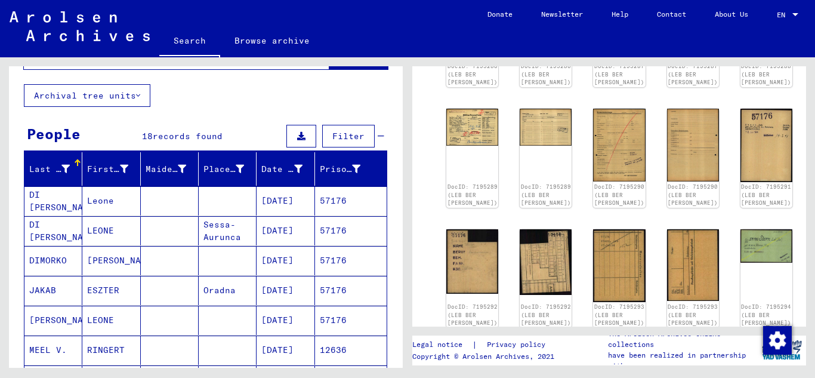
scroll to position [0, 0]
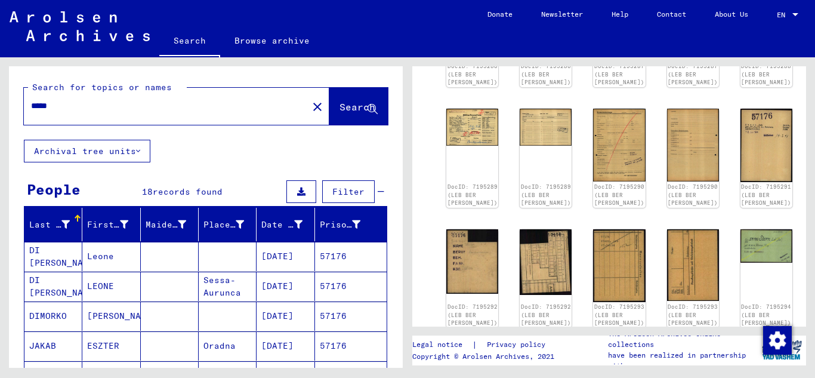
click at [69, 99] on div "*****" at bounding box center [162, 105] width 277 height 27
drag, startPoint x: 58, startPoint y: 115, endPoint x: 63, endPoint y: 109, distance: 7.6
click at [58, 115] on div "*****" at bounding box center [162, 105] width 277 height 27
click at [65, 107] on input "*****" at bounding box center [166, 106] width 270 height 13
click at [330, 115] on button "Search" at bounding box center [358, 106] width 58 height 37
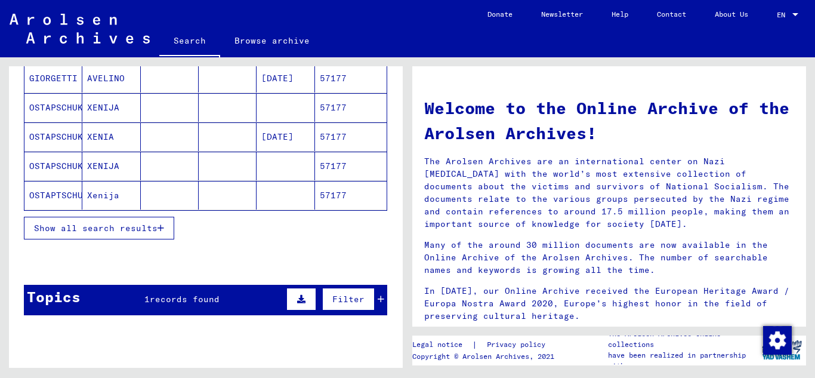
scroll to position [179, 0]
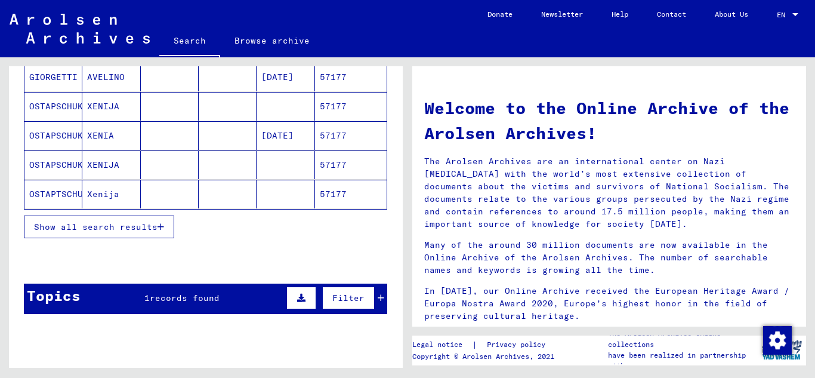
click at [161, 221] on button "Show all search results" at bounding box center [99, 226] width 150 height 23
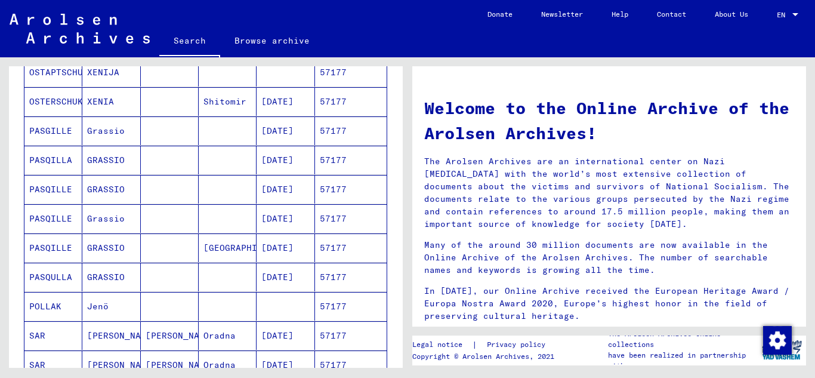
scroll to position [477, 0]
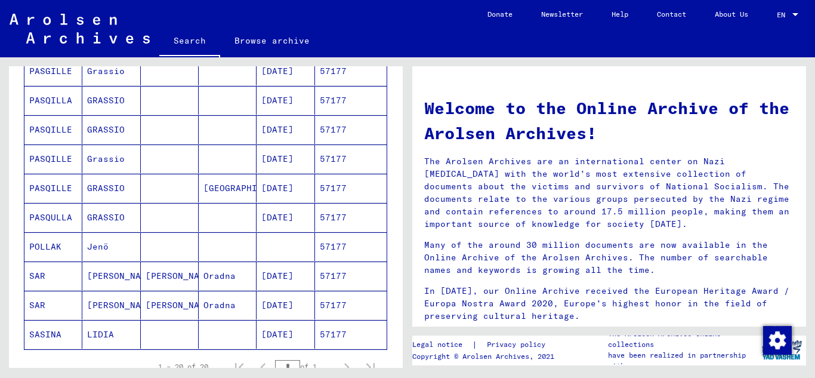
click at [333, 246] on mat-cell "57177" at bounding box center [351, 246] width 72 height 29
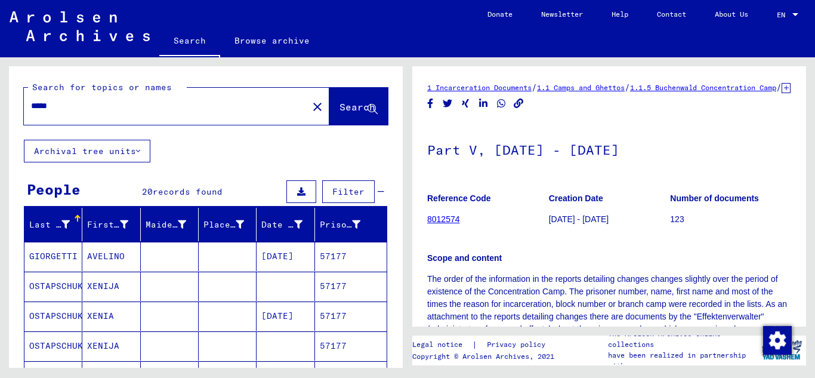
click at [67, 99] on div "*****" at bounding box center [162, 105] width 277 height 27
click at [67, 100] on div "*****" at bounding box center [162, 105] width 277 height 27
click at [65, 105] on input "*****" at bounding box center [166, 106] width 270 height 13
click at [339, 105] on span "Search" at bounding box center [357, 107] width 36 height 12
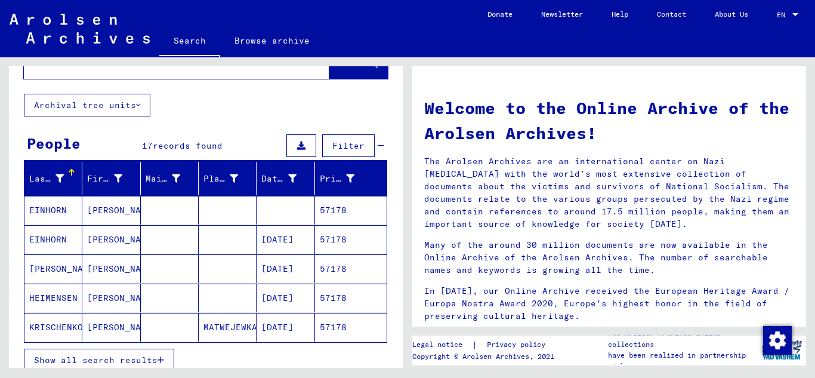
scroll to position [119, 0]
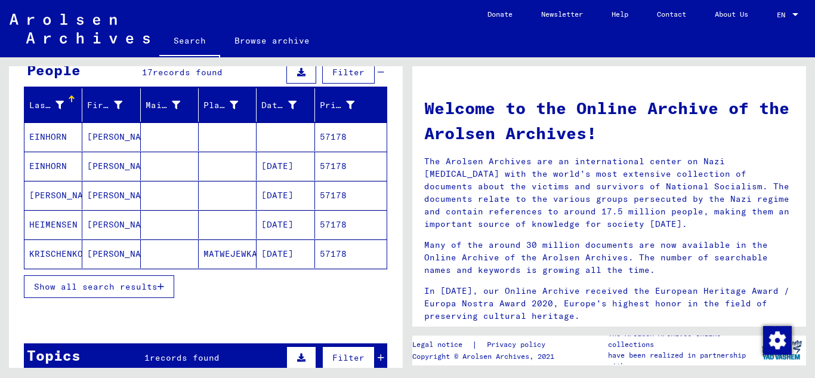
click at [333, 174] on mat-cell "57178" at bounding box center [351, 166] width 72 height 29
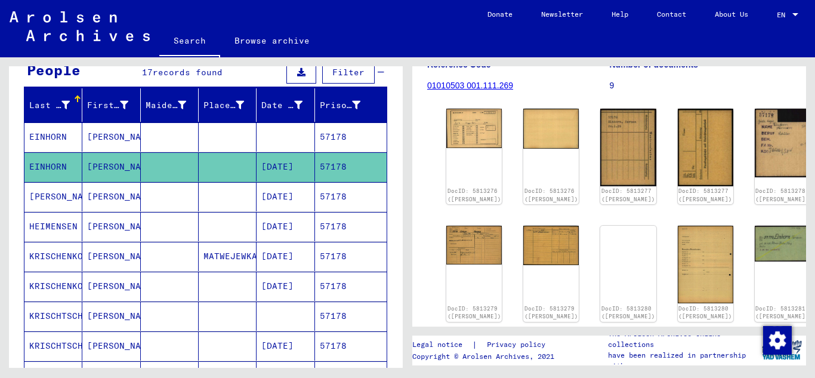
scroll to position [298, 0]
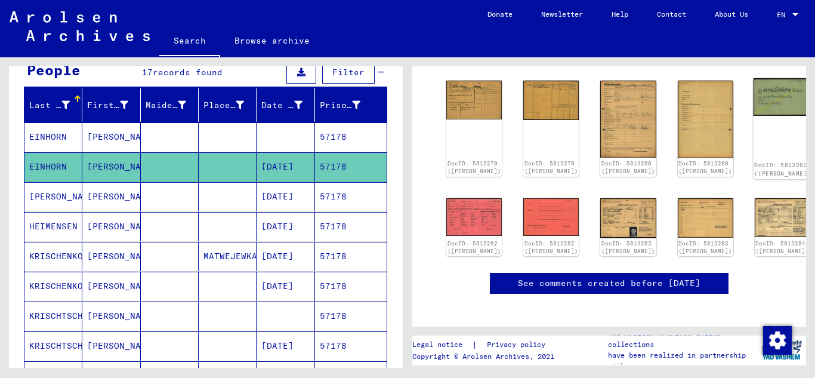
click at [753, 91] on img at bounding box center [782, 97] width 58 height 38
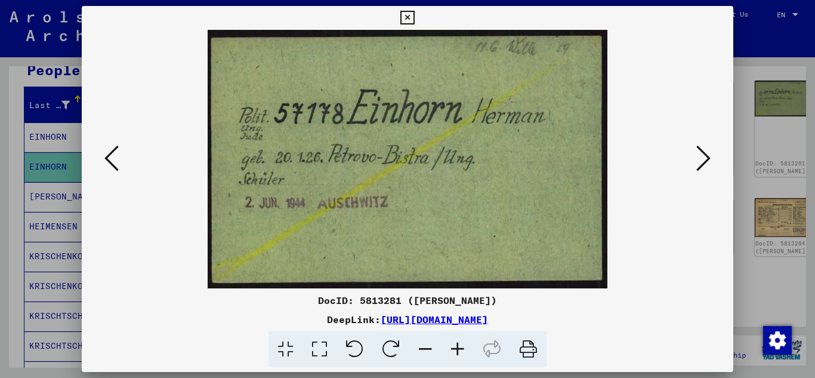
click at [412, 11] on icon at bounding box center [407, 18] width 14 height 14
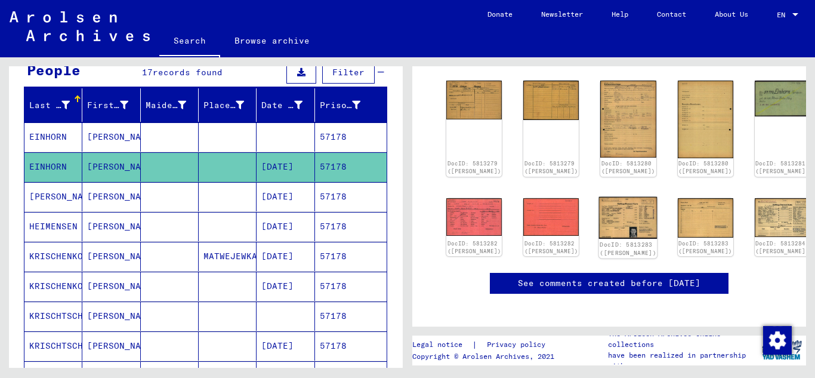
click at [599, 197] on img at bounding box center [628, 217] width 58 height 42
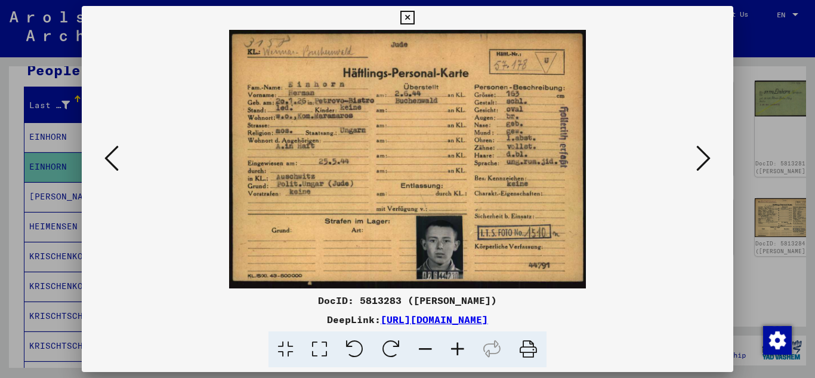
click at [404, 20] on icon at bounding box center [407, 18] width 14 height 14
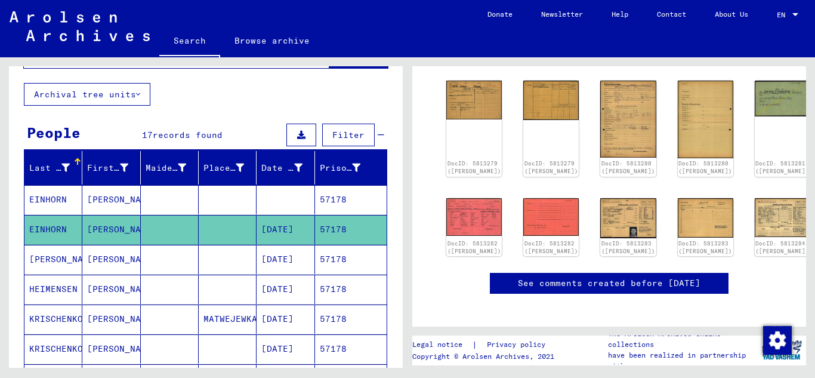
scroll to position [0, 0]
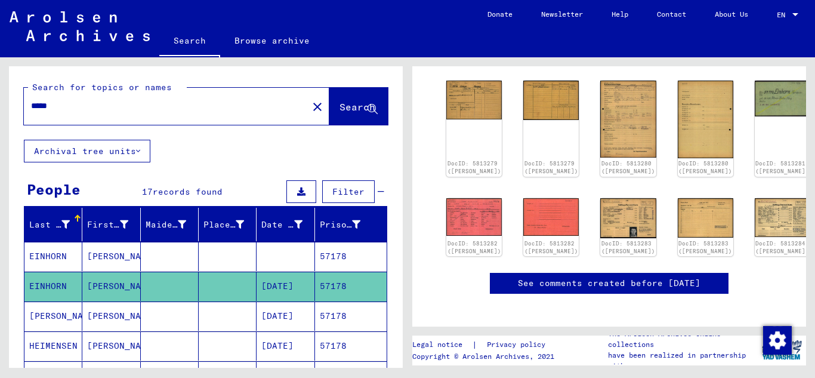
click at [83, 103] on input "*****" at bounding box center [166, 106] width 270 height 13
click at [339, 103] on span "Search" at bounding box center [357, 107] width 36 height 12
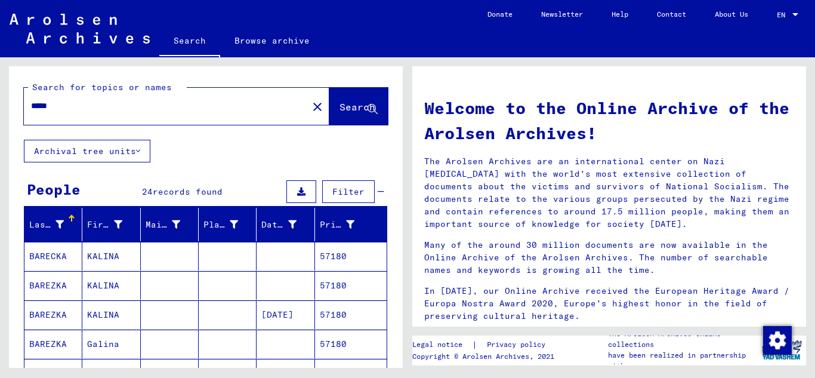
scroll to position [119, 0]
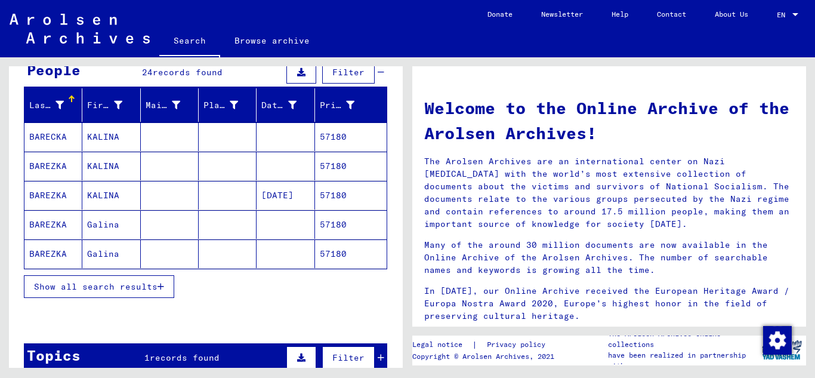
click at [171, 283] on button "Show all search results" at bounding box center [99, 286] width 150 height 23
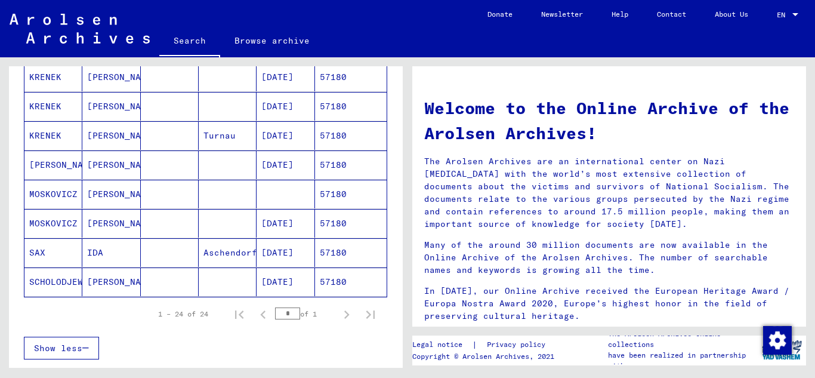
scroll to position [656, 0]
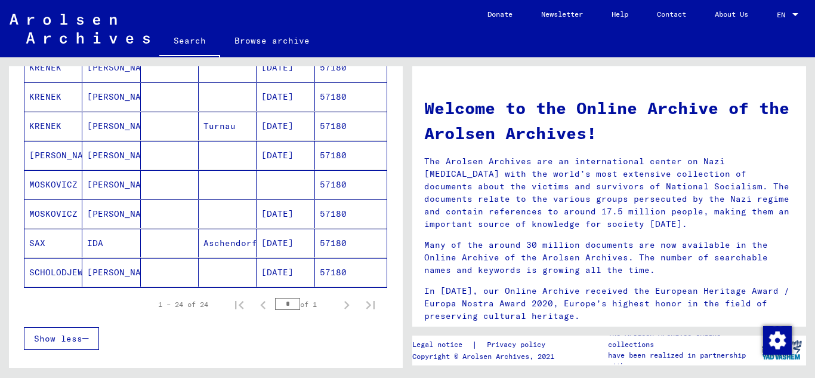
click at [339, 212] on mat-cell "57180" at bounding box center [351, 213] width 72 height 29
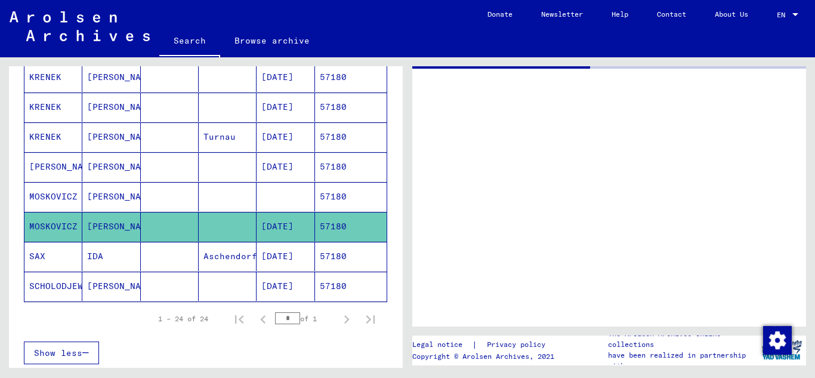
scroll to position [666, 0]
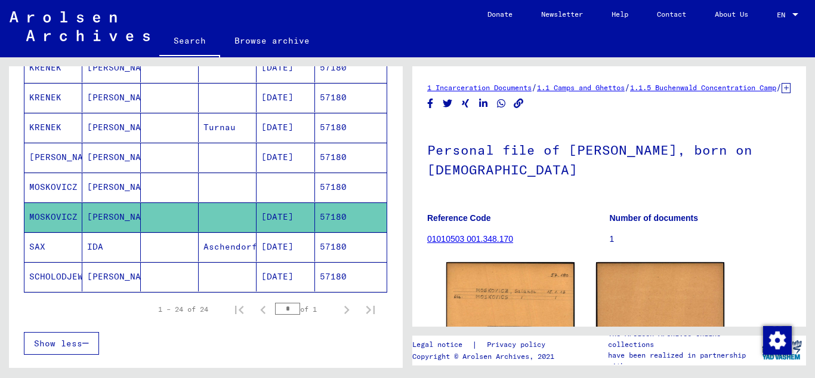
click at [324, 162] on mat-cell "57180" at bounding box center [351, 157] width 72 height 29
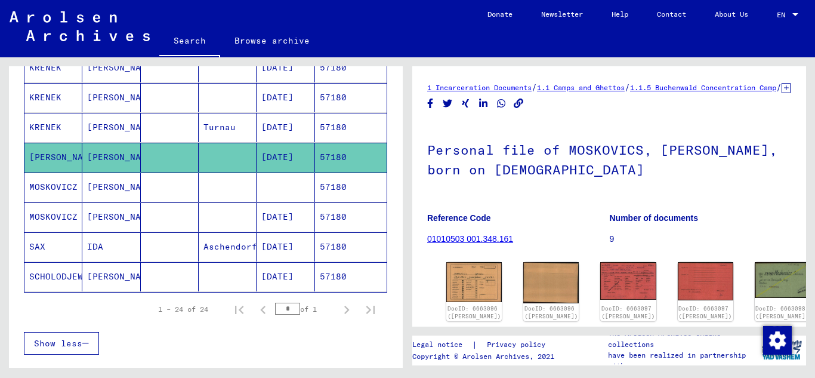
scroll to position [119, 0]
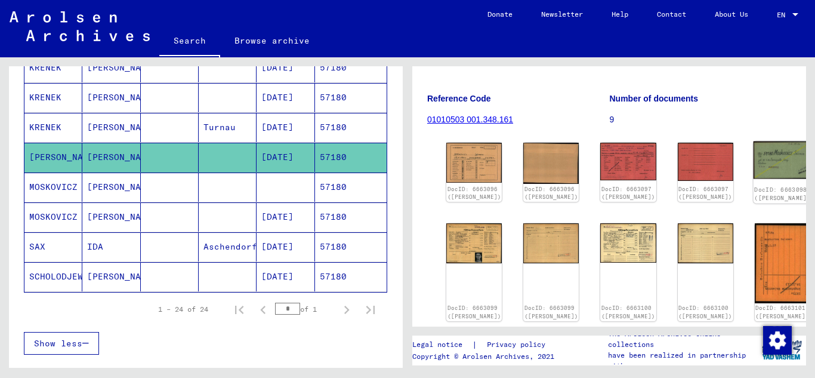
click at [753, 174] on img at bounding box center [782, 160] width 58 height 38
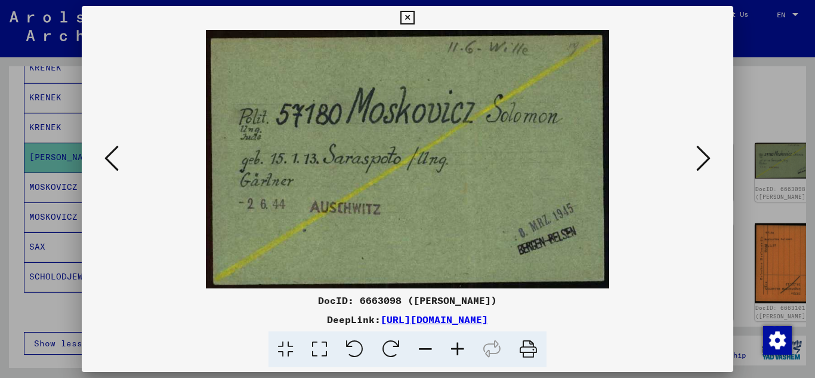
click at [404, 16] on icon at bounding box center [407, 18] width 14 height 14
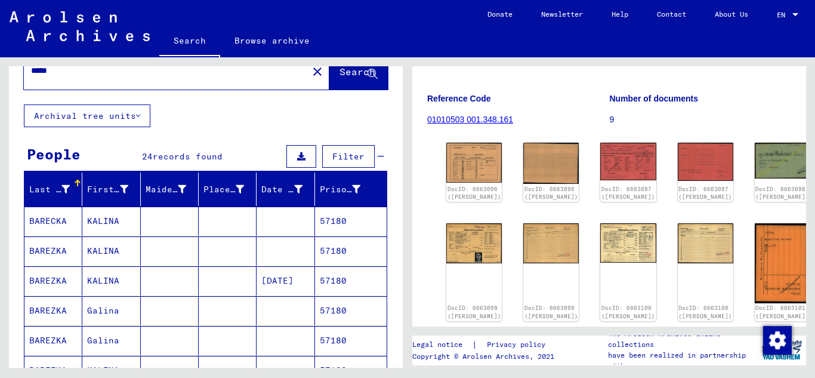
scroll to position [0, 0]
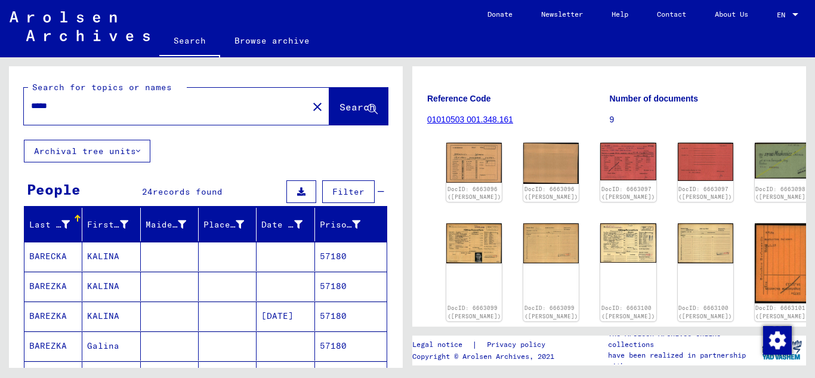
click at [80, 106] on input "*****" at bounding box center [166, 106] width 270 height 13
click at [329, 115] on button "Search" at bounding box center [358, 106] width 58 height 37
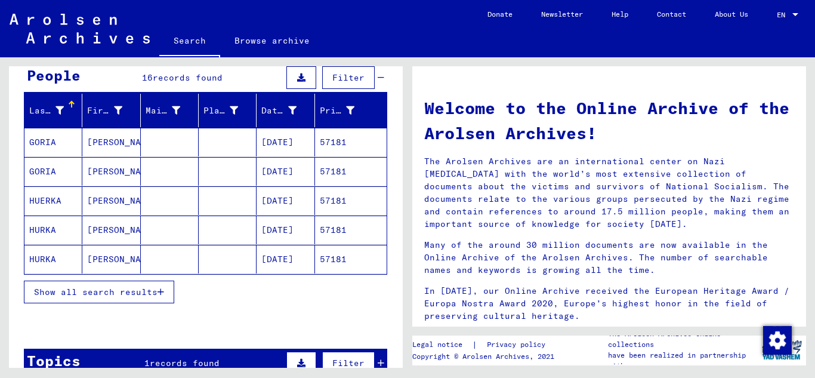
scroll to position [119, 0]
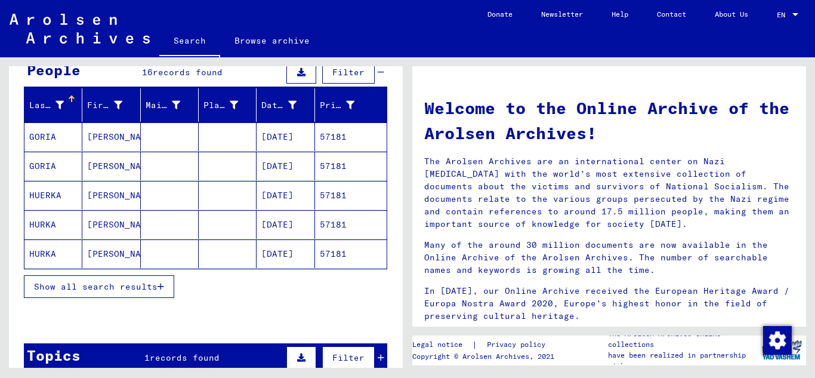
click at [165, 288] on button "Show all search results" at bounding box center [99, 286] width 150 height 23
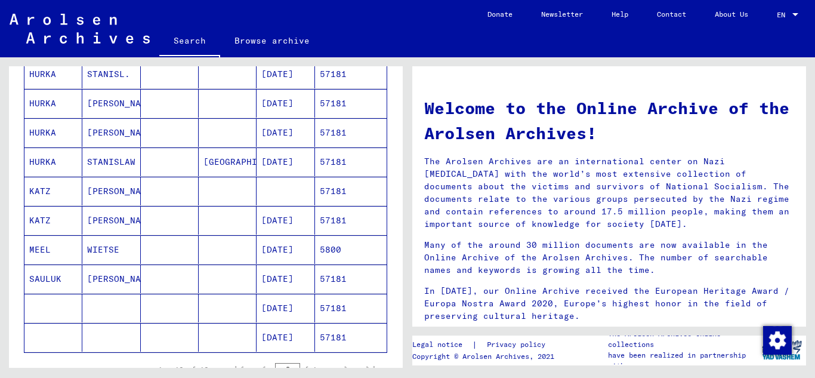
scroll to position [358, 0]
click at [324, 220] on mat-cell "57181" at bounding box center [351, 219] width 72 height 29
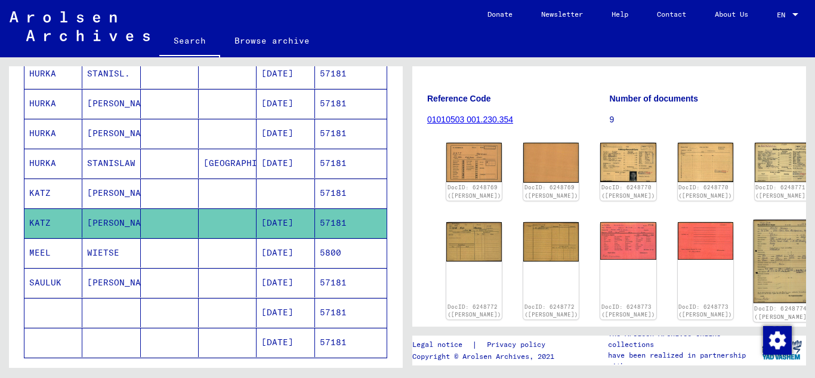
scroll to position [239, 0]
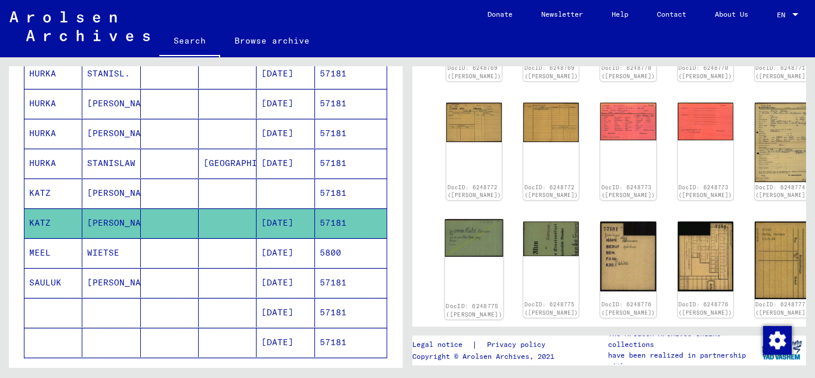
click at [462, 221] on img at bounding box center [474, 238] width 58 height 38
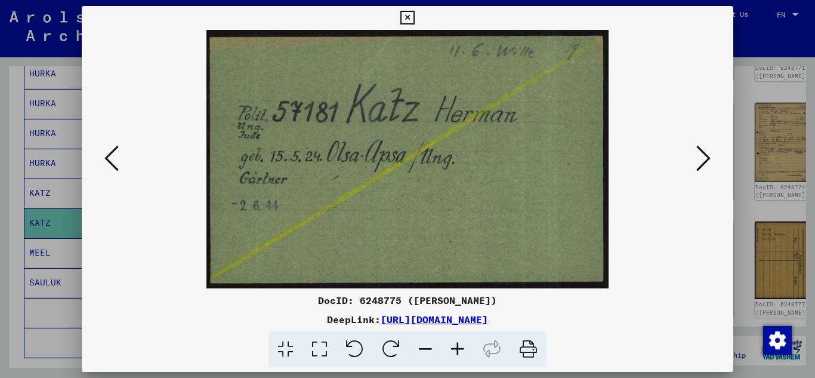
click at [400, 17] on button at bounding box center [407, 18] width 21 height 24
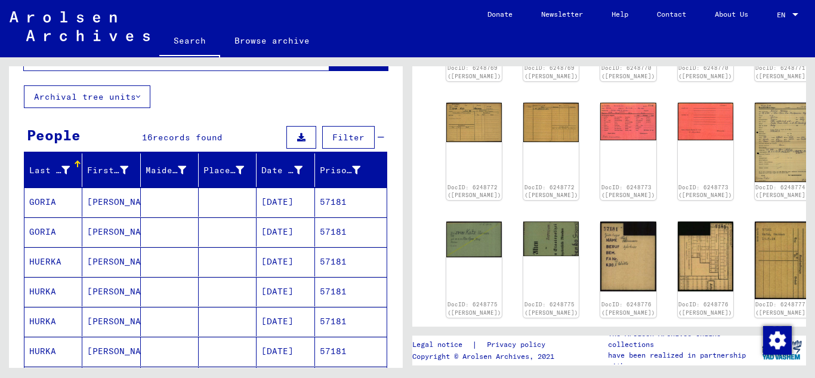
scroll to position [0, 0]
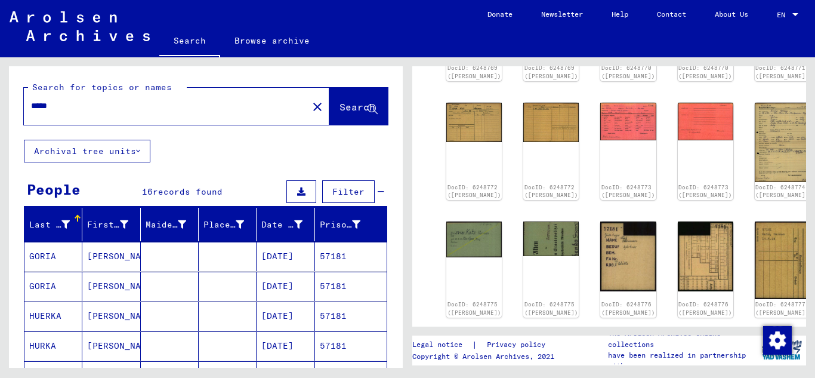
click at [72, 103] on input "*****" at bounding box center [166, 106] width 270 height 13
click at [329, 104] on button "Search" at bounding box center [358, 106] width 58 height 37
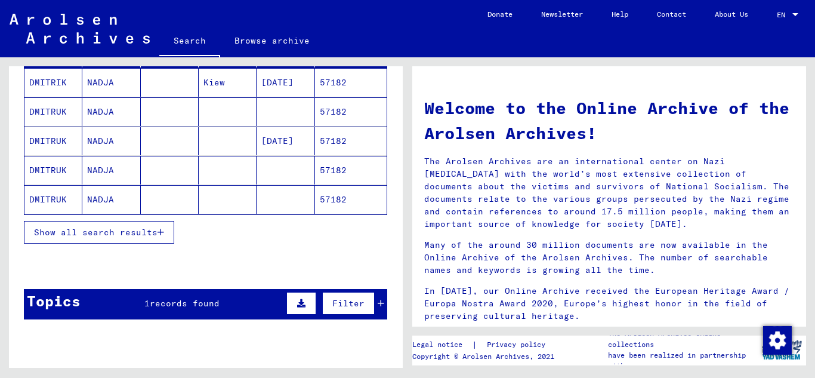
scroll to position [179, 0]
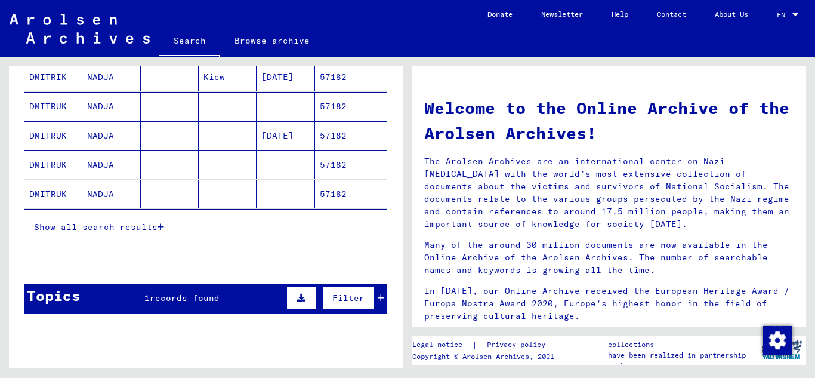
click at [164, 228] on icon "button" at bounding box center [160, 226] width 7 height 8
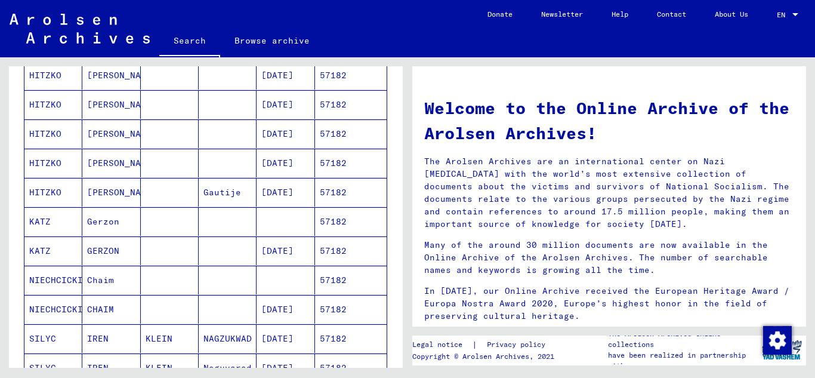
scroll to position [418, 0]
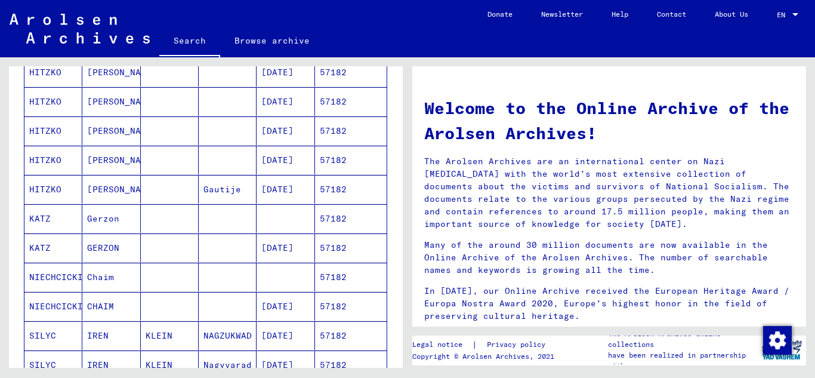
click at [345, 251] on mat-cell "57182" at bounding box center [351, 247] width 72 height 29
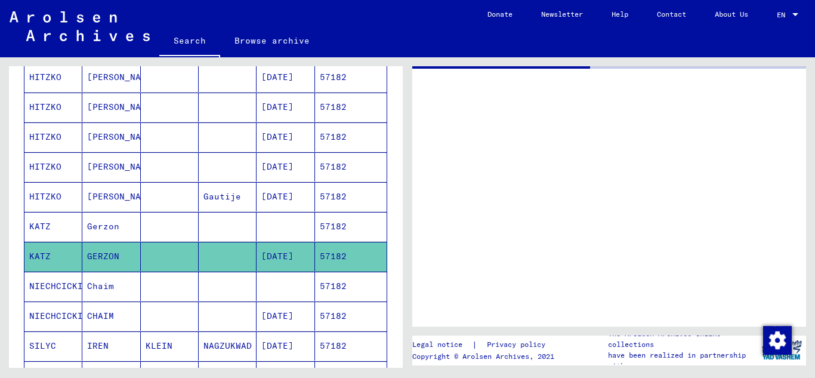
scroll to position [422, 0]
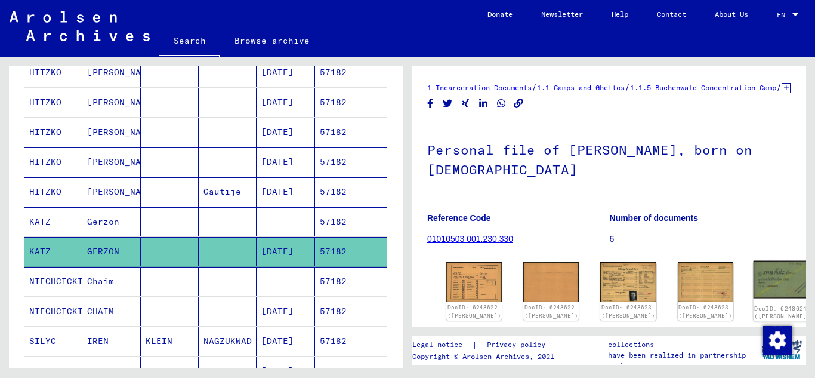
click at [753, 292] on img at bounding box center [782, 280] width 58 height 38
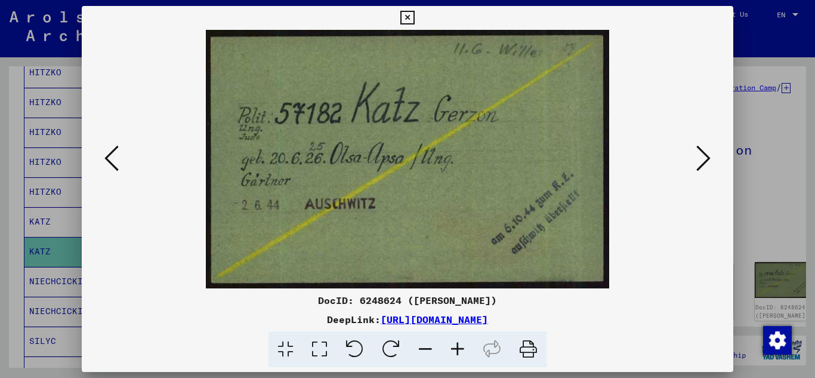
click at [406, 23] on icon at bounding box center [407, 18] width 14 height 14
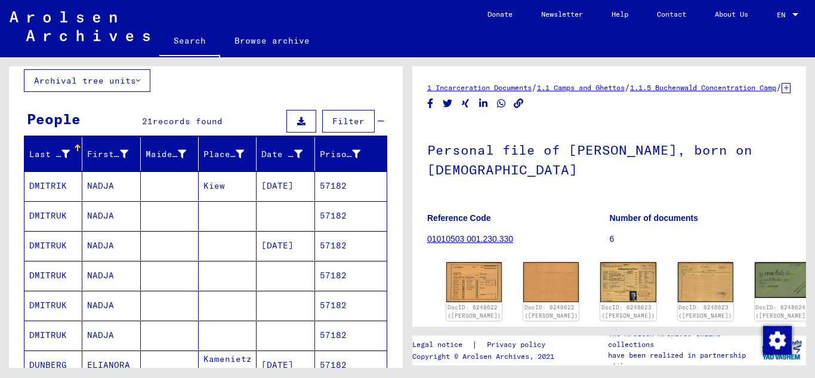
scroll to position [0, 0]
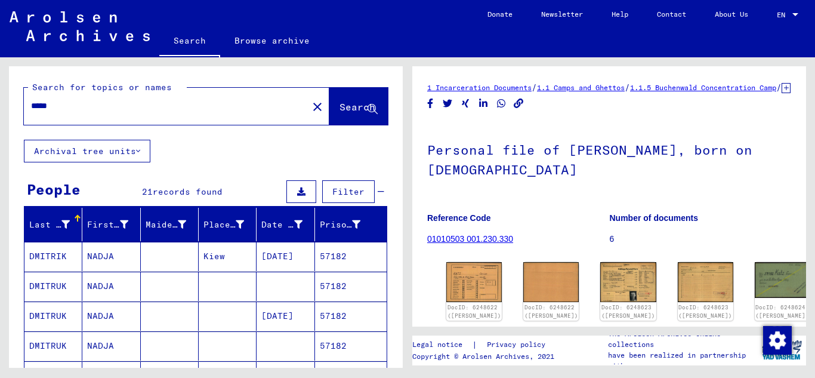
click at [98, 104] on input "*****" at bounding box center [166, 106] width 270 height 13
click at [339, 104] on span "Search" at bounding box center [357, 107] width 36 height 12
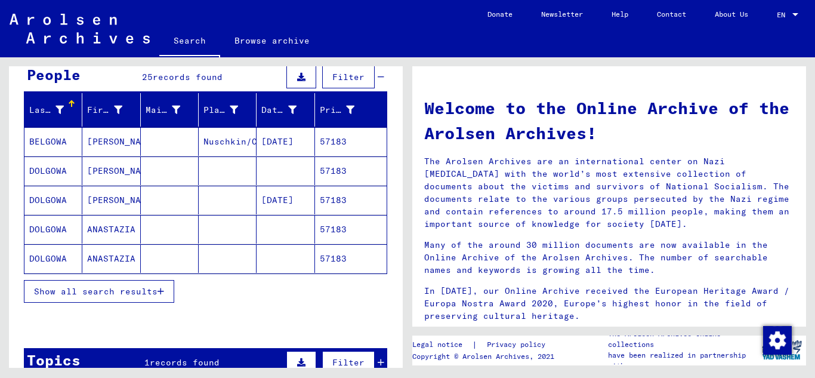
scroll to position [119, 0]
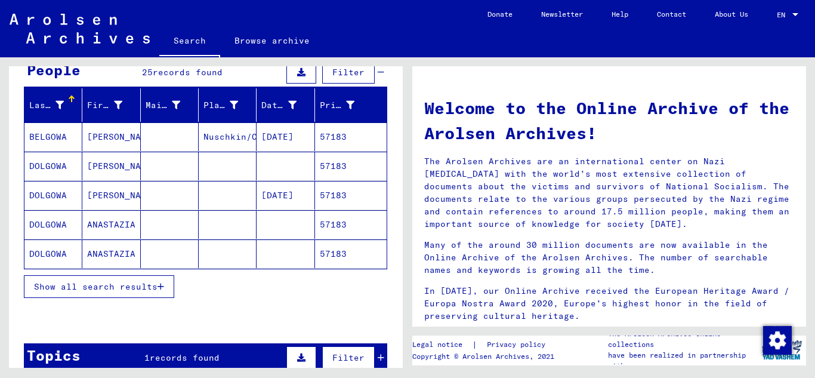
click at [163, 286] on icon "button" at bounding box center [160, 286] width 7 height 8
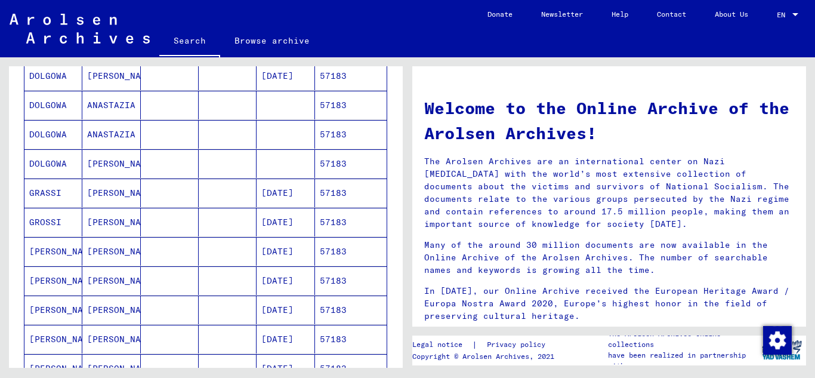
scroll to position [298, 0]
click at [335, 223] on mat-cell "57183" at bounding box center [351, 220] width 72 height 29
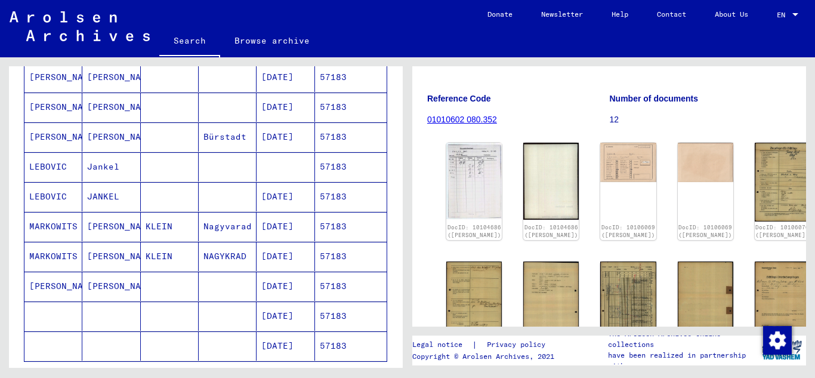
scroll to position [659, 0]
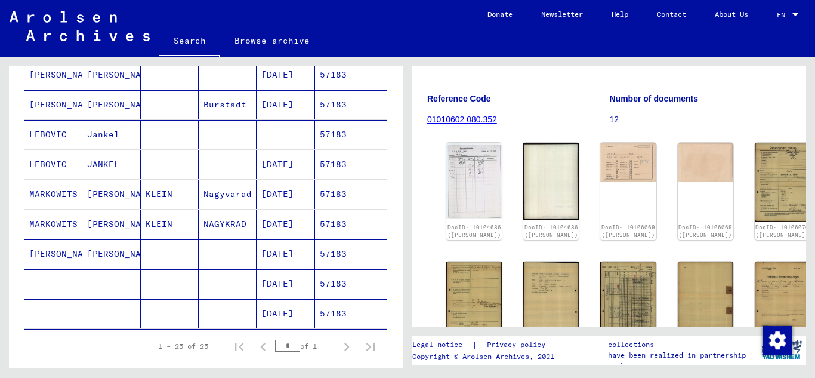
click at [341, 165] on mat-cell "57183" at bounding box center [351, 164] width 72 height 29
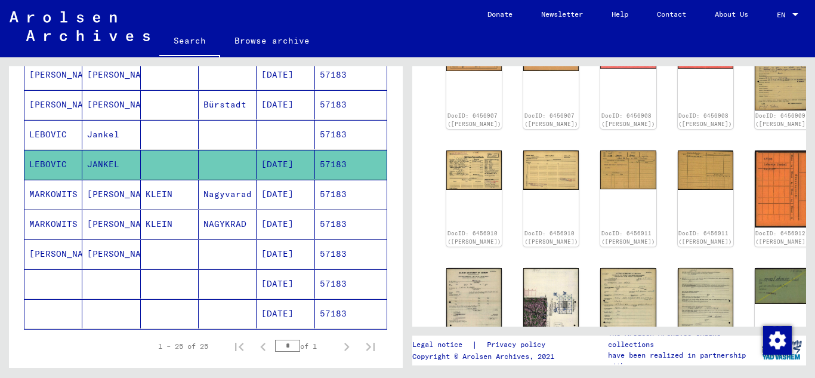
scroll to position [298, 0]
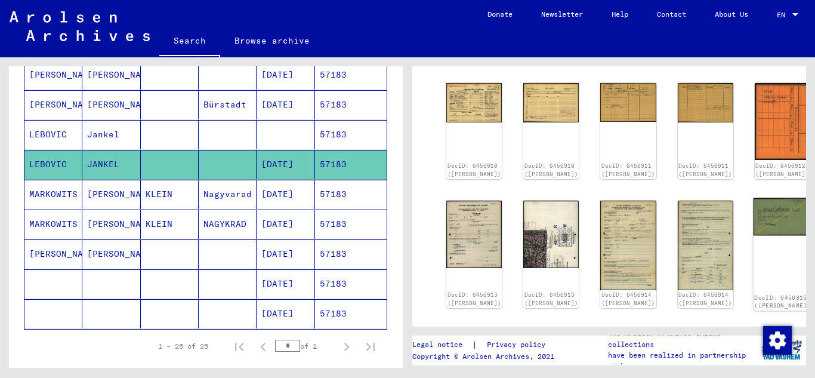
click at [753, 197] on img at bounding box center [782, 216] width 58 height 38
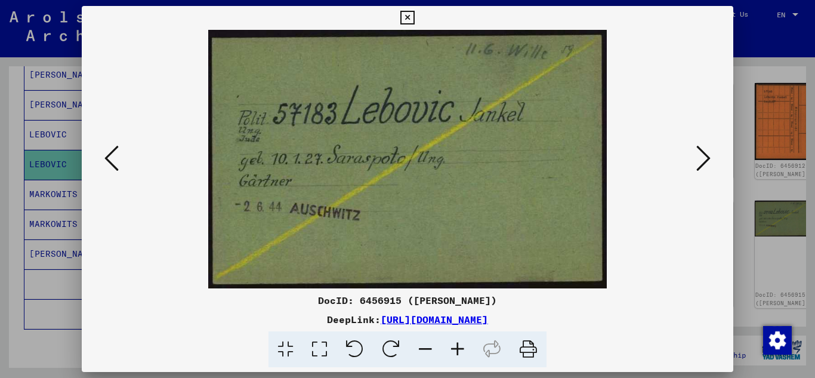
click at [412, 16] on icon at bounding box center [407, 18] width 14 height 14
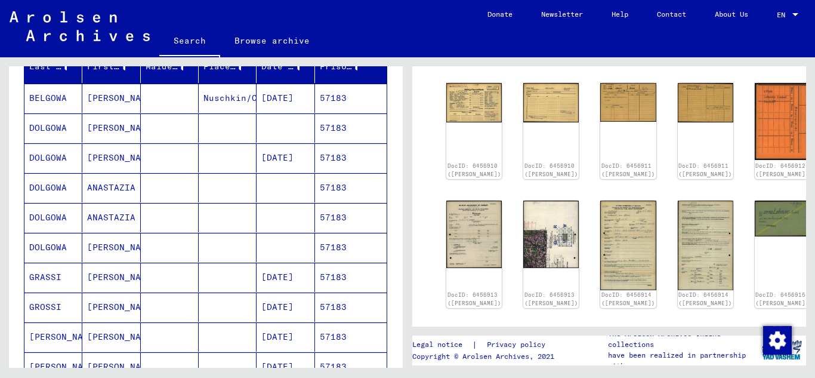
scroll to position [2, 0]
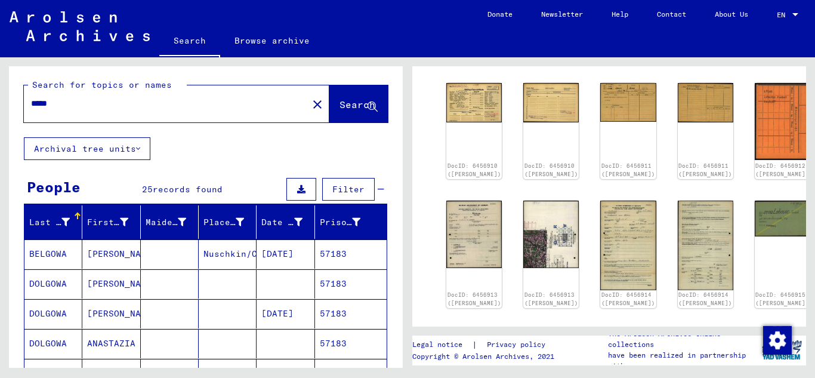
click at [69, 102] on input "*****" at bounding box center [166, 103] width 270 height 13
click at [339, 101] on span "Search" at bounding box center [357, 104] width 36 height 12
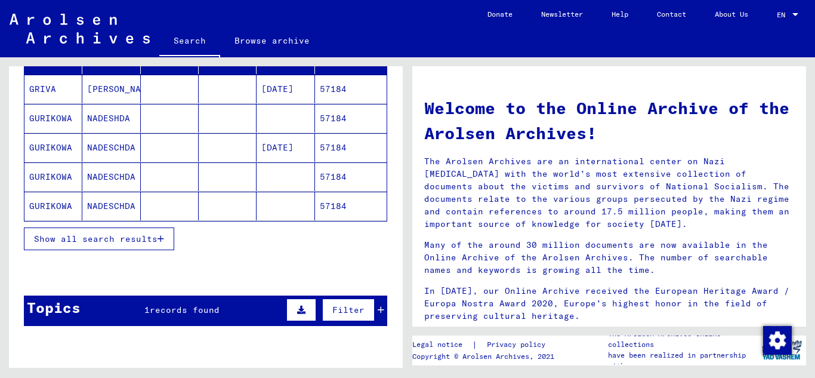
scroll to position [179, 0]
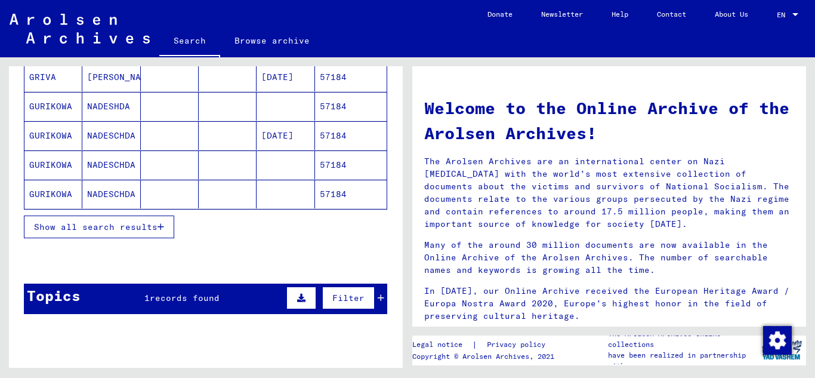
click at [174, 220] on button "Show all search results" at bounding box center [99, 226] width 150 height 23
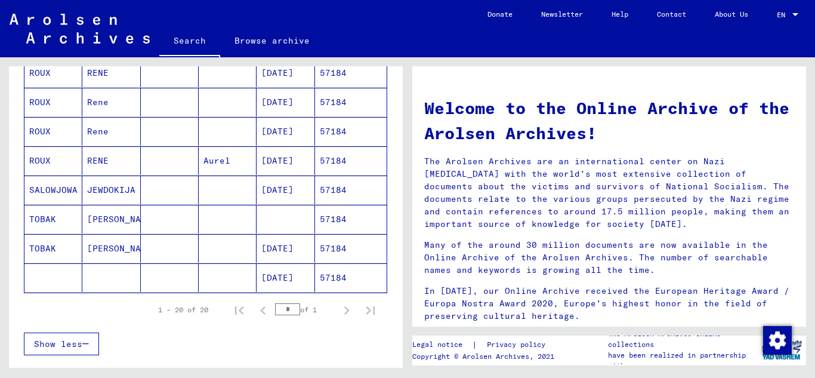
scroll to position [537, 0]
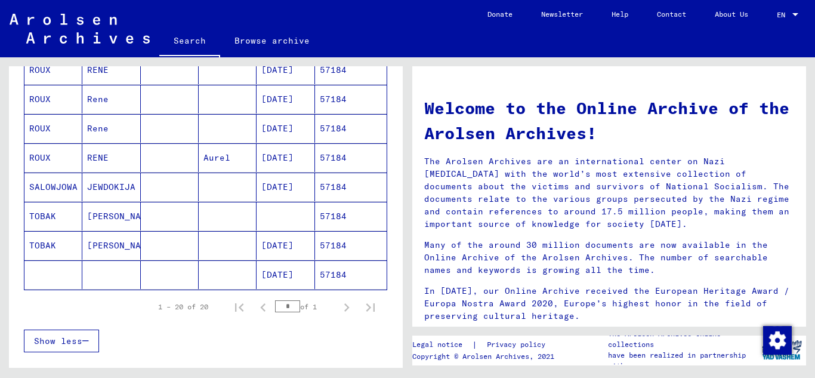
click at [344, 245] on mat-cell "57184" at bounding box center [351, 245] width 72 height 29
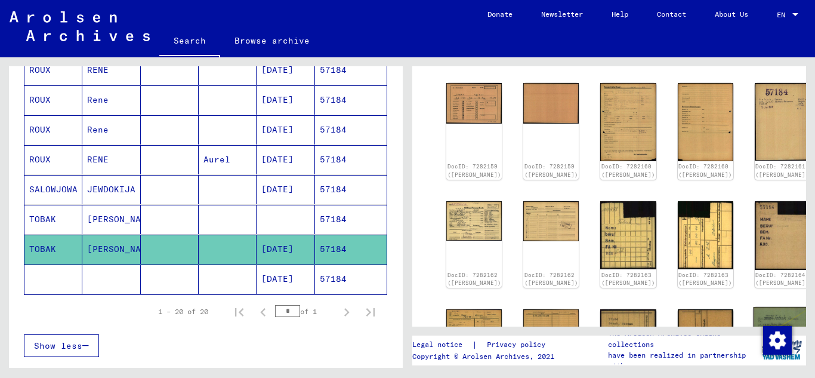
scroll to position [298, 0]
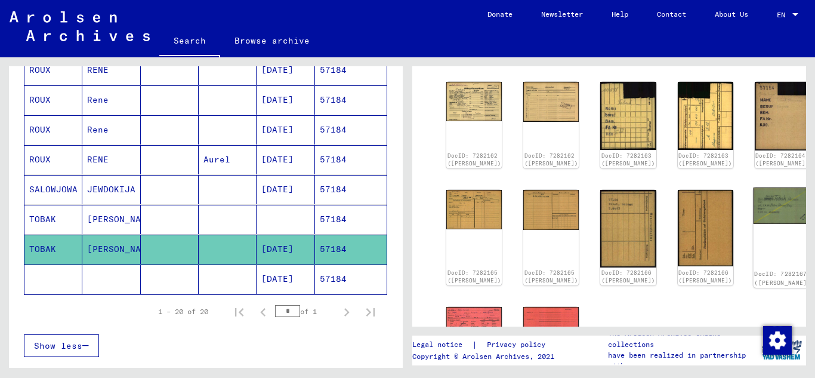
click at [753, 197] on img at bounding box center [782, 205] width 58 height 36
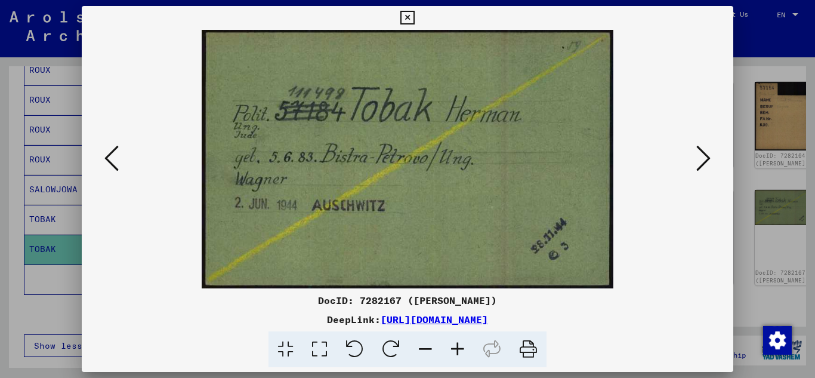
click at [697, 165] on icon at bounding box center [703, 158] width 14 height 29
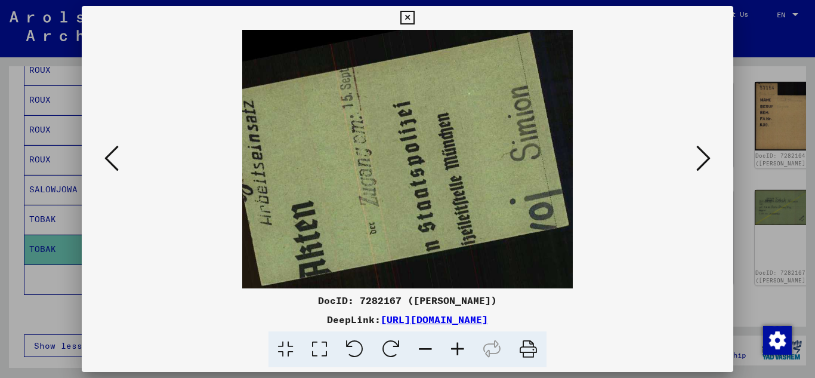
click at [698, 162] on icon at bounding box center [703, 158] width 14 height 29
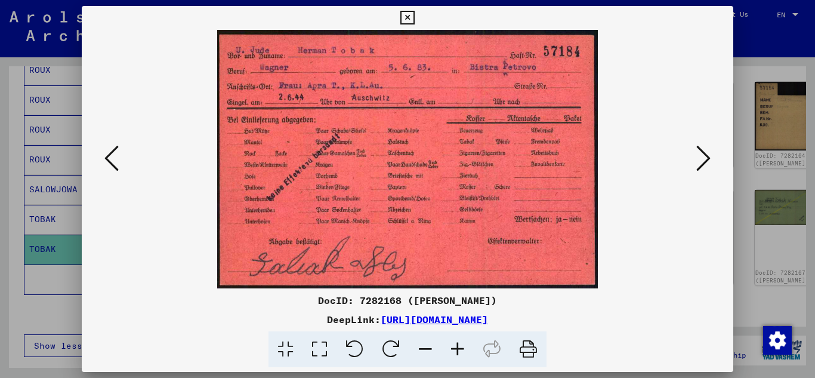
click at [700, 162] on icon at bounding box center [703, 158] width 14 height 29
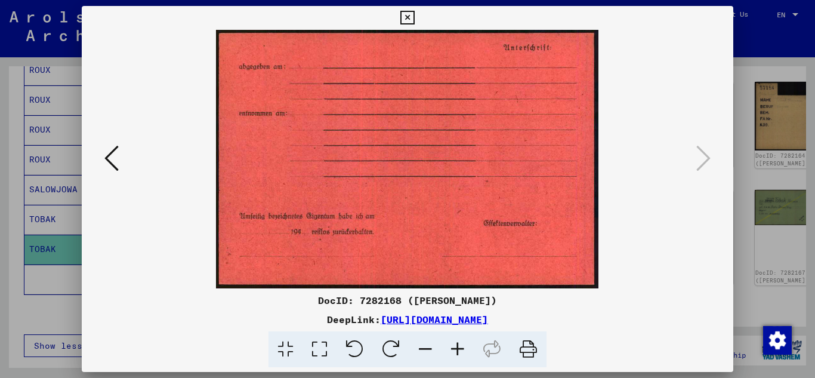
click at [113, 149] on icon at bounding box center [111, 158] width 14 height 29
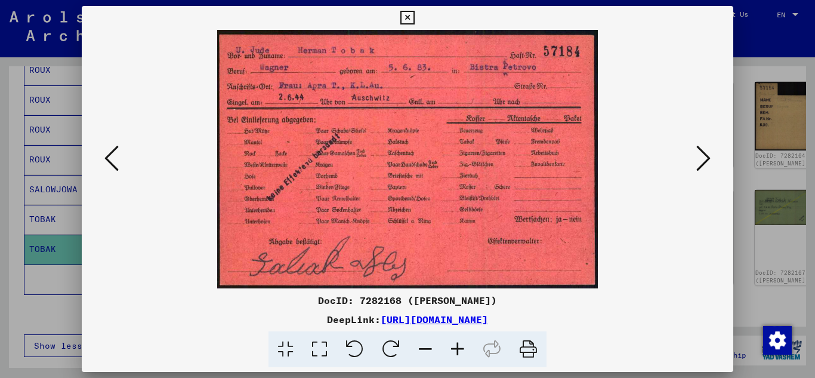
click at [112, 149] on icon at bounding box center [111, 158] width 14 height 29
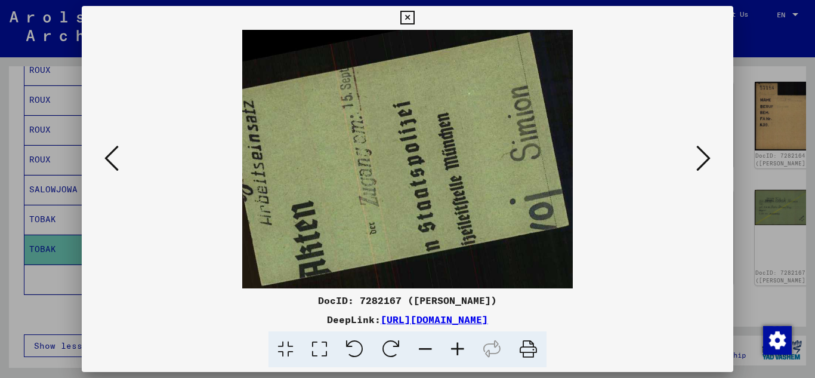
click at [112, 149] on icon at bounding box center [111, 158] width 14 height 29
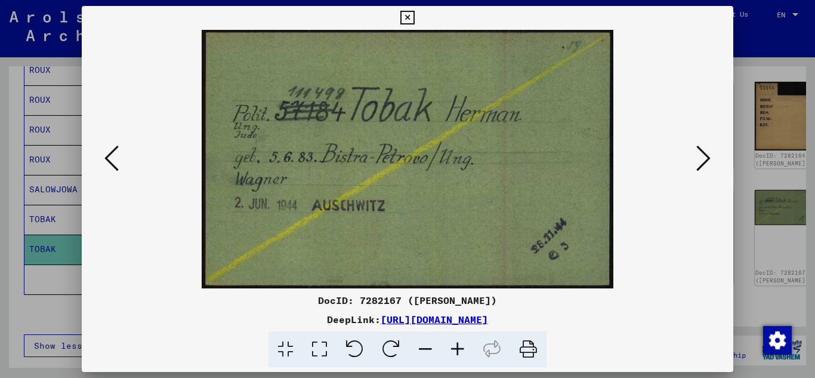
click at [406, 17] on icon at bounding box center [407, 18] width 14 height 14
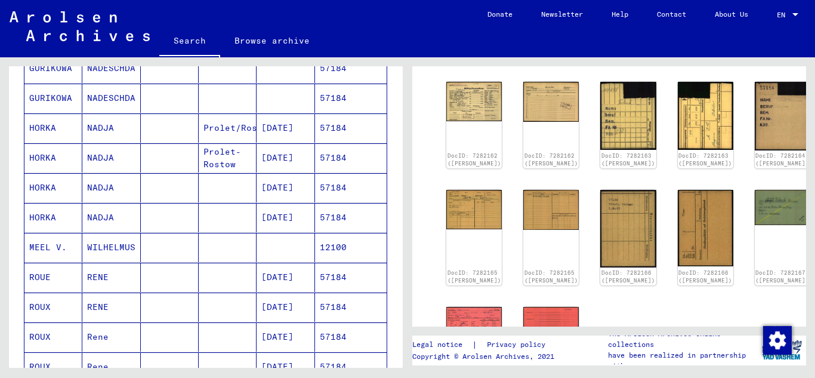
scroll to position [305, 0]
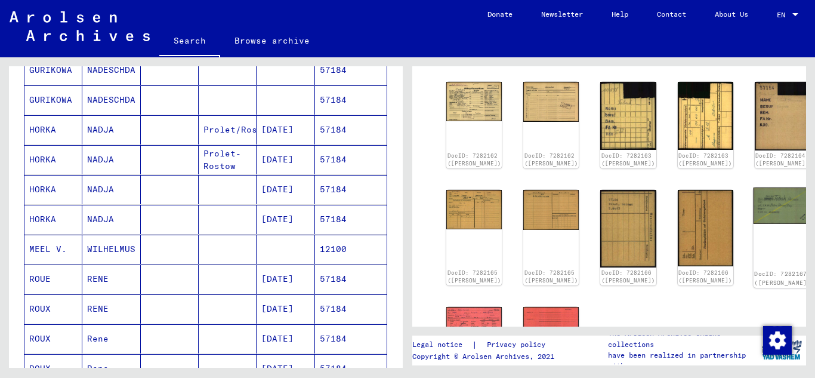
click at [753, 188] on img at bounding box center [782, 205] width 58 height 36
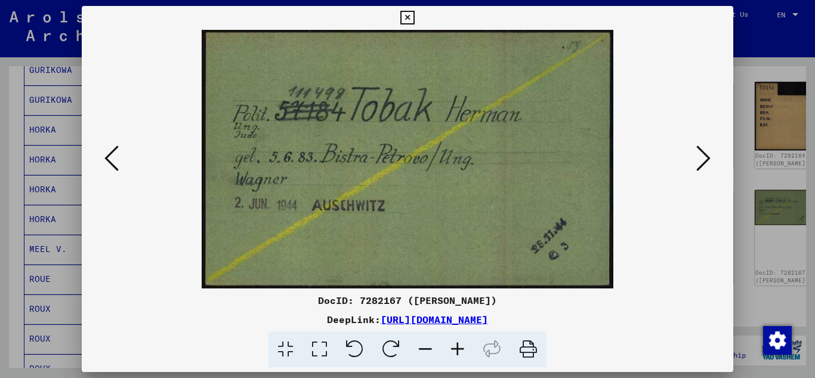
click at [408, 20] on icon at bounding box center [407, 18] width 14 height 14
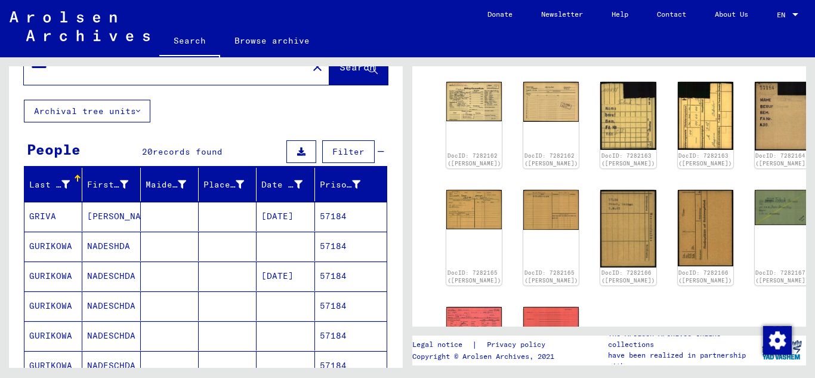
scroll to position [0, 0]
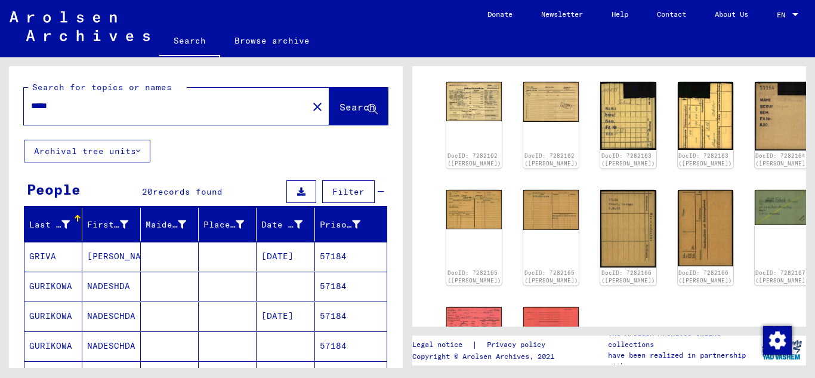
click at [81, 105] on input "*****" at bounding box center [166, 106] width 270 height 13
click at [339, 110] on span "Search" at bounding box center [357, 107] width 36 height 12
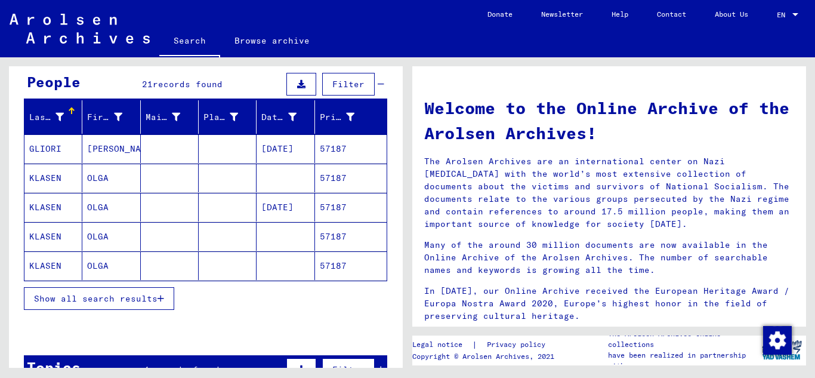
scroll to position [179, 0]
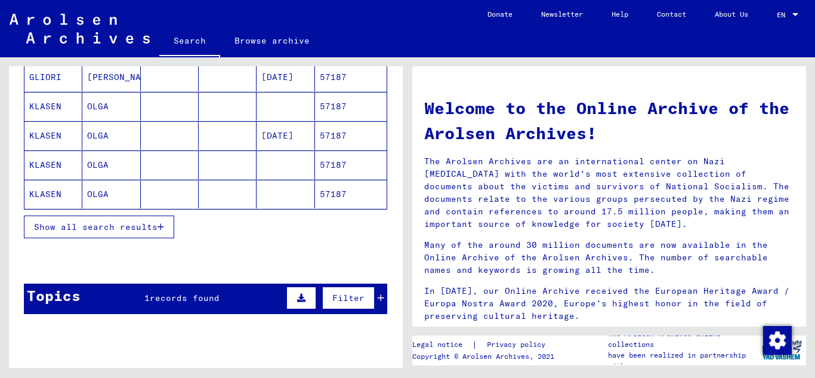
click at [162, 230] on icon "button" at bounding box center [160, 226] width 7 height 8
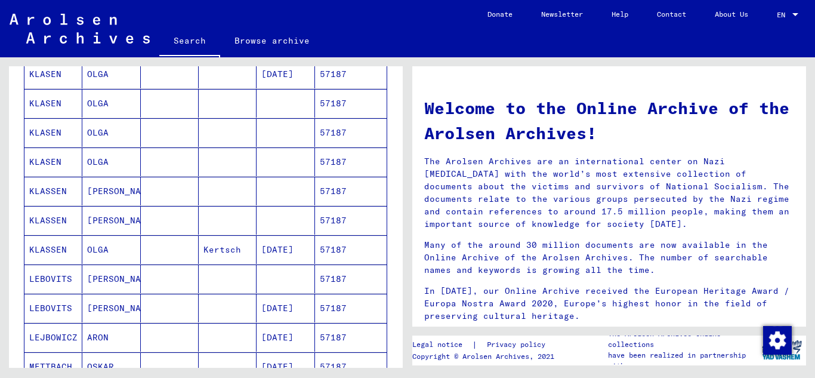
scroll to position [298, 0]
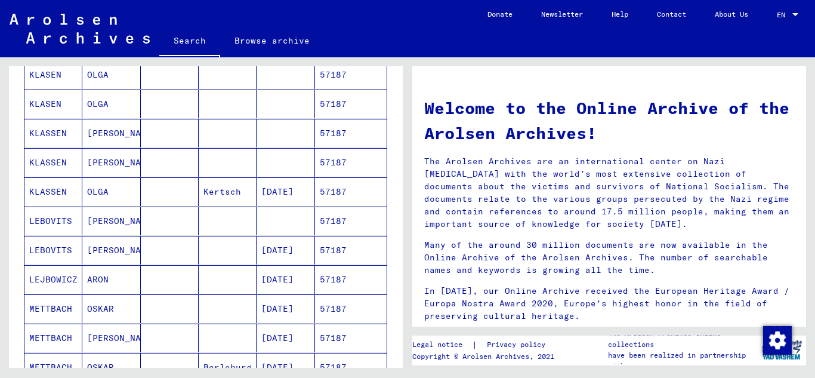
click at [335, 246] on mat-cell "57187" at bounding box center [351, 250] width 72 height 29
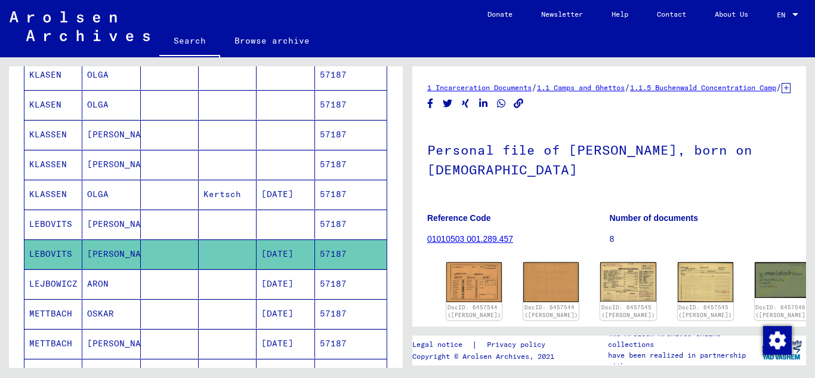
scroll to position [60, 0]
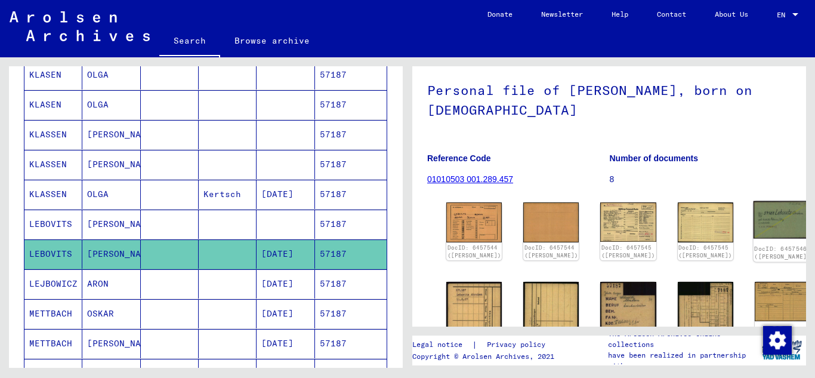
click at [753, 233] on img at bounding box center [782, 220] width 58 height 38
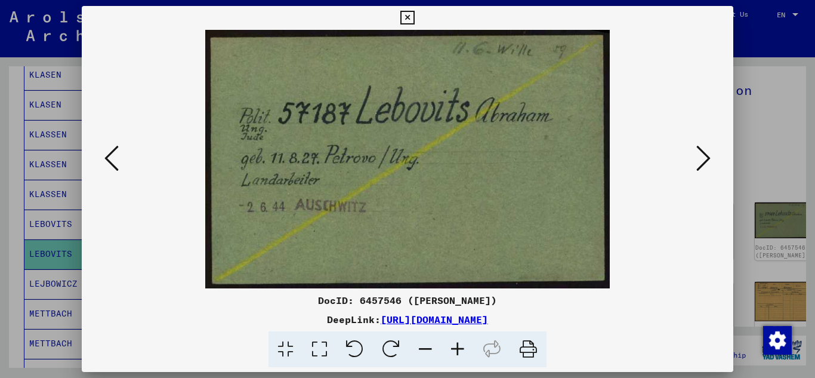
click at [416, 18] on button at bounding box center [407, 18] width 21 height 24
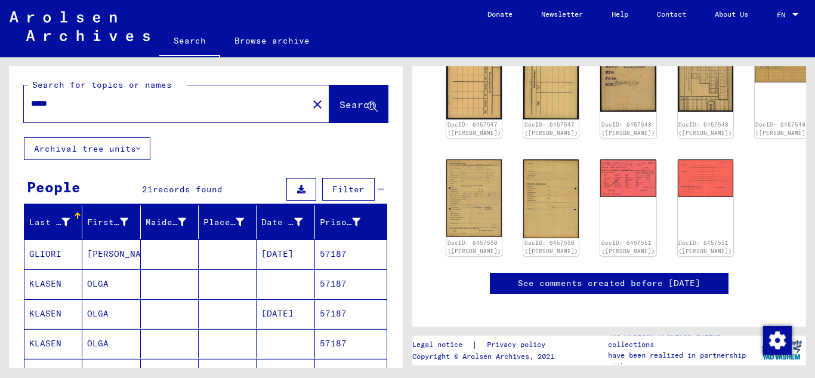
scroll to position [0, 0]
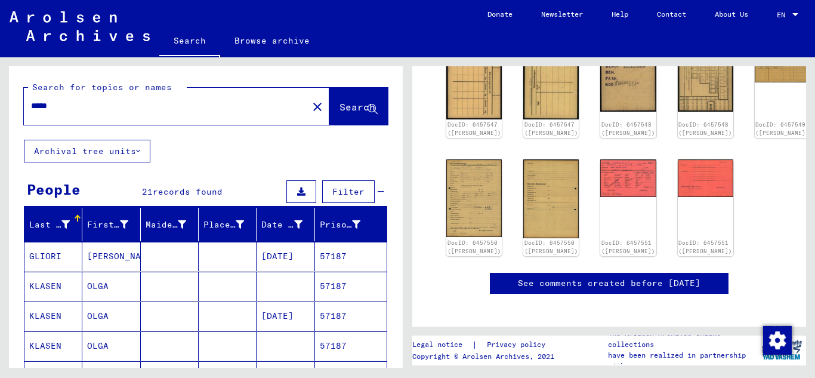
click at [64, 100] on input "*****" at bounding box center [166, 106] width 270 height 13
click at [339, 104] on span "Search" at bounding box center [357, 107] width 36 height 12
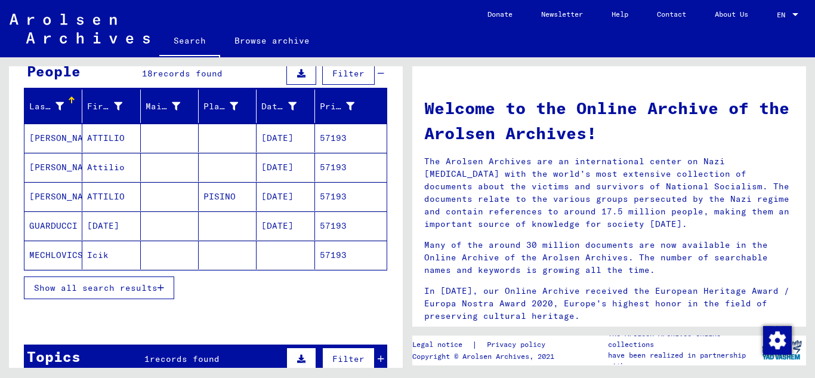
scroll to position [119, 0]
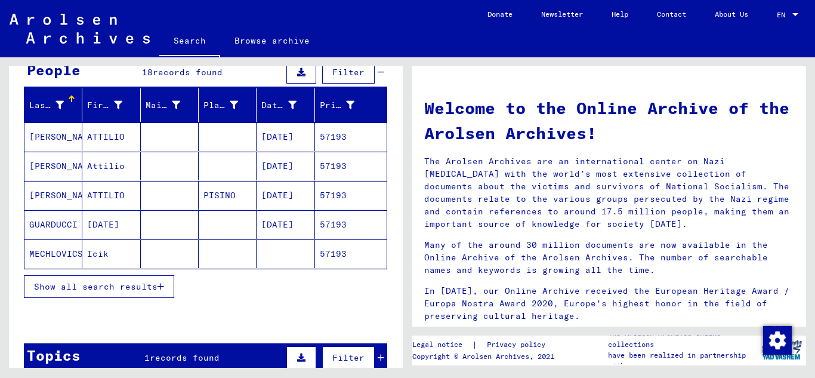
click at [168, 288] on button "Show all search results" at bounding box center [99, 286] width 150 height 23
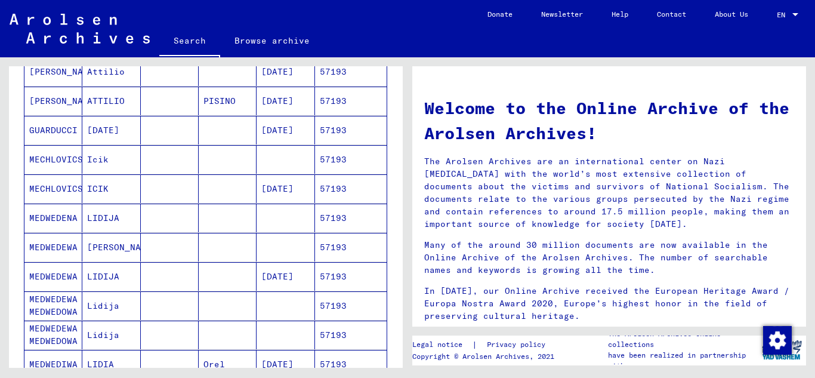
scroll to position [239, 0]
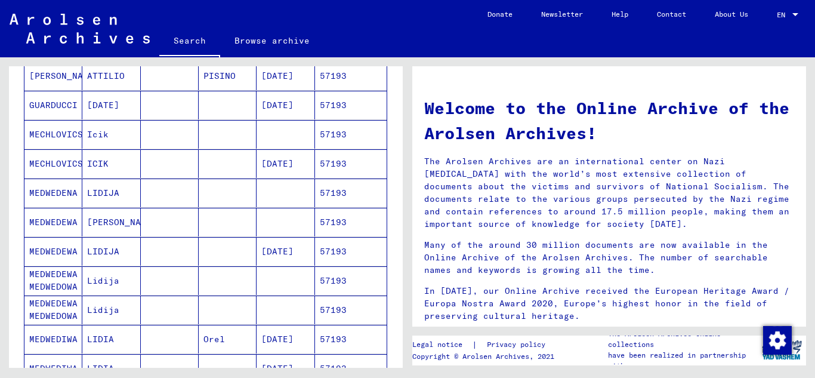
click at [338, 164] on mat-cell "57193" at bounding box center [351, 163] width 72 height 29
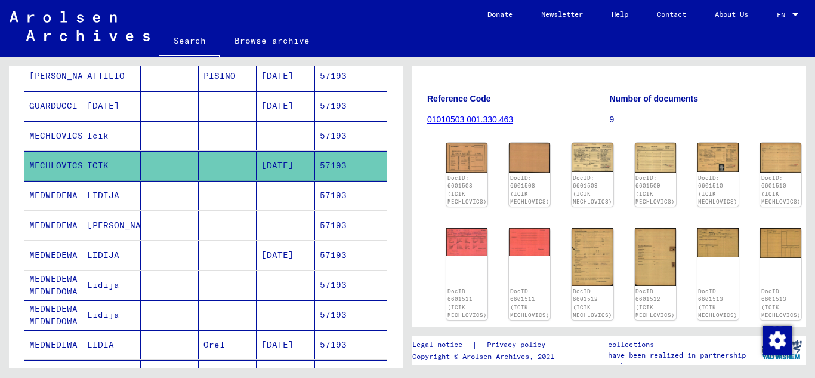
scroll to position [239, 0]
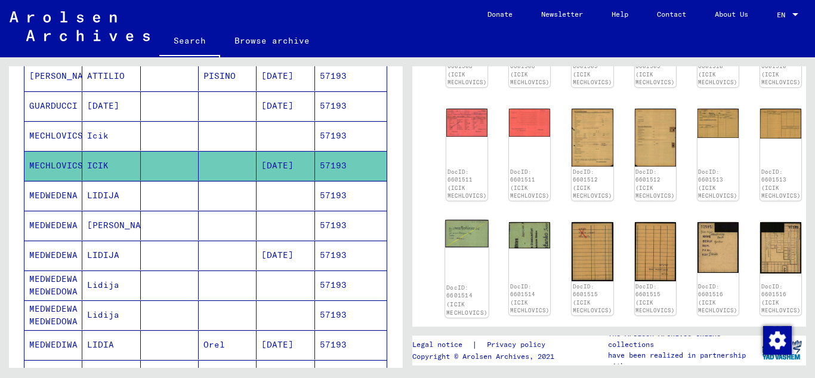
click at [466, 245] on img at bounding box center [467, 234] width 44 height 28
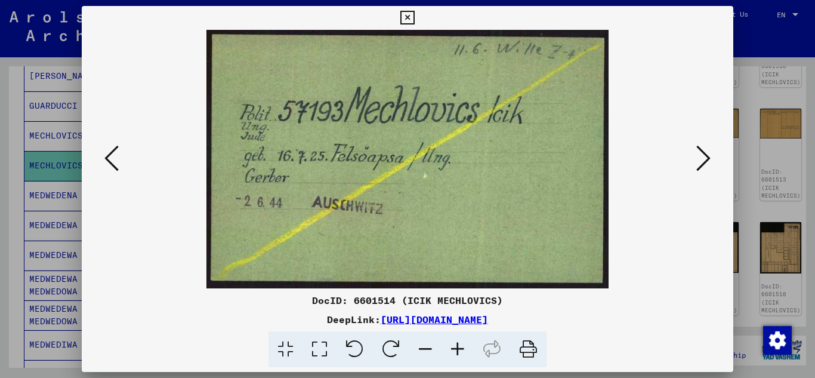
click at [410, 20] on icon at bounding box center [407, 18] width 14 height 14
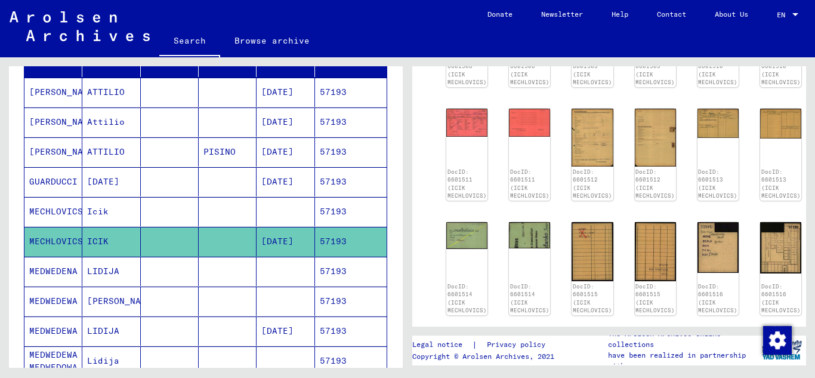
scroll to position [1, 0]
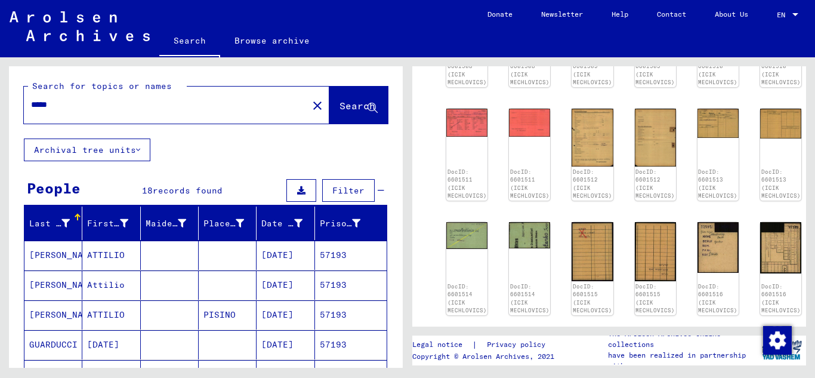
click at [81, 103] on input "*****" at bounding box center [166, 104] width 270 height 13
click at [329, 113] on button "Search" at bounding box center [358, 104] width 58 height 37
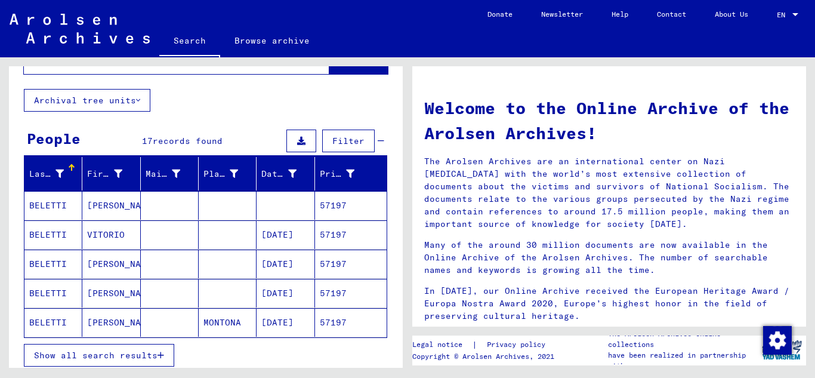
scroll to position [119, 0]
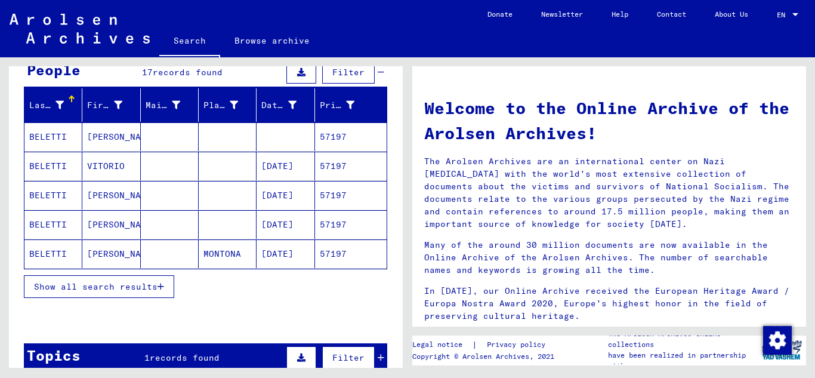
click at [152, 286] on span "Show all search results" at bounding box center [95, 286] width 123 height 11
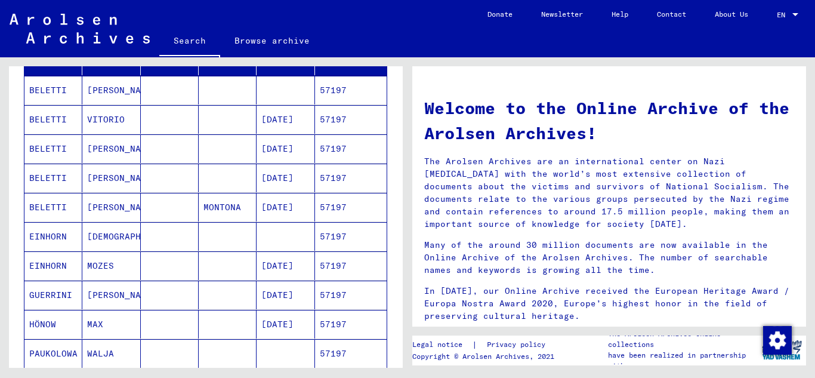
scroll to position [239, 0]
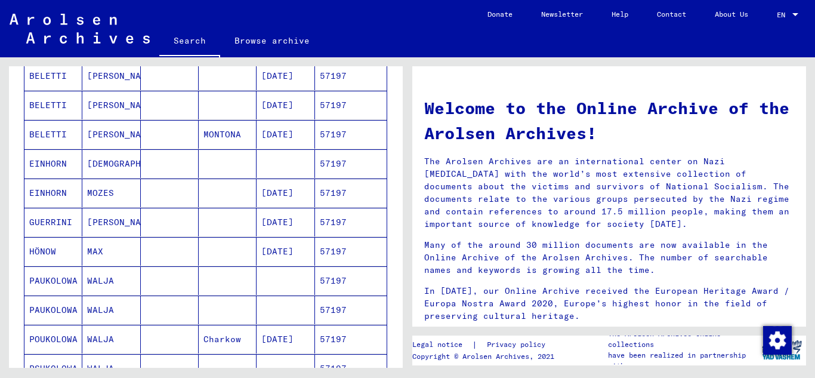
click at [330, 191] on mat-cell "57197" at bounding box center [351, 192] width 72 height 29
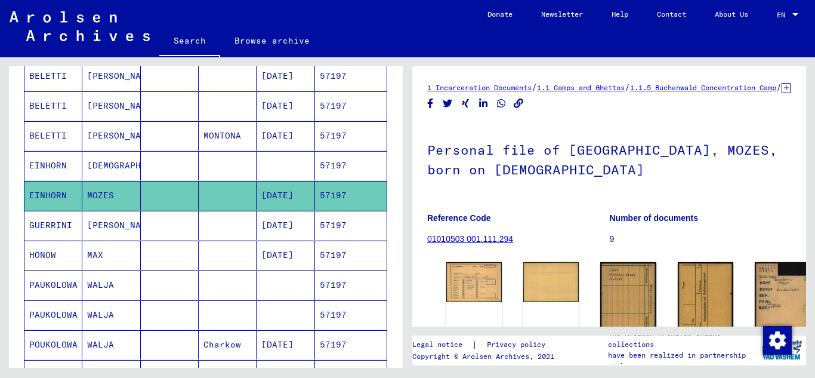
scroll to position [179, 0]
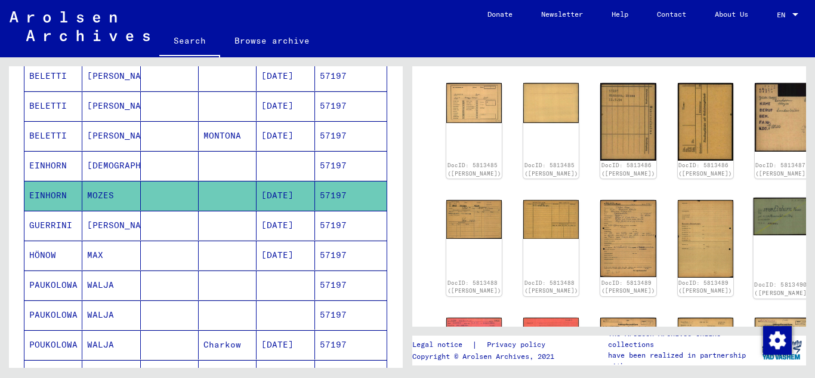
click at [753, 215] on img at bounding box center [782, 216] width 58 height 38
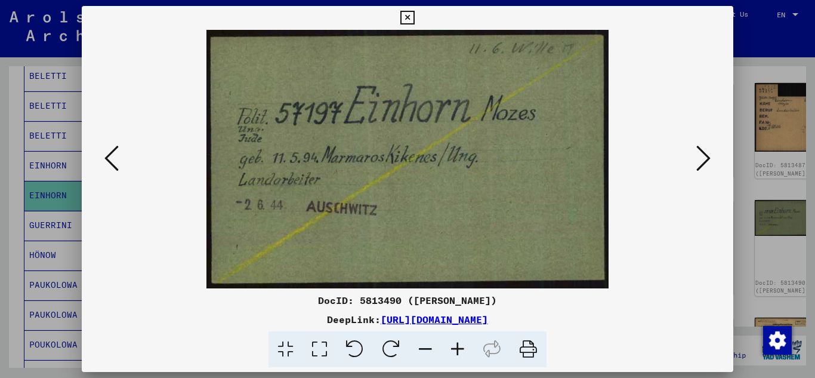
click at [409, 17] on icon at bounding box center [407, 18] width 14 height 14
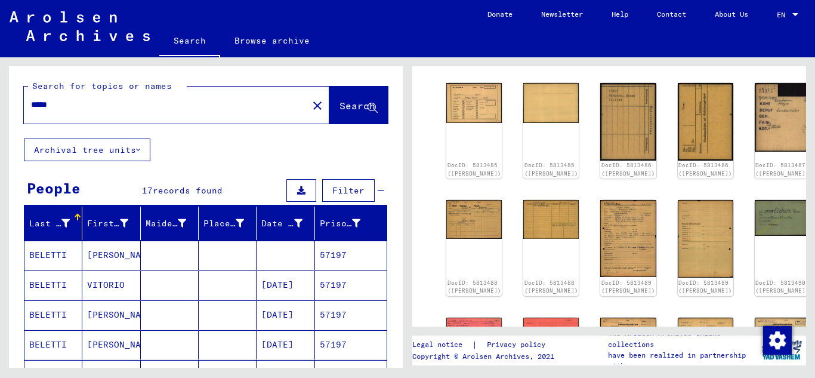
scroll to position [0, 0]
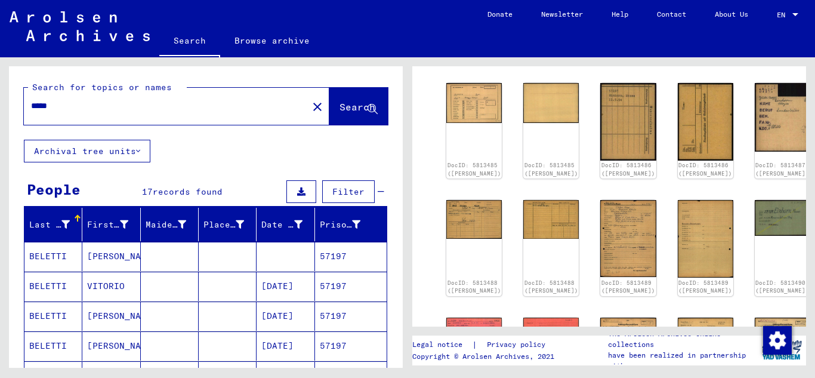
click at [65, 106] on input "*****" at bounding box center [166, 106] width 270 height 13
click at [339, 113] on span "Search" at bounding box center [358, 107] width 38 height 13
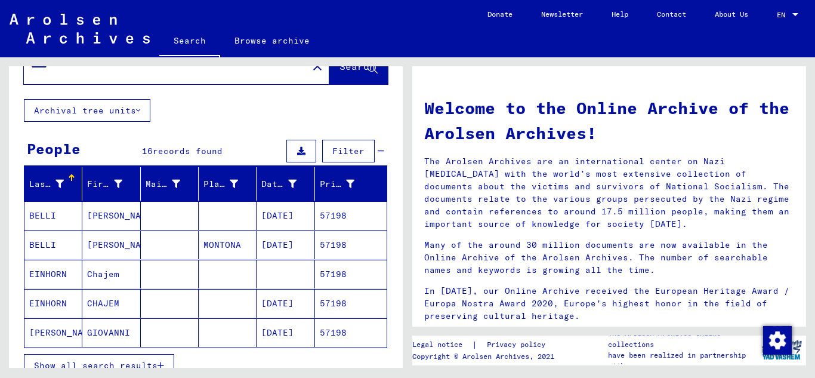
scroll to position [119, 0]
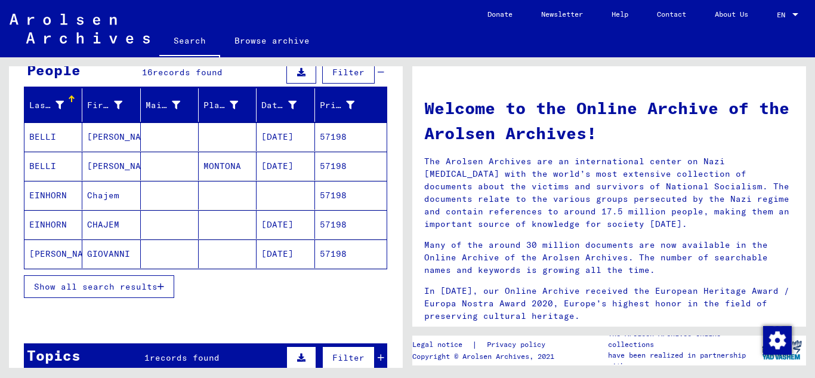
click at [332, 228] on mat-cell "57198" at bounding box center [351, 224] width 72 height 29
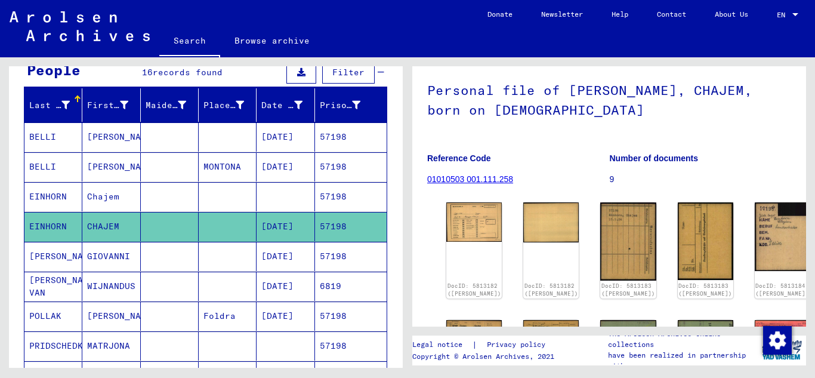
scroll to position [179, 0]
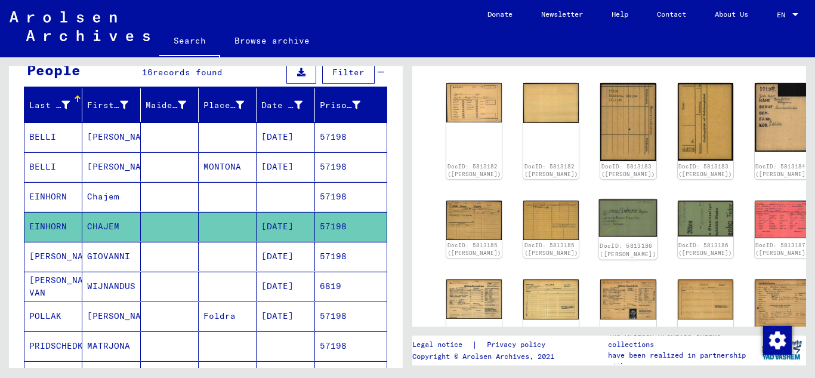
click at [599, 207] on img at bounding box center [628, 218] width 58 height 38
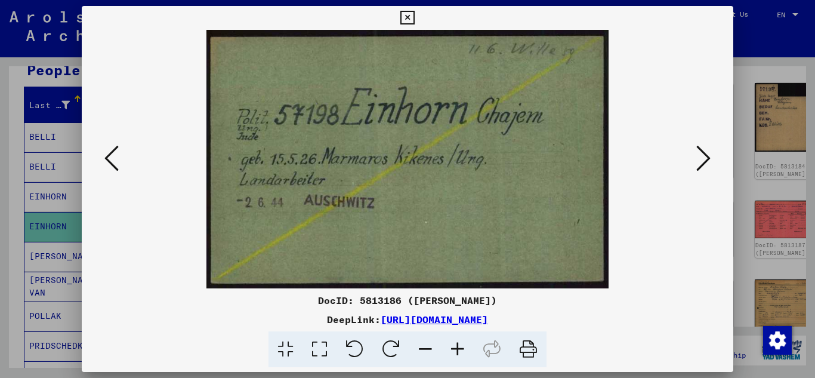
click at [398, 27] on button at bounding box center [407, 18] width 21 height 24
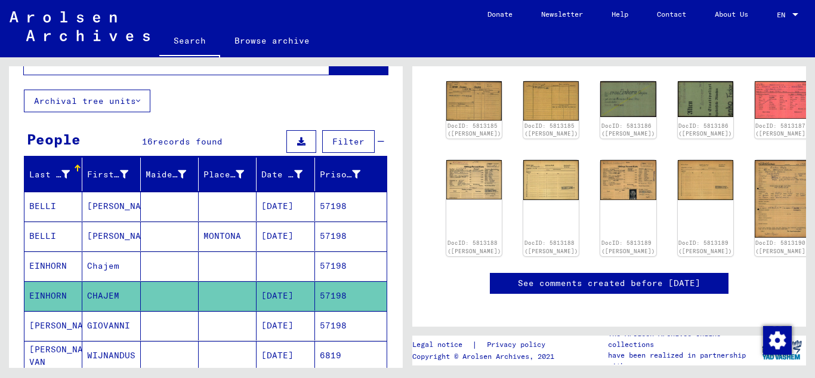
scroll to position [0, 0]
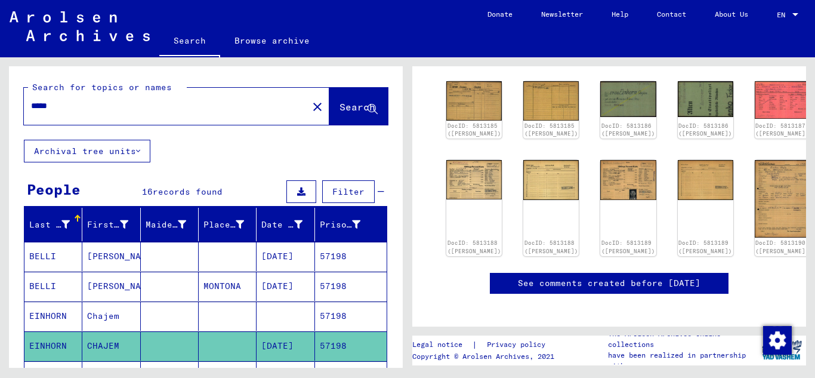
click at [68, 103] on input "*****" at bounding box center [166, 106] width 270 height 13
click at [339, 106] on span "Search" at bounding box center [357, 107] width 36 height 12
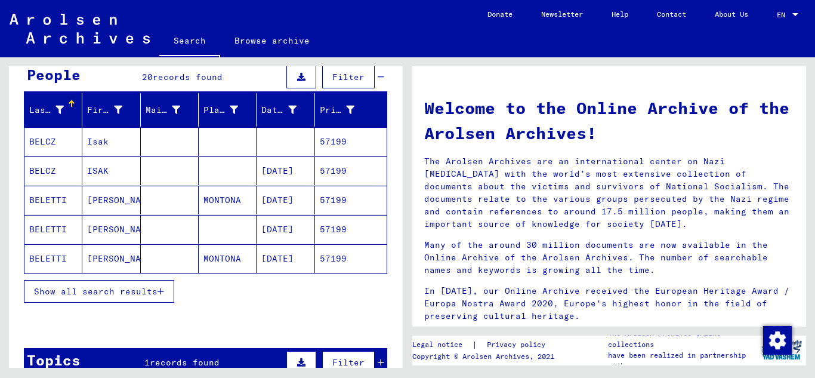
scroll to position [119, 0]
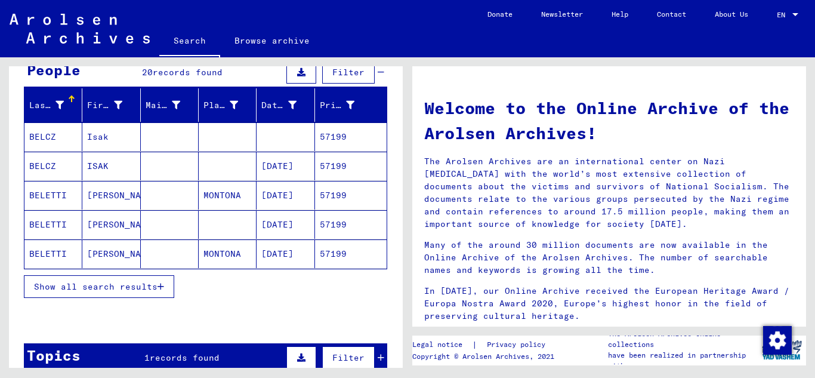
click at [329, 166] on mat-cell "57199" at bounding box center [351, 166] width 72 height 29
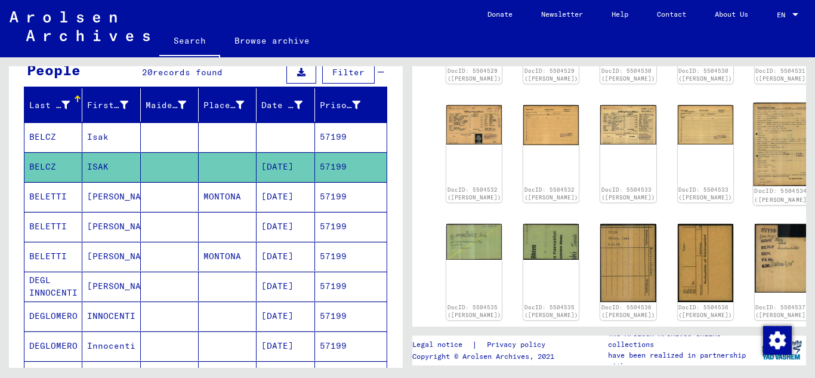
scroll to position [239, 0]
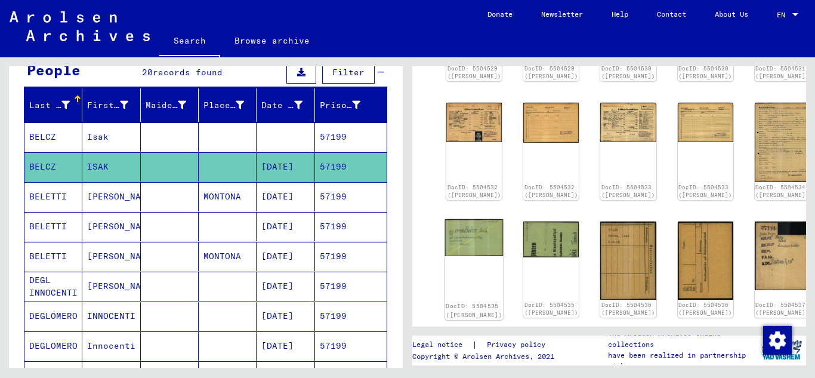
click at [474, 233] on img at bounding box center [474, 237] width 58 height 37
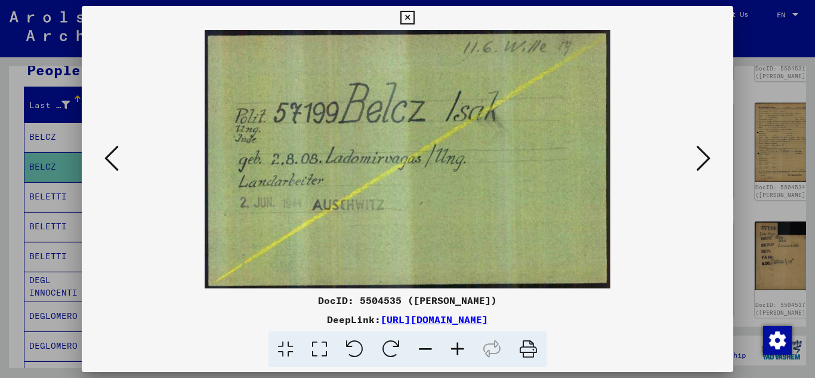
click at [410, 18] on icon at bounding box center [407, 18] width 14 height 14
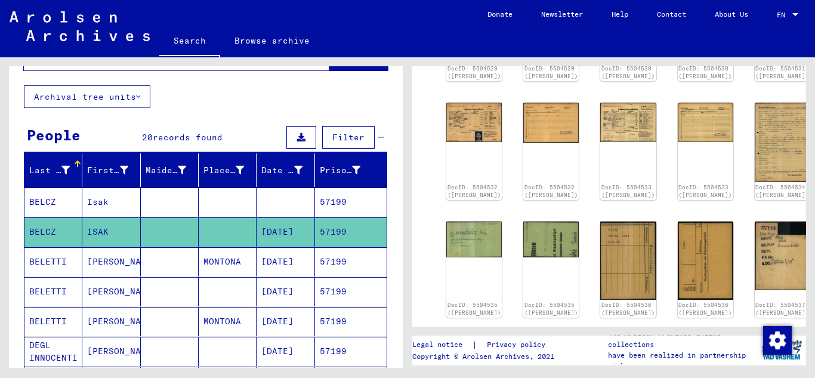
scroll to position [0, 0]
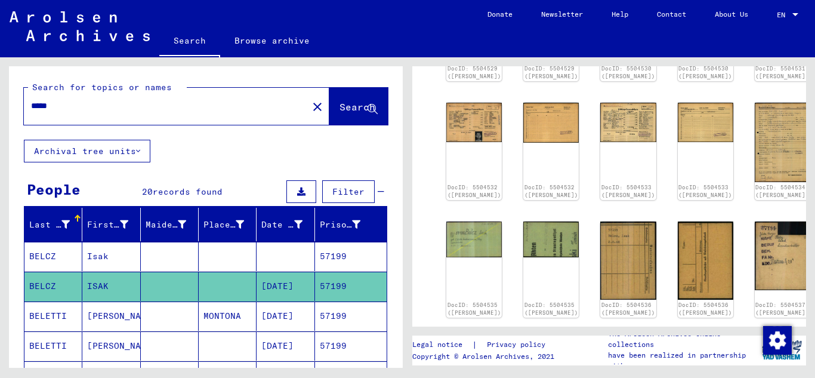
click at [77, 107] on input "*****" at bounding box center [166, 106] width 270 height 13
click at [339, 106] on span "Search" at bounding box center [357, 107] width 36 height 12
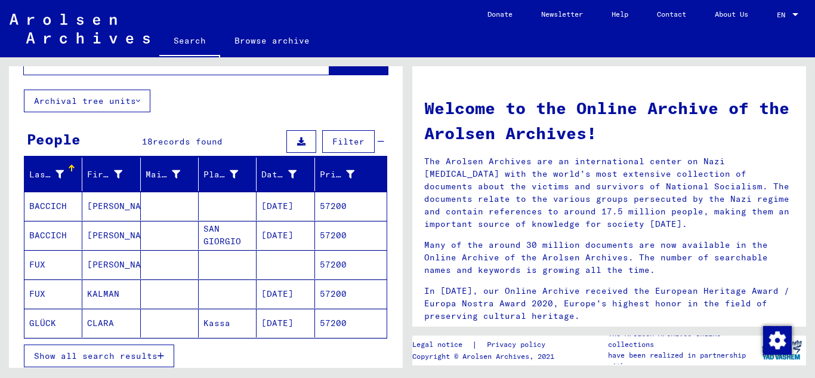
scroll to position [119, 0]
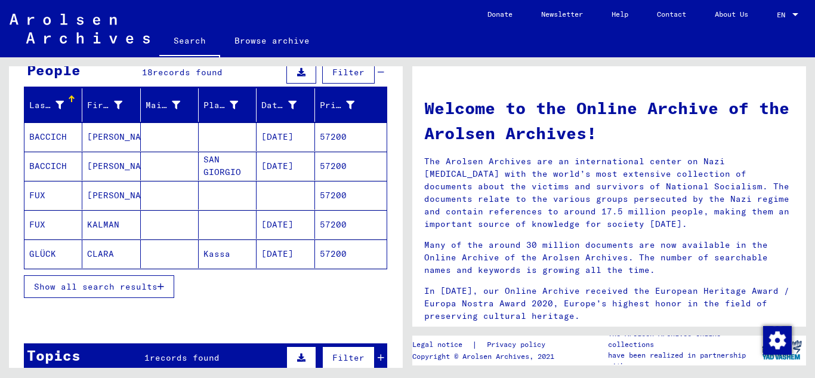
click at [333, 226] on mat-cell "57200" at bounding box center [351, 224] width 72 height 29
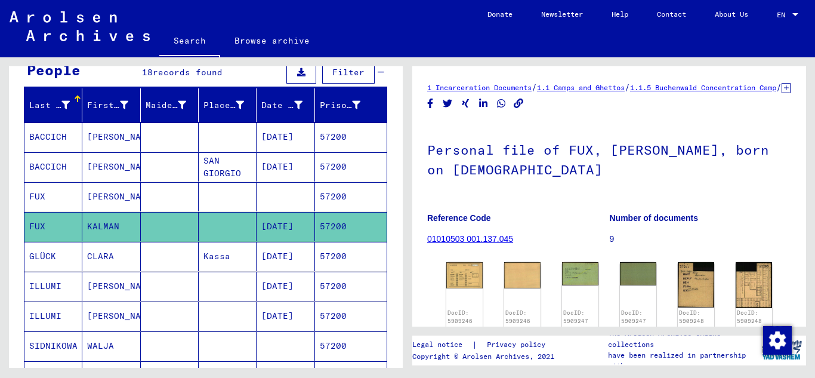
scroll to position [119, 0]
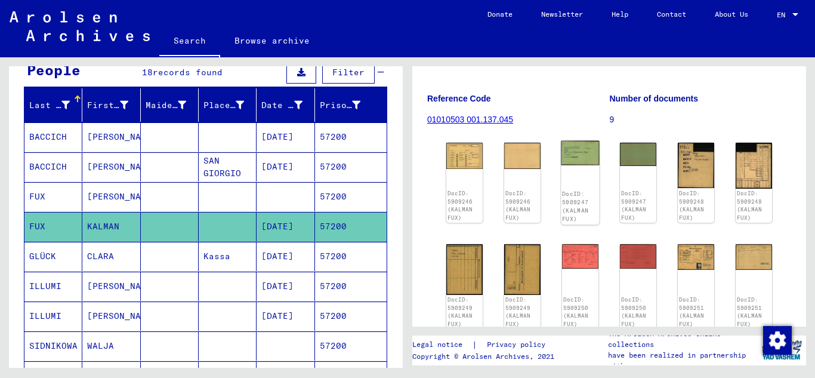
click at [578, 165] on img at bounding box center [580, 153] width 38 height 24
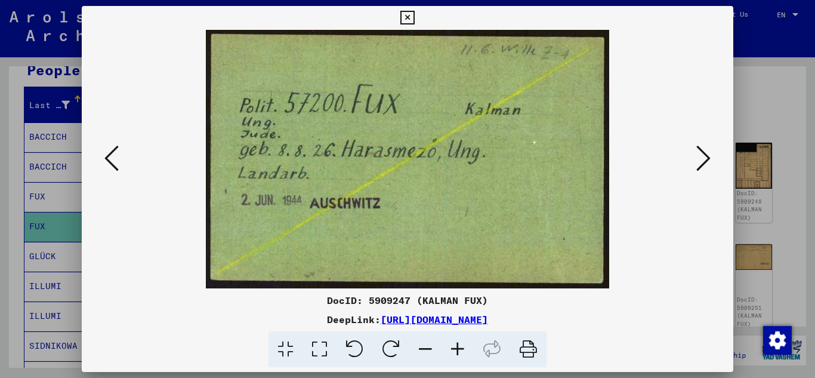
click at [412, 18] on icon at bounding box center [407, 18] width 14 height 14
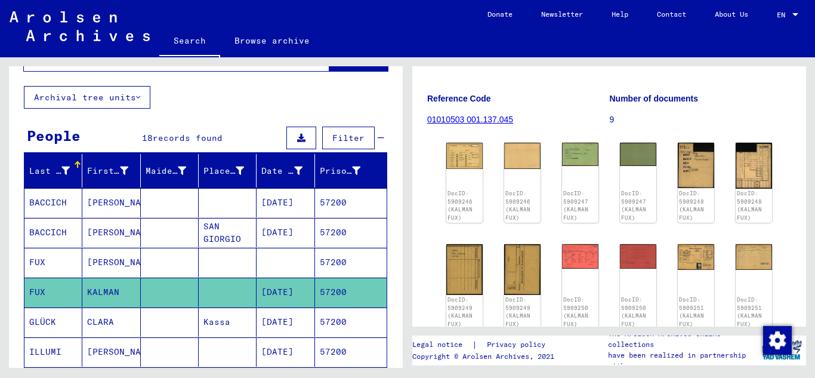
scroll to position [0, 0]
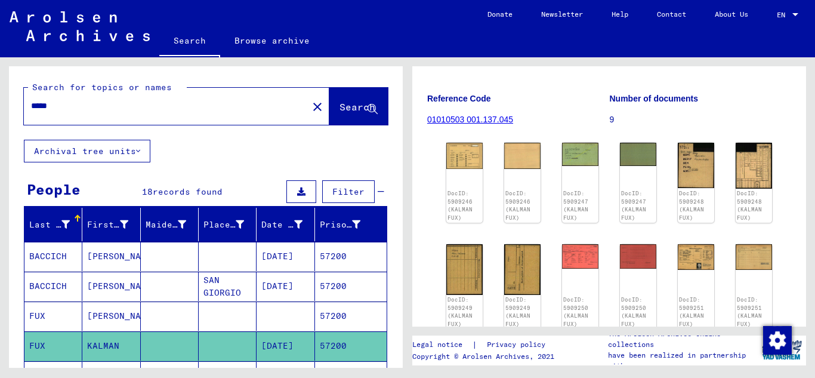
click at [66, 103] on input "*****" at bounding box center [166, 106] width 270 height 13
click at [339, 105] on span "Search" at bounding box center [357, 107] width 36 height 12
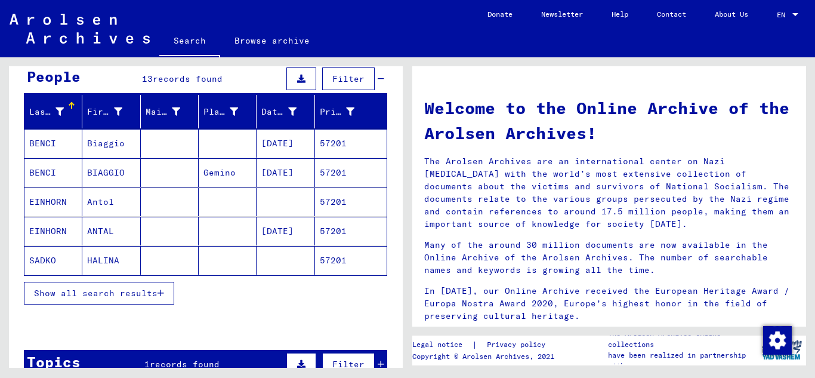
scroll to position [119, 0]
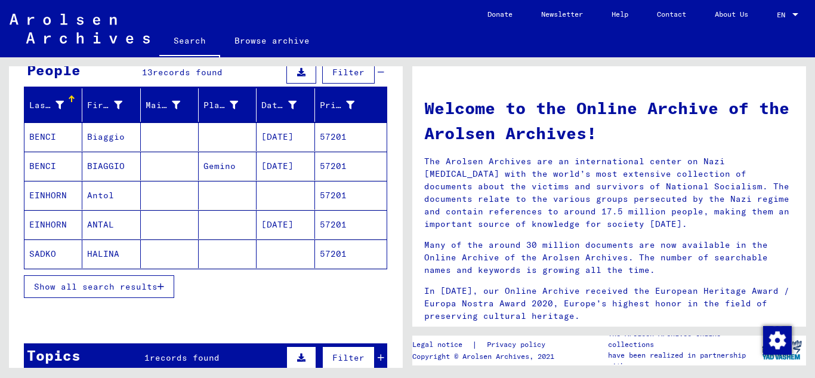
click at [322, 234] on mat-cell "57201" at bounding box center [351, 224] width 72 height 29
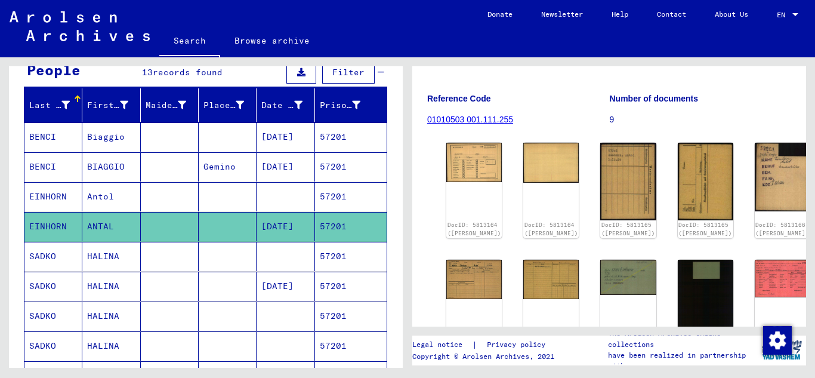
scroll to position [239, 0]
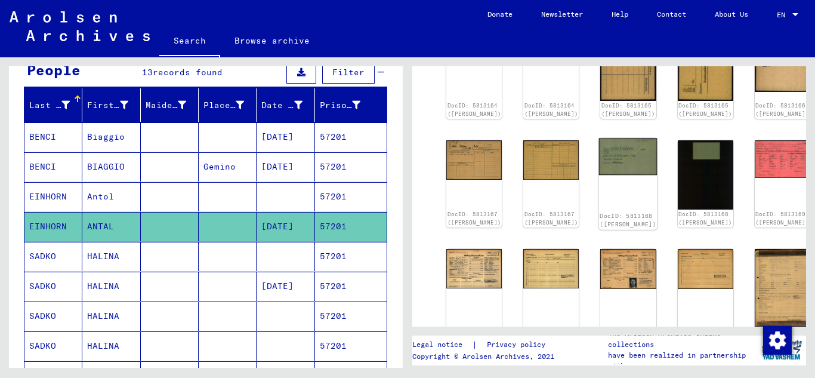
click at [599, 157] on img at bounding box center [628, 156] width 58 height 37
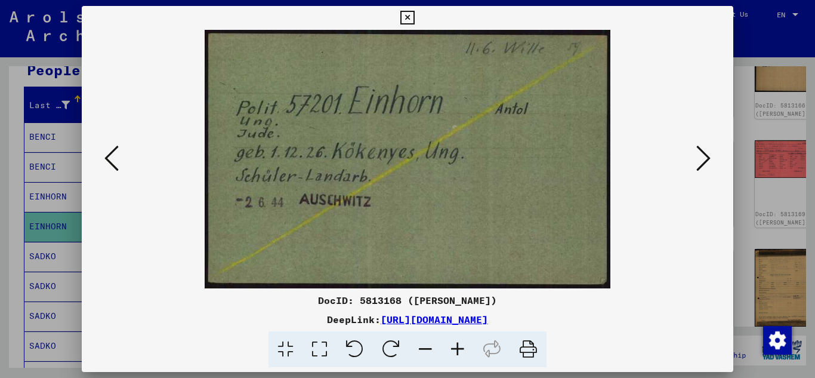
click at [412, 17] on icon at bounding box center [407, 18] width 14 height 14
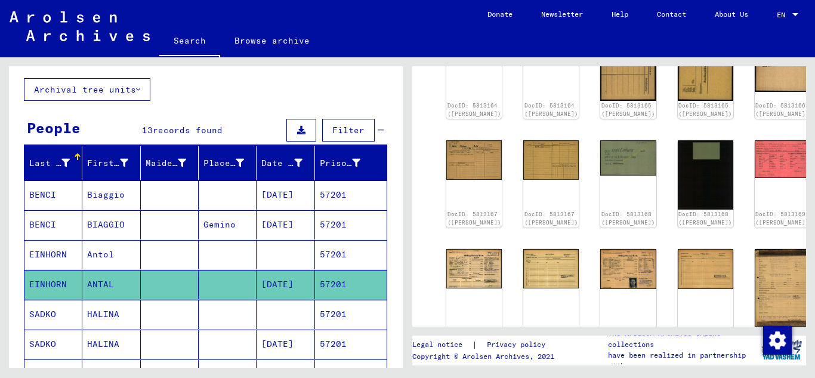
scroll to position [0, 0]
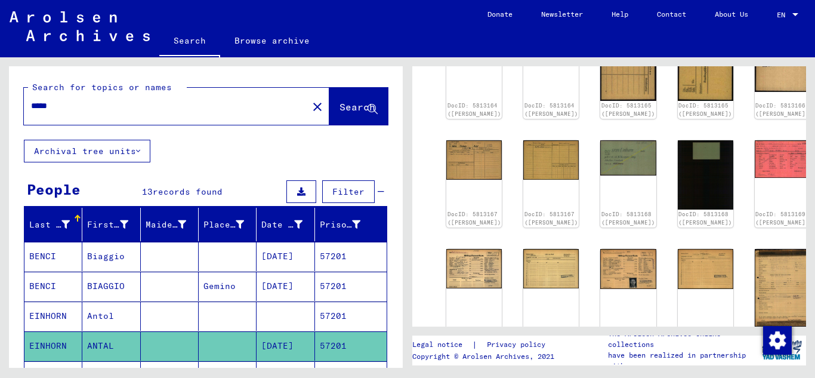
click at [73, 109] on input "*****" at bounding box center [166, 106] width 270 height 13
click at [333, 100] on button "Search" at bounding box center [358, 106] width 58 height 37
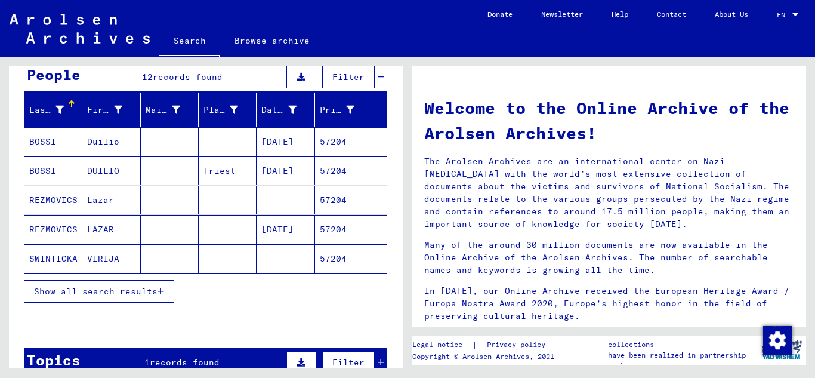
scroll to position [119, 0]
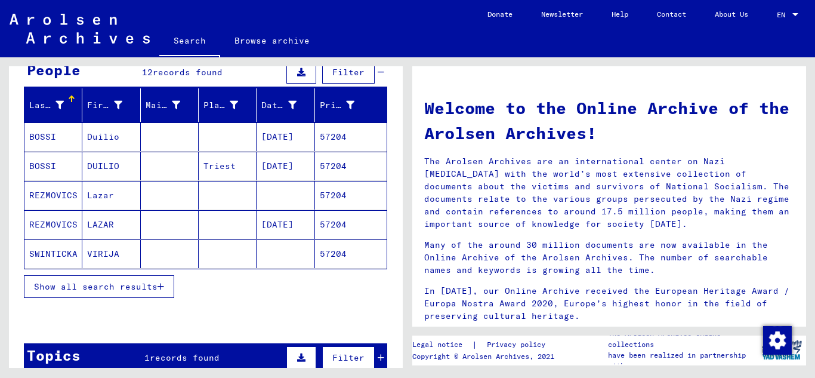
click at [333, 221] on mat-cell "57204" at bounding box center [351, 224] width 72 height 29
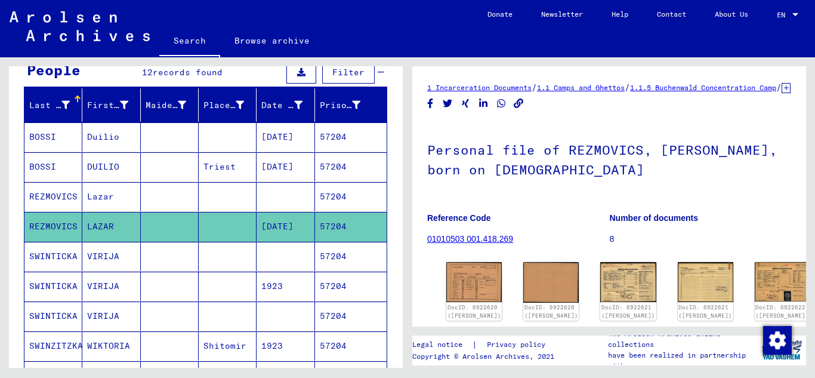
scroll to position [119, 0]
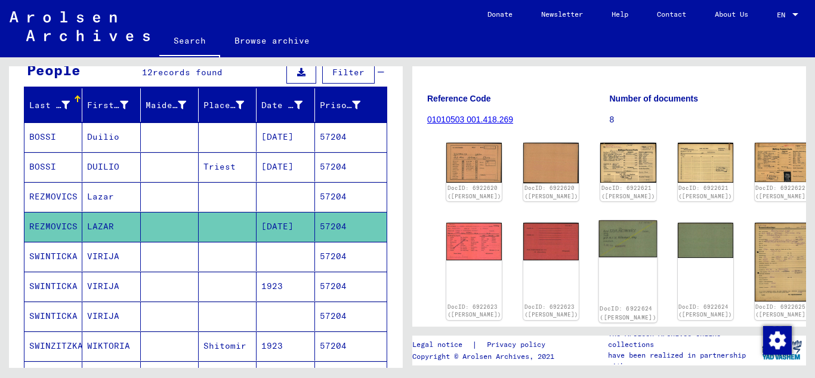
click at [599, 245] on img at bounding box center [628, 238] width 58 height 37
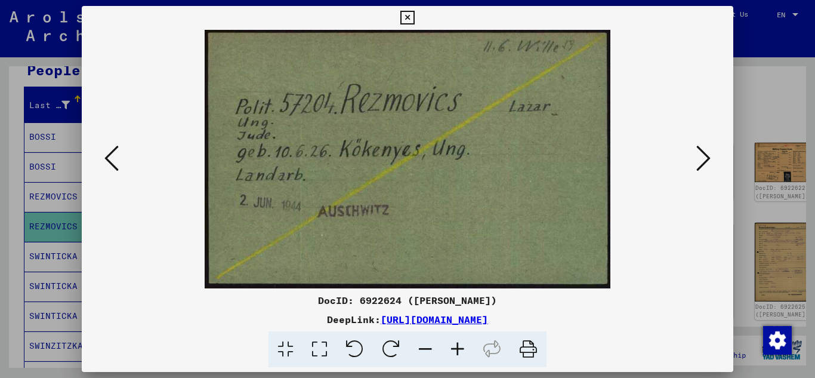
click at [413, 22] on icon at bounding box center [407, 18] width 14 height 14
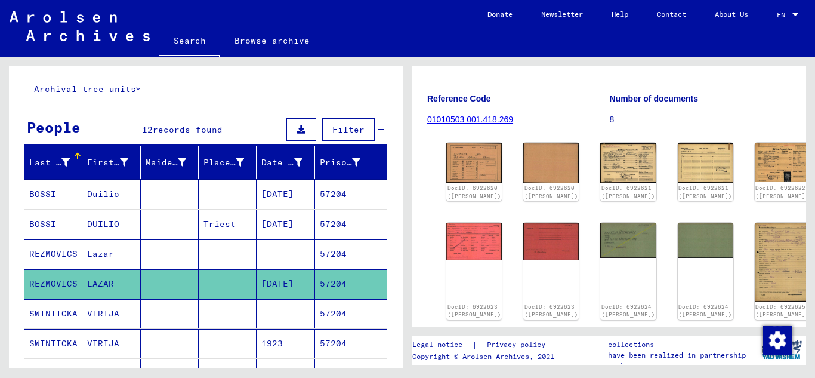
scroll to position [0, 0]
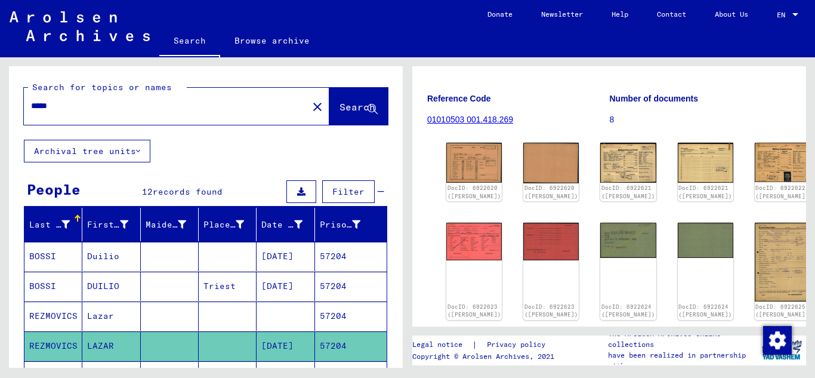
click at [69, 107] on input "*****" at bounding box center [166, 106] width 270 height 13
click at [339, 108] on span "Search" at bounding box center [357, 107] width 36 height 12
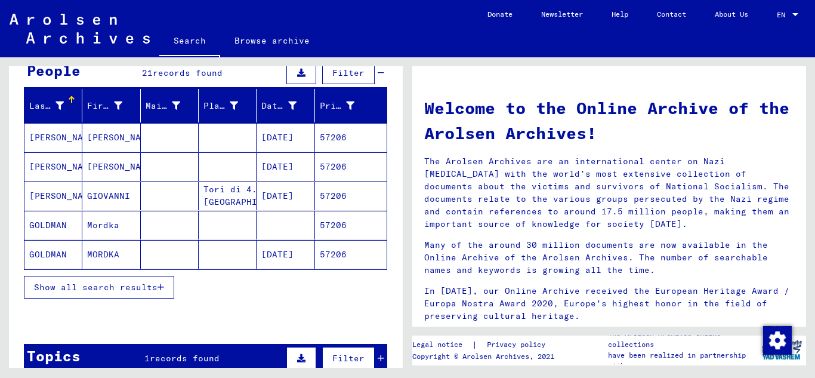
scroll to position [119, 0]
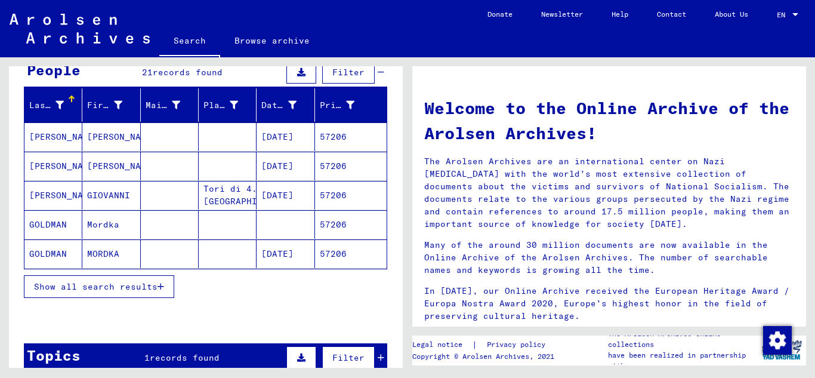
click at [174, 285] on button "Show all search results" at bounding box center [99, 286] width 150 height 23
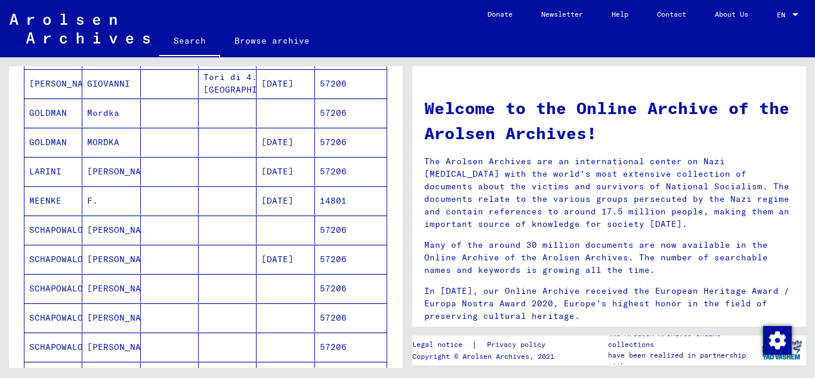
scroll to position [239, 0]
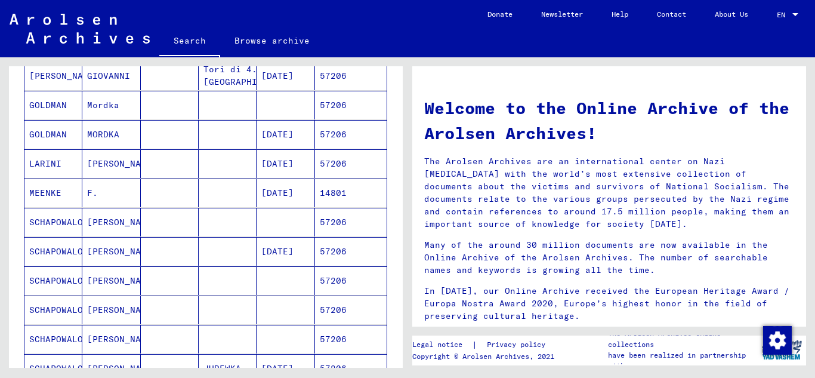
click at [350, 129] on mat-cell "57206" at bounding box center [351, 134] width 72 height 29
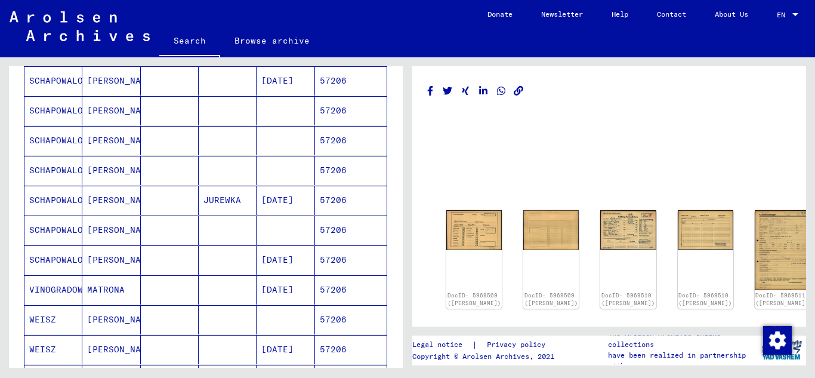
scroll to position [478, 0]
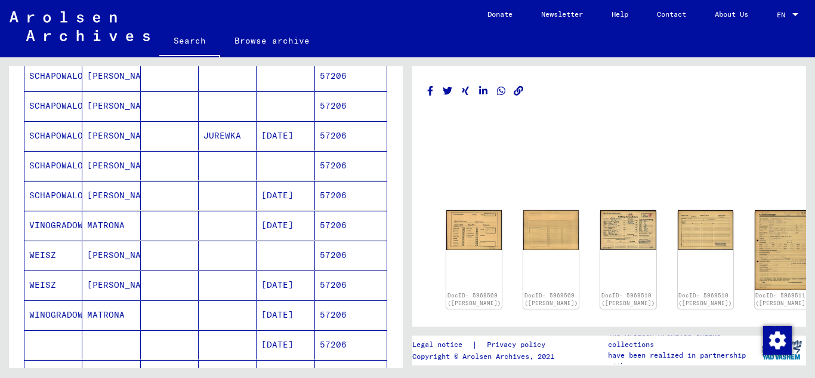
click at [348, 292] on mat-cell "57206" at bounding box center [351, 284] width 72 height 29
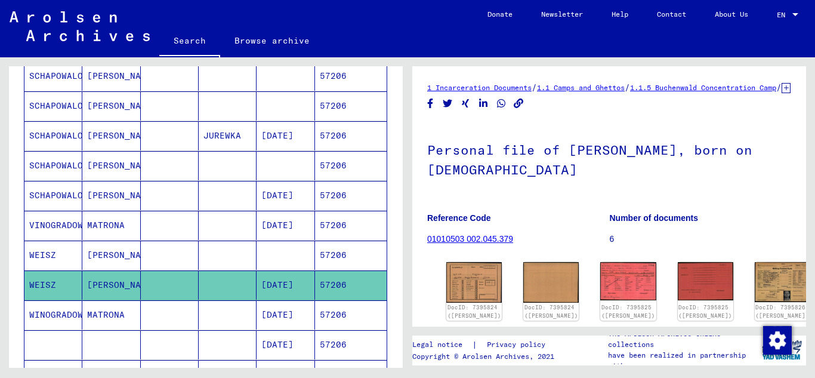
scroll to position [60, 0]
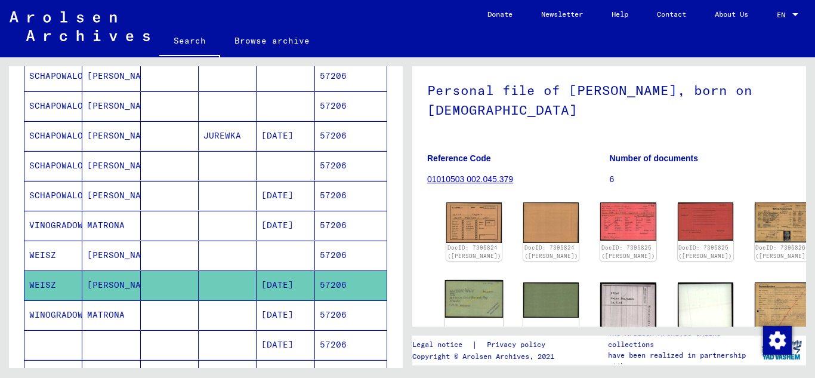
click at [463, 309] on img at bounding box center [474, 299] width 58 height 38
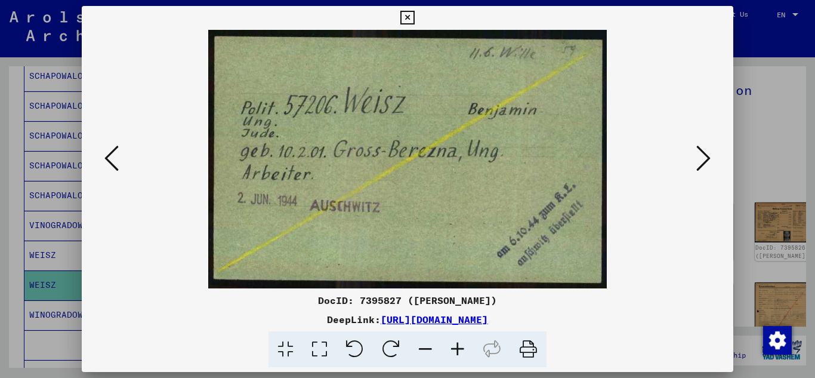
click at [411, 14] on icon at bounding box center [407, 18] width 14 height 14
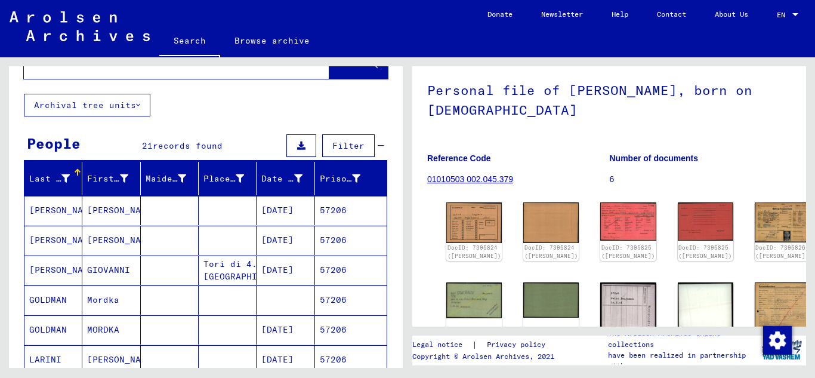
scroll to position [0, 0]
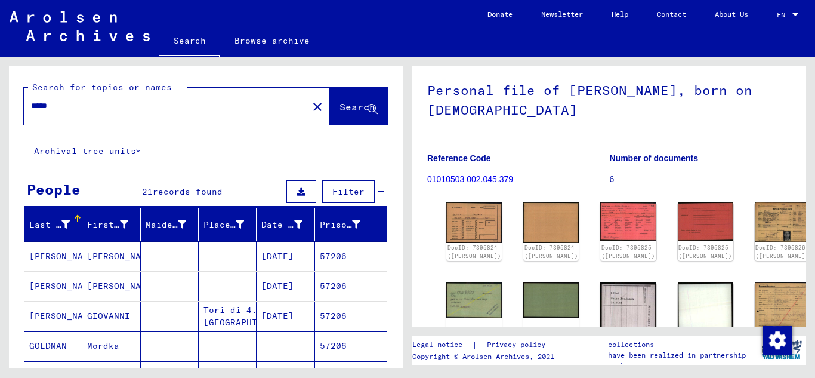
click at [101, 104] on input "*****" at bounding box center [166, 106] width 270 height 13
click at [466, 314] on img at bounding box center [474, 299] width 58 height 38
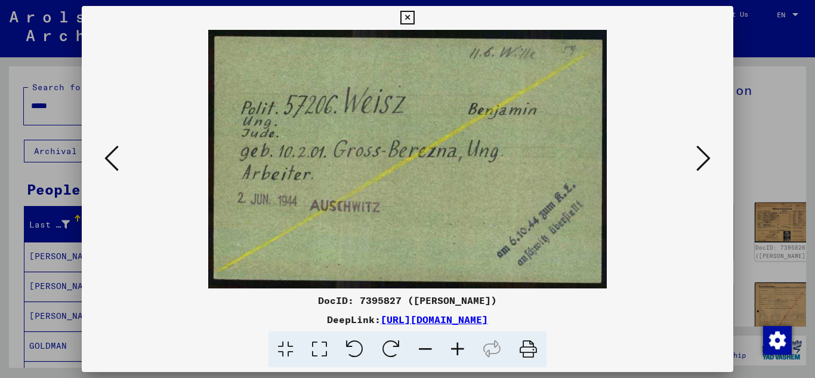
click at [700, 157] on icon at bounding box center [703, 158] width 14 height 29
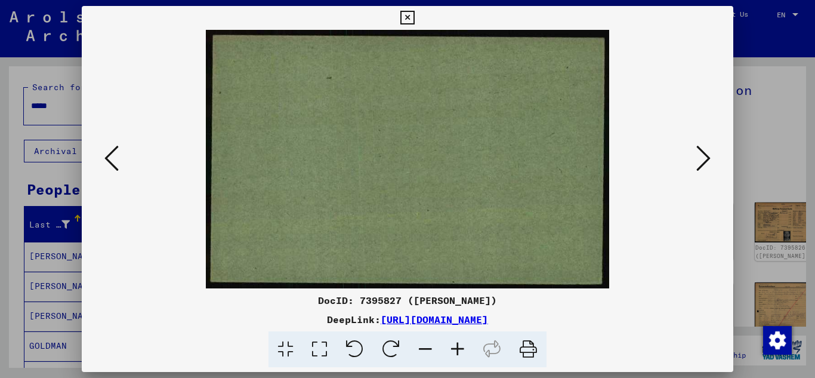
click at [701, 157] on icon at bounding box center [703, 158] width 14 height 29
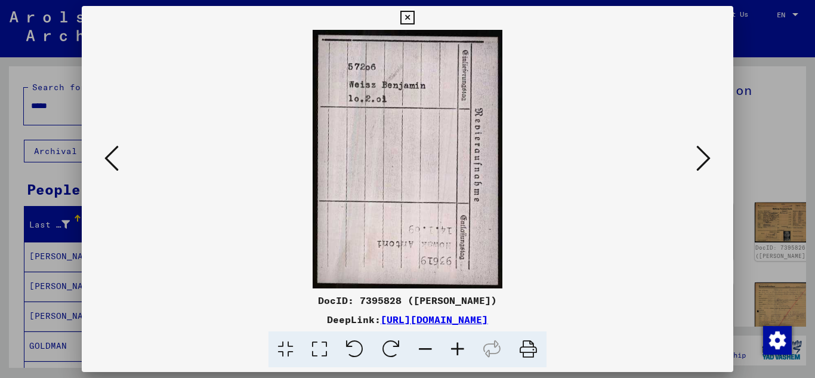
click at [708, 160] on icon at bounding box center [703, 158] width 14 height 29
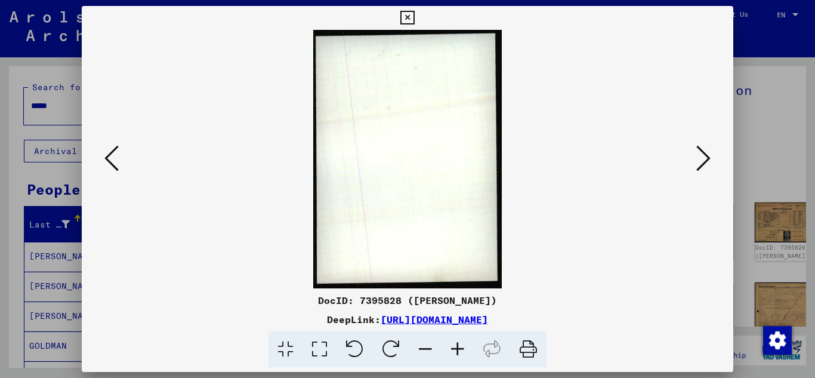
click at [702, 158] on icon at bounding box center [703, 158] width 14 height 29
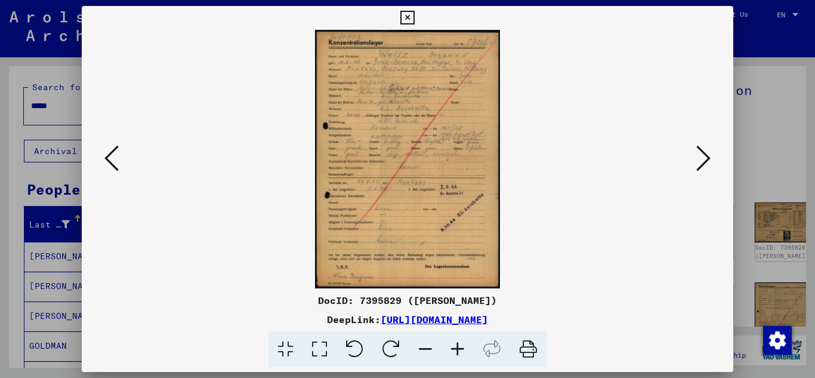
click at [702, 158] on icon at bounding box center [703, 158] width 14 height 29
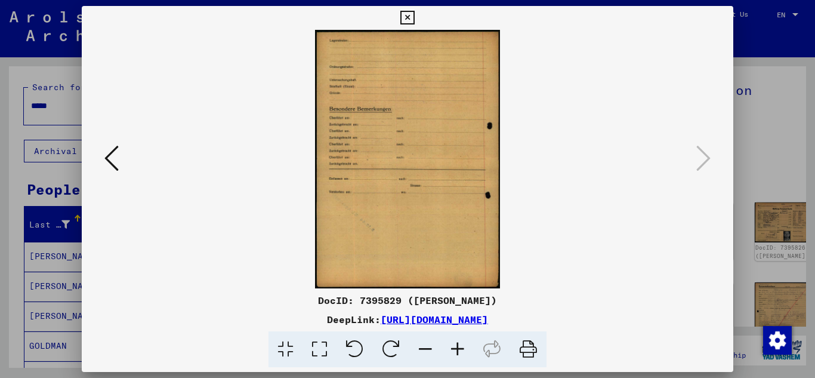
click at [103, 159] on button at bounding box center [111, 159] width 21 height 34
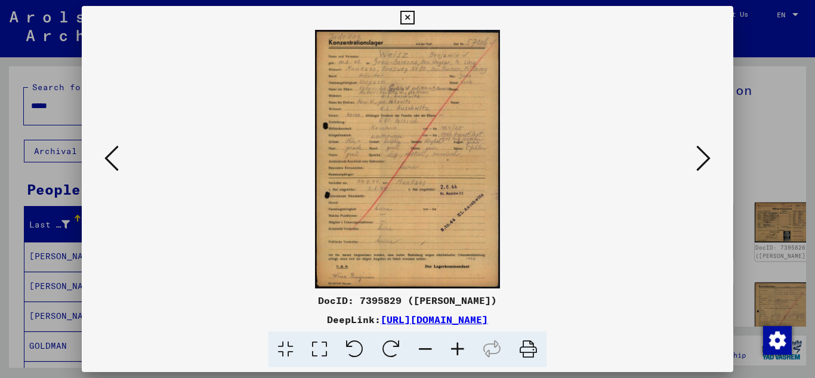
click at [459, 348] on icon at bounding box center [457, 349] width 32 height 36
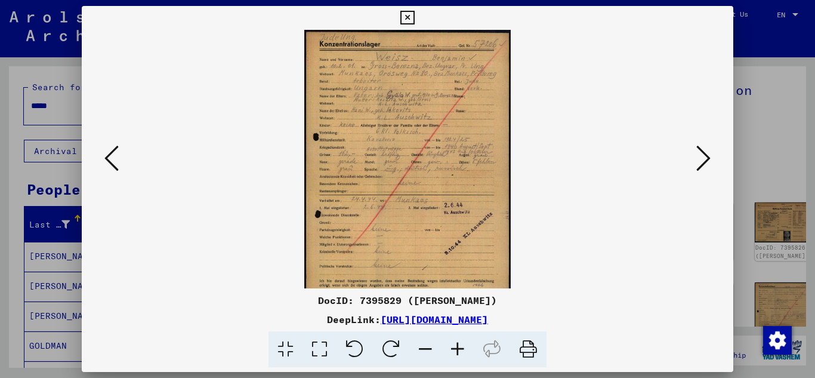
click at [460, 348] on icon at bounding box center [457, 349] width 32 height 36
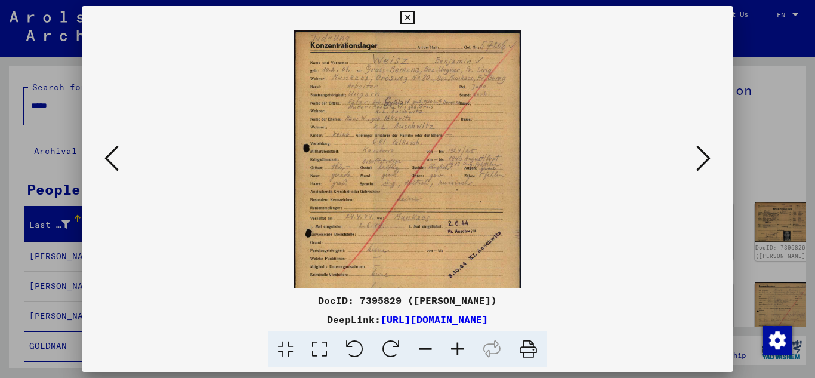
click at [460, 347] on icon at bounding box center [457, 349] width 32 height 36
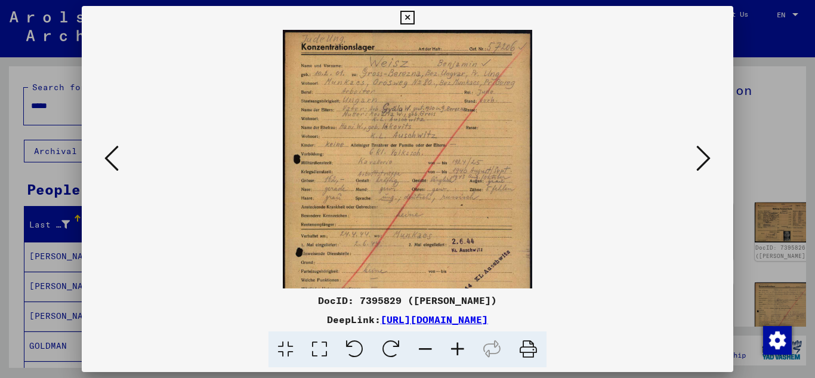
click at [460, 347] on icon at bounding box center [457, 349] width 32 height 36
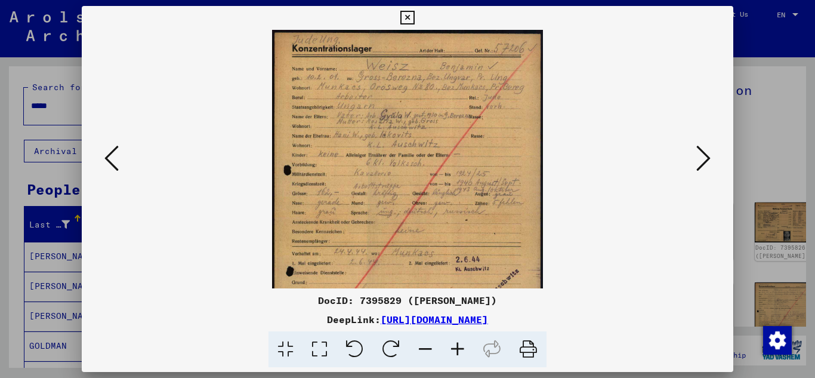
click at [460, 347] on icon at bounding box center [457, 349] width 32 height 36
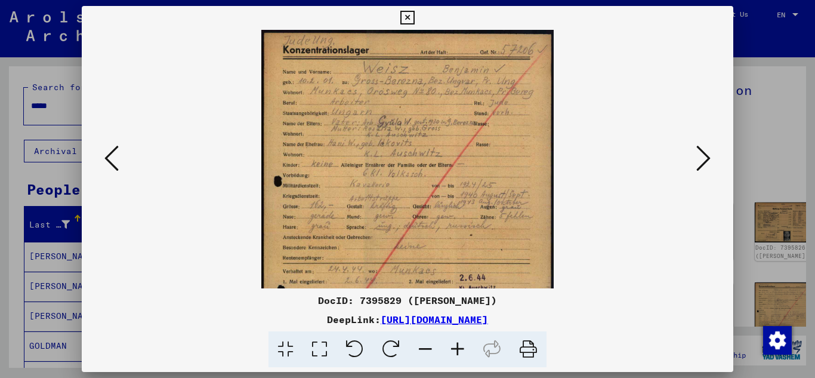
click at [460, 347] on icon at bounding box center [457, 349] width 32 height 36
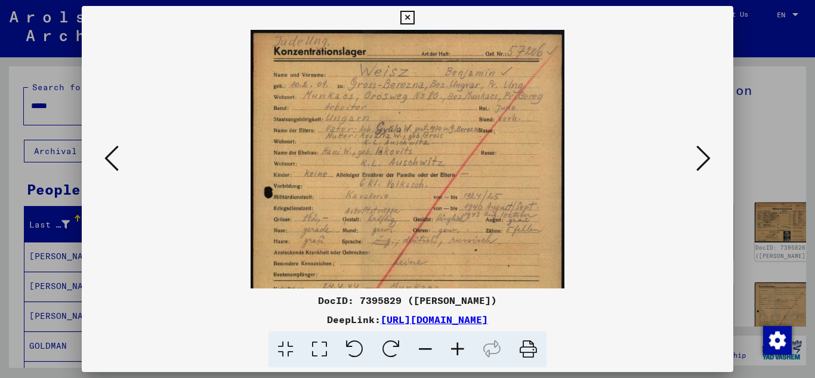
click at [460, 347] on icon at bounding box center [457, 349] width 32 height 36
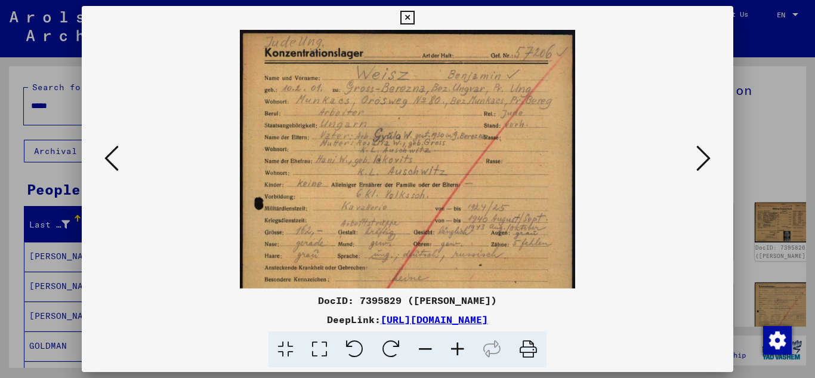
click at [460, 347] on icon at bounding box center [457, 349] width 32 height 36
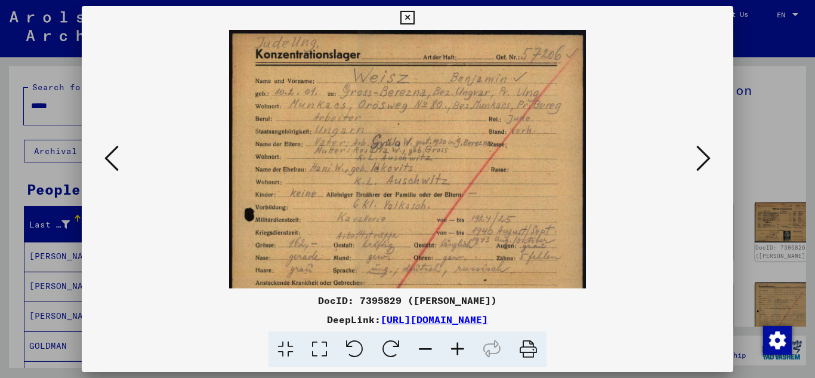
click at [460, 347] on icon at bounding box center [457, 349] width 32 height 36
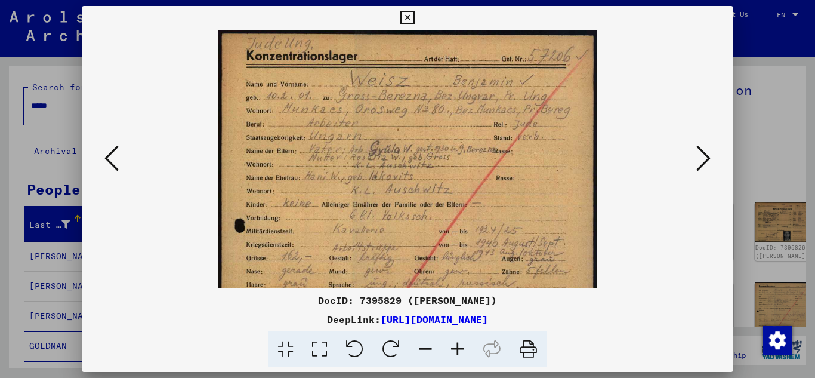
click at [461, 347] on icon at bounding box center [457, 349] width 32 height 36
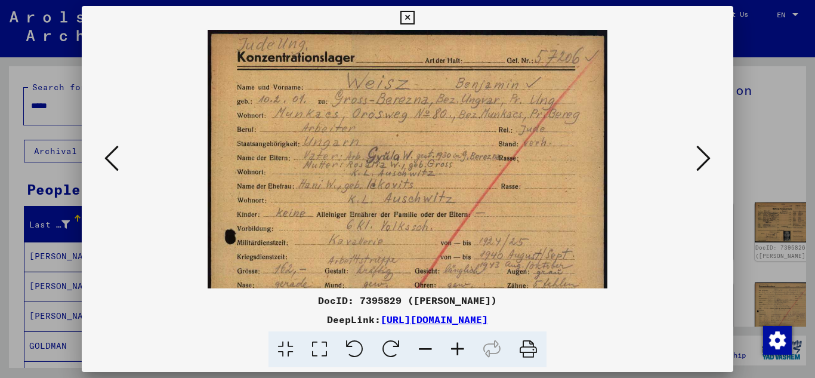
click at [461, 347] on icon at bounding box center [457, 349] width 32 height 36
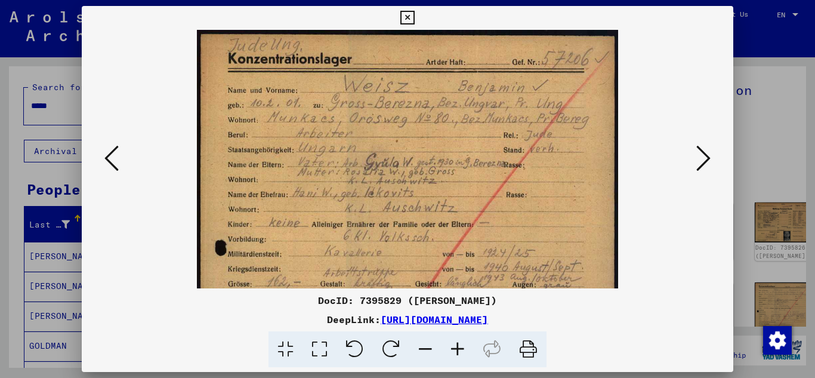
click at [461, 347] on icon at bounding box center [457, 349] width 32 height 36
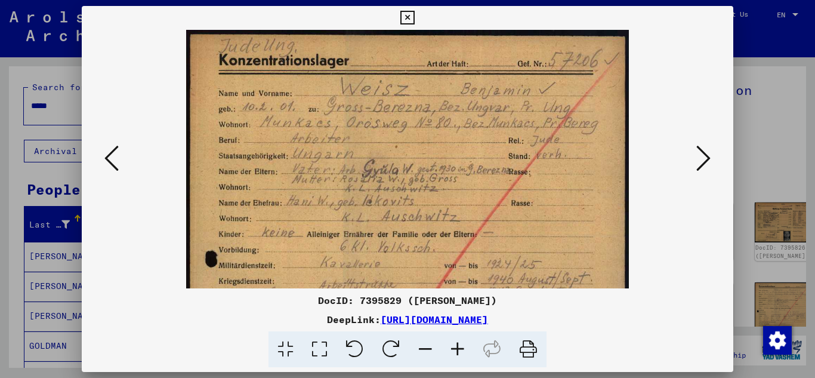
click at [461, 347] on icon at bounding box center [457, 349] width 32 height 36
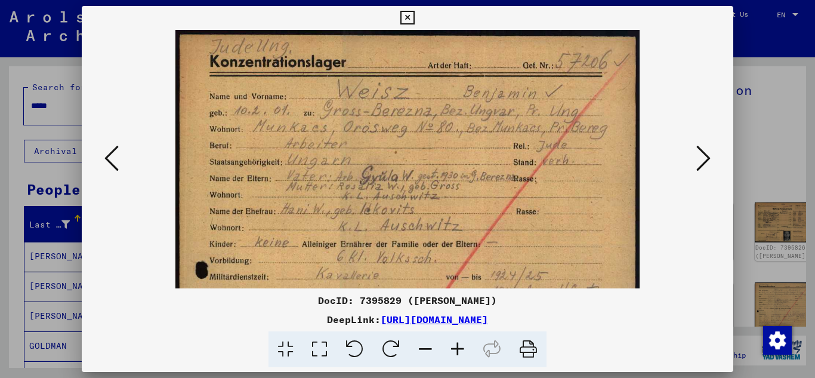
click at [461, 347] on icon at bounding box center [457, 349] width 32 height 36
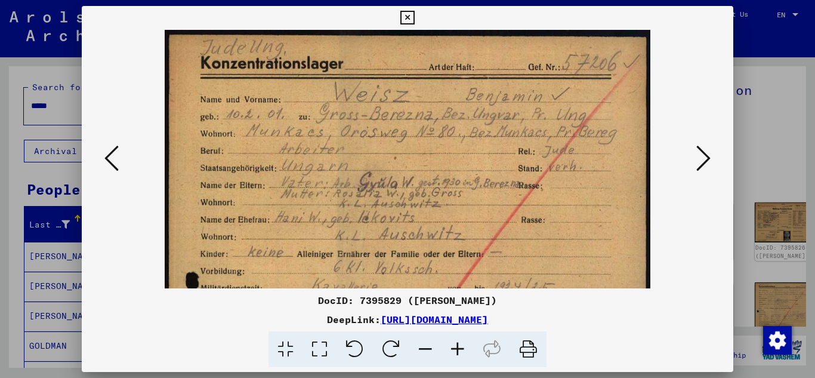
click at [398, 12] on button at bounding box center [407, 18] width 21 height 24
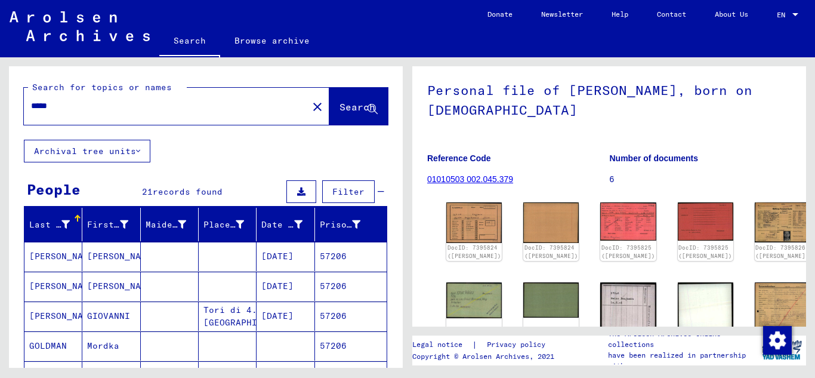
click at [339, 106] on span "Search" at bounding box center [357, 107] width 36 height 12
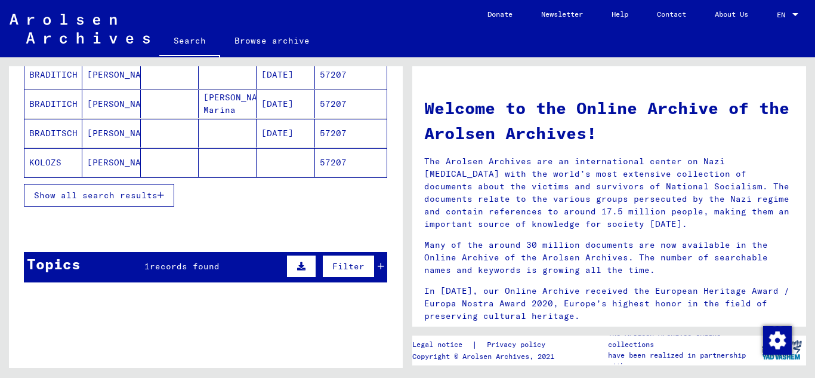
scroll to position [228, 0]
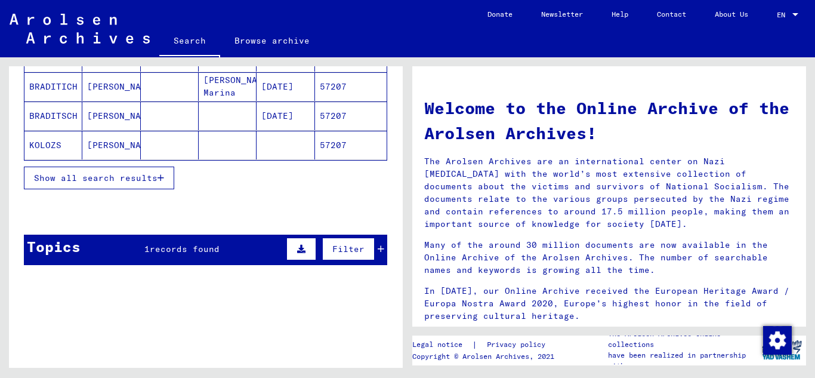
click at [162, 176] on icon "button" at bounding box center [160, 178] width 7 height 8
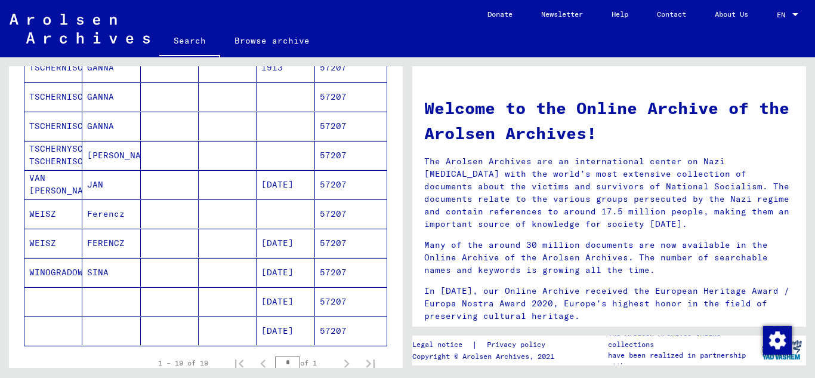
scroll to position [466, 0]
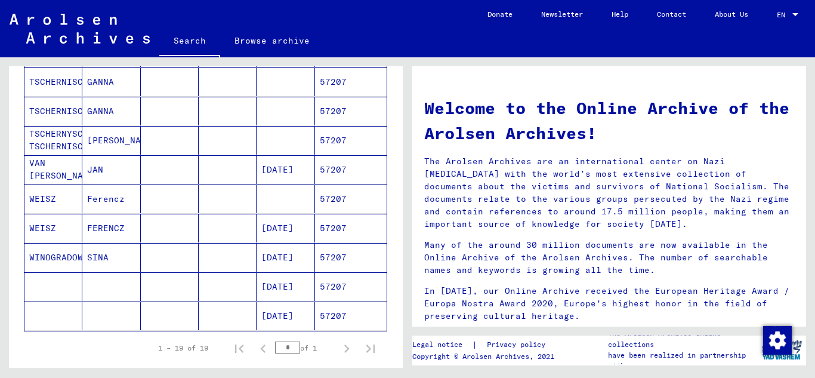
click at [342, 229] on mat-cell "57207" at bounding box center [351, 228] width 72 height 29
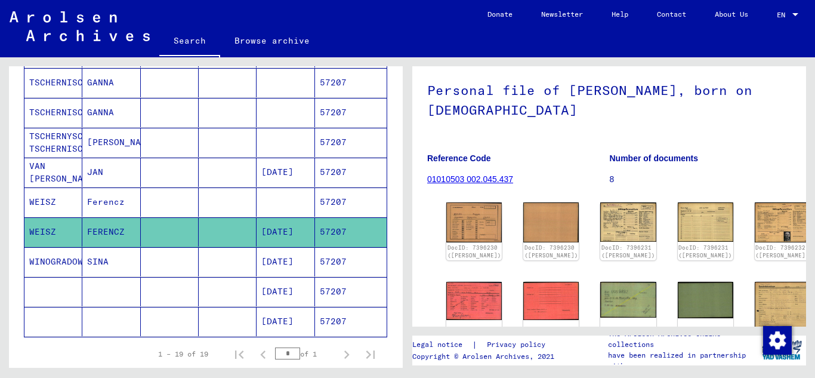
scroll to position [179, 0]
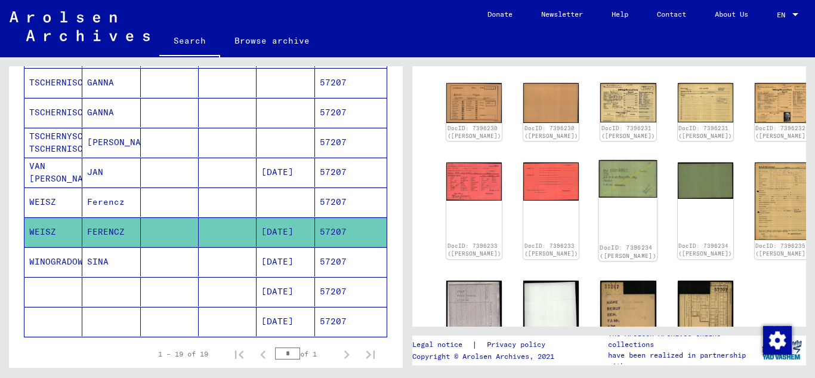
click at [599, 194] on img at bounding box center [628, 179] width 58 height 38
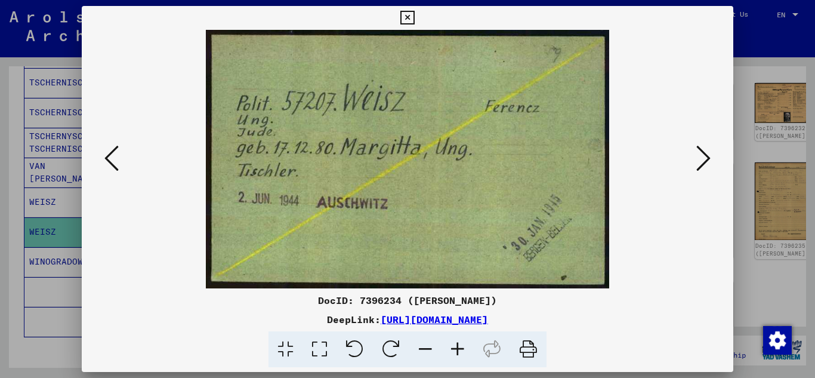
click at [410, 18] on icon at bounding box center [407, 18] width 14 height 14
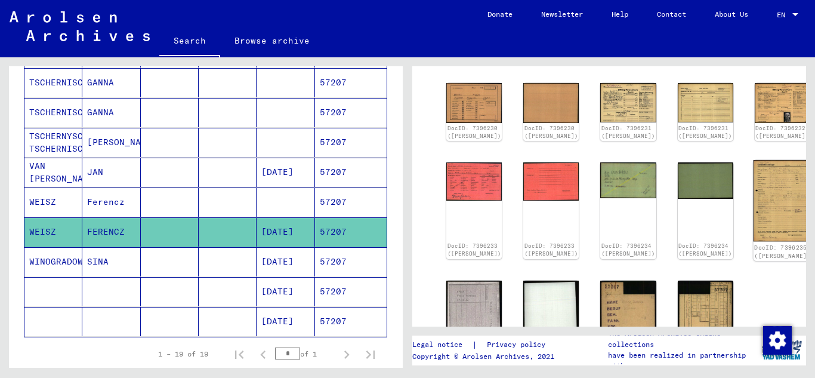
click at [753, 194] on img at bounding box center [782, 200] width 58 height 81
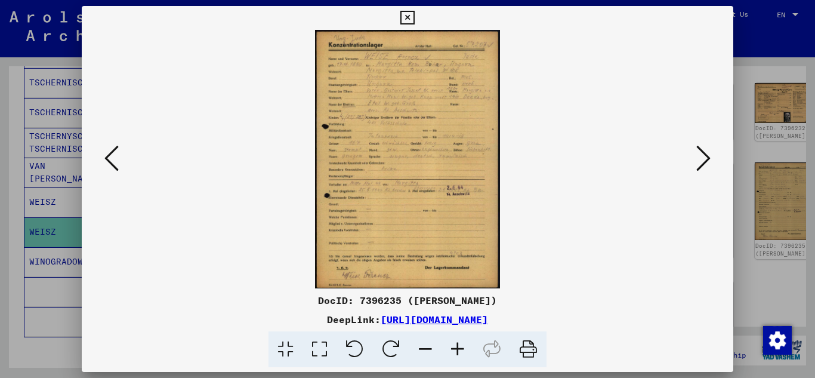
click at [460, 351] on icon at bounding box center [457, 349] width 32 height 36
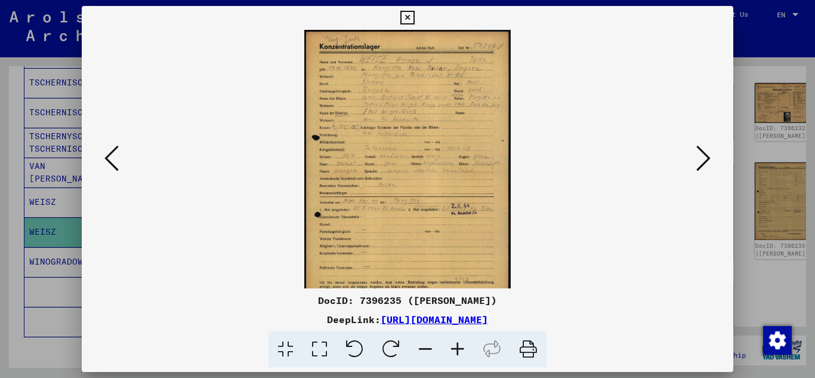
click at [460, 351] on icon at bounding box center [457, 349] width 32 height 36
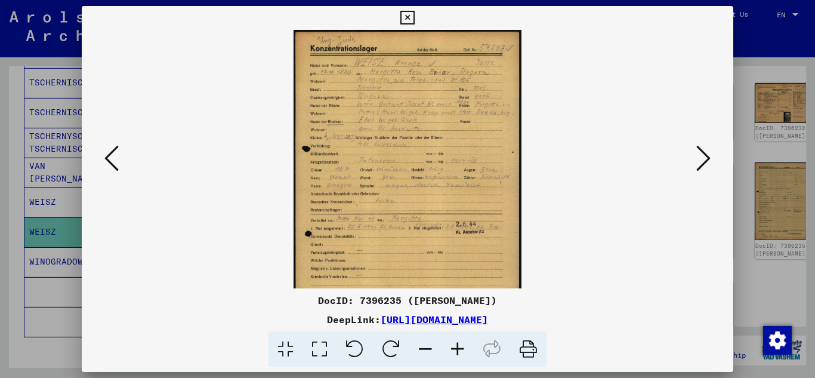
click at [460, 351] on icon at bounding box center [457, 349] width 32 height 36
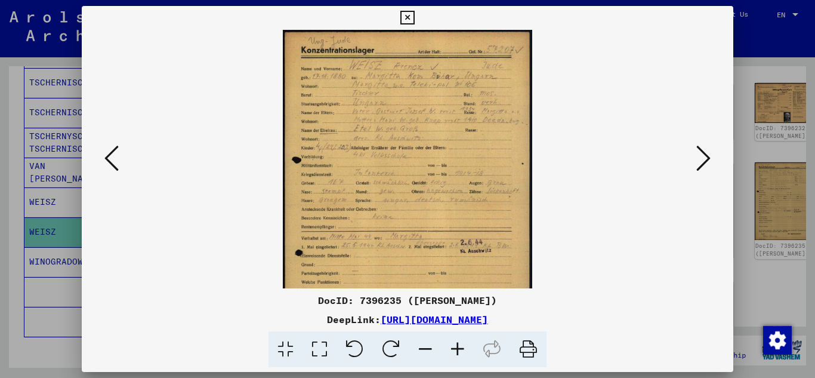
click at [460, 348] on icon at bounding box center [457, 349] width 32 height 36
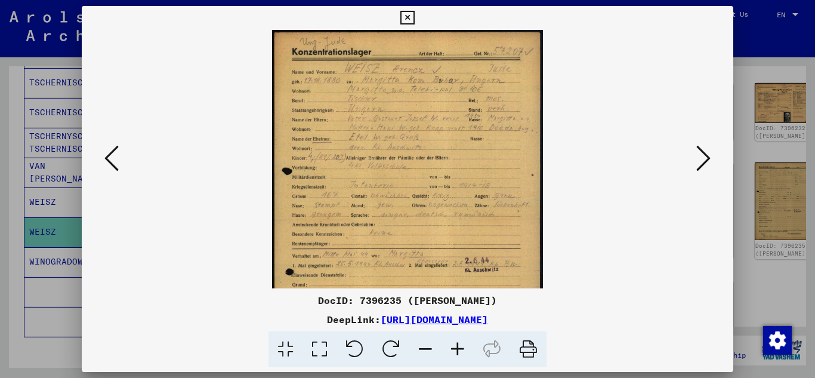
click at [460, 348] on icon at bounding box center [457, 349] width 32 height 36
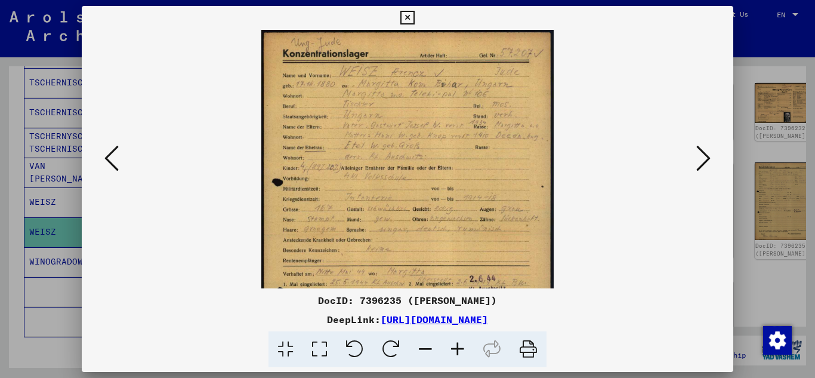
click at [462, 350] on icon at bounding box center [457, 349] width 32 height 36
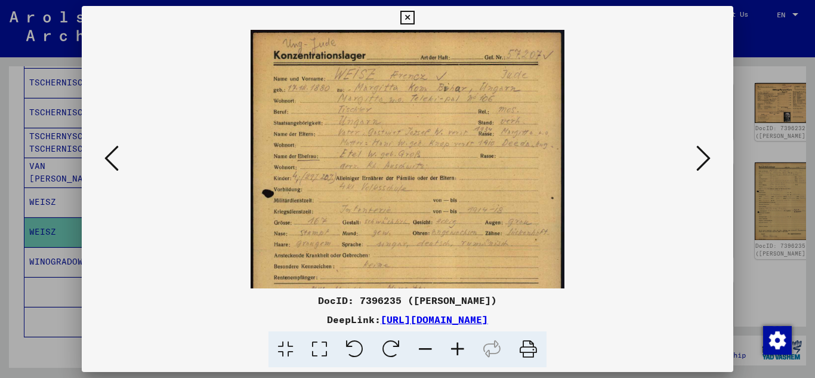
click at [462, 350] on icon at bounding box center [457, 349] width 32 height 36
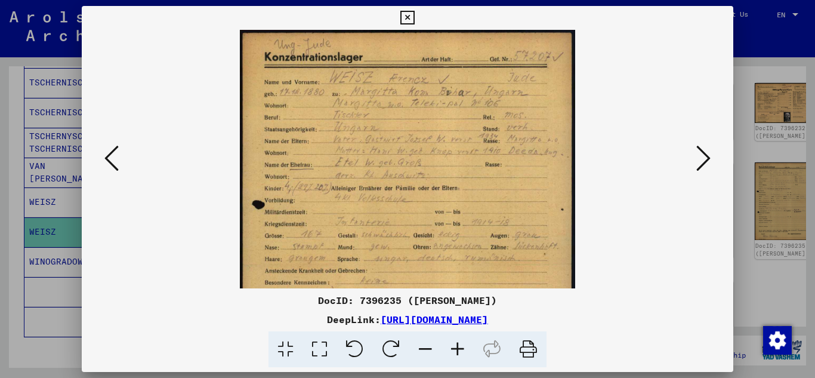
click at [462, 350] on icon at bounding box center [457, 349] width 32 height 36
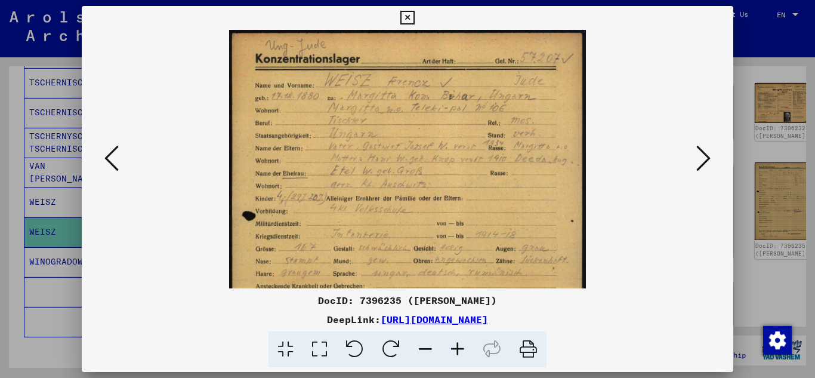
click at [462, 350] on icon at bounding box center [457, 349] width 32 height 36
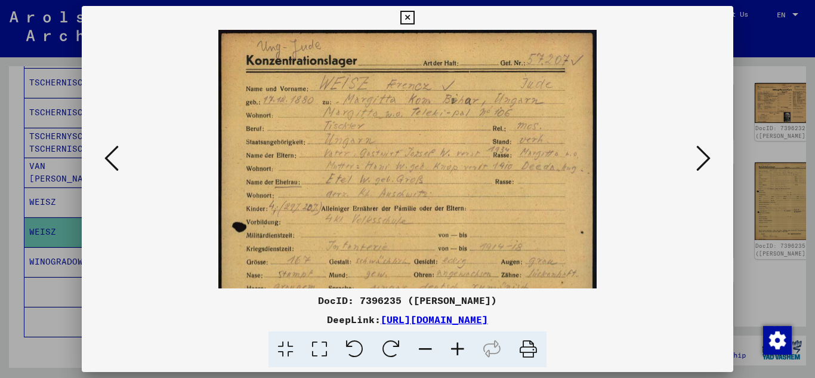
click at [462, 350] on icon at bounding box center [457, 349] width 32 height 36
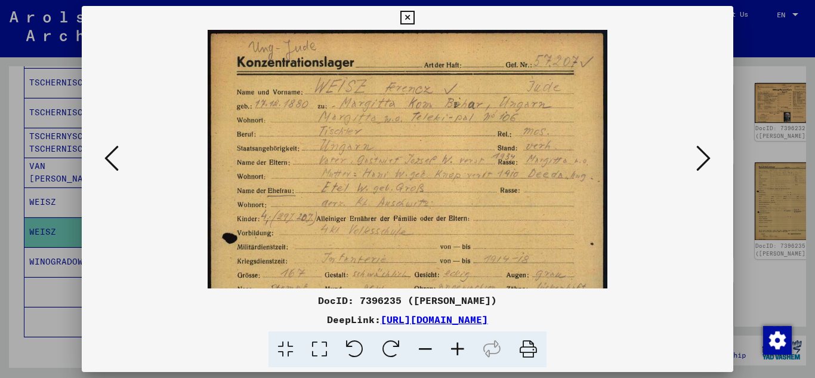
click at [462, 350] on icon at bounding box center [457, 349] width 32 height 36
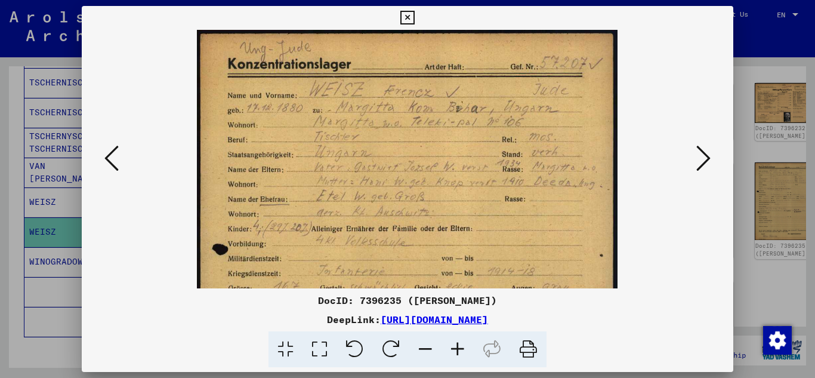
click at [462, 350] on icon at bounding box center [457, 349] width 32 height 36
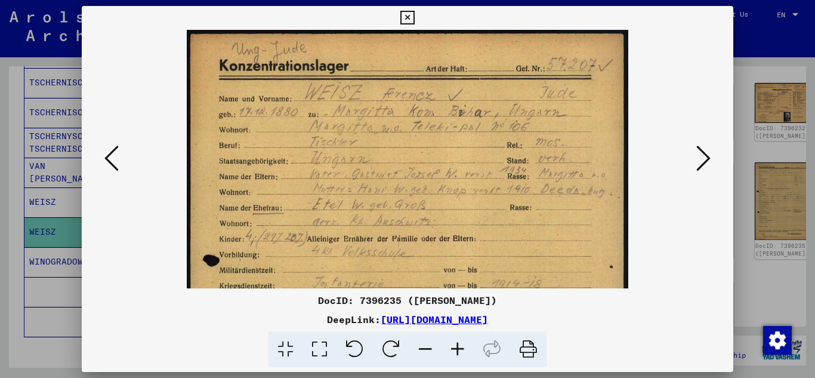
click at [462, 350] on icon at bounding box center [457, 349] width 32 height 36
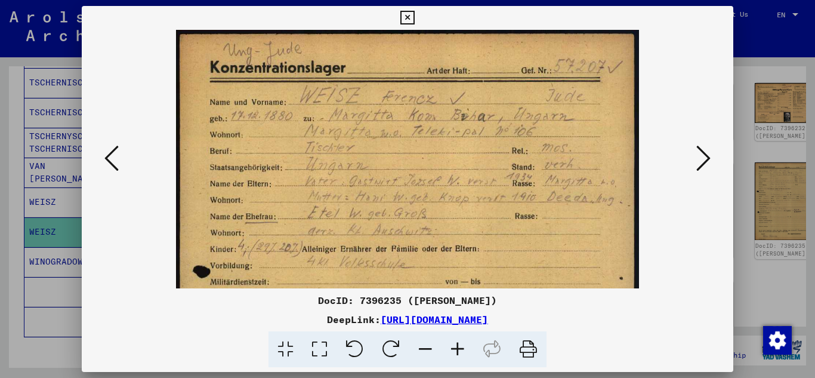
click at [411, 15] on icon at bounding box center [407, 18] width 14 height 14
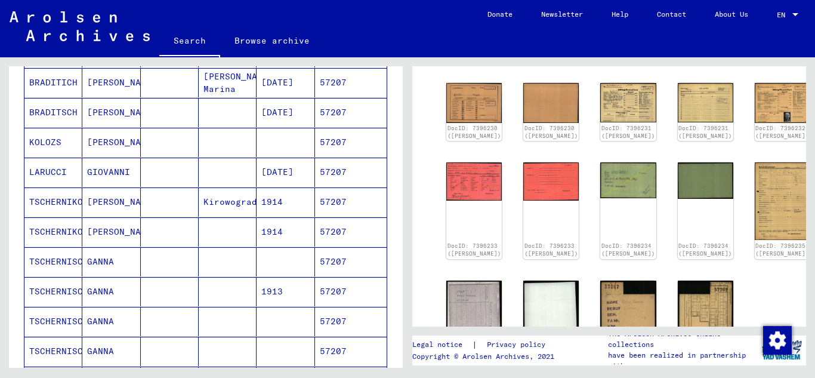
scroll to position [0, 0]
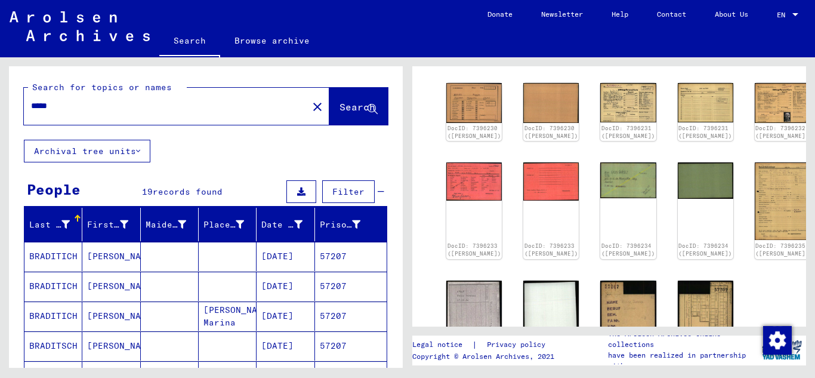
click at [70, 104] on input "*****" at bounding box center [166, 106] width 270 height 13
click at [339, 105] on span "Search" at bounding box center [357, 107] width 36 height 12
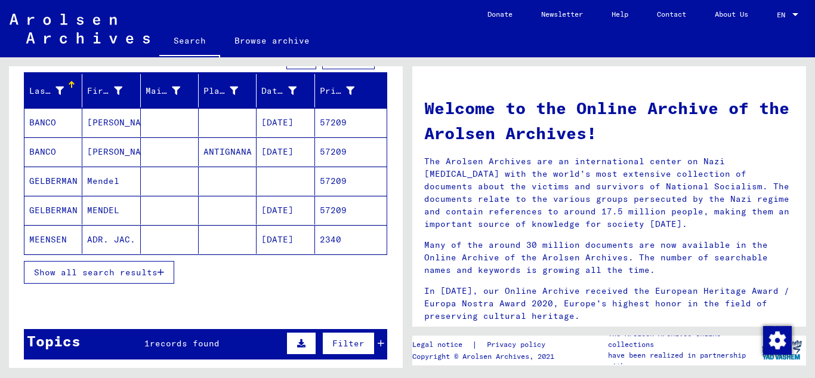
scroll to position [179, 0]
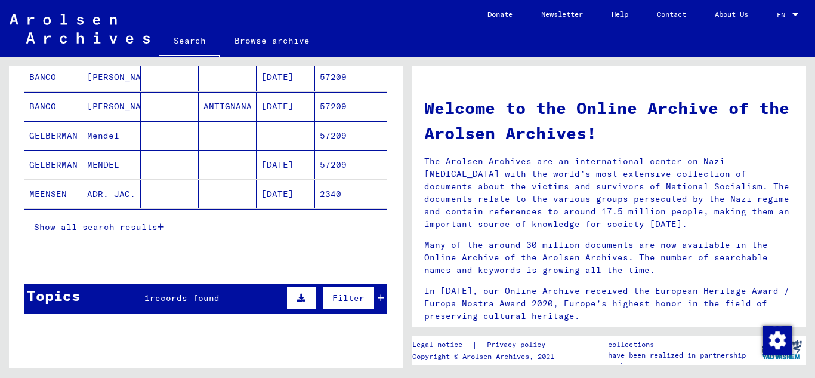
click at [326, 163] on mat-cell "57209" at bounding box center [351, 164] width 72 height 29
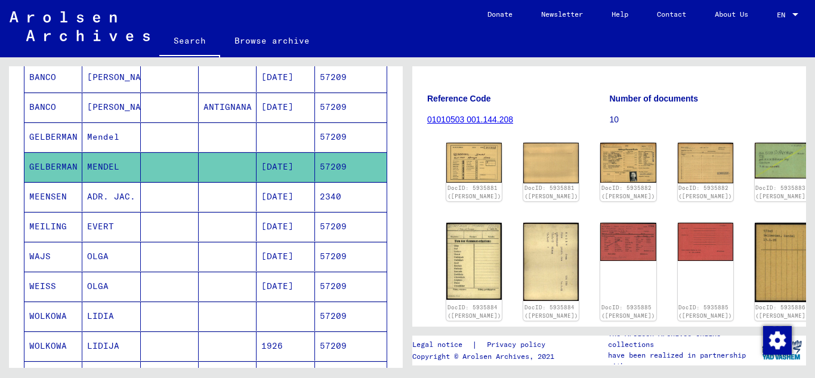
scroll to position [179, 0]
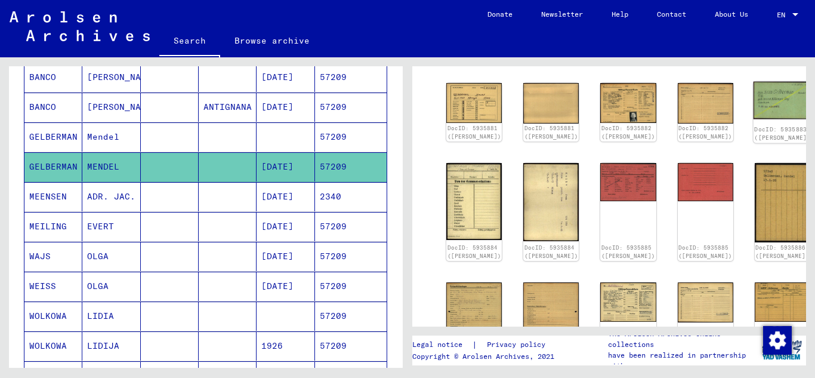
click at [753, 109] on img at bounding box center [782, 101] width 58 height 38
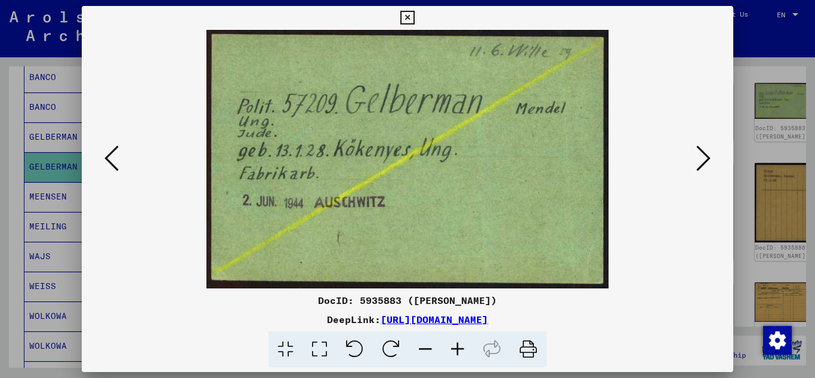
drag, startPoint x: 409, startPoint y: 17, endPoint x: 402, endPoint y: 23, distance: 8.9
click at [409, 17] on icon at bounding box center [407, 18] width 14 height 14
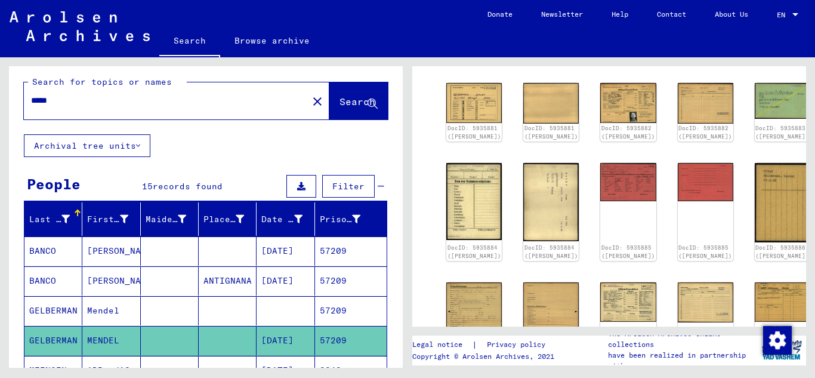
scroll to position [0, 0]
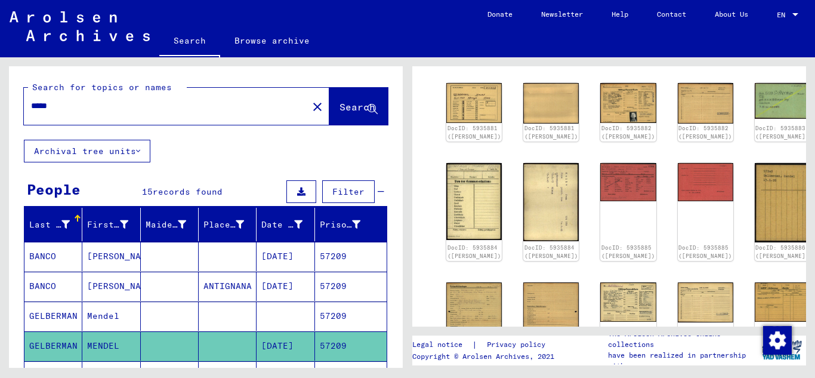
click at [65, 103] on input "*****" at bounding box center [166, 106] width 270 height 13
type input "*****"
click at [343, 103] on span "Search" at bounding box center [357, 107] width 36 height 12
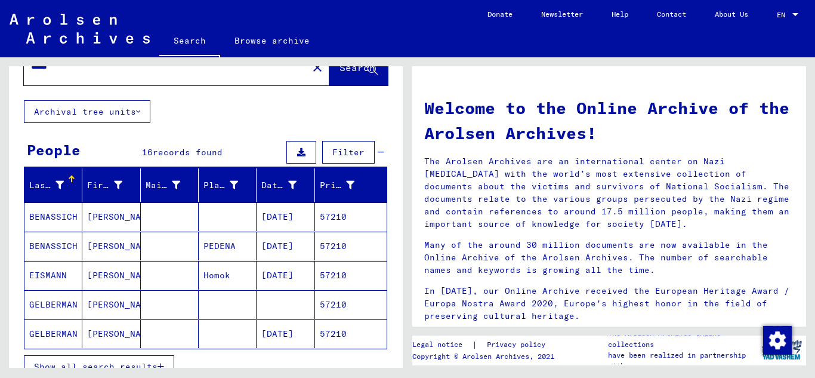
scroll to position [179, 0]
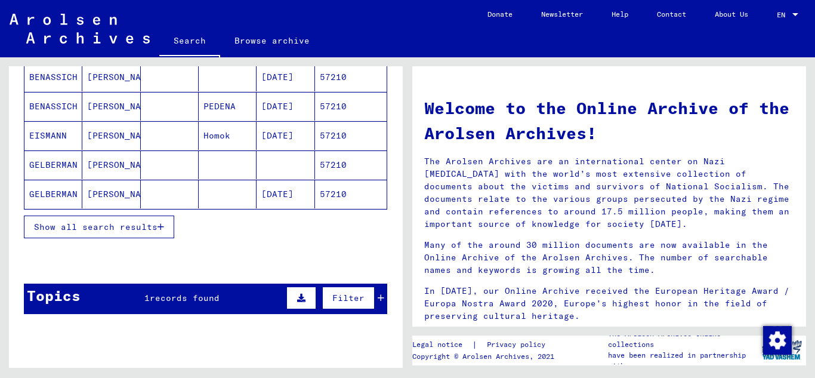
click at [354, 197] on mat-cell "57210" at bounding box center [351, 194] width 72 height 29
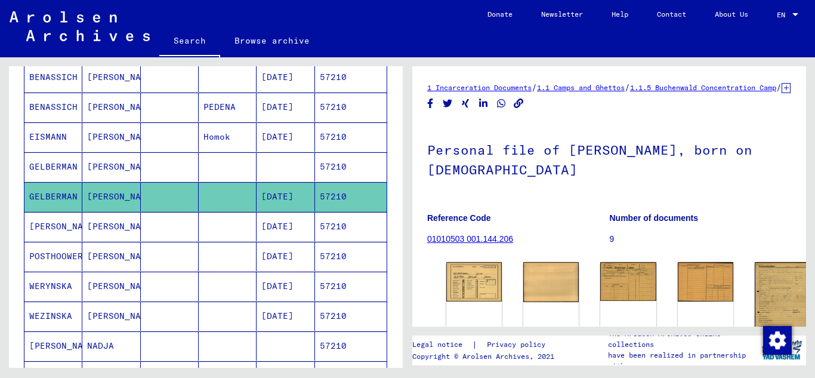
scroll to position [179, 0]
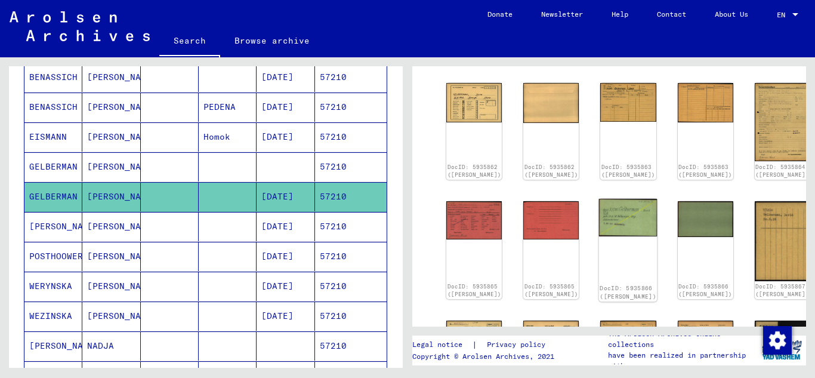
click at [599, 218] on img at bounding box center [628, 218] width 58 height 38
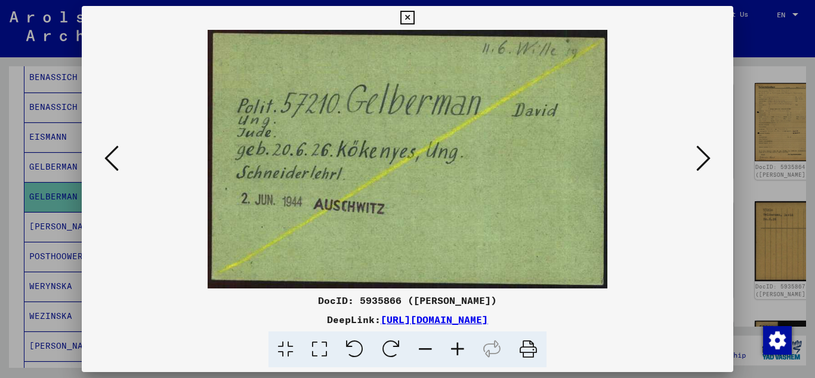
click at [409, 16] on icon at bounding box center [407, 18] width 14 height 14
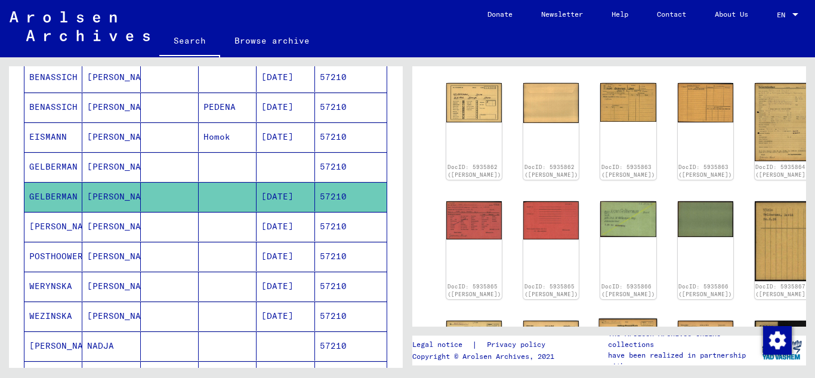
scroll to position [334, 0]
